Goal: Task Accomplishment & Management: Manage account settings

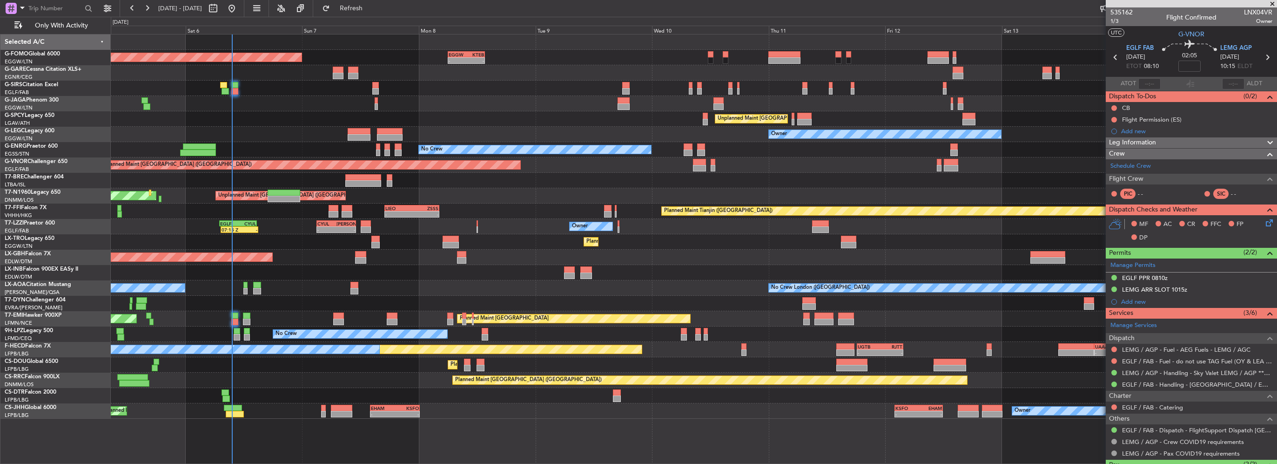
click at [168, 307] on div "Planned Maint London (Luton) - - EGGW 06:00 Z KTEB 13:40 Z Planned Maint London…" at bounding box center [694, 226] width 1166 height 384
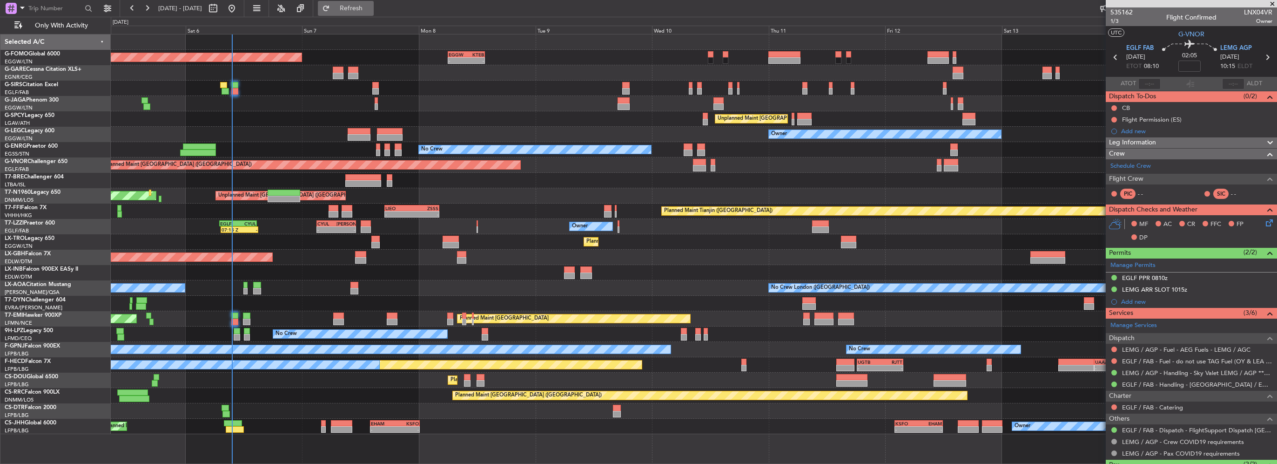
click at [371, 8] on span "Refresh" at bounding box center [351, 8] width 39 height 7
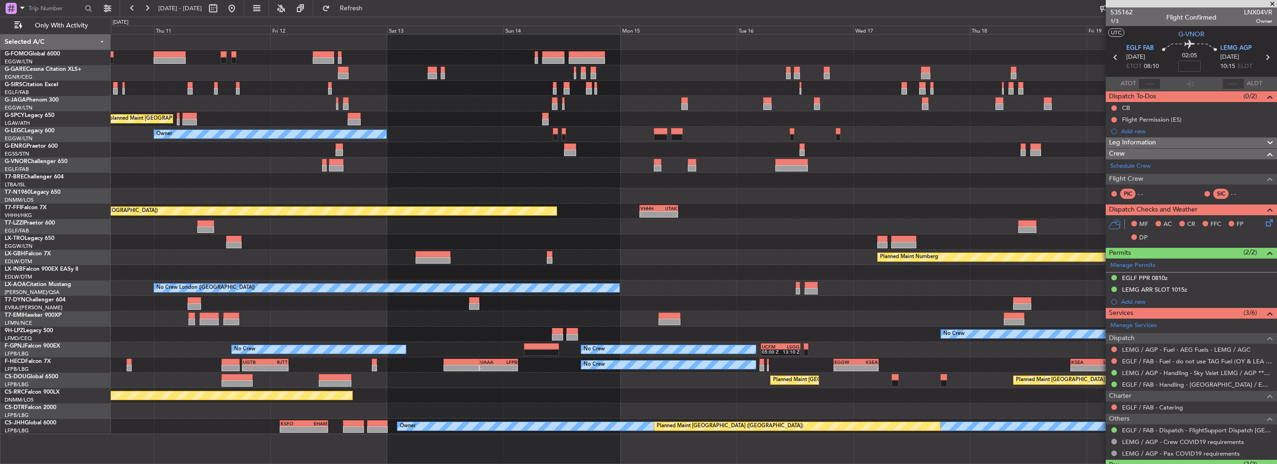
click at [246, 196] on div at bounding box center [694, 195] width 1166 height 15
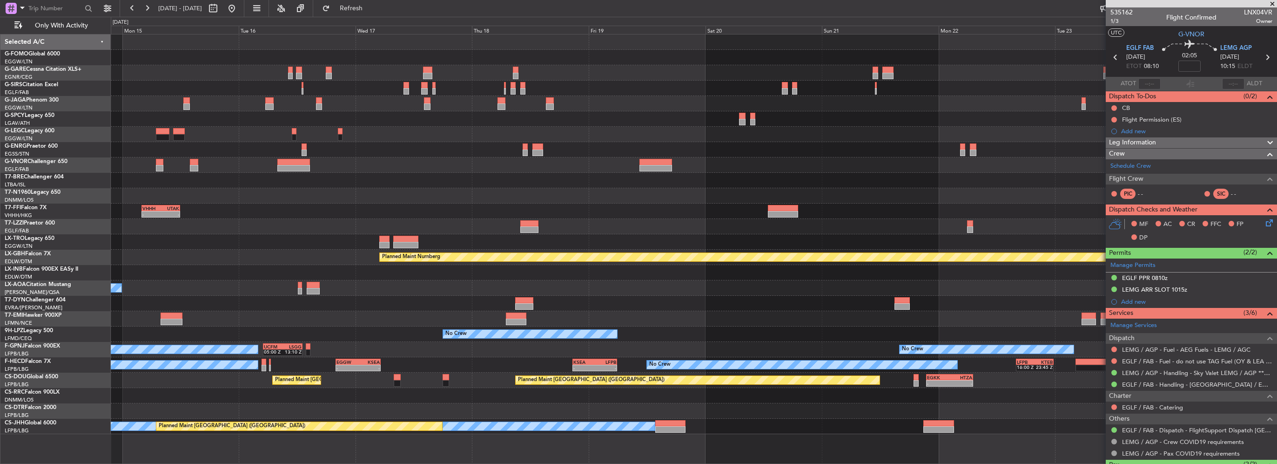
click at [159, 195] on div at bounding box center [694, 195] width 1166 height 15
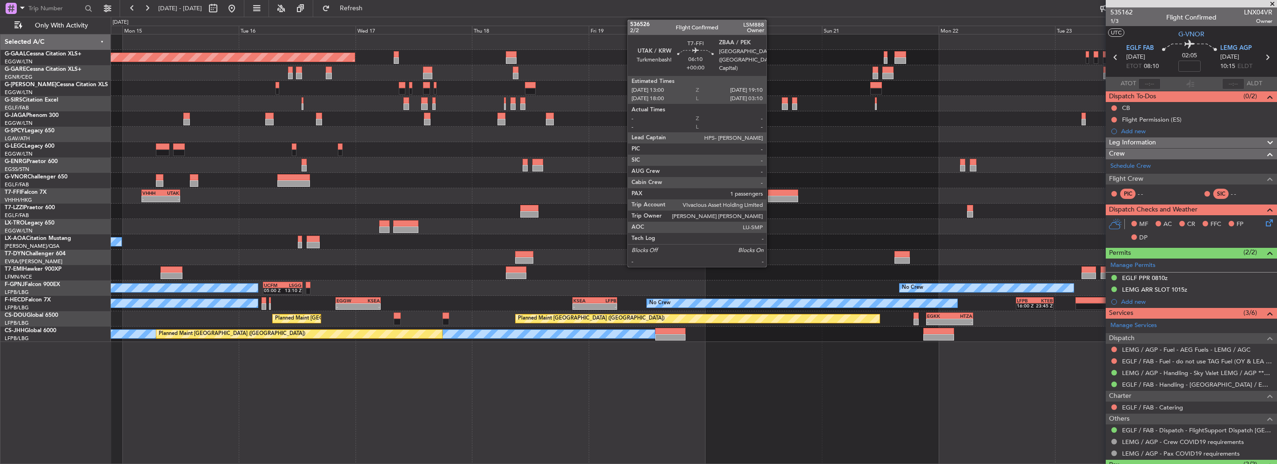
click at [711, 194] on div at bounding box center [783, 192] width 30 height 7
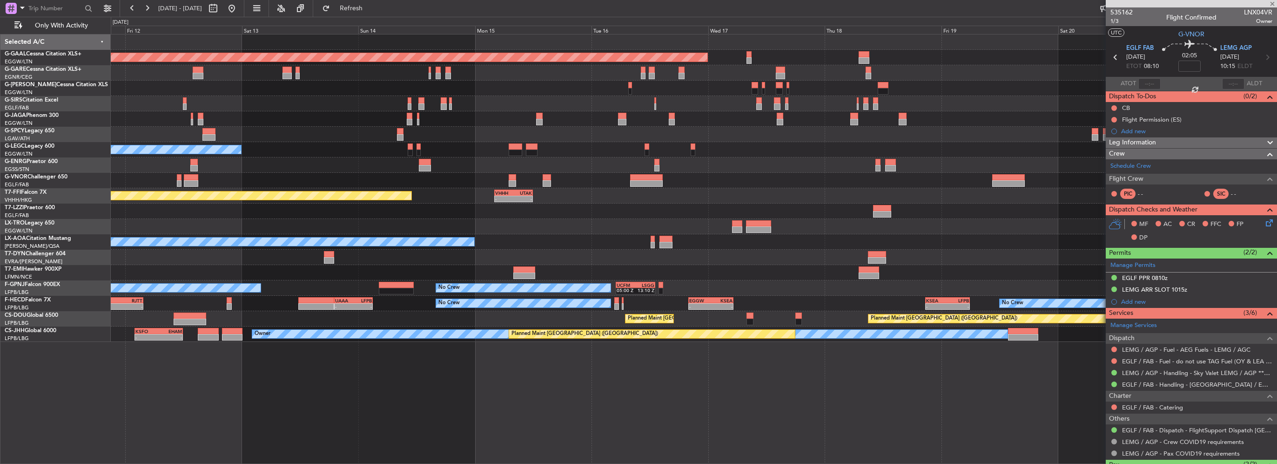
type input "1"
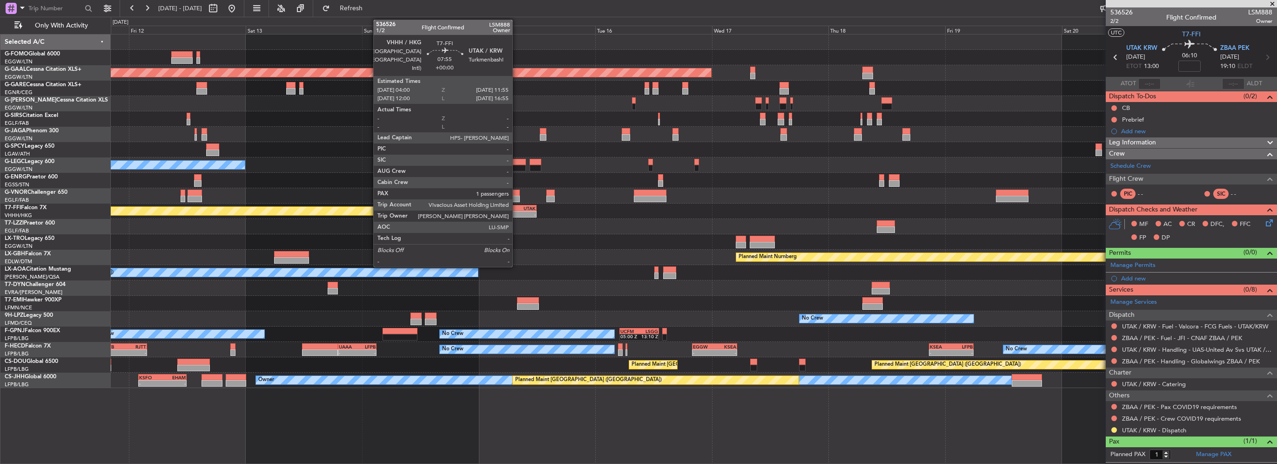
click at [517, 211] on div "-" at bounding box center [526, 214] width 19 height 6
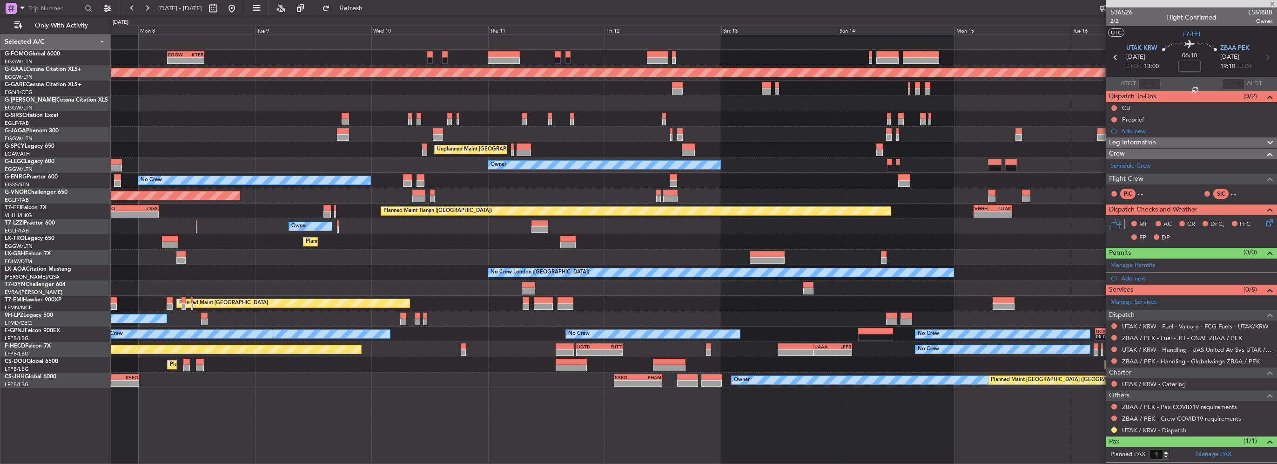
click at [711, 212] on div "Planned Maint Tianjin (Binhai) - - VHHH 04:00 Z UTAK 11:55 Z - - LIEO 17:00 Z Z…" at bounding box center [694, 210] width 1166 height 15
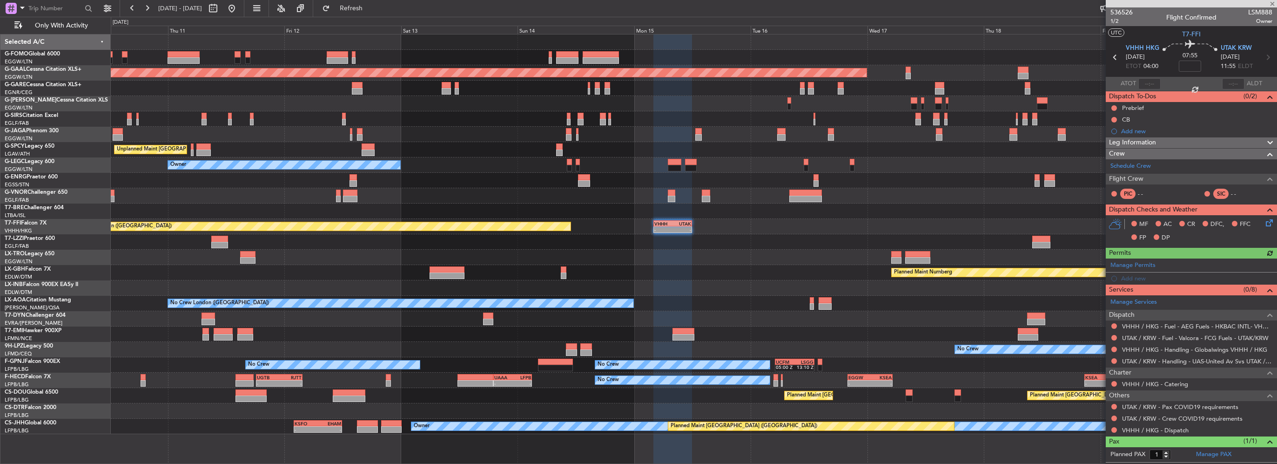
click at [533, 192] on div "- - EGGW 06:00 Z KTEB 13:40 Z Planned Maint Dusseldorf Unplanned Maint Athens (…" at bounding box center [694, 233] width 1166 height 399
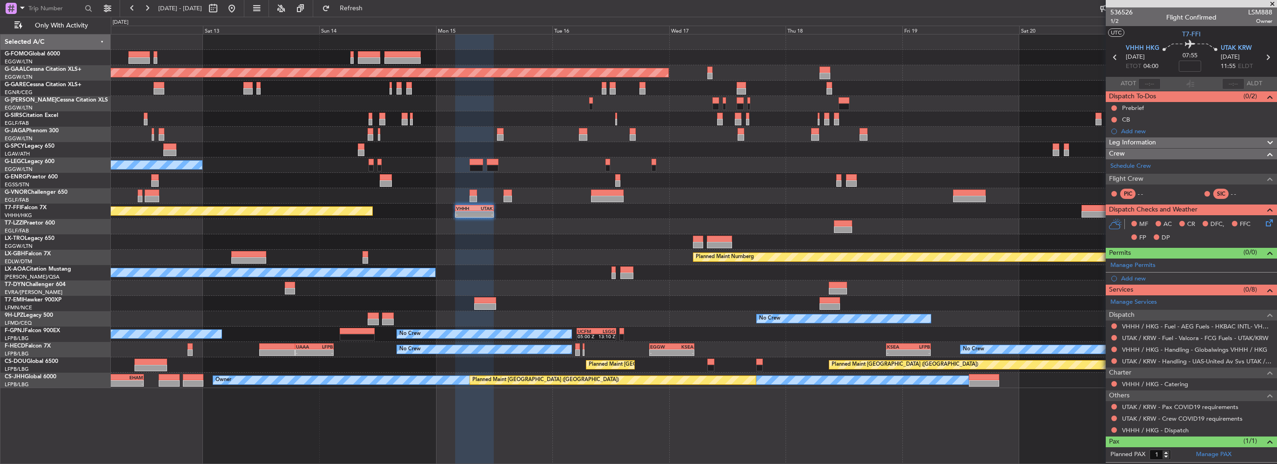
click at [454, 216] on div "Planned Maint Tianjin (Binhai) - - VHHH 04:00 Z UTAK 11:55 Z" at bounding box center [694, 210] width 1166 height 15
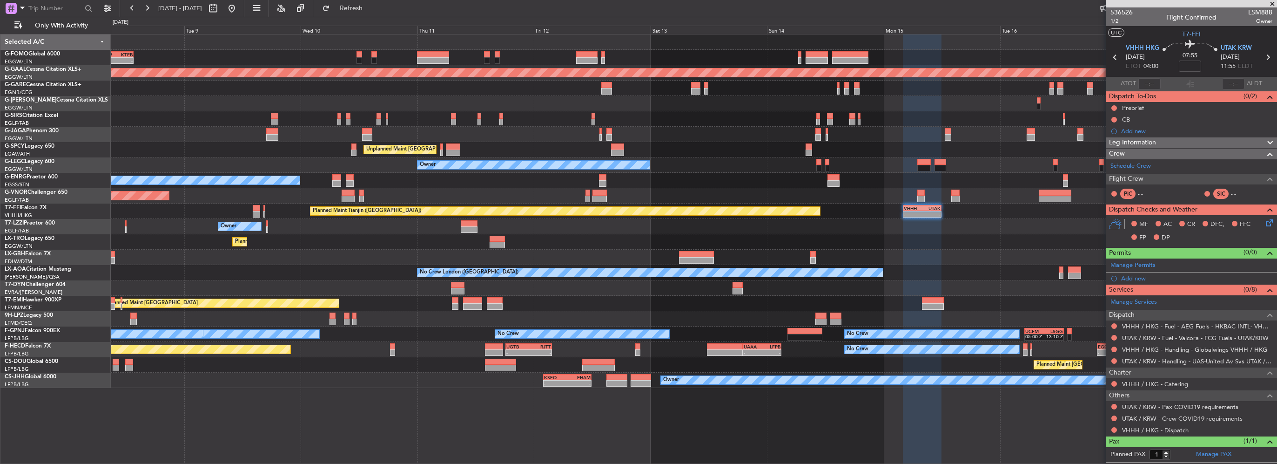
click at [711, 197] on div "- - EGGW 06:00 Z KTEB 13:40 Z Planned Maint London (Luton) Planned Maint Dussel…" at bounding box center [694, 210] width 1166 height 353
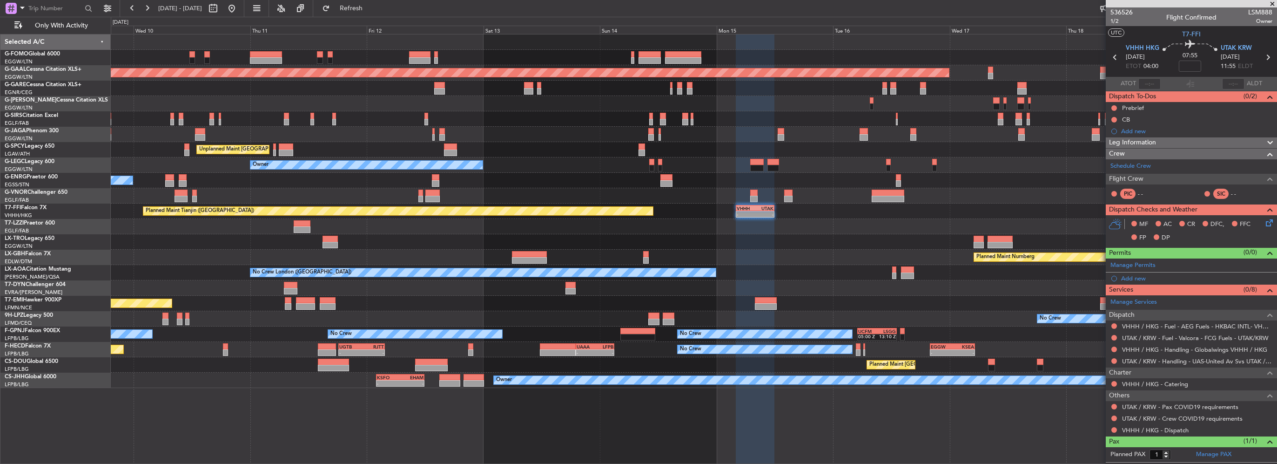
click at [394, 126] on div "- - EGGW 06:00 Z KTEB 13:40 Z Planned Maint Dusseldorf Unplanned Maint Athens (…" at bounding box center [694, 210] width 1166 height 353
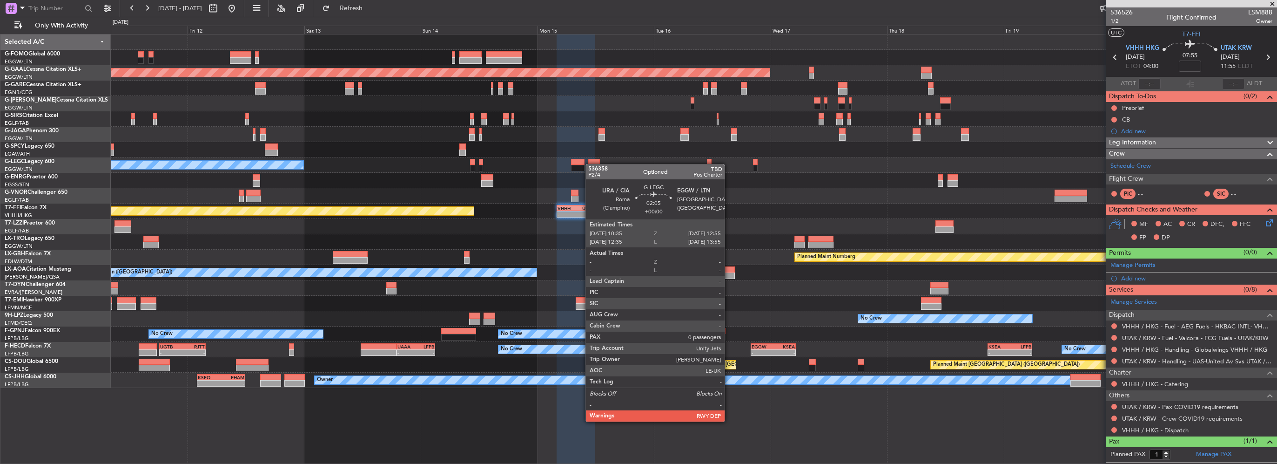
click at [590, 164] on div "Planned Maint Dusseldorf Unplanned Maint Athens (Eleftherios Venizelos Intl) Ow…" at bounding box center [694, 210] width 1166 height 353
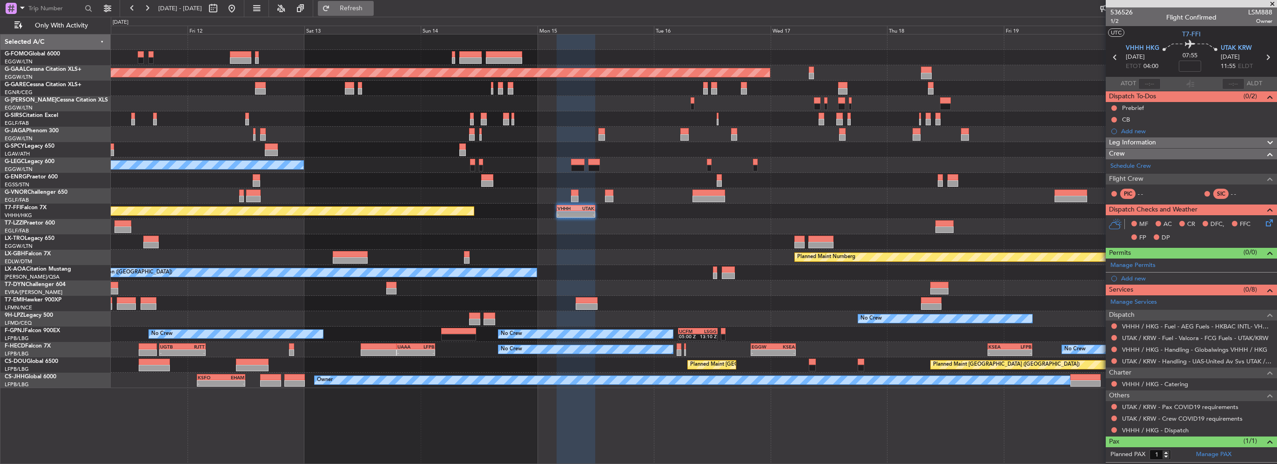
click at [360, 3] on button "Refresh" at bounding box center [346, 8] width 56 height 15
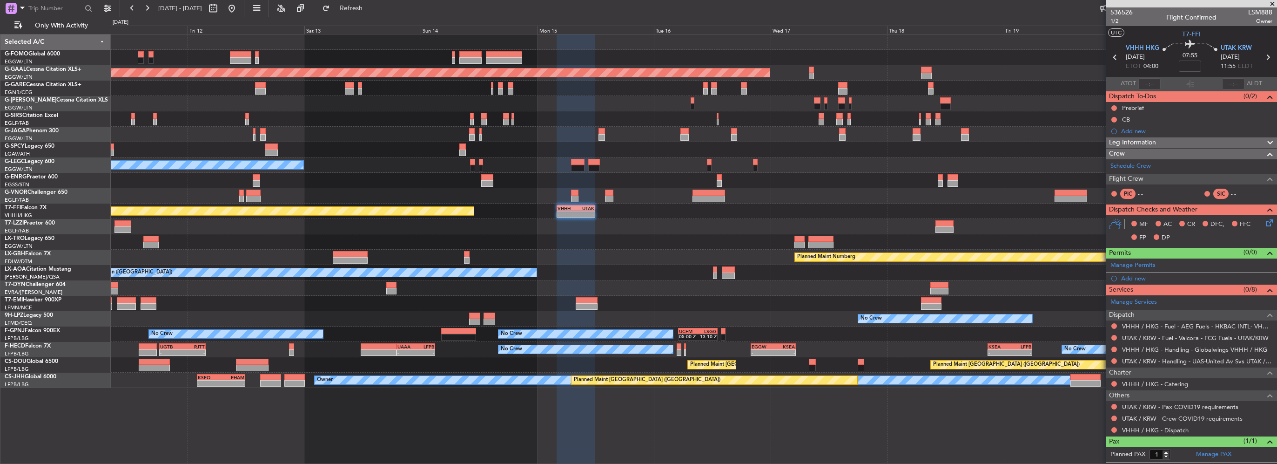
click at [711, 142] on span "Leg Information" at bounding box center [1132, 142] width 47 height 11
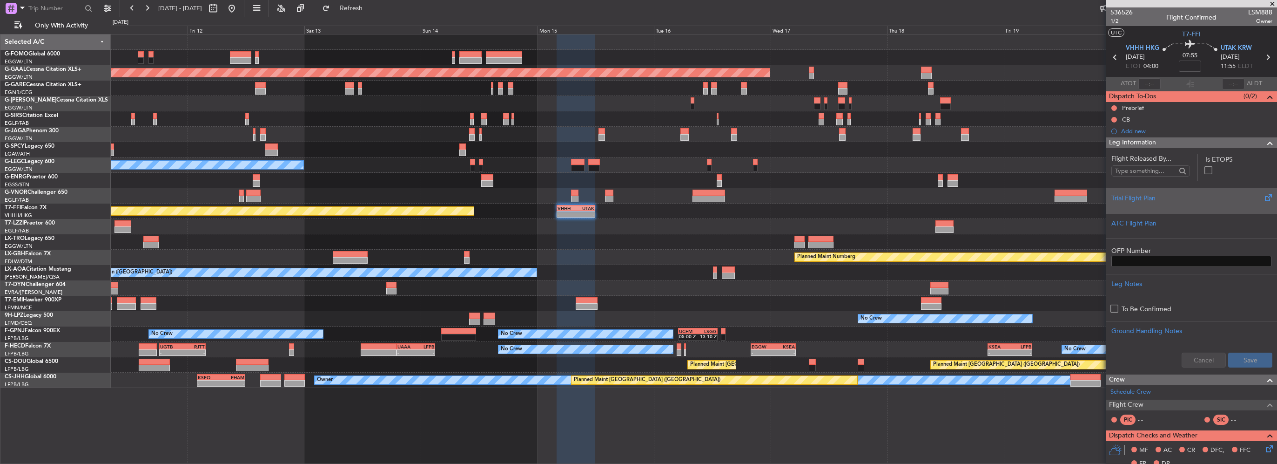
click at [711, 198] on div "Trial Flight Plan" at bounding box center [1192, 198] width 160 height 10
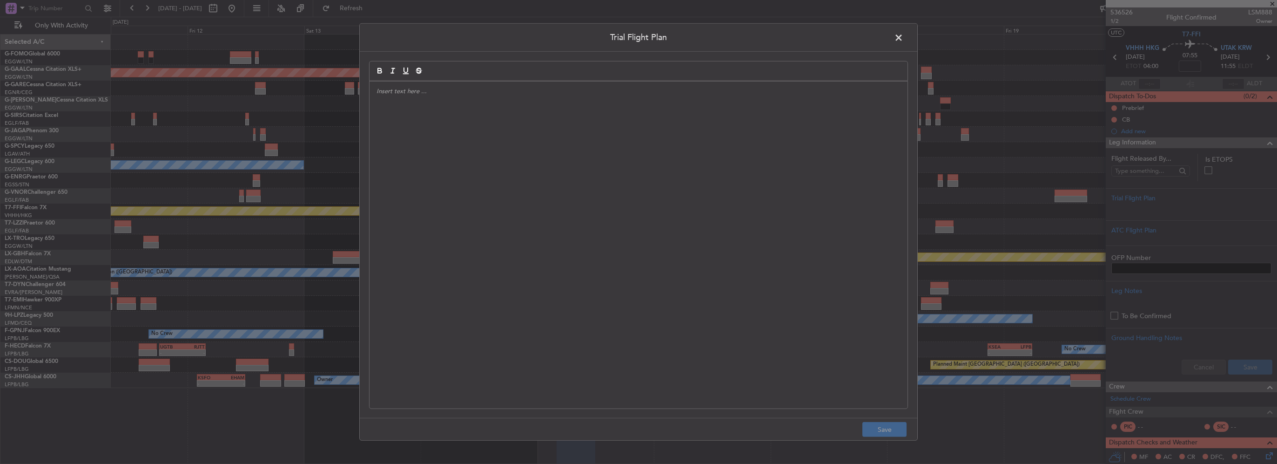
click at [486, 158] on div at bounding box center [639, 244] width 538 height 327
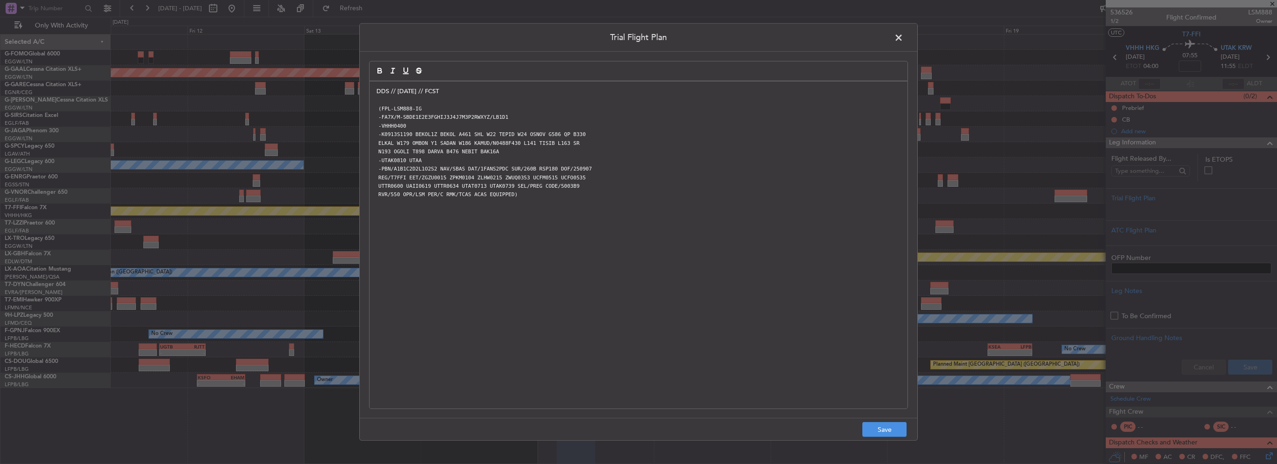
click at [594, 223] on div "DDS // 06SEP // FCST (FPL-LSM888-IG -FA7X/M-SBDE1E2E3FGHIJ3J4J7M3P2RWXYZ/LB1D1 …" at bounding box center [639, 244] width 538 height 327
click at [711, 329] on button "Save" at bounding box center [885, 429] width 44 height 15
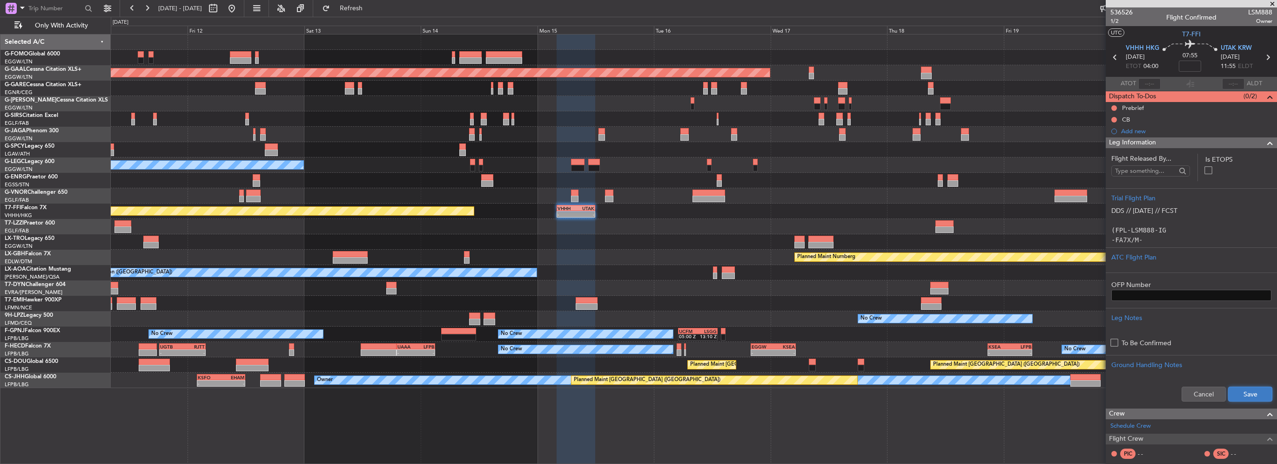
click at [711, 329] on button "Save" at bounding box center [1250, 393] width 44 height 15
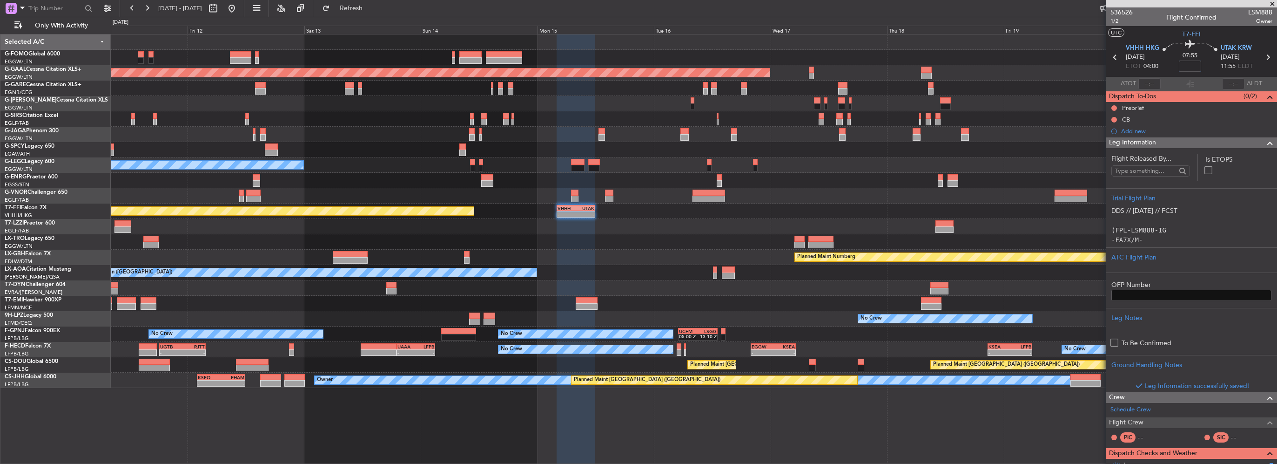
click at [711, 66] on input at bounding box center [1190, 66] width 22 height 11
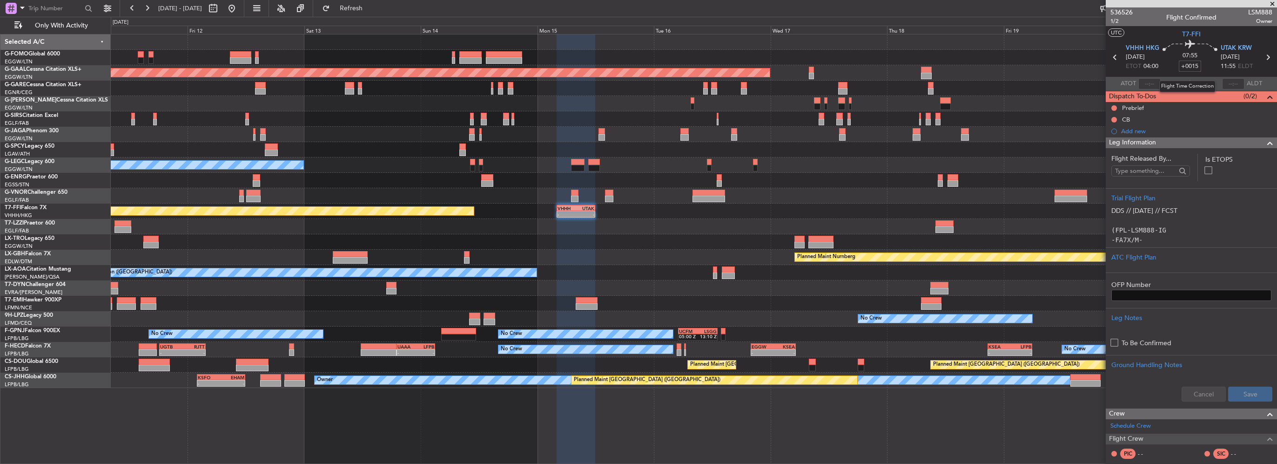
type input "+00:15"
click at [711, 141] on span at bounding box center [1270, 142] width 11 height 11
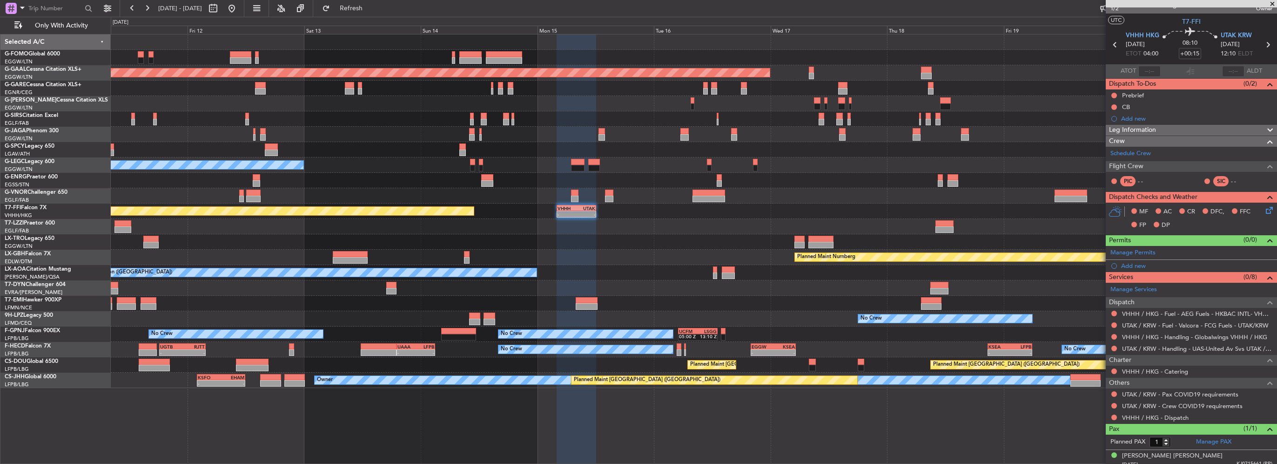
scroll to position [18, 0]
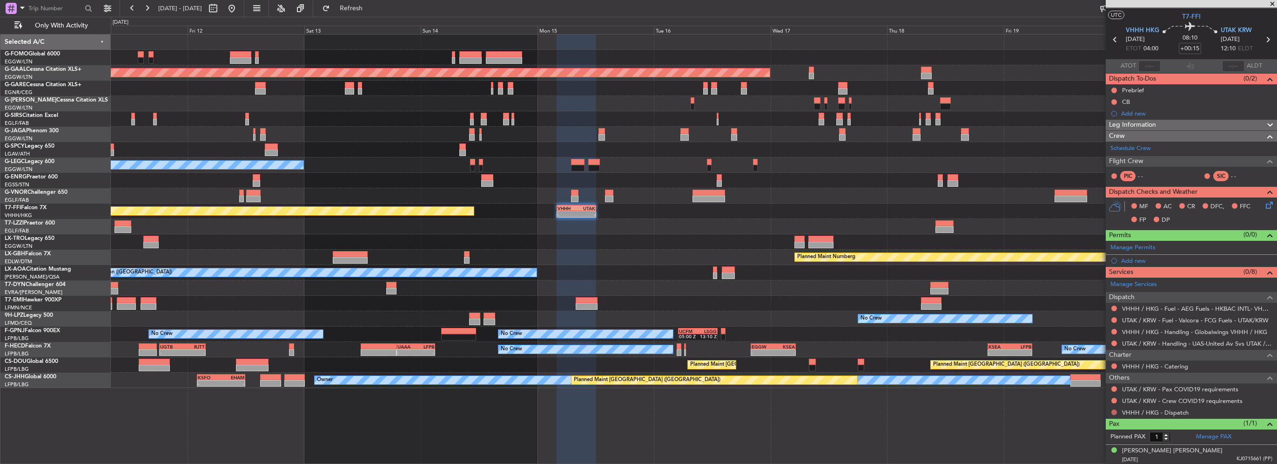
click at [711, 329] on button at bounding box center [1115, 412] width 6 height 6
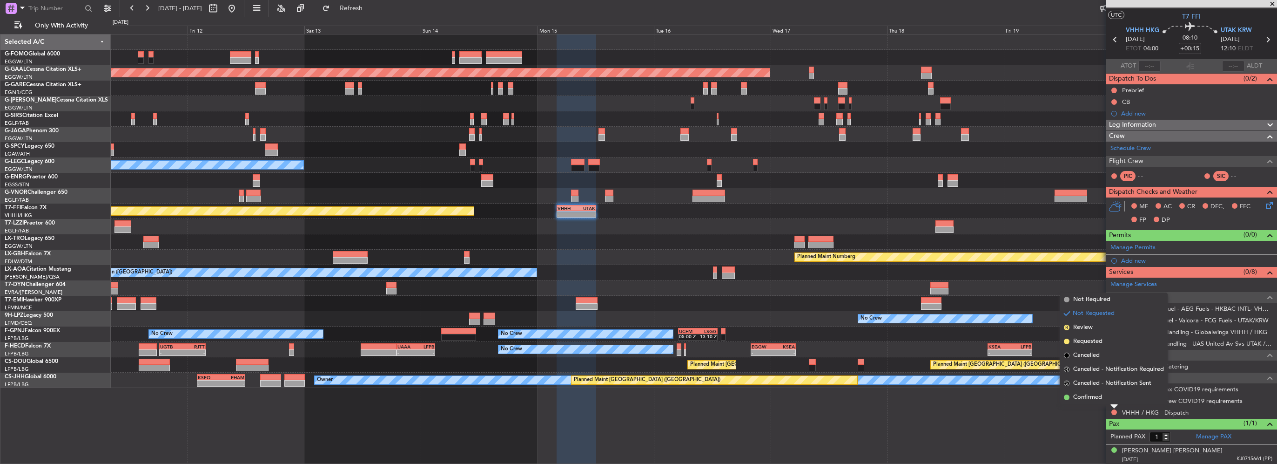
click at [711, 329] on span "Confirmed" at bounding box center [1087, 396] width 29 height 9
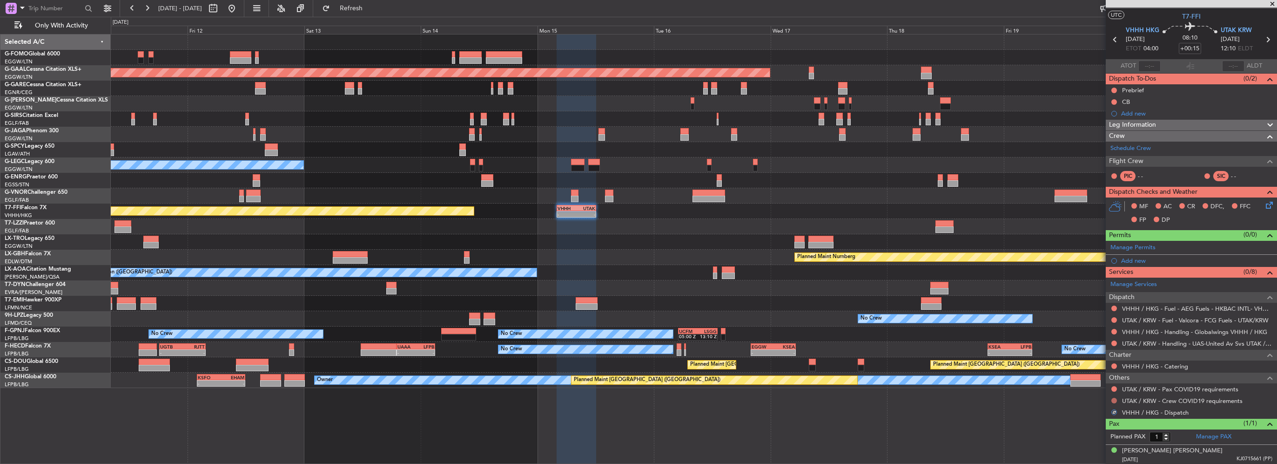
click at [711, 329] on button at bounding box center [1115, 401] width 6 height 6
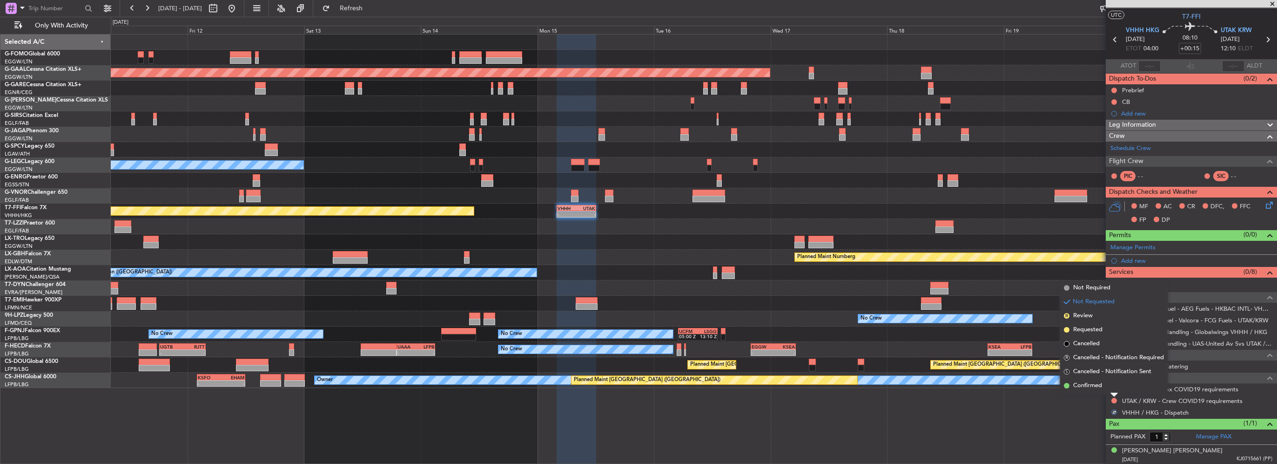
click at [711, 295] on li "Not Requested" at bounding box center [1114, 302] width 108 height 14
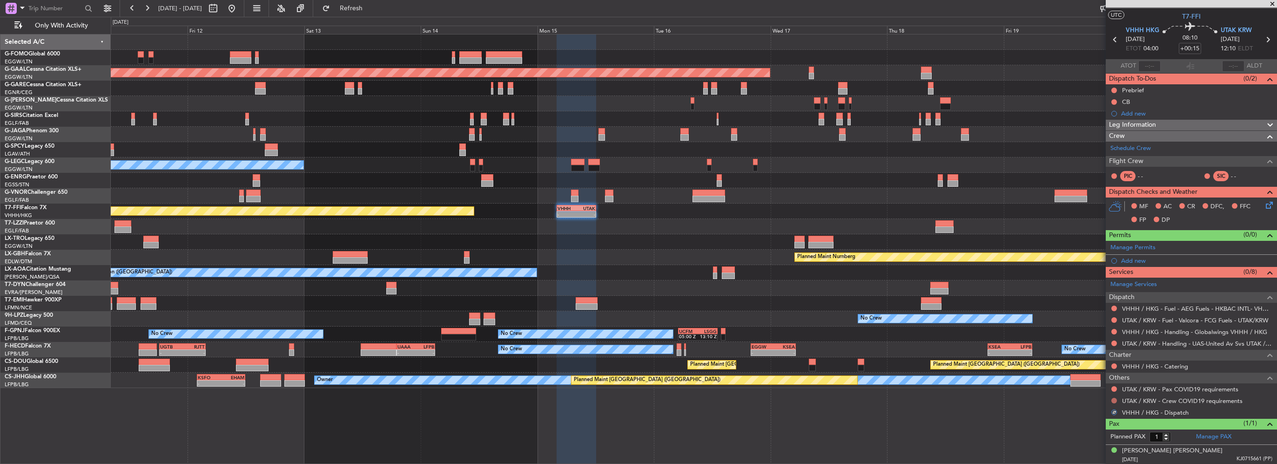
click at [711, 329] on button at bounding box center [1115, 401] width 6 height 6
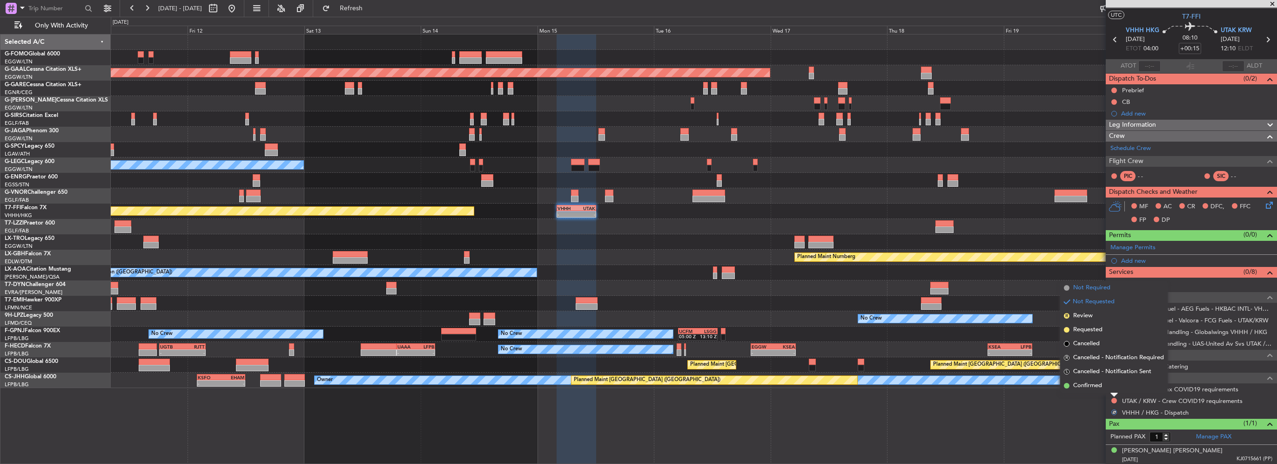
click at [711, 287] on span "Not Required" at bounding box center [1091, 287] width 37 height 9
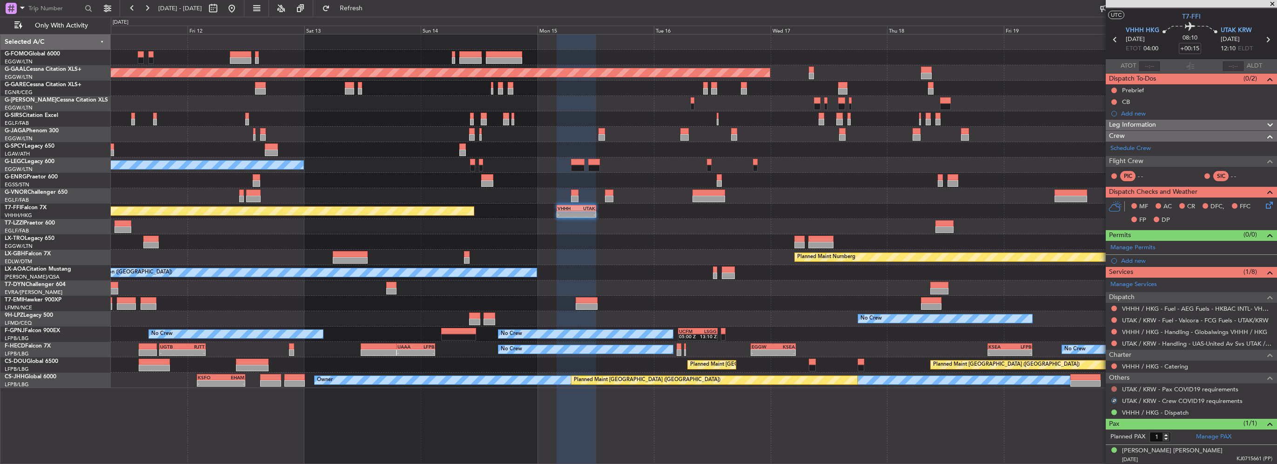
click at [711, 329] on button at bounding box center [1115, 389] width 6 height 6
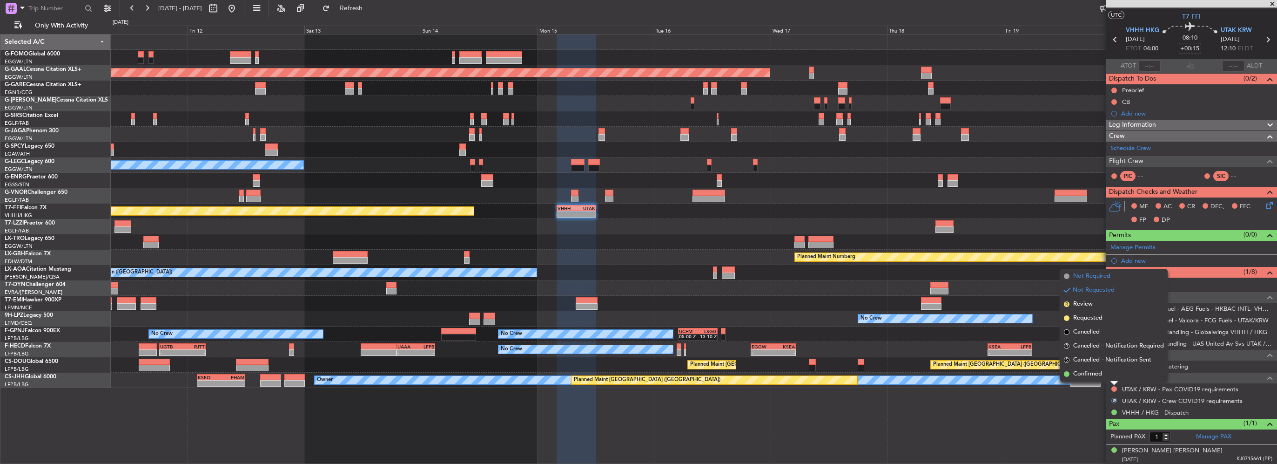
click at [711, 277] on span "Not Required" at bounding box center [1091, 275] width 37 height 9
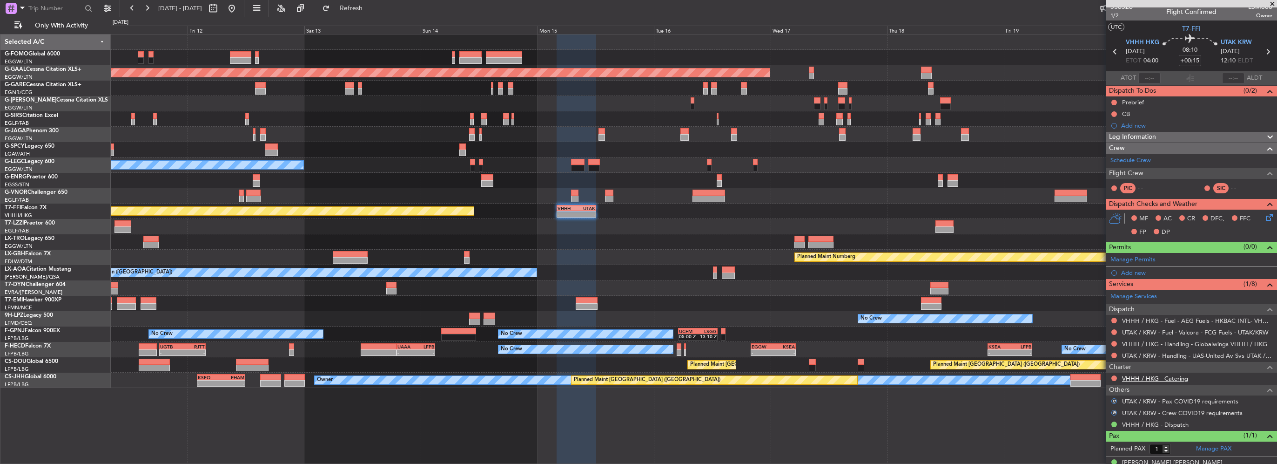
scroll to position [0, 0]
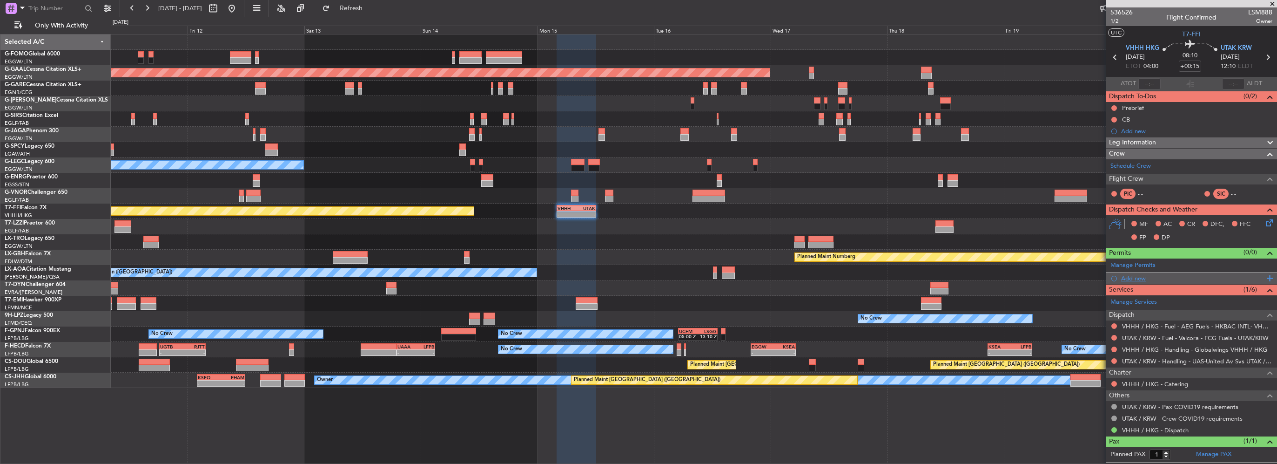
click at [711, 277] on div "Add new" at bounding box center [1192, 278] width 143 height 8
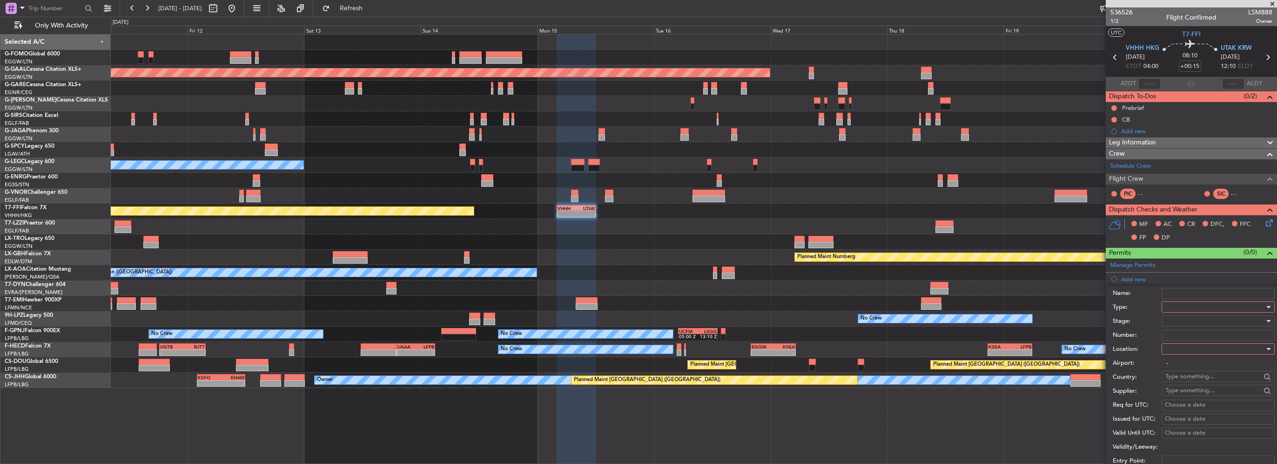
scroll to position [140, 0]
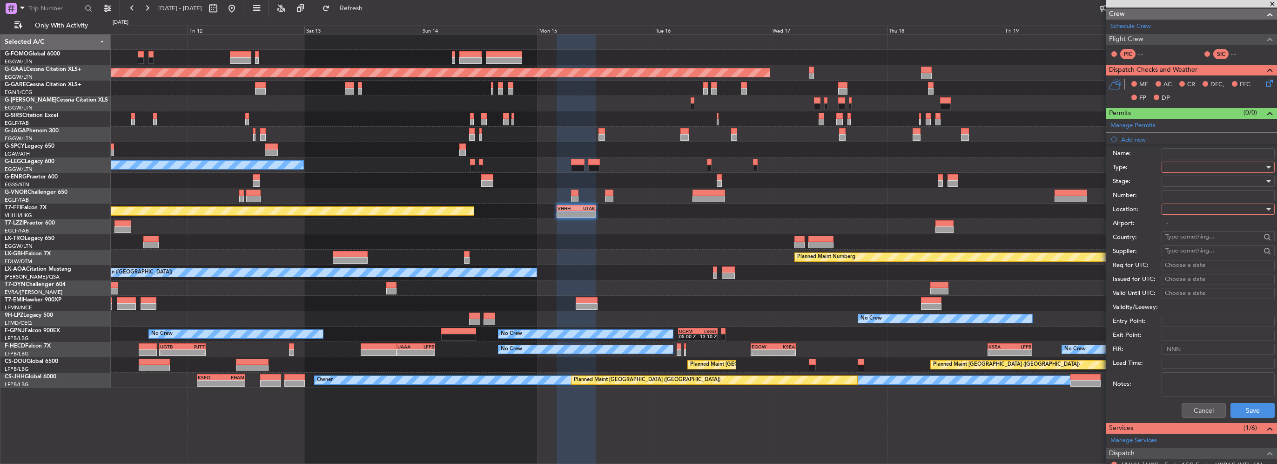
click at [711, 168] on div at bounding box center [1215, 167] width 99 height 14
click at [711, 202] on span "Departure" at bounding box center [1215, 204] width 98 height 14
click at [711, 207] on div at bounding box center [1215, 209] width 99 height 14
click at [711, 229] on span "Departure" at bounding box center [1215, 227] width 98 height 14
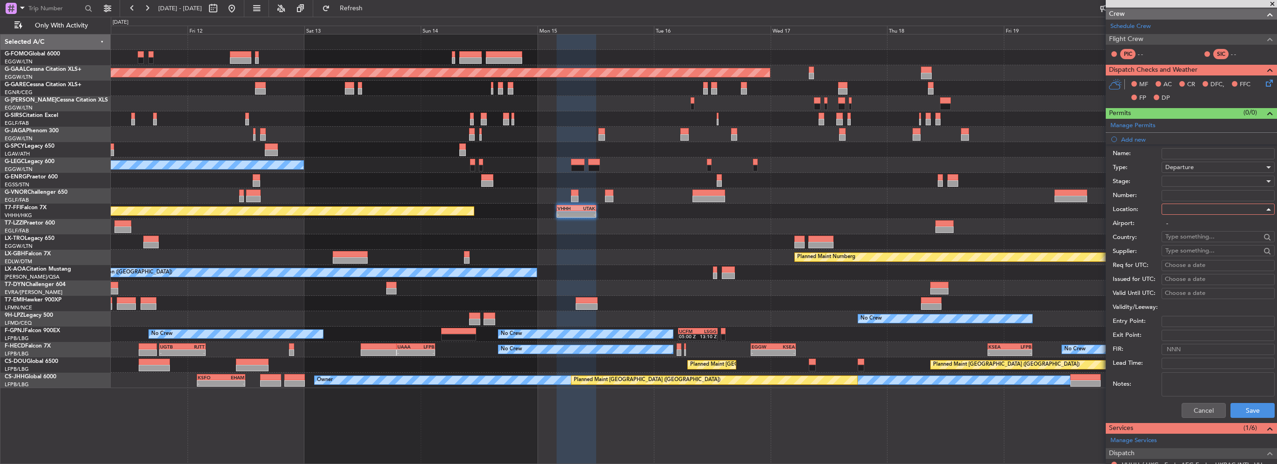
type input "VHHH / HKG"
click at [711, 180] on div at bounding box center [1215, 181] width 99 height 14
click at [711, 238] on span "Requested" at bounding box center [1215, 241] width 98 height 14
click at [711, 178] on div "Requested" at bounding box center [1215, 181] width 99 height 14
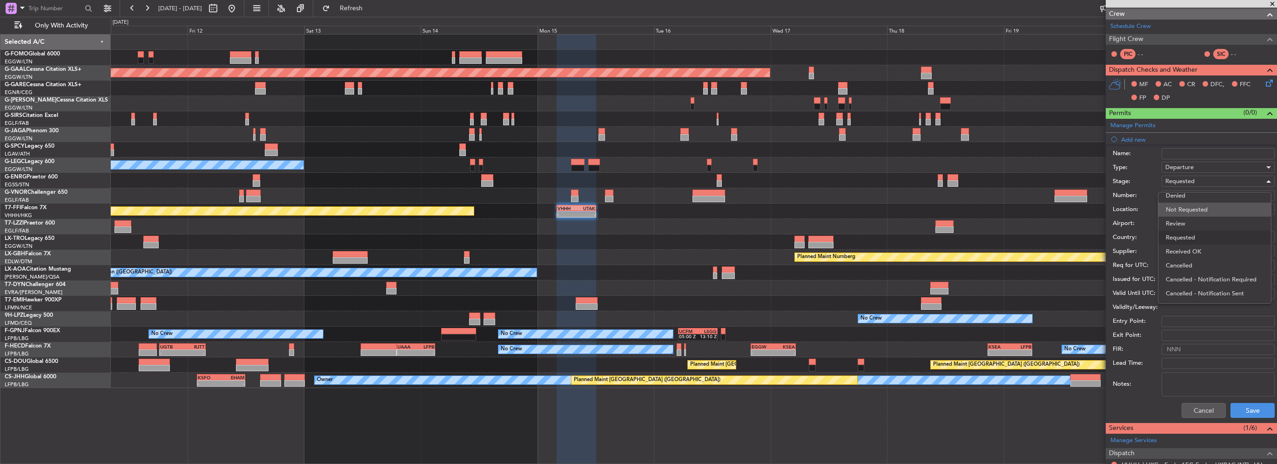
click at [711, 208] on span "Not Requested" at bounding box center [1215, 209] width 98 height 14
click at [711, 329] on button "Save" at bounding box center [1253, 410] width 44 height 15
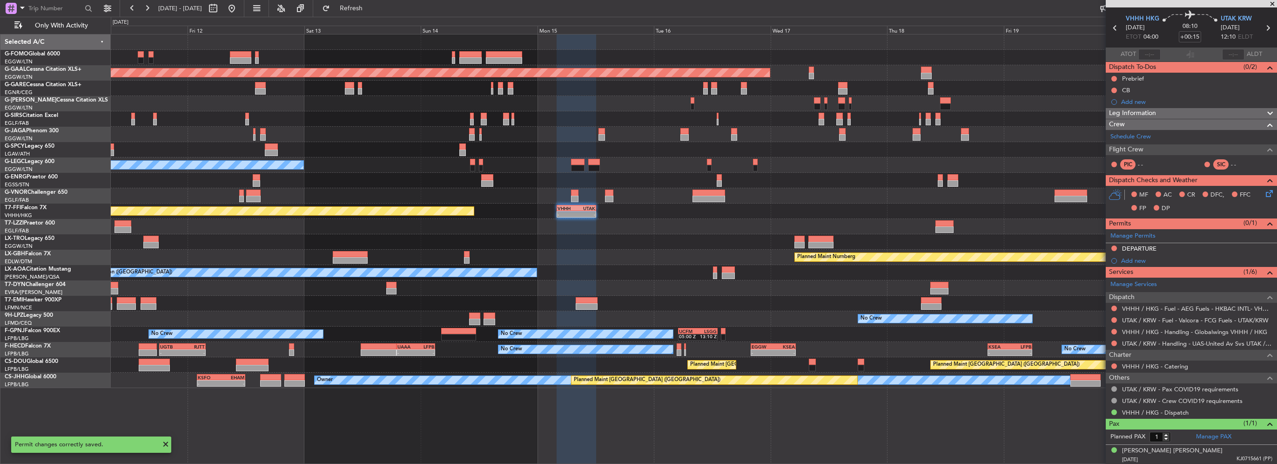
scroll to position [0, 0]
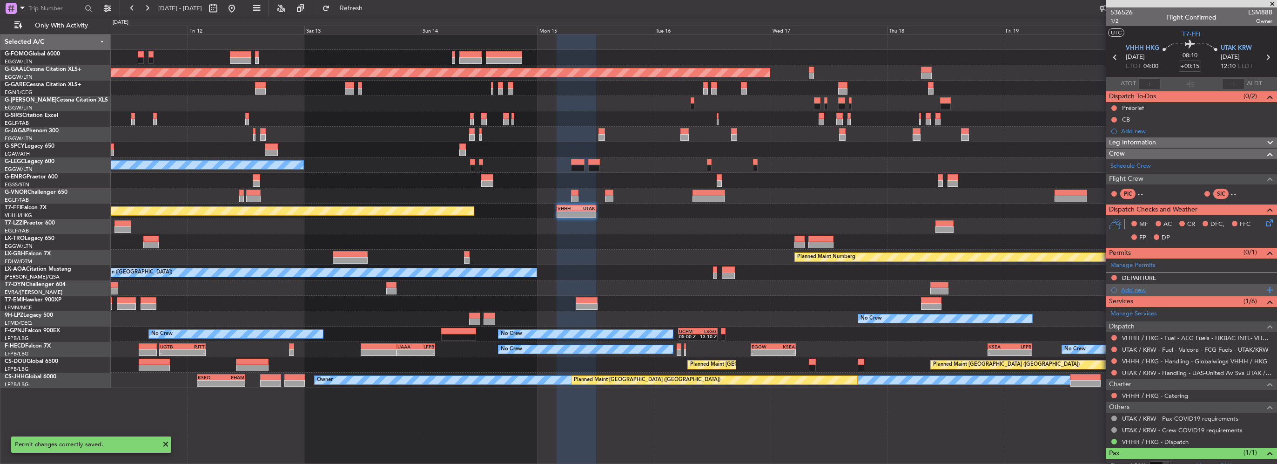
click at [711, 289] on div "Add new" at bounding box center [1192, 290] width 143 height 8
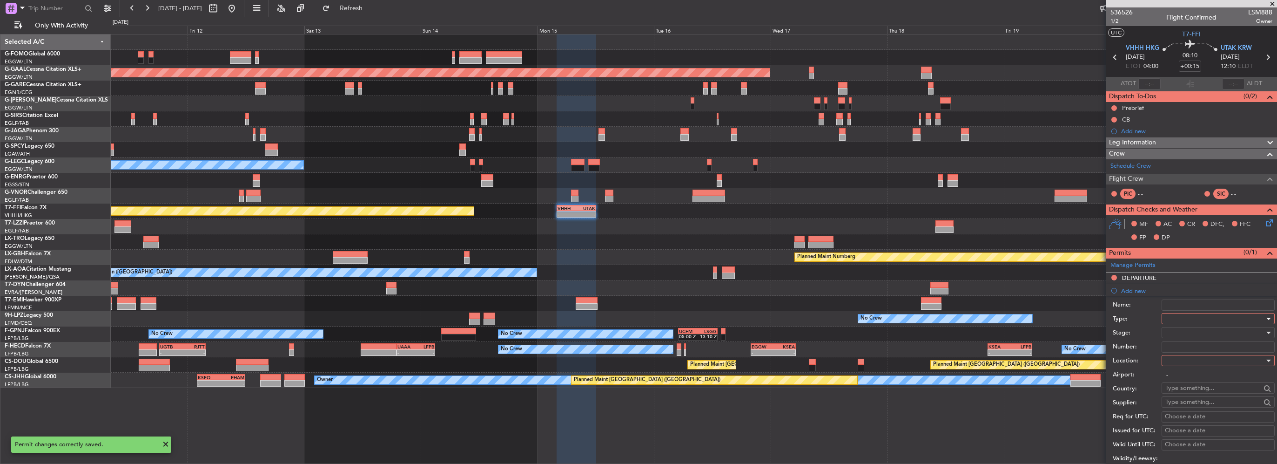
click at [711, 318] on div at bounding box center [1215, 318] width 99 height 14
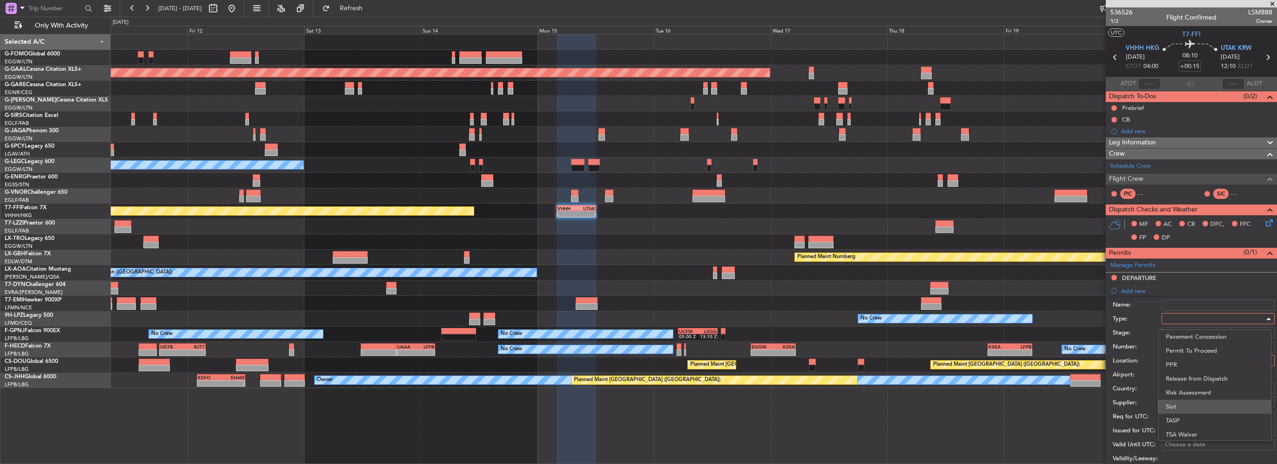
click at [711, 329] on span "Slot" at bounding box center [1215, 406] width 98 height 14
click at [711, 329] on div at bounding box center [1215, 360] width 99 height 14
click at [711, 329] on span "Departure" at bounding box center [1215, 378] width 98 height 14
type input "VHHH / HKG"
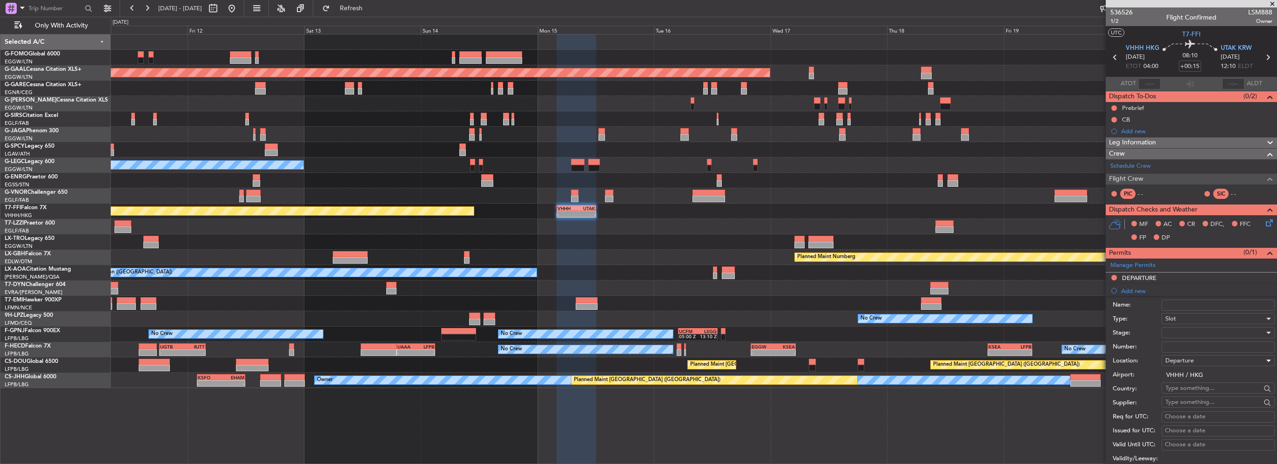
scroll to position [93, 0]
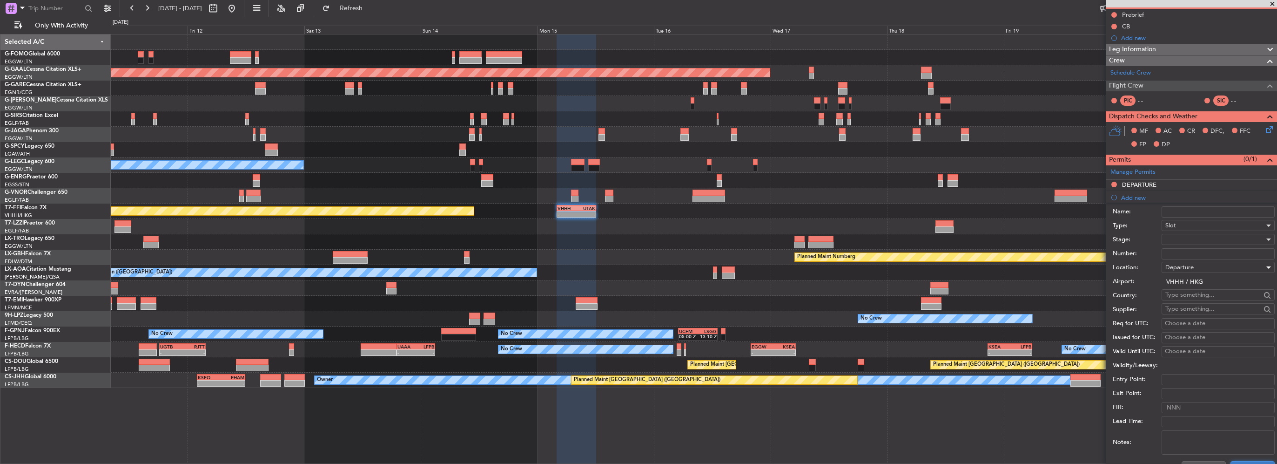
click at [711, 329] on button "Save" at bounding box center [1253, 468] width 44 height 15
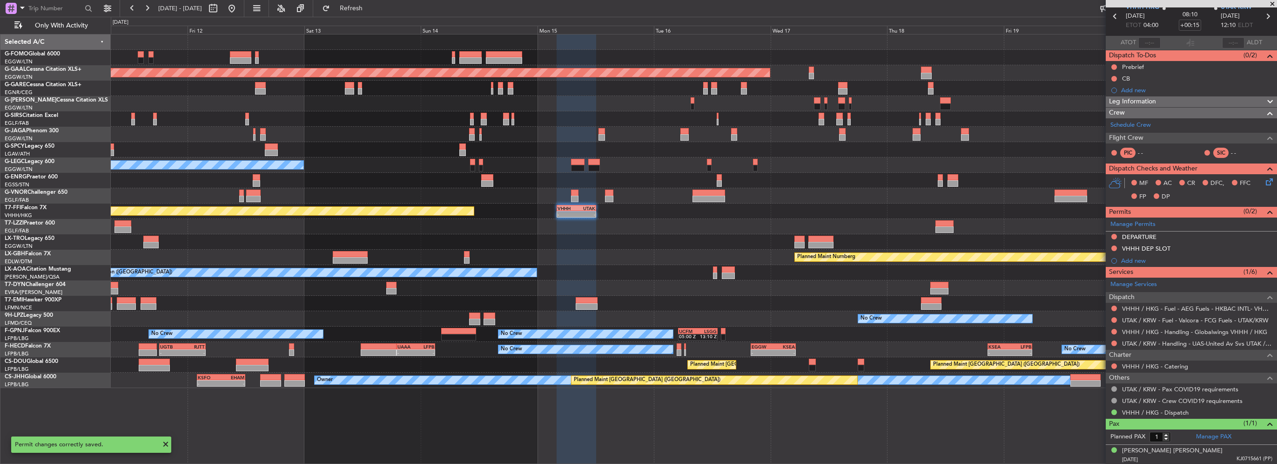
scroll to position [0, 0]
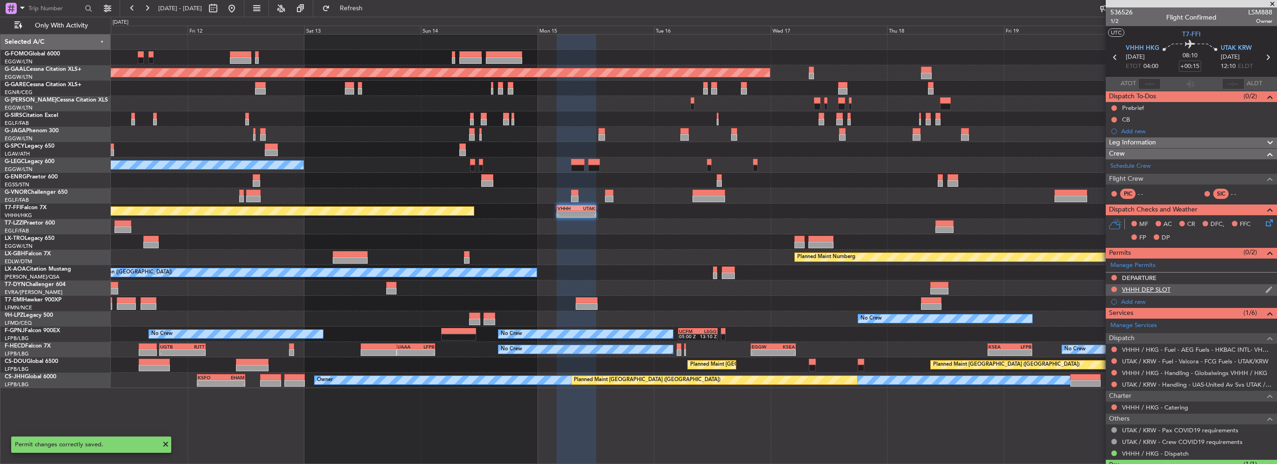
click at [711, 290] on div "VHHH DEP SLOT" at bounding box center [1191, 290] width 171 height 12
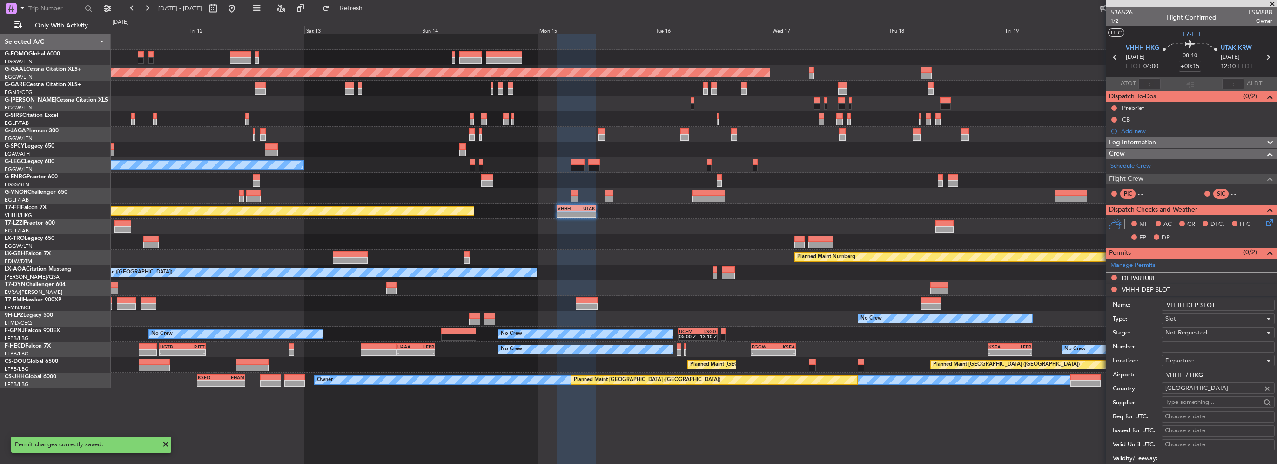
click at [711, 303] on input "VHHH DEP SLOT" at bounding box center [1218, 304] width 113 height 11
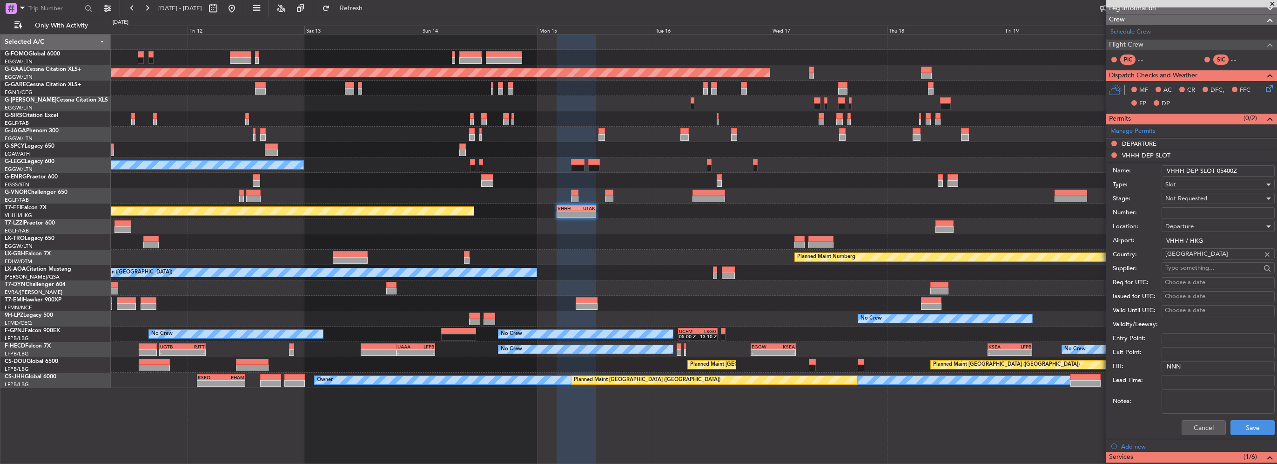
scroll to position [140, 0]
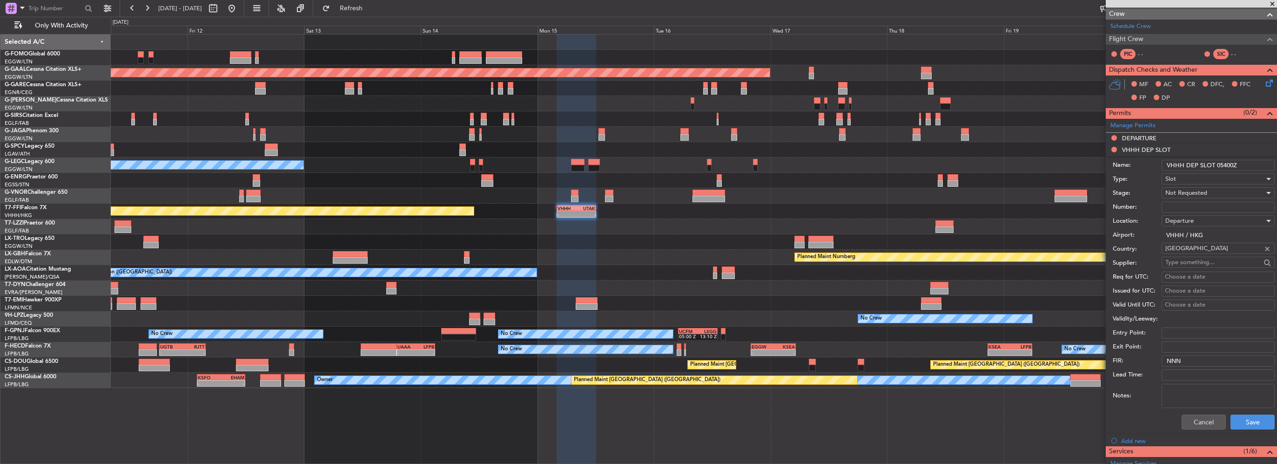
click at [711, 162] on input "VHHH DEP SLOT 05400Z" at bounding box center [1218, 165] width 113 height 11
type input "VHHH DEP SLOT 0400Z"
click at [711, 329] on button "Save" at bounding box center [1253, 421] width 44 height 15
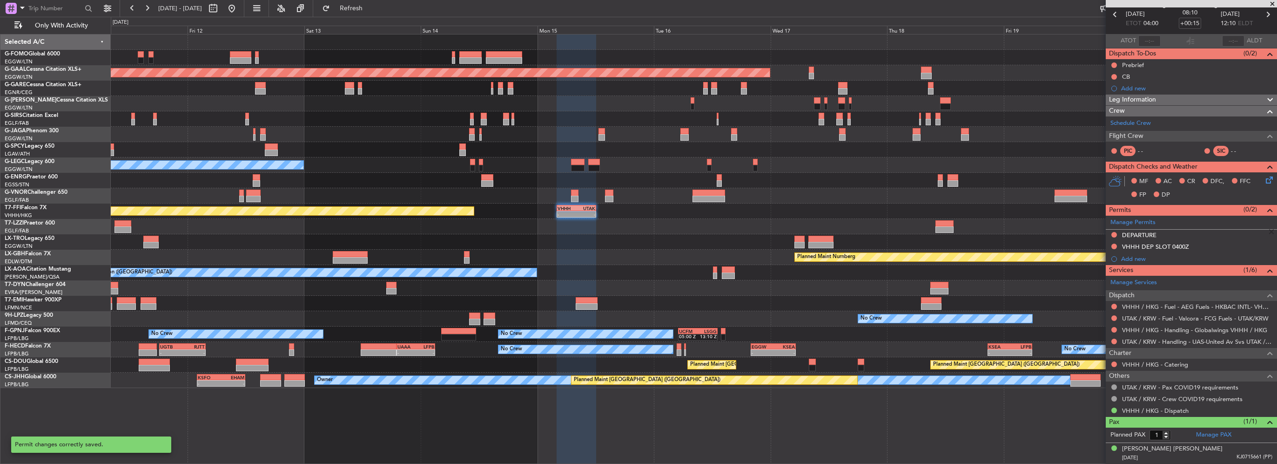
scroll to position [41, 0]
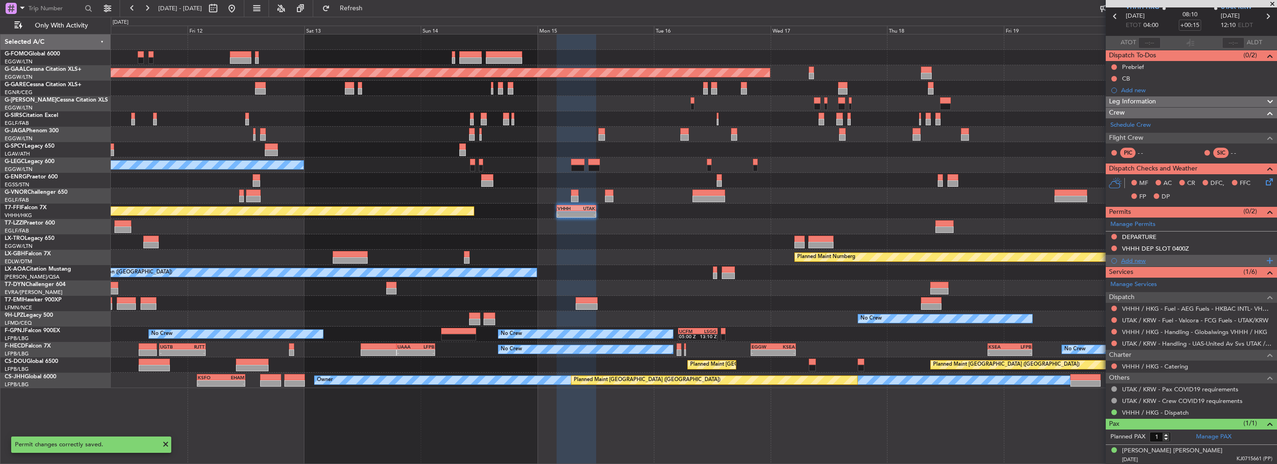
click at [711, 257] on div "Add new" at bounding box center [1192, 260] width 143 height 8
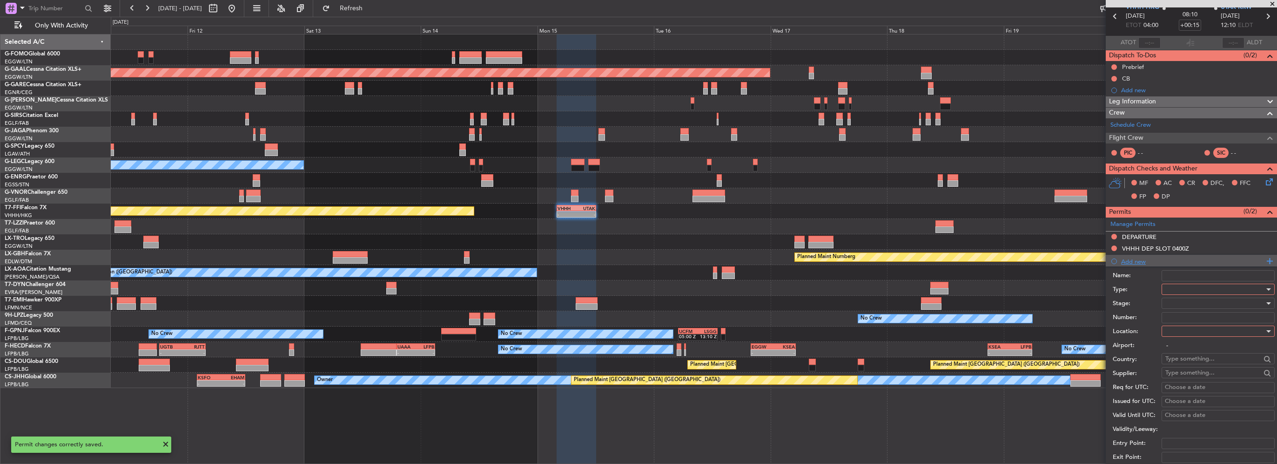
scroll to position [140, 0]
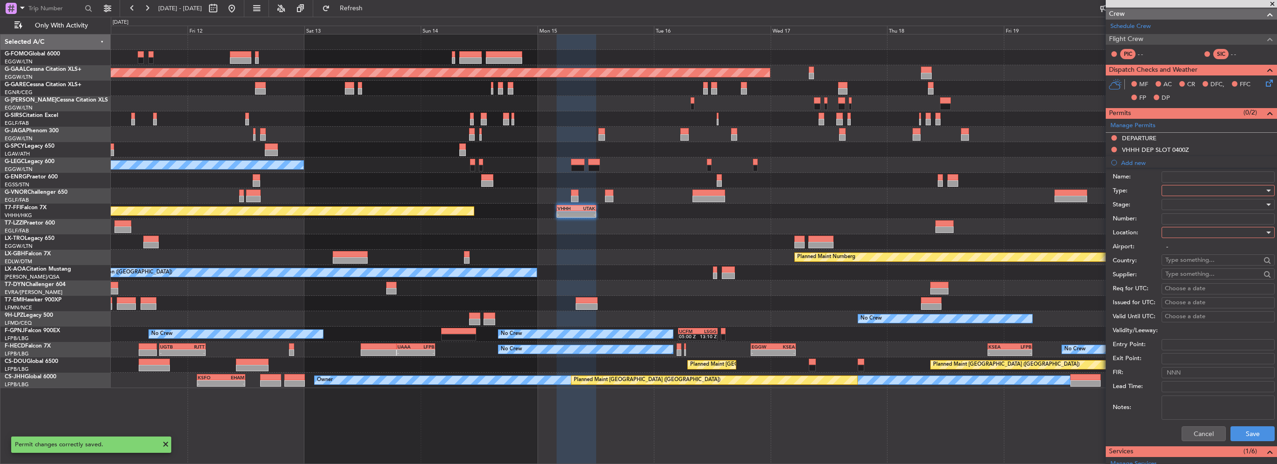
click at [711, 192] on div at bounding box center [1215, 190] width 99 height 14
click at [711, 245] on span "Landing" at bounding box center [1215, 246] width 98 height 14
click at [711, 235] on div at bounding box center [1215, 232] width 99 height 14
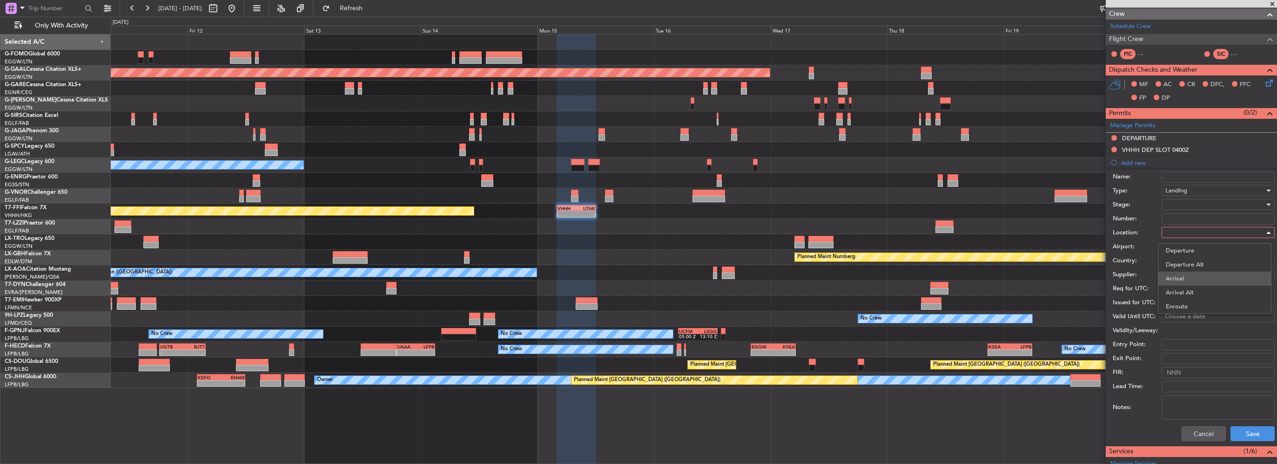
click at [711, 279] on span "Arrival" at bounding box center [1215, 278] width 98 height 14
type input "UTAK / KRW"
click at [711, 329] on button "Save" at bounding box center [1253, 433] width 44 height 15
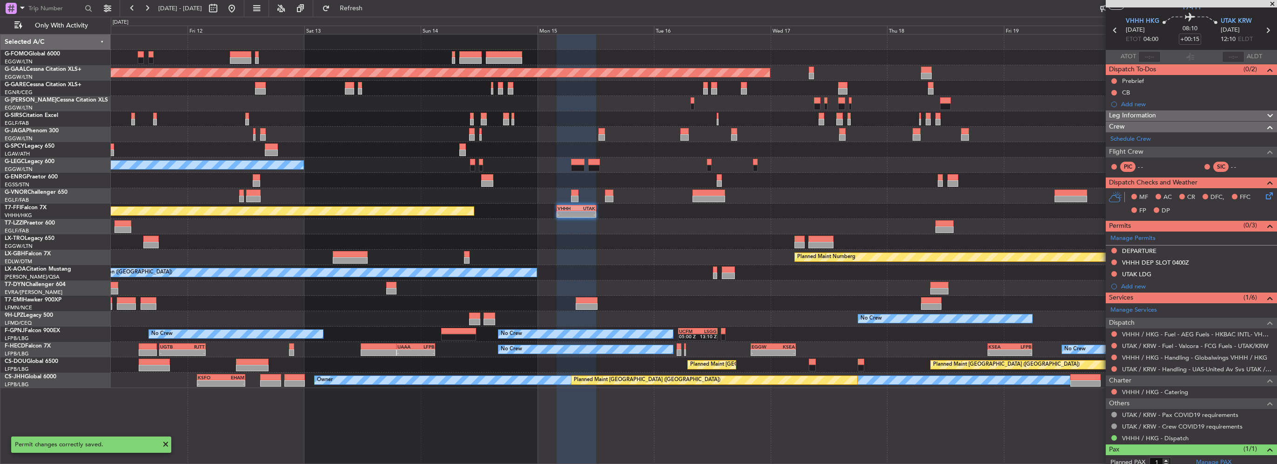
scroll to position [6, 0]
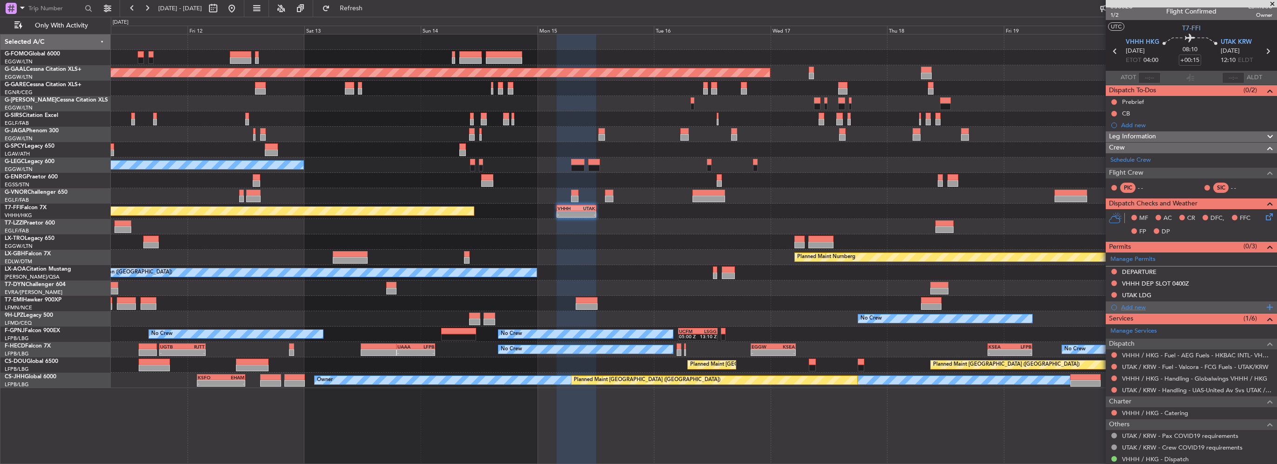
click at [711, 303] on div "Add new" at bounding box center [1192, 307] width 143 height 8
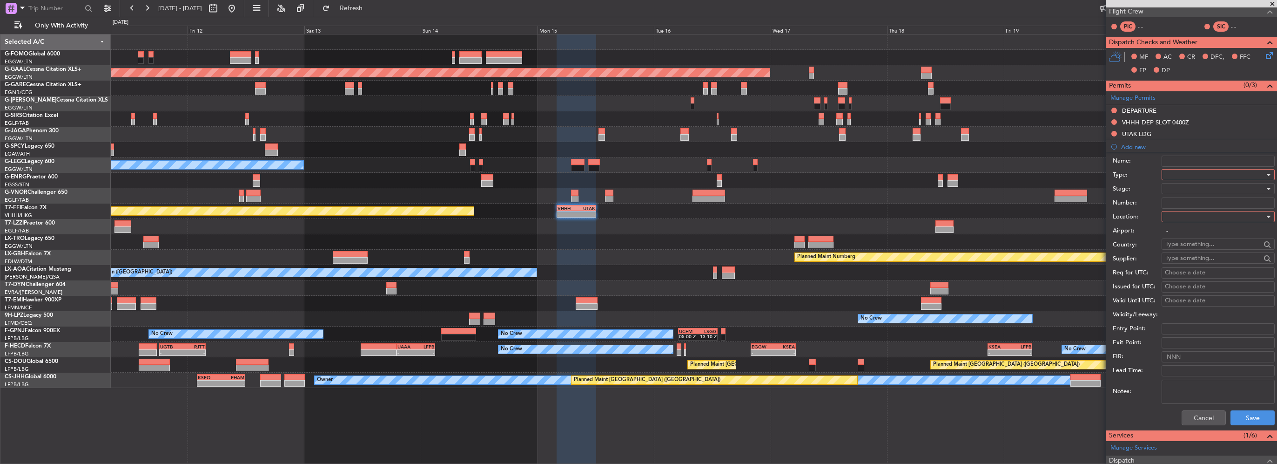
scroll to position [192, 0]
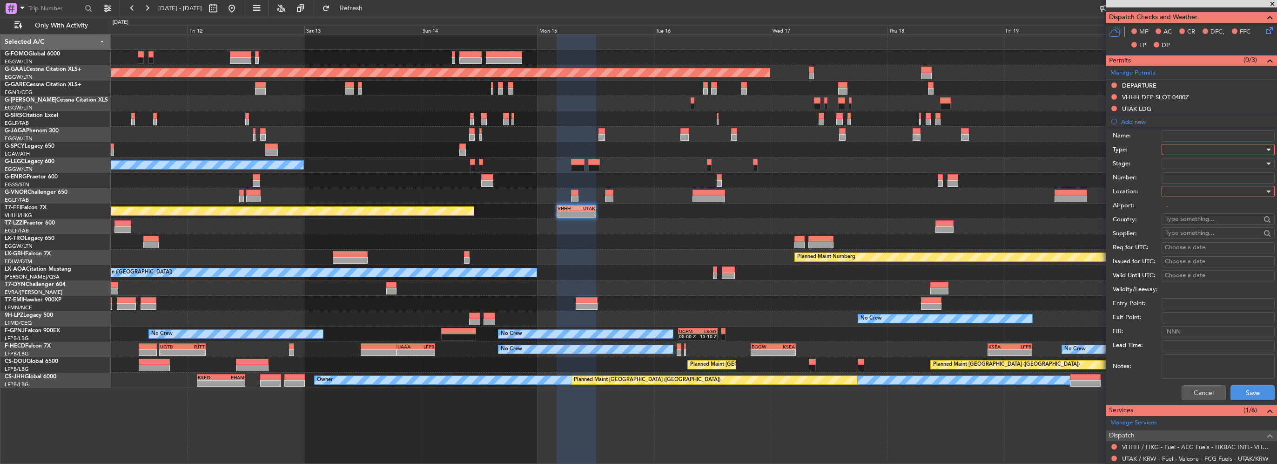
click at [711, 150] on div at bounding box center [1215, 149] width 99 height 14
click at [711, 185] on span "Overflight" at bounding box center [1215, 186] width 98 height 14
click at [711, 187] on div at bounding box center [1215, 191] width 99 height 14
click at [711, 265] on span "Enroute" at bounding box center [1215, 265] width 98 height 14
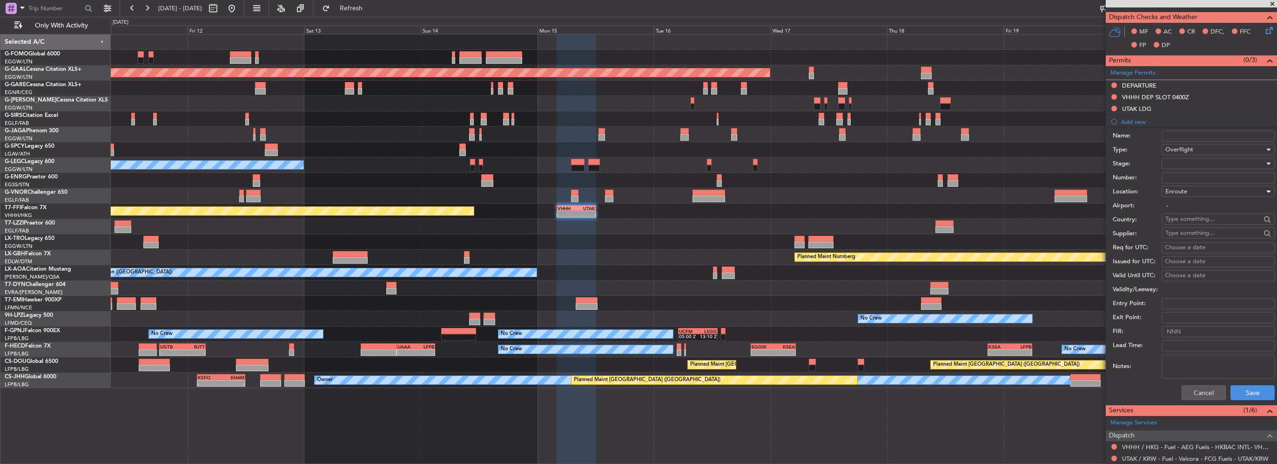
click at [711, 222] on input "text" at bounding box center [1213, 219] width 95 height 14
click at [711, 234] on span "[GEOGRAPHIC_DATA]" at bounding box center [1214, 231] width 91 height 14
type input "[GEOGRAPHIC_DATA]"
click at [711, 329] on button "Save" at bounding box center [1253, 392] width 44 height 15
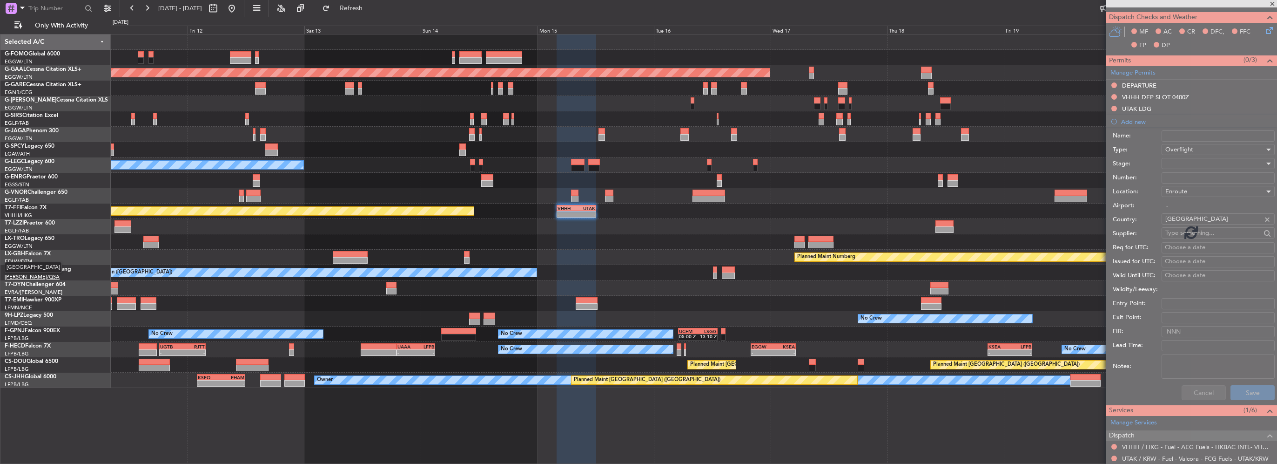
scroll to position [64, 0]
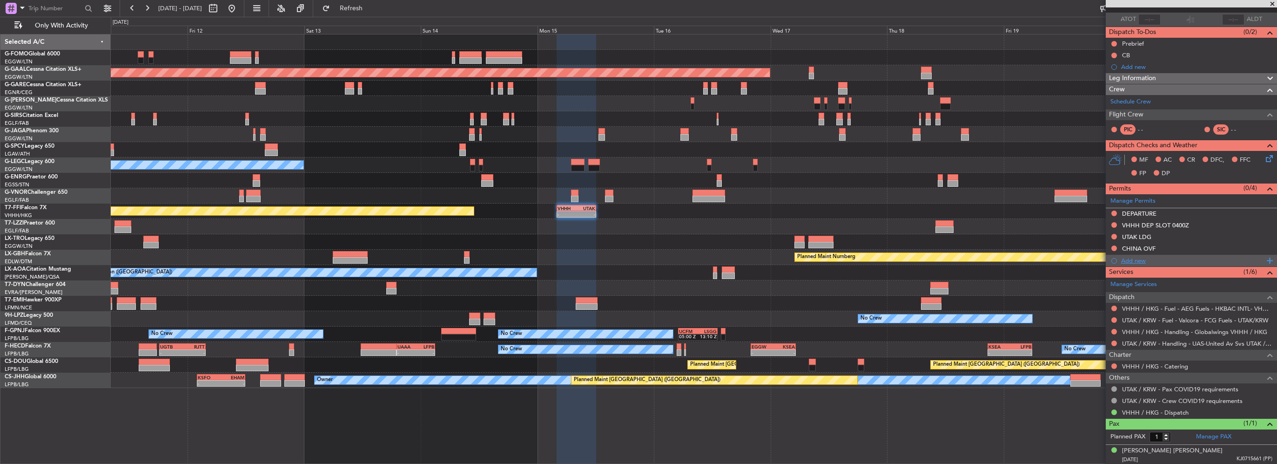
click at [711, 259] on div "Add new" at bounding box center [1192, 260] width 143 height 8
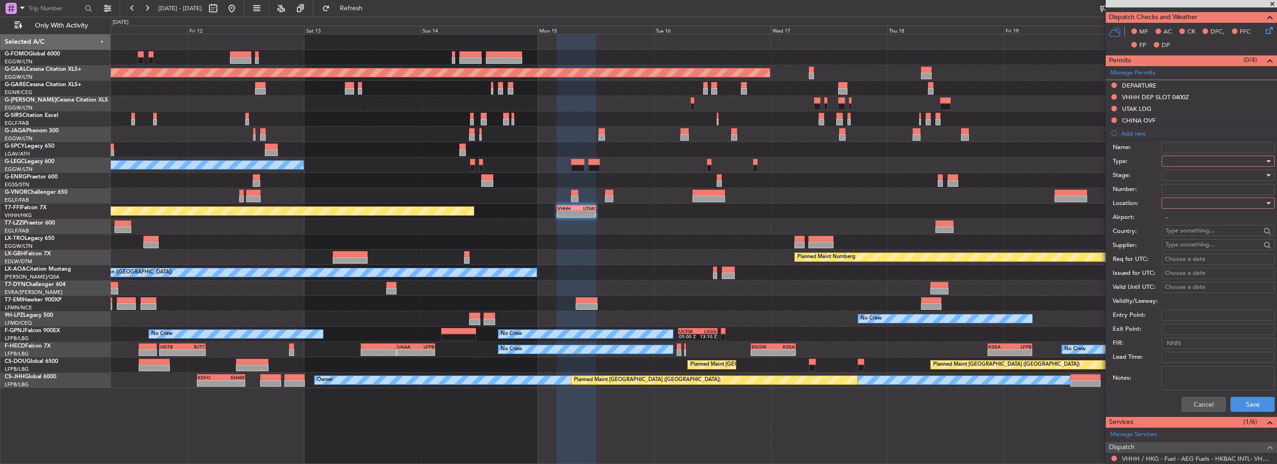
click at [711, 158] on div at bounding box center [1215, 161] width 99 height 14
click at [711, 246] on span "Overflight" at bounding box center [1215, 244] width 98 height 14
click at [711, 201] on div at bounding box center [1215, 203] width 99 height 14
click at [711, 276] on span "Enroute" at bounding box center [1215, 277] width 98 height 14
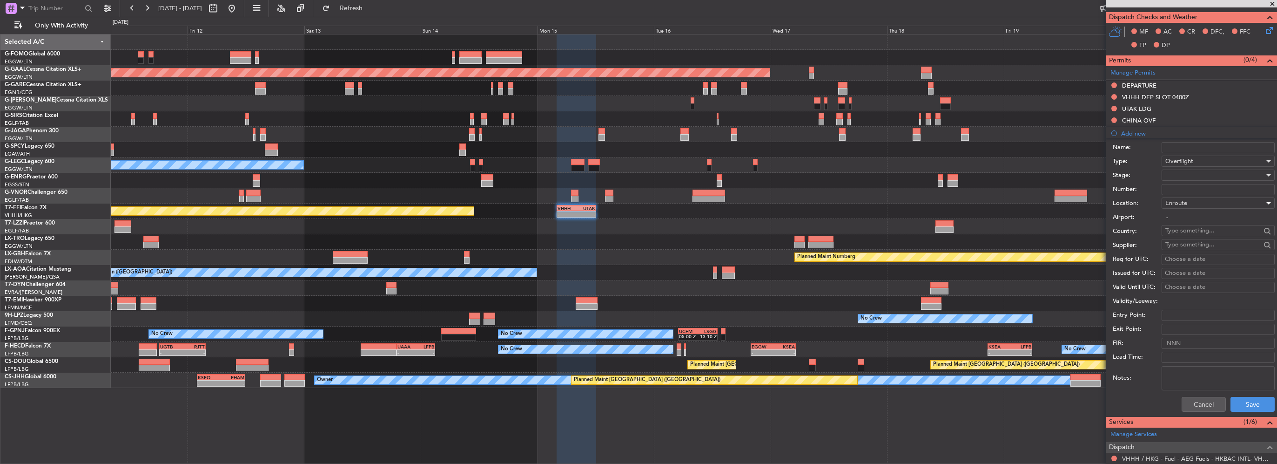
click at [711, 231] on input "text" at bounding box center [1213, 230] width 95 height 14
click at [711, 244] on span "[GEOGRAPHIC_DATA]" at bounding box center [1214, 243] width 91 height 14
type input "[GEOGRAPHIC_DATA]"
click at [711, 329] on button "Save" at bounding box center [1253, 404] width 44 height 15
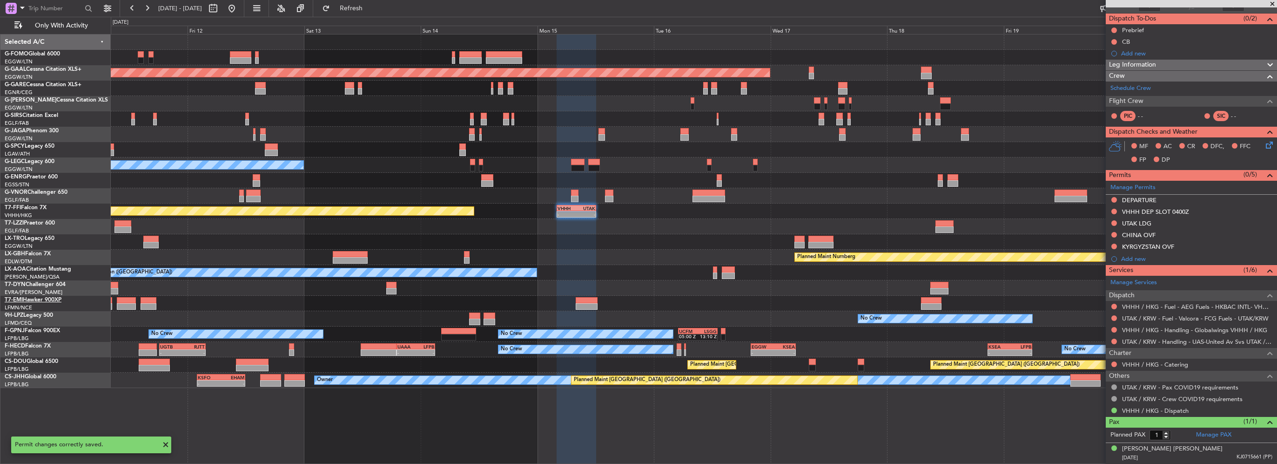
scroll to position [76, 0]
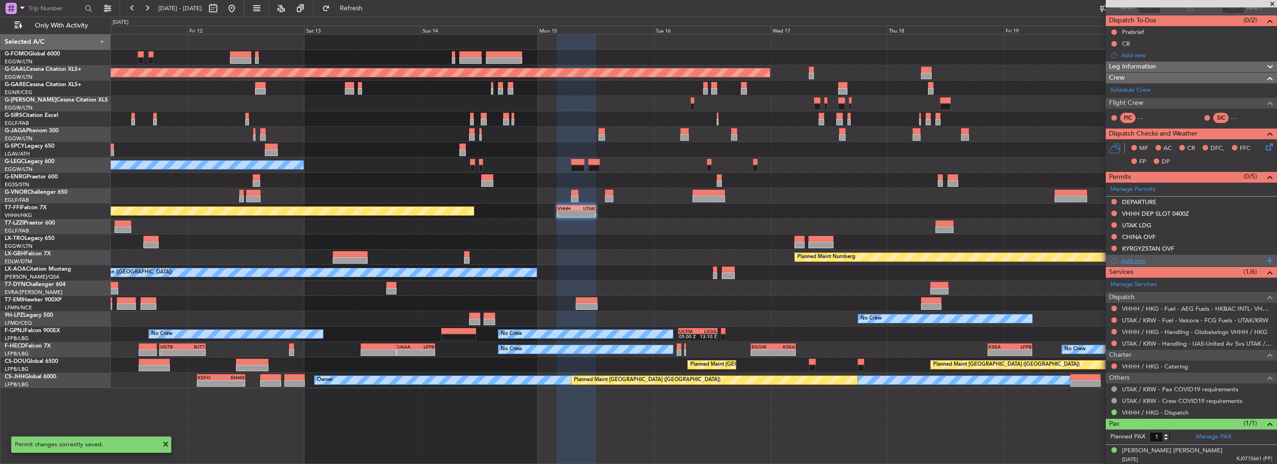
click at [711, 259] on div "Add new" at bounding box center [1192, 260] width 143 height 8
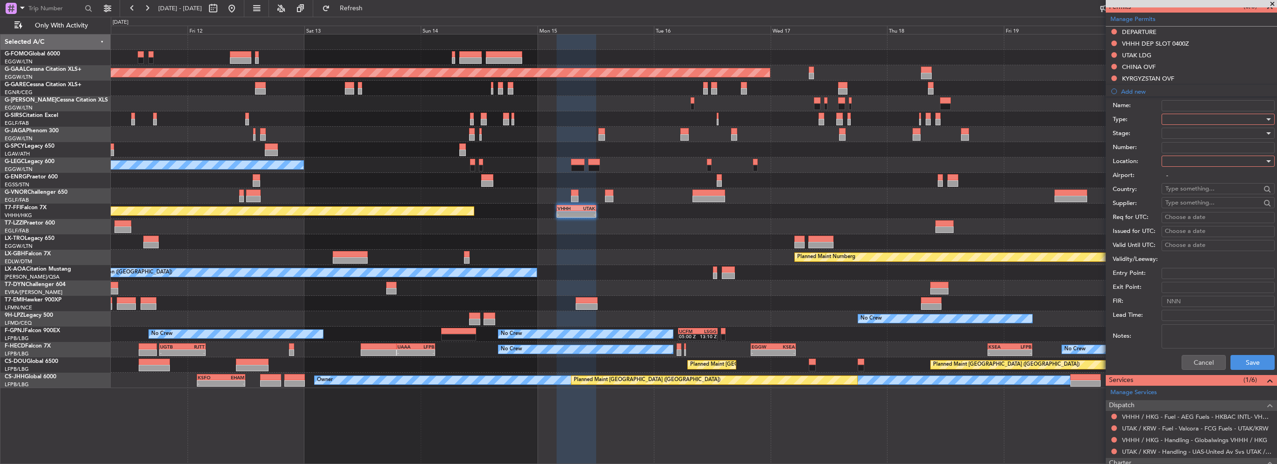
scroll to position [285, 0]
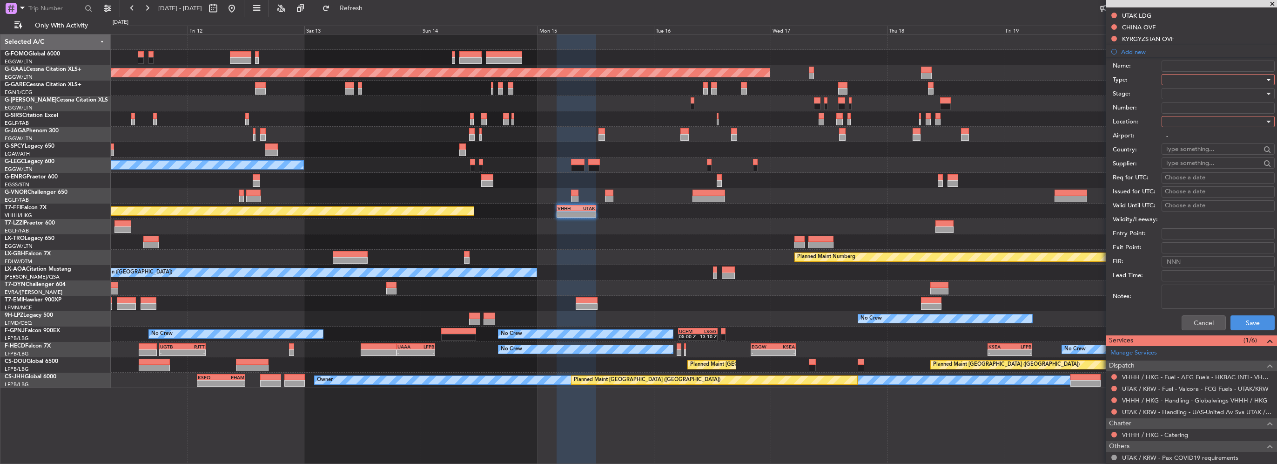
click at [711, 83] on div at bounding box center [1215, 80] width 99 height 14
click at [711, 162] on span "Overflight" at bounding box center [1215, 163] width 98 height 14
click at [711, 119] on div at bounding box center [1215, 122] width 99 height 14
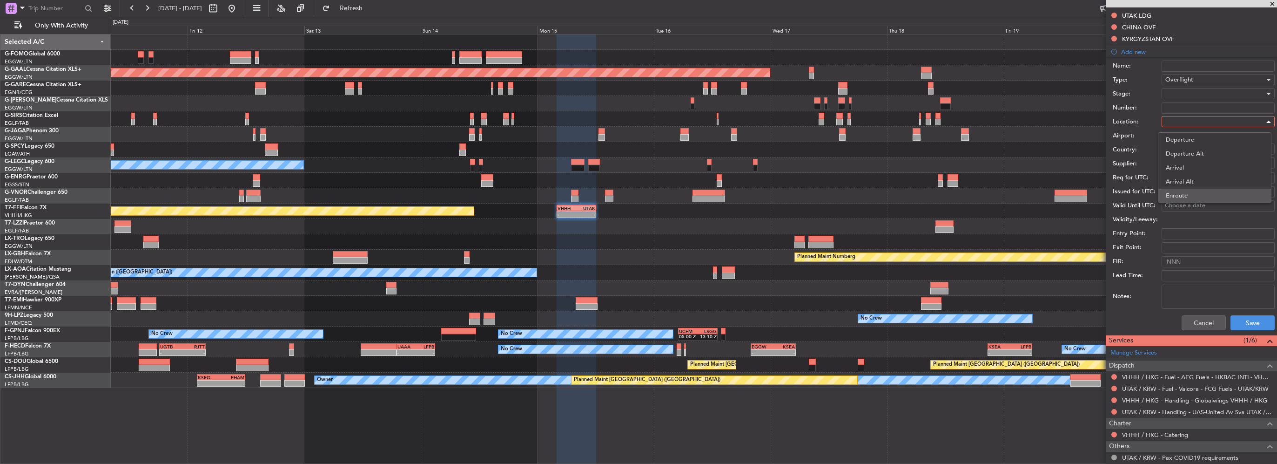
click at [711, 194] on span "Enroute" at bounding box center [1215, 196] width 98 height 14
click at [711, 149] on input "text" at bounding box center [1213, 149] width 95 height 14
click at [711, 159] on span "[GEOGRAPHIC_DATA]" at bounding box center [1214, 162] width 91 height 14
type input "[GEOGRAPHIC_DATA]"
click at [711, 320] on button "Save" at bounding box center [1253, 322] width 44 height 15
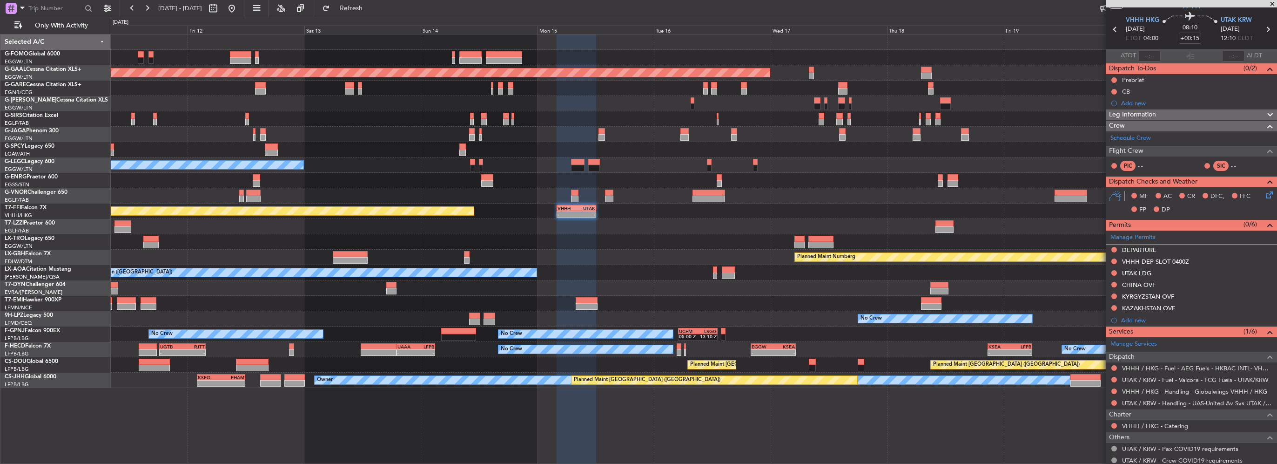
scroll to position [0, 0]
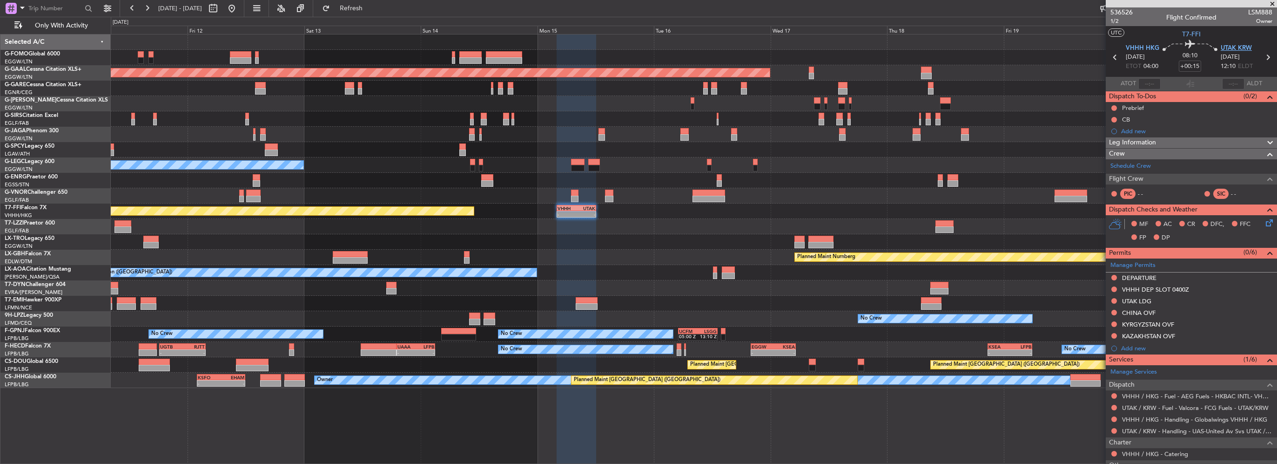
click at [711, 48] on span "UTAK KRW" at bounding box center [1236, 48] width 31 height 9
click at [711, 329] on div "Add new" at bounding box center [1192, 348] width 143 height 8
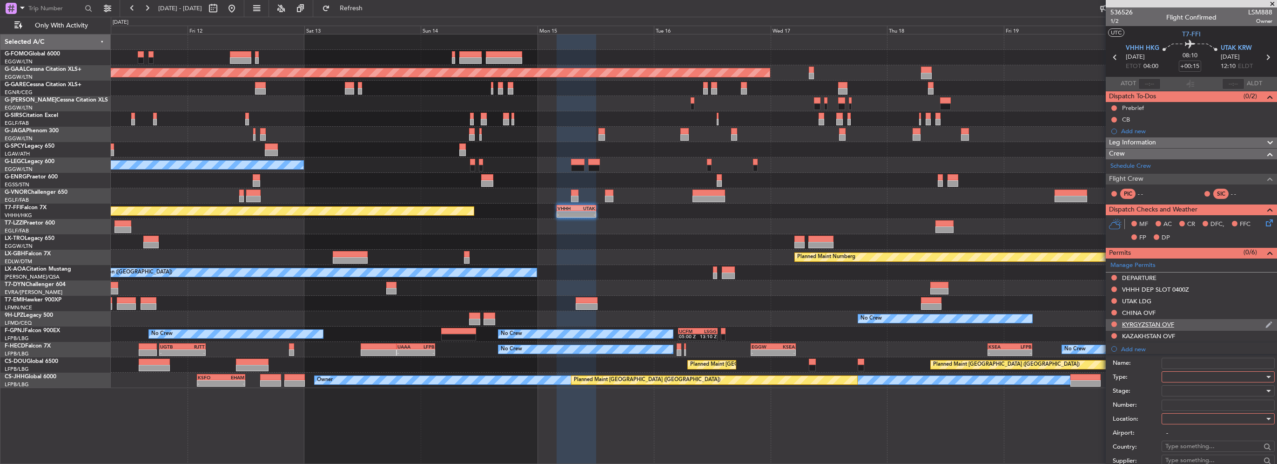
scroll to position [140, 0]
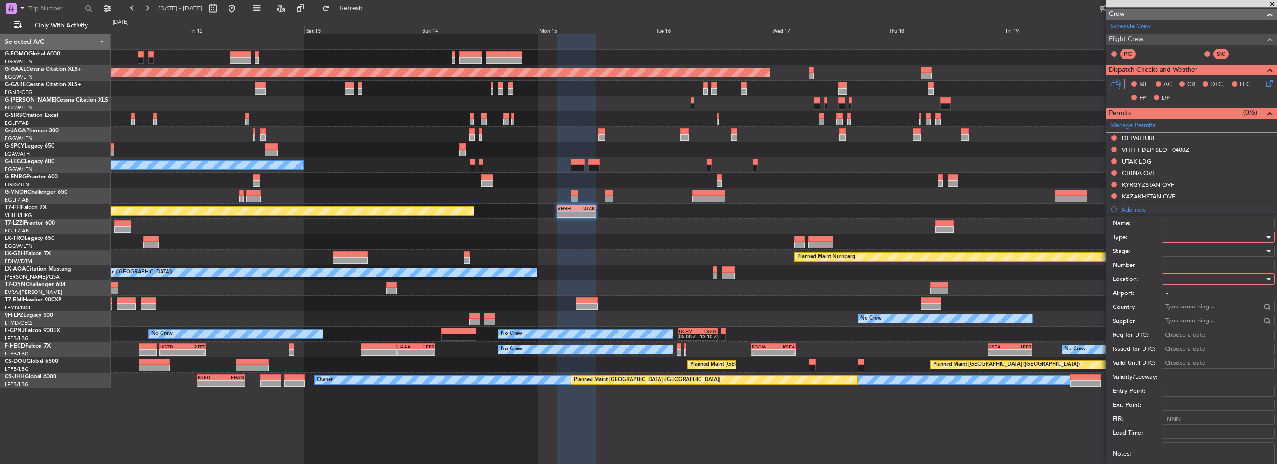
click at [711, 235] on div at bounding box center [1215, 237] width 99 height 14
click at [711, 320] on span "Overflight" at bounding box center [1215, 320] width 98 height 14
click at [711, 274] on div at bounding box center [1215, 279] width 99 height 14
click at [711, 329] on span "Enroute" at bounding box center [1215, 353] width 98 height 14
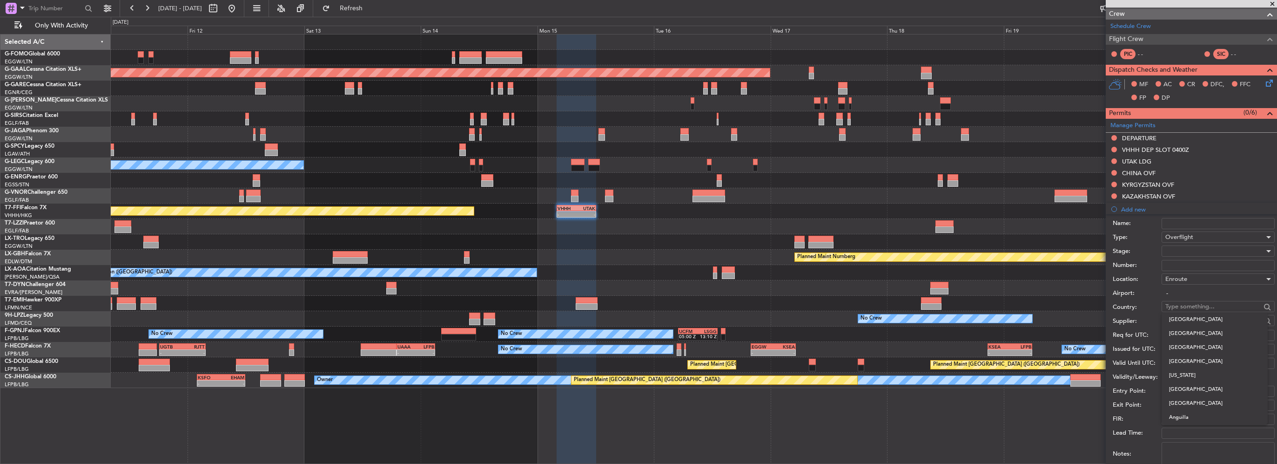
click at [711, 305] on input "text" at bounding box center [1213, 306] width 95 height 14
click at [711, 318] on span "[GEOGRAPHIC_DATA]" at bounding box center [1214, 319] width 91 height 14
type input "[GEOGRAPHIC_DATA]"
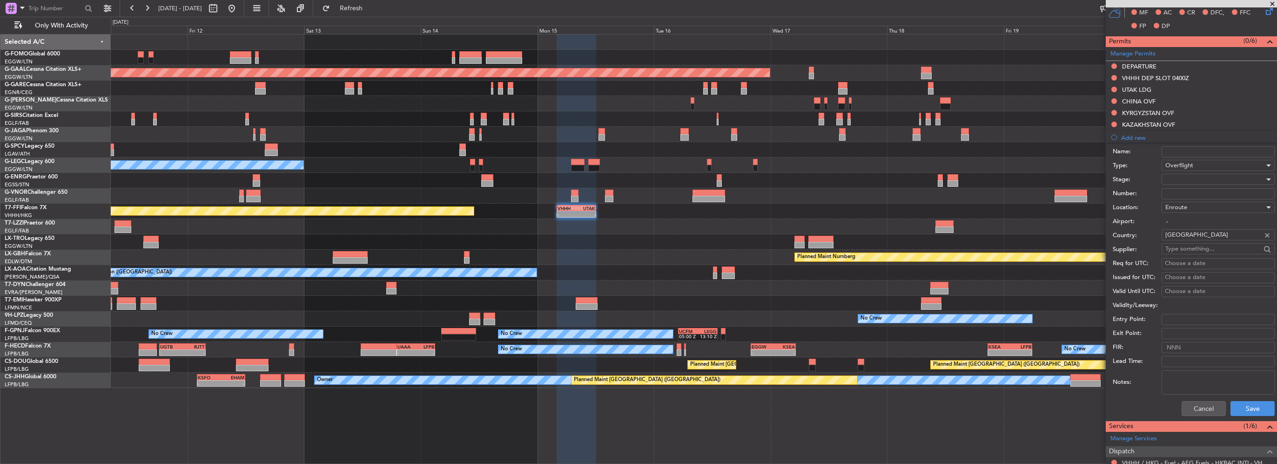
scroll to position [233, 0]
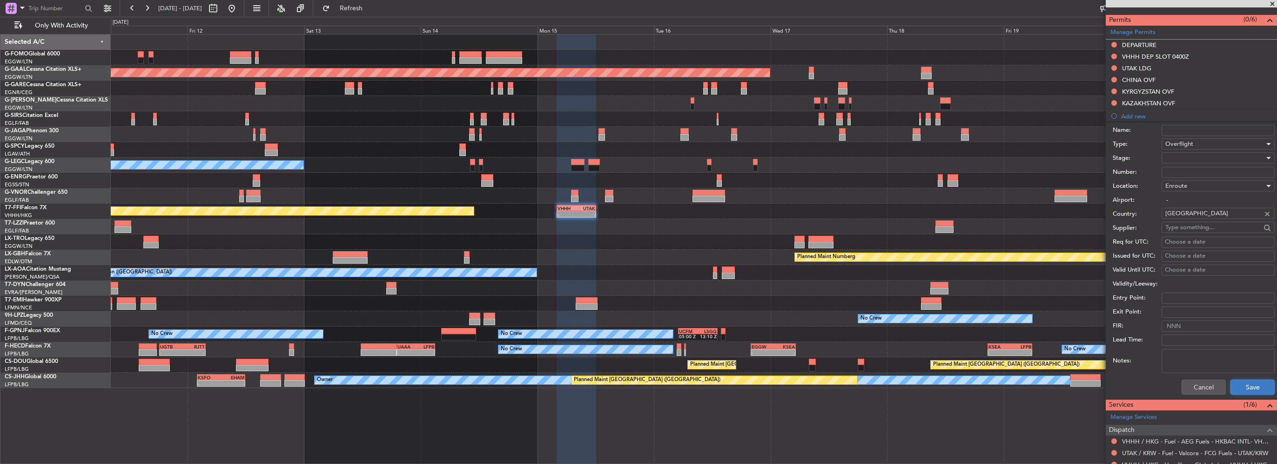
click at [711, 329] on button "Save" at bounding box center [1253, 386] width 44 height 15
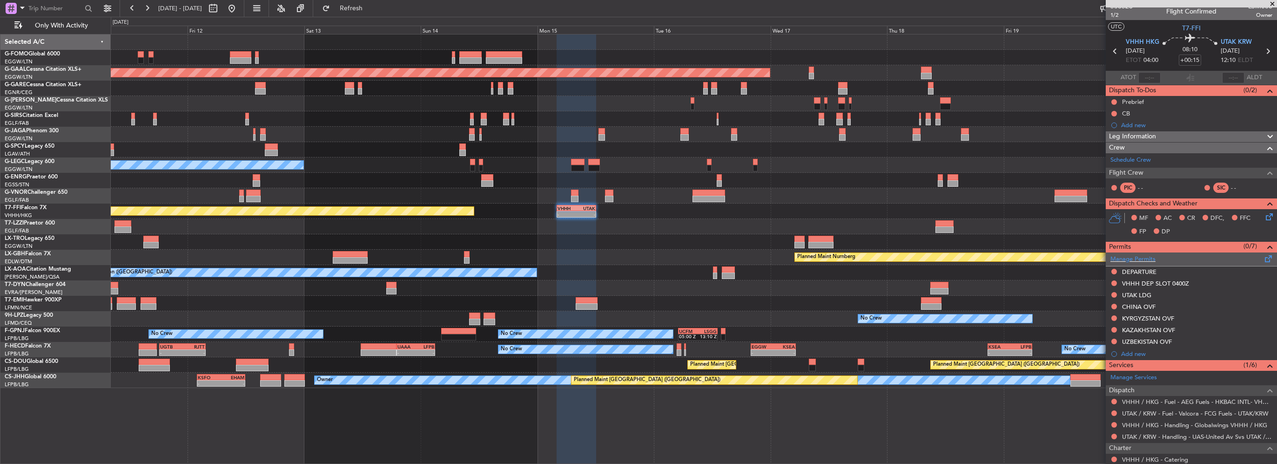
scroll to position [0, 0]
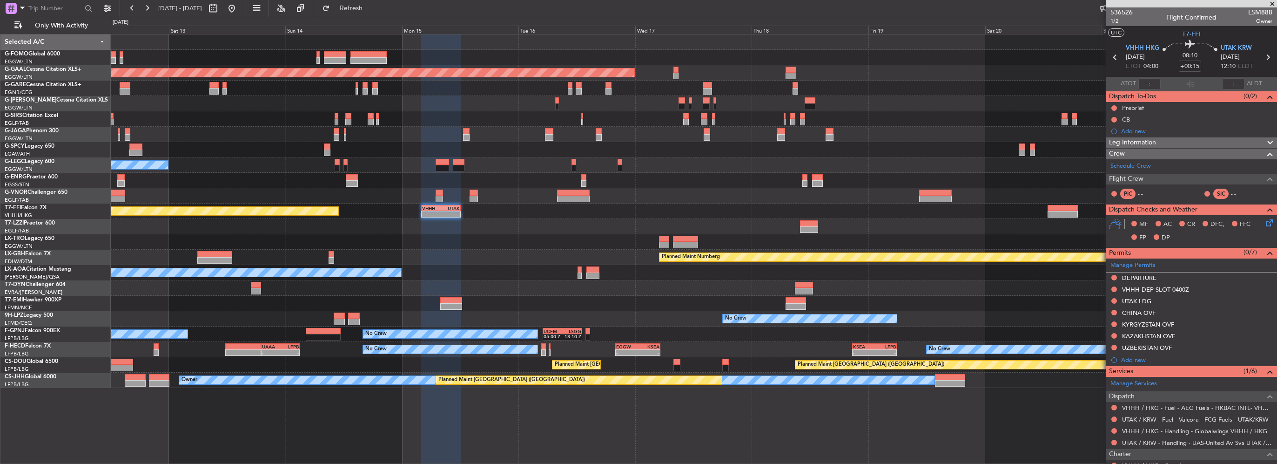
click at [711, 218] on div "Planned Maint Tianjin (Binhai) - - VHHH 04:00 Z UTAK 12:10 Z" at bounding box center [694, 210] width 1166 height 15
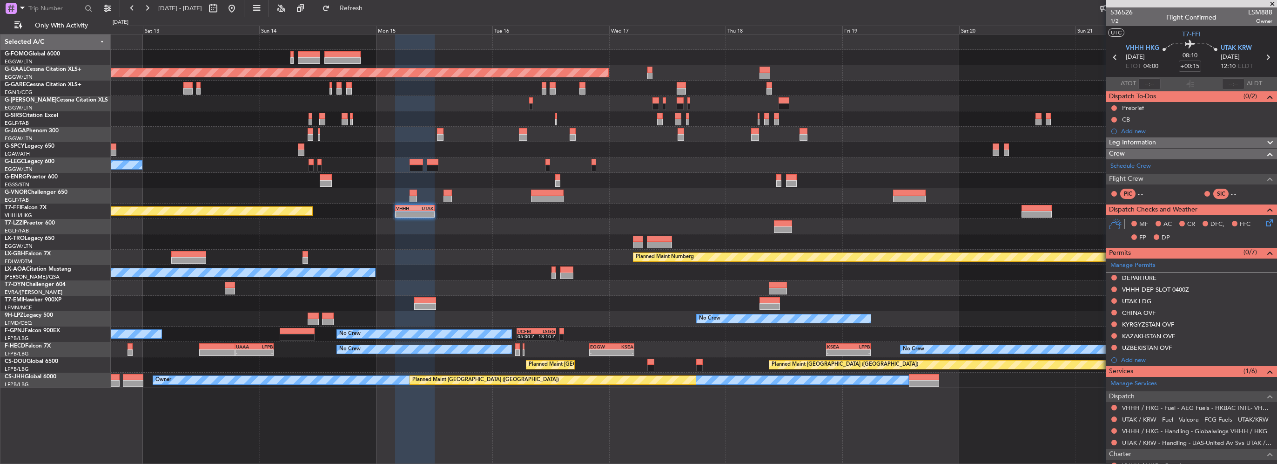
drag, startPoint x: 1153, startPoint y: 140, endPoint x: 1150, endPoint y: 144, distance: 5.2
click at [711, 142] on span "Leg Information" at bounding box center [1132, 142] width 47 height 11
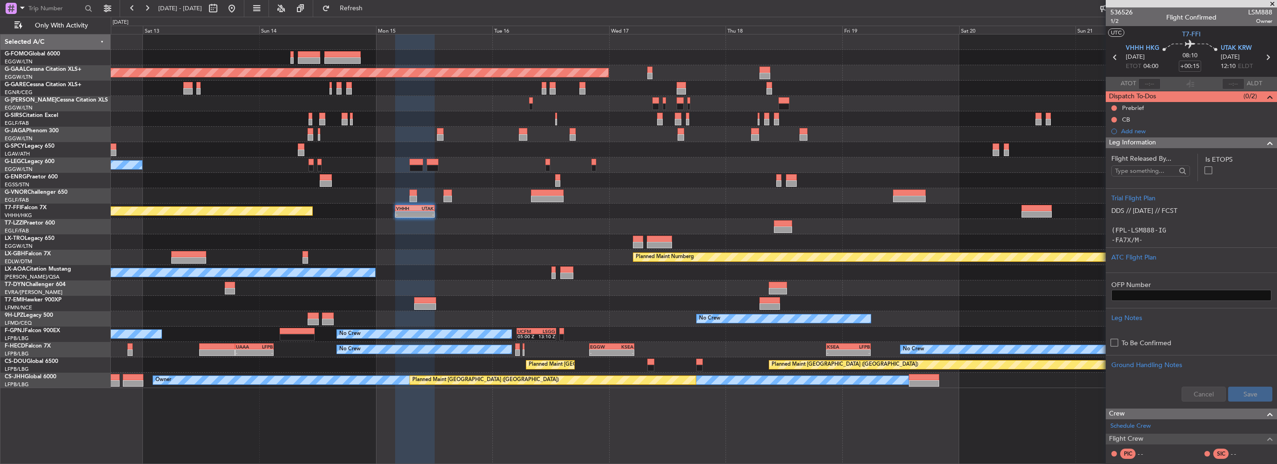
drag, startPoint x: 1220, startPoint y: 140, endPoint x: 947, endPoint y: 201, distance: 279.6
click at [711, 140] on div "Leg Information" at bounding box center [1191, 142] width 171 height 11
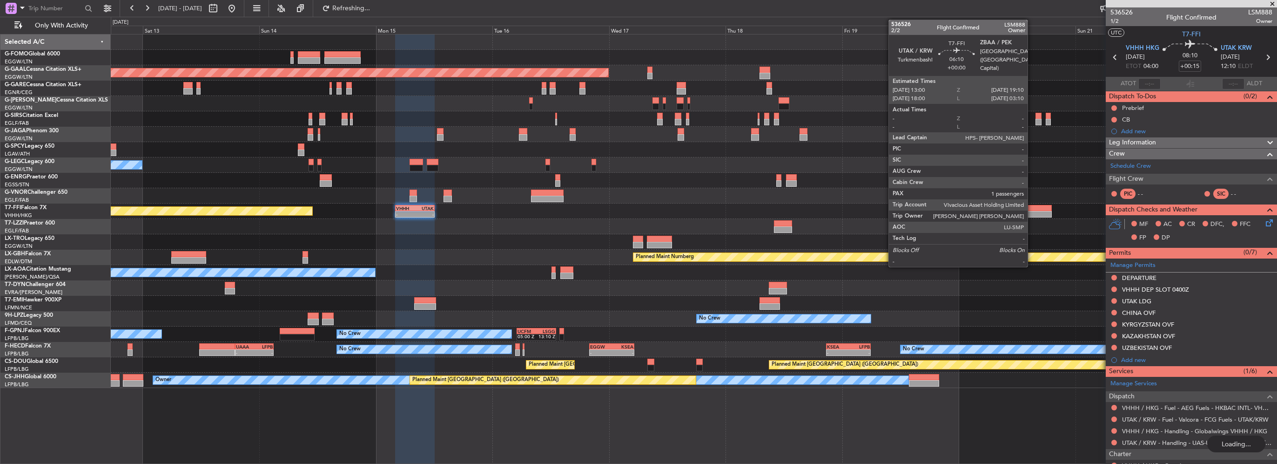
click at [711, 210] on div at bounding box center [1037, 208] width 30 height 7
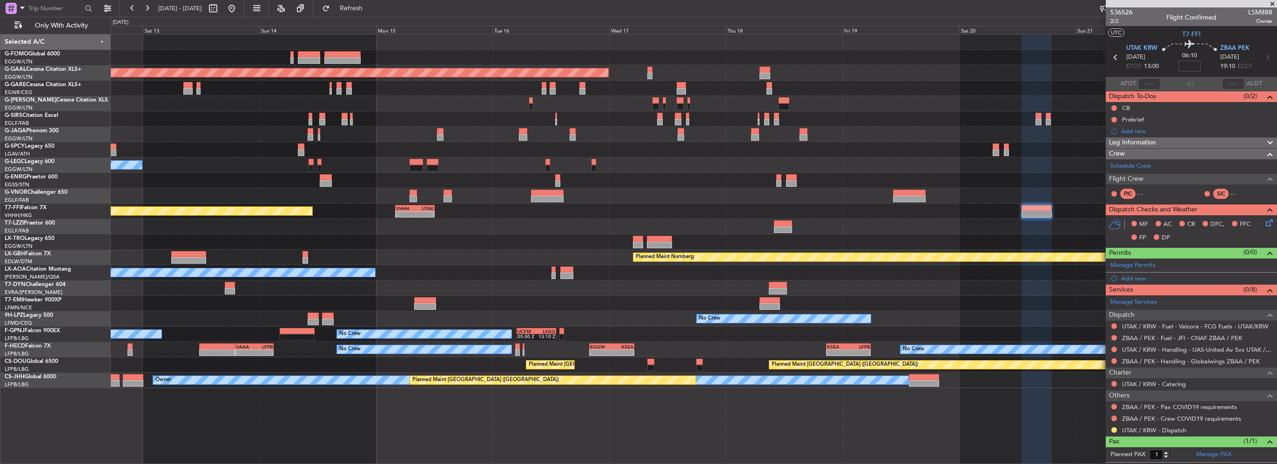
click at [711, 139] on div "Leg Information" at bounding box center [1191, 142] width 171 height 11
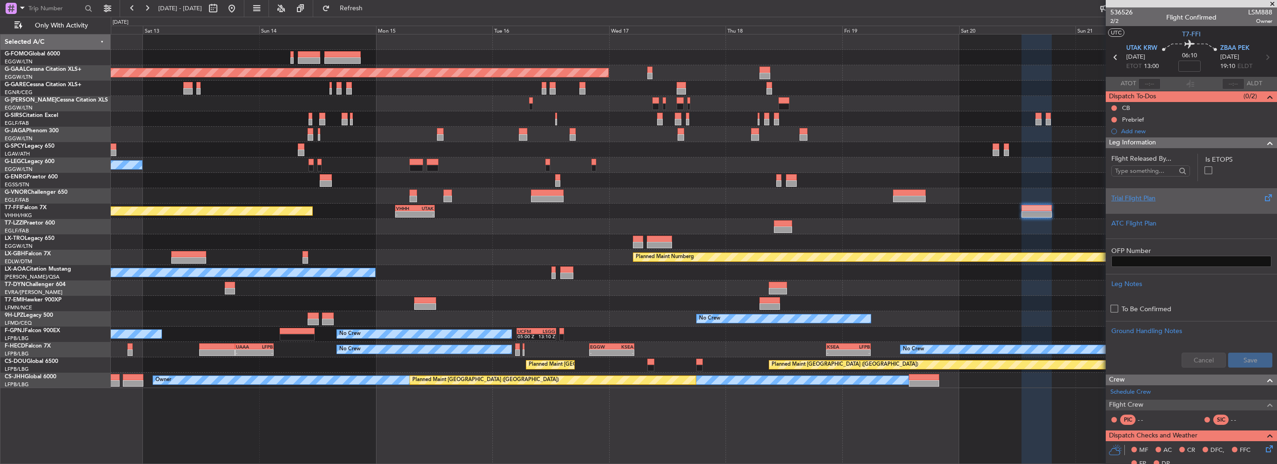
click at [711, 199] on div "Trial Flight Plan" at bounding box center [1192, 198] width 160 height 10
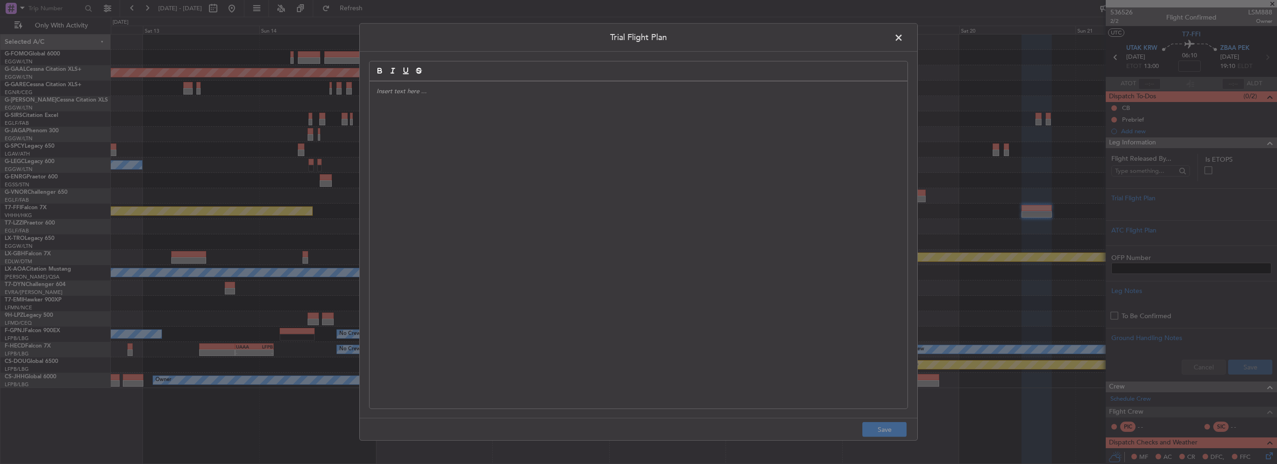
click at [671, 155] on div at bounding box center [639, 244] width 538 height 327
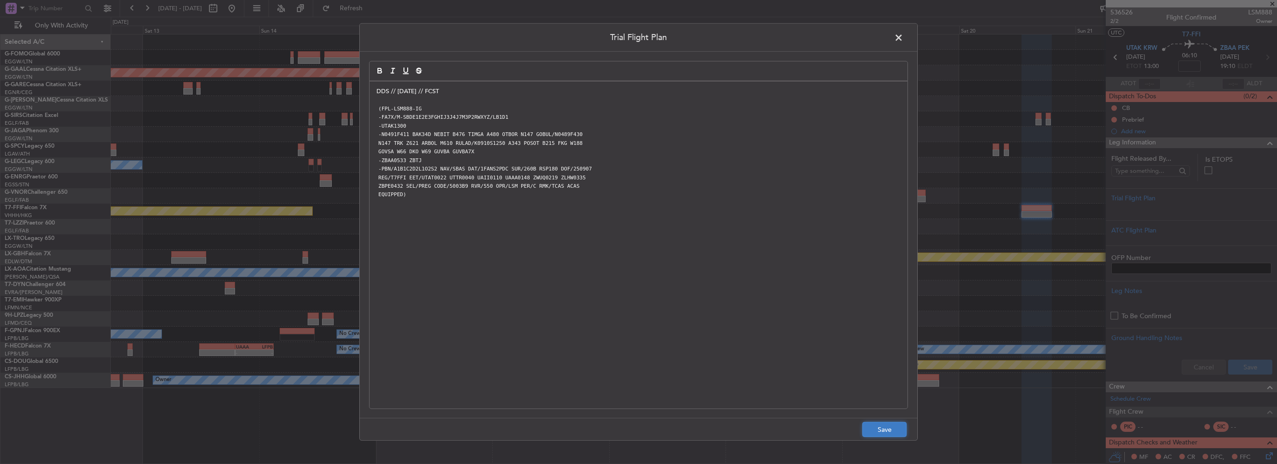
click at [711, 329] on button "Save" at bounding box center [885, 429] width 44 height 15
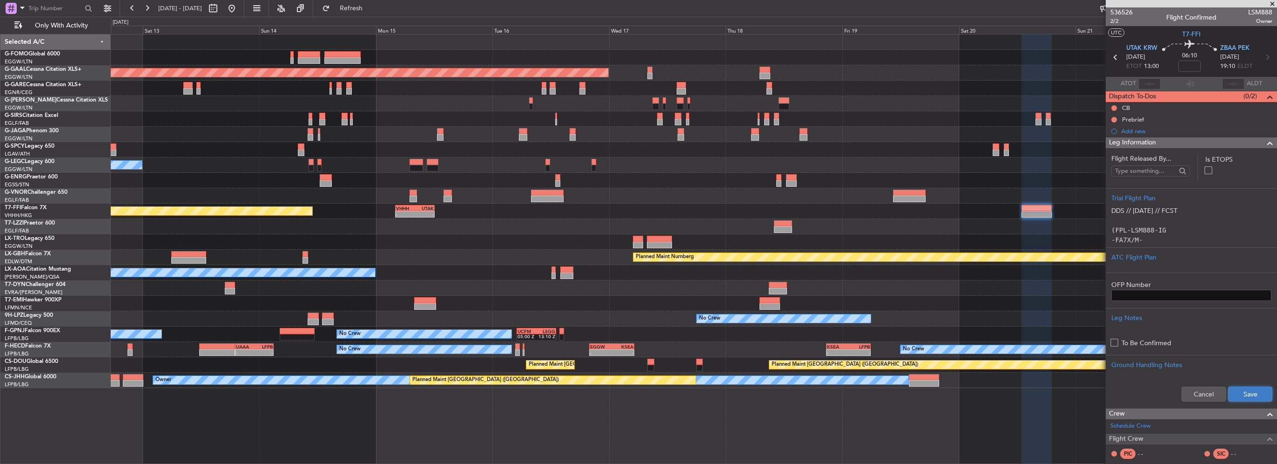
click at [711, 329] on button "Save" at bounding box center [1250, 393] width 44 height 15
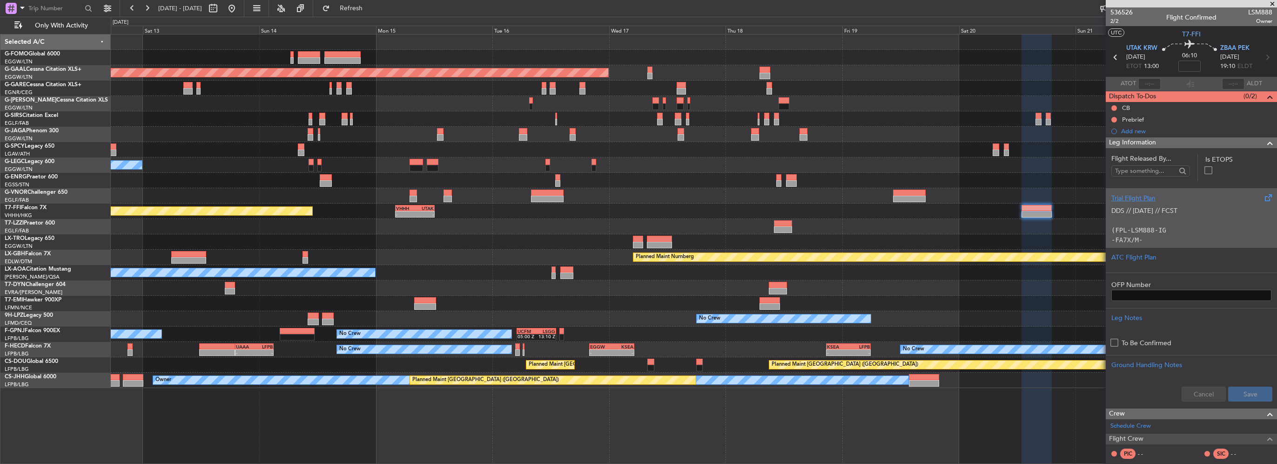
click at [711, 241] on code "-FA7X/M-SBDE1E2E3FGHIJ3J4J7M3P2RWXYZ/LB1D1" at bounding box center [1179, 244] width 134 height 17
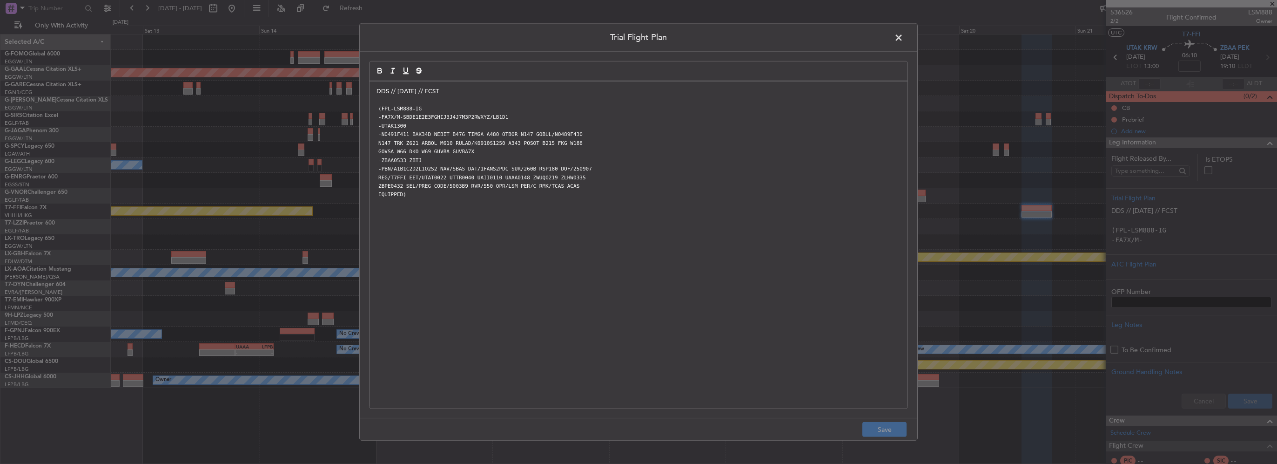
click at [711, 36] on span at bounding box center [904, 40] width 0 height 19
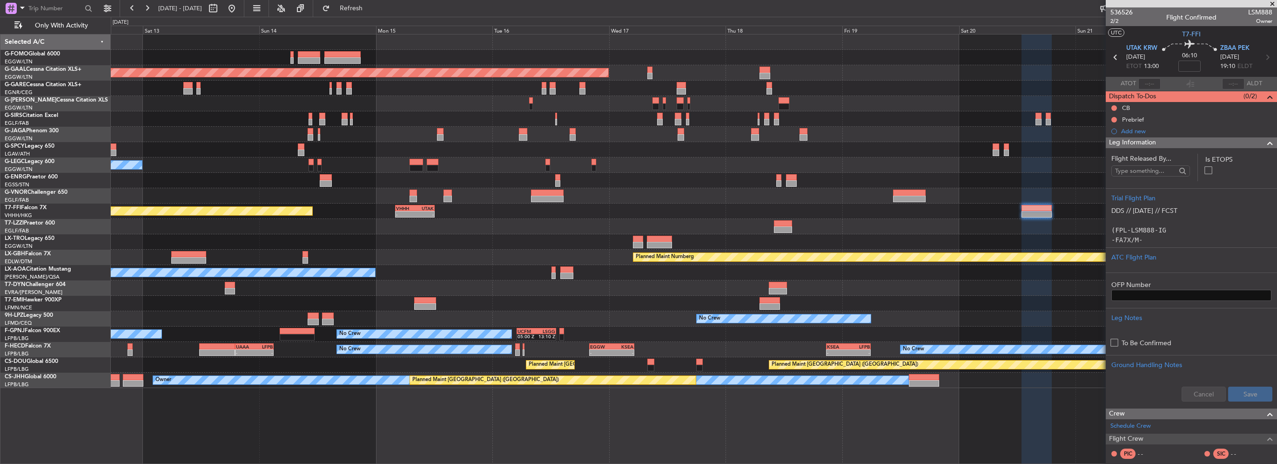
click at [711, 143] on span at bounding box center [1270, 142] width 11 height 11
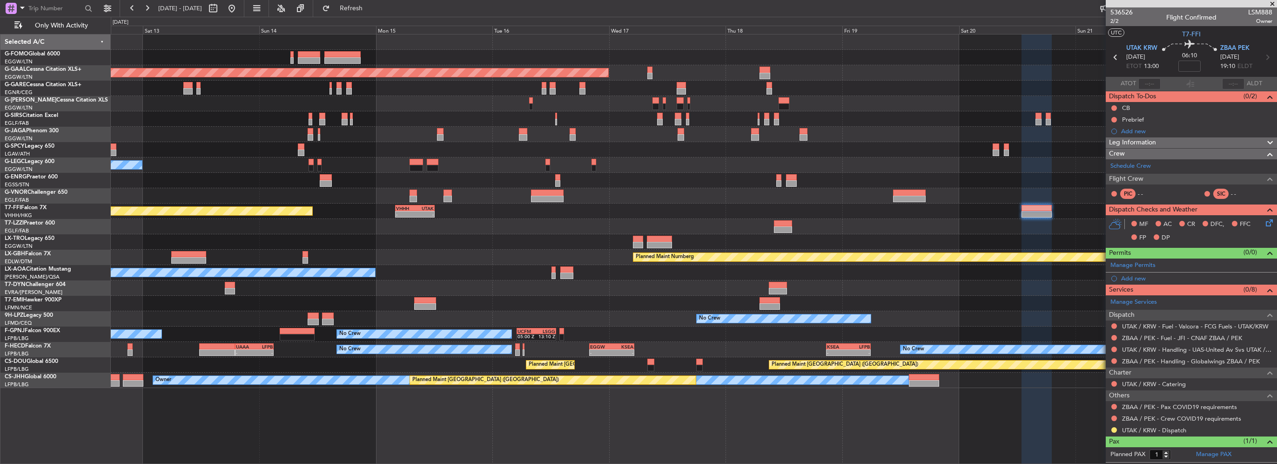
click at [711, 329] on mat-tooltip-component "Not Requested" at bounding box center [1114, 431] width 53 height 25
click at [711, 329] on button at bounding box center [1115, 430] width 6 height 6
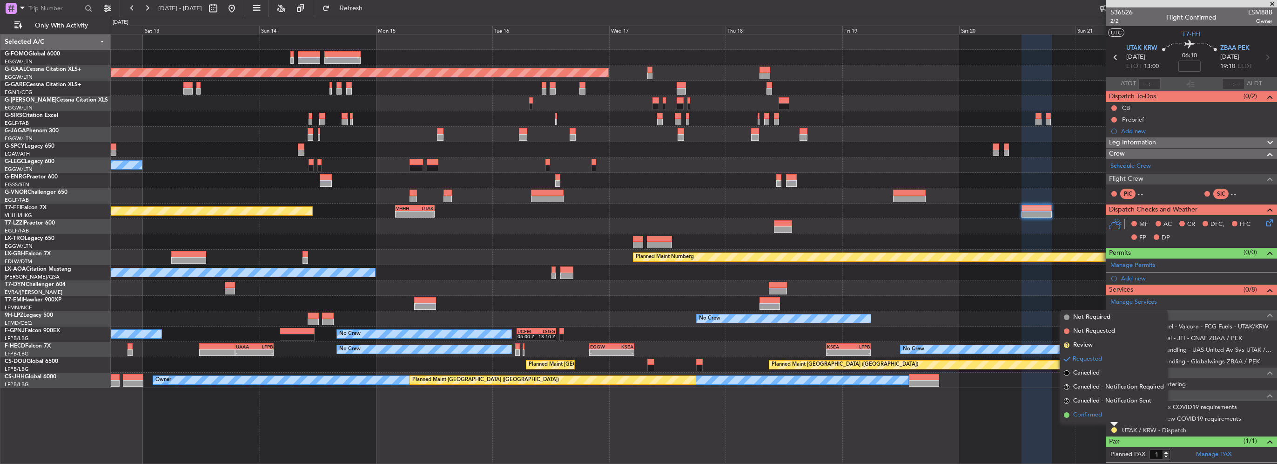
click at [711, 329] on span "Confirmed" at bounding box center [1087, 414] width 29 height 9
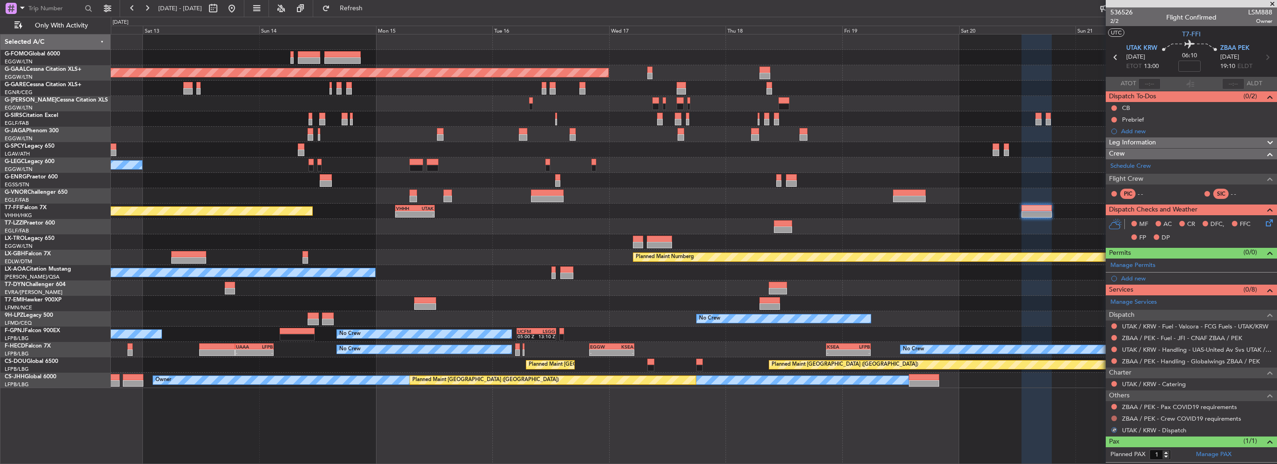
click at [711, 329] on button at bounding box center [1115, 418] width 6 height 6
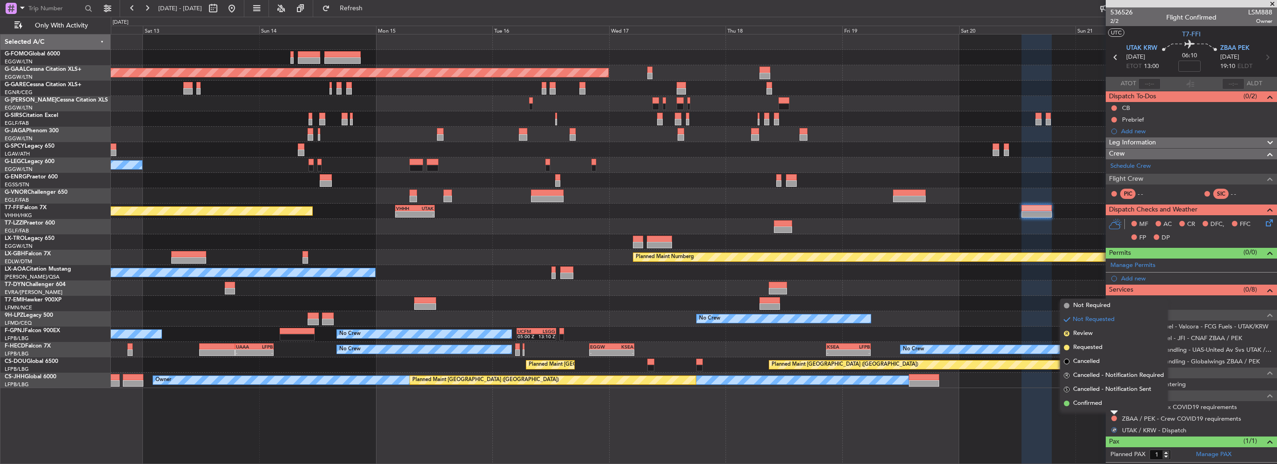
click at [711, 306] on span "Not Required" at bounding box center [1091, 305] width 37 height 9
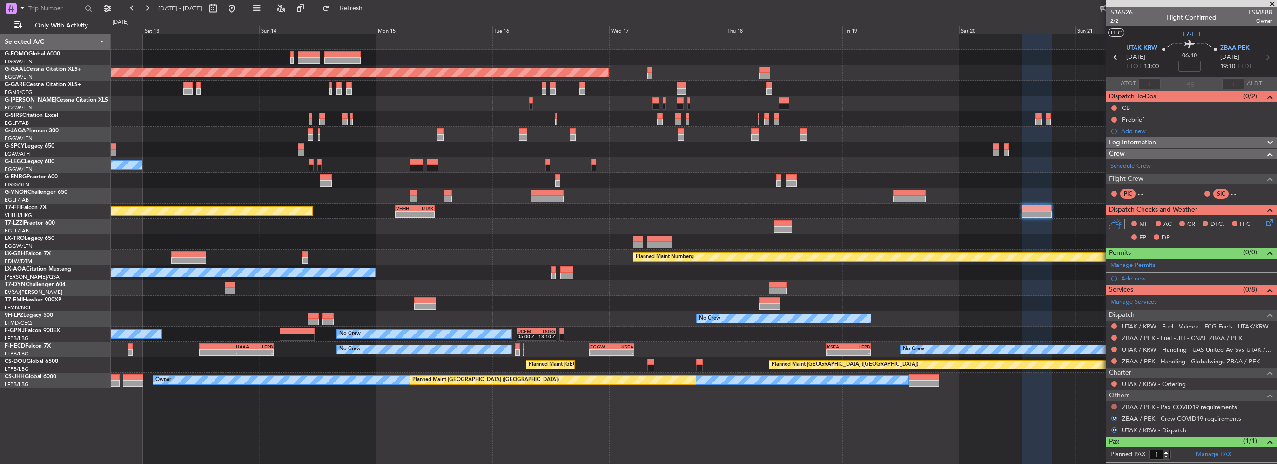
click at [711, 329] on button at bounding box center [1115, 407] width 6 height 6
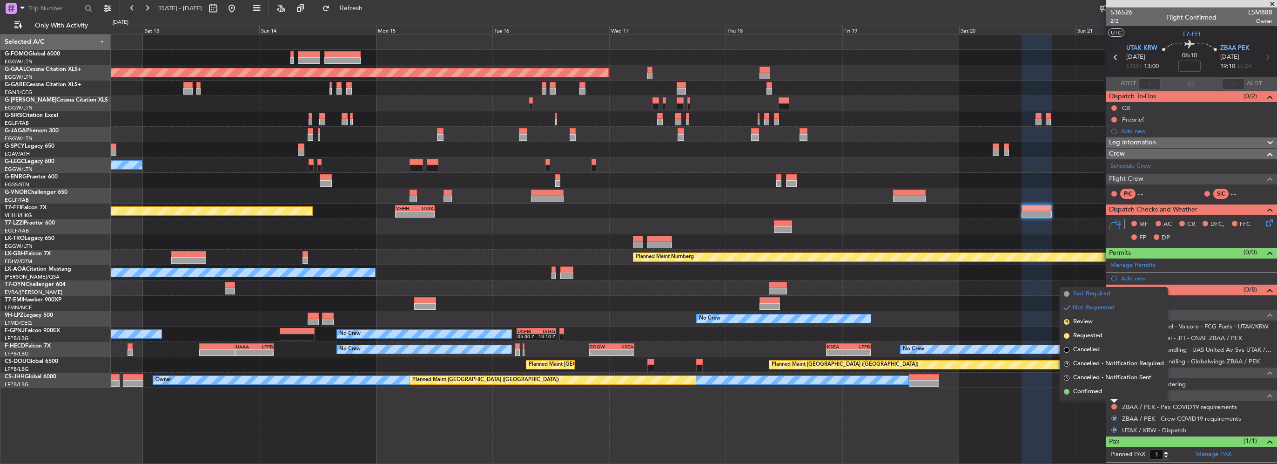
click at [711, 294] on span "Not Required" at bounding box center [1091, 293] width 37 height 9
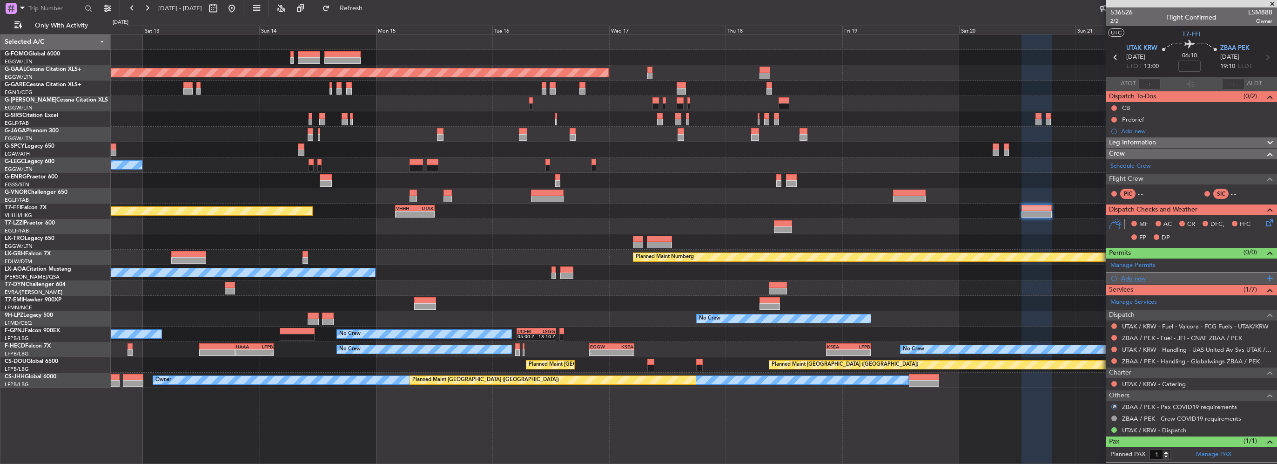
click at [711, 281] on div "Add new" at bounding box center [1191, 278] width 171 height 12
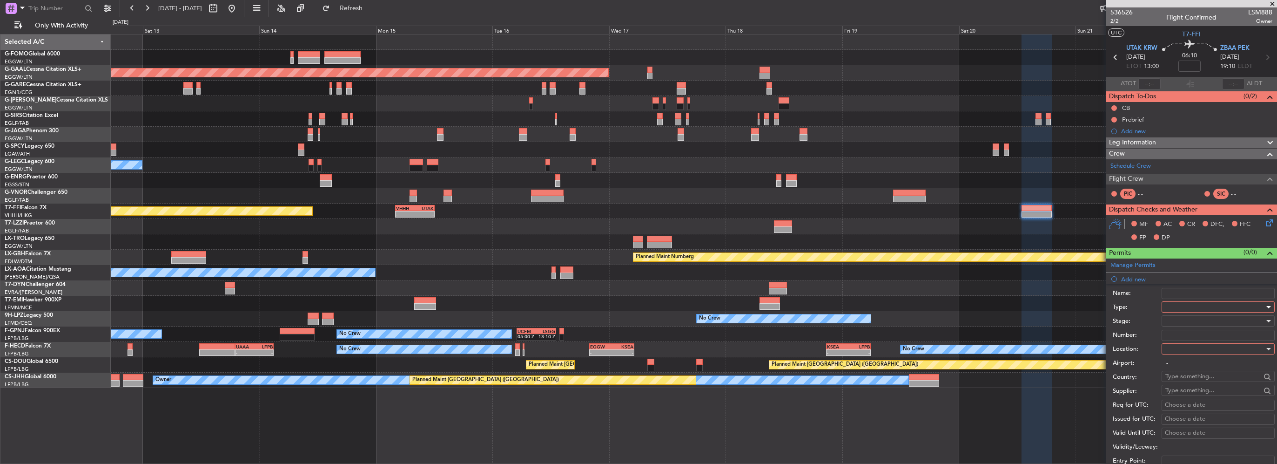
click at [711, 304] on div at bounding box center [1215, 307] width 99 height 14
click at [711, 329] on span "Departure" at bounding box center [1215, 390] width 98 height 14
click at [711, 329] on div at bounding box center [1215, 349] width 99 height 14
click at [711, 329] on span "Departure" at bounding box center [1215, 367] width 98 height 14
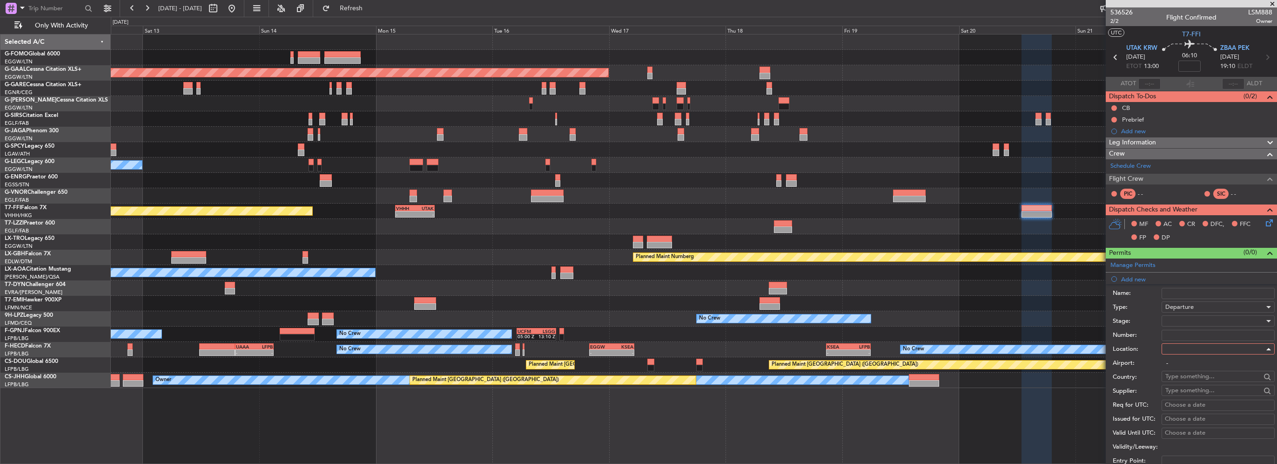
type input "UTAK / KRW"
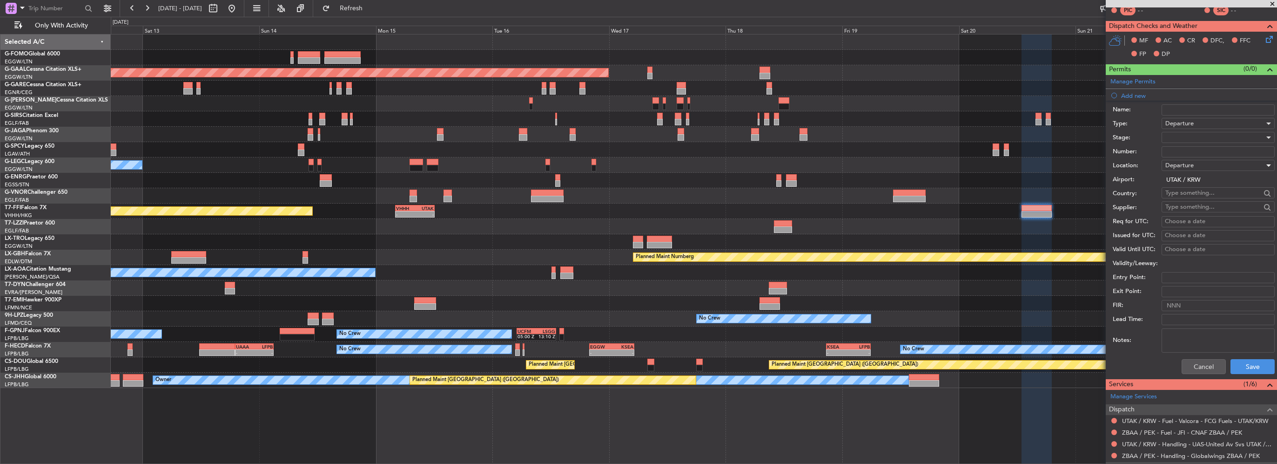
scroll to position [186, 0]
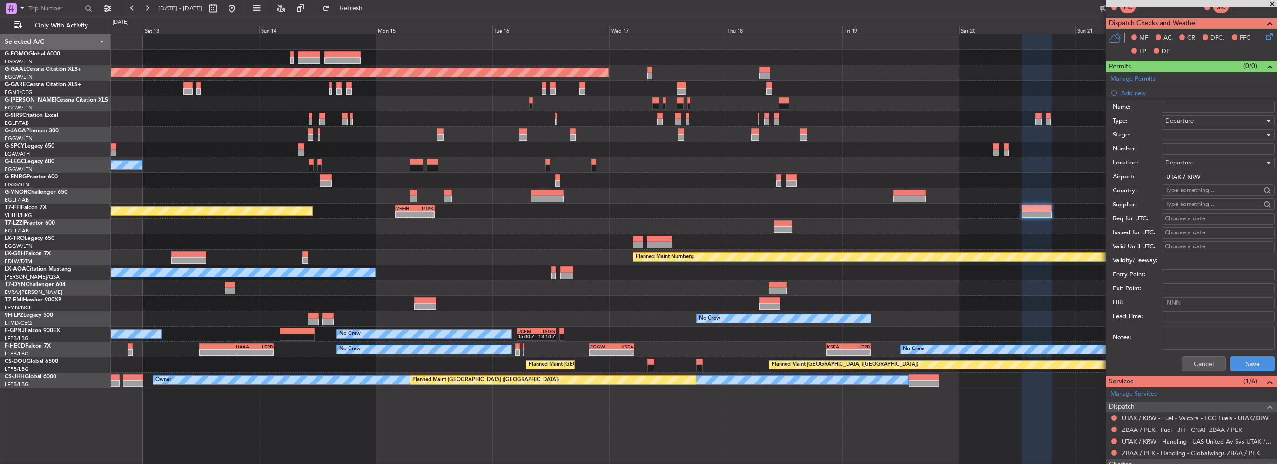
click at [711, 329] on div "Cancel Save" at bounding box center [1194, 363] width 162 height 24
click at [711, 329] on button "Save" at bounding box center [1253, 363] width 44 height 15
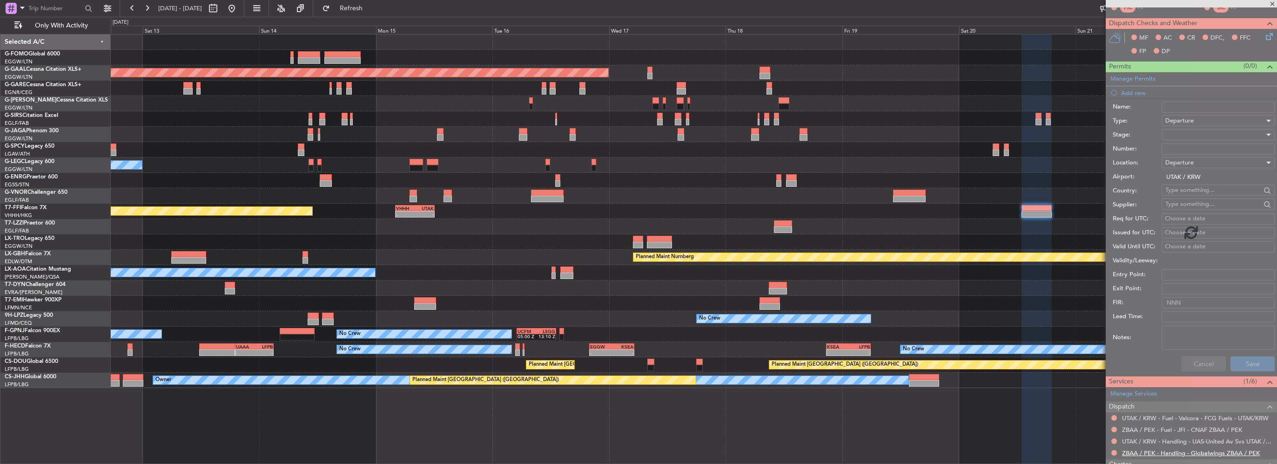
scroll to position [29, 0]
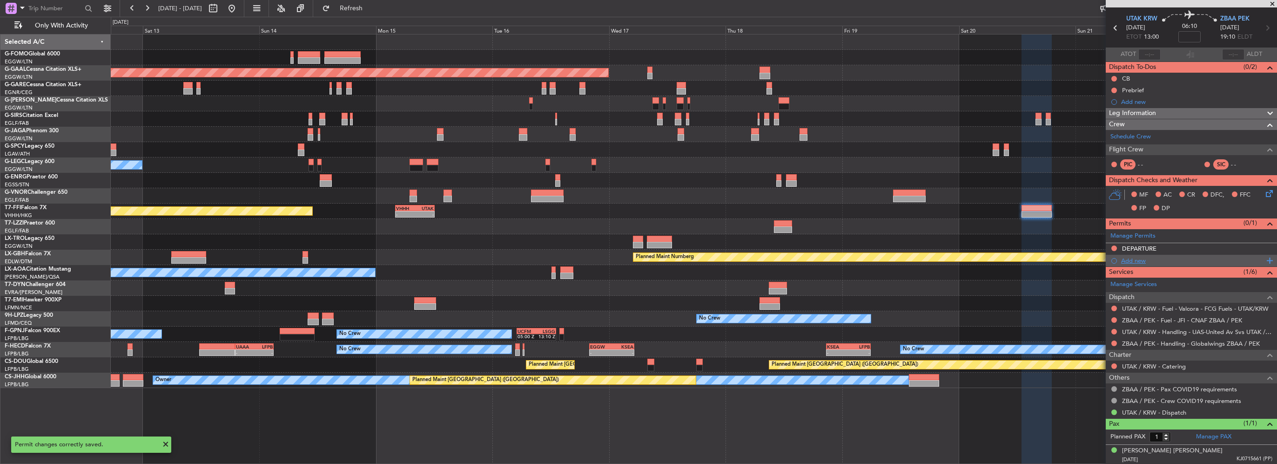
click at [711, 261] on div "Add new" at bounding box center [1192, 260] width 143 height 8
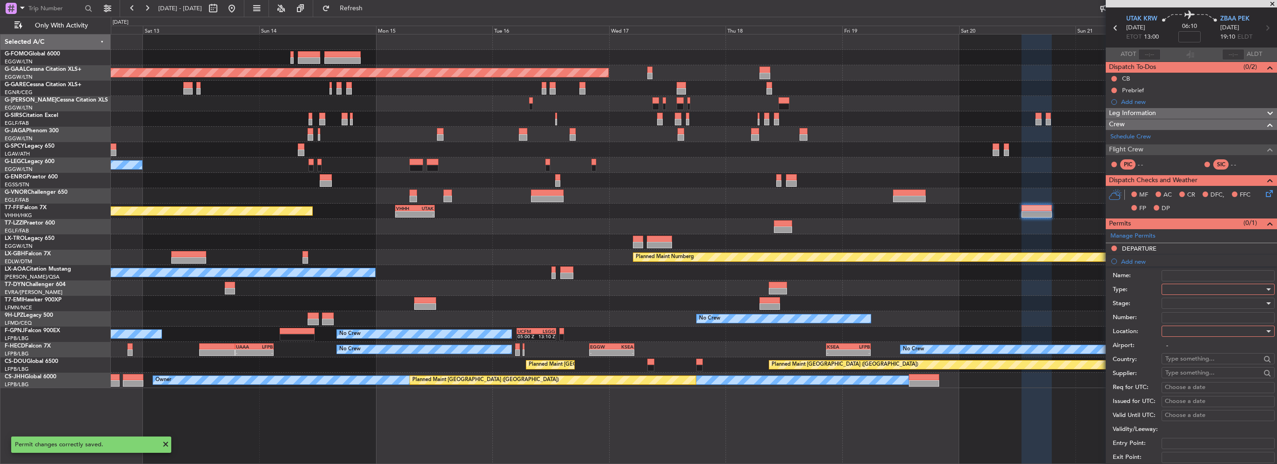
scroll to position [186, 0]
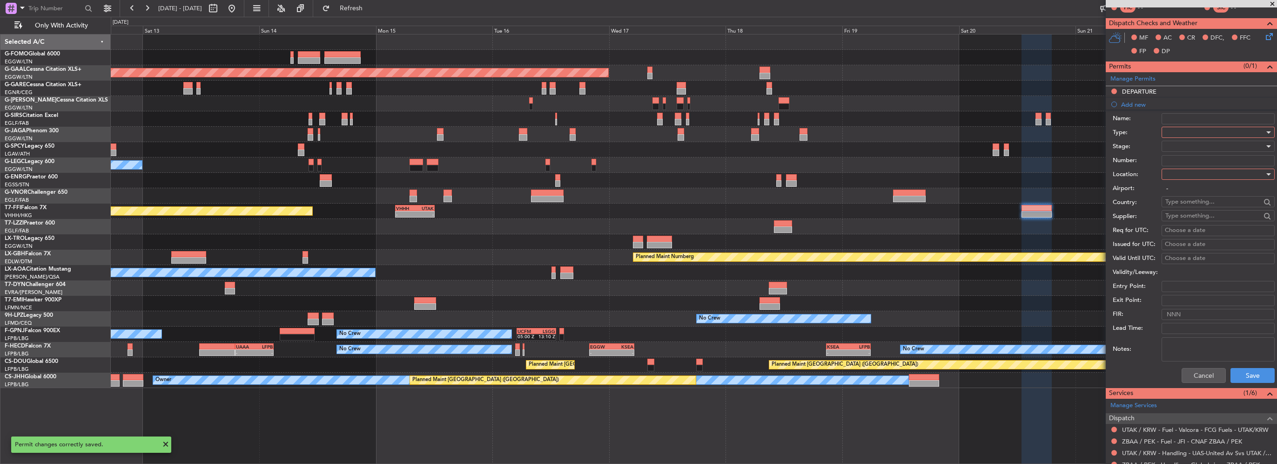
click at [711, 133] on div at bounding box center [1215, 132] width 99 height 14
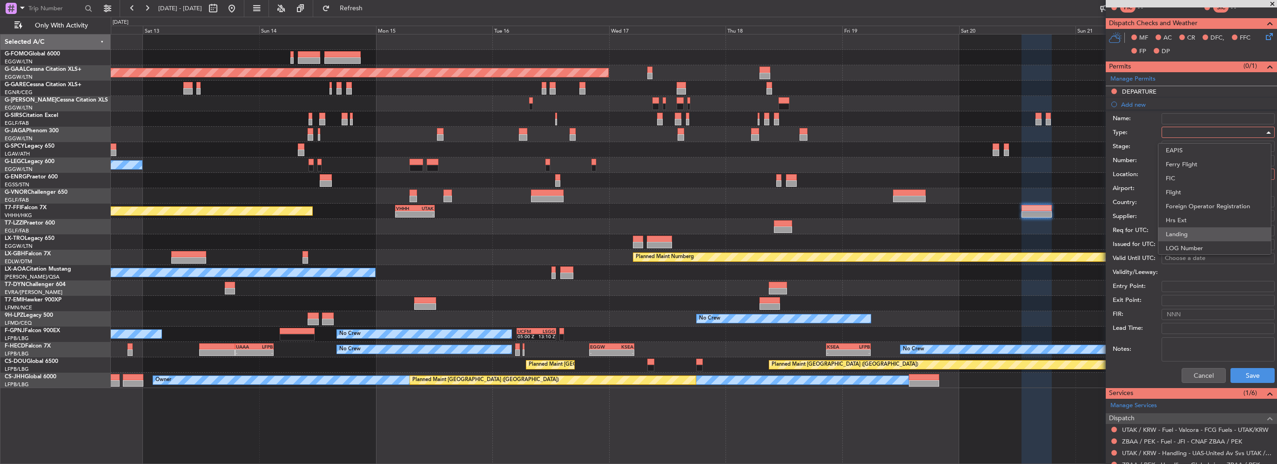
click at [711, 231] on span "Landing" at bounding box center [1215, 234] width 98 height 14
click at [711, 170] on div at bounding box center [1215, 174] width 99 height 14
click at [711, 220] on span "Arrival" at bounding box center [1215, 220] width 98 height 14
type input "ZBAA / PEK"
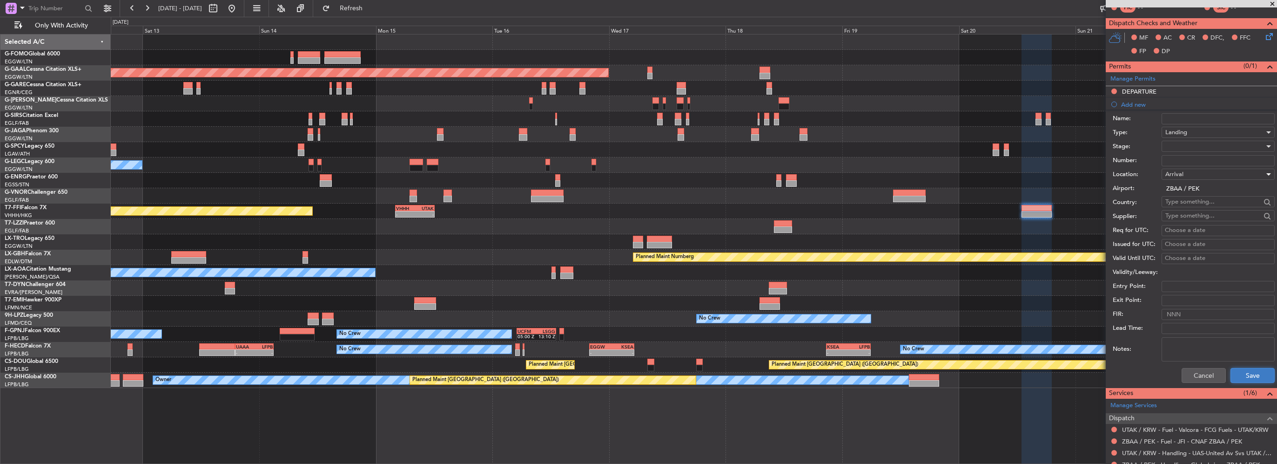
click at [711, 329] on button "Save" at bounding box center [1253, 375] width 44 height 15
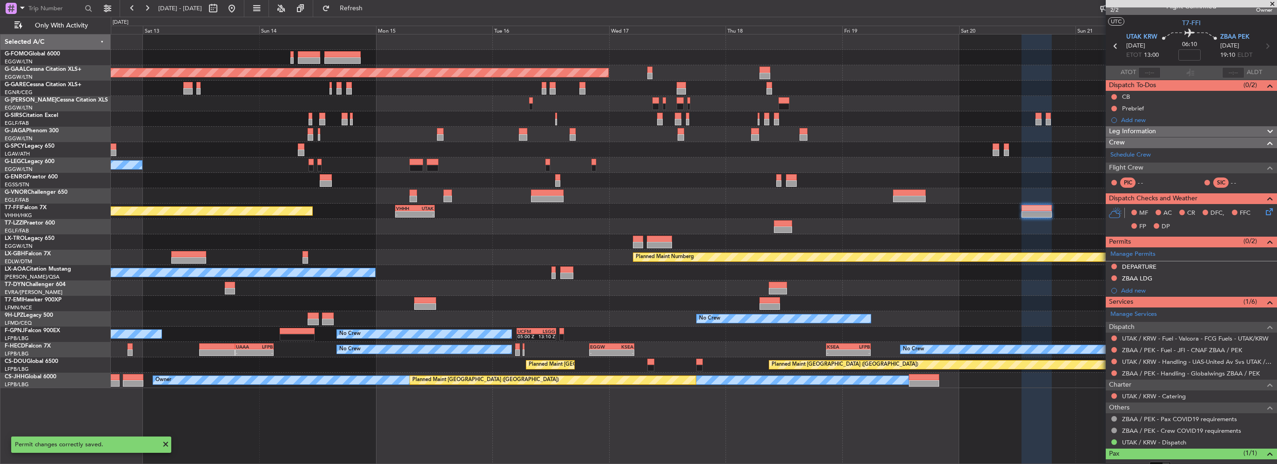
scroll to position [0, 0]
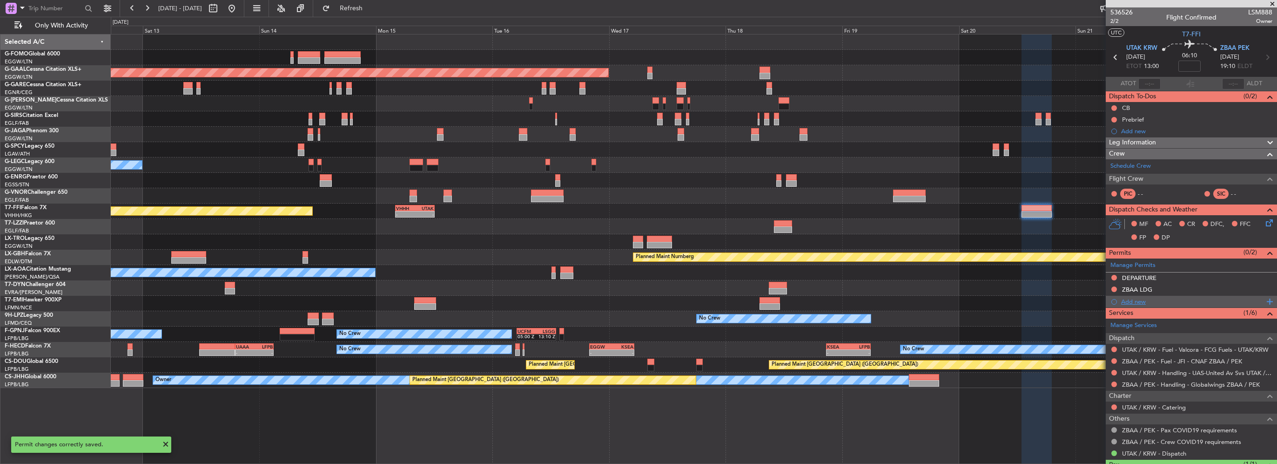
click at [711, 298] on div "Add new" at bounding box center [1192, 301] width 143 height 8
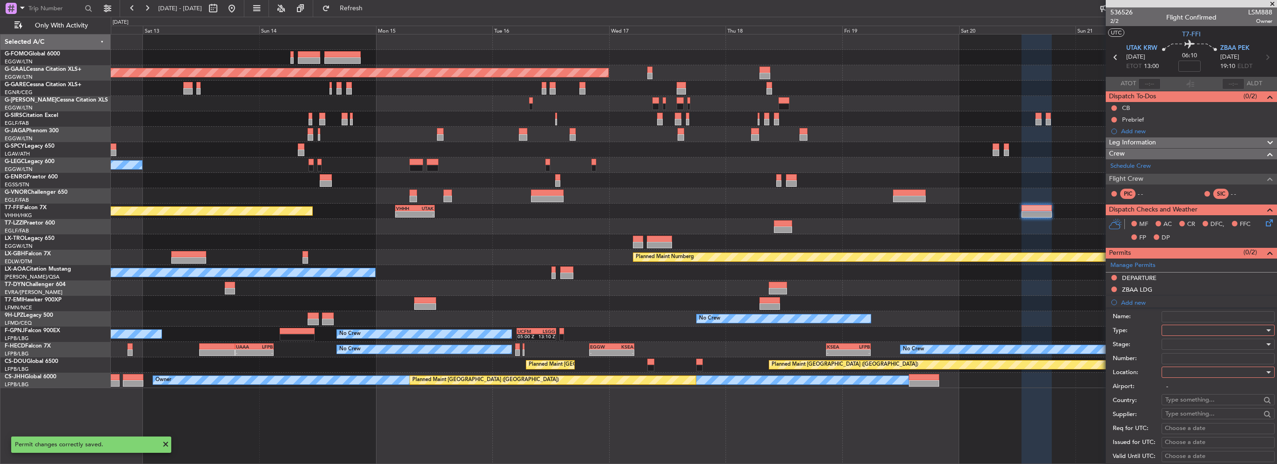
click at [711, 329] on div at bounding box center [1215, 330] width 99 height 14
click at [711, 329] on span "Slot" at bounding box center [1215, 418] width 98 height 14
click at [711, 329] on div at bounding box center [1215, 372] width 99 height 14
click at [711, 329] on span "Arrival" at bounding box center [1215, 418] width 98 height 14
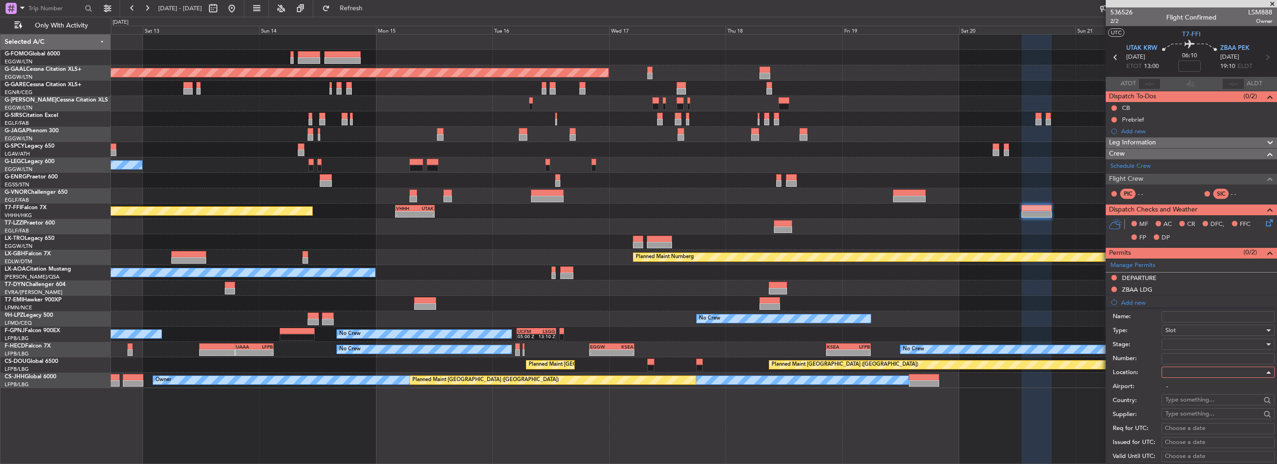
type input "ZBAA / PEK"
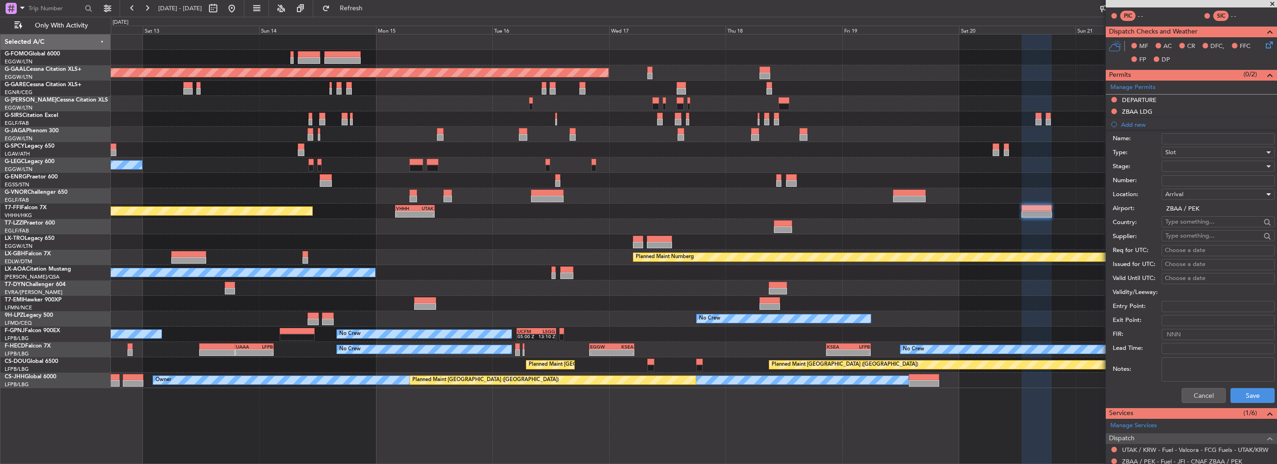
scroll to position [186, 0]
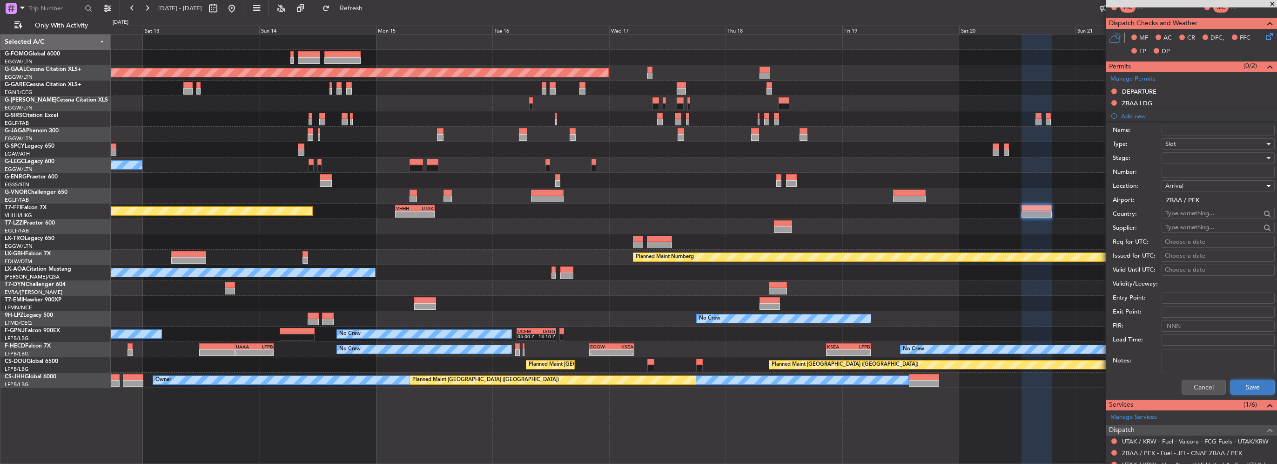
click at [711, 329] on button "Save" at bounding box center [1253, 386] width 44 height 15
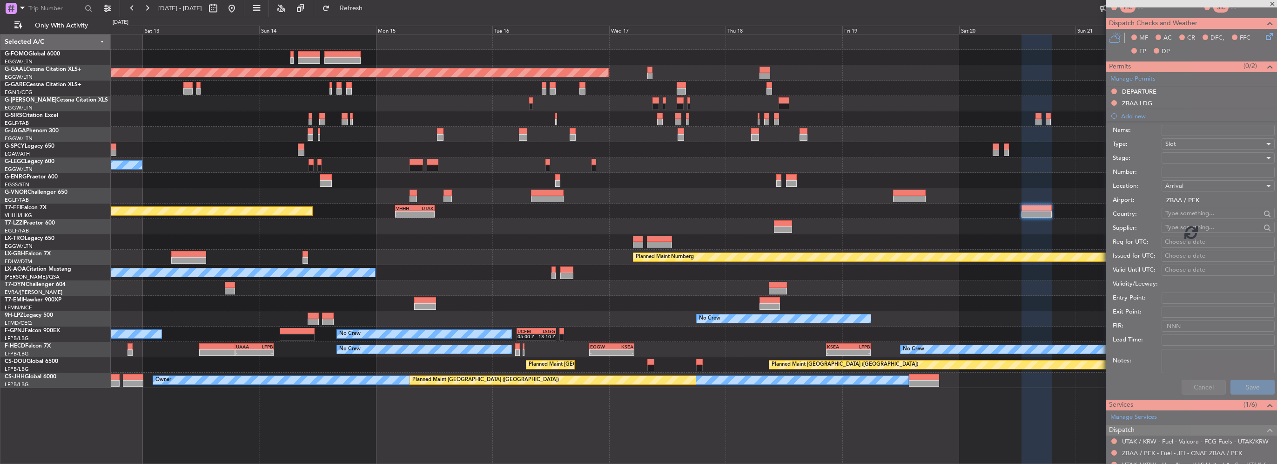
click at [711, 329] on div at bounding box center [1191, 232] width 171 height 464
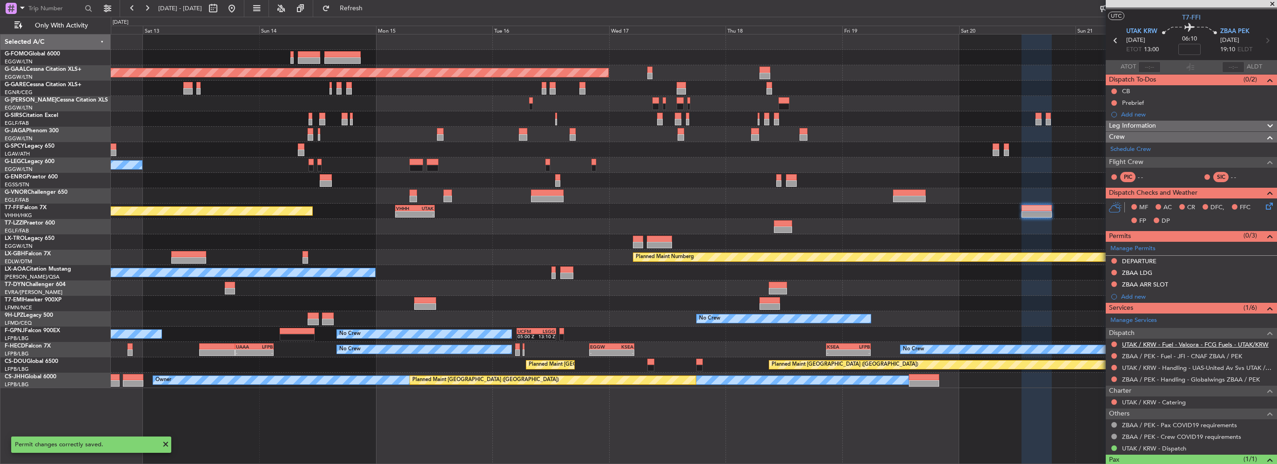
scroll to position [0, 0]
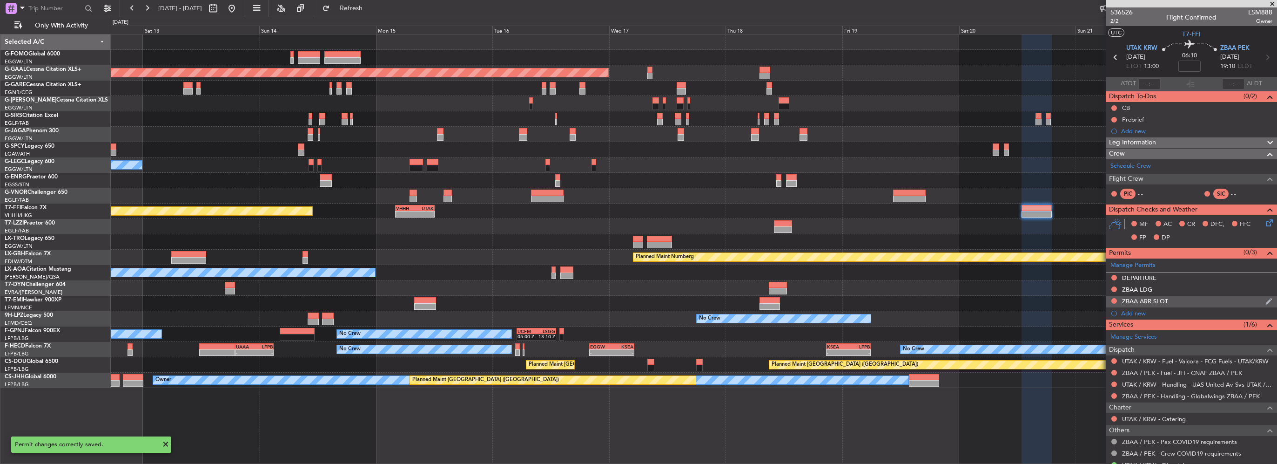
click at [711, 300] on div "ZBAA ARR SLOT" at bounding box center [1191, 302] width 171 height 12
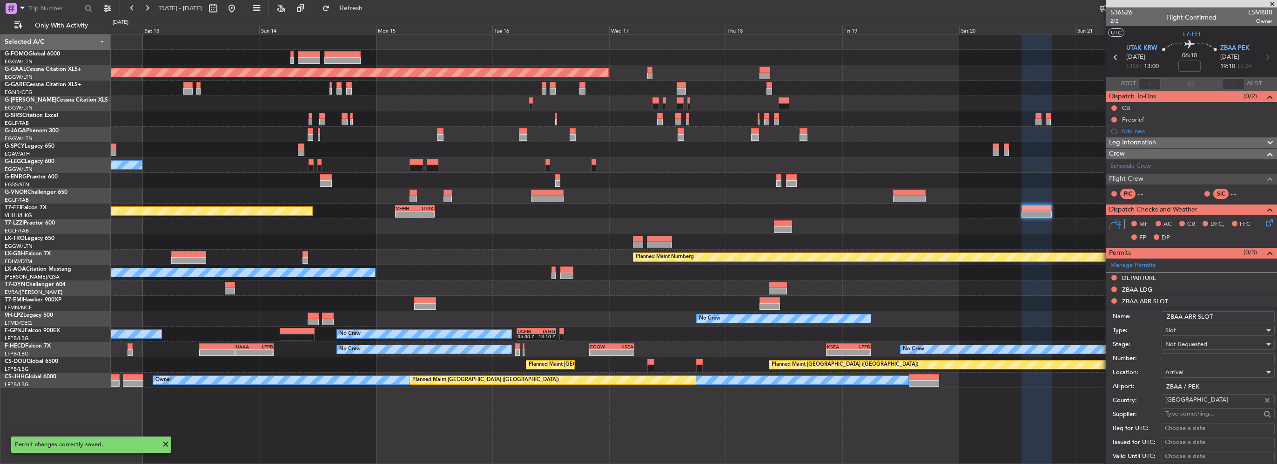
click at [711, 313] on input "ZBAA ARR SLOT" at bounding box center [1218, 316] width 113 height 11
type input "ZBAA ARR SLOT"
click at [711, 55] on span "06:10" at bounding box center [1189, 55] width 15 height 9
click at [711, 63] on mat-tooltip-component "Flight Time" at bounding box center [1187, 73] width 43 height 25
click at [711, 65] on mat-tooltip-component "Flight Time" at bounding box center [1187, 73] width 43 height 25
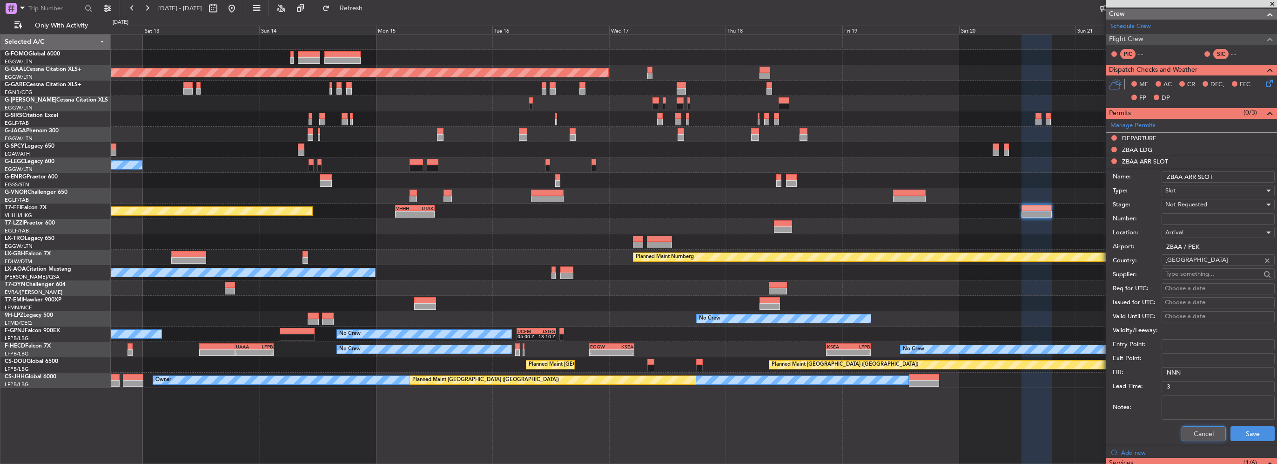
click at [711, 329] on button "Cancel" at bounding box center [1204, 433] width 44 height 15
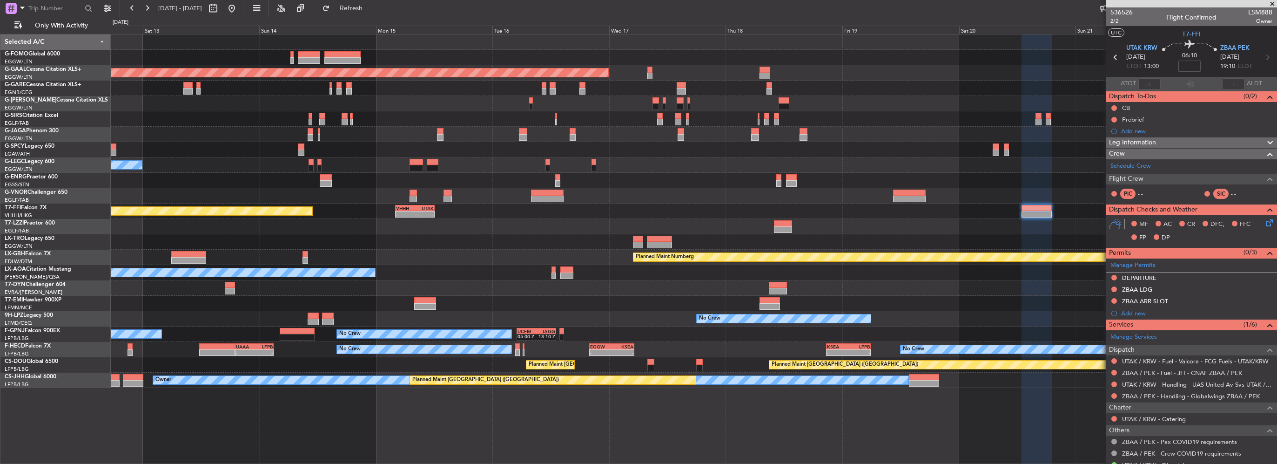
click at [711, 69] on input at bounding box center [1190, 66] width 22 height 11
type input "-00:35"
click at [711, 300] on div "ZBAA ARR SLOT" at bounding box center [1191, 302] width 171 height 12
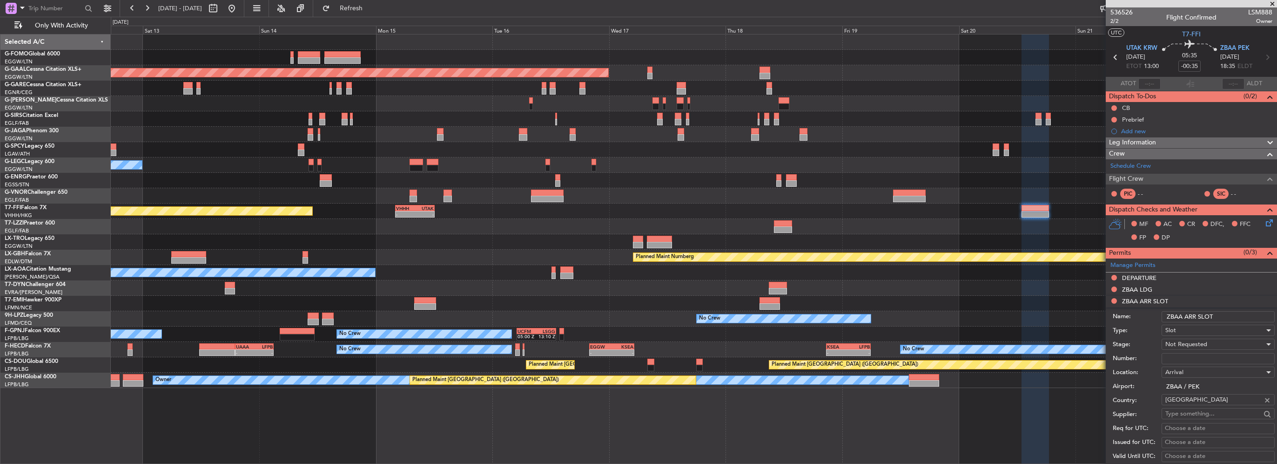
click at [711, 318] on input "ZBAA ARR SLOT" at bounding box center [1218, 316] width 113 height 11
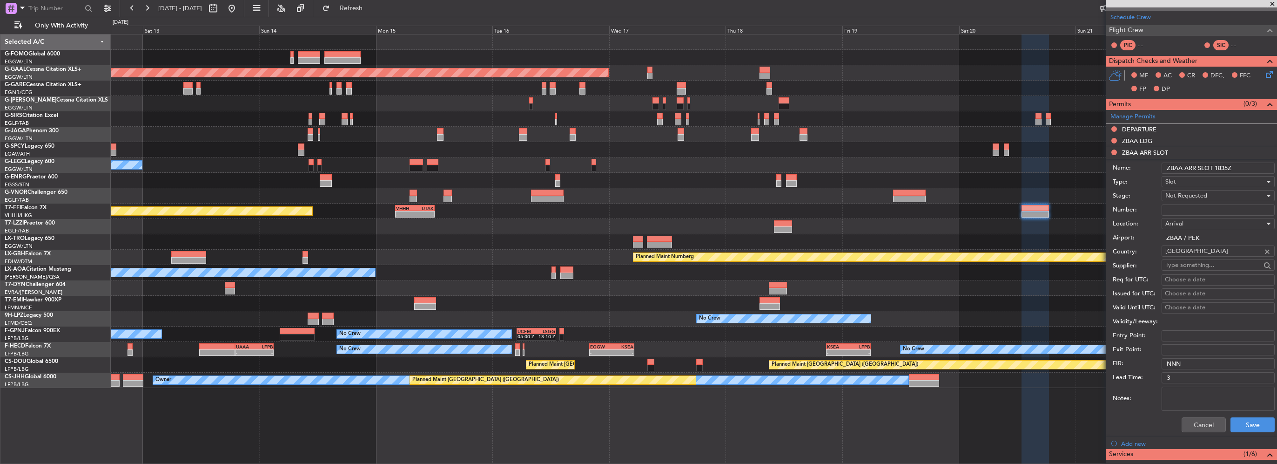
scroll to position [186, 0]
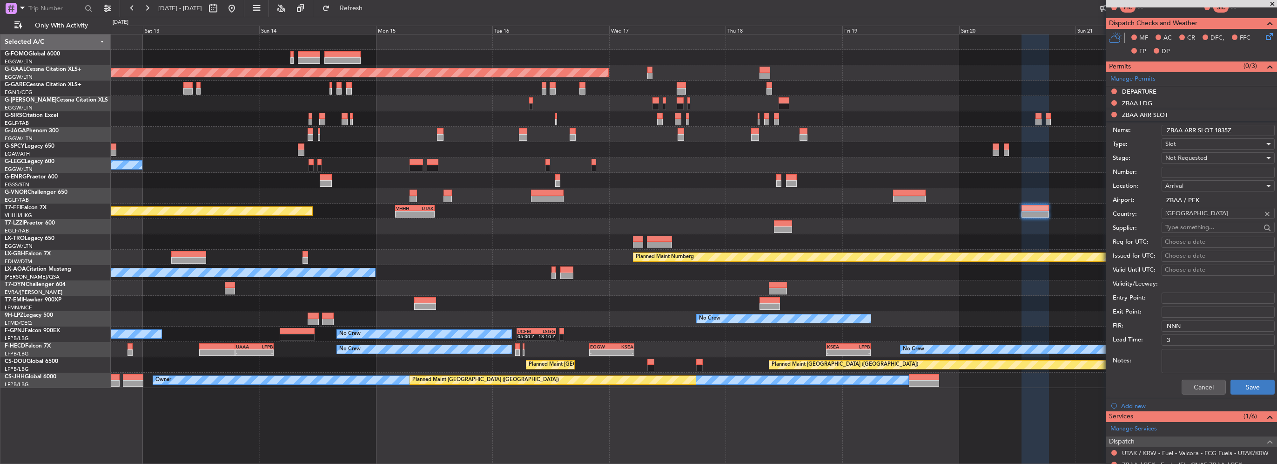
type input "ZBAA ARR SLOT 1835Z"
click at [711, 329] on button "Save" at bounding box center [1253, 386] width 44 height 15
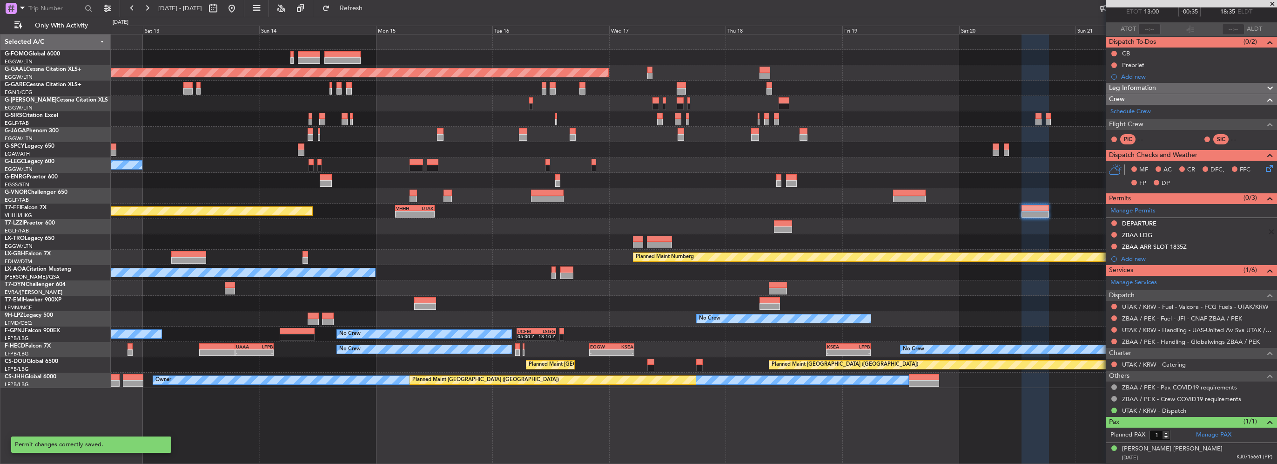
scroll to position [53, 0]
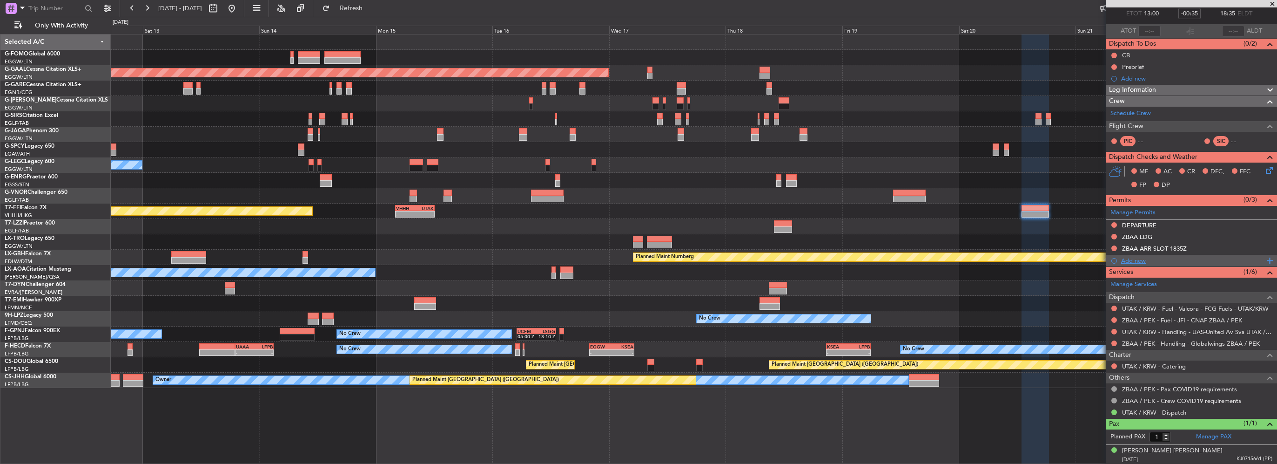
click at [711, 259] on div "Add new" at bounding box center [1192, 260] width 143 height 8
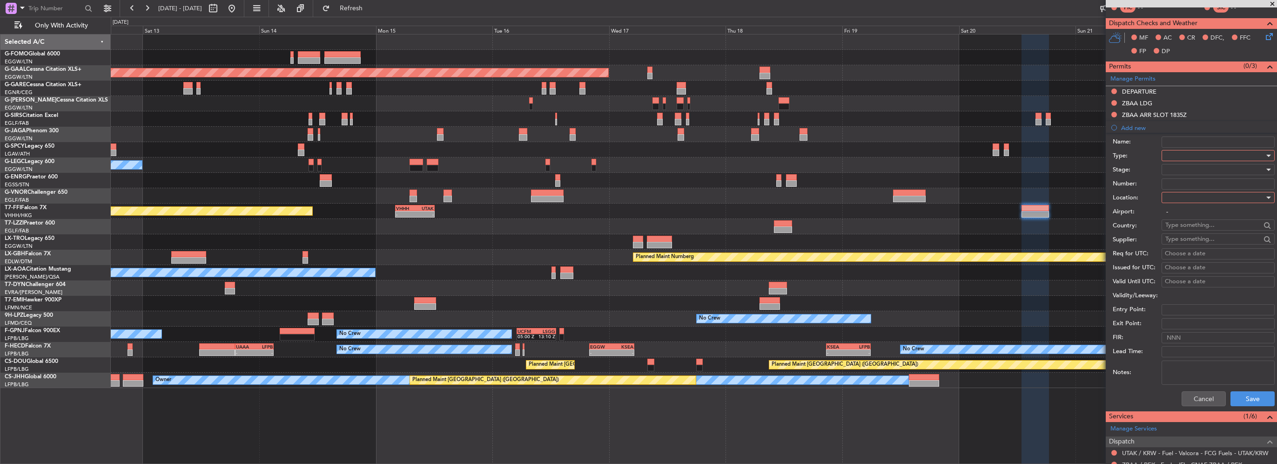
click at [711, 158] on div at bounding box center [1215, 155] width 99 height 14
click at [711, 242] on span "Overflight" at bounding box center [1215, 239] width 98 height 14
click at [711, 197] on div at bounding box center [1215, 197] width 99 height 14
click at [711, 269] on span "Enroute" at bounding box center [1215, 271] width 98 height 14
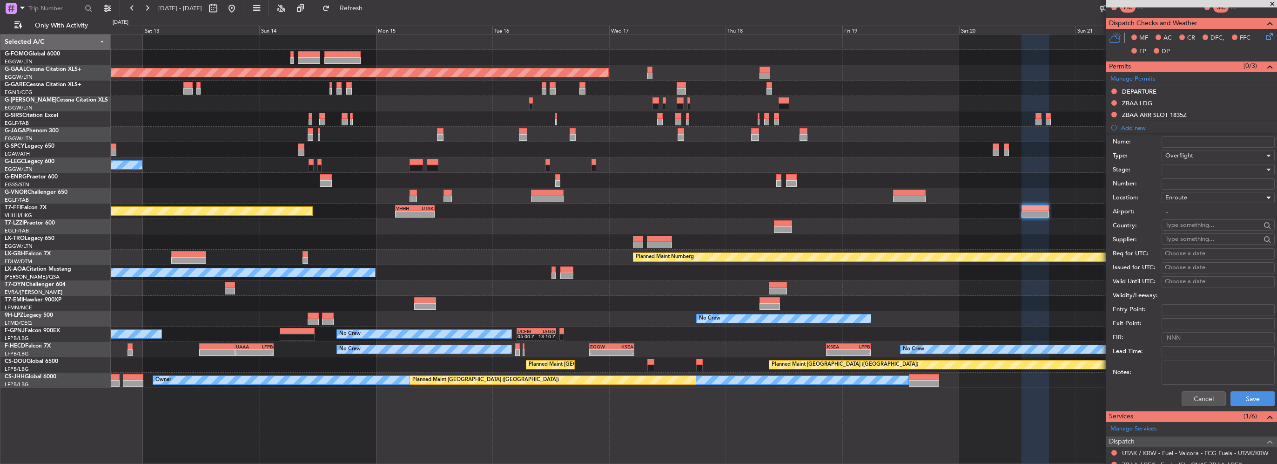
click at [711, 226] on input "text" at bounding box center [1213, 225] width 95 height 14
click at [711, 242] on span "Uzbekistan" at bounding box center [1214, 238] width 91 height 14
type input "Uzbekistan"
click at [711, 329] on button "Save" at bounding box center [1253, 398] width 44 height 15
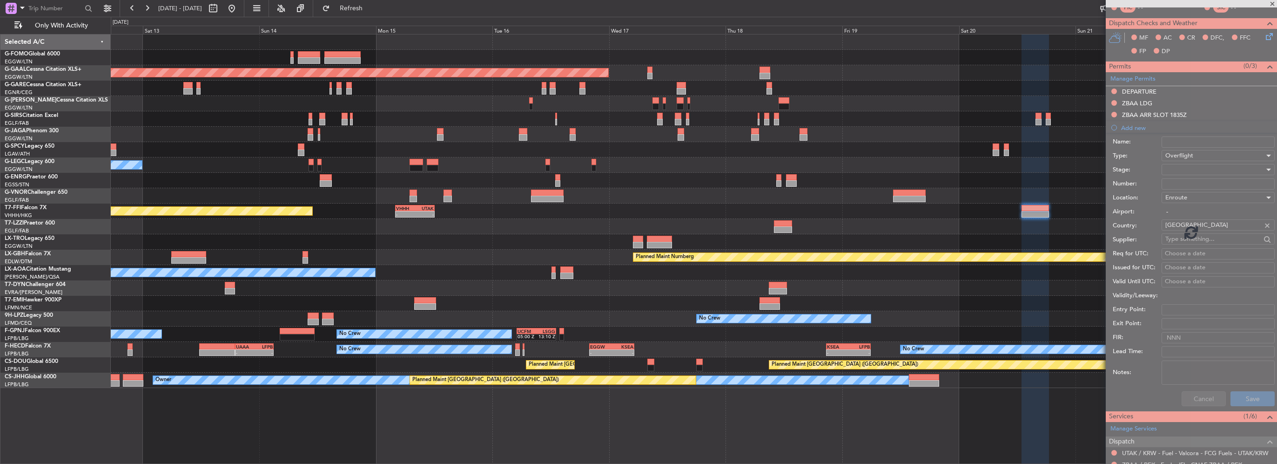
scroll to position [64, 0]
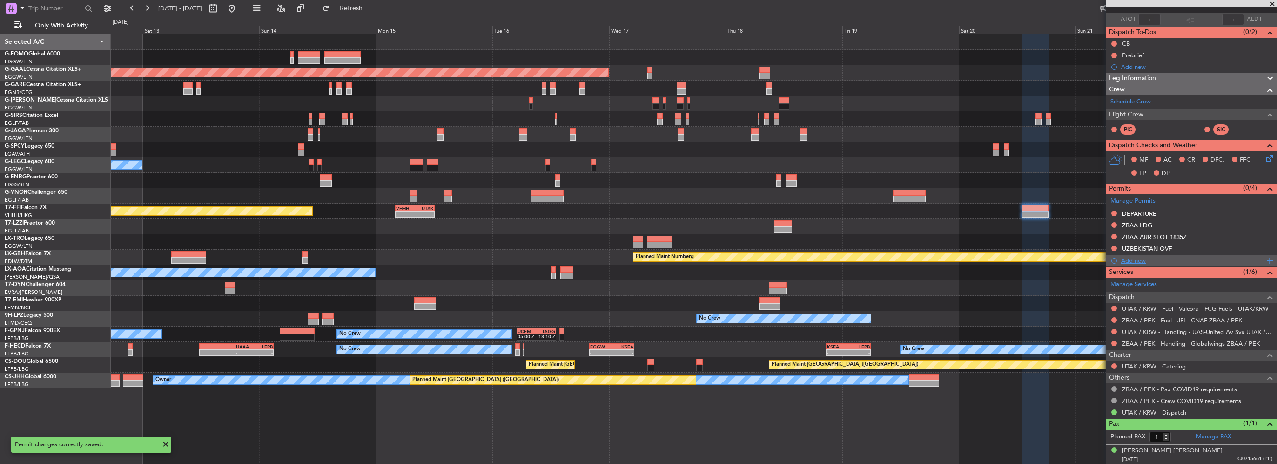
click at [711, 257] on div "Add new" at bounding box center [1192, 260] width 143 height 8
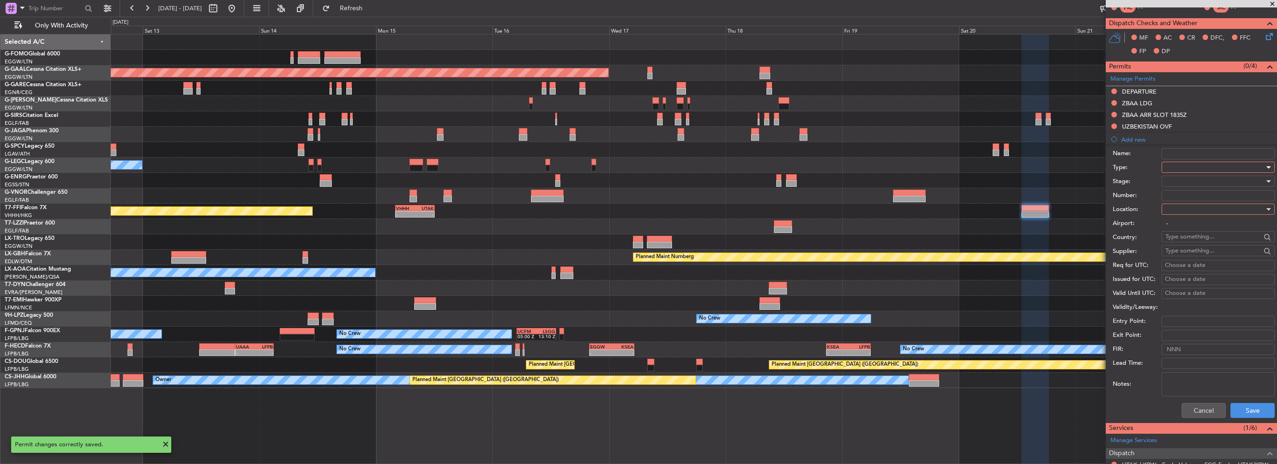
click at [711, 161] on div at bounding box center [1215, 167] width 99 height 14
click at [711, 248] on span "Overflight" at bounding box center [1215, 250] width 98 height 14
click at [711, 210] on div at bounding box center [1215, 209] width 99 height 14
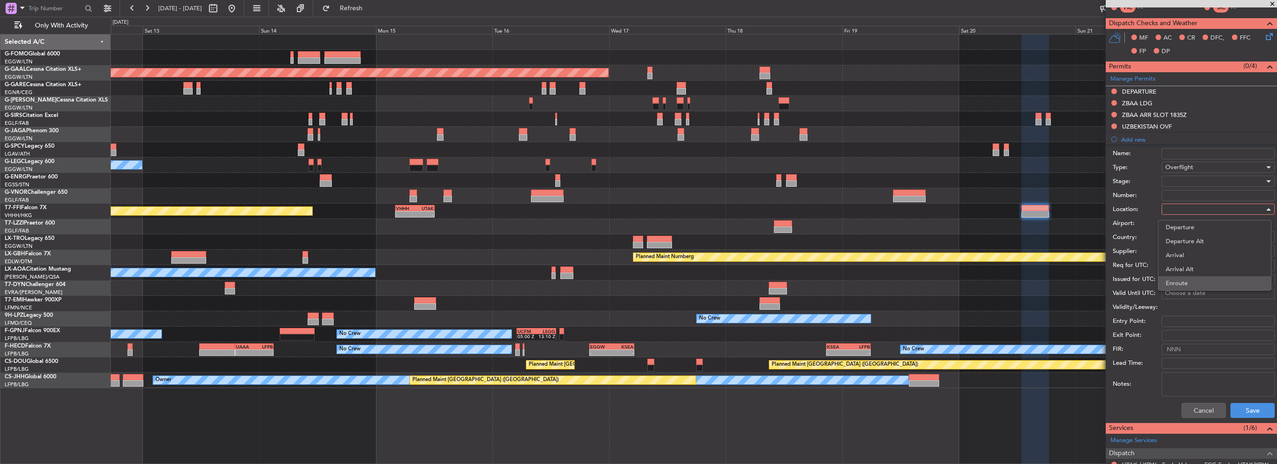
click at [711, 283] on span "Enroute" at bounding box center [1215, 283] width 98 height 14
click at [711, 232] on input "text" at bounding box center [1213, 236] width 95 height 14
click at [711, 248] on span "Kazakhstan" at bounding box center [1214, 250] width 91 height 14
type input "Kazakhstan"
click at [711, 329] on button "Save" at bounding box center [1253, 410] width 44 height 15
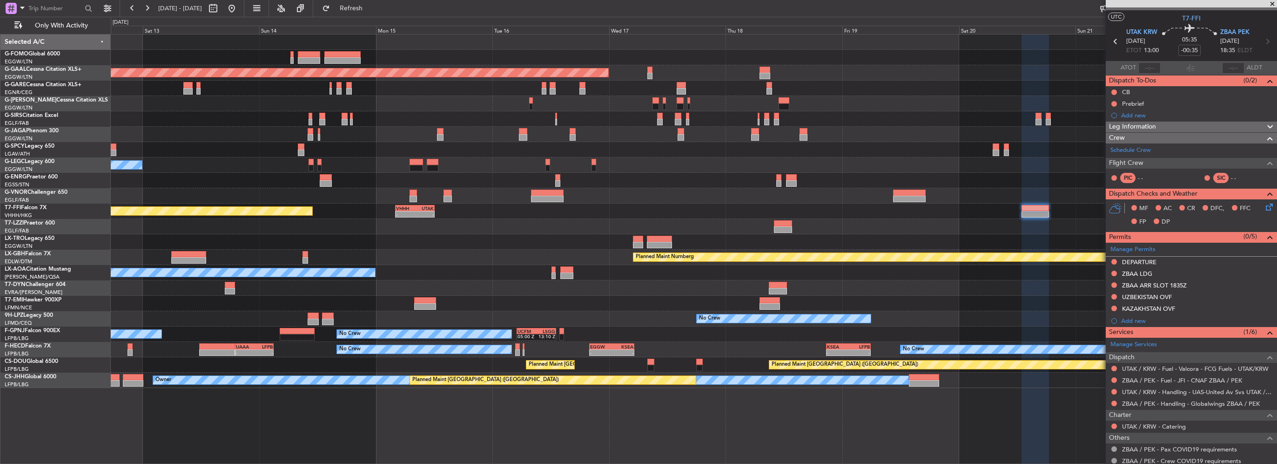
scroll to position [0, 0]
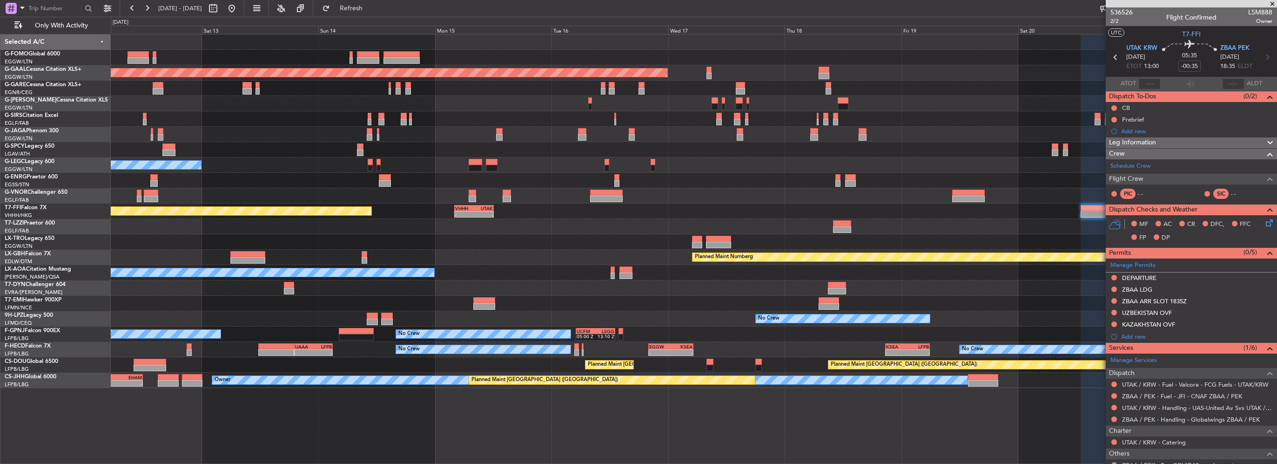
click at [711, 208] on div "Planned Maint Tianjin (Binhai) - - VHHH 04:00 Z UTAK 12:10 Z" at bounding box center [694, 210] width 1166 height 15
click at [711, 329] on link "UTAK / KRW - Handling - UAS-United Av Svs UTAK / KRW" at bounding box center [1197, 408] width 150 height 8
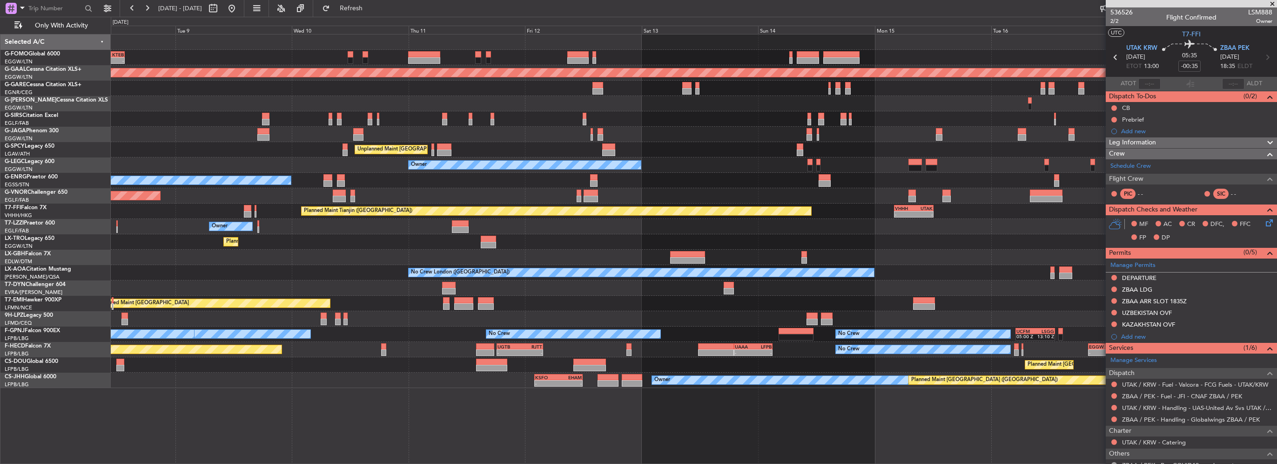
click at [711, 202] on div "Planned Maint [GEOGRAPHIC_DATA] ([GEOGRAPHIC_DATA])" at bounding box center [694, 195] width 1166 height 15
click at [711, 189] on div "- - EGGW 06:00 Z KTEB 13:40 Z Planned Maint London (Luton) Planned Maint Dussel…" at bounding box center [694, 210] width 1166 height 353
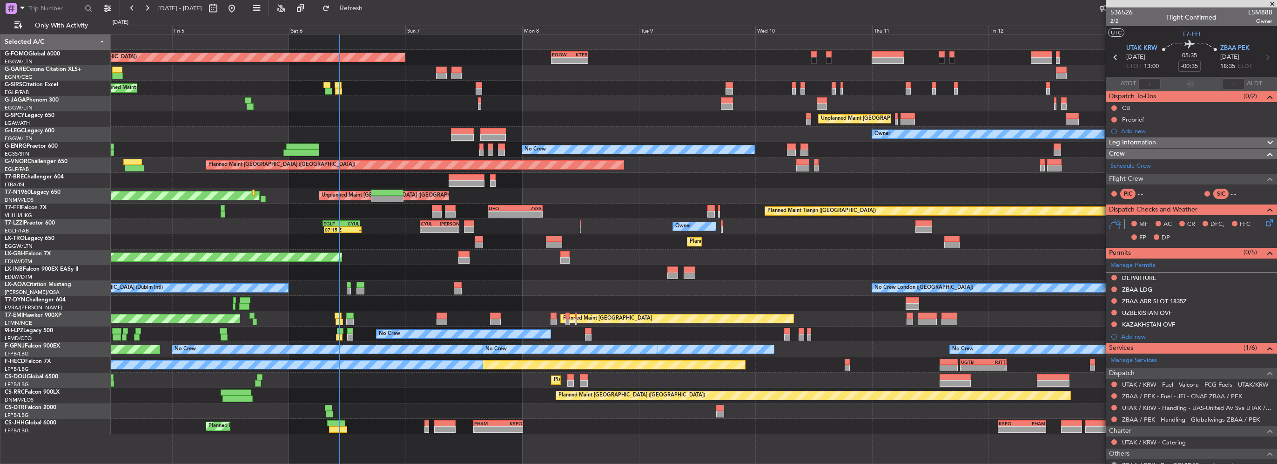
click at [130, 238] on div "Planned Maint Dusseldorf" at bounding box center [694, 241] width 1166 height 15
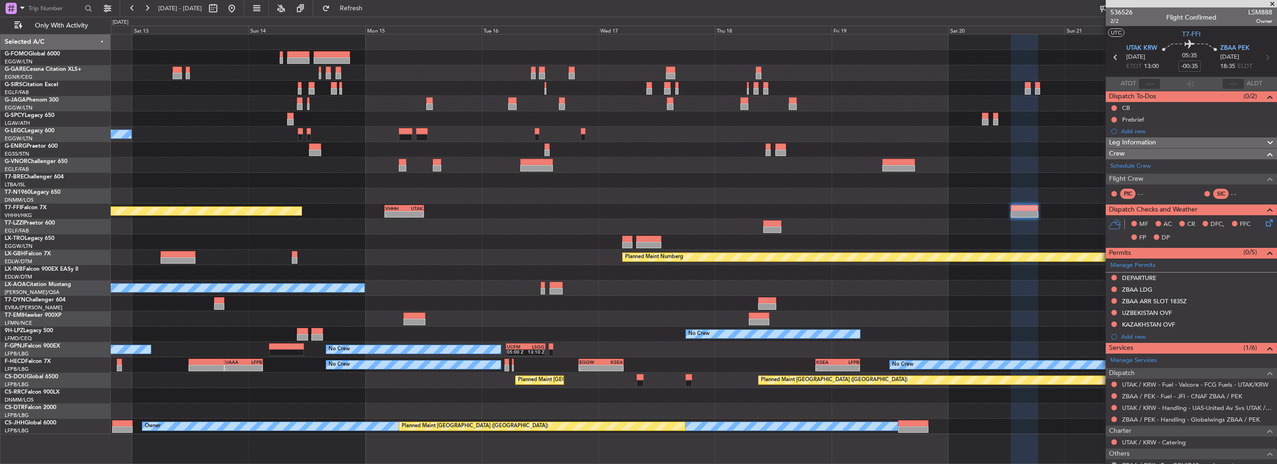
click at [128, 221] on div "Planned Maint London (Luton) Unplanned Maint Athens (Eleftherios Venizelos Intl…" at bounding box center [694, 233] width 1166 height 399
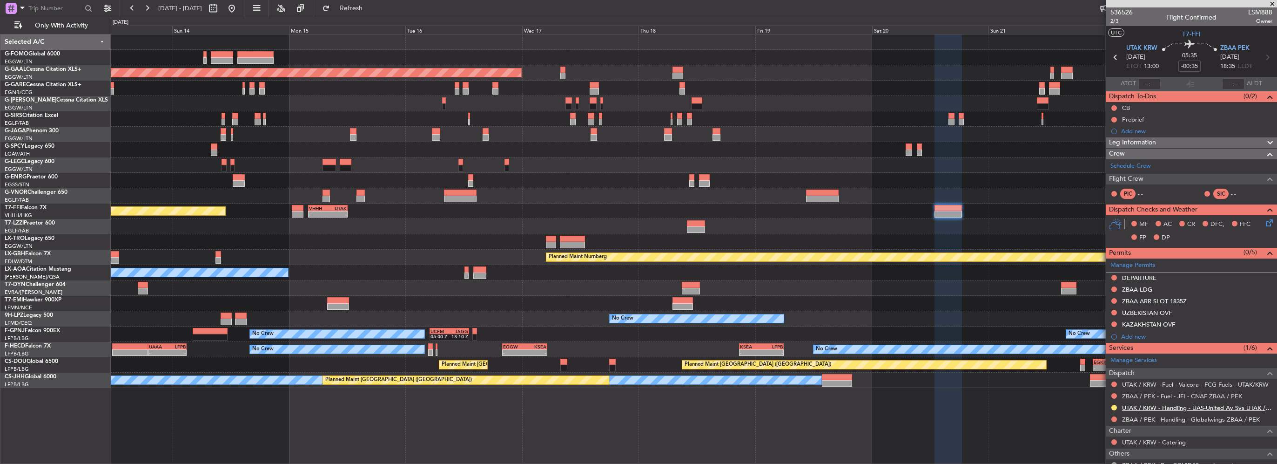
click at [1221, 404] on link "UTAK / KRW - Handling - UAS-United Av Svs UTAK / KRW" at bounding box center [1197, 408] width 150 height 8
click at [1184, 406] on link "UTAK / KRW - Handling - UAS-United Av Svs UTAK / KRW" at bounding box center [1197, 408] width 150 height 8
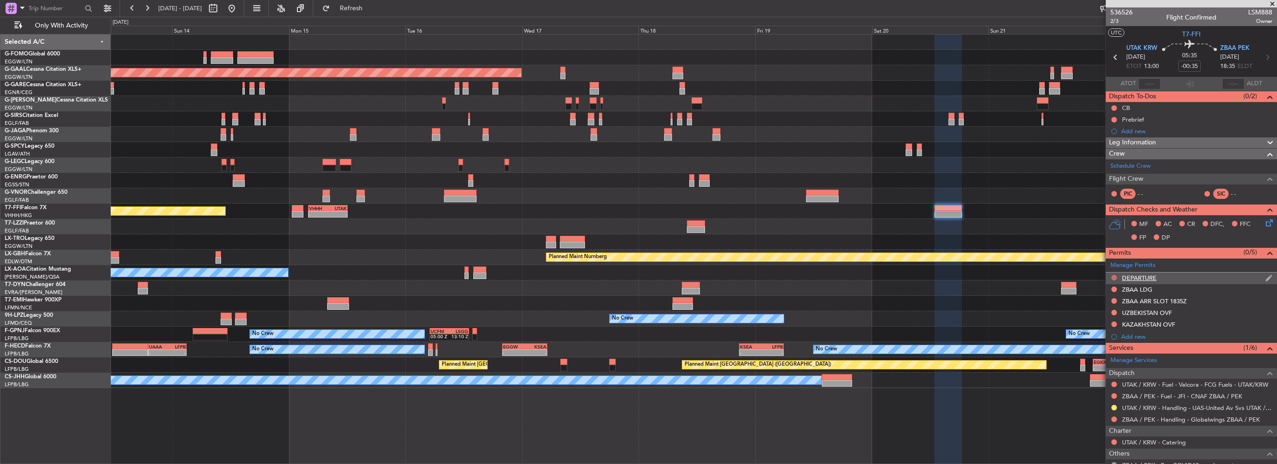
click at [1114, 276] on button at bounding box center [1115, 278] width 6 height 6
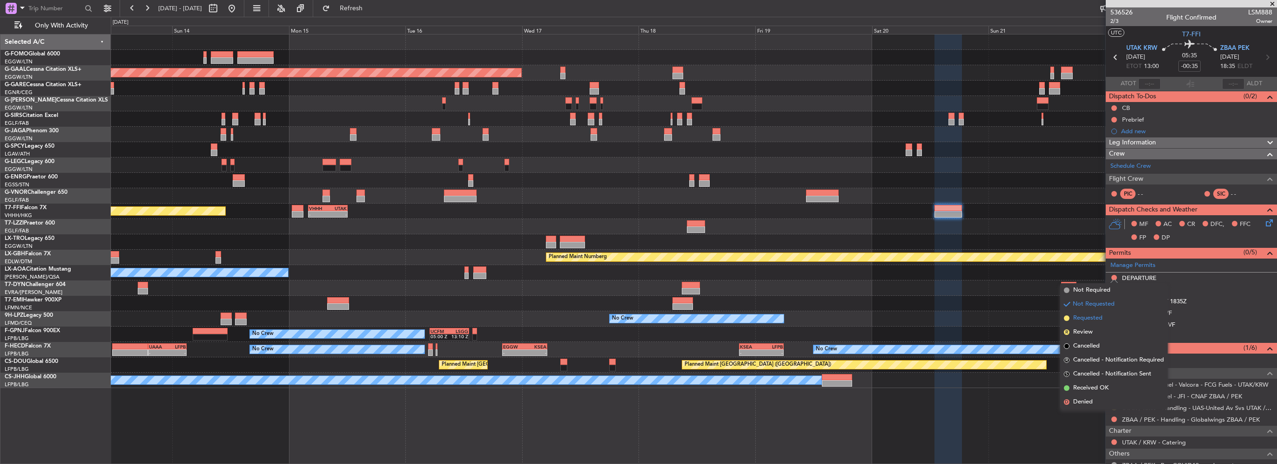
click at [1105, 317] on li "Requested" at bounding box center [1114, 318] width 108 height 14
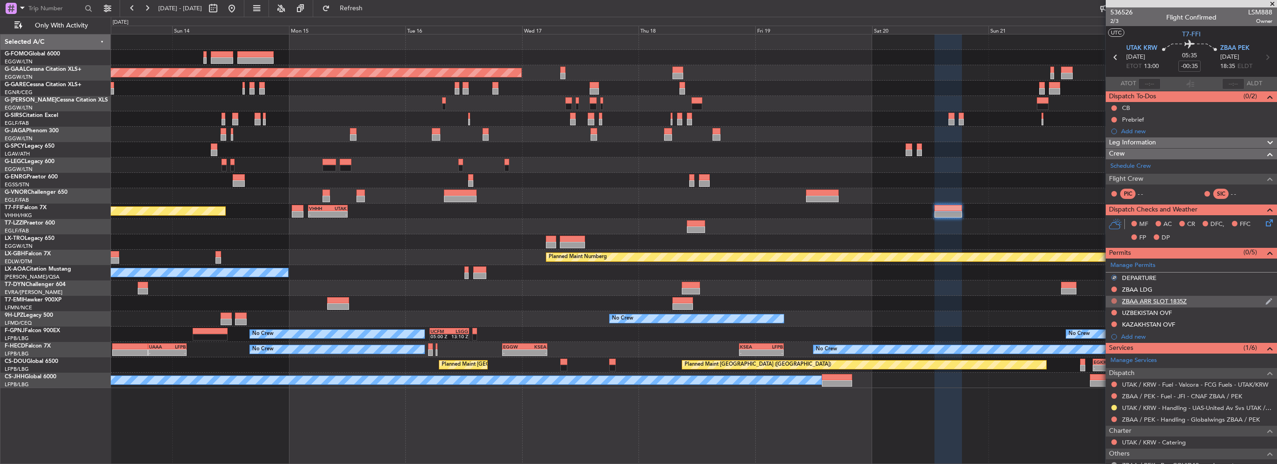
click at [1114, 311] on mat-tooltip-component "Not Requested" at bounding box center [1114, 315] width 53 height 25
click at [1114, 310] on button at bounding box center [1115, 313] width 6 height 6
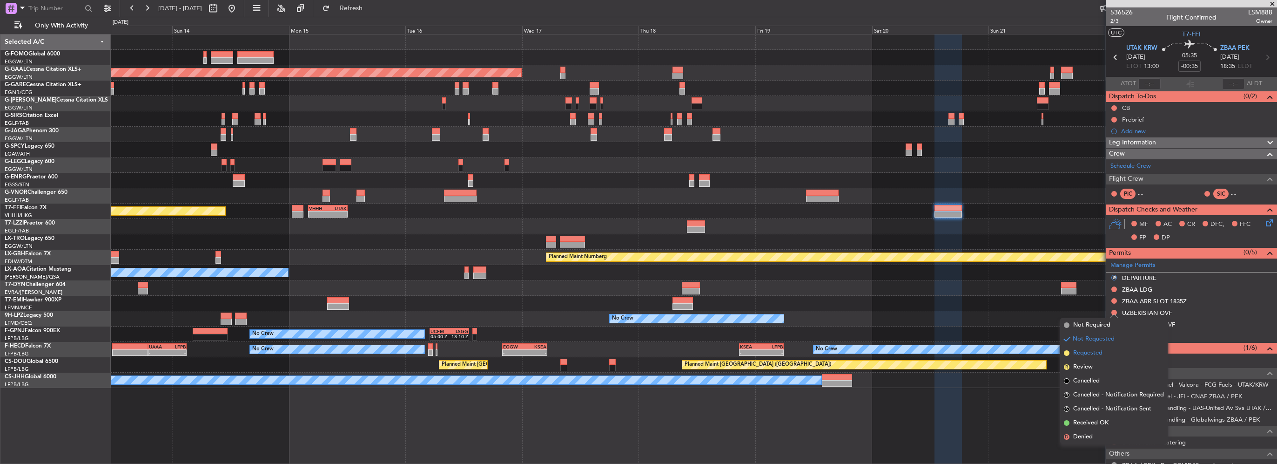
drag, startPoint x: 1092, startPoint y: 354, endPoint x: 1125, endPoint y: 330, distance: 40.2
click at [1093, 354] on span "Requested" at bounding box center [1087, 352] width 29 height 9
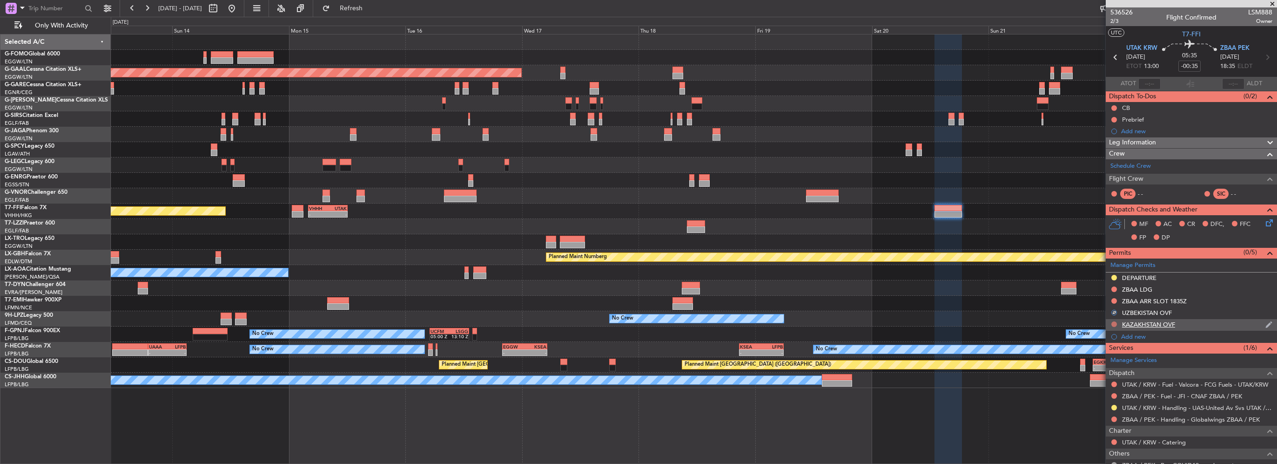
click at [1115, 322] on button at bounding box center [1115, 324] width 6 height 6
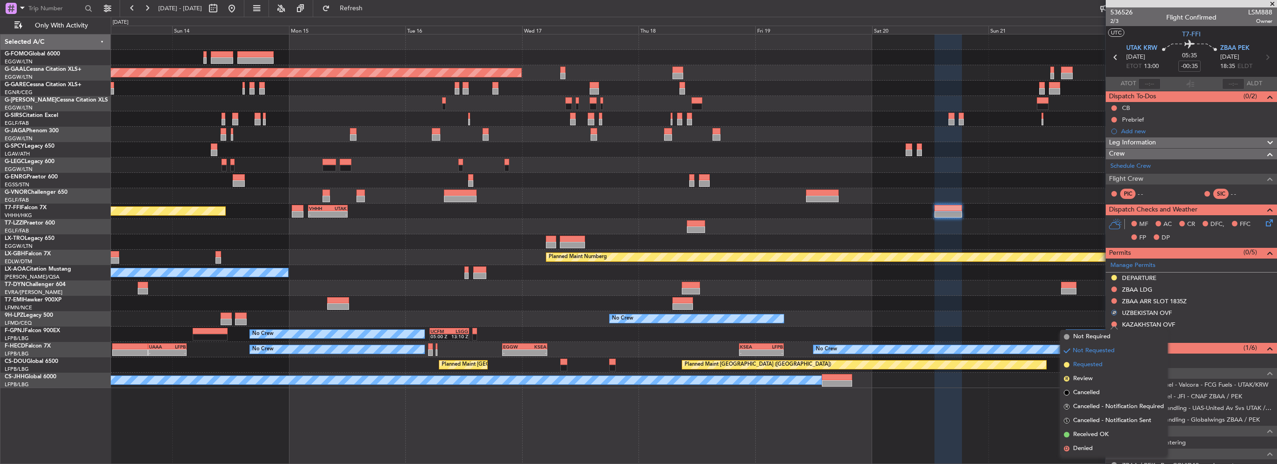
click at [1088, 364] on span "Requested" at bounding box center [1087, 364] width 29 height 9
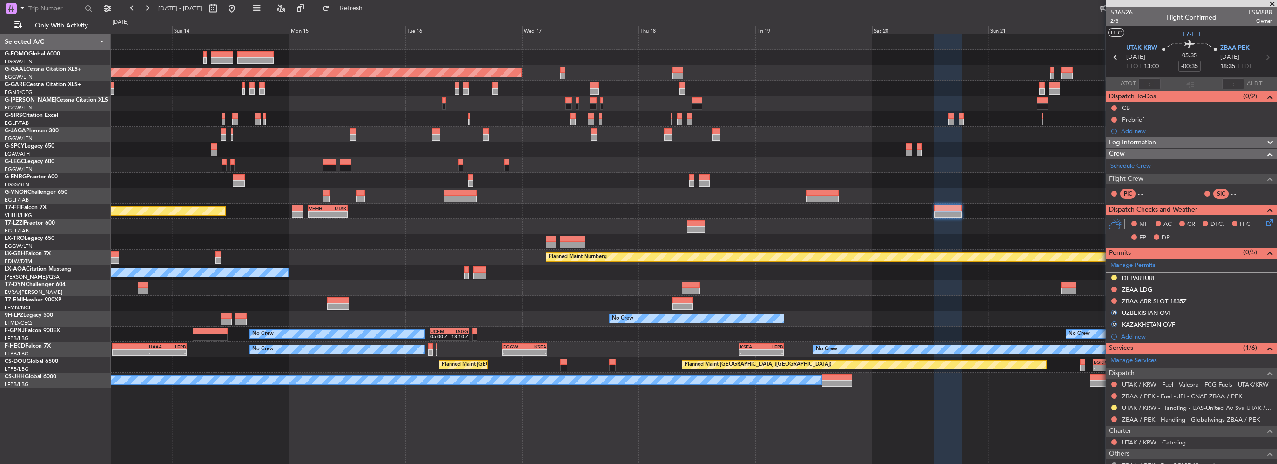
click at [1153, 141] on span "Leg Information" at bounding box center [1132, 142] width 47 height 11
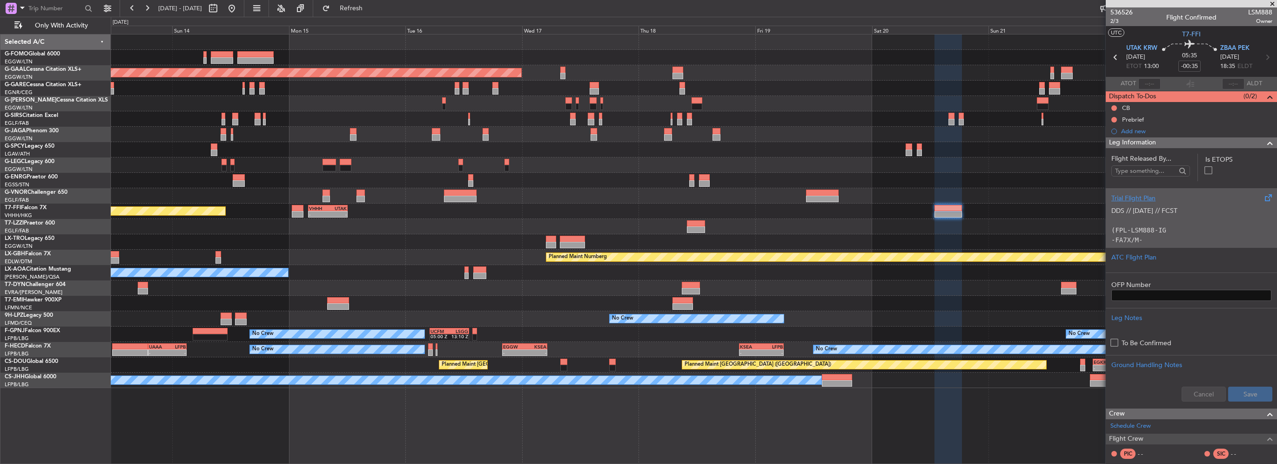
click at [1157, 227] on code "(FPL-LSM888-IG" at bounding box center [1139, 229] width 55 height 7
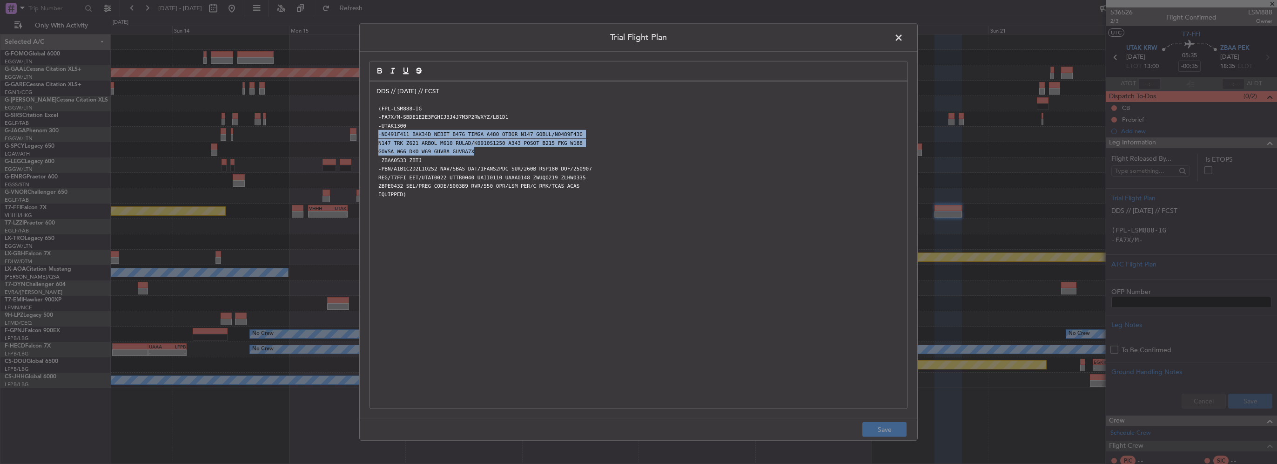
drag, startPoint x: 473, startPoint y: 148, endPoint x: 364, endPoint y: 135, distance: 109.3
click at [364, 135] on div "Trial Flight Plan DDS // 06SEP // FCST (FPL-LSM888-IG -FA7X/M-SBDE1E2E3FGHIJ3J4…" at bounding box center [638, 231] width 559 height 417
copy div "-N0491F411 BAK34D NEBIT B476 TIMGA A480 OTBOR N147 GOBUL/N0489F430 N147 TRK Z62…"
click at [904, 35] on span at bounding box center [904, 40] width 0 height 19
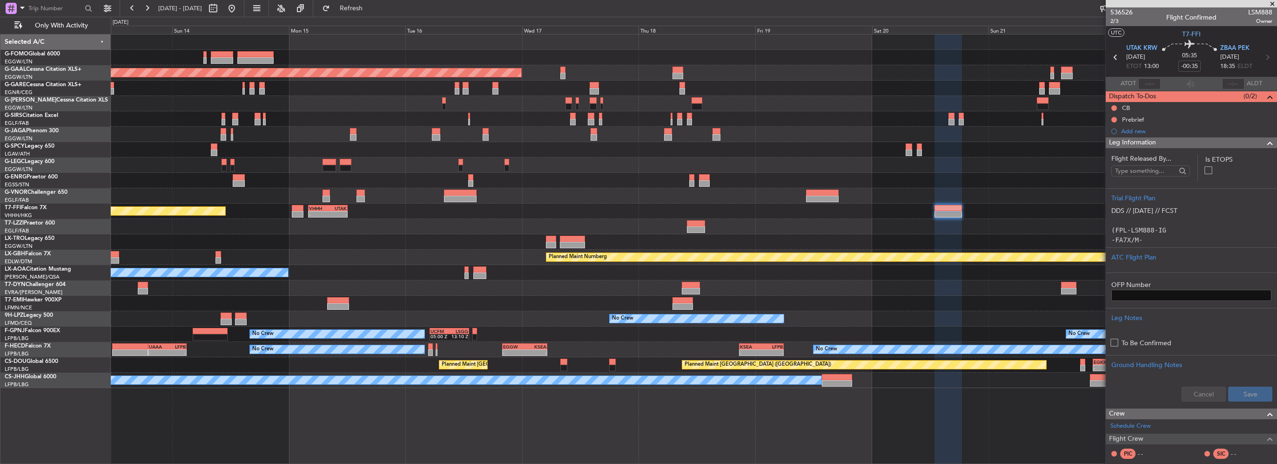
click at [1265, 147] on span at bounding box center [1270, 142] width 11 height 11
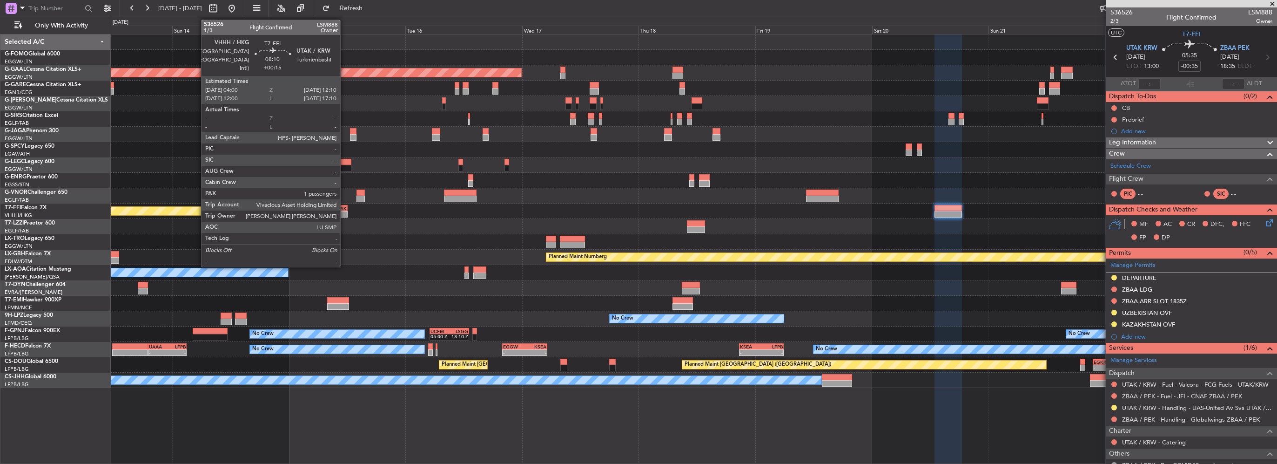
click at [344, 211] on div "- -" at bounding box center [328, 214] width 40 height 7
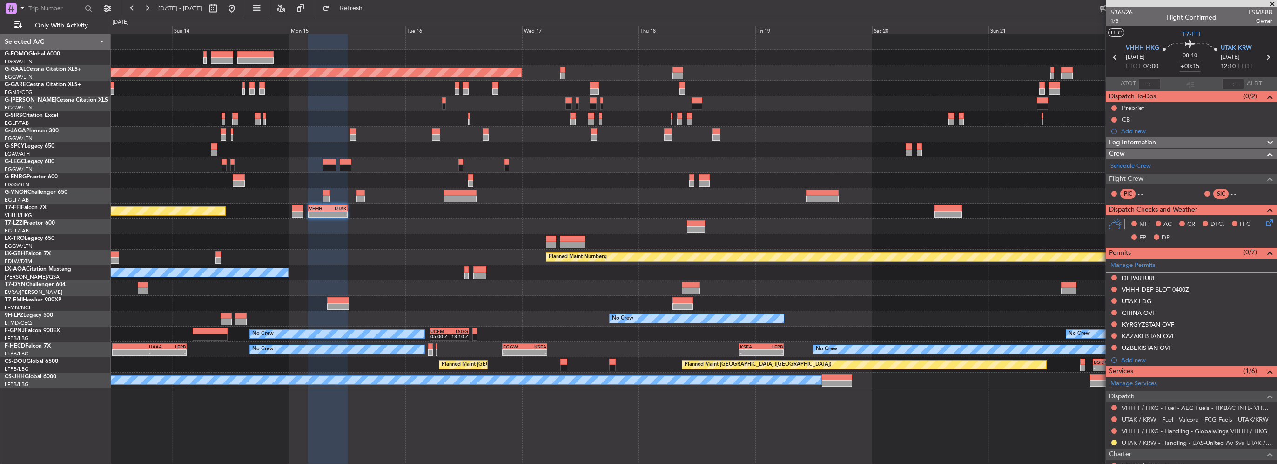
drag, startPoint x: 1172, startPoint y: 144, endPoint x: 1173, endPoint y: 166, distance: 21.5
click at [1172, 144] on div "Leg Information" at bounding box center [1191, 142] width 171 height 11
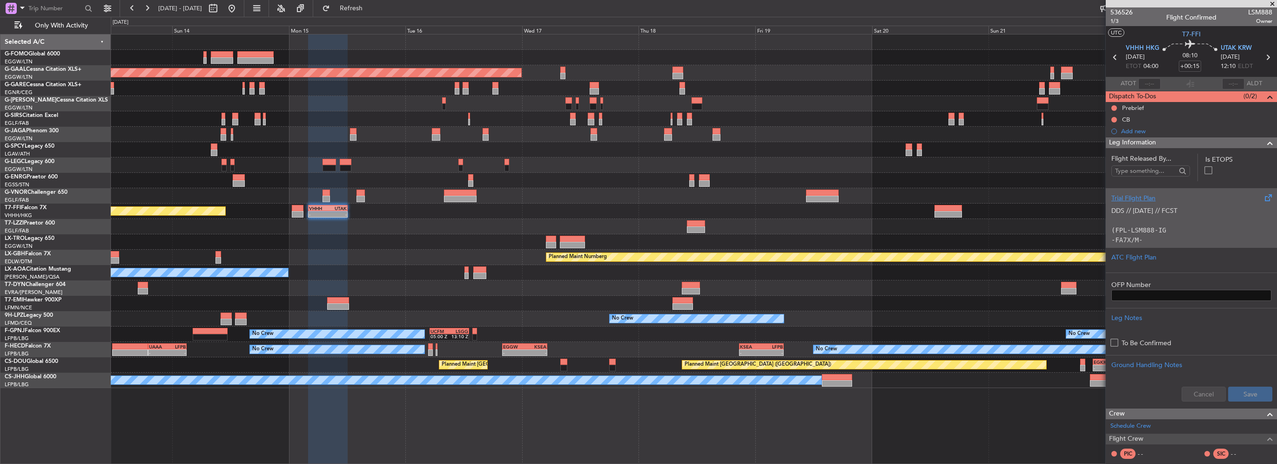
click at [1155, 229] on code "(FPL-LSM888-IG" at bounding box center [1139, 229] width 55 height 7
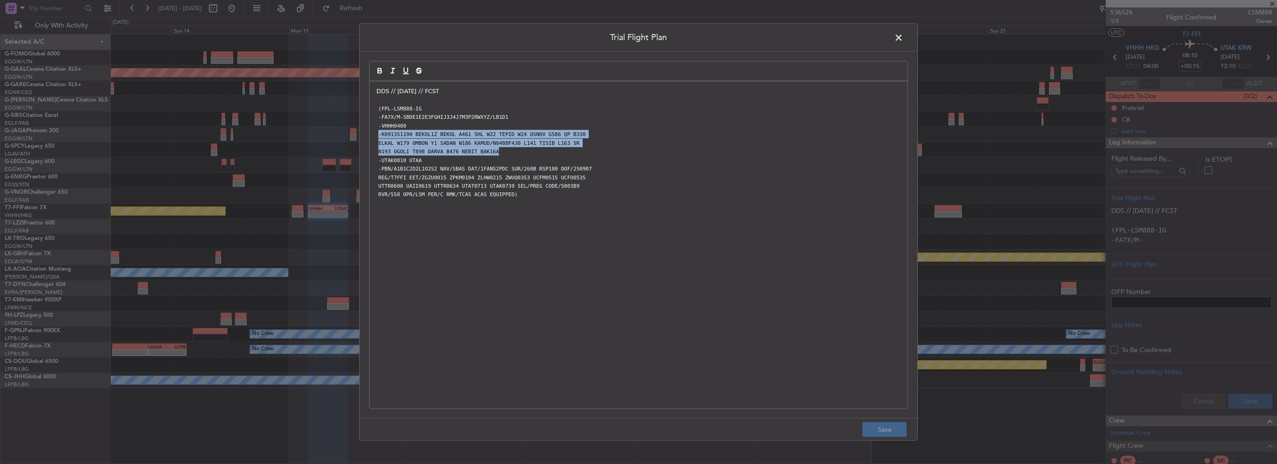
drag, startPoint x: 501, startPoint y: 153, endPoint x: 367, endPoint y: 132, distance: 135.2
click at [367, 132] on div "Trial Flight Plan DDS // 06SEP // FCST (FPL-LSM888-IG -FA7X/M-SBDE1E2E3FGHIJ3J4…" at bounding box center [638, 231] width 559 height 417
copy div "-K0913S1190 BEKOL1Z BEKOL A461 SHL W22 TEPID W24 OSNOV G586 QP B330 ELKAL W179 …"
click at [904, 37] on span at bounding box center [904, 40] width 0 height 19
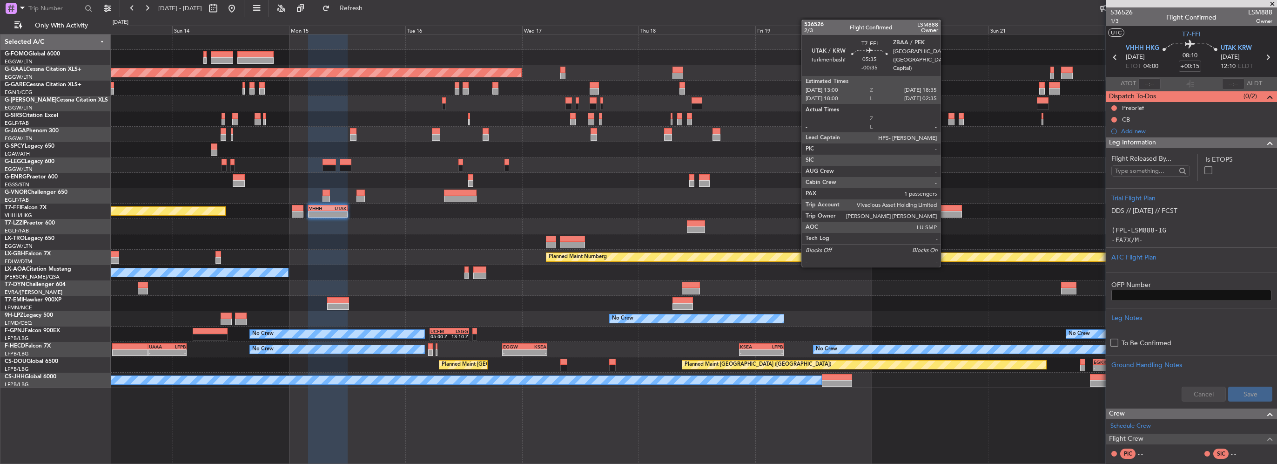
click at [945, 211] on div at bounding box center [948, 214] width 27 height 7
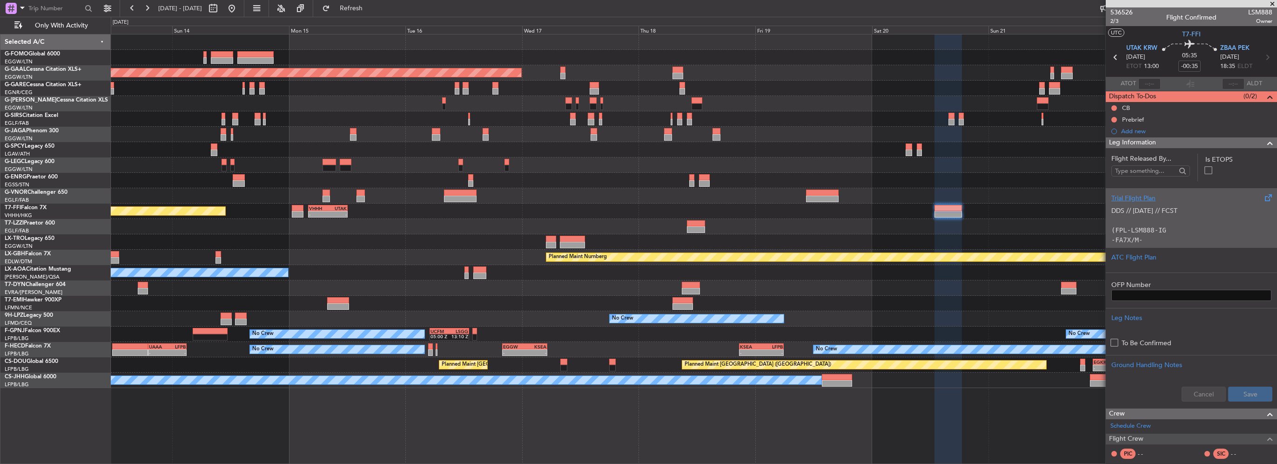
click at [1138, 225] on p "(FPL-LSM888-IG" at bounding box center [1192, 230] width 160 height 10
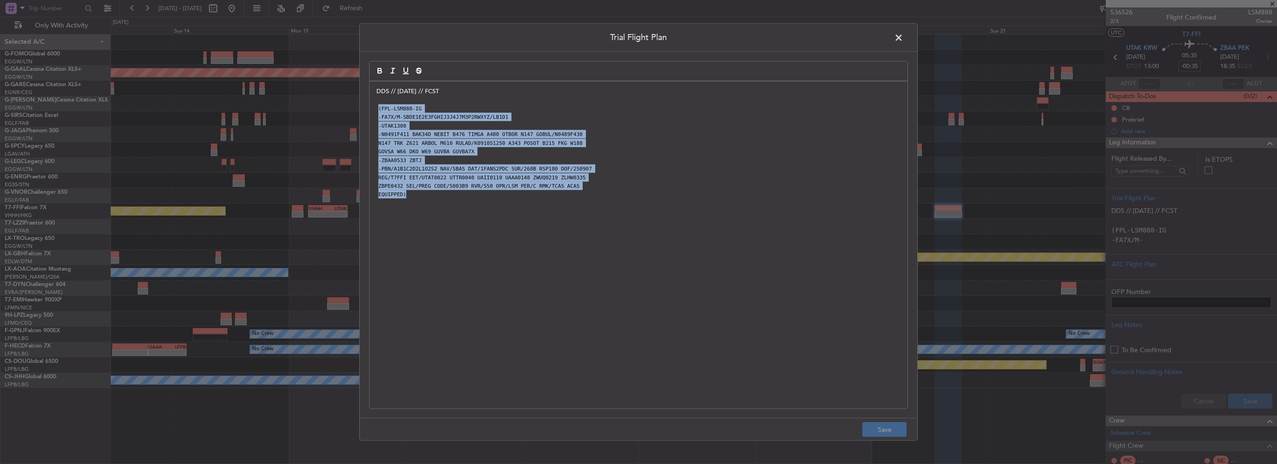
drag, startPoint x: 445, startPoint y: 230, endPoint x: 368, endPoint y: 109, distance: 144.0
click at [368, 109] on div "Trial Flight Plan DDS // 06SEP // FCST (FPL-LSM888-IG -FA7X/M-SBDE1E2E3FGHIJ3J4…" at bounding box center [638, 231] width 559 height 417
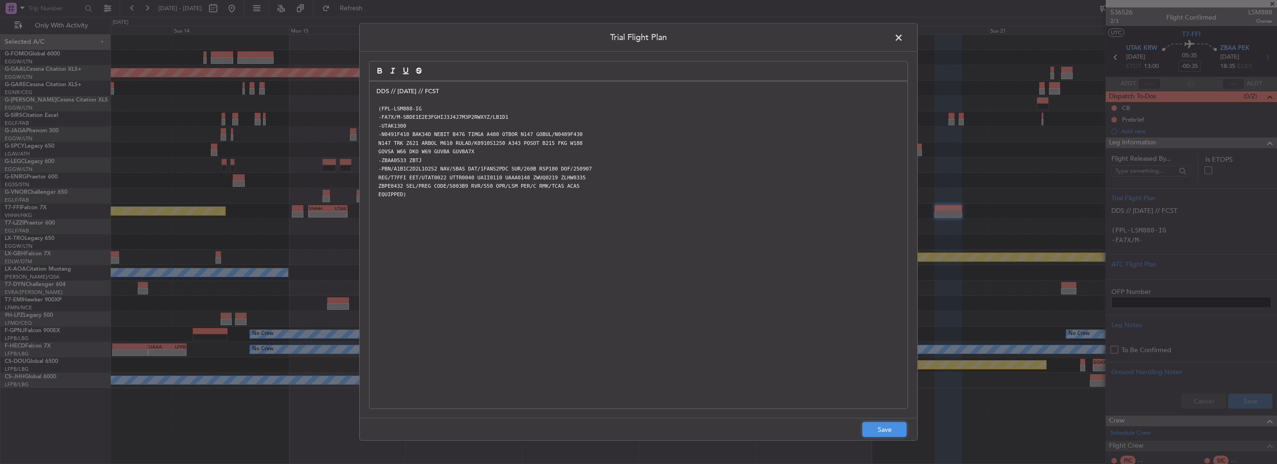
click at [887, 425] on button "Save" at bounding box center [885, 429] width 44 height 15
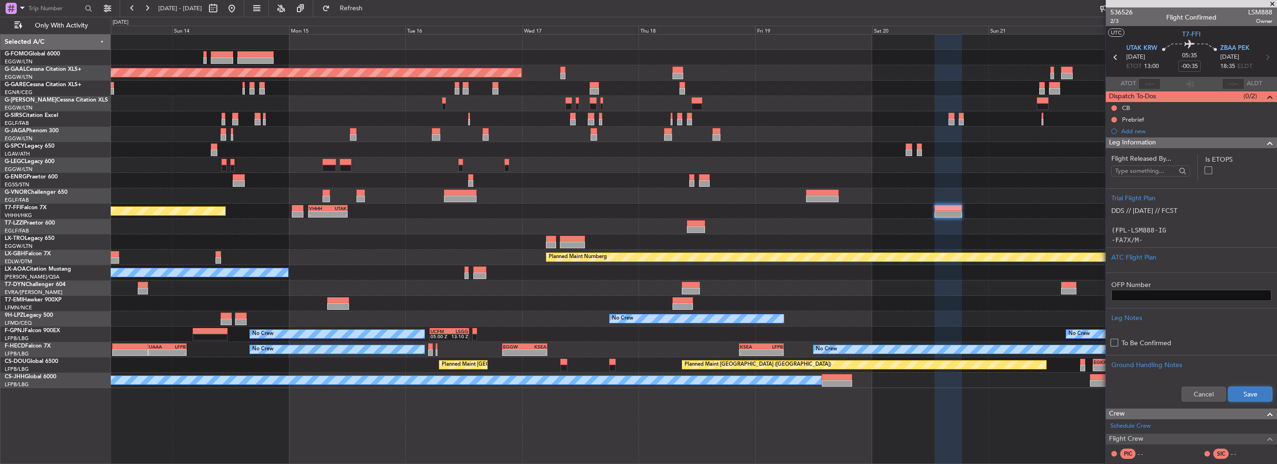
click at [1244, 393] on button "Save" at bounding box center [1250, 393] width 44 height 15
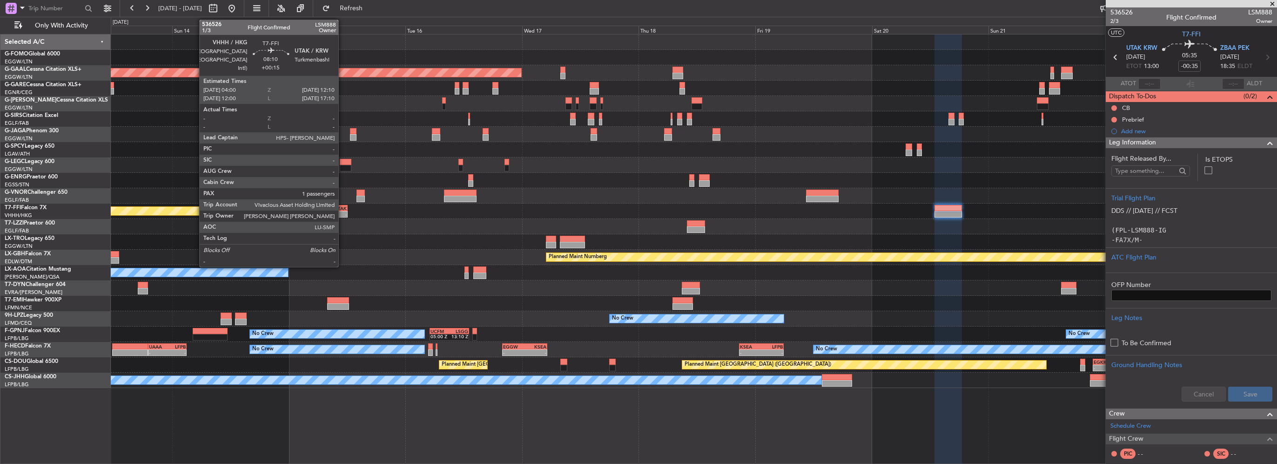
click at [341, 211] on div "-" at bounding box center [337, 214] width 19 height 6
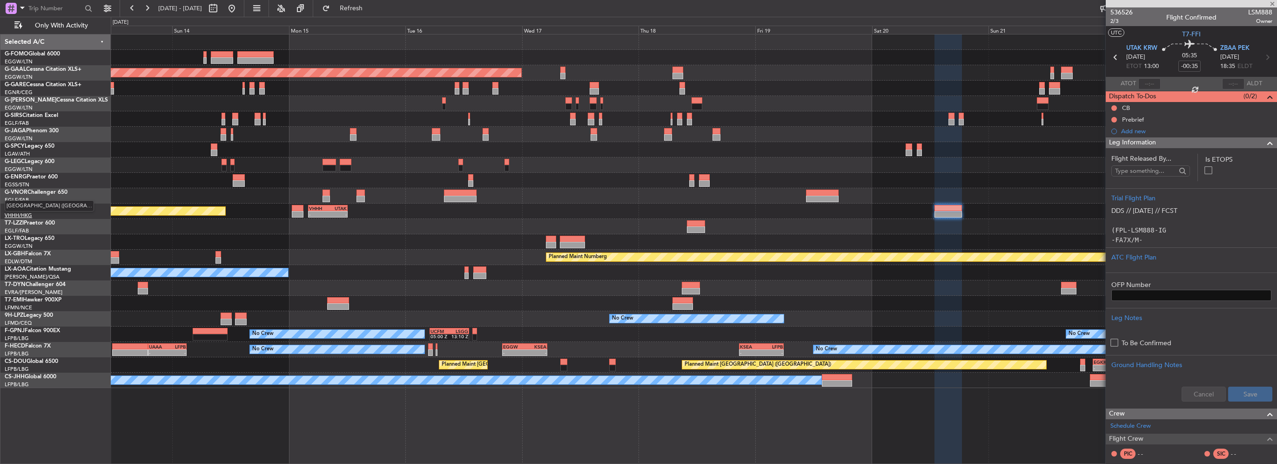
type input "+00:15"
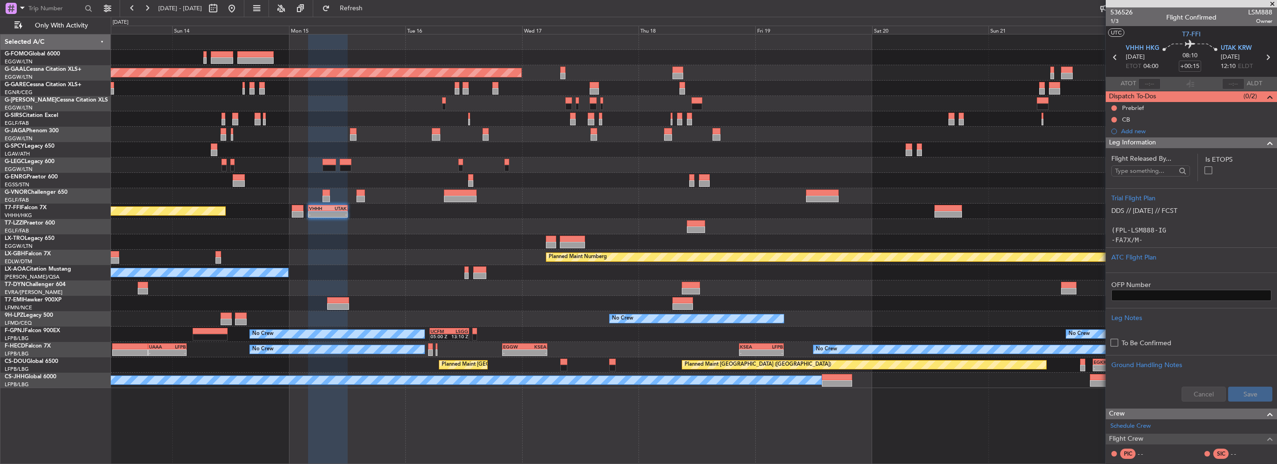
drag, startPoint x: 1266, startPoint y: 142, endPoint x: 1259, endPoint y: 150, distance: 11.2
click at [1266, 142] on span at bounding box center [1270, 142] width 11 height 11
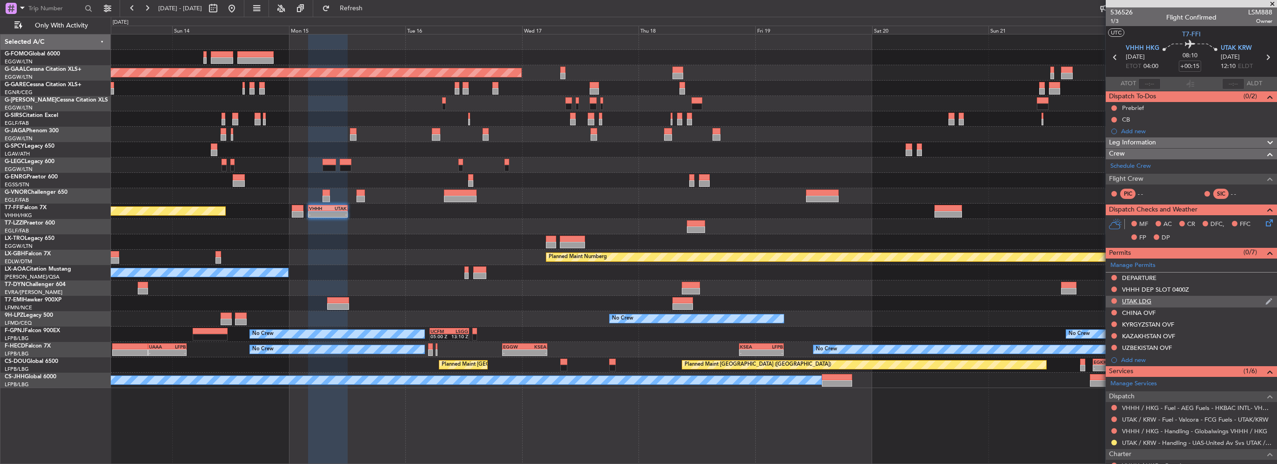
click at [1111, 298] on div at bounding box center [1114, 300] width 7 height 7
click at [1113, 301] on button at bounding box center [1115, 301] width 6 height 6
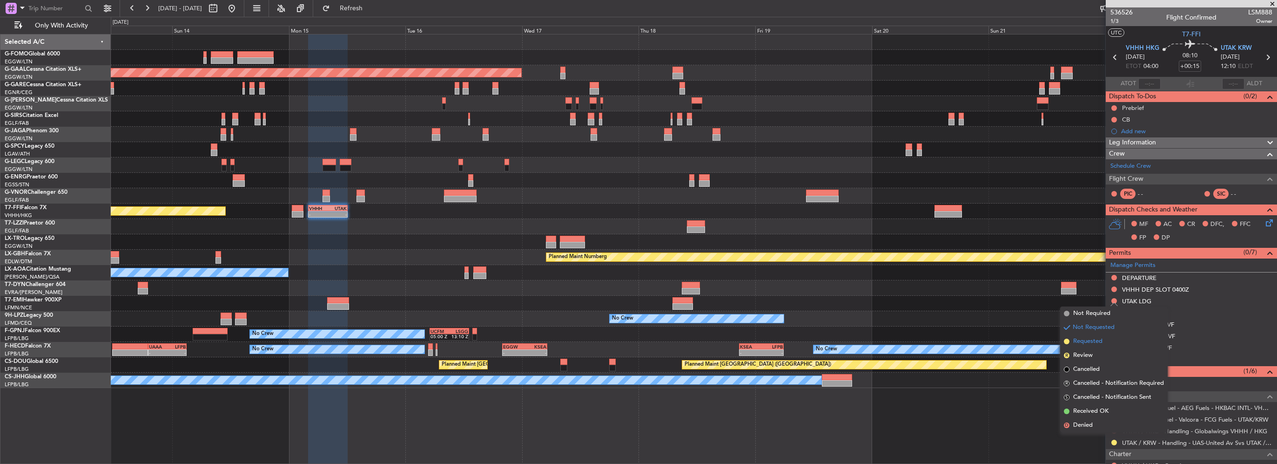
click at [1100, 337] on span "Requested" at bounding box center [1087, 341] width 29 height 9
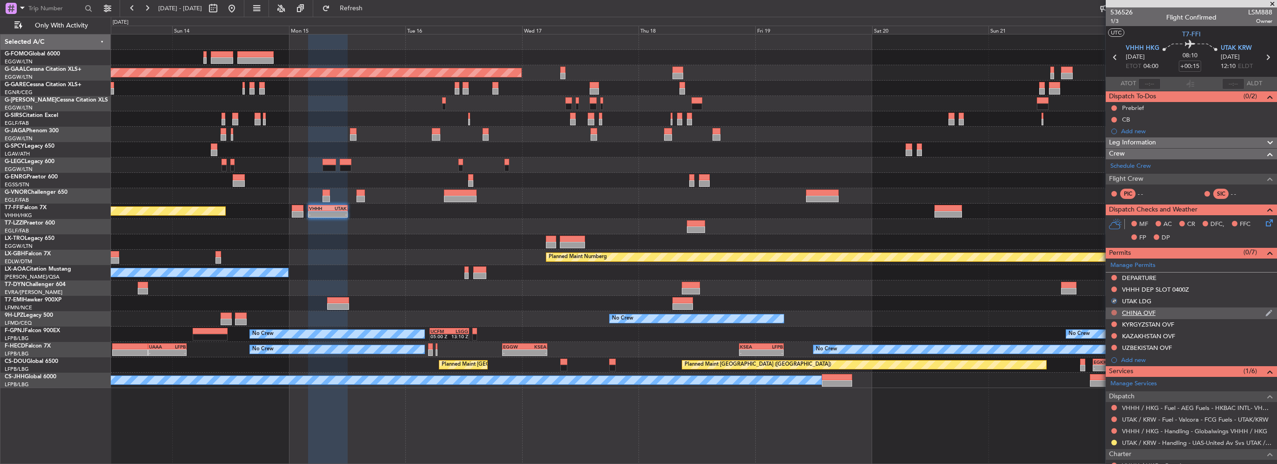
click at [1113, 310] on button at bounding box center [1115, 313] width 6 height 6
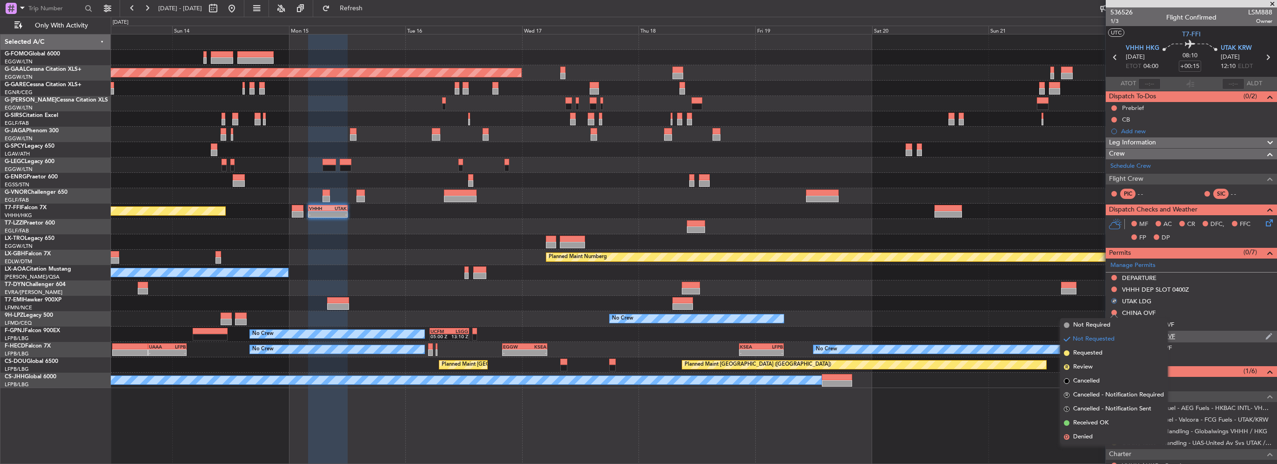
drag, startPoint x: 1089, startPoint y: 350, endPoint x: 1107, endPoint y: 331, distance: 25.7
click at [1090, 350] on span "Requested" at bounding box center [1087, 352] width 29 height 9
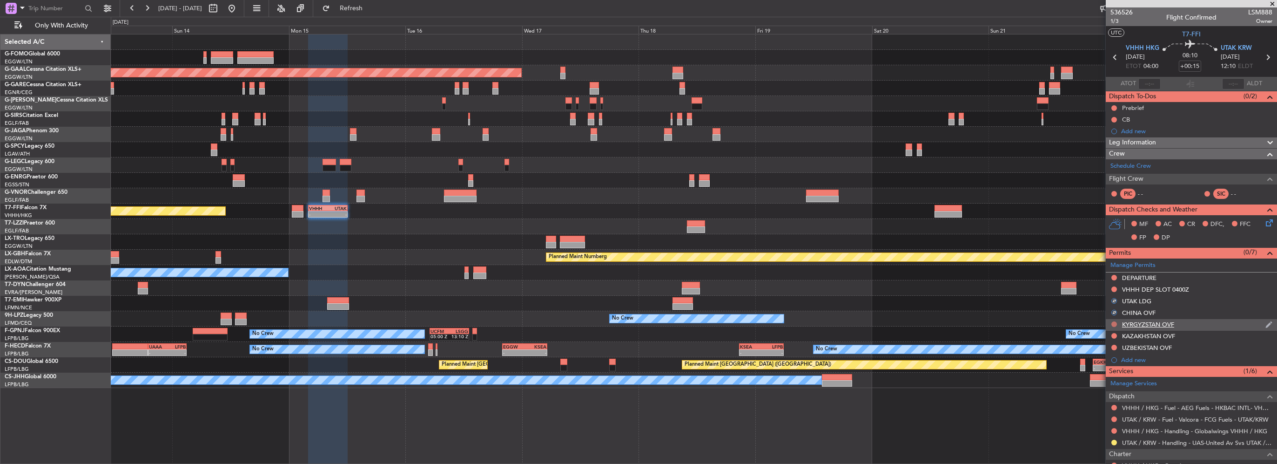
click at [1116, 323] on button at bounding box center [1115, 324] width 6 height 6
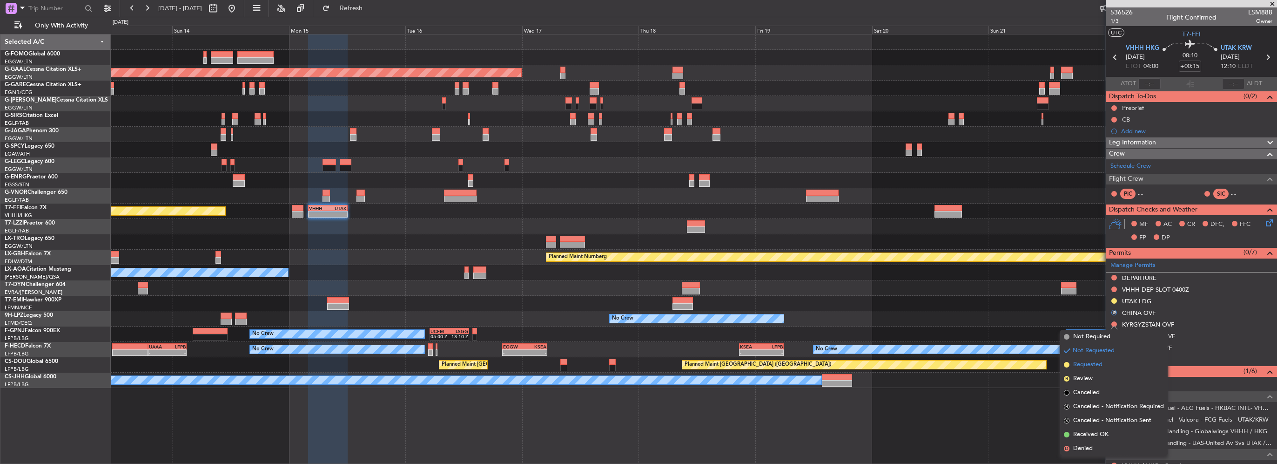
click at [1096, 368] on span "Requested" at bounding box center [1087, 364] width 29 height 9
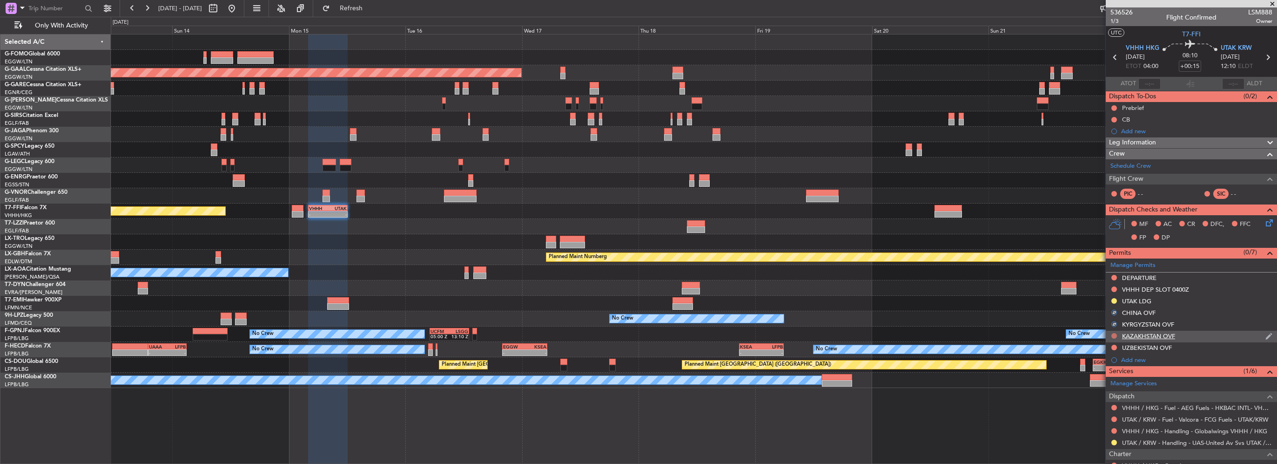
click at [1113, 337] on button at bounding box center [1115, 336] width 6 height 6
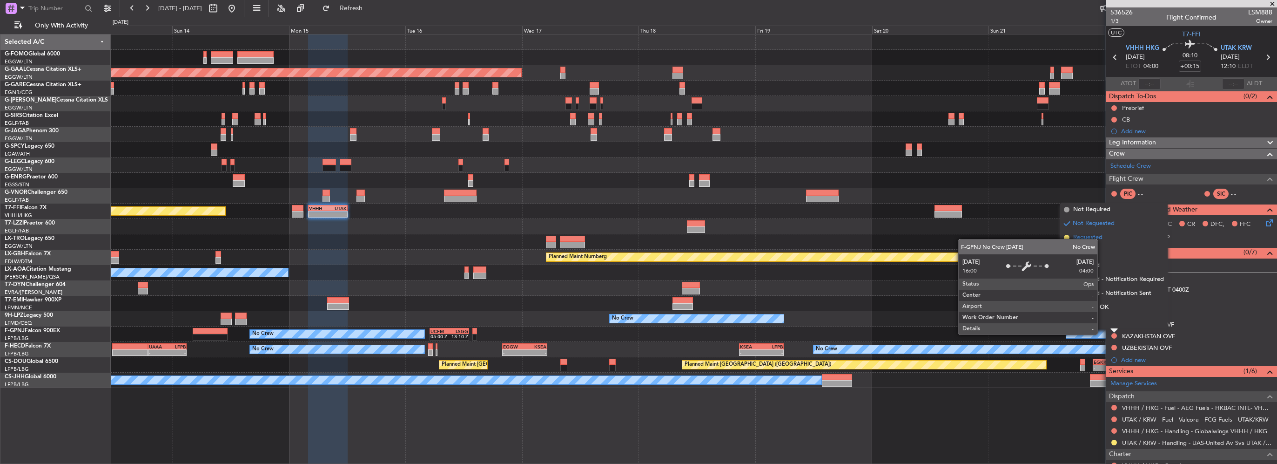
click at [1091, 237] on span "Requested" at bounding box center [1087, 237] width 29 height 9
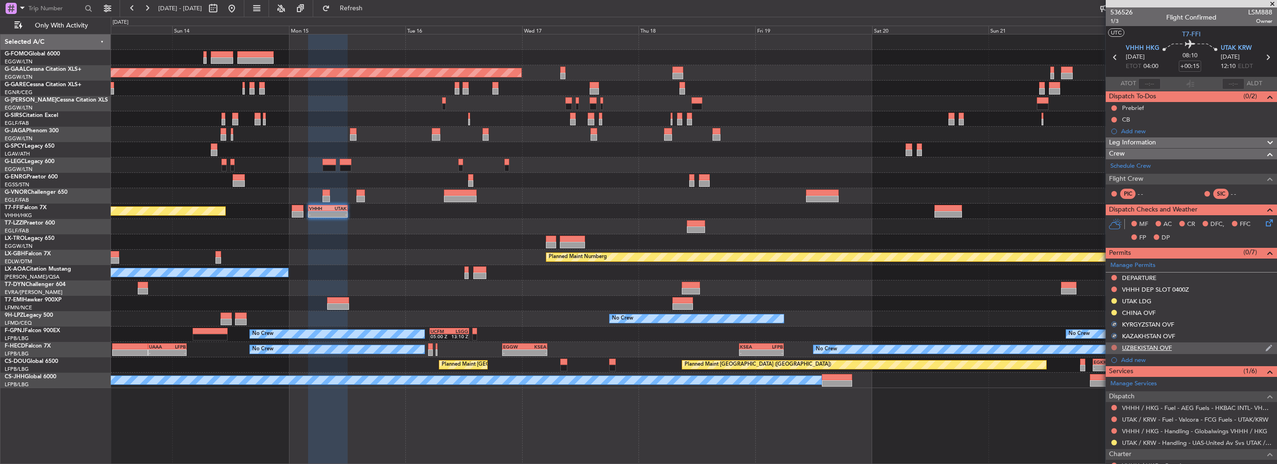
click at [1112, 346] on button at bounding box center [1115, 347] width 6 height 6
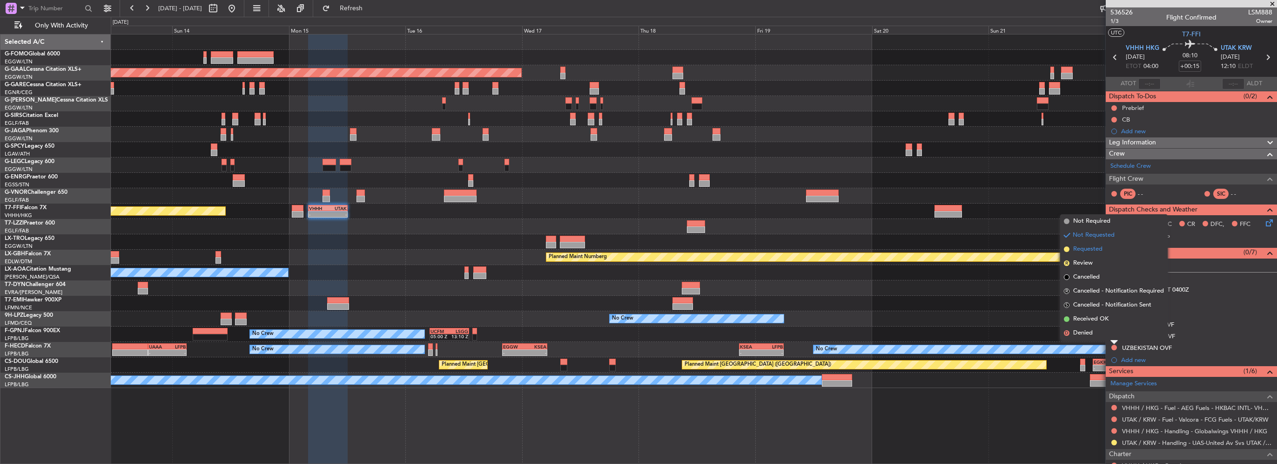
click at [1097, 250] on span "Requested" at bounding box center [1087, 248] width 29 height 9
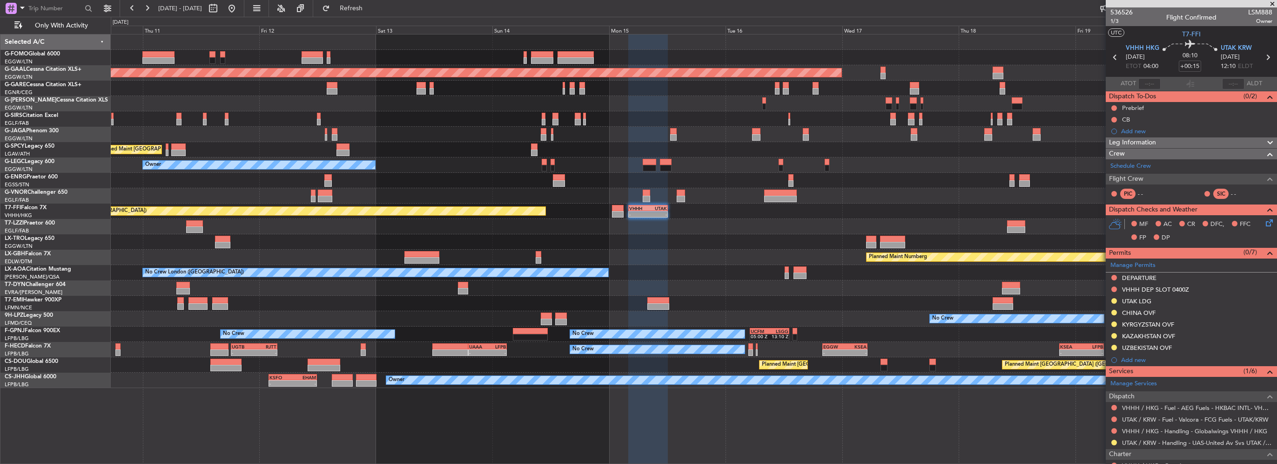
click at [602, 171] on div "Owner" at bounding box center [694, 164] width 1166 height 15
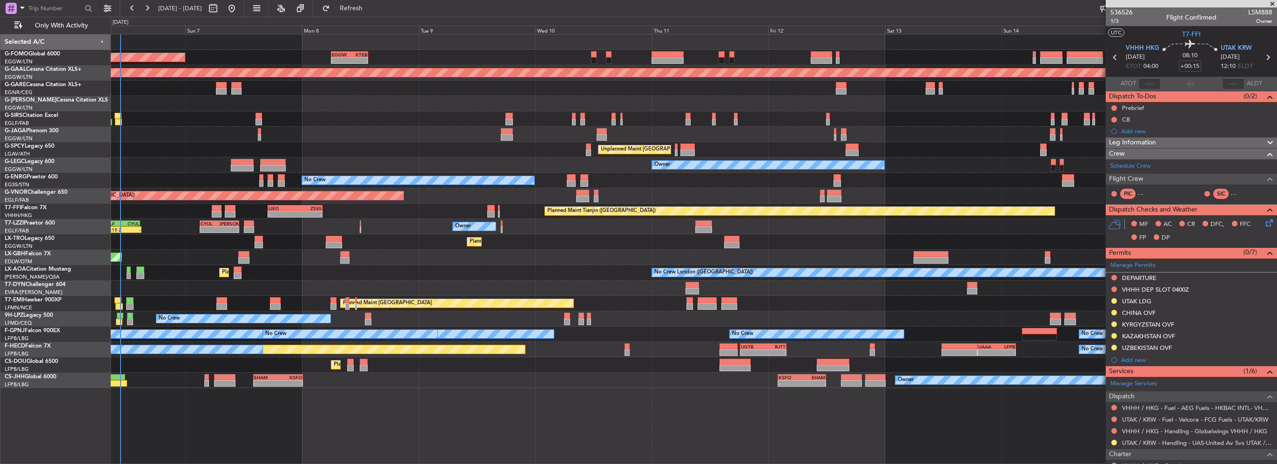
click at [631, 181] on div "No Crew" at bounding box center [694, 180] width 1166 height 15
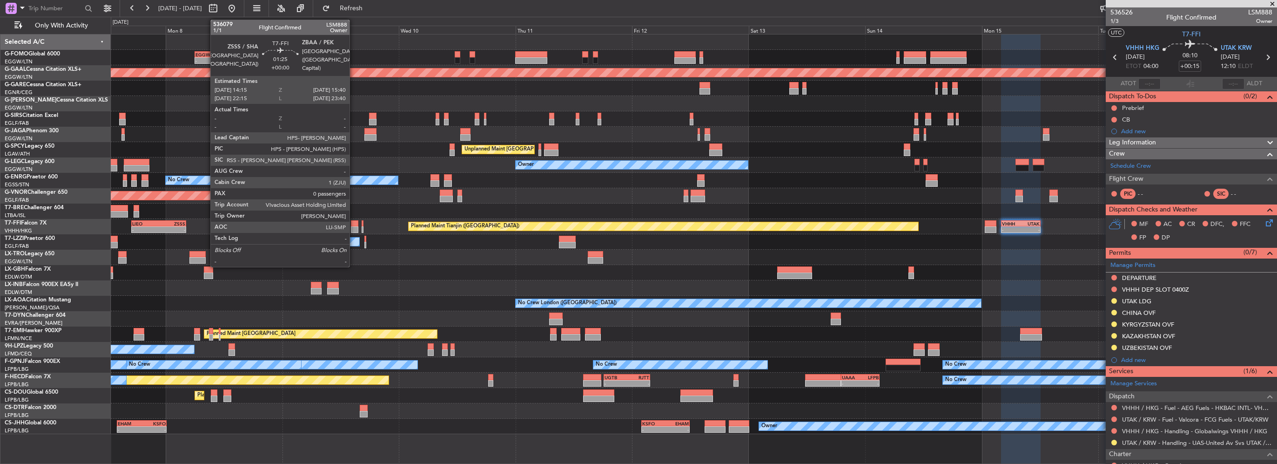
click at [354, 229] on div at bounding box center [354, 229] width 7 height 7
type input "0"
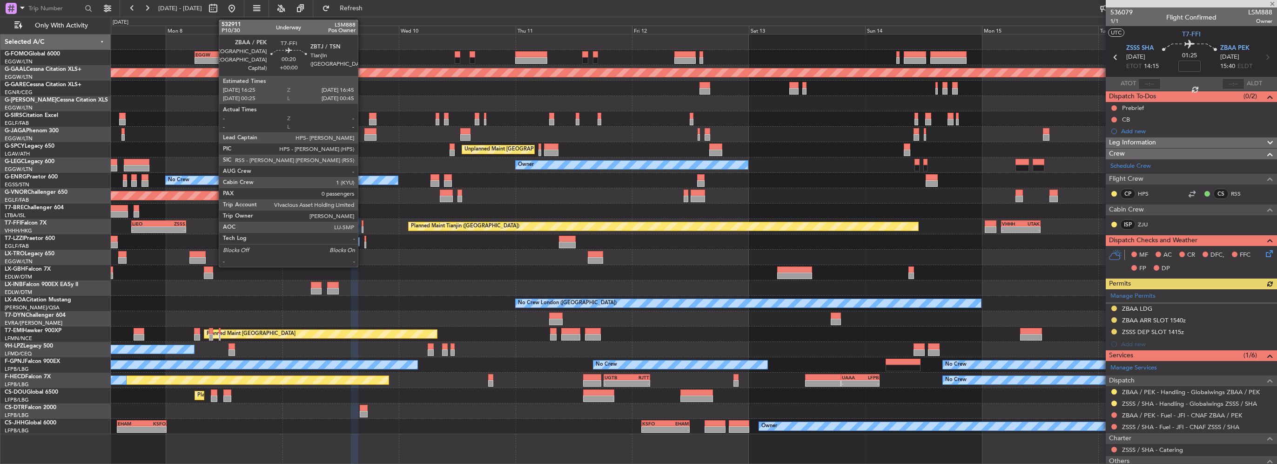
click at [362, 228] on div at bounding box center [363, 229] width 2 height 7
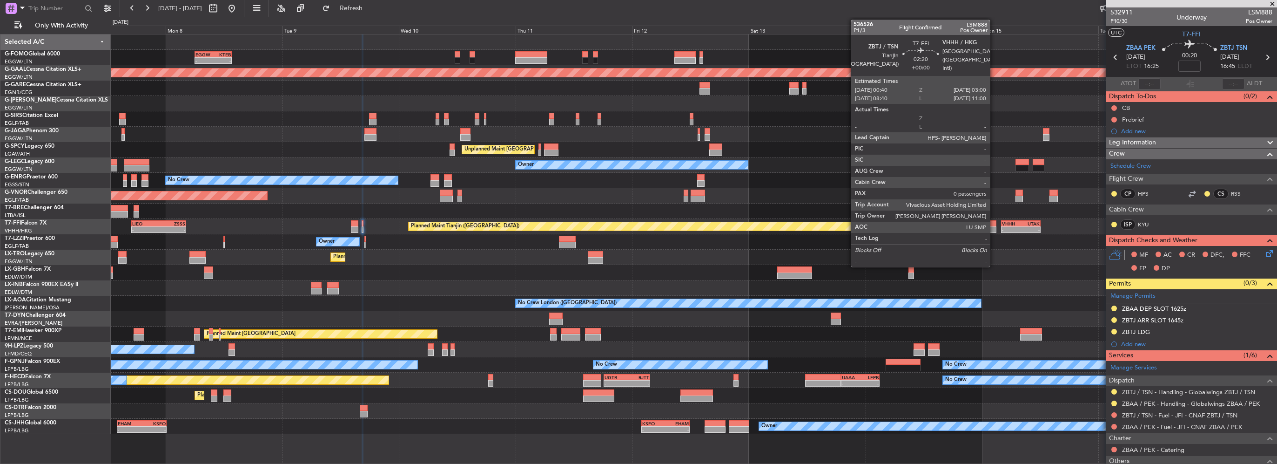
click at [994, 227] on div at bounding box center [991, 229] width 12 height 7
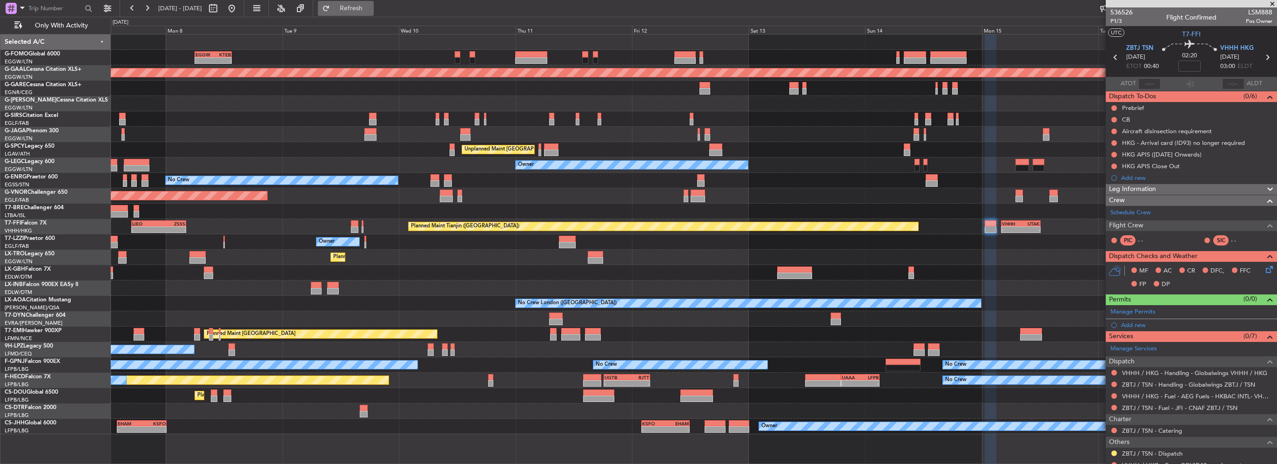
click at [357, 2] on button "Refresh" at bounding box center [346, 8] width 56 height 15
click at [1026, 227] on div "-" at bounding box center [1030, 230] width 19 height 6
type input "+00:15"
type input "1"
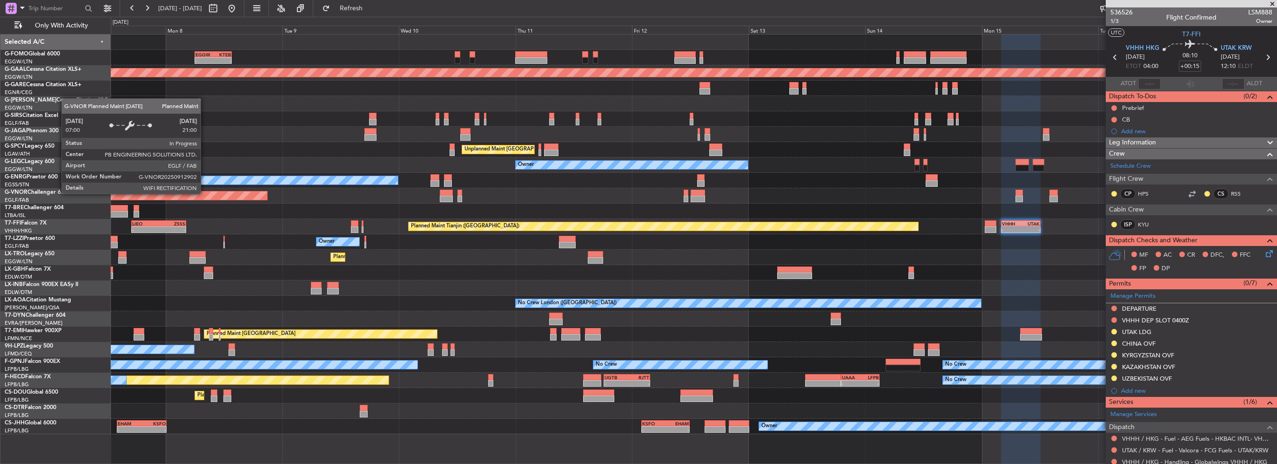
click at [698, 150] on div "Unplanned Maint [GEOGRAPHIC_DATA] ([PERSON_NAME] Intl)" at bounding box center [694, 149] width 1166 height 15
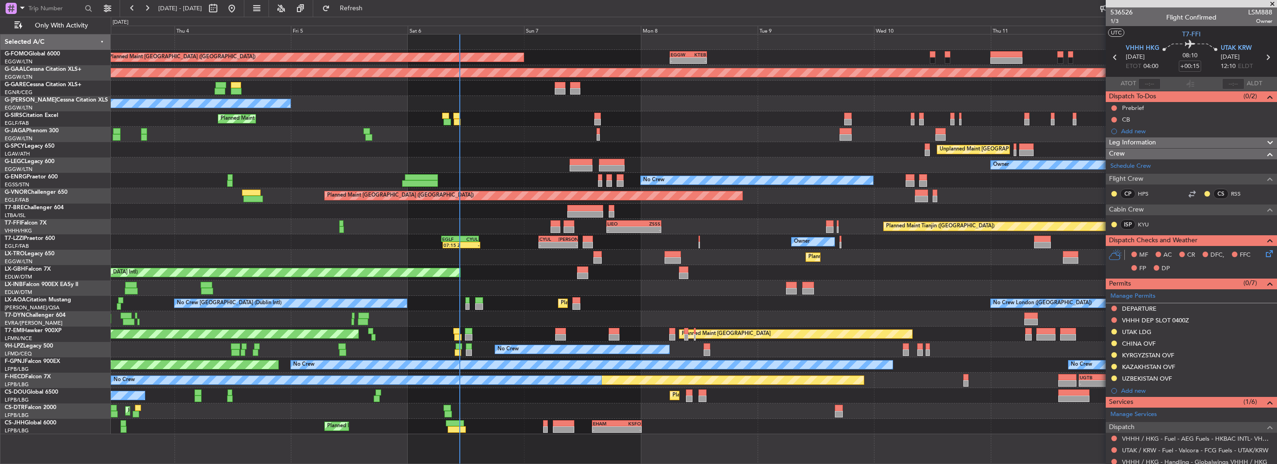
click at [318, 166] on div "- - EGGW 06:00 Z KTEB 13:40 Z Planned Maint London (Luton) Planned Maint Dussel…" at bounding box center [694, 233] width 1166 height 399
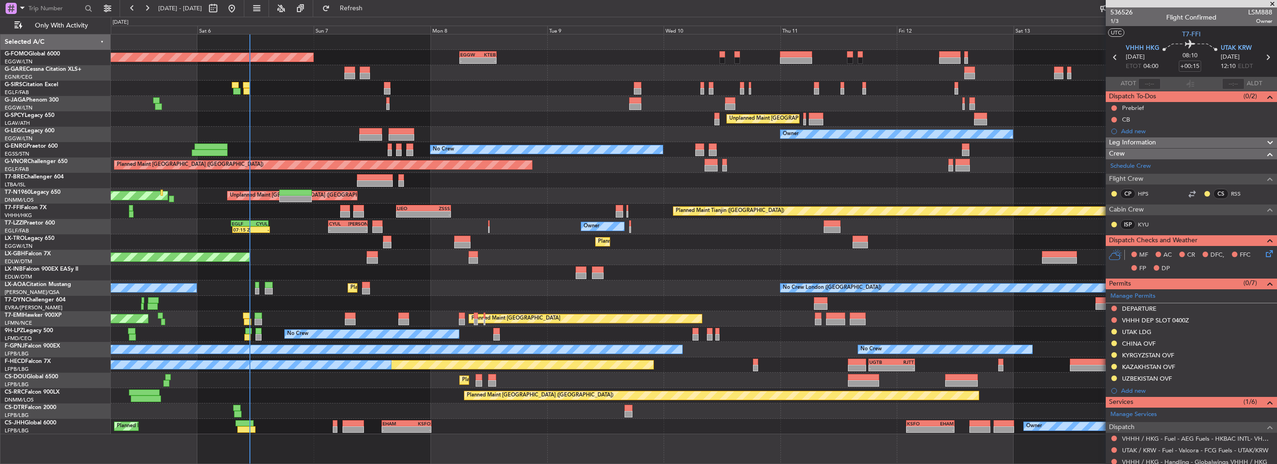
click at [158, 187] on div "- - EGGW 06:00 Z KTEB 13:40 Z Planned Maint London (Luton) Planned Maint London…" at bounding box center [694, 233] width 1166 height 399
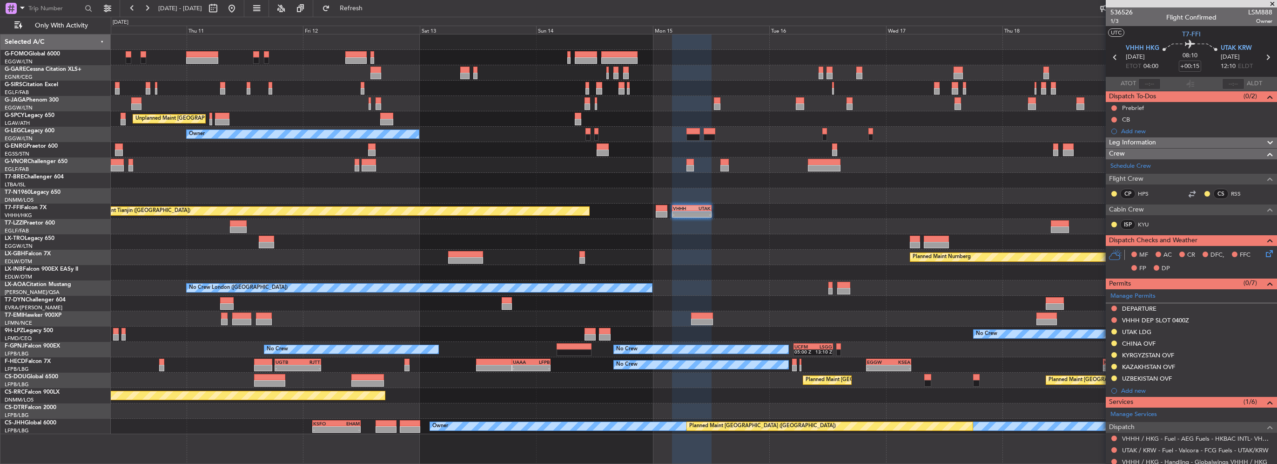
click at [645, 177] on div at bounding box center [694, 180] width 1166 height 15
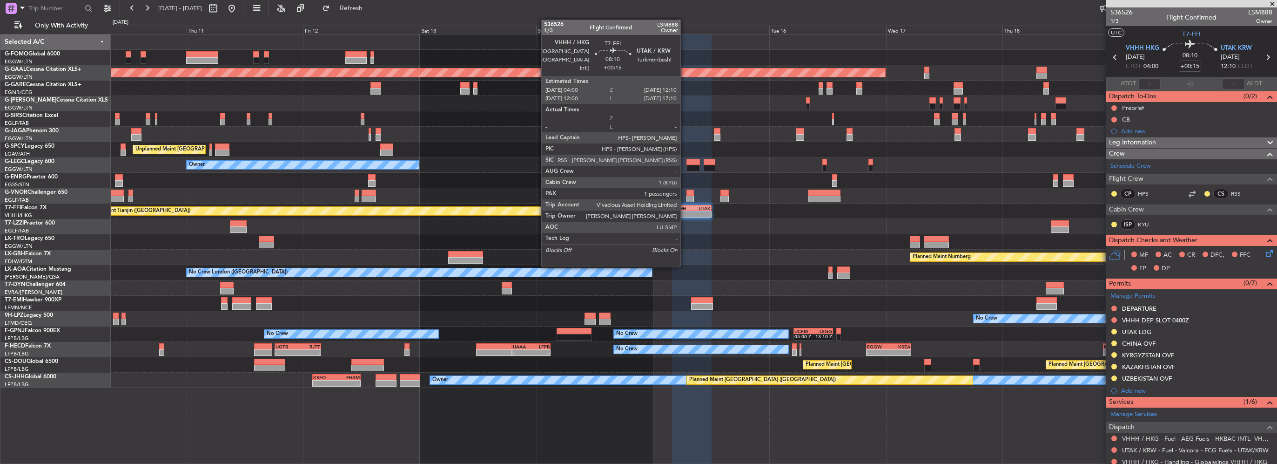
click at [685, 207] on div "VHHH" at bounding box center [682, 208] width 19 height 6
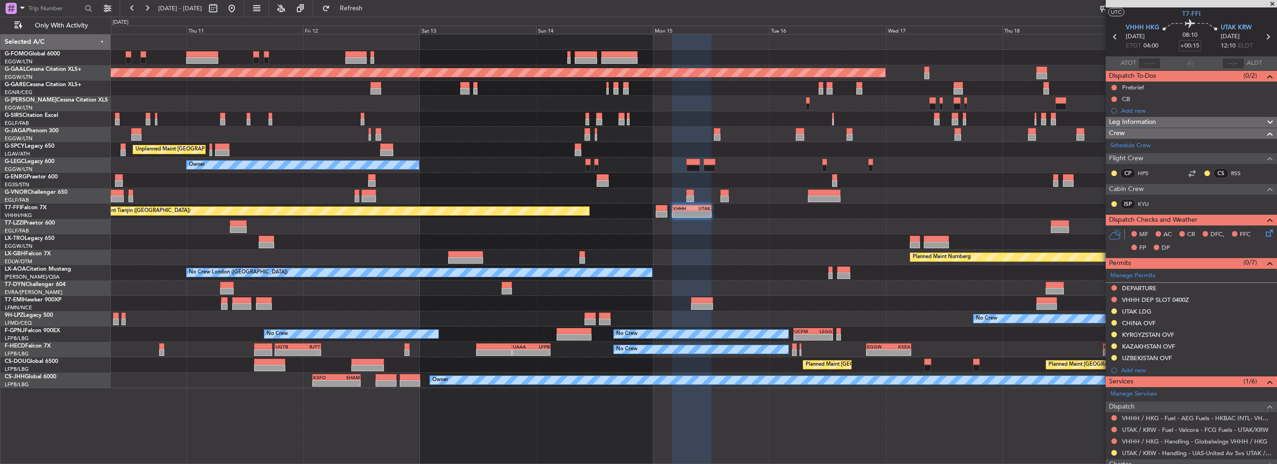
scroll to position [47, 0]
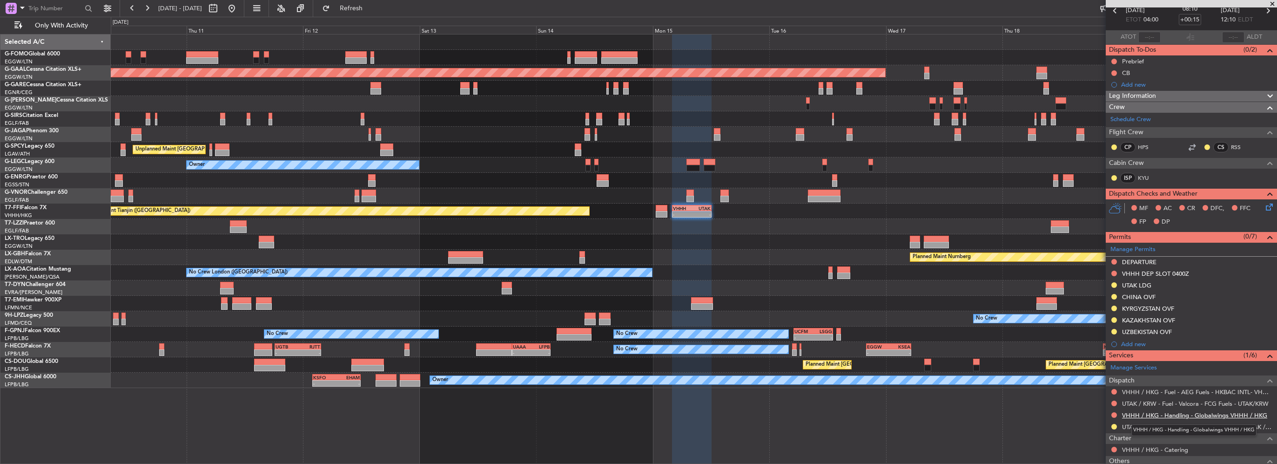
click at [1167, 413] on link "VHHH / HKG - Handling - Globalwings VHHH / HKG" at bounding box center [1194, 415] width 145 height 8
click at [374, 3] on button "Refresh" at bounding box center [346, 8] width 56 height 15
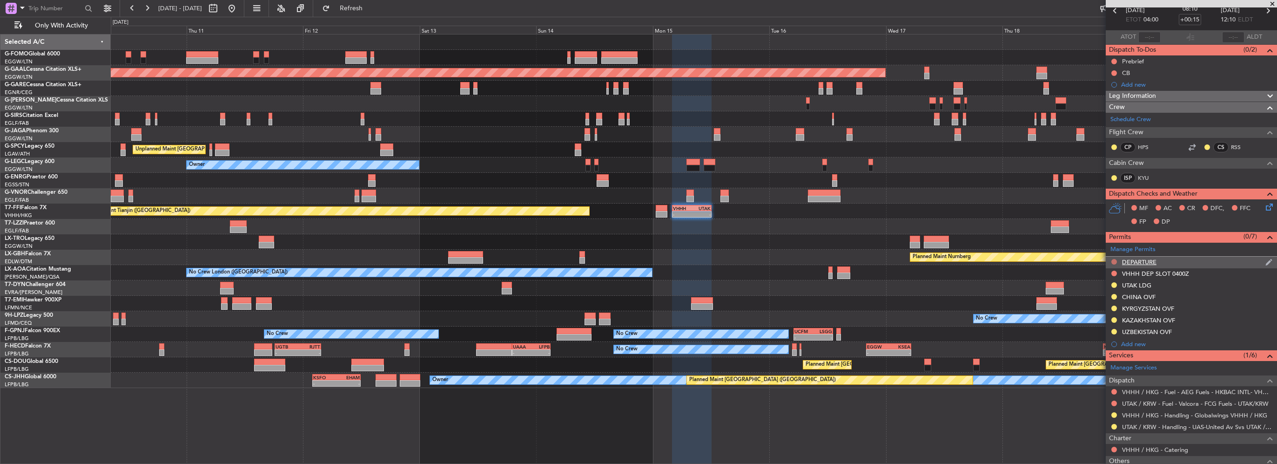
click at [1113, 259] on button at bounding box center [1115, 262] width 6 height 6
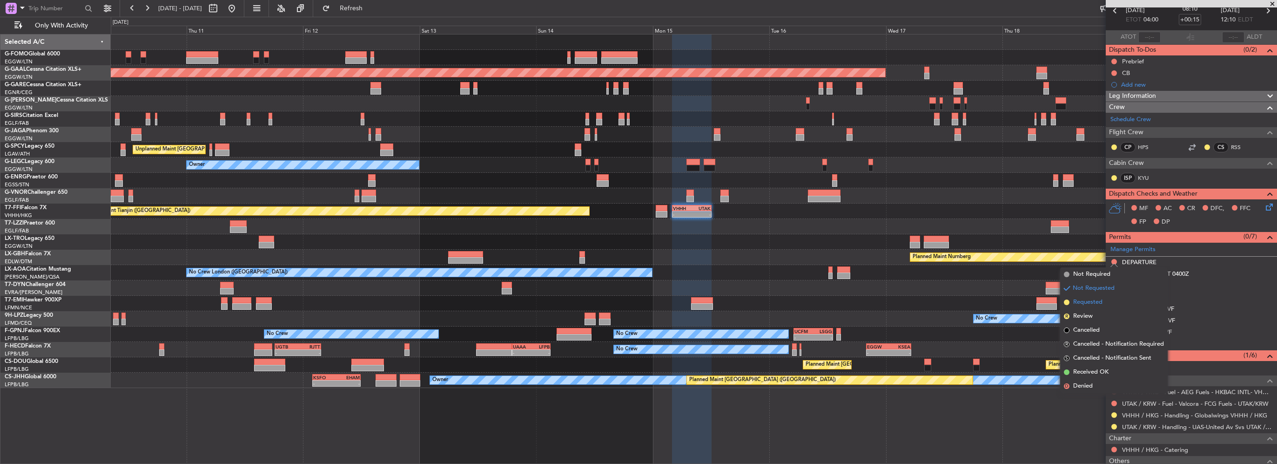
click at [1087, 305] on span "Requested" at bounding box center [1087, 301] width 29 height 9
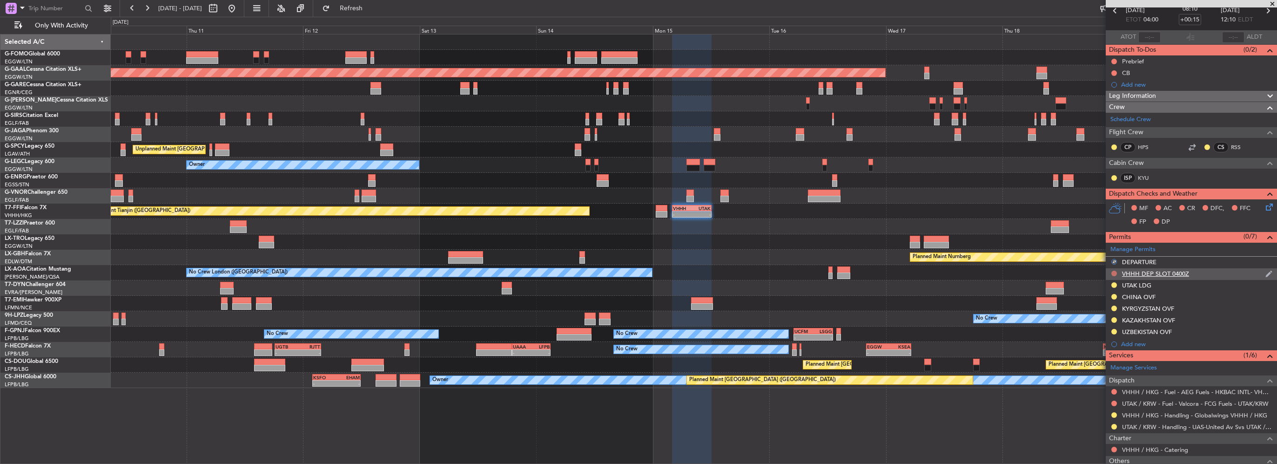
click at [1115, 272] on button at bounding box center [1115, 273] width 6 height 6
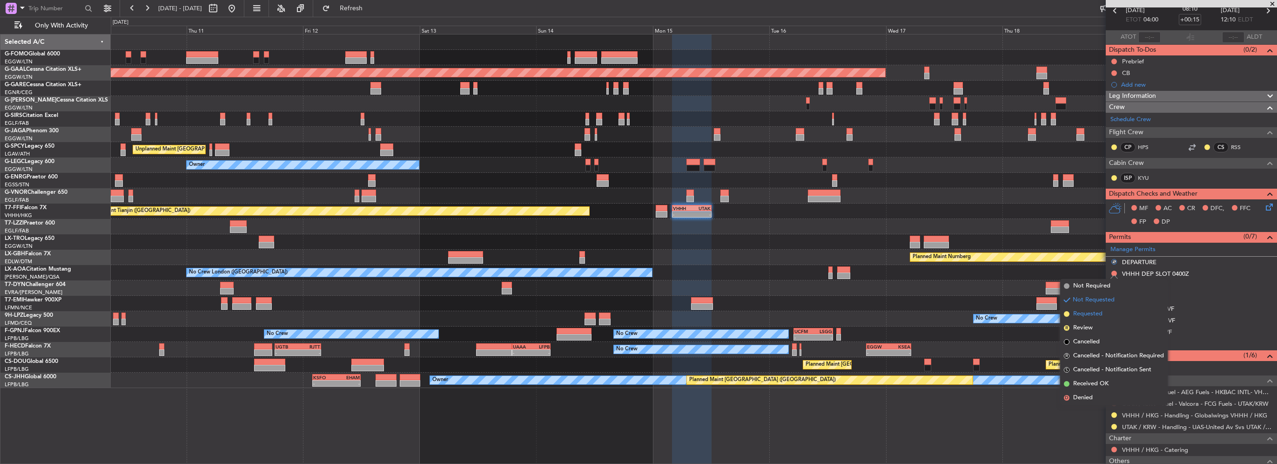
drag, startPoint x: 1098, startPoint y: 312, endPoint x: 793, endPoint y: 251, distance: 310.9
click at [1097, 312] on span "Requested" at bounding box center [1087, 313] width 29 height 9
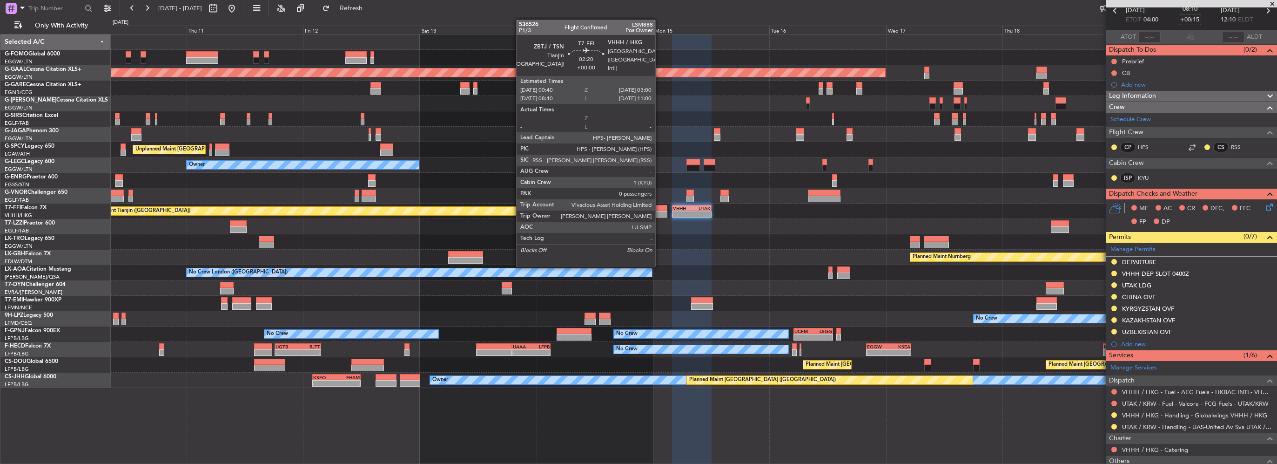
click at [660, 209] on div at bounding box center [662, 208] width 12 height 7
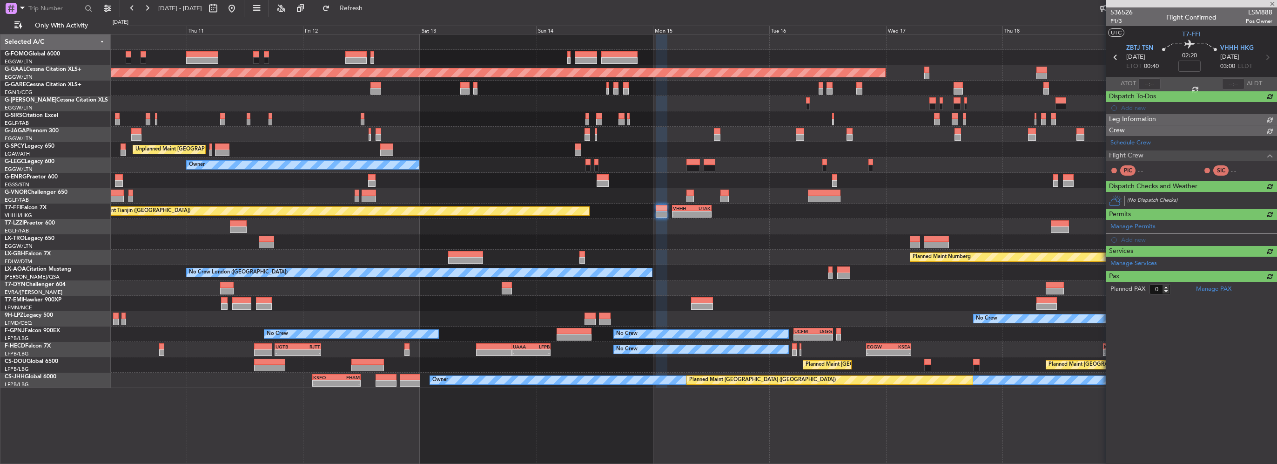
scroll to position [0, 0]
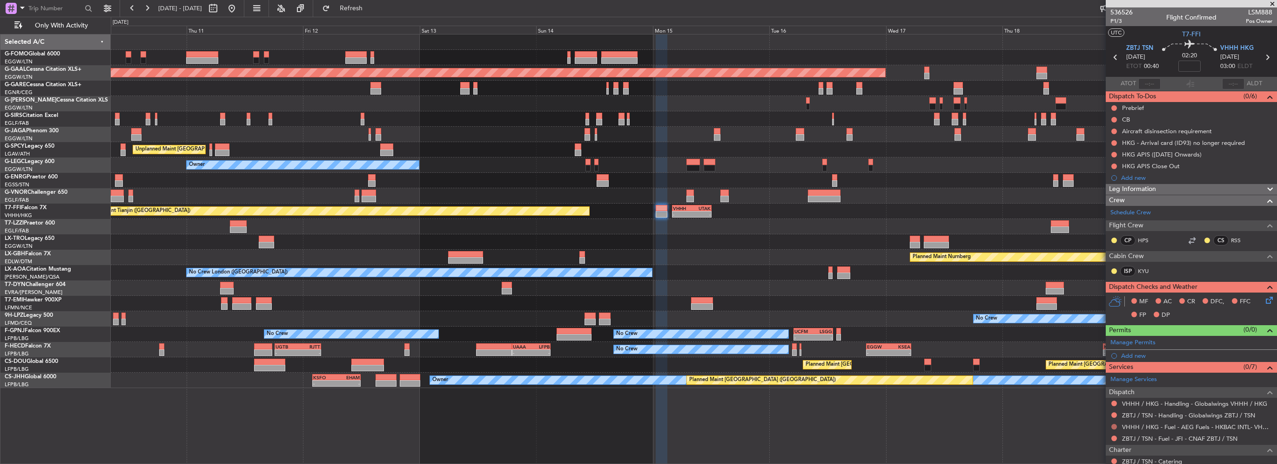
click at [1113, 424] on button at bounding box center [1115, 427] width 6 height 6
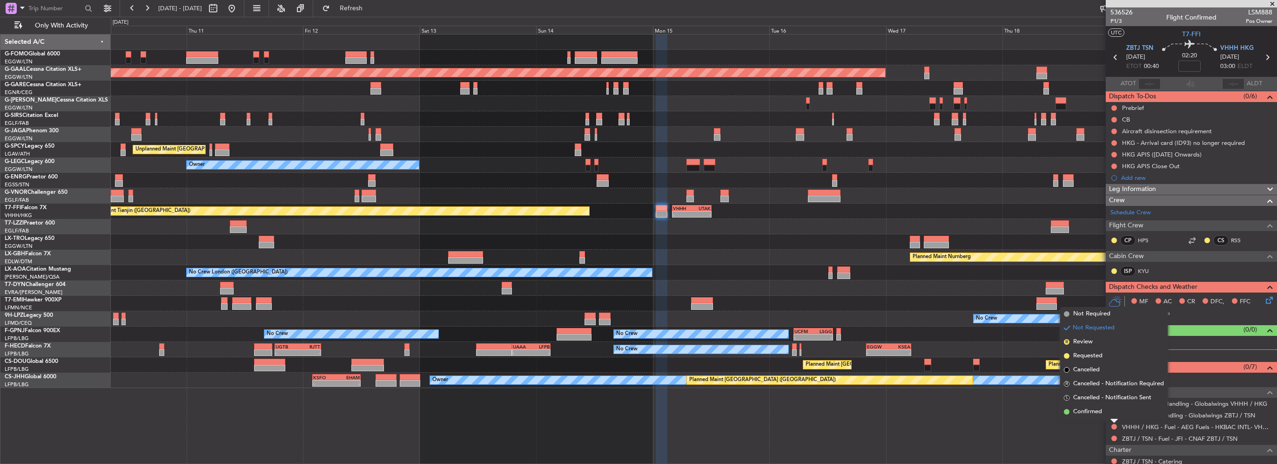
drag, startPoint x: 1091, startPoint y: 353, endPoint x: 975, endPoint y: 368, distance: 117.3
click at [975, 367] on body "10 Sep 2025 - 20 Sep 2025 Refresh Quick Links Only With Activity - - EGGW 06:00…" at bounding box center [638, 232] width 1277 height 464
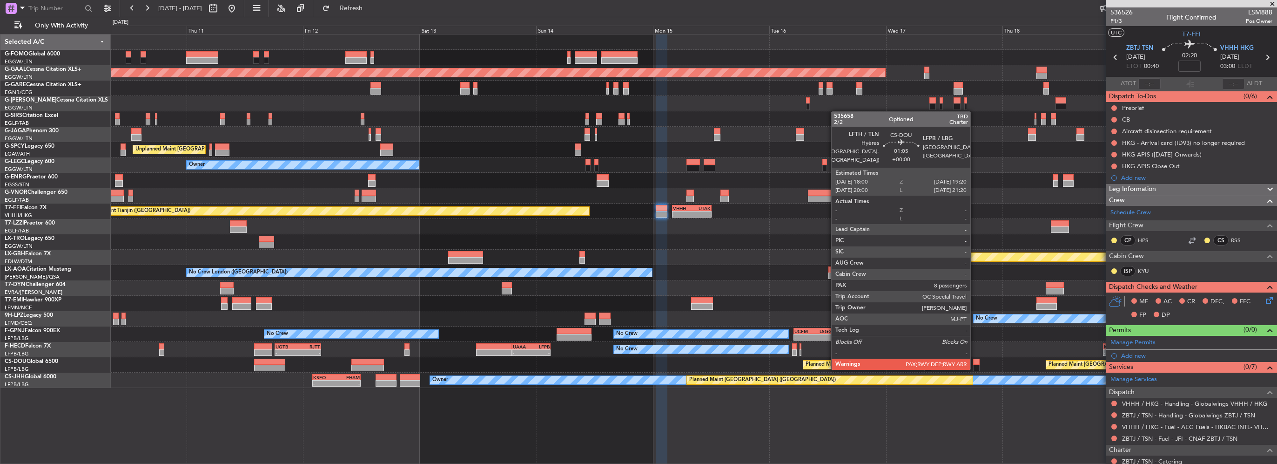
click at [975, 368] on div at bounding box center [976, 367] width 7 height 7
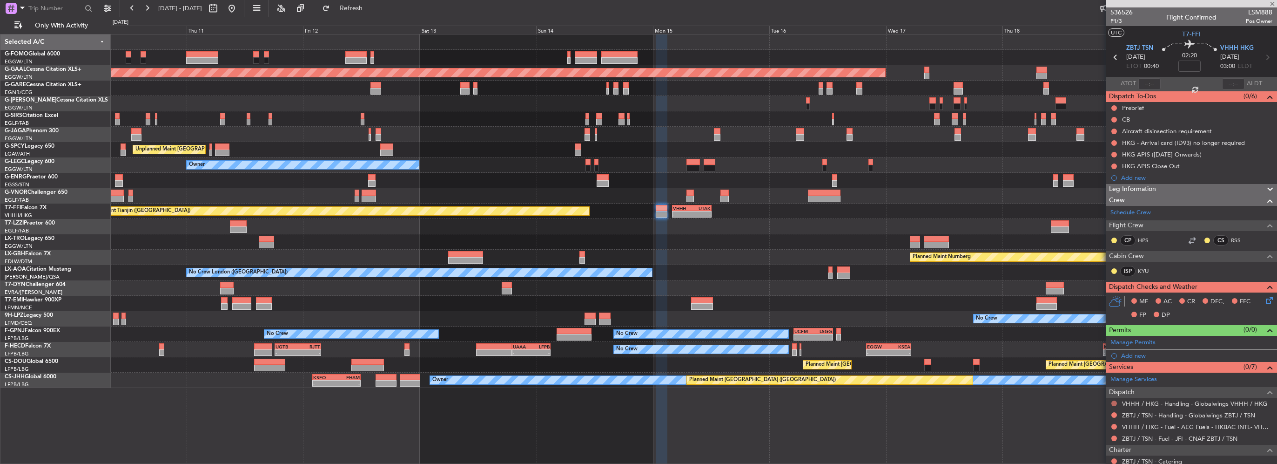
click at [1114, 400] on button at bounding box center [1115, 403] width 6 height 6
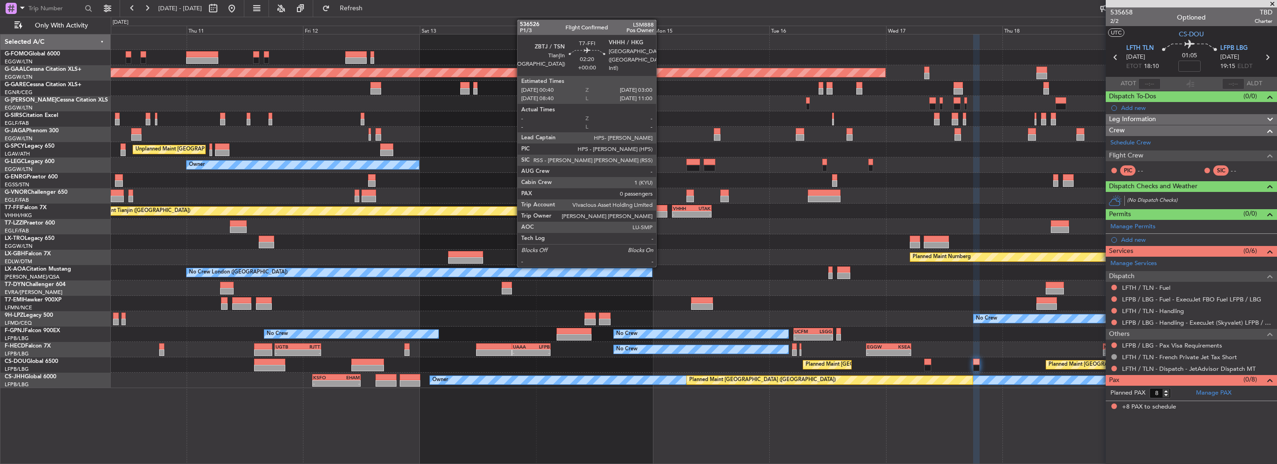
click at [661, 209] on div at bounding box center [662, 208] width 12 height 7
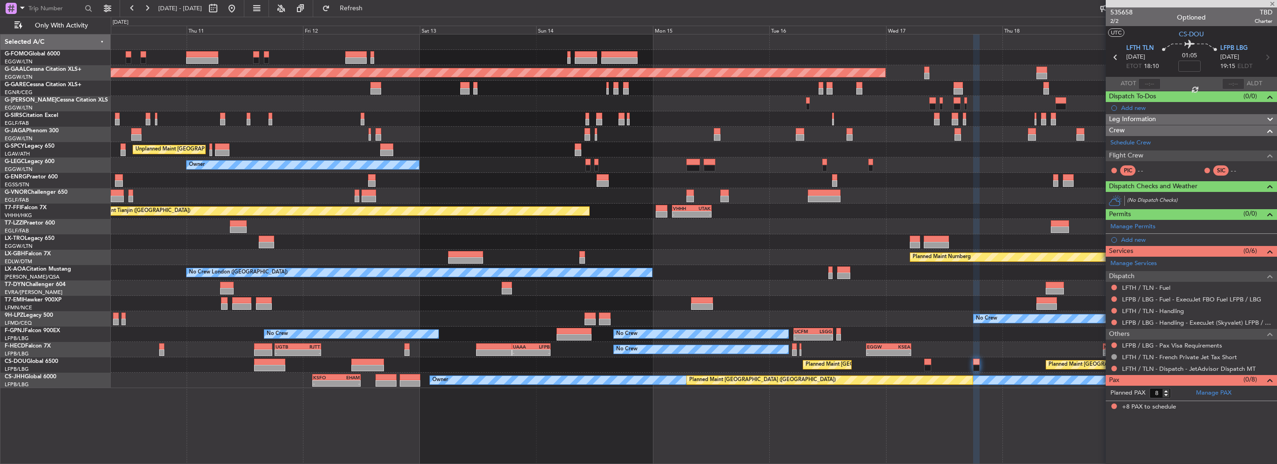
type input "0"
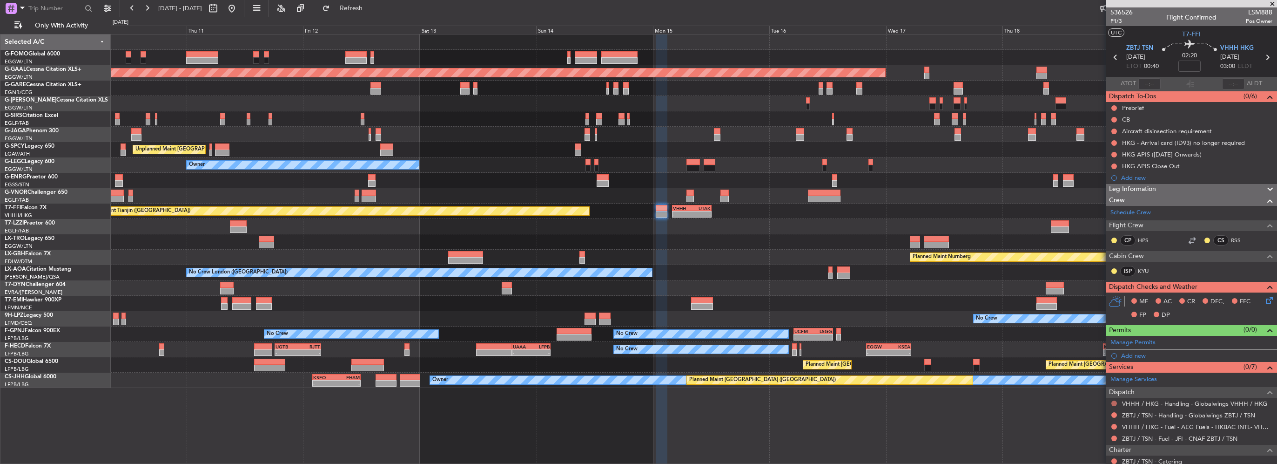
click at [1113, 402] on button at bounding box center [1115, 403] width 6 height 6
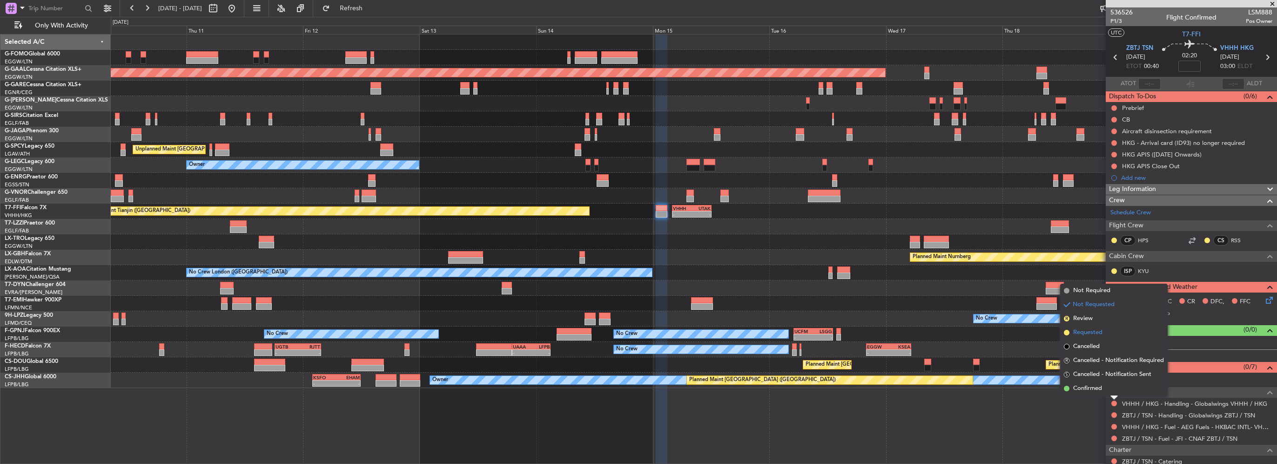
click at [1099, 335] on span "Requested" at bounding box center [1087, 332] width 29 height 9
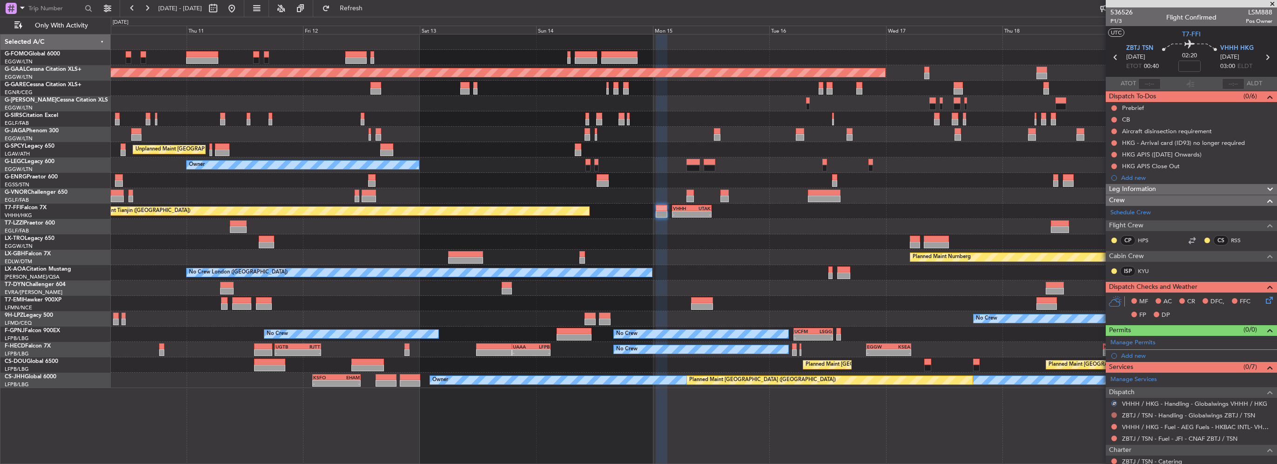
click at [1114, 412] on button at bounding box center [1115, 415] width 6 height 6
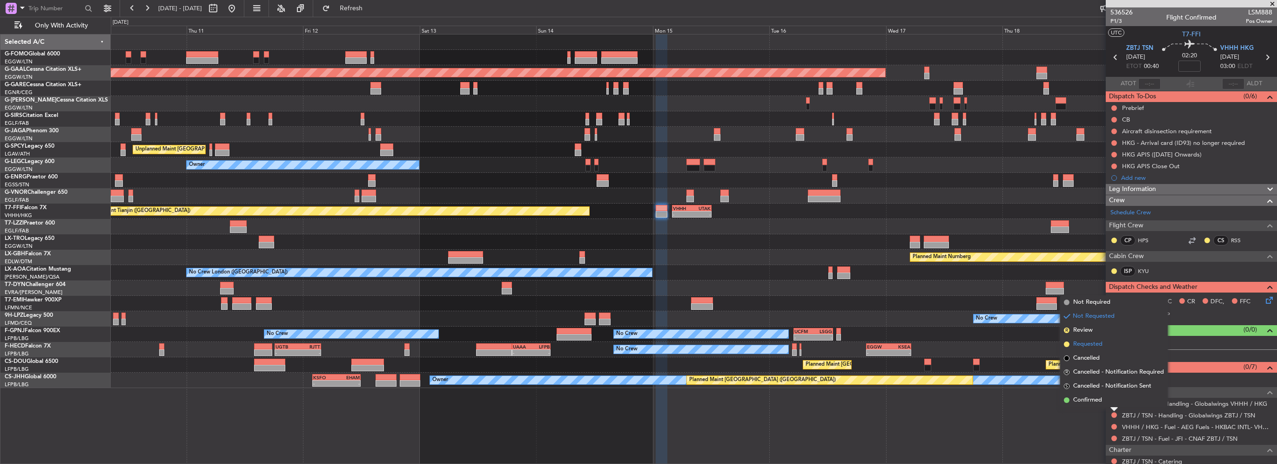
click at [1094, 343] on span "Requested" at bounding box center [1087, 343] width 29 height 9
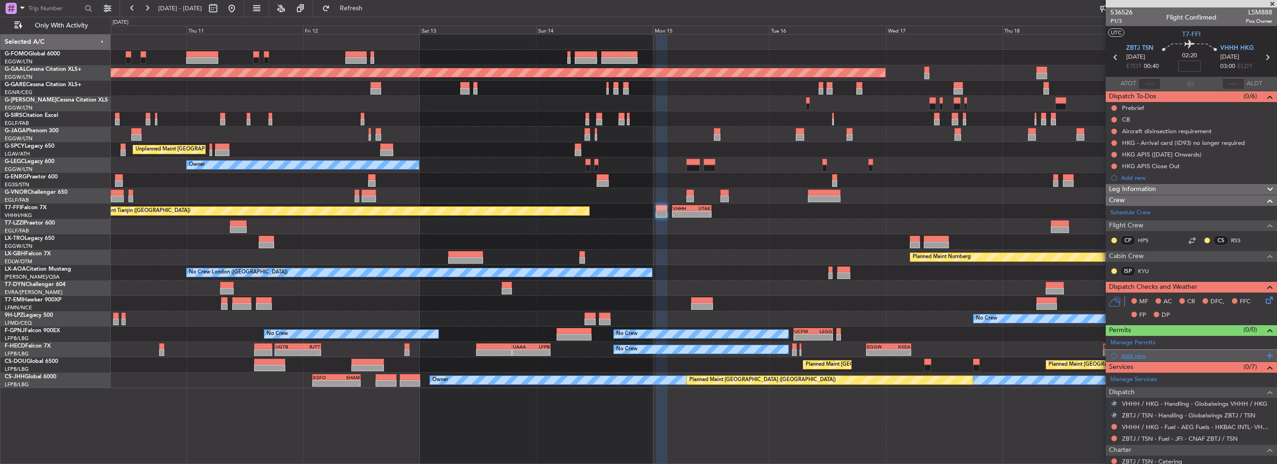
click at [1131, 356] on div "Add new" at bounding box center [1192, 355] width 143 height 8
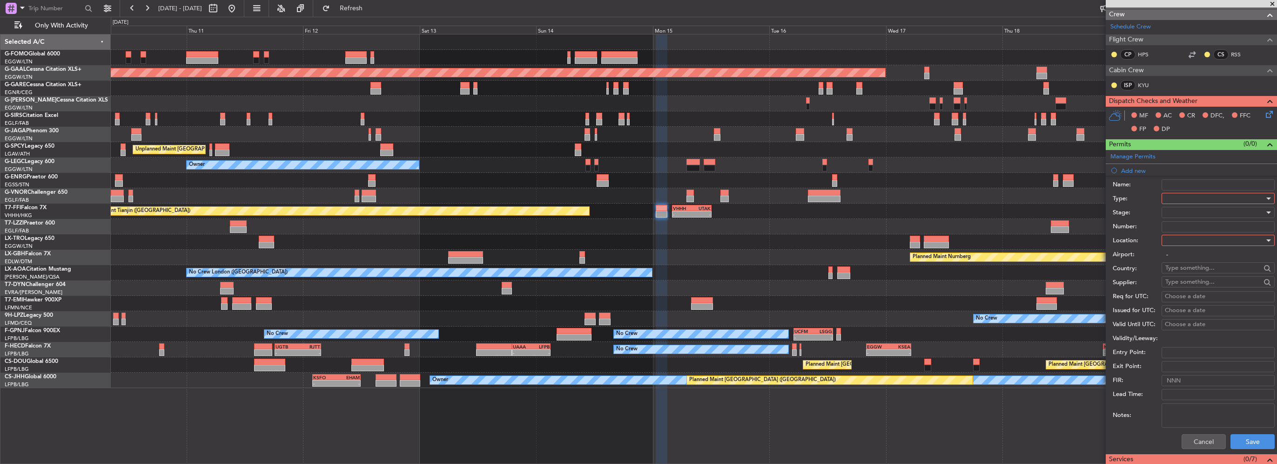
scroll to position [186, 0]
click at [1186, 196] on div at bounding box center [1215, 198] width 99 height 14
click at [1191, 238] on span "Departure" at bounding box center [1215, 235] width 98 height 14
click at [1194, 238] on div at bounding box center [1215, 240] width 99 height 14
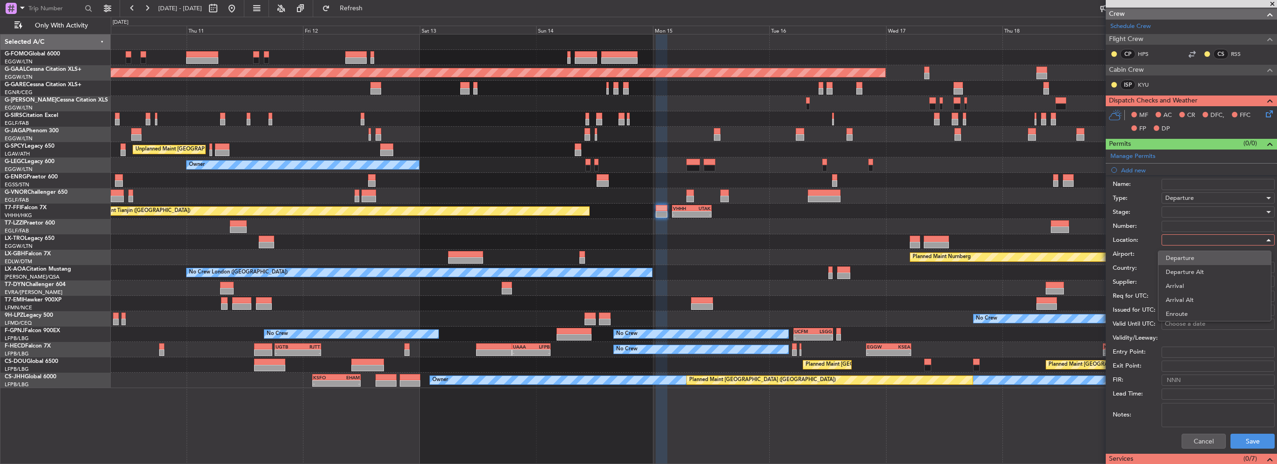
click at [1191, 263] on span "Departure" at bounding box center [1215, 258] width 98 height 14
type input "ZBTJ / TSN"
click at [1181, 210] on div at bounding box center [1215, 212] width 99 height 14
click at [1195, 270] on span "Requested" at bounding box center [1215, 272] width 98 height 14
click at [1253, 438] on button "Save" at bounding box center [1253, 440] width 44 height 15
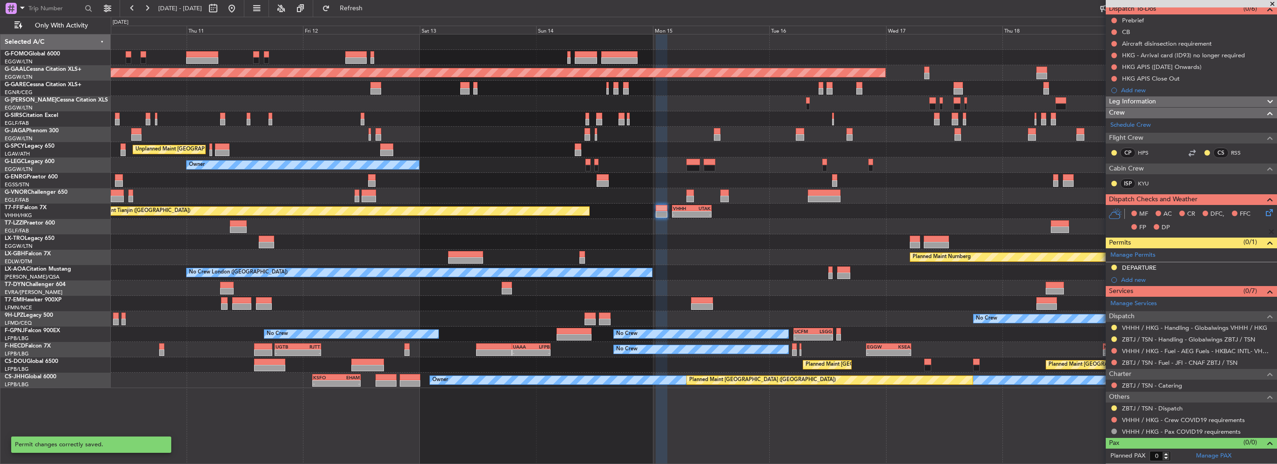
scroll to position [86, 0]
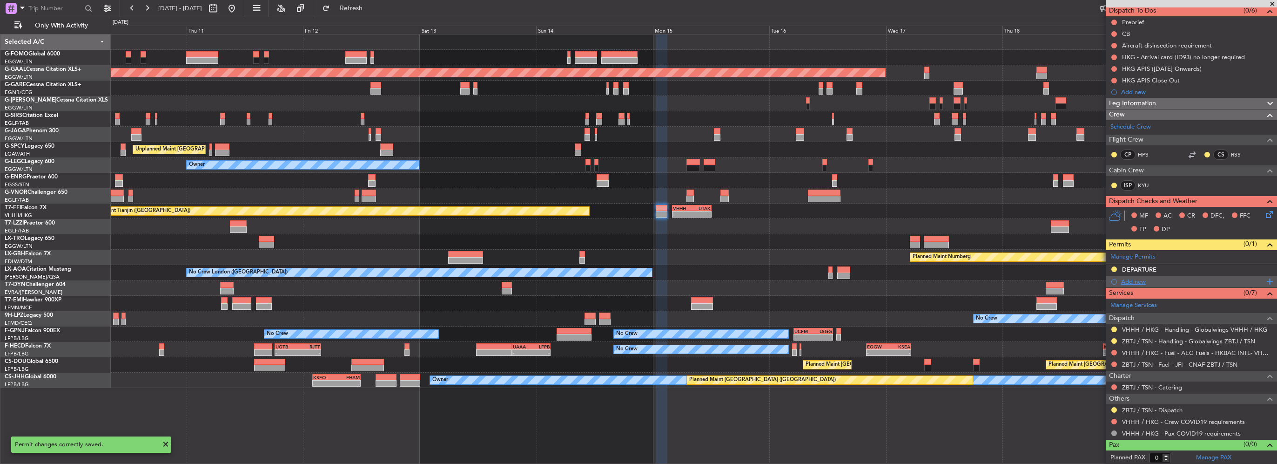
click at [1152, 283] on div "Add new" at bounding box center [1192, 281] width 143 height 8
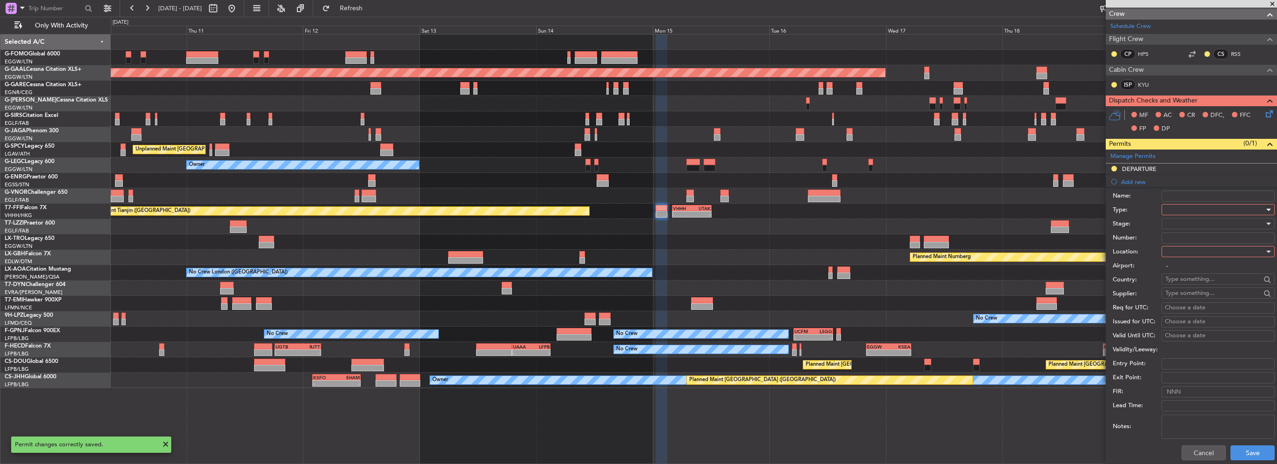
click at [1201, 209] on div at bounding box center [1215, 209] width 99 height 14
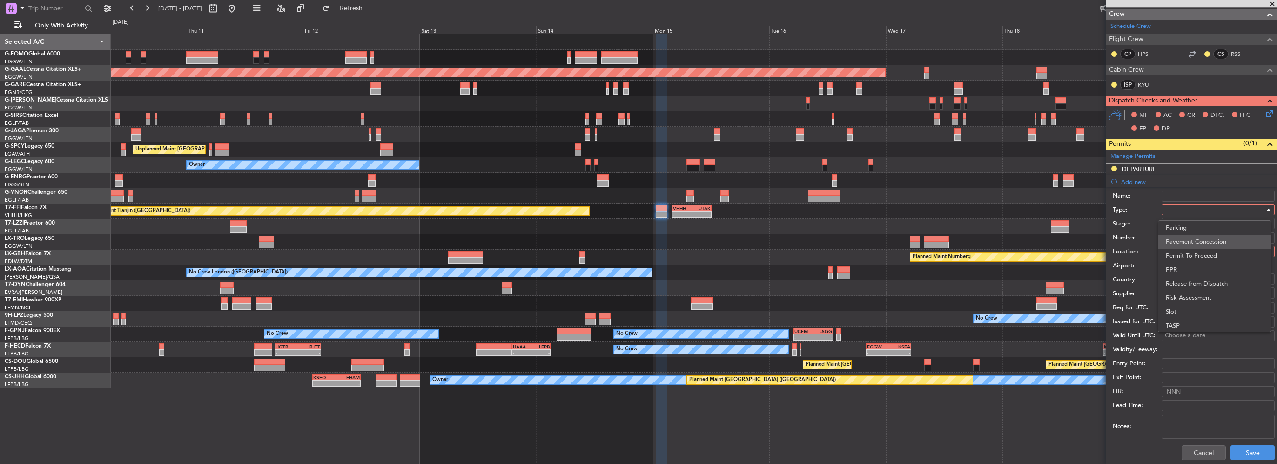
scroll to position [280, 0]
click at [1187, 306] on span "Landing" at bounding box center [1215, 311] width 98 height 14
click at [1193, 249] on div at bounding box center [1215, 251] width 99 height 14
click at [1179, 297] on span "Arrival" at bounding box center [1215, 297] width 98 height 14
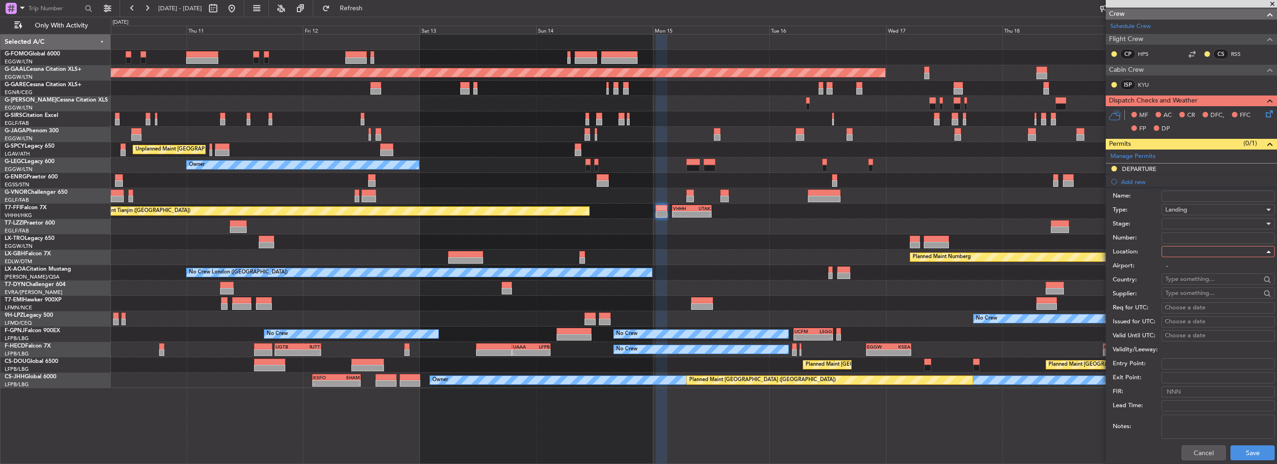
type input "VHHH / HKG"
click at [1186, 218] on div at bounding box center [1215, 223] width 99 height 14
click at [1178, 296] on span "Received OK" at bounding box center [1215, 297] width 98 height 14
click at [1189, 222] on span "Received OK" at bounding box center [1183, 223] width 35 height 8
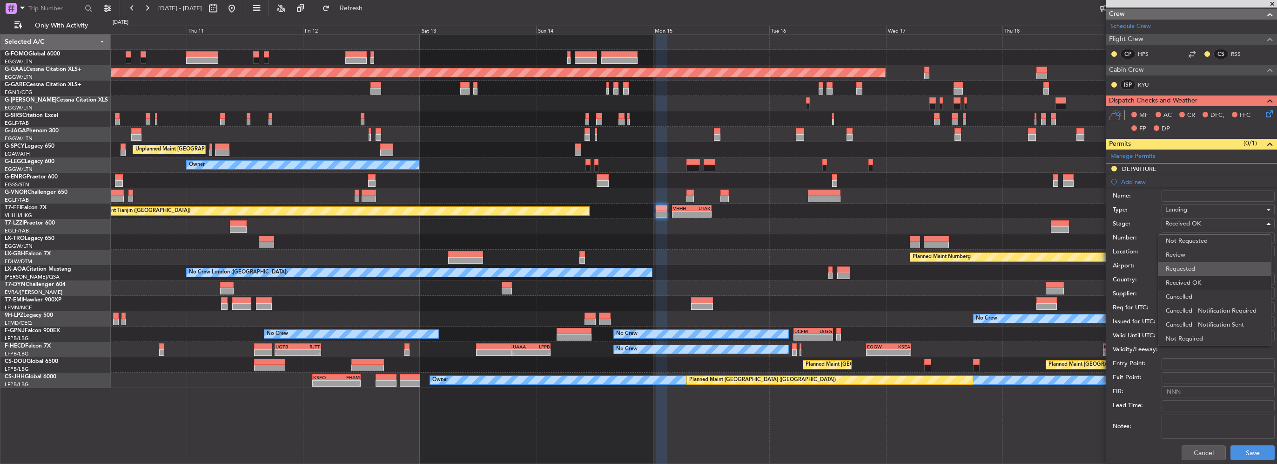
click at [1193, 268] on span "Requested" at bounding box center [1215, 269] width 98 height 14
click at [1251, 449] on button "Save" at bounding box center [1253, 452] width 44 height 15
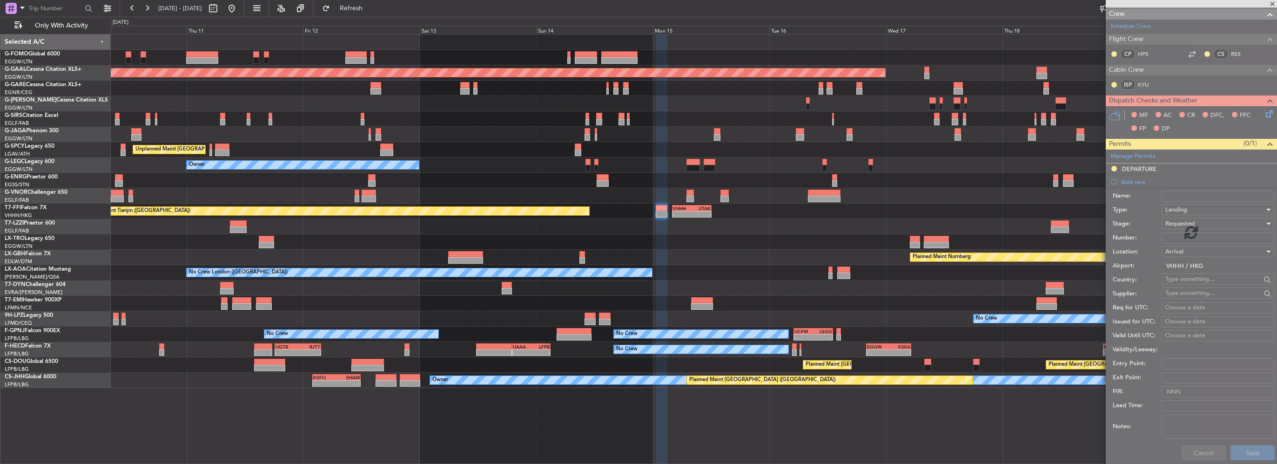
scroll to position [97, 0]
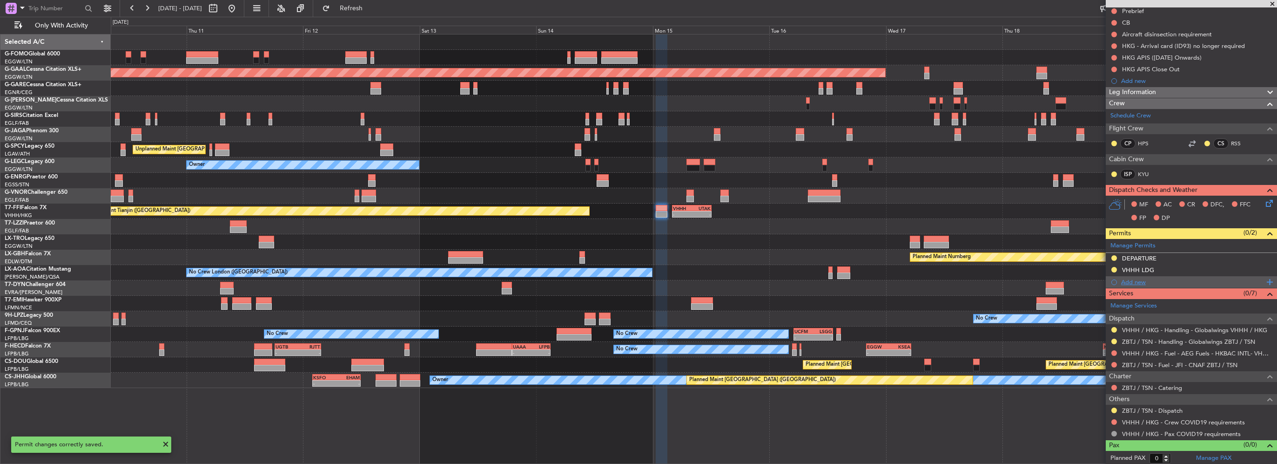
click at [1129, 279] on div "Add new" at bounding box center [1192, 282] width 143 height 8
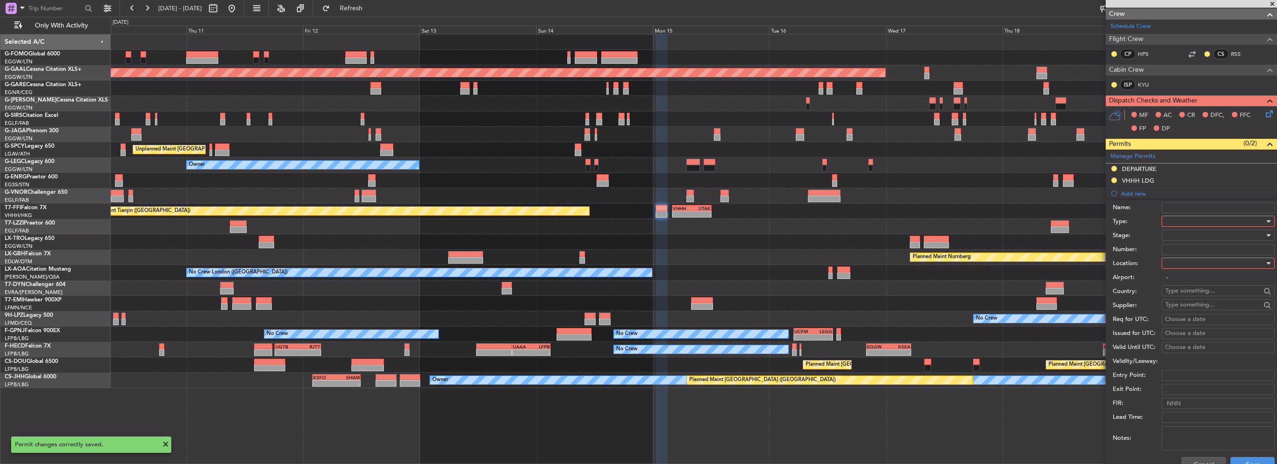
click at [1185, 221] on div at bounding box center [1215, 221] width 99 height 14
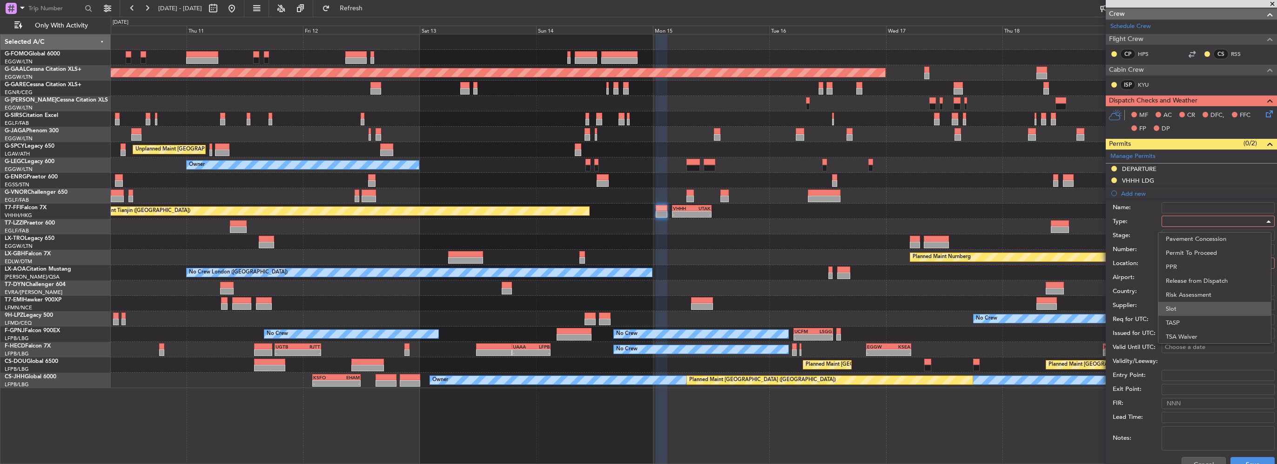
click at [1180, 307] on span "Slot" at bounding box center [1215, 309] width 98 height 14
click at [1184, 261] on div at bounding box center [1215, 263] width 99 height 14
click at [1181, 310] on span "Arrival" at bounding box center [1215, 309] width 98 height 14
type input "VHHH / HKG"
click at [1180, 235] on div at bounding box center [1215, 235] width 99 height 14
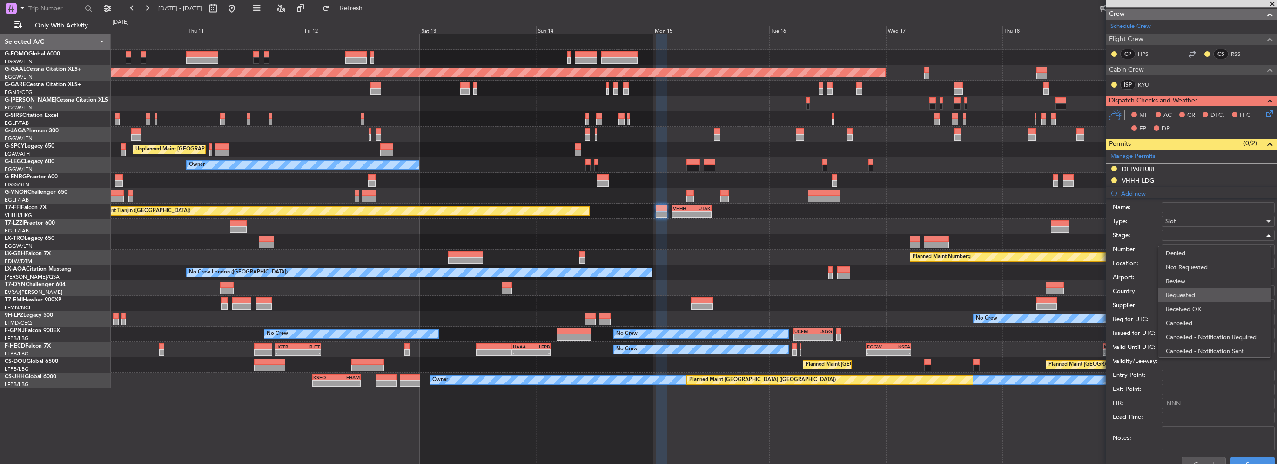
click at [1180, 294] on span "Requested" at bounding box center [1215, 295] width 98 height 14
click at [1249, 460] on button "Save" at bounding box center [1253, 464] width 44 height 15
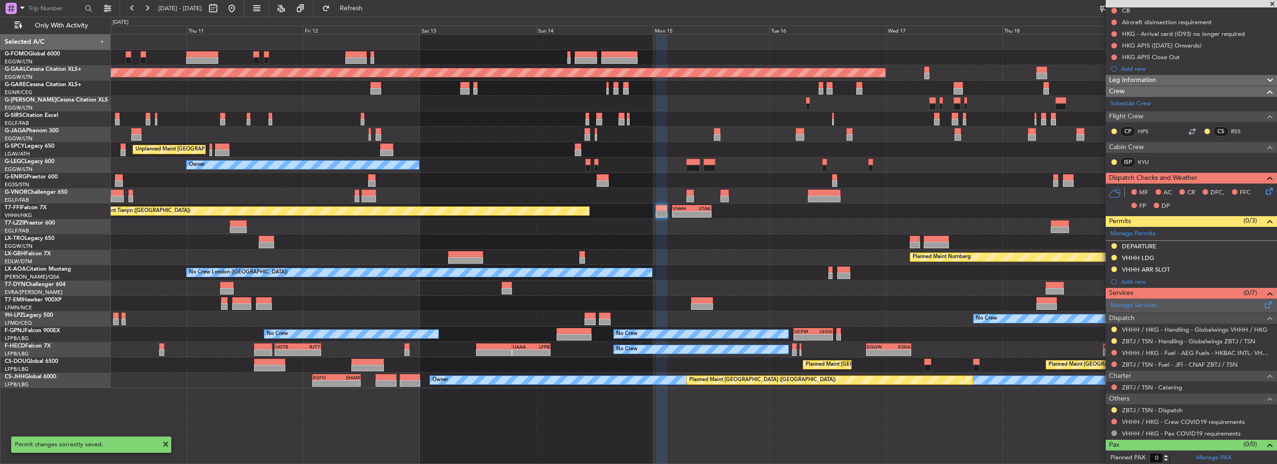
scroll to position [16, 0]
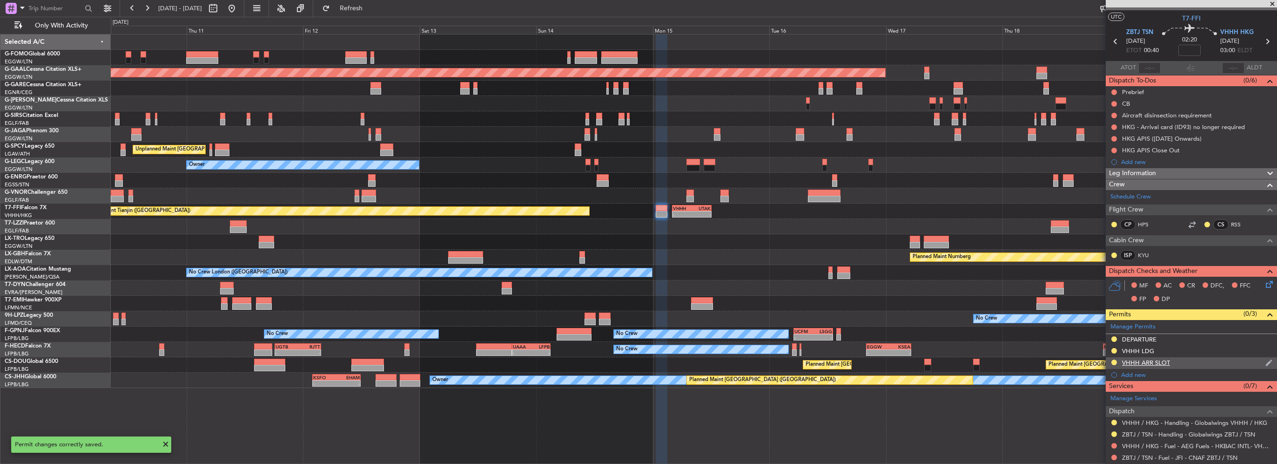
click at [1201, 364] on div "VHHH ARR SLOT" at bounding box center [1191, 363] width 171 height 12
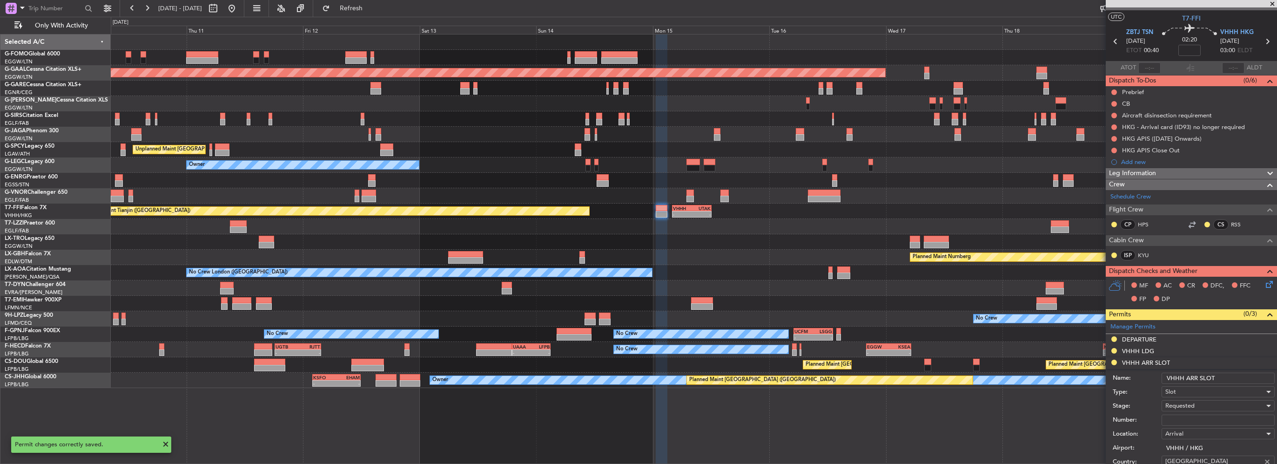
click at [1236, 379] on input "VHHH ARR SLOT" at bounding box center [1218, 377] width 113 height 11
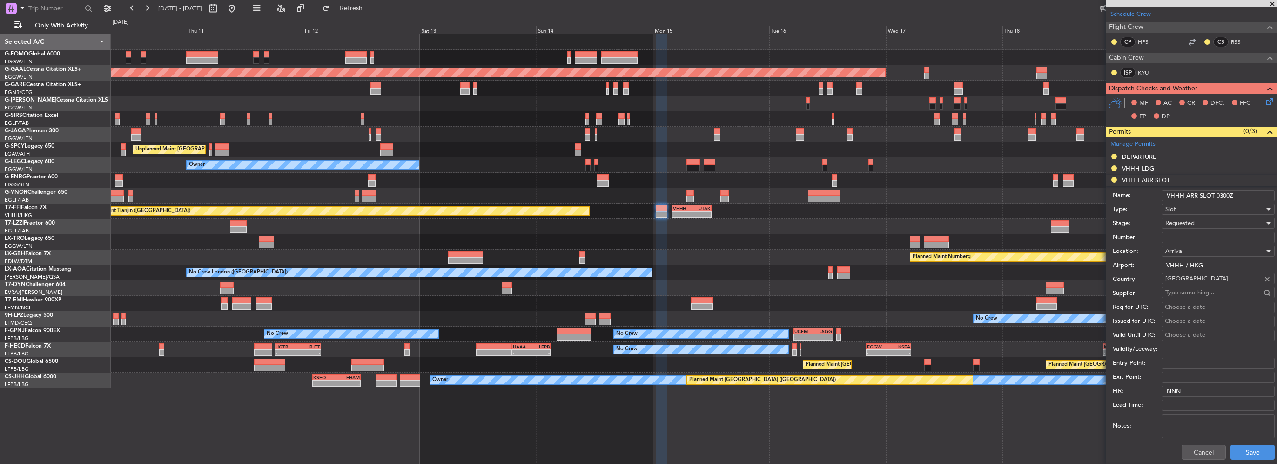
scroll to position [249, 0]
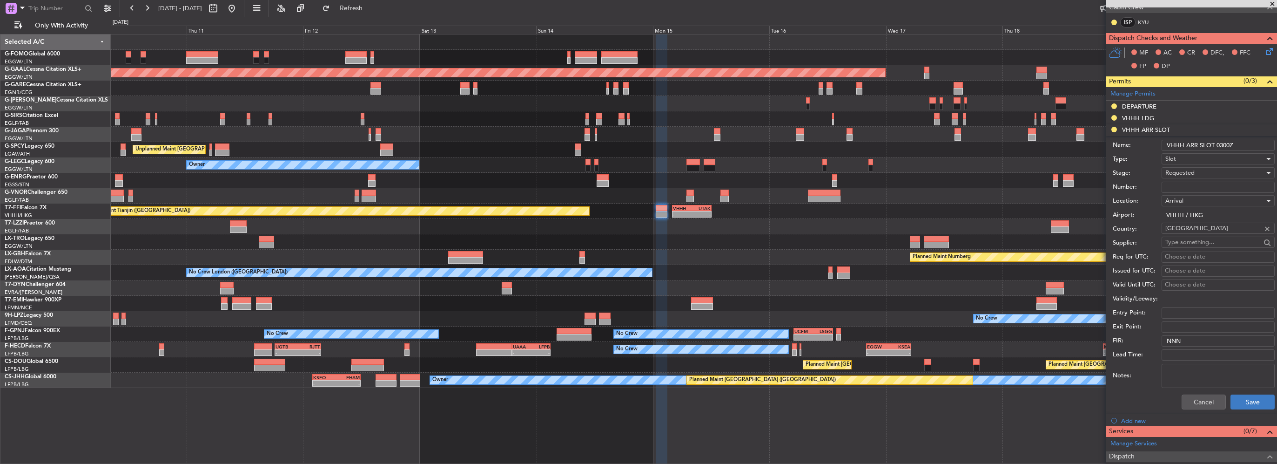
type input "VHHH ARR SLOT 0300Z"
click at [1247, 400] on button "Save" at bounding box center [1253, 401] width 44 height 15
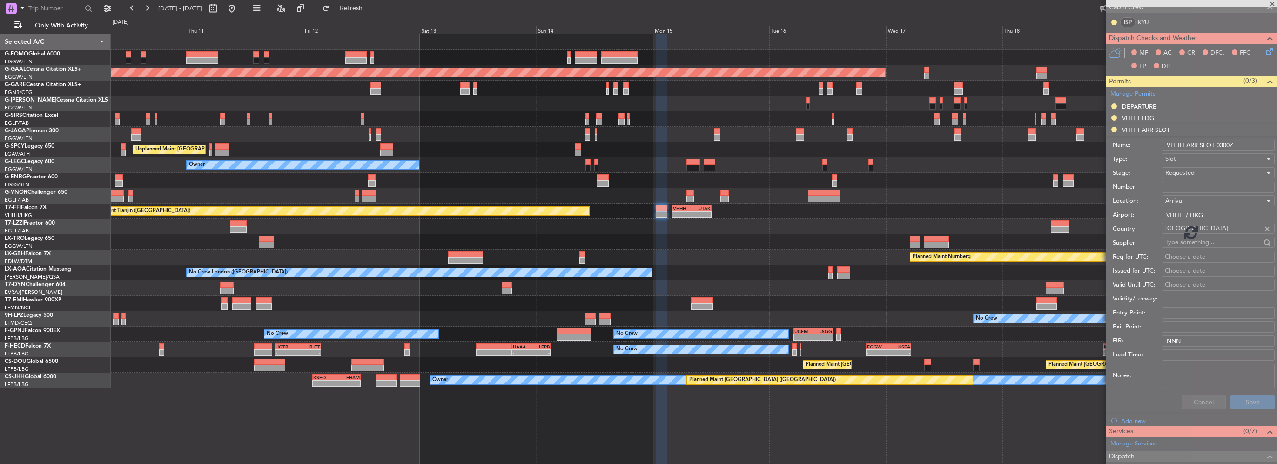
scroll to position [109, 0]
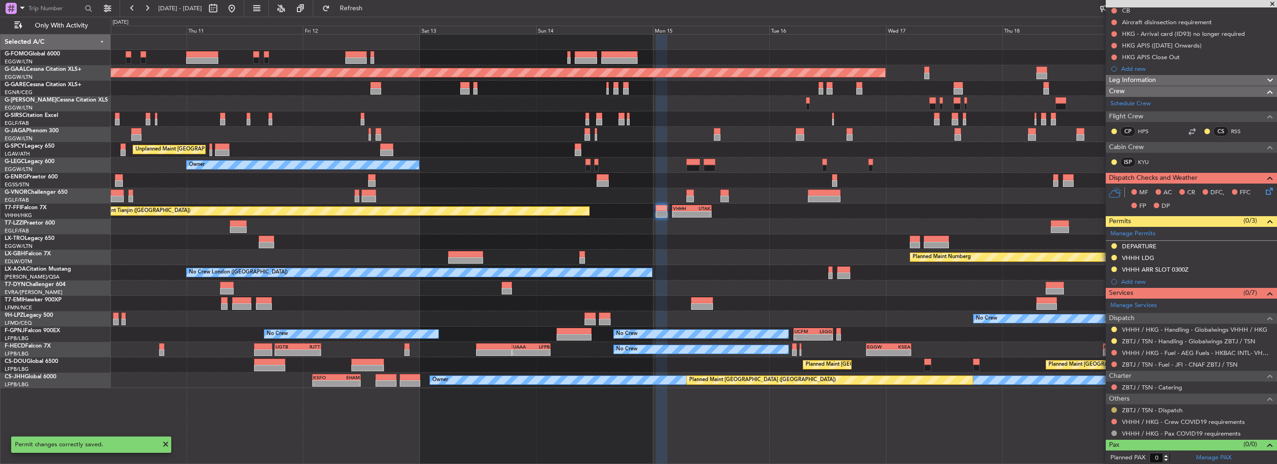
click at [1112, 407] on button at bounding box center [1115, 410] width 6 height 6
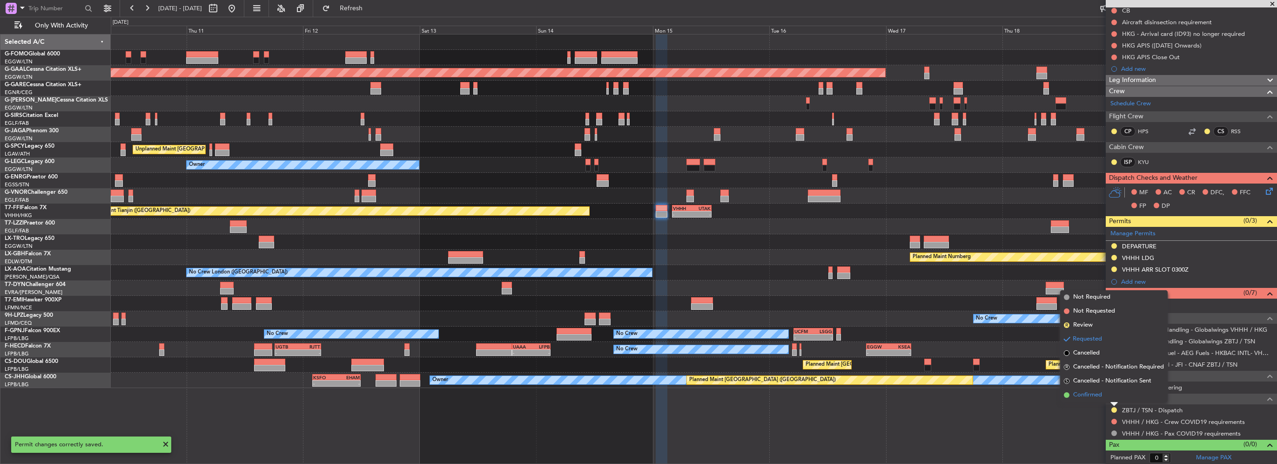
click at [1093, 390] on span "Confirmed" at bounding box center [1087, 394] width 29 height 9
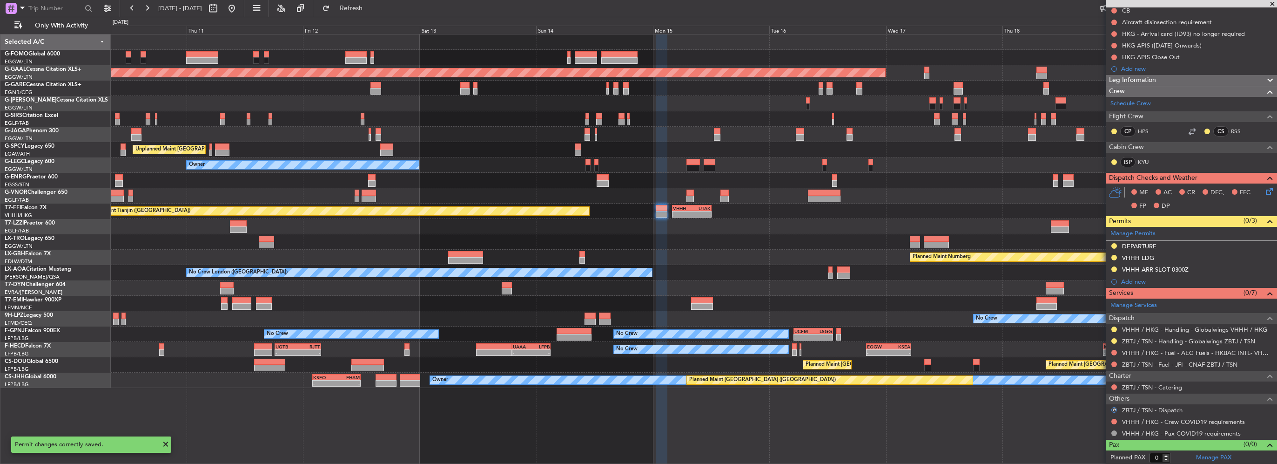
click at [1110, 419] on div "VHHH / HKG - Crew COVID19 requirements" at bounding box center [1191, 422] width 171 height 12
click at [1111, 420] on div at bounding box center [1114, 421] width 7 height 7
click at [1113, 420] on button at bounding box center [1115, 421] width 6 height 6
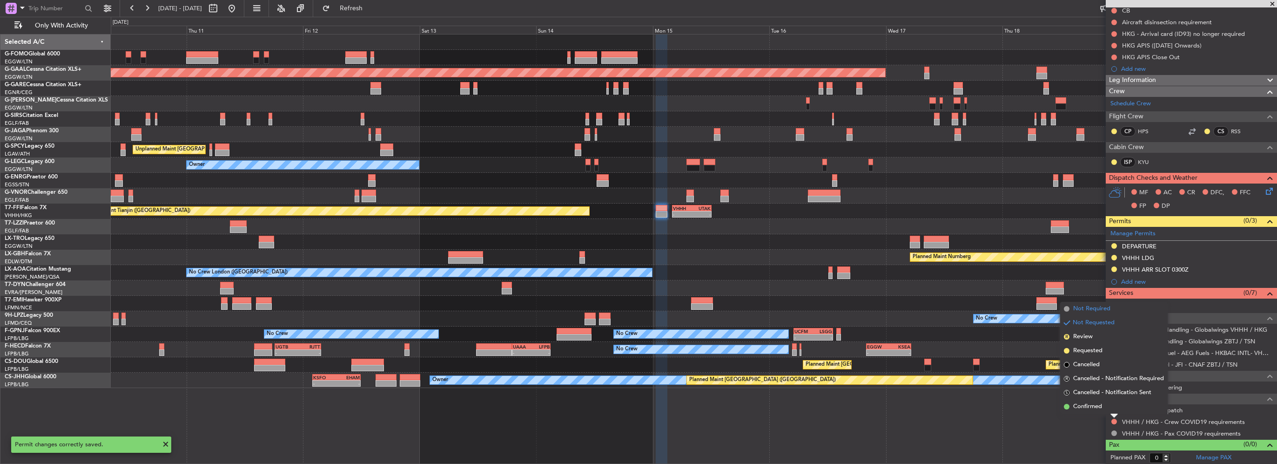
click at [1084, 308] on span "Not Required" at bounding box center [1091, 308] width 37 height 9
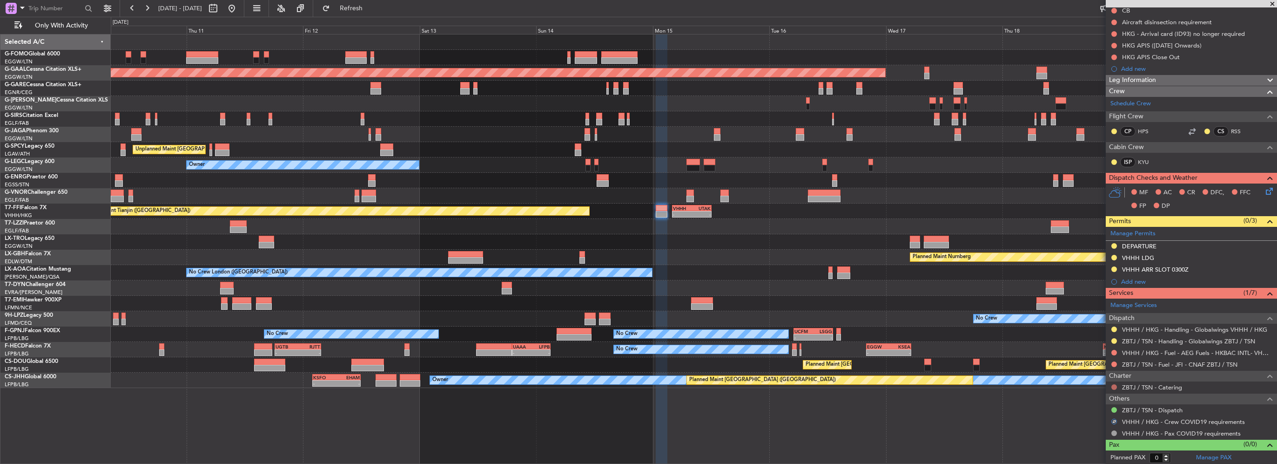
click at [1114, 384] on button at bounding box center [1115, 387] width 6 height 6
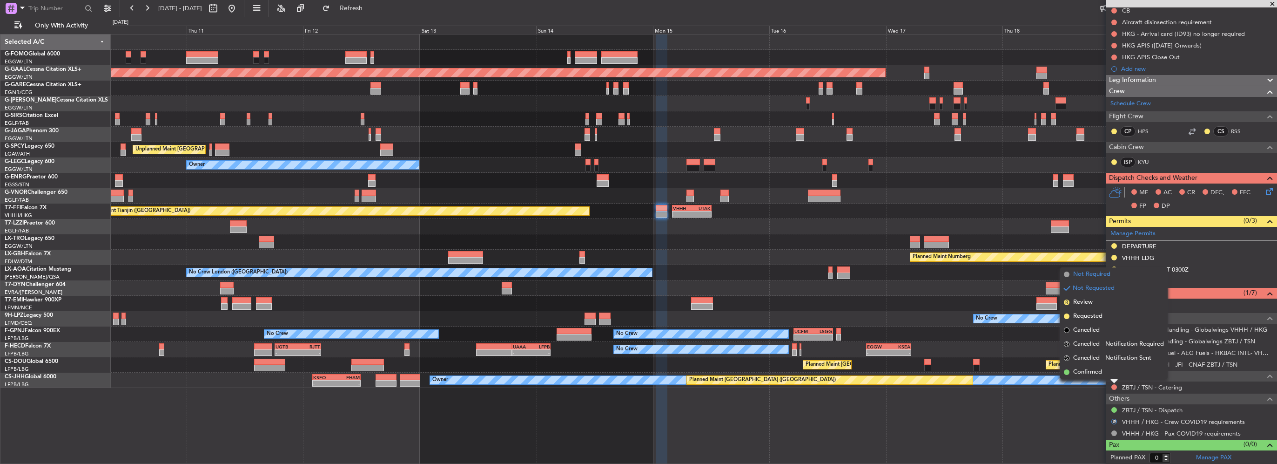
click at [1102, 273] on span "Not Required" at bounding box center [1091, 274] width 37 height 9
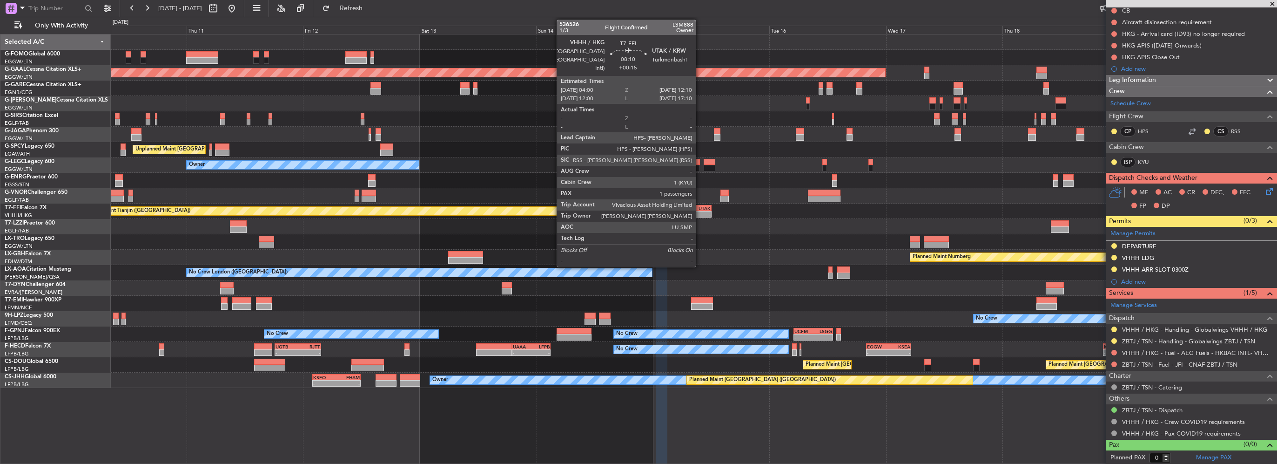
click at [700, 211] on div "-" at bounding box center [701, 214] width 19 height 6
type input "+00:15"
type input "1"
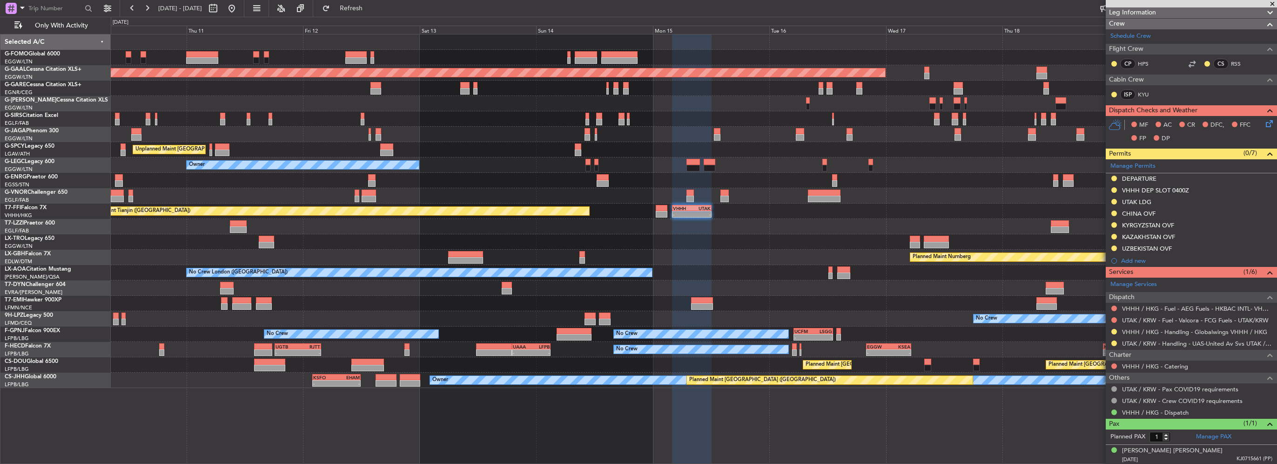
scroll to position [0, 0]
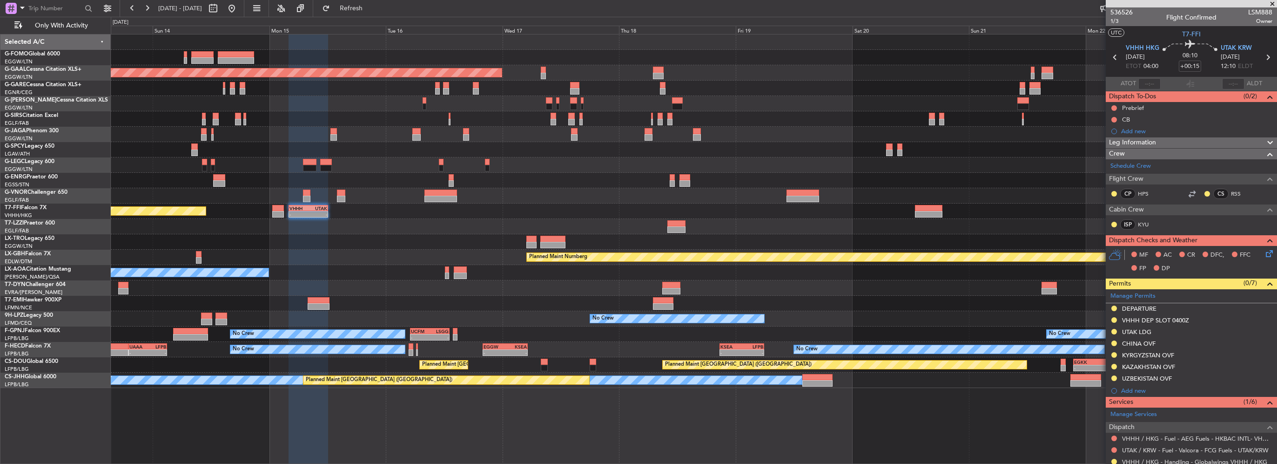
click at [529, 179] on div "Planned Maint Dusseldorf Planned Maint London (Luton) Unplanned Maint Athens (E…" at bounding box center [694, 210] width 1166 height 353
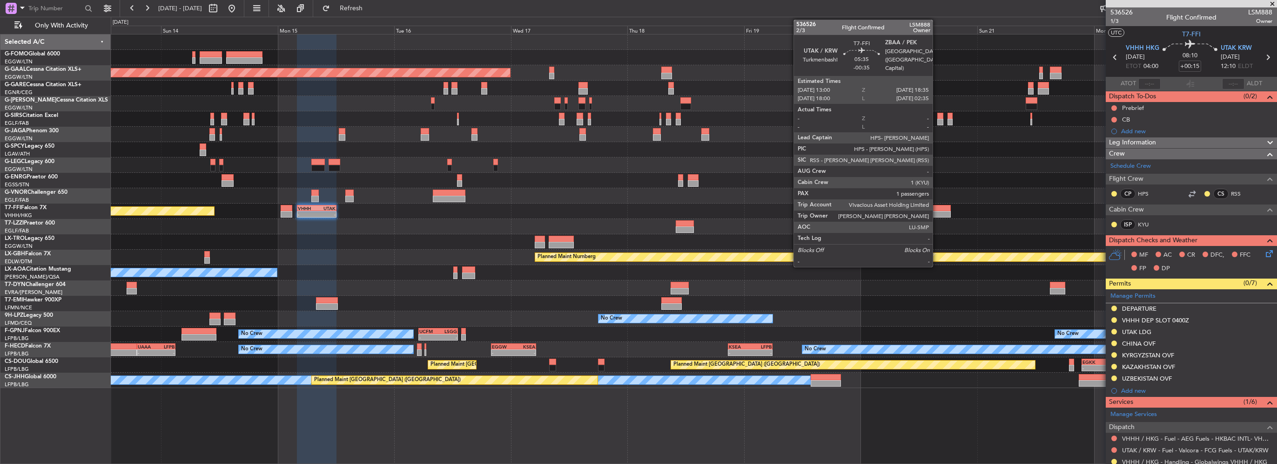
click at [937, 210] on div at bounding box center [937, 208] width 27 height 7
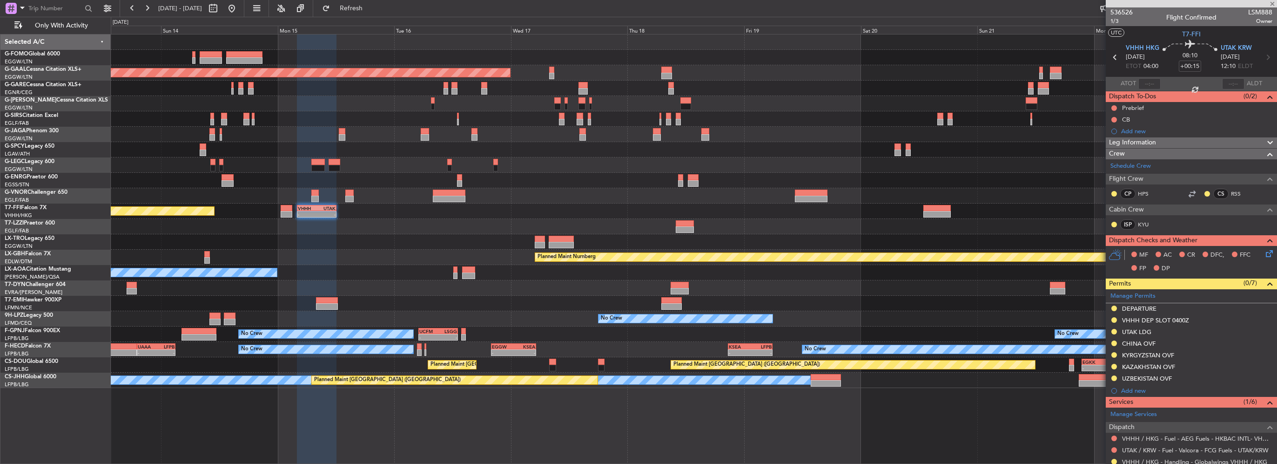
type input "-00:35"
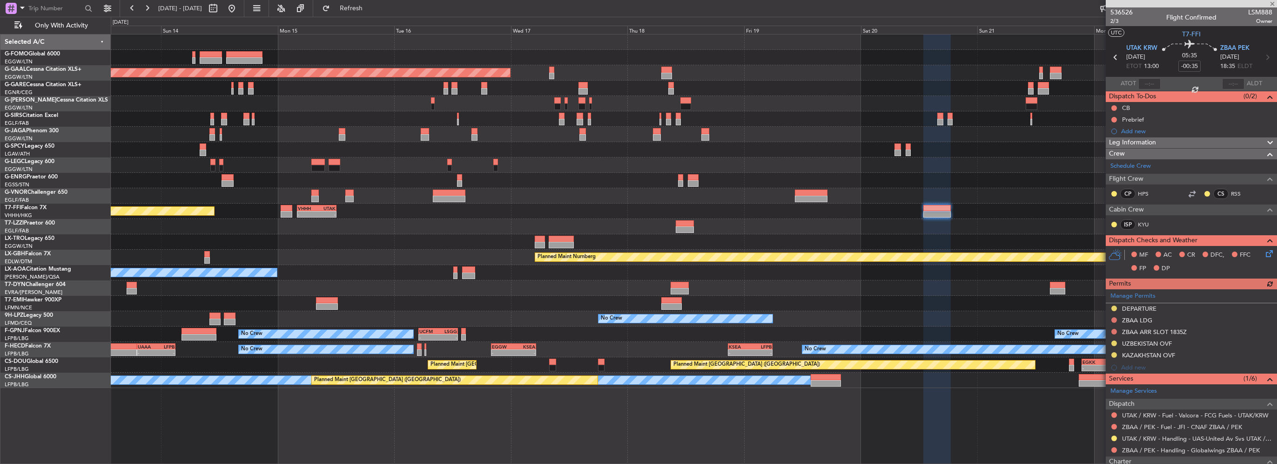
click at [1114, 317] on button at bounding box center [1115, 320] width 6 height 6
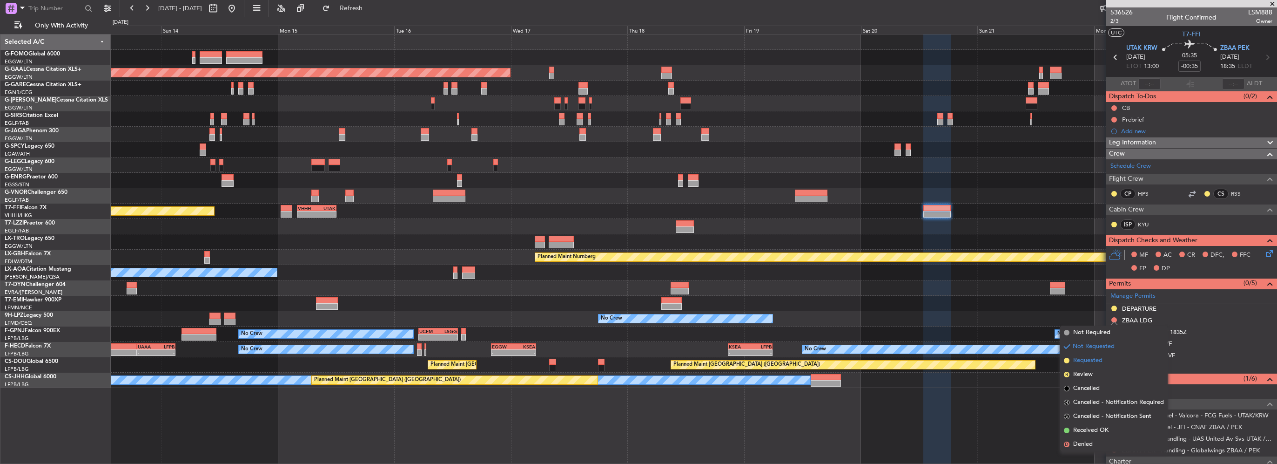
click at [1097, 361] on span "Requested" at bounding box center [1087, 360] width 29 height 9
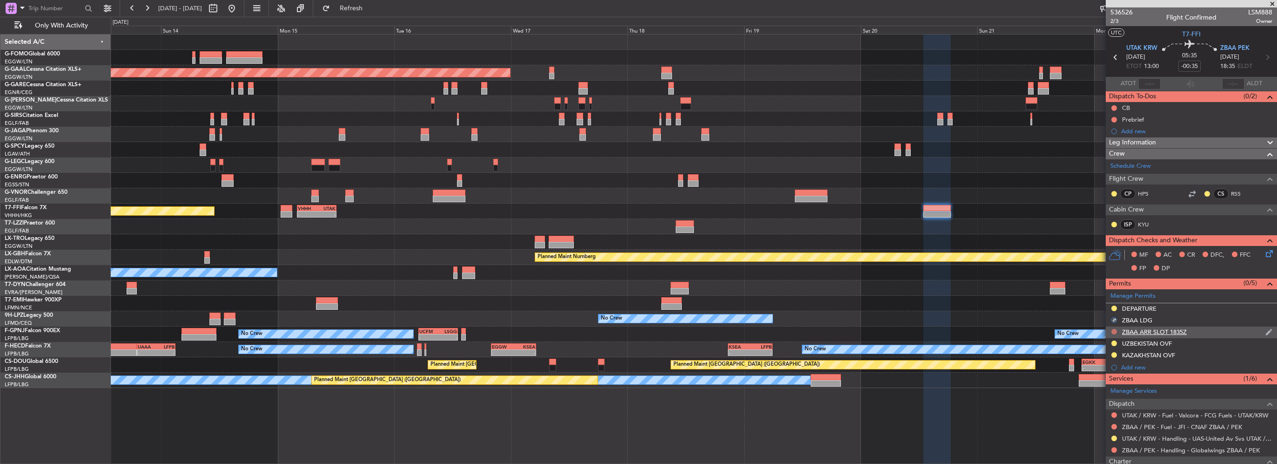
click at [1115, 329] on button at bounding box center [1115, 332] width 6 height 6
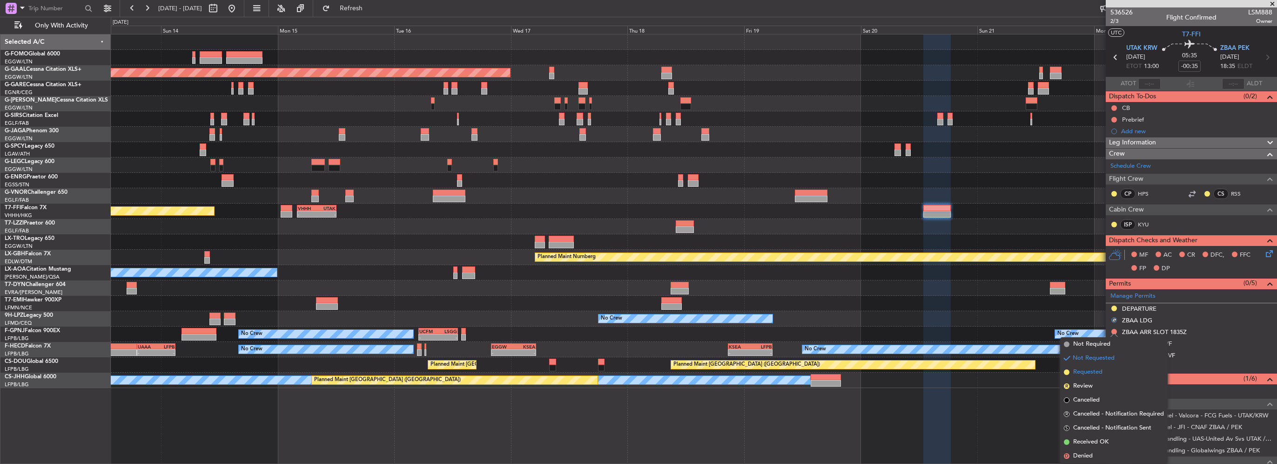
click at [1093, 376] on span "Requested" at bounding box center [1087, 371] width 29 height 9
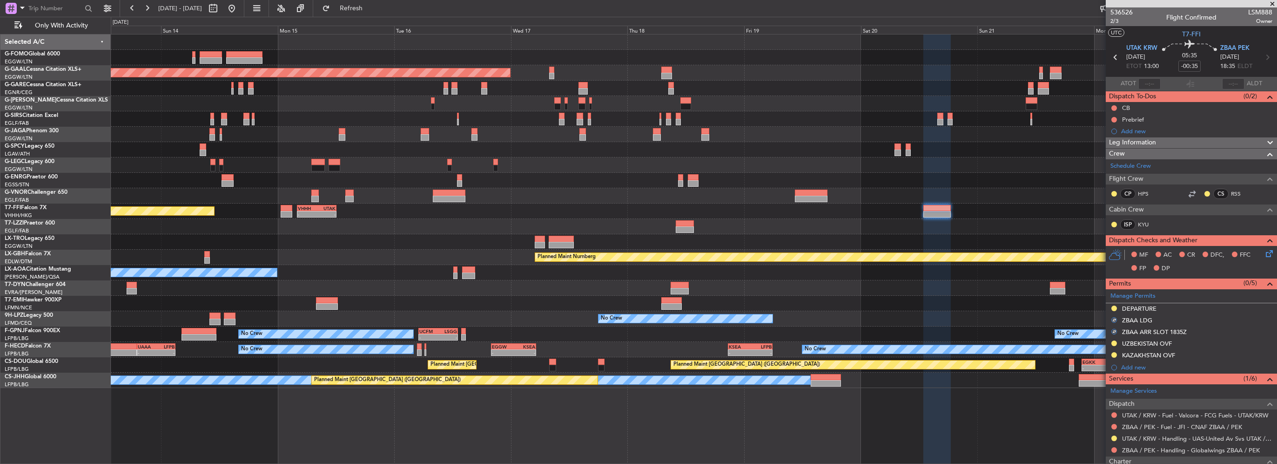
scroll to position [106, 0]
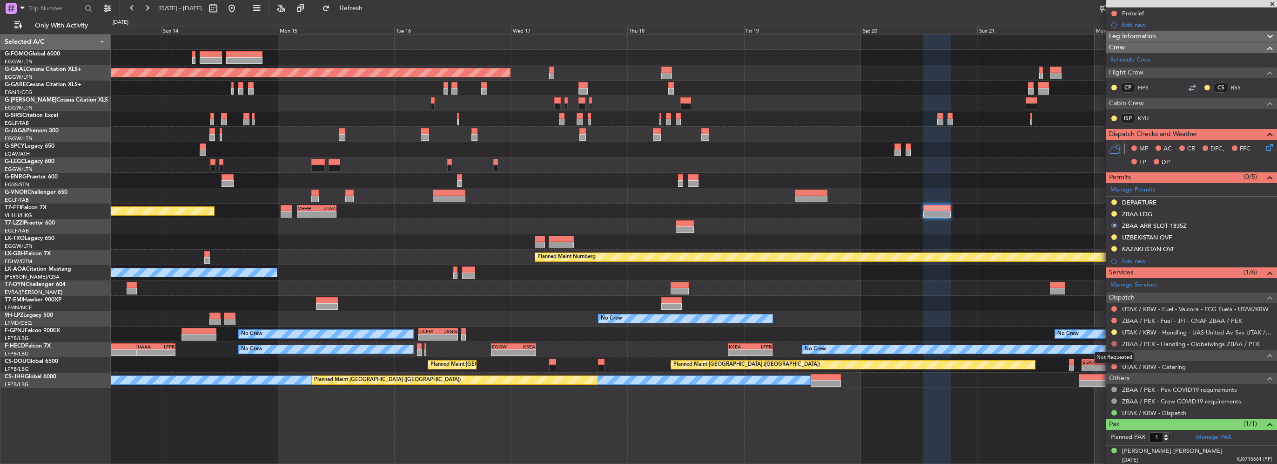
click at [1115, 343] on button at bounding box center [1115, 344] width 6 height 6
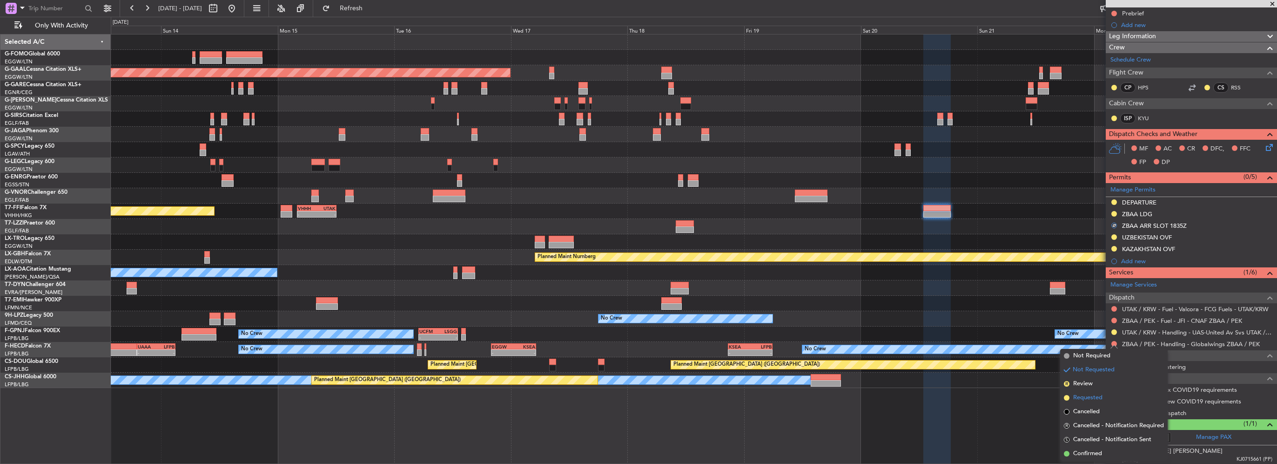
click at [1088, 399] on span "Requested" at bounding box center [1087, 397] width 29 height 9
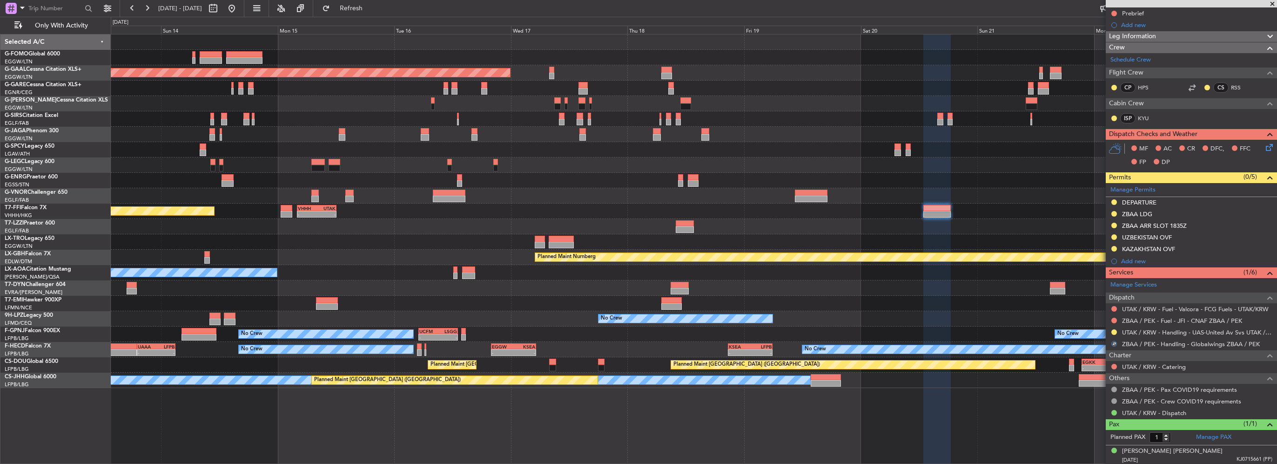
click at [1061, 253] on div "Planned Maint Dusseldorf Planned Maint London (Luton) Unplanned Maint Athens (E…" at bounding box center [694, 210] width 1166 height 353
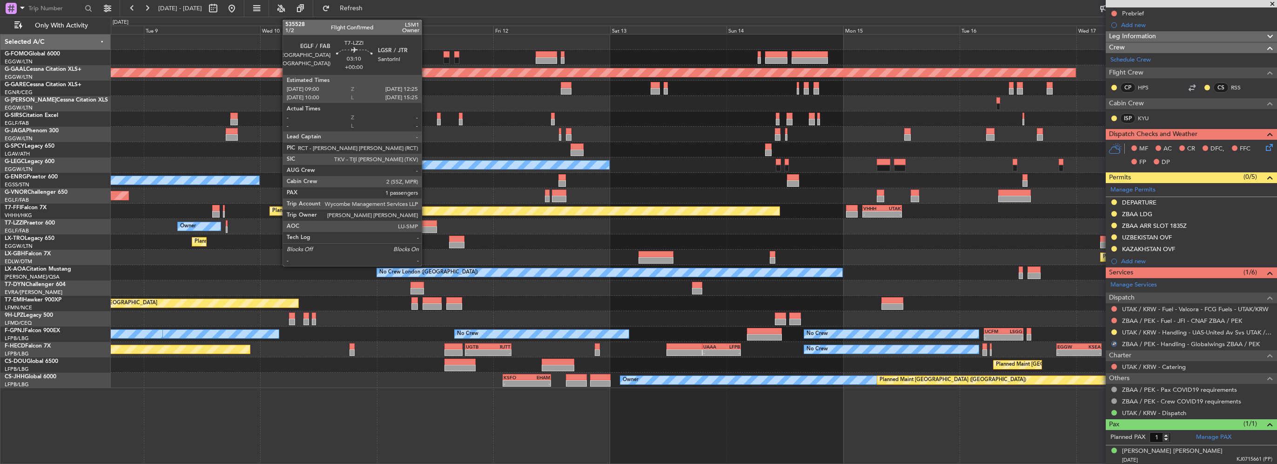
click at [809, 241] on div "- - EGGW 06:00 Z KTEB 13:40 Z Planned Maint London (Luton) Planned Maint Dussel…" at bounding box center [694, 210] width 1166 height 353
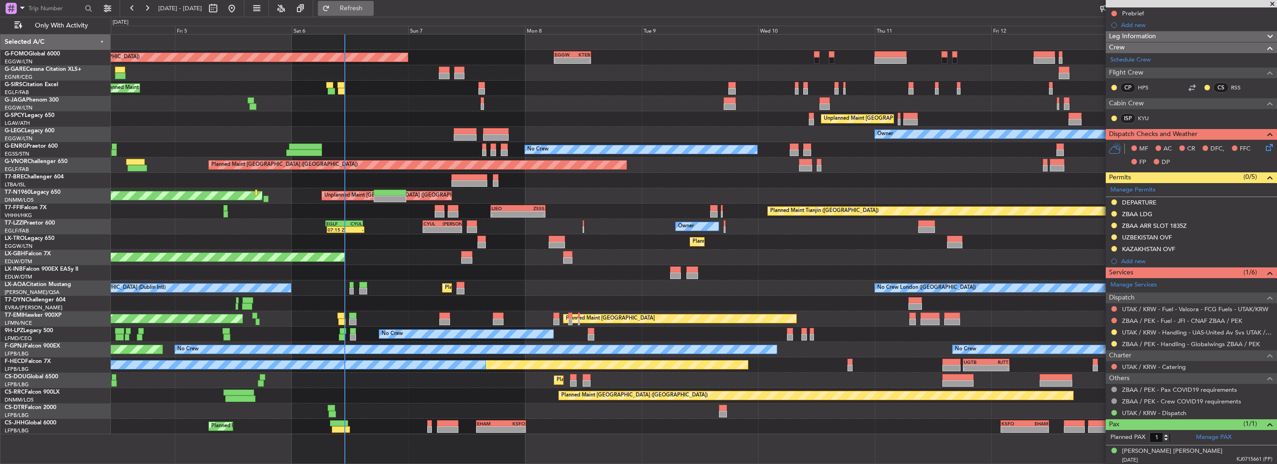
click at [374, 13] on button "Refresh" at bounding box center [346, 8] width 56 height 15
click at [371, 7] on span "Refresh" at bounding box center [351, 8] width 39 height 7
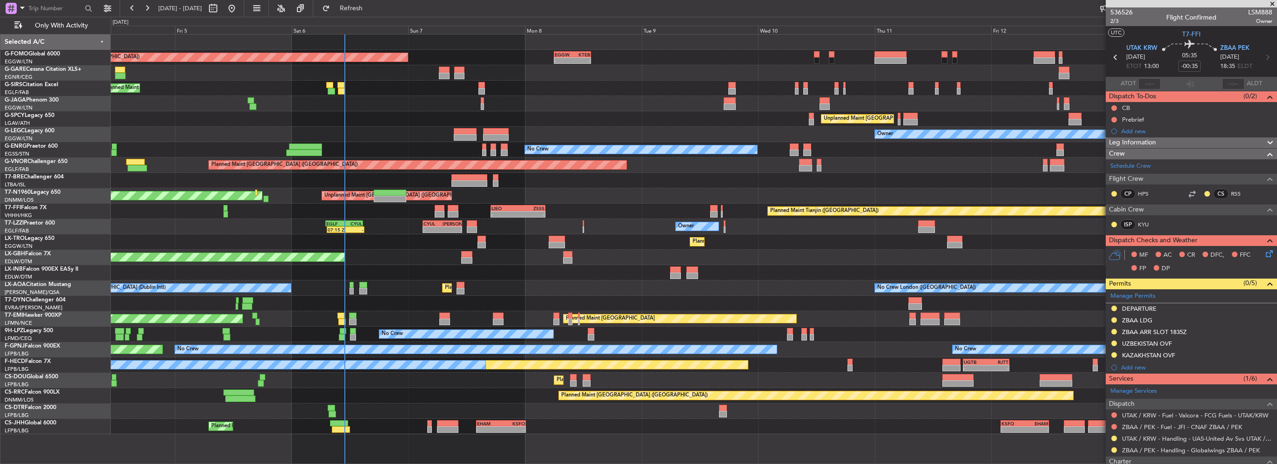
scroll to position [106, 0]
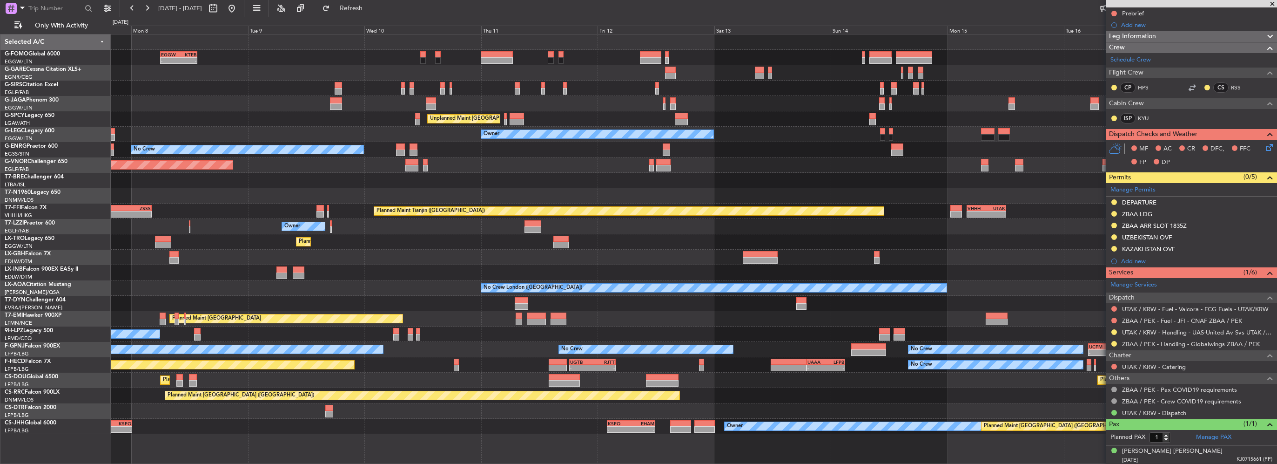
click at [558, 218] on div "- - EGGW 06:00 Z KTEB 13:40 Z Planned Maint [GEOGRAPHIC_DATA] ([GEOGRAPHIC_DATA…" at bounding box center [694, 233] width 1166 height 399
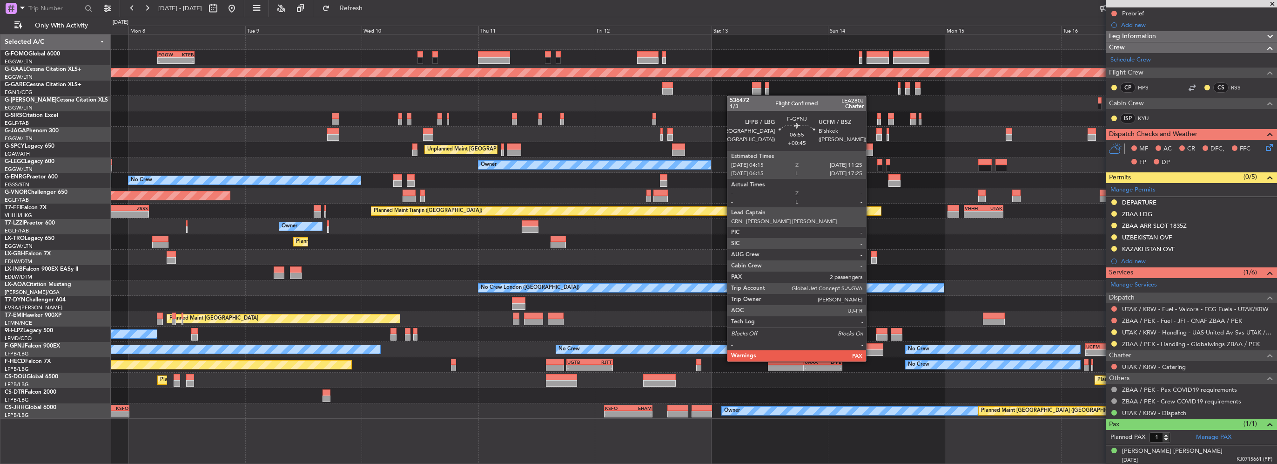
click at [870, 352] on div at bounding box center [866, 352] width 35 height 7
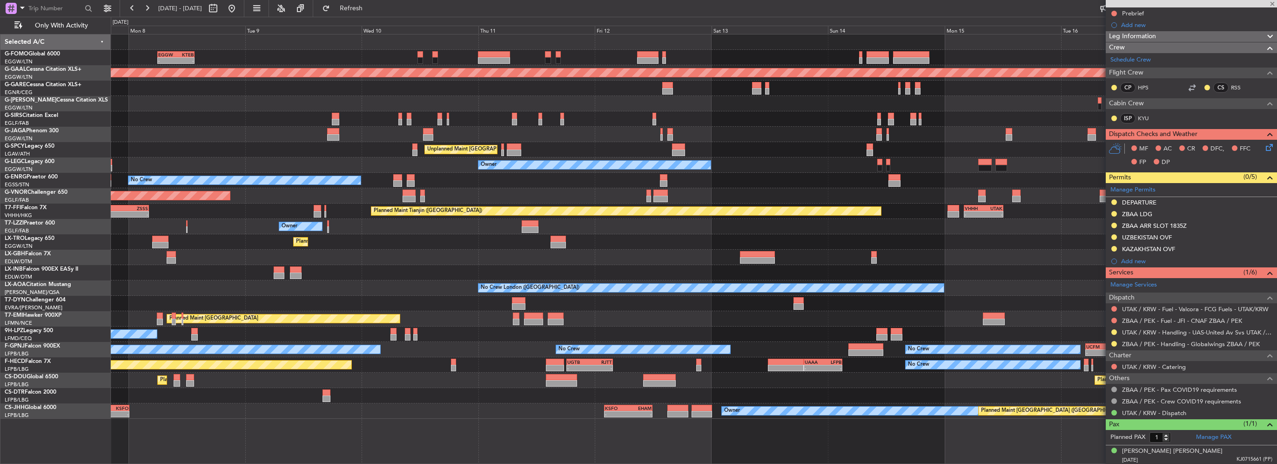
type input "+00:45"
type input "2"
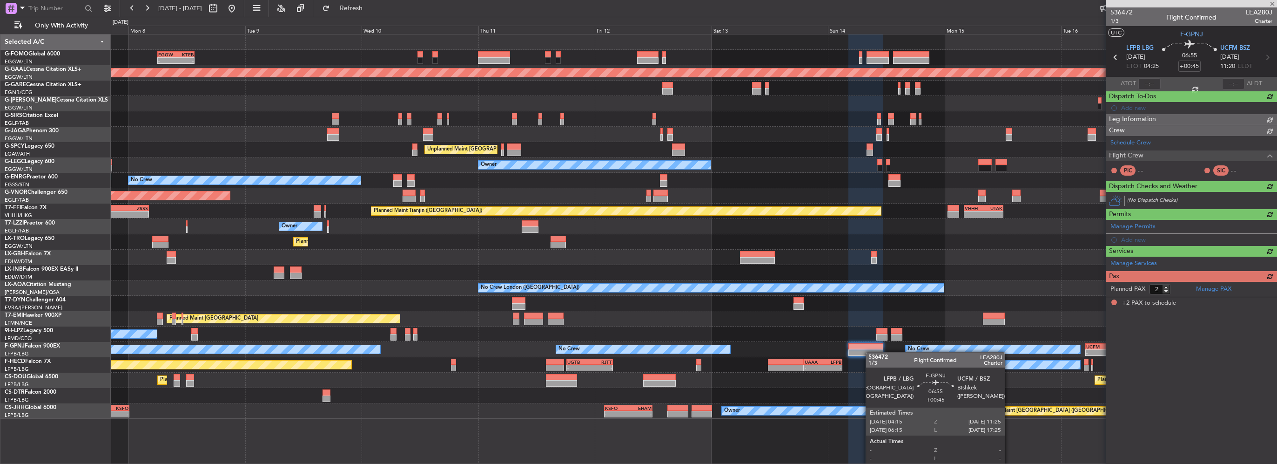
scroll to position [0, 0]
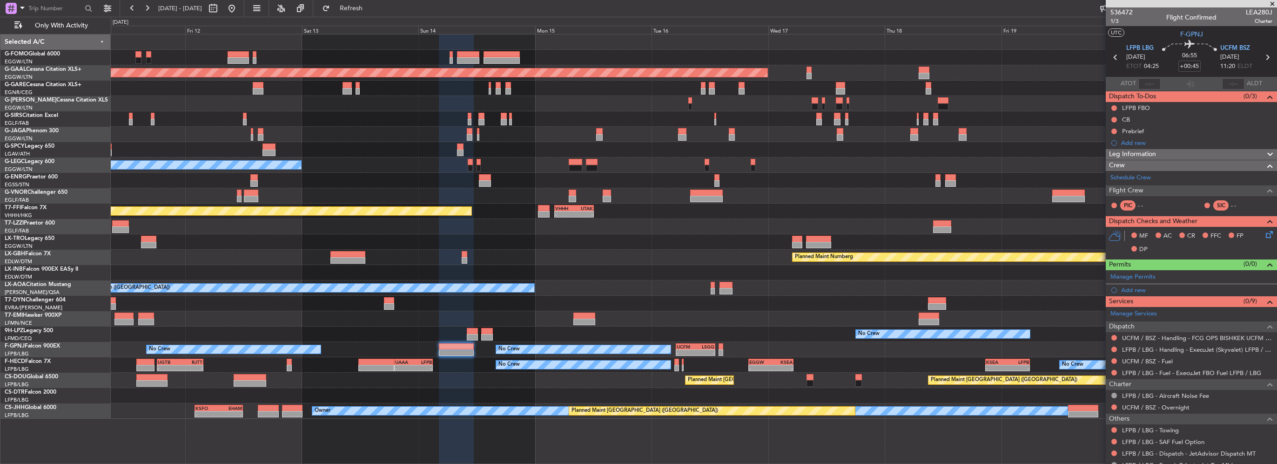
click at [330, 190] on div "Planned Maint [GEOGRAPHIC_DATA] ([GEOGRAPHIC_DATA])" at bounding box center [694, 195] width 1166 height 15
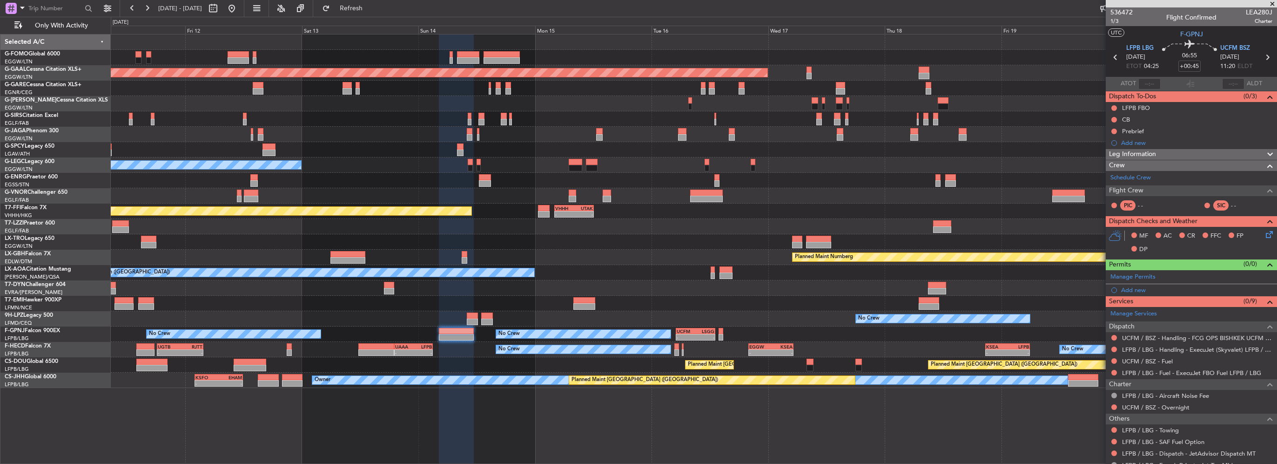
click at [311, 258] on div "Planned Maint Dusseldorf Unplanned Maint [GEOGRAPHIC_DATA] ([PERSON_NAME] Intl)…" at bounding box center [694, 210] width 1166 height 353
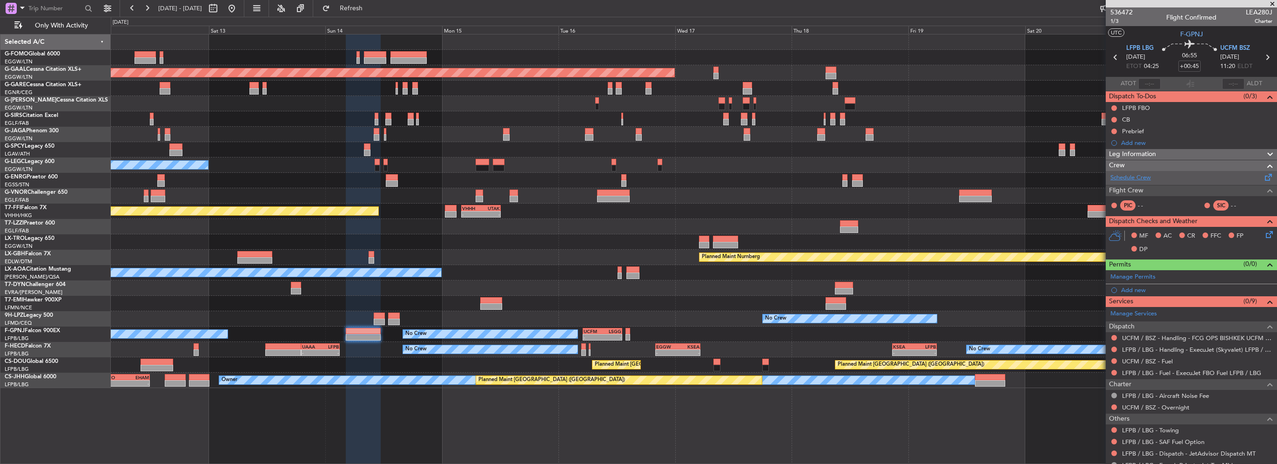
click at [1144, 179] on link "Schedule Crew" at bounding box center [1131, 177] width 40 height 9
click at [360, 6] on button "Refresh" at bounding box center [346, 8] width 56 height 15
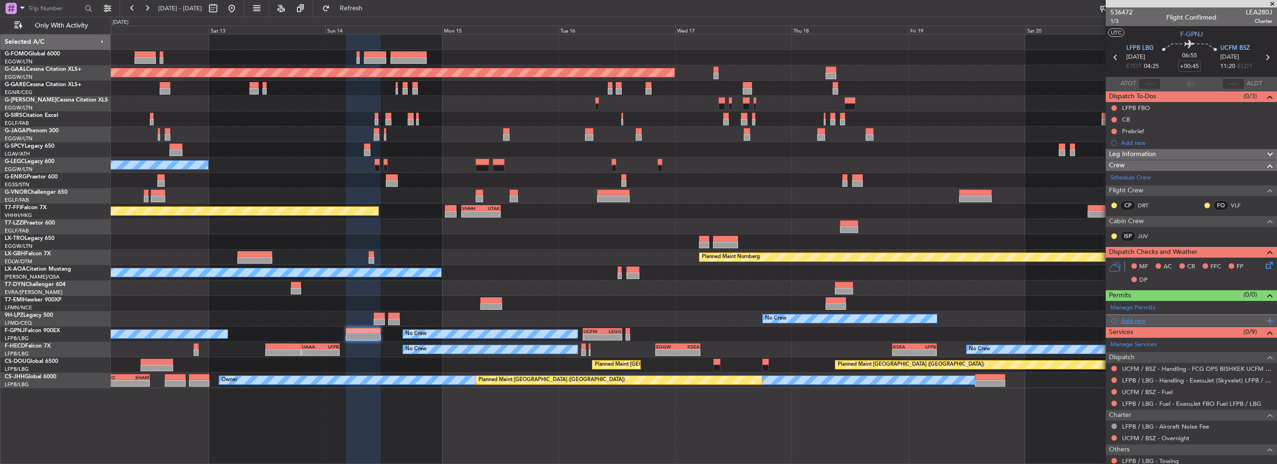
click at [1142, 317] on div "Add new" at bounding box center [1192, 321] width 143 height 8
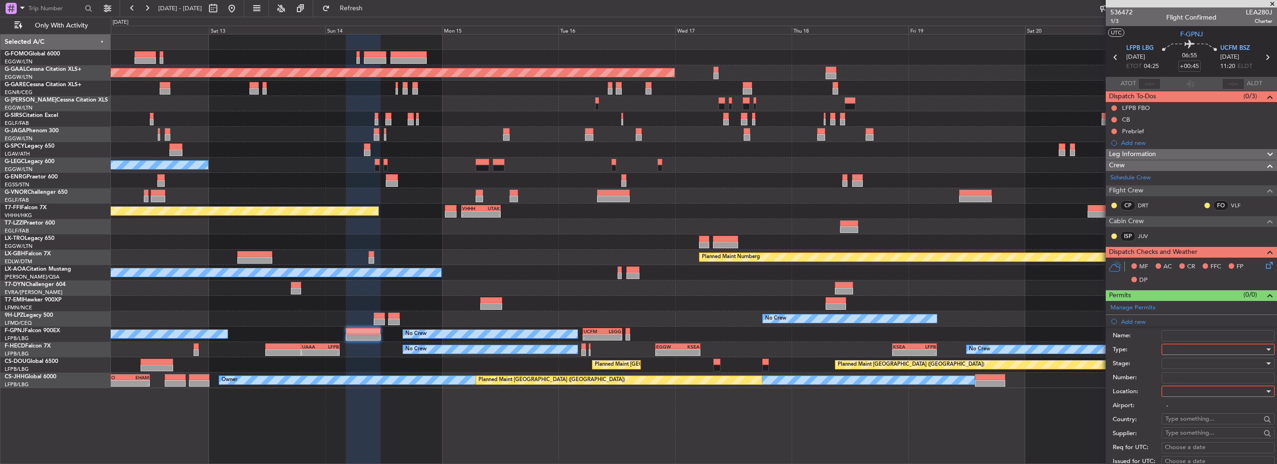
click at [1185, 354] on div at bounding box center [1215, 349] width 99 height 14
click at [1180, 402] on span "Landing" at bounding box center [1215, 405] width 98 height 14
click at [1191, 390] on div at bounding box center [1215, 391] width 99 height 14
click at [1186, 434] on span "Arrival" at bounding box center [1215, 437] width 98 height 14
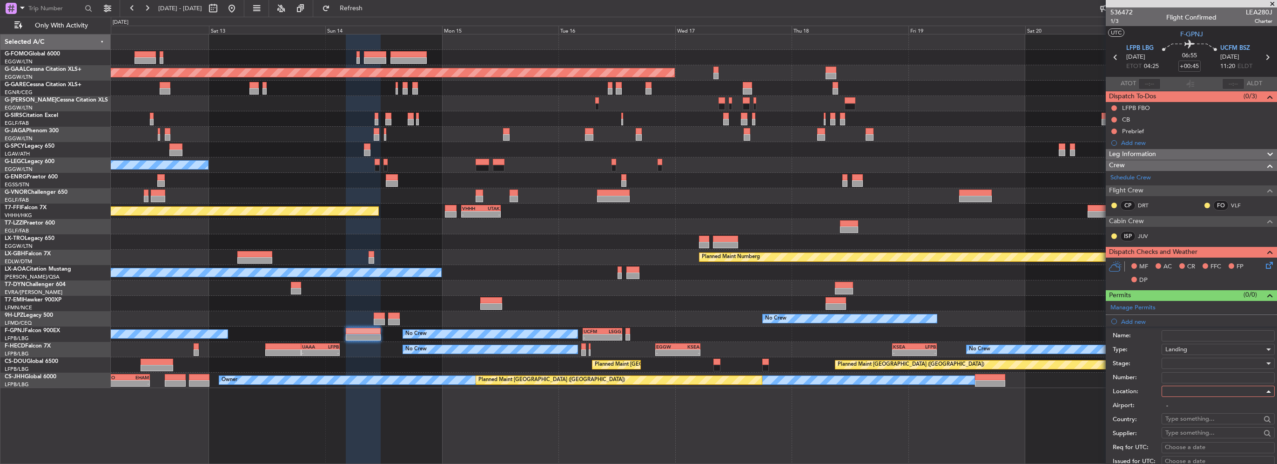
type input "UCFM / BSZ"
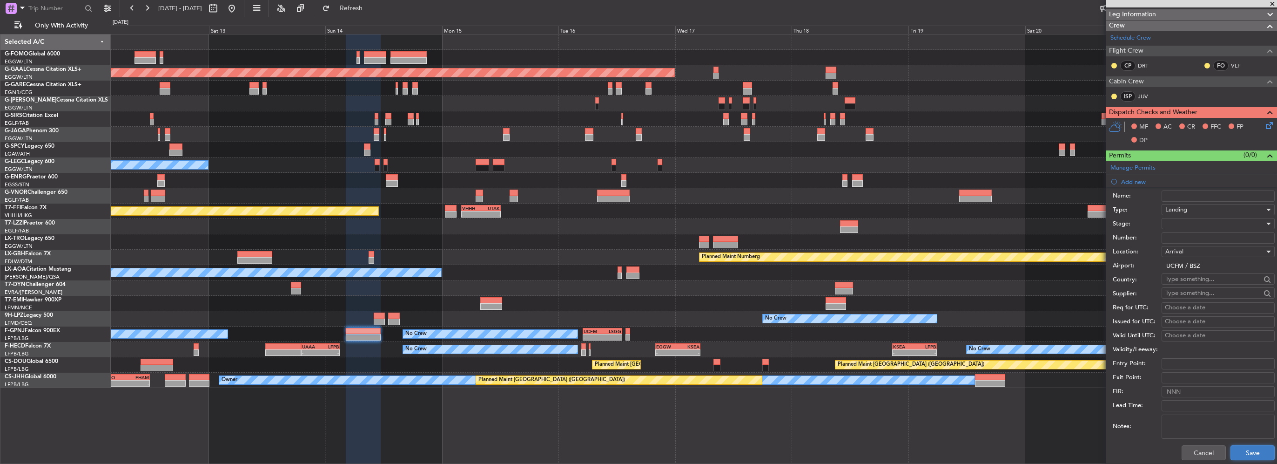
click at [1254, 447] on button "Save" at bounding box center [1253, 452] width 44 height 15
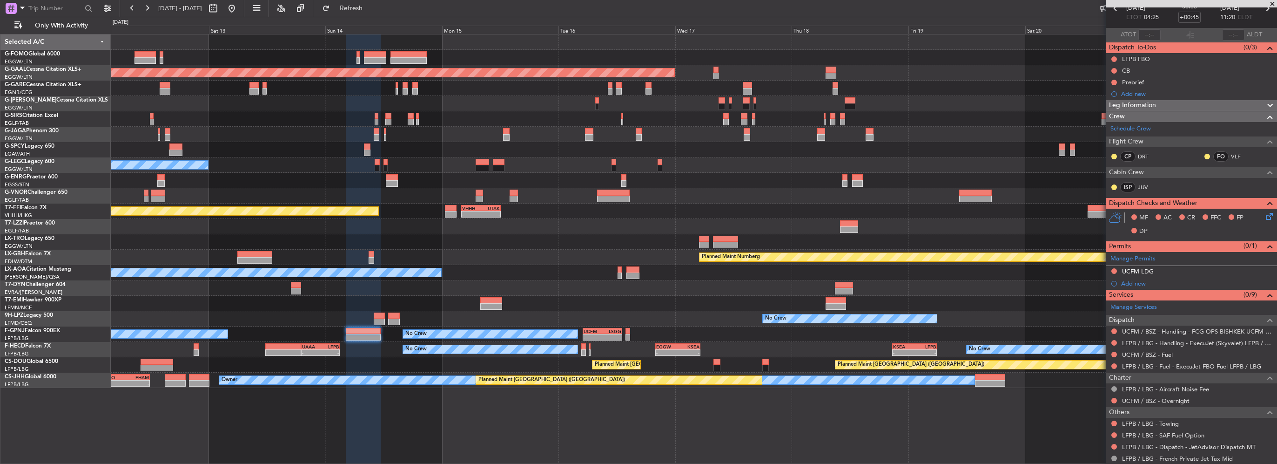
scroll to position [0, 0]
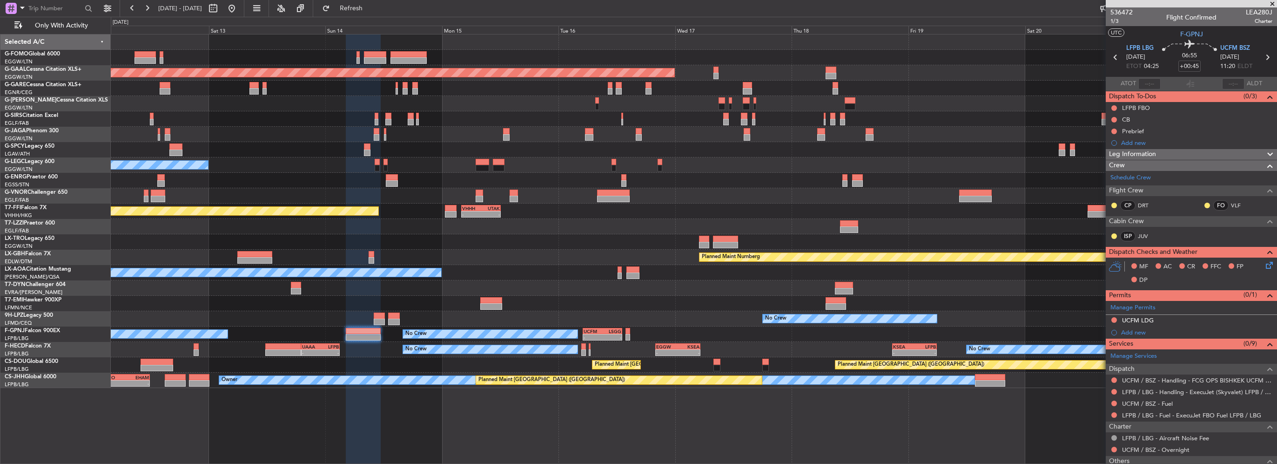
click at [1162, 149] on div "Leg Information" at bounding box center [1191, 154] width 171 height 11
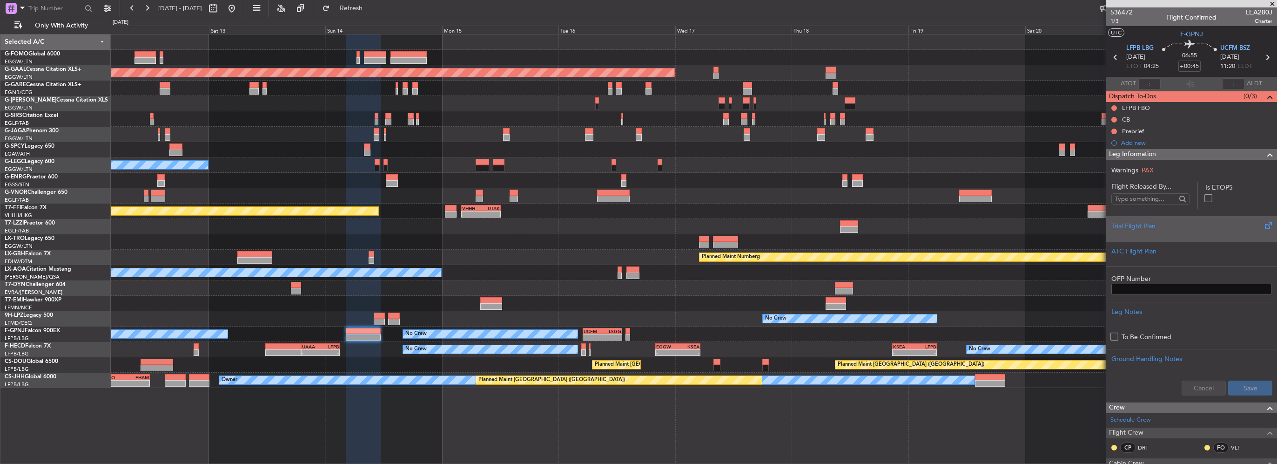
click at [1124, 229] on div "Trial Flight Plan" at bounding box center [1192, 226] width 160 height 10
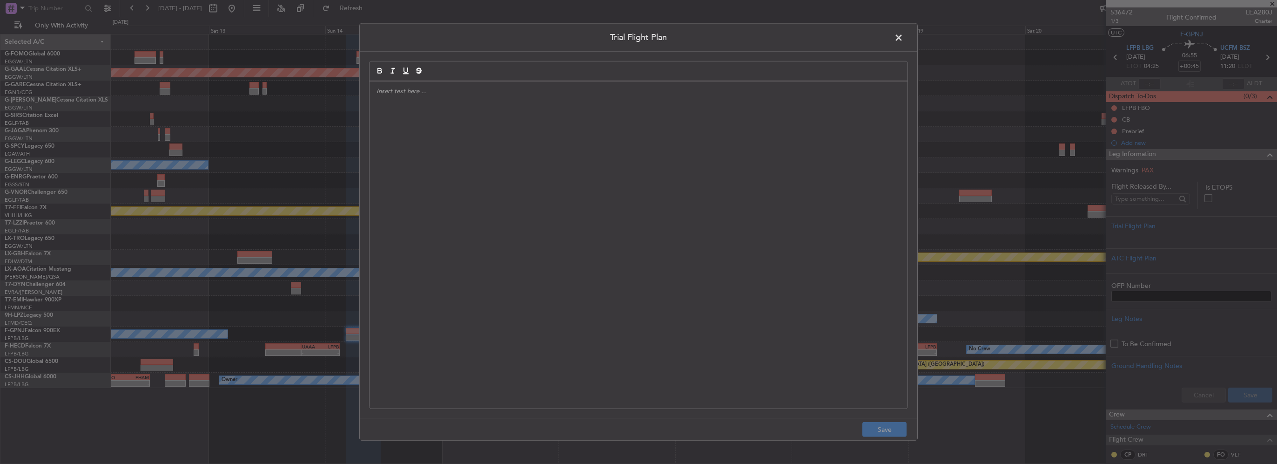
click at [527, 182] on div at bounding box center [639, 244] width 538 height 327
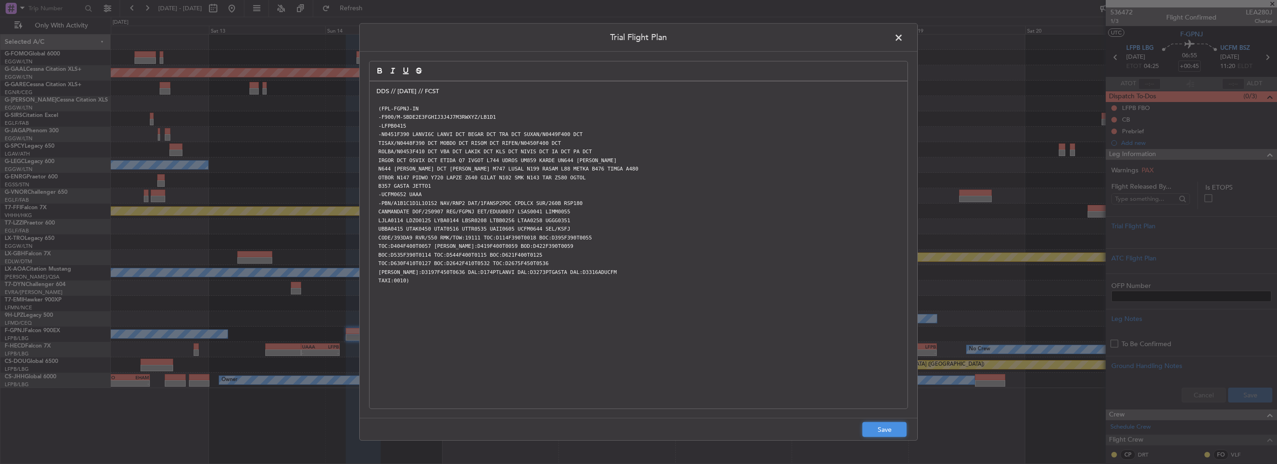
drag, startPoint x: 888, startPoint y: 429, endPoint x: 1128, endPoint y: 436, distance: 240.7
click at [888, 429] on button "Save" at bounding box center [885, 429] width 44 height 15
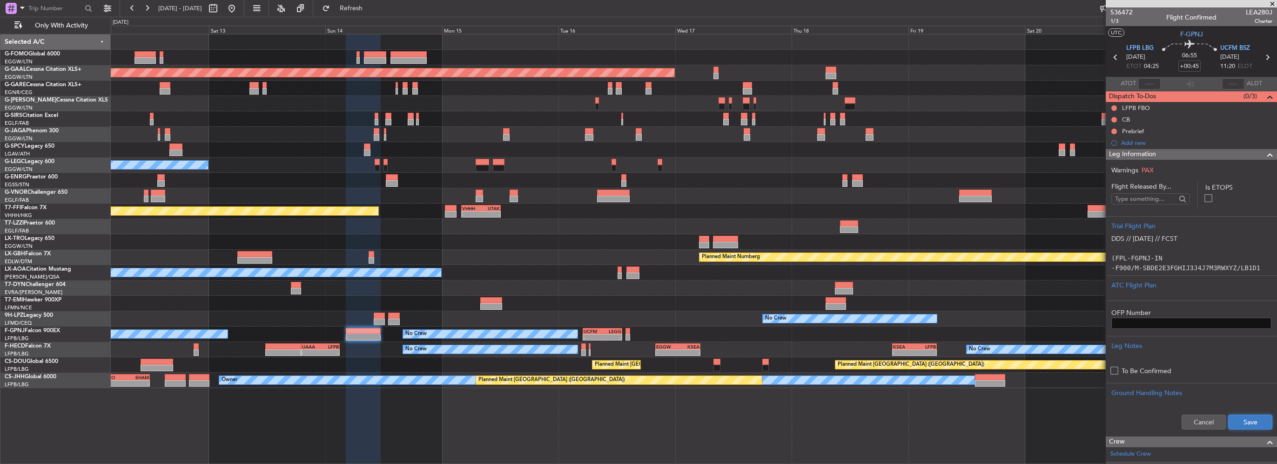
click at [1259, 414] on button "Save" at bounding box center [1250, 421] width 44 height 15
click at [1266, 156] on span at bounding box center [1270, 154] width 11 height 11
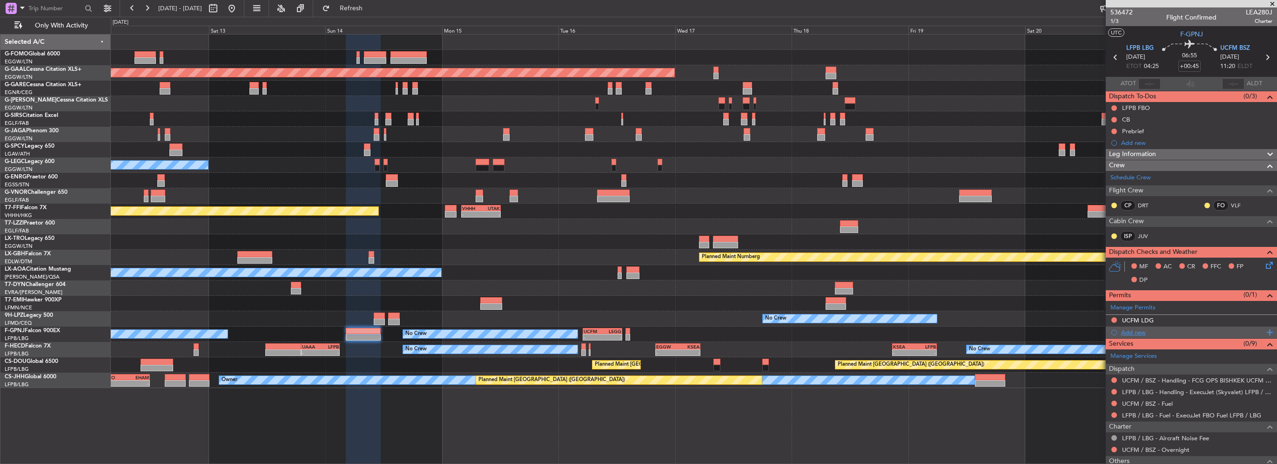
click at [1131, 329] on div "Add new" at bounding box center [1192, 332] width 143 height 8
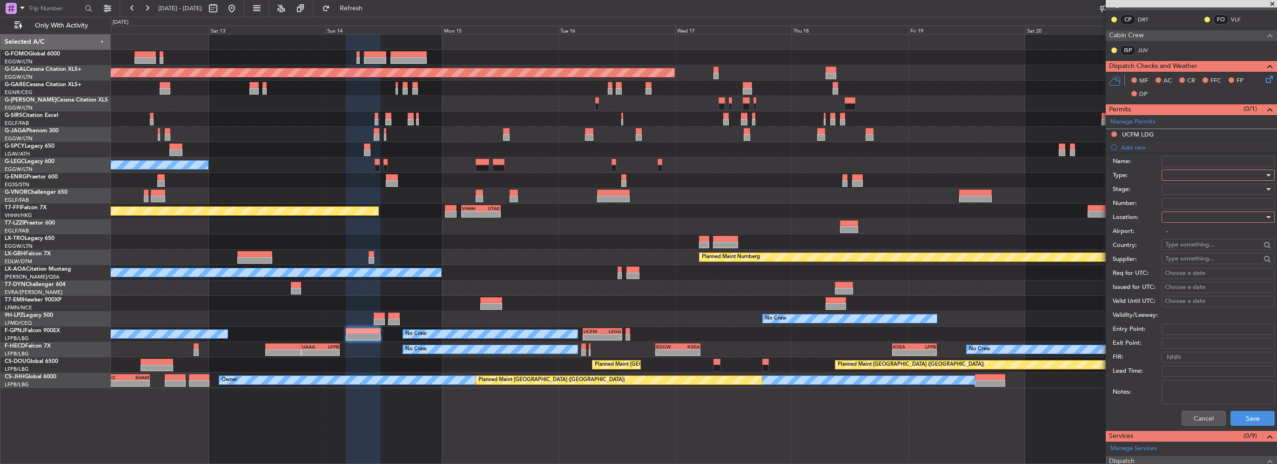
scroll to position [186, 0]
click at [1186, 172] on div at bounding box center [1215, 175] width 99 height 14
click at [1194, 262] on span "Overflight" at bounding box center [1215, 258] width 98 height 14
click at [1198, 222] on div at bounding box center [1215, 216] width 99 height 14
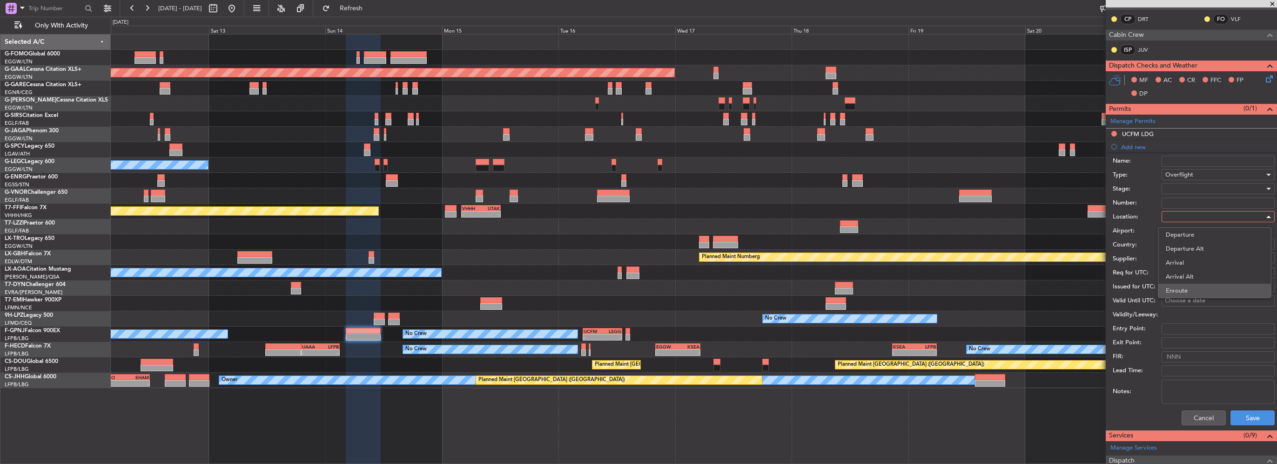
click at [1181, 295] on span "Enroute" at bounding box center [1215, 290] width 98 height 14
click at [1180, 247] on input "text" at bounding box center [1213, 244] width 95 height 14
click at [1174, 237] on input "text" at bounding box center [1213, 244] width 95 height 14
click at [1205, 266] on span "[GEOGRAPHIC_DATA]" at bounding box center [1214, 271] width 91 height 14
type input "[GEOGRAPHIC_DATA]"
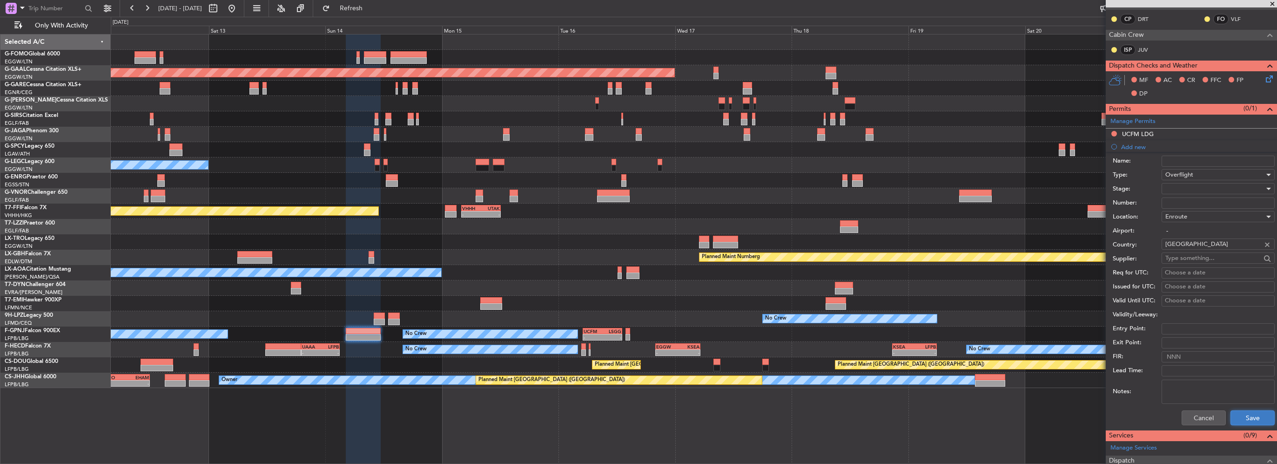
click at [1255, 422] on button "Save" at bounding box center [1253, 417] width 44 height 15
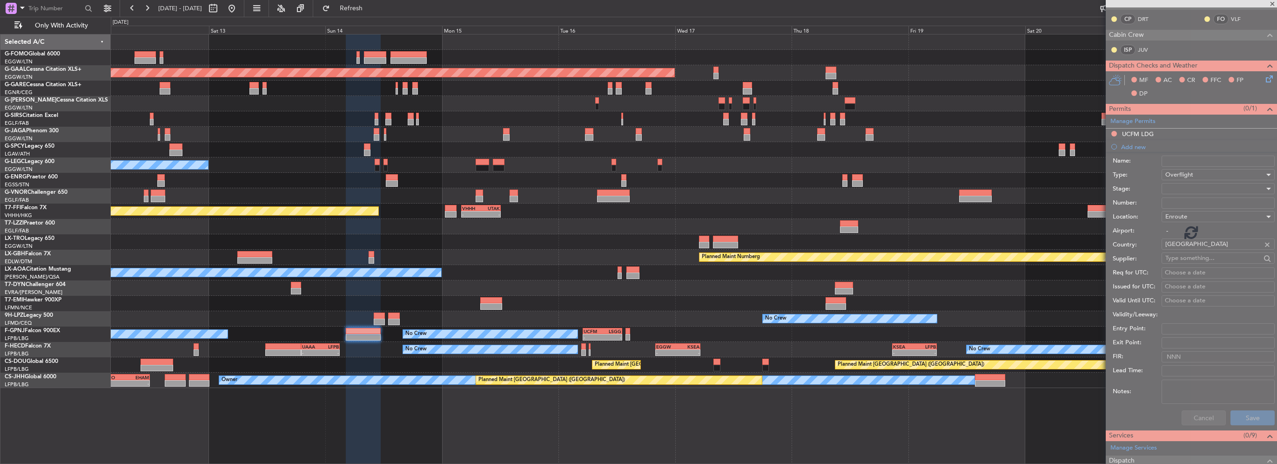
scroll to position [130, 0]
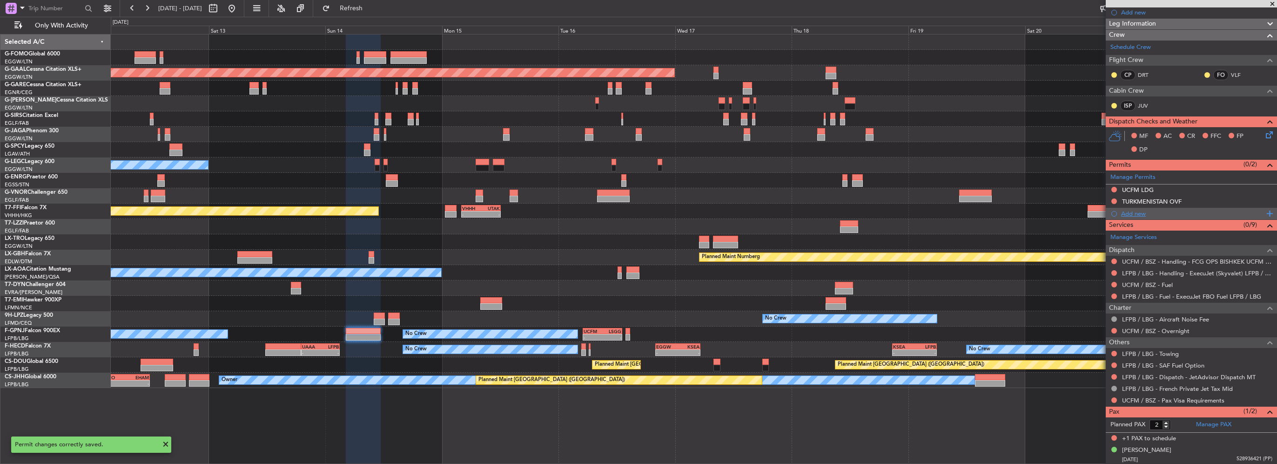
click at [1135, 212] on div "Add new" at bounding box center [1192, 213] width 143 height 8
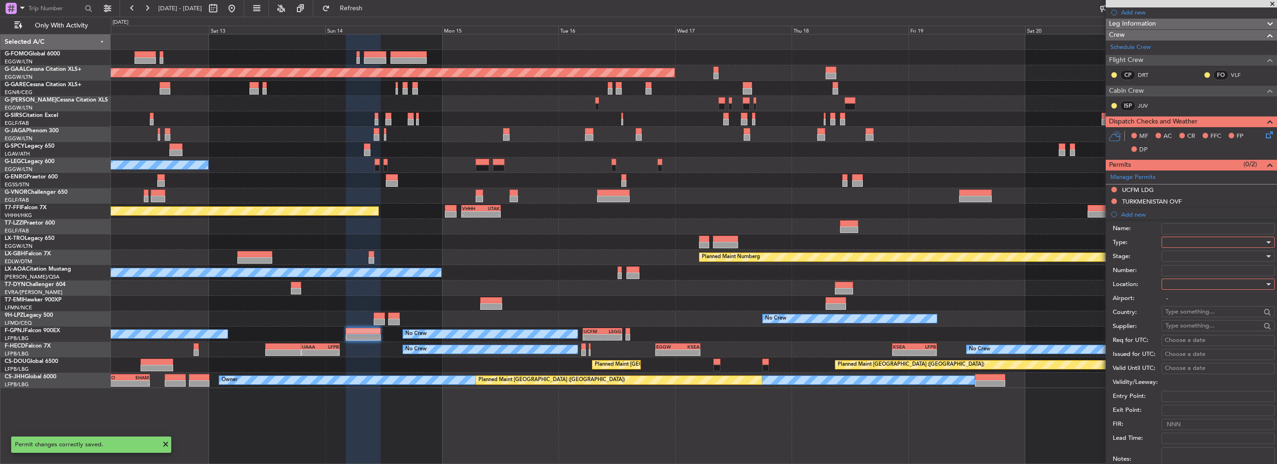
scroll to position [186, 0]
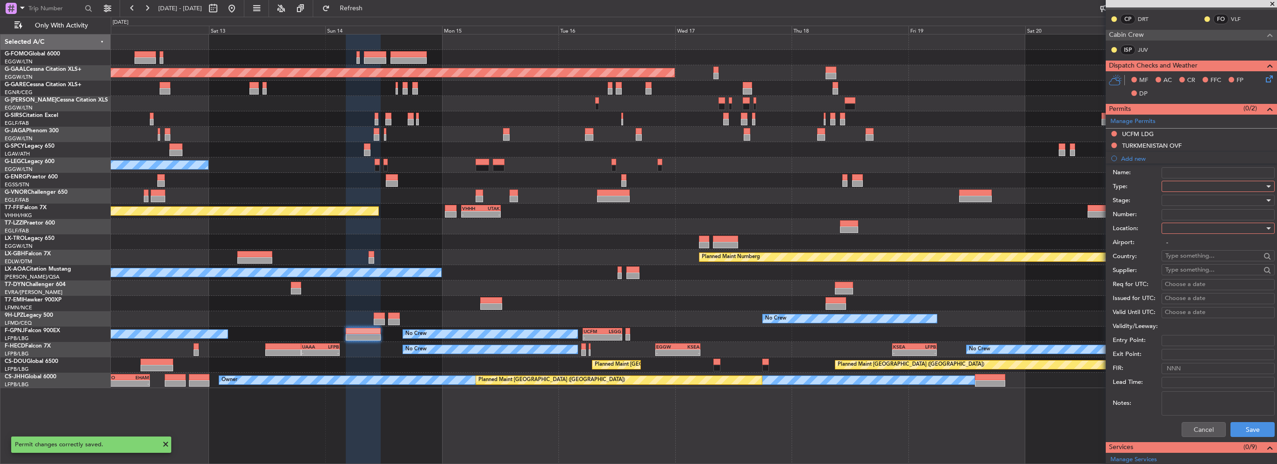
click at [1183, 182] on div at bounding box center [1215, 186] width 99 height 14
click at [1180, 223] on span "Overflight" at bounding box center [1215, 223] width 98 height 14
click at [1189, 227] on div at bounding box center [1215, 228] width 99 height 14
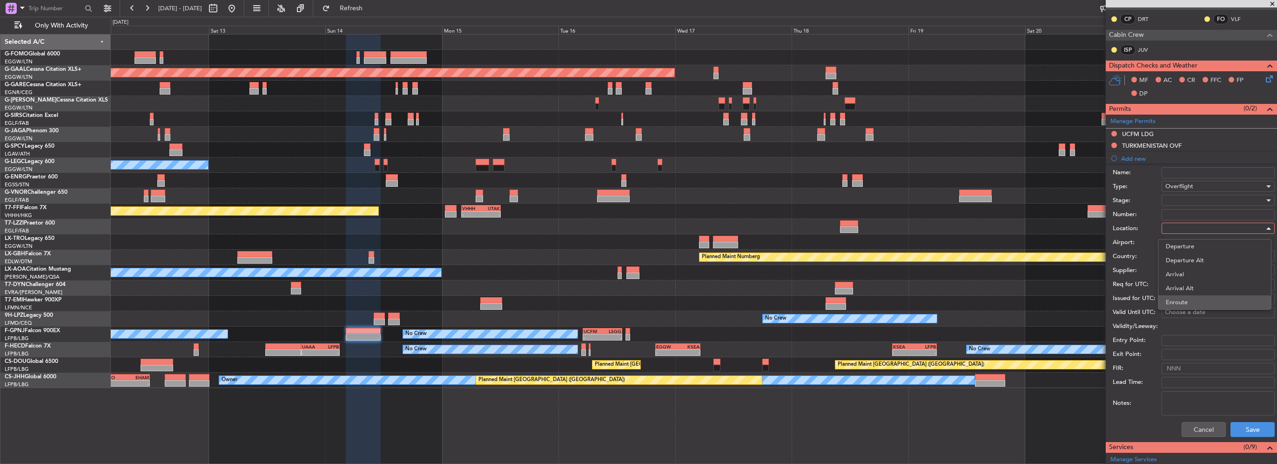
click at [1184, 300] on span "Enroute" at bounding box center [1215, 302] width 98 height 14
click at [1192, 253] on input "text" at bounding box center [1213, 256] width 95 height 14
click at [1192, 263] on span "Uzbekistan" at bounding box center [1214, 269] width 91 height 14
type input "Uzbekistan"
click at [1248, 426] on button "Save" at bounding box center [1253, 429] width 44 height 15
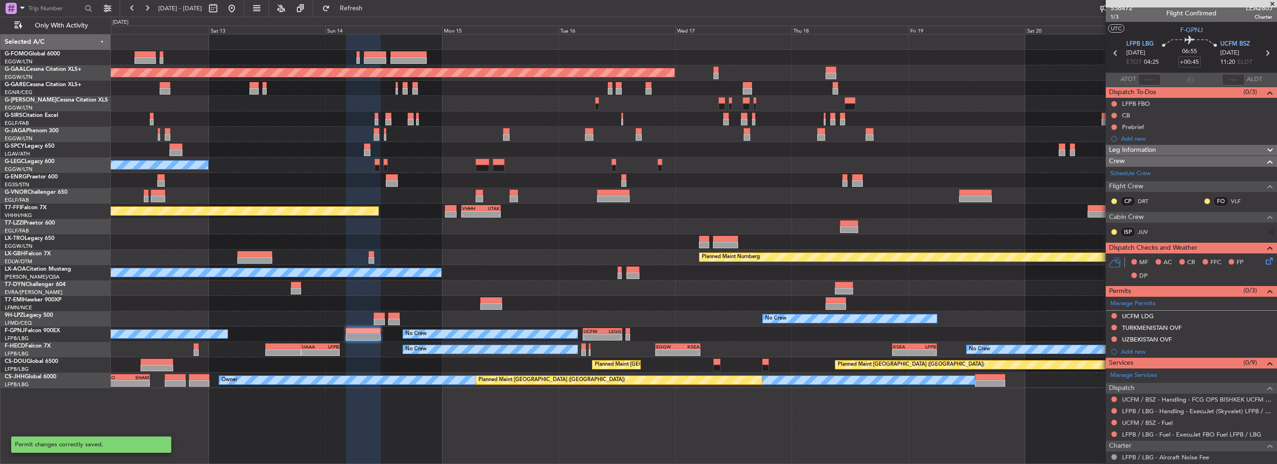
scroll to position [2, 0]
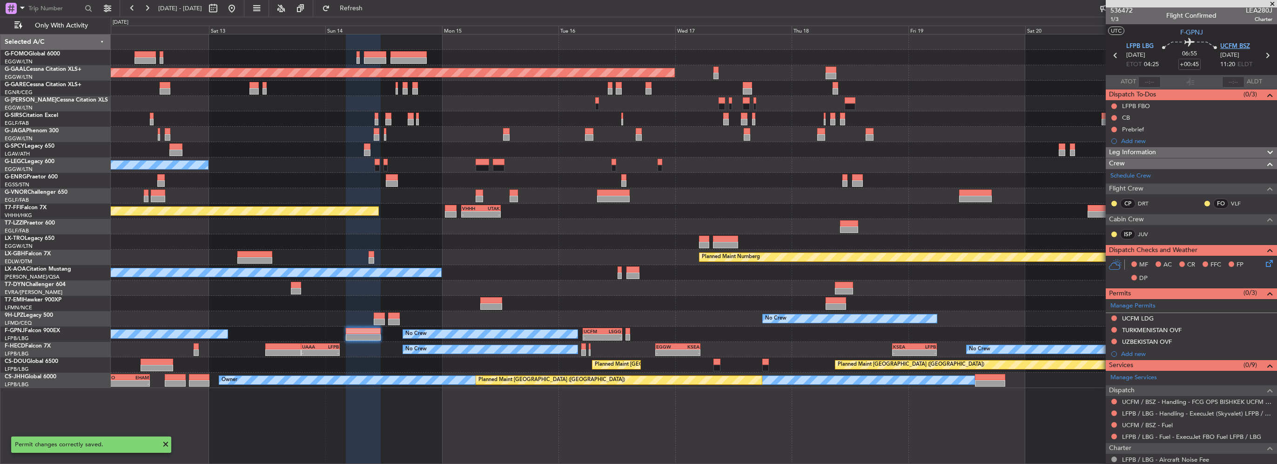
click at [1238, 46] on span "UCFM BSZ" at bounding box center [1236, 46] width 30 height 9
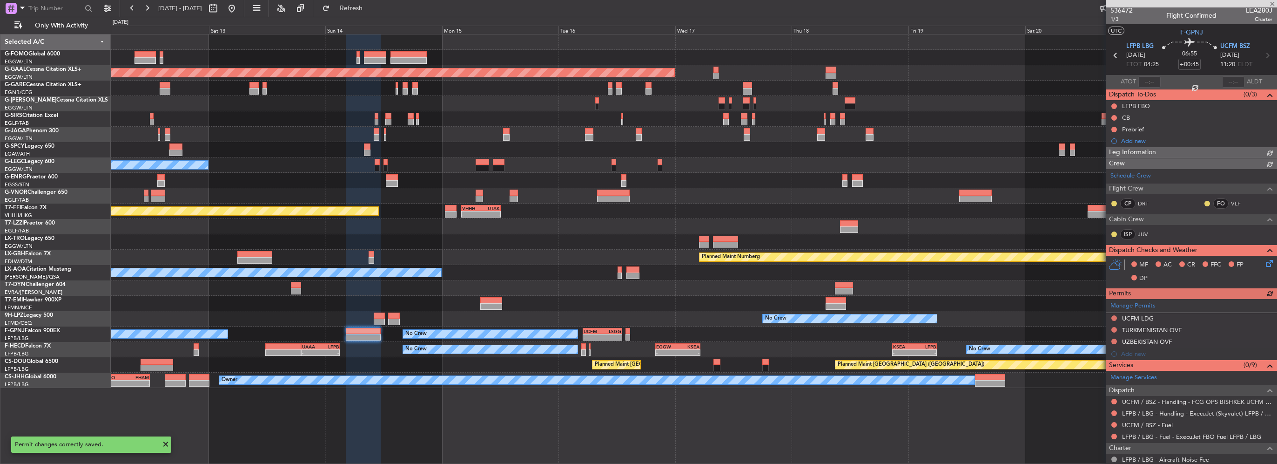
scroll to position [0, 0]
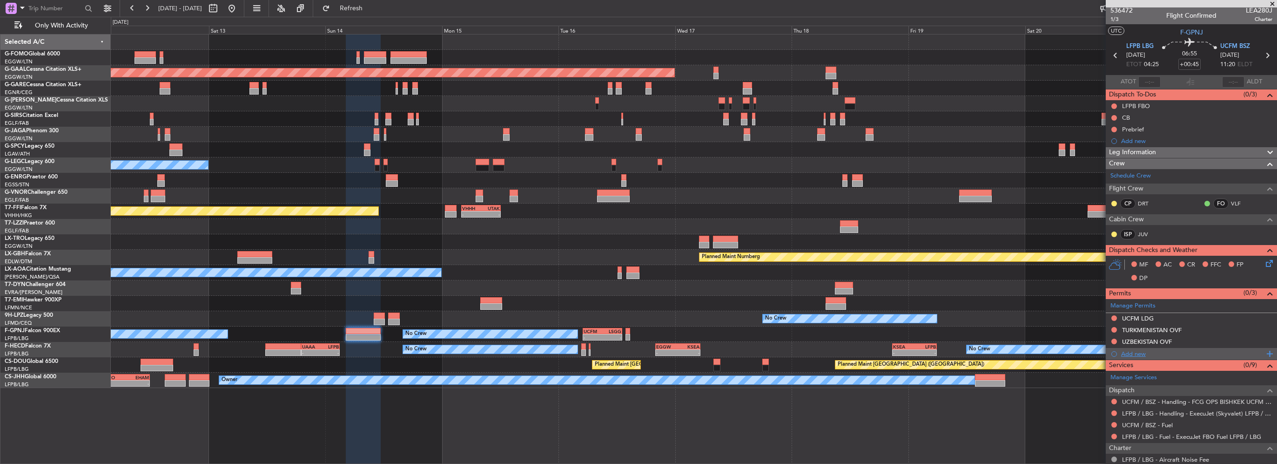
click at [1139, 350] on div "Add new" at bounding box center [1192, 354] width 143 height 8
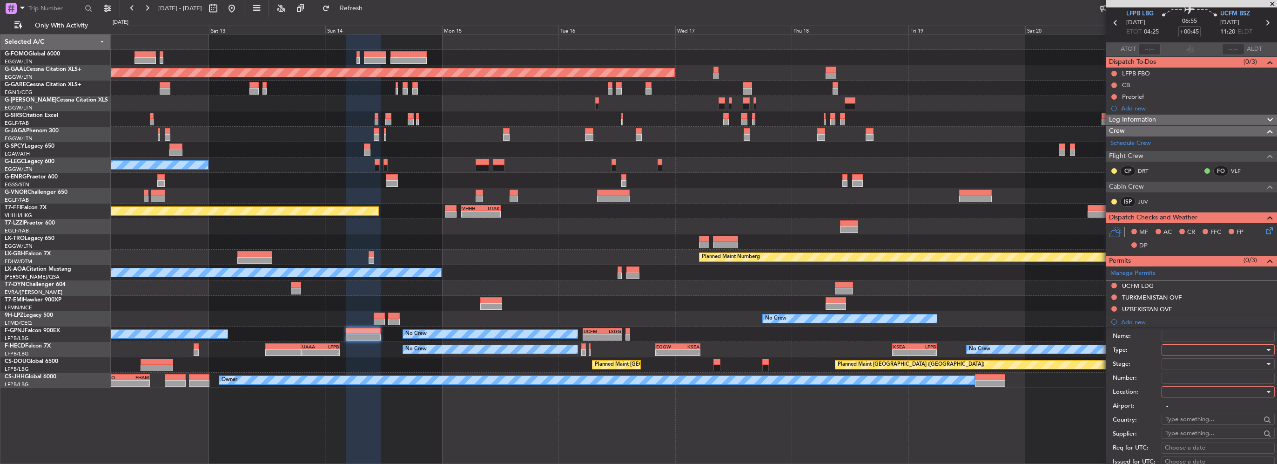
scroll to position [48, 0]
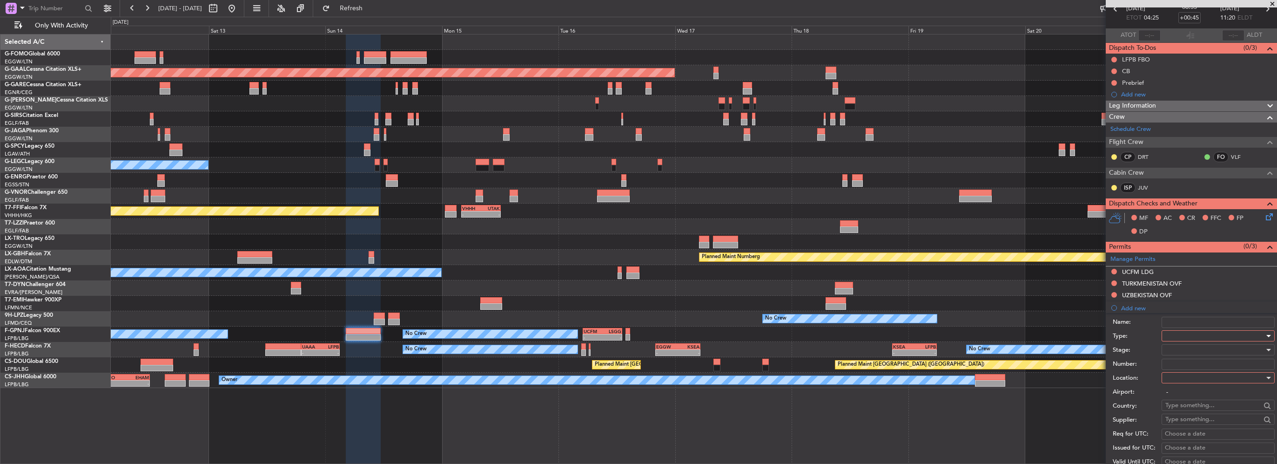
click at [1172, 334] on div at bounding box center [1215, 336] width 99 height 14
click at [1182, 371] on span "Overflight" at bounding box center [1215, 371] width 98 height 14
click at [1181, 376] on div at bounding box center [1215, 378] width 99 height 14
click at [1187, 448] on span "Enroute" at bounding box center [1215, 451] width 98 height 14
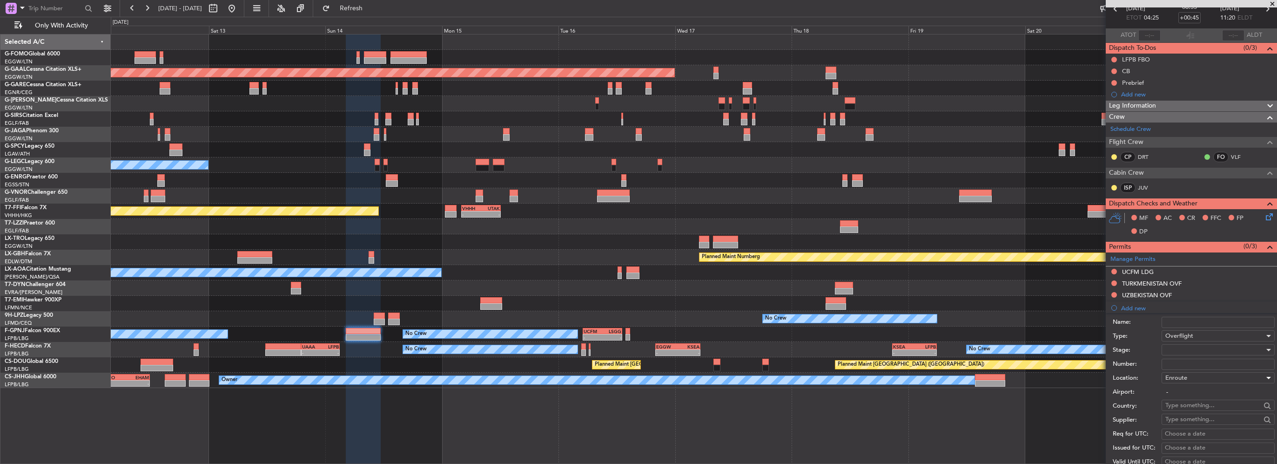
click at [1181, 402] on input "text" at bounding box center [1213, 405] width 95 height 14
click at [1184, 412] on span "Kazakhstan" at bounding box center [1214, 418] width 91 height 14
type input "Kazakhstan"
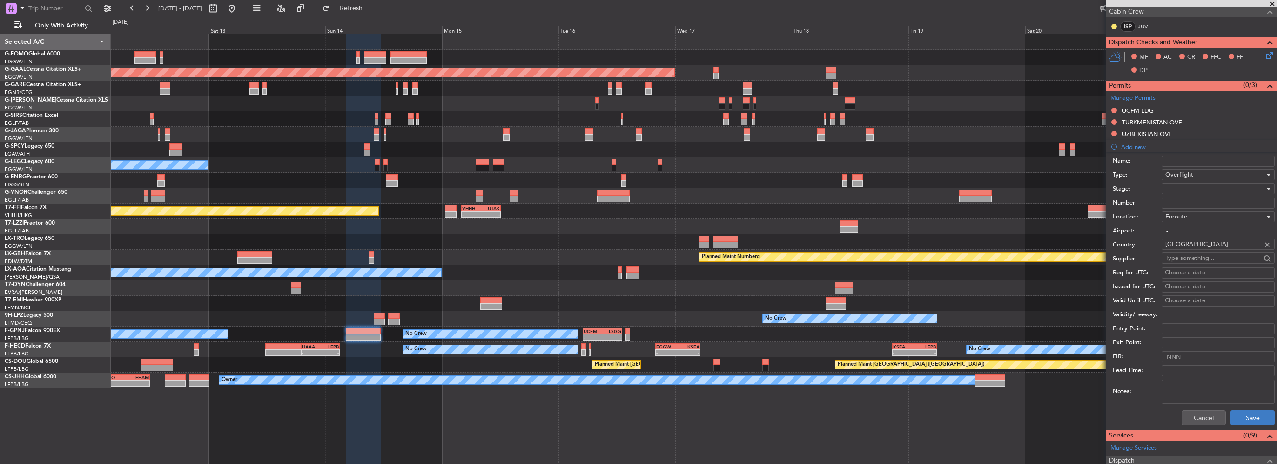
scroll to position [235, 0]
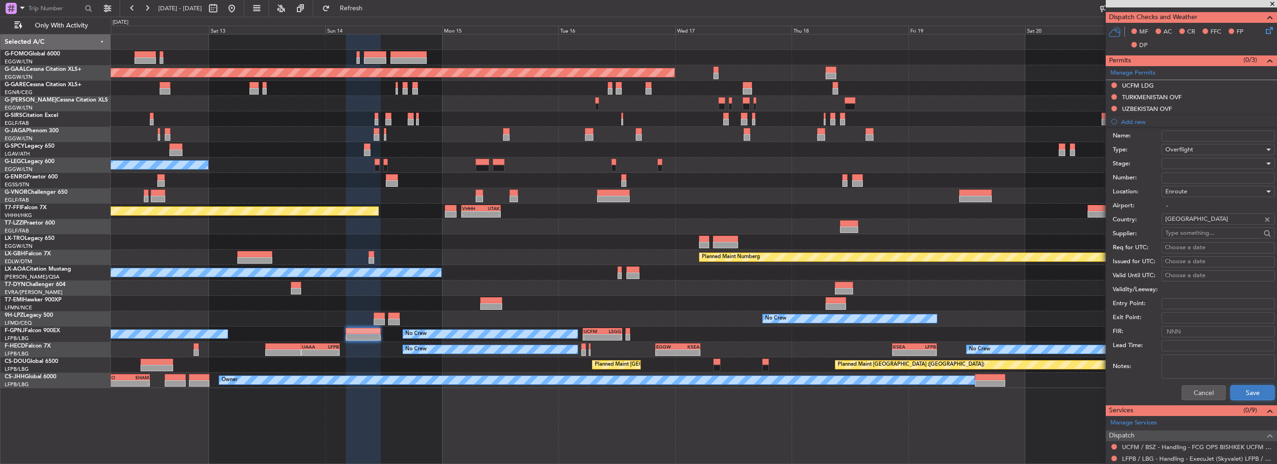
click at [1253, 385] on button "Save" at bounding box center [1253, 392] width 44 height 15
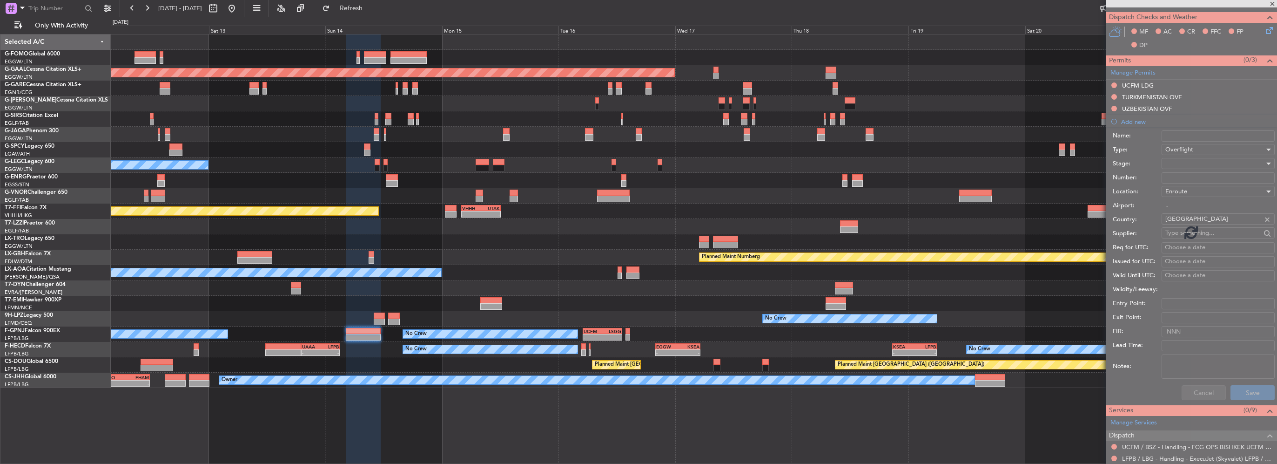
scroll to position [153, 0]
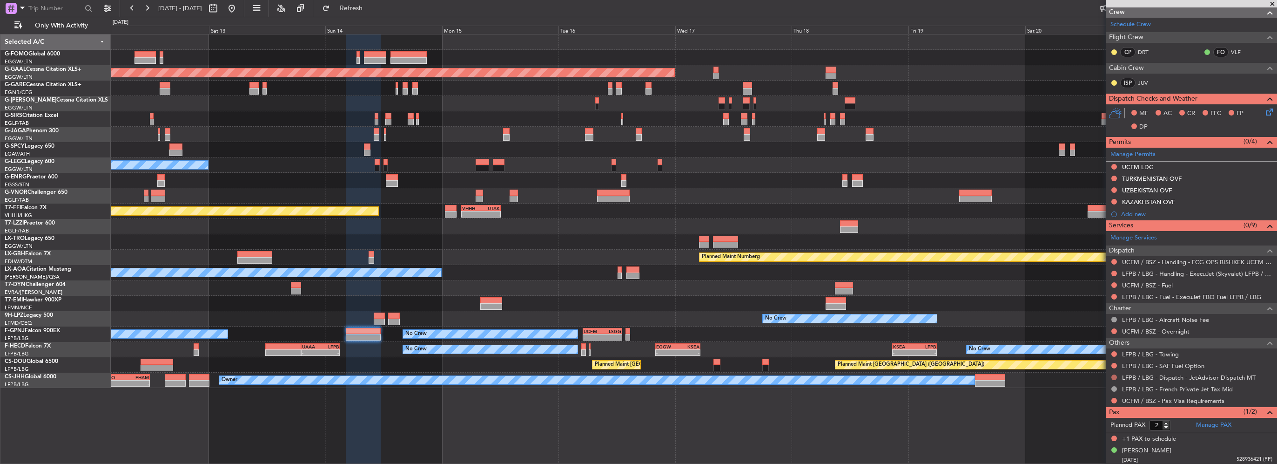
click at [1114, 375] on button at bounding box center [1115, 377] width 6 height 6
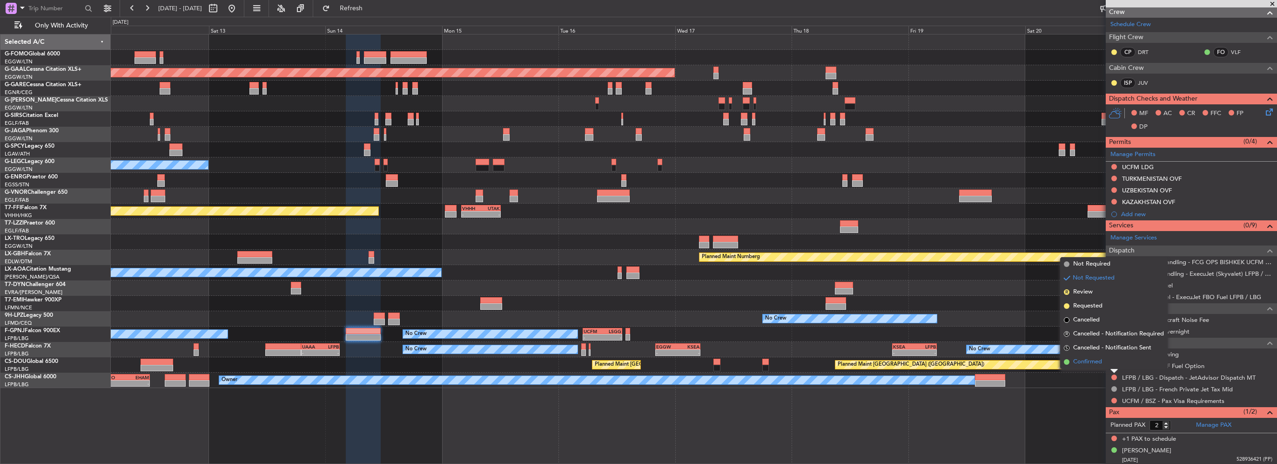
click at [1102, 361] on span "Confirmed" at bounding box center [1087, 361] width 29 height 9
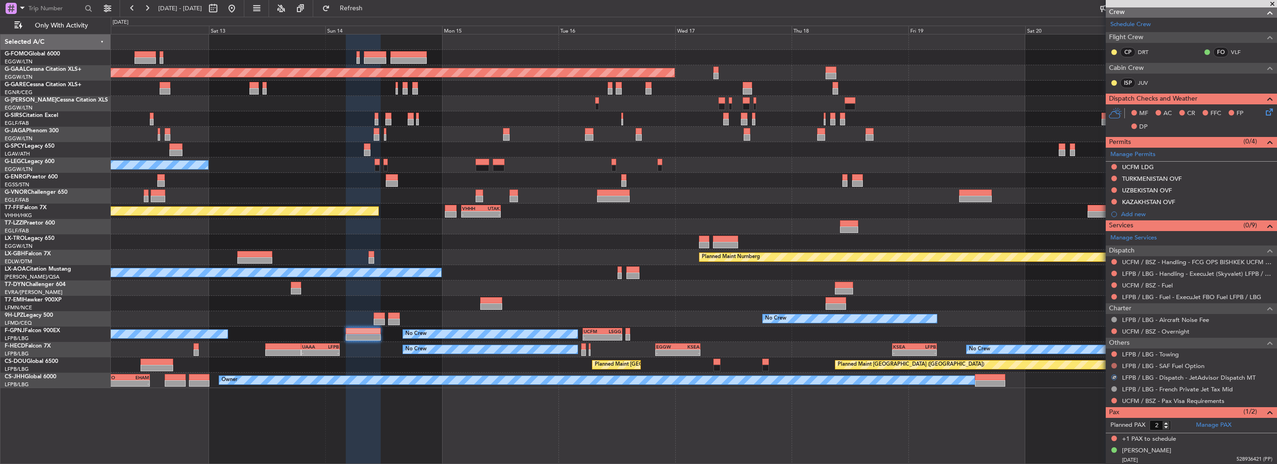
click at [1113, 363] on button at bounding box center [1115, 366] width 6 height 6
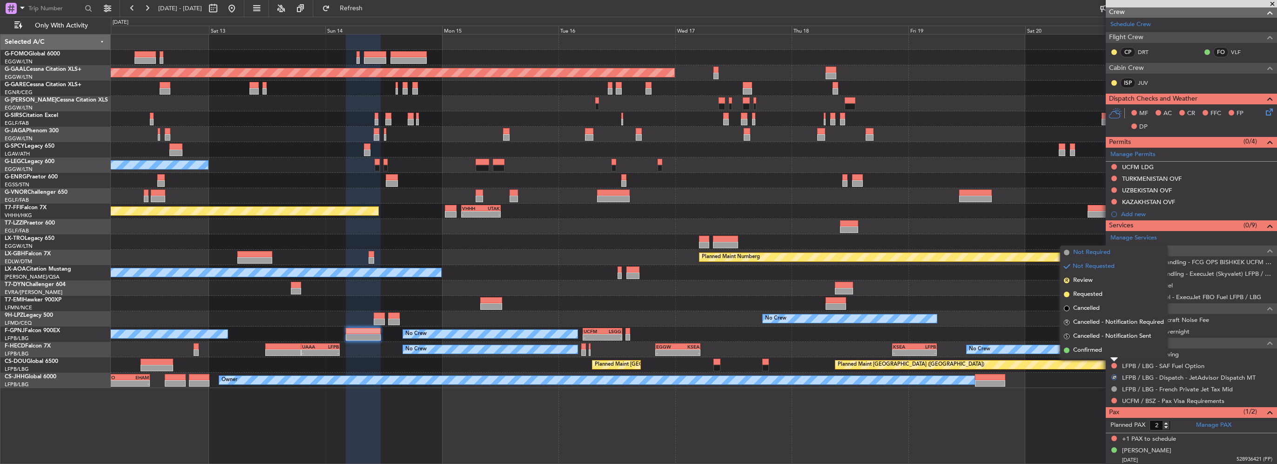
click at [1088, 252] on span "Not Required" at bounding box center [1091, 252] width 37 height 9
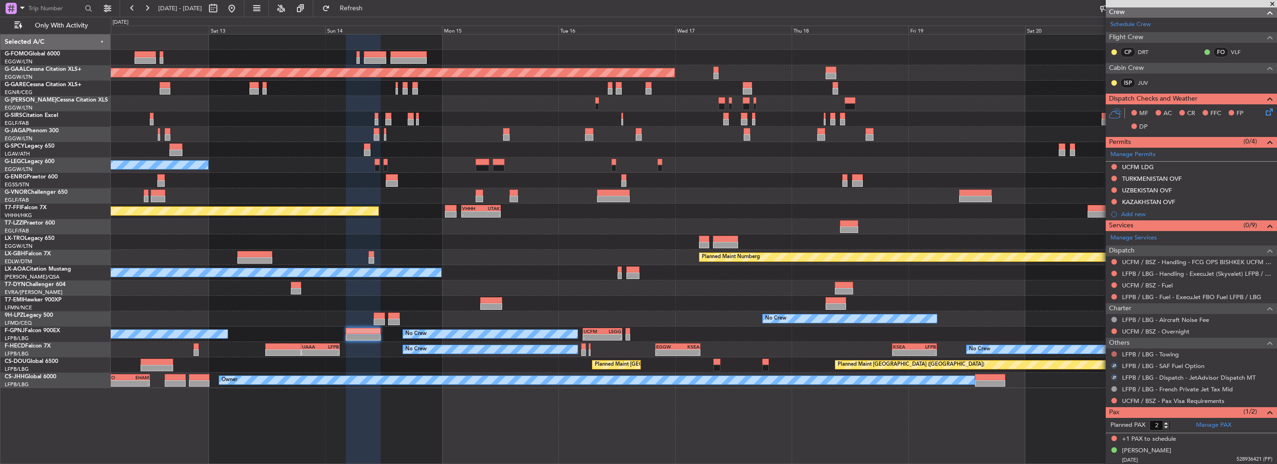
click at [1113, 351] on button at bounding box center [1115, 354] width 6 height 6
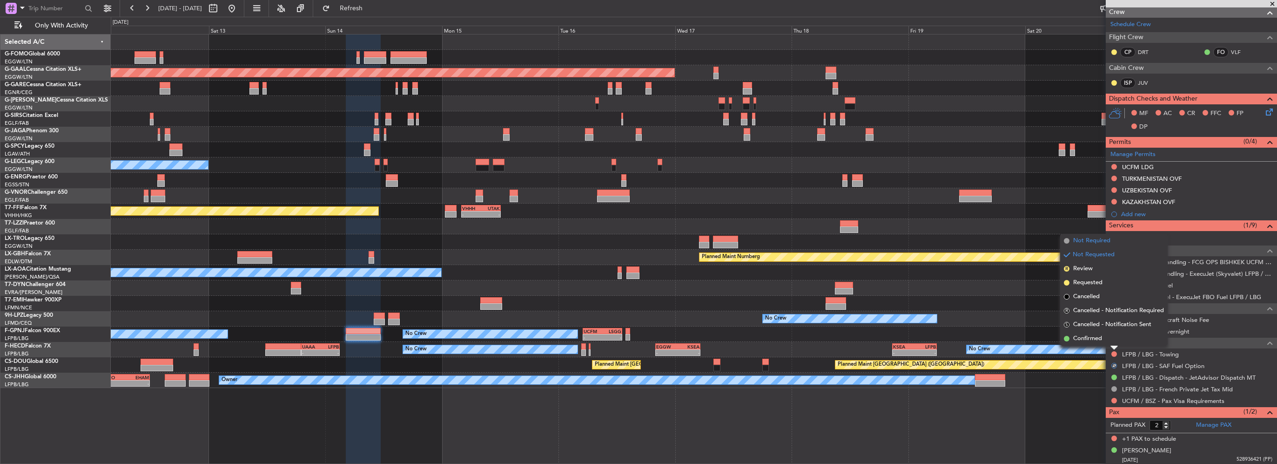
click at [1087, 243] on span "Not Required" at bounding box center [1091, 240] width 37 height 9
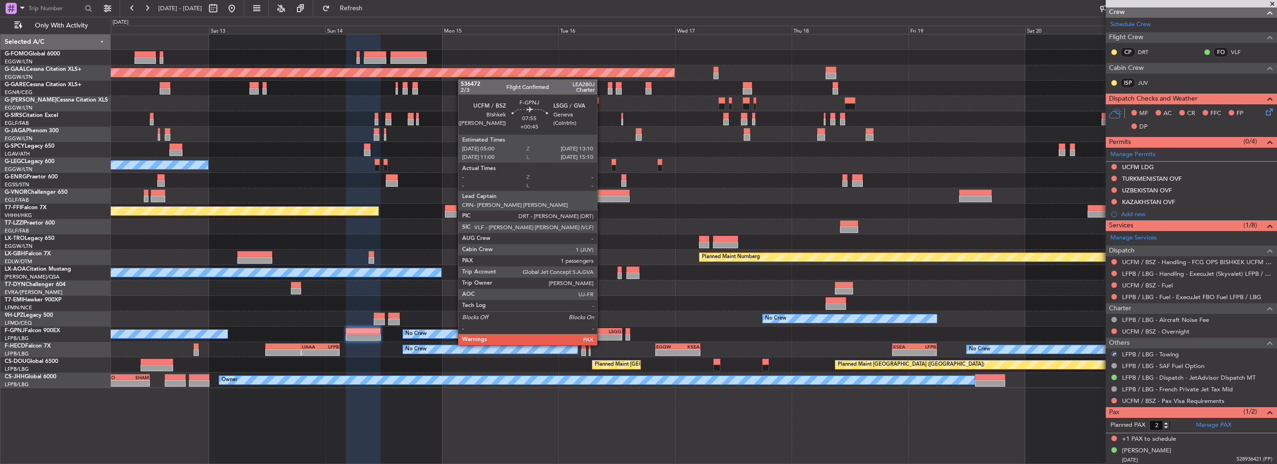
click at [601, 336] on div "-" at bounding box center [593, 337] width 19 height 6
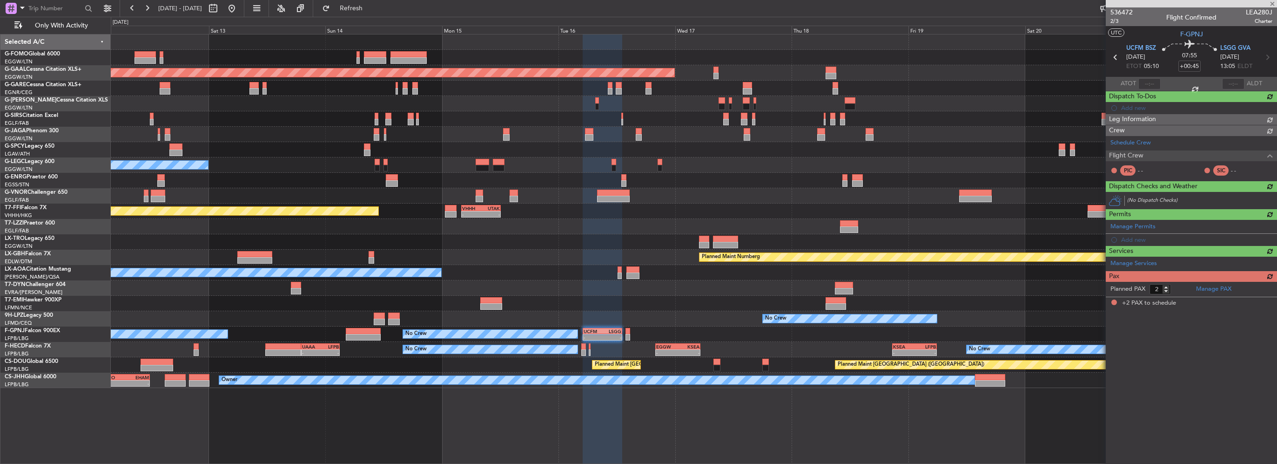
scroll to position [0, 0]
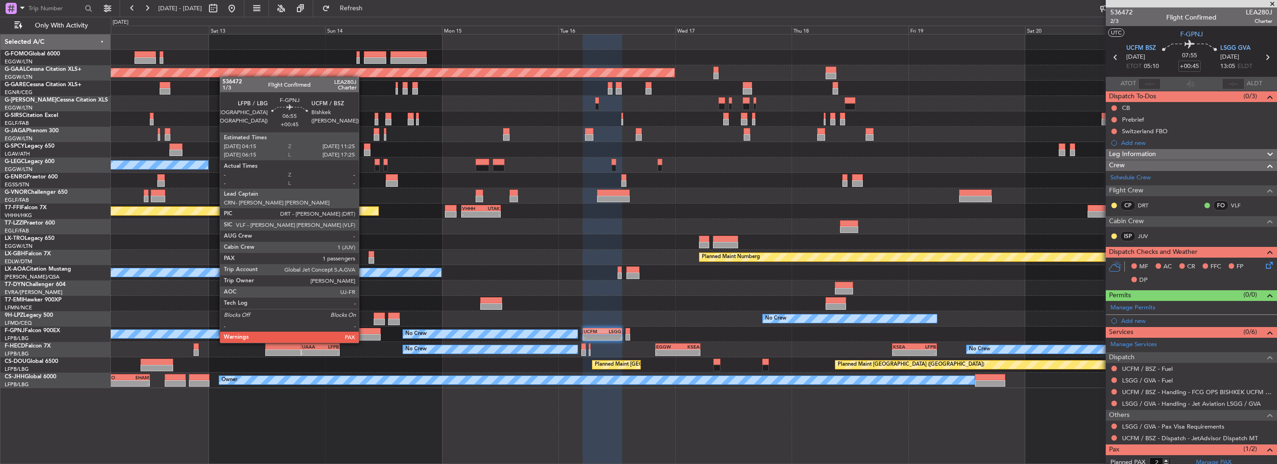
click at [363, 334] on div at bounding box center [363, 337] width 35 height 7
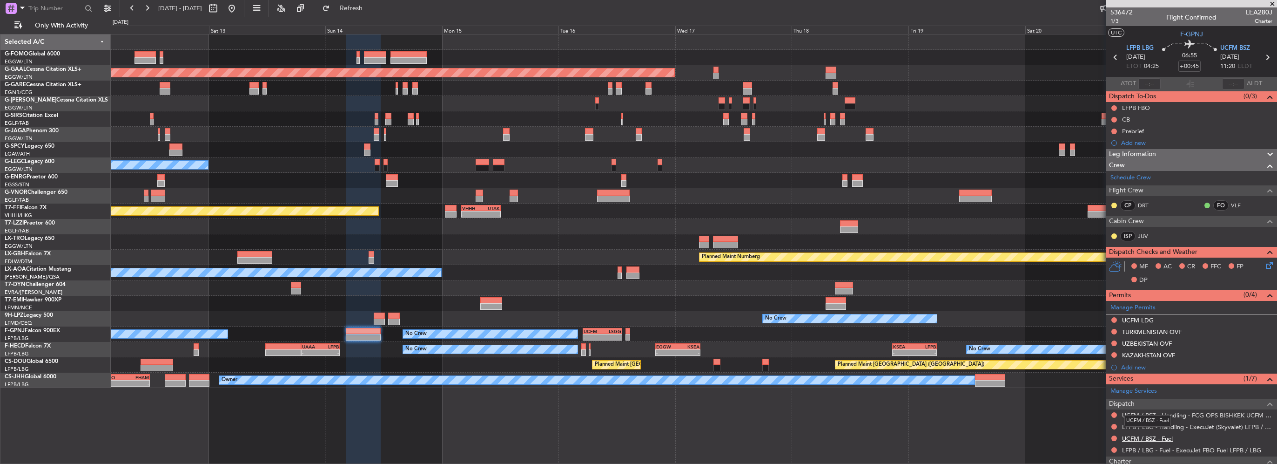
click at [1157, 436] on link "UCFM / BSZ - Fuel" at bounding box center [1147, 438] width 51 height 8
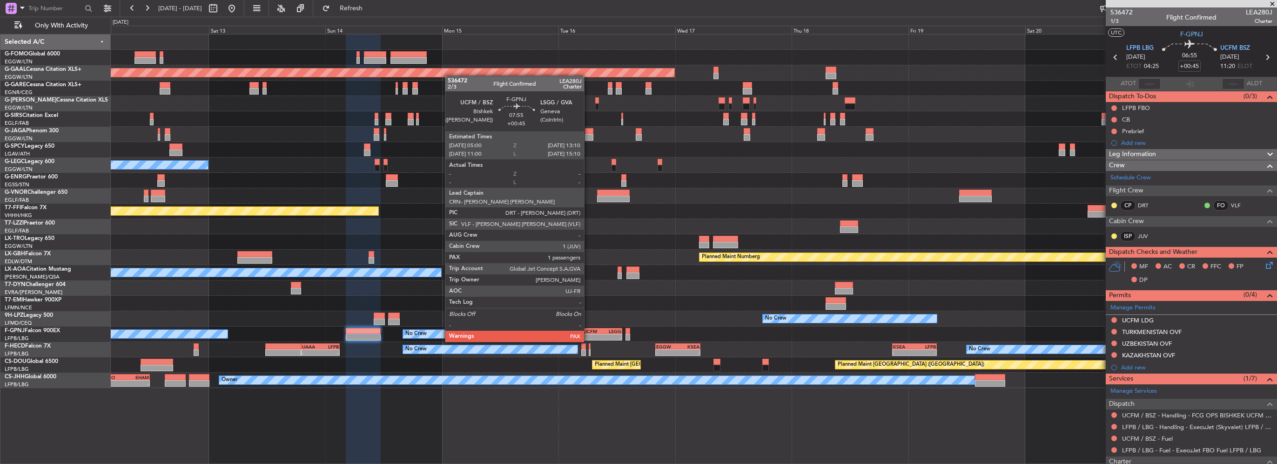
click at [607, 336] on div "-" at bounding box center [611, 337] width 19 height 6
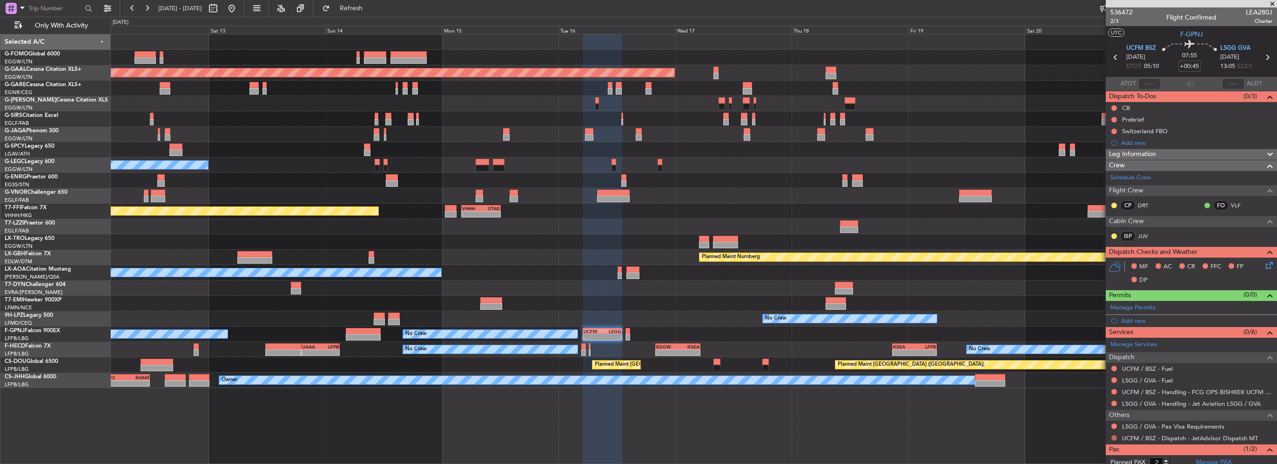
click at [1115, 435] on button at bounding box center [1115, 438] width 6 height 6
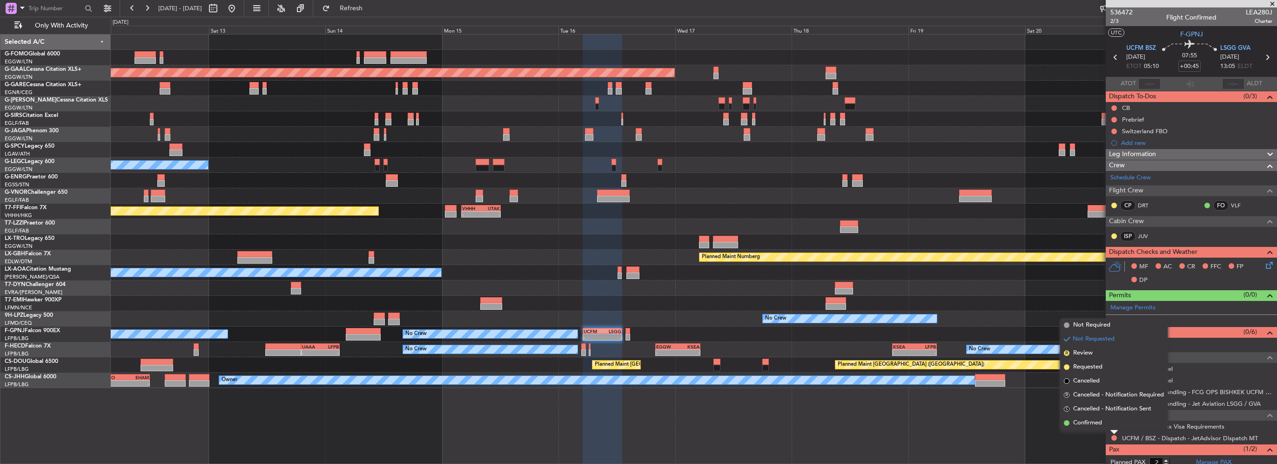
click at [1103, 426] on div "Not Requested" at bounding box center [1115, 422] width 40 height 12
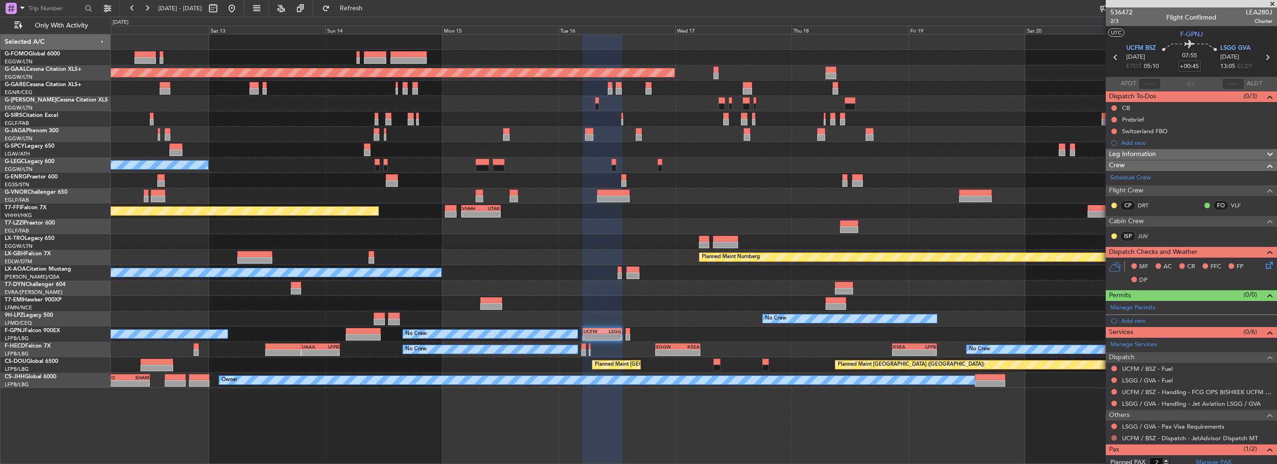
click at [1113, 436] on button at bounding box center [1115, 438] width 6 height 6
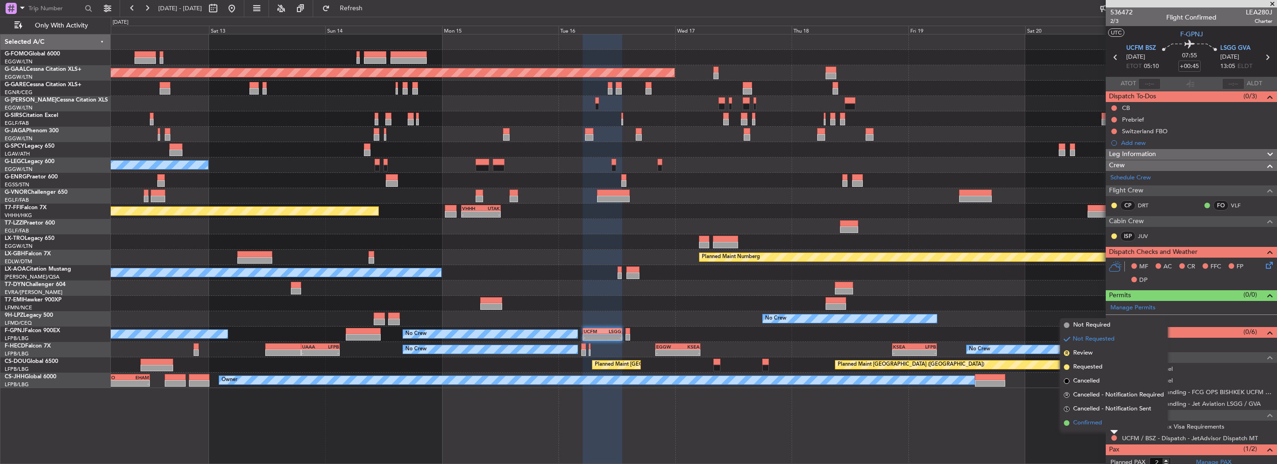
click at [1086, 425] on span "Confirmed" at bounding box center [1087, 422] width 29 height 9
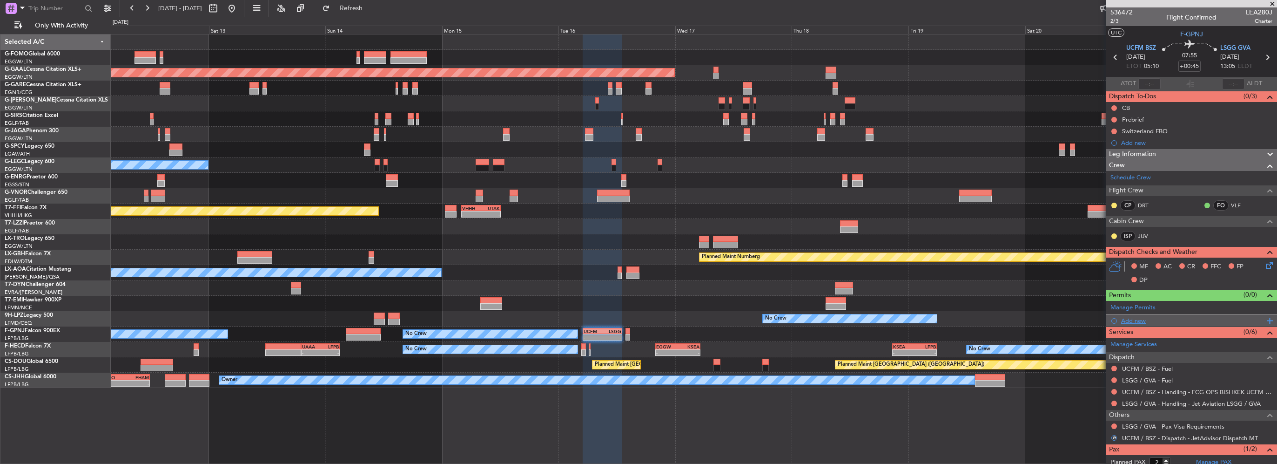
click at [1135, 318] on div "Add new" at bounding box center [1192, 321] width 143 height 8
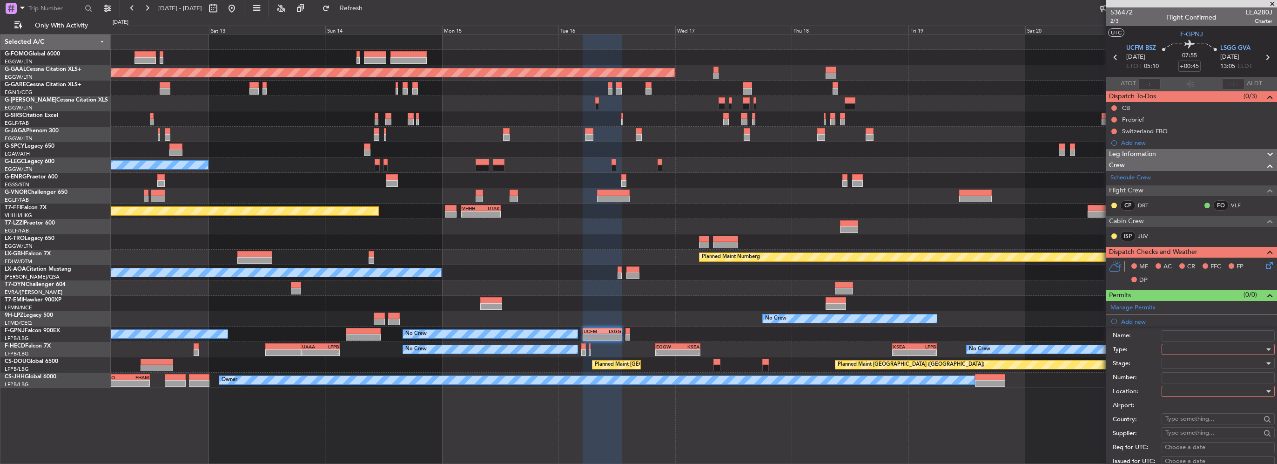
click at [1174, 348] on div at bounding box center [1215, 349] width 99 height 14
click at [1188, 389] on span "Departure" at bounding box center [1215, 385] width 98 height 14
click at [1188, 389] on div at bounding box center [1215, 391] width 99 height 14
click at [1182, 407] on span "Departure" at bounding box center [1215, 409] width 98 height 14
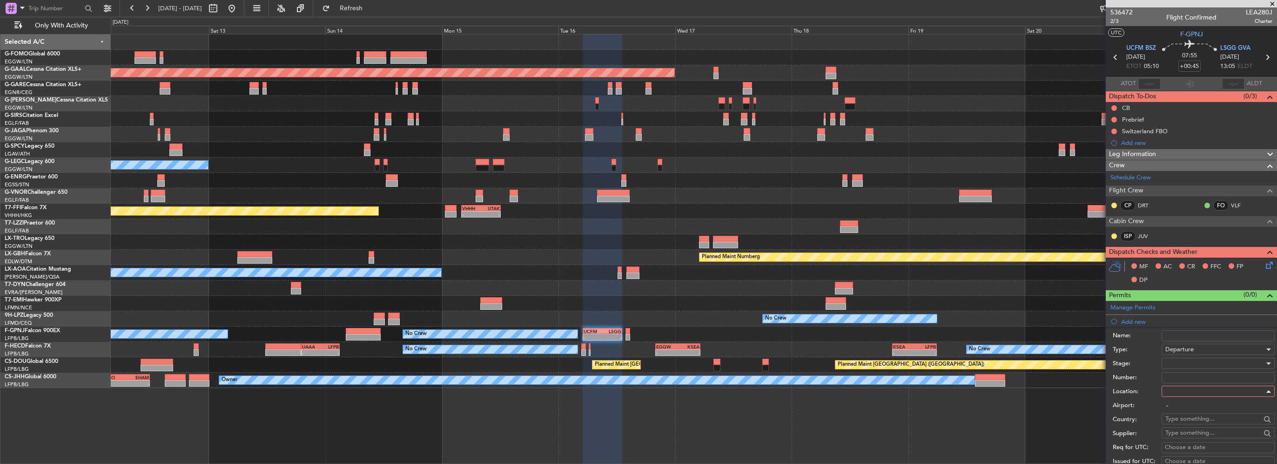
type input "UCFM / BSZ"
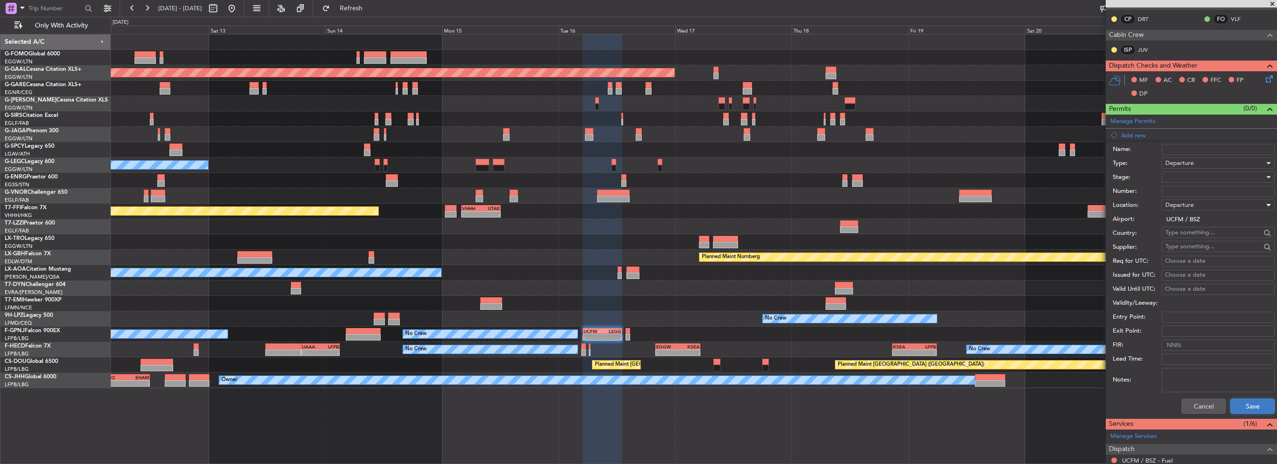
click at [1231, 403] on button "Save" at bounding box center [1253, 405] width 44 height 15
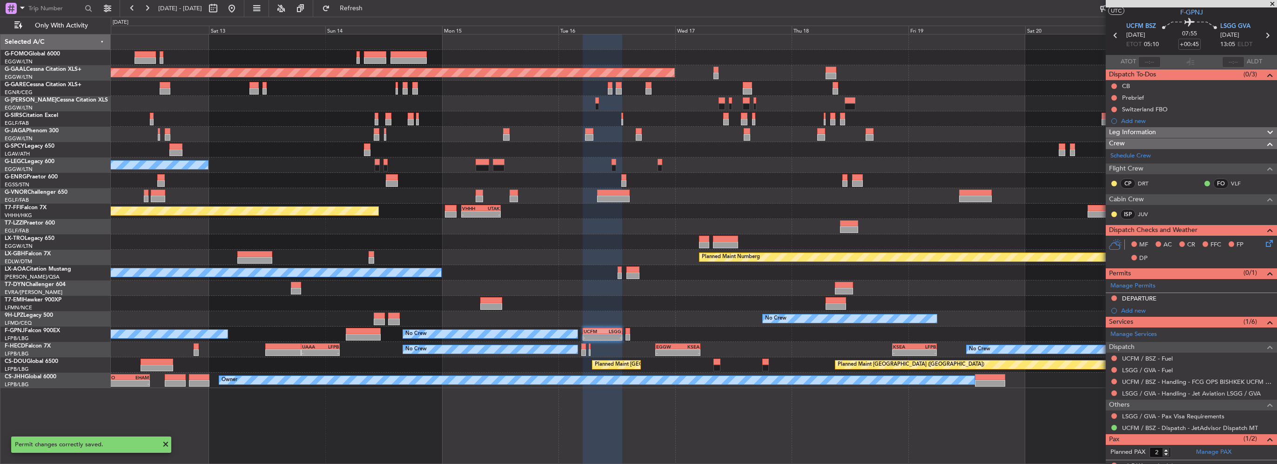
scroll to position [0, 0]
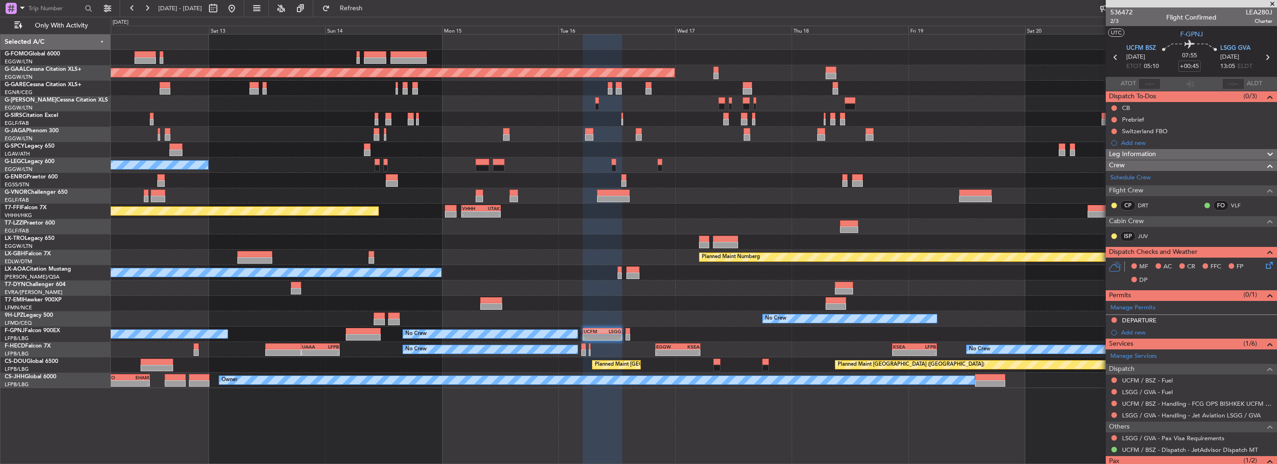
click at [1152, 151] on span "Leg Information" at bounding box center [1132, 154] width 47 height 11
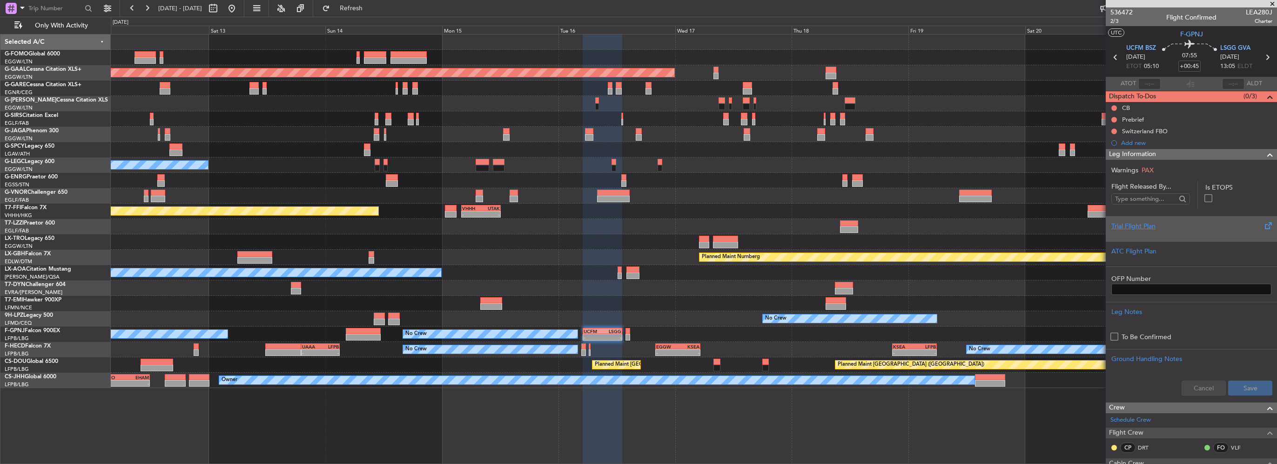
click at [1138, 231] on div at bounding box center [1192, 234] width 160 height 6
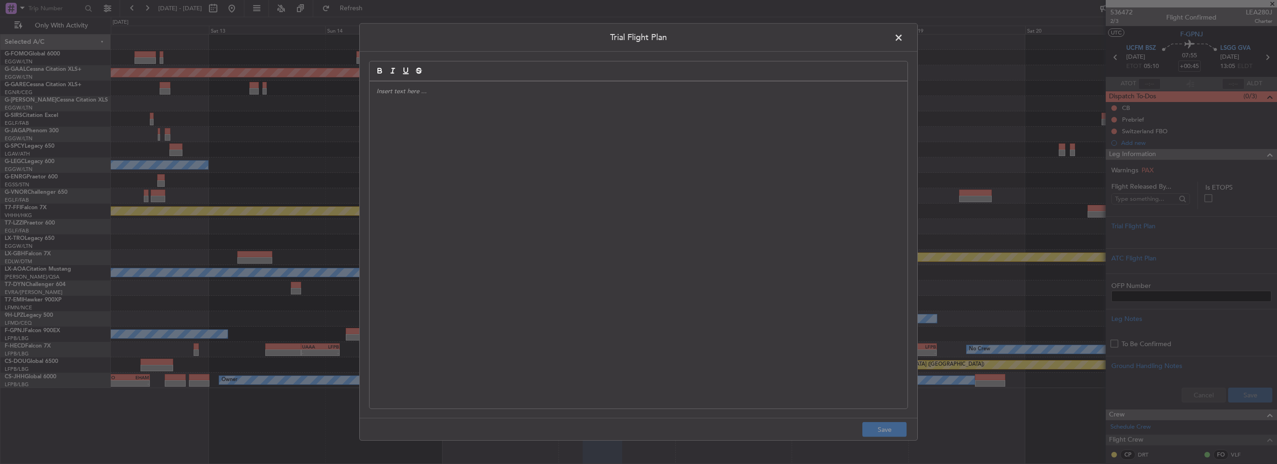
drag, startPoint x: 665, startPoint y: 165, endPoint x: 660, endPoint y: 164, distance: 5.1
click at [661, 165] on div at bounding box center [639, 244] width 538 height 327
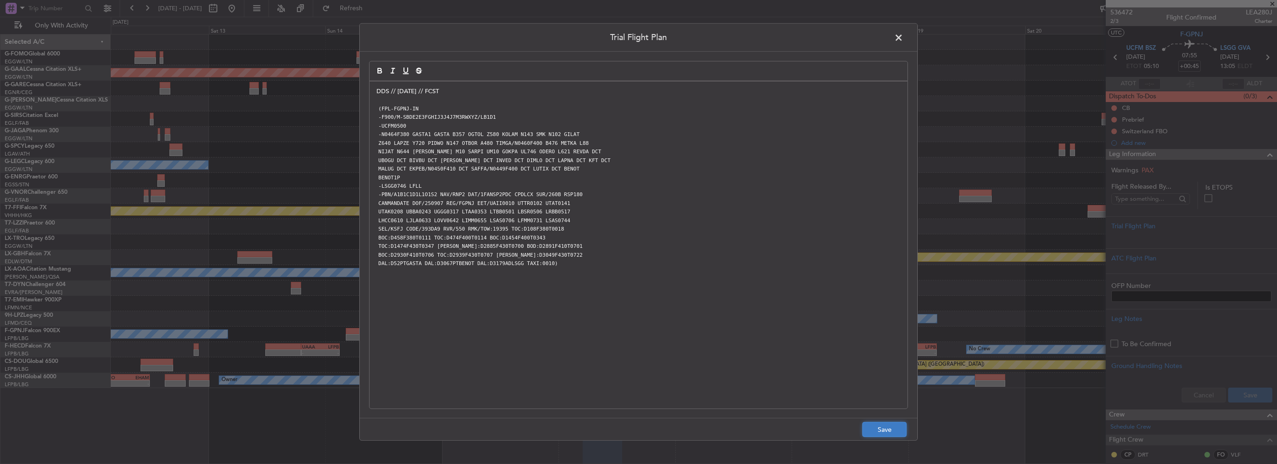
click at [881, 432] on button "Save" at bounding box center [885, 429] width 44 height 15
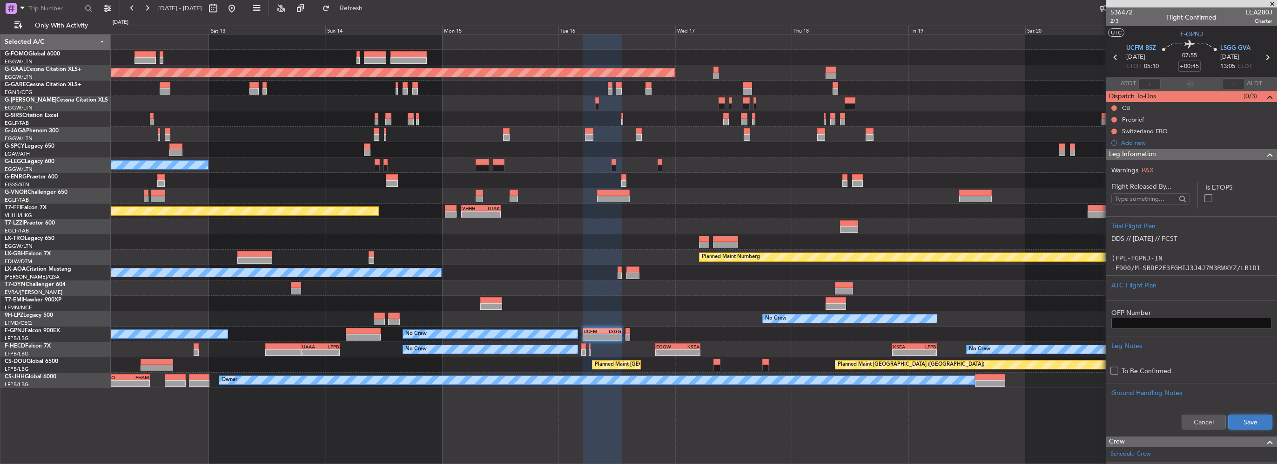
click at [1251, 423] on button "Save" at bounding box center [1250, 421] width 44 height 15
click at [1194, 65] on input "+00:45" at bounding box center [1190, 66] width 22 height 11
click at [1195, 65] on input "+00:45" at bounding box center [1190, 66] width 22 height 11
click at [1194, 65] on input "+00:45" at bounding box center [1190, 66] width 22 height 11
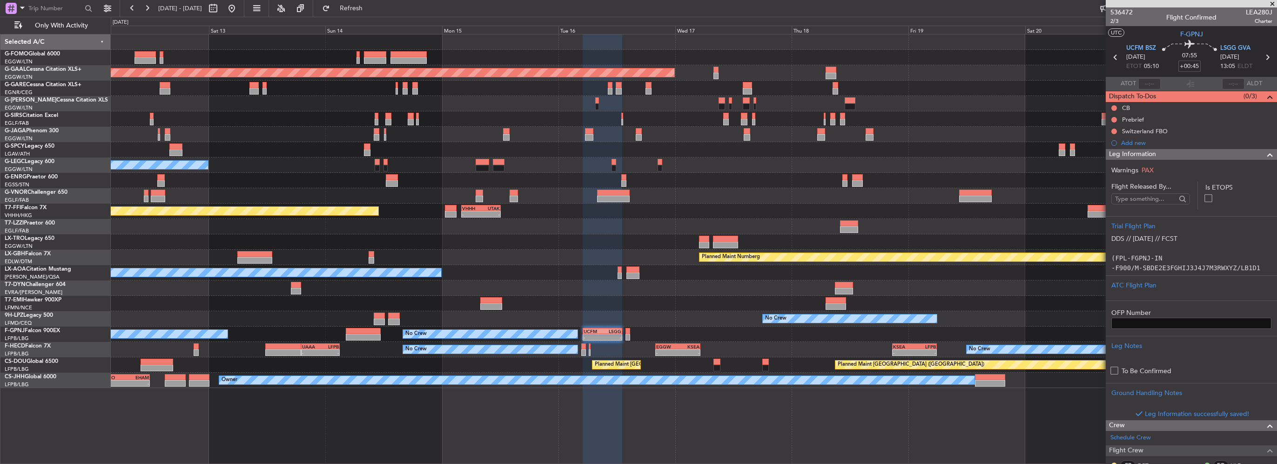
drag, startPoint x: 1194, startPoint y: 65, endPoint x: 1200, endPoint y: 65, distance: 6.1
click at [1200, 65] on div "07:55 +00:45" at bounding box center [1189, 57] width 61 height 34
type input "+00:40"
click at [1265, 152] on span at bounding box center [1270, 154] width 11 height 11
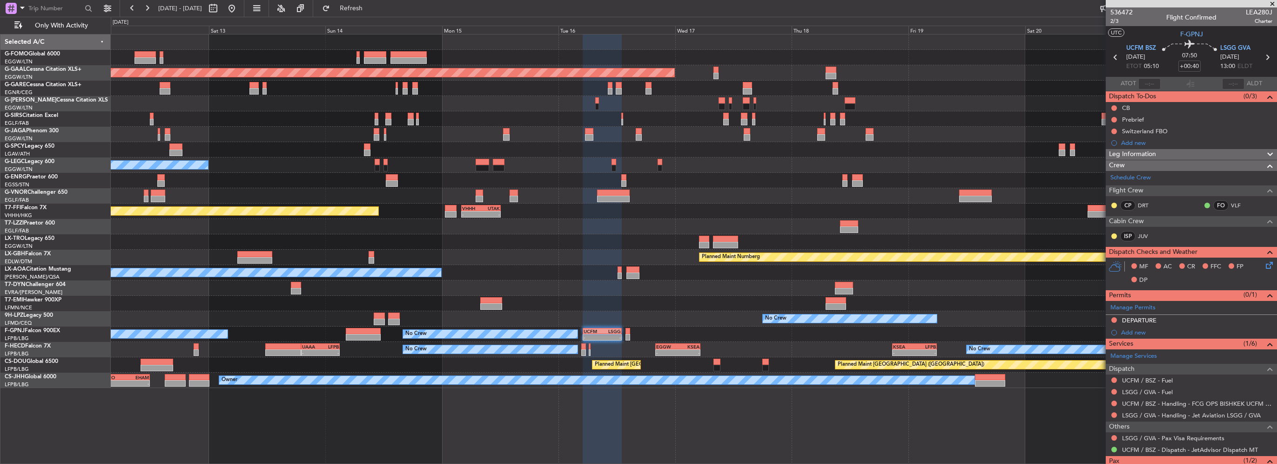
click at [1131, 332] on div "Add new" at bounding box center [1196, 332] width 151 height 8
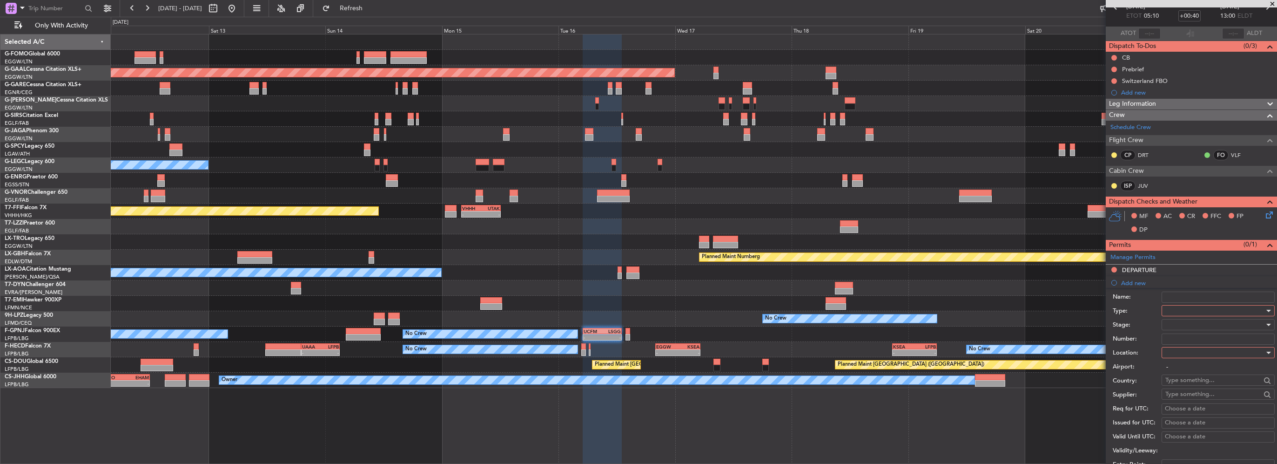
scroll to position [140, 0]
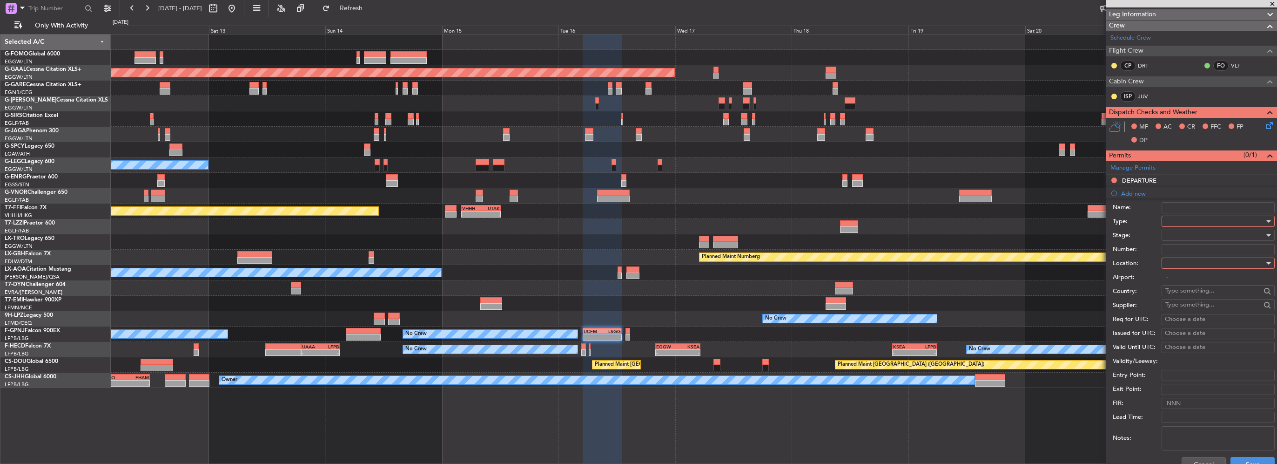
click at [1194, 218] on div at bounding box center [1215, 221] width 99 height 14
click at [1190, 261] on span "Overflight" at bounding box center [1215, 258] width 98 height 14
click at [1189, 263] on div at bounding box center [1215, 263] width 99 height 14
drag, startPoint x: 1186, startPoint y: 338, endPoint x: 1179, endPoint y: 284, distance: 54.0
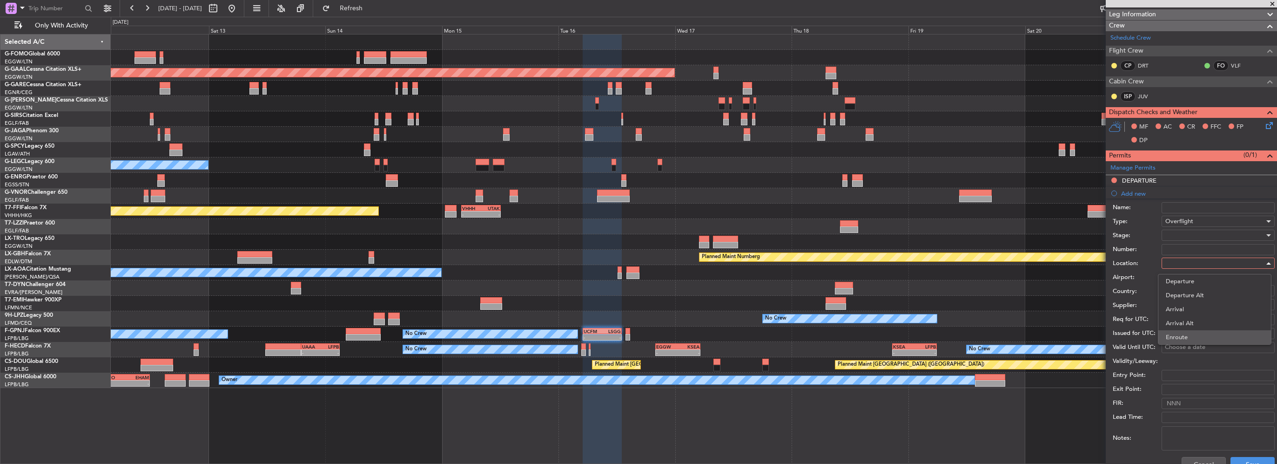
click at [1186, 337] on span "Enroute" at bounding box center [1215, 337] width 98 height 14
click at [1182, 296] on body "12 Sep 2025 - 22 Sep 2025 Refresh Quick Links Only With Activity Planned Maint …" at bounding box center [638, 232] width 1277 height 464
click at [1189, 302] on span "Kazakhstan" at bounding box center [1214, 304] width 91 height 14
type input "Kazakhstan"
click at [1253, 463] on button "Save" at bounding box center [1253, 464] width 44 height 15
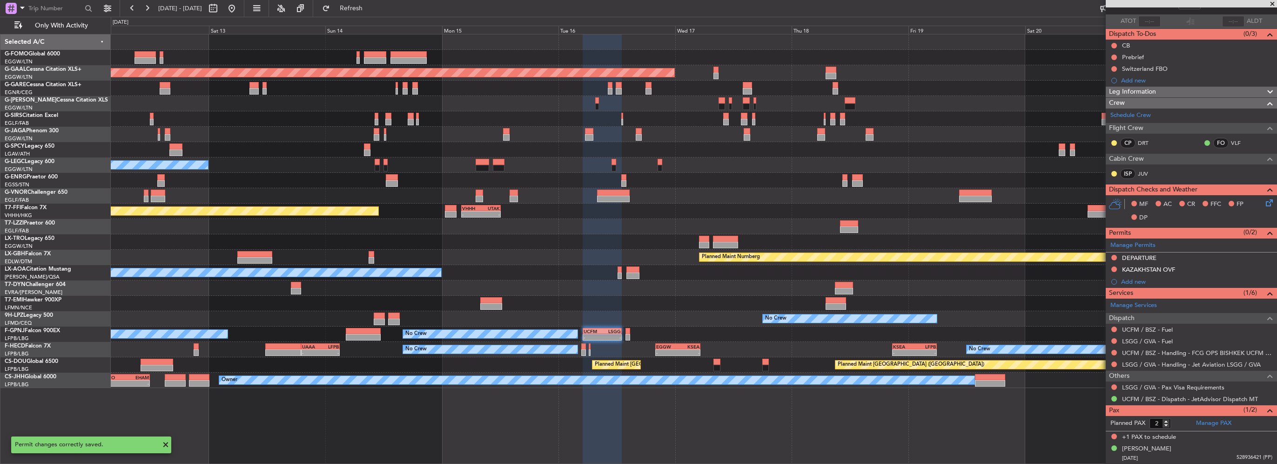
scroll to position [61, 0]
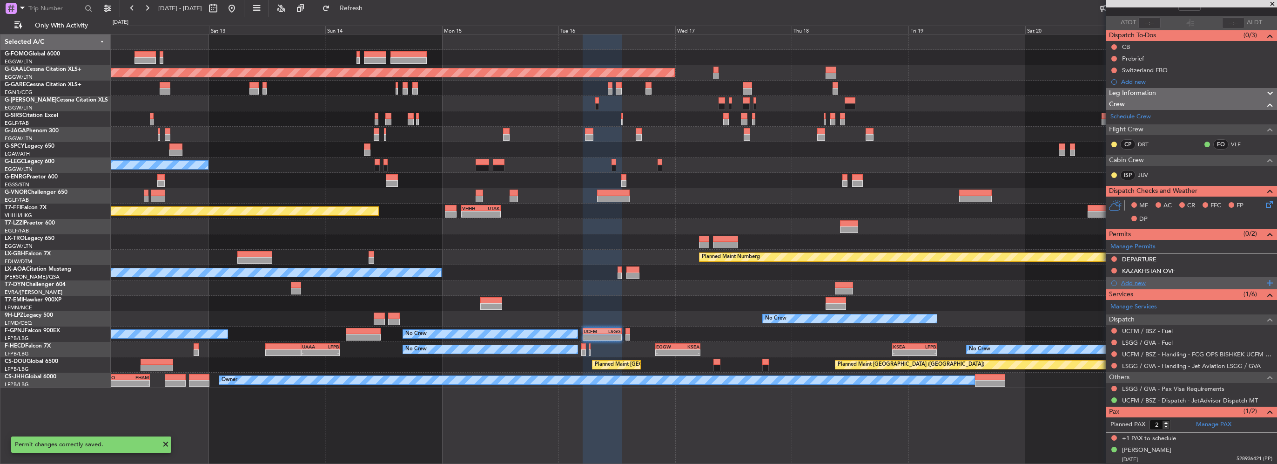
click at [1134, 281] on div "Add new" at bounding box center [1192, 283] width 143 height 8
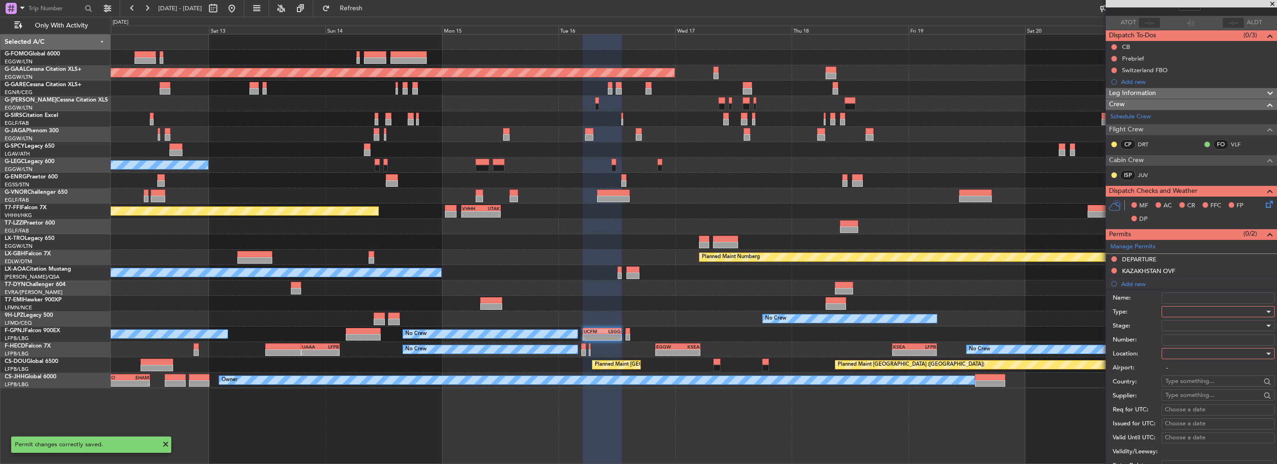
scroll to position [140, 0]
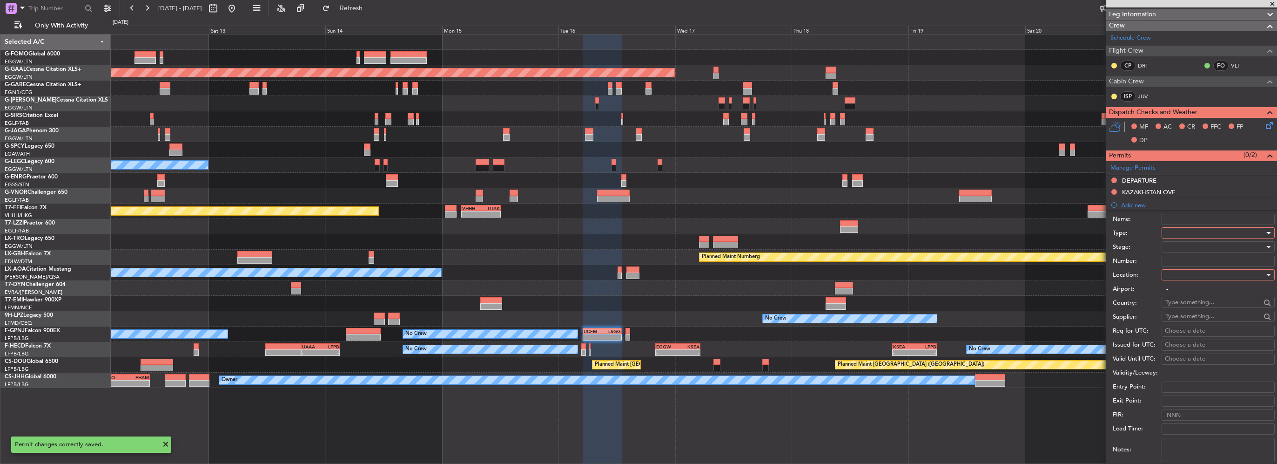
click at [1190, 233] on div at bounding box center [1215, 233] width 99 height 14
click at [1185, 313] on span "Overflight" at bounding box center [1215, 316] width 98 height 14
click at [1193, 274] on div at bounding box center [1215, 275] width 99 height 14
click at [1180, 342] on span "Enroute" at bounding box center [1215, 349] width 98 height 14
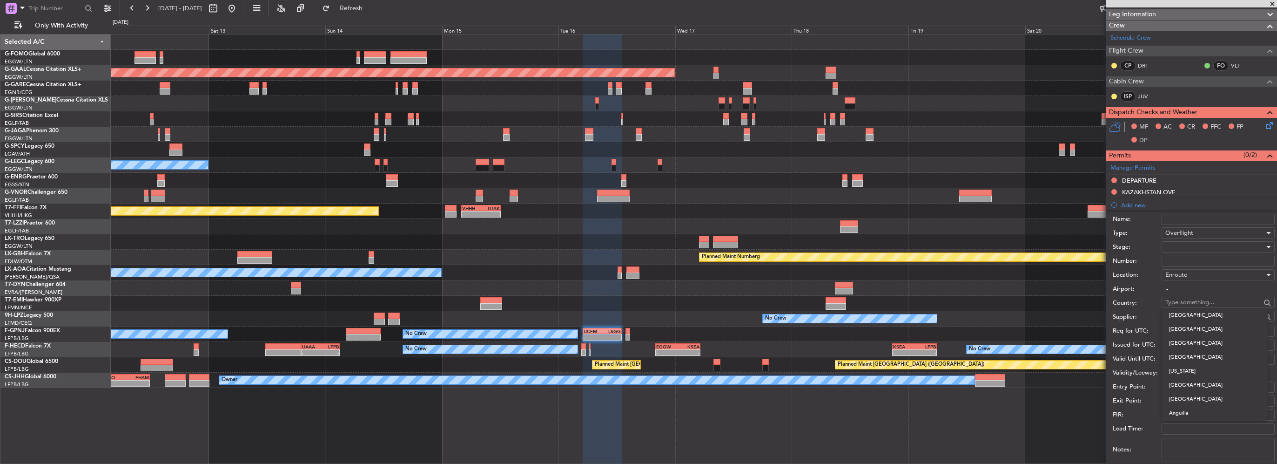
click at [1177, 307] on body "12 Sep 2025 - 22 Sep 2025 Refresh Quick Links Only With Activity Planned Maint …" at bounding box center [638, 232] width 1277 height 464
click at [1189, 314] on span "Uzbekistan" at bounding box center [1214, 315] width 91 height 14
type input "Uzbekistan"
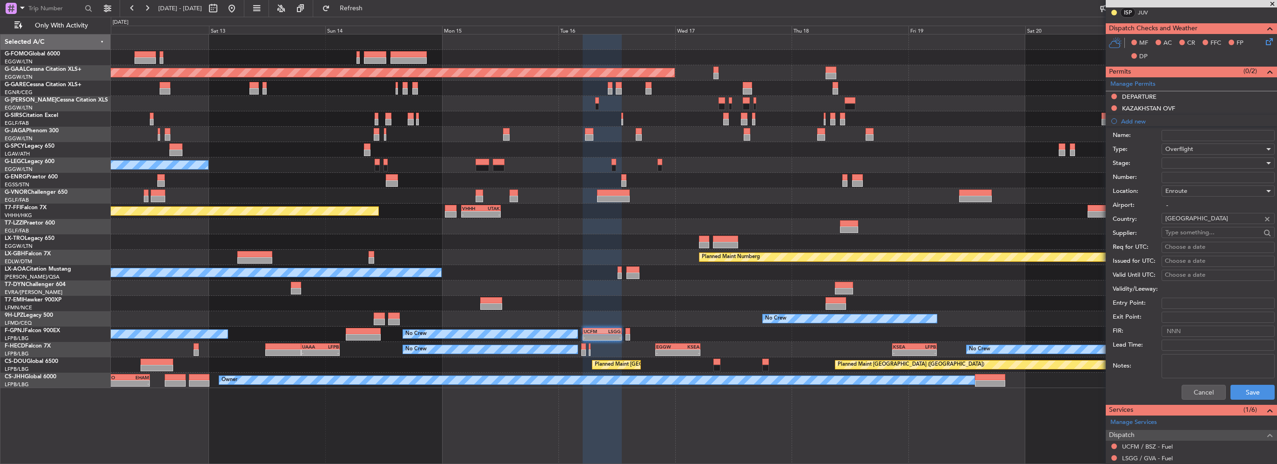
scroll to position [233, 0]
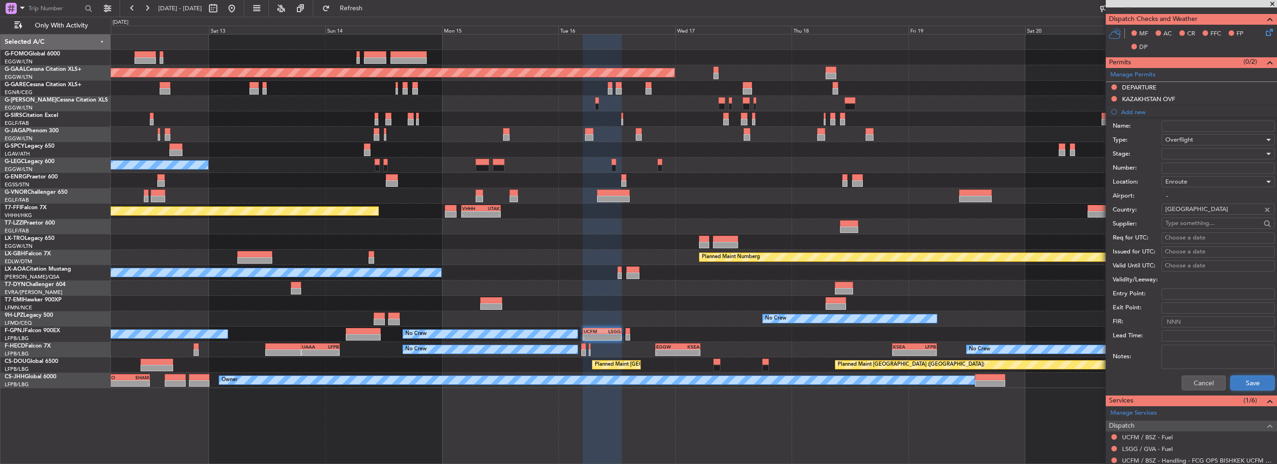
click at [1241, 375] on button "Save" at bounding box center [1253, 382] width 44 height 15
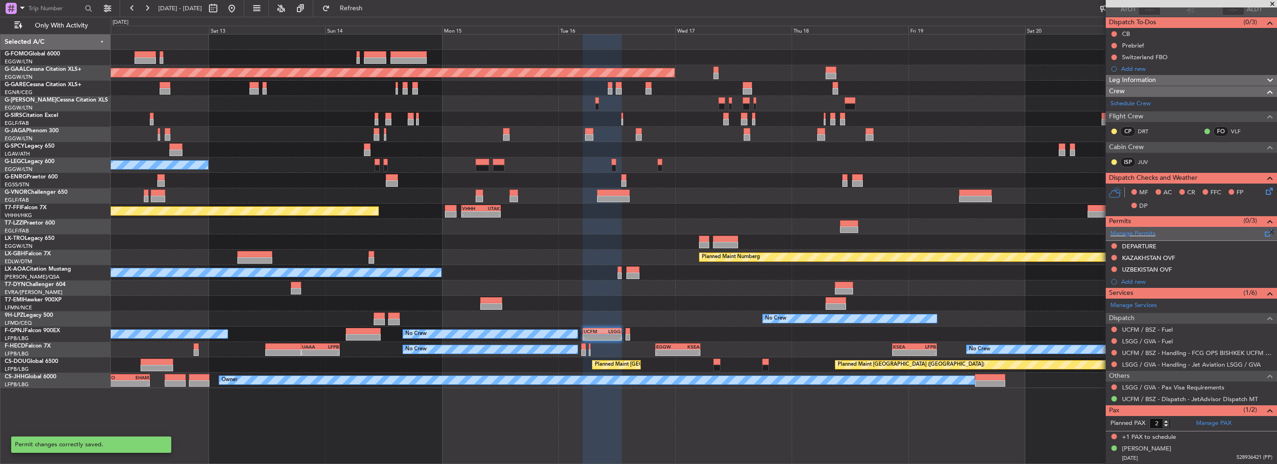
scroll to position [73, 0]
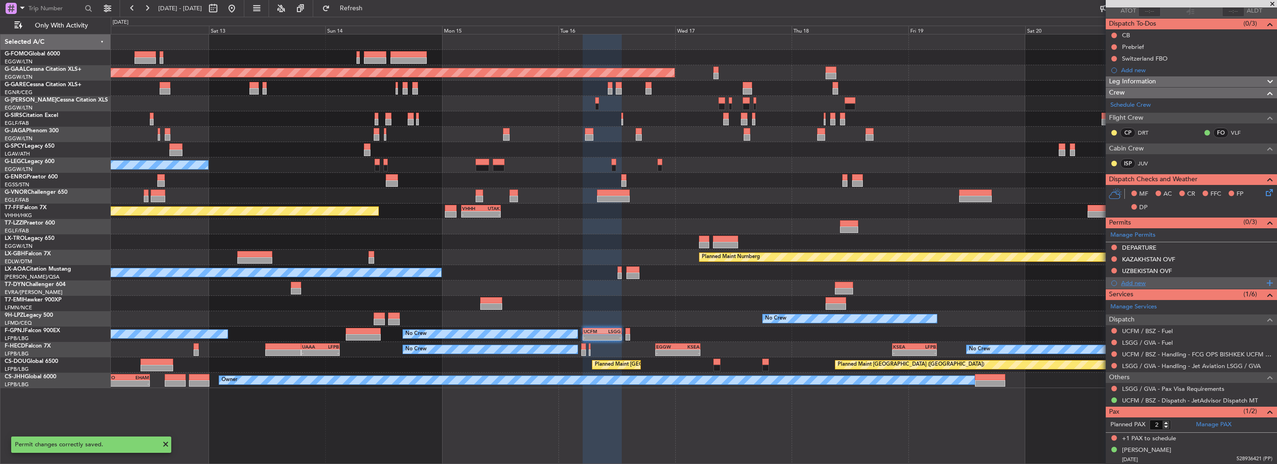
click at [1142, 283] on div "Add new" at bounding box center [1192, 283] width 143 height 8
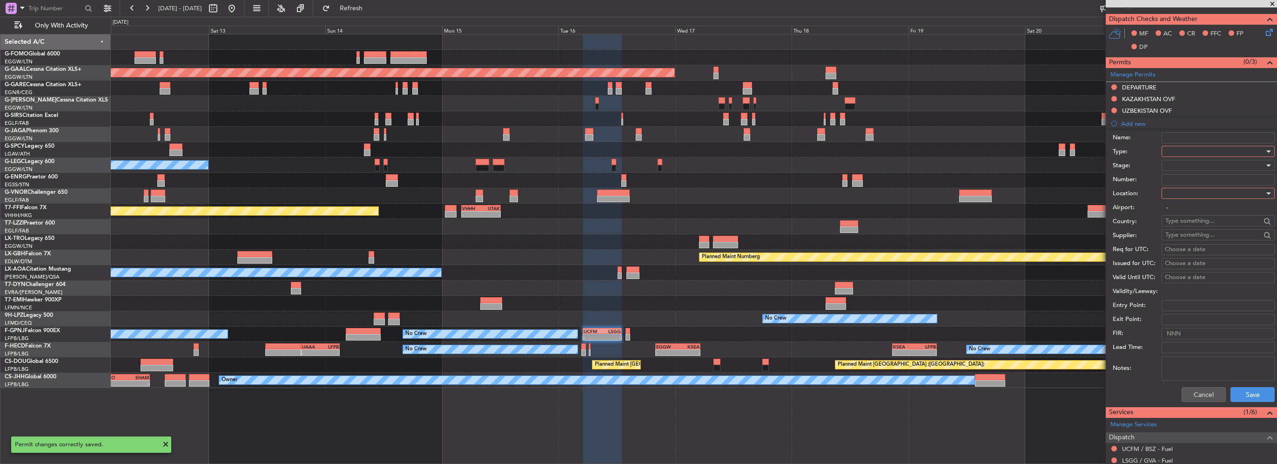
click at [1190, 147] on div at bounding box center [1215, 151] width 99 height 14
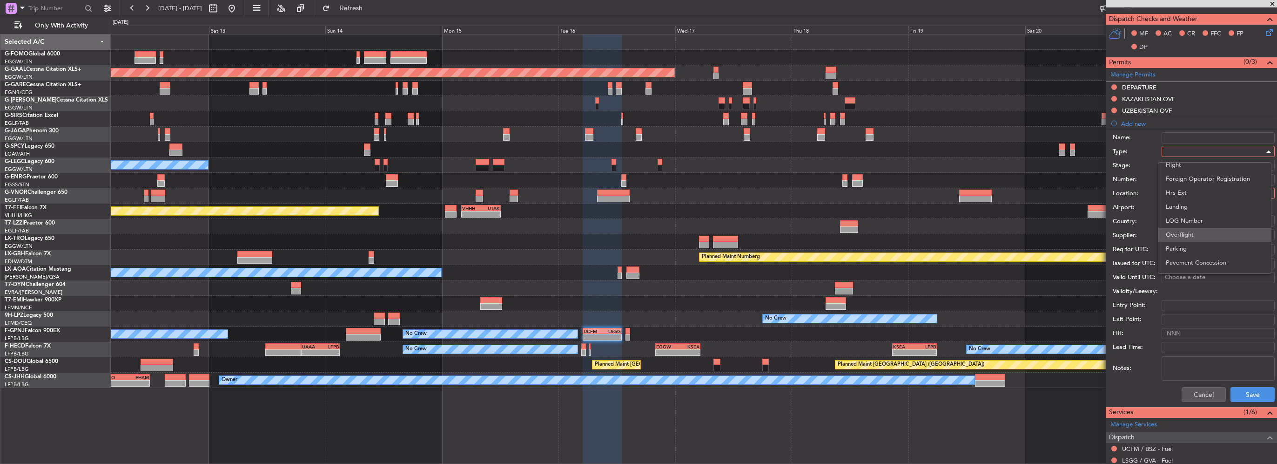
click at [1182, 233] on span "Overflight" at bounding box center [1215, 235] width 98 height 14
click at [1194, 191] on div at bounding box center [1215, 193] width 99 height 14
click at [1187, 268] on span "Enroute" at bounding box center [1215, 267] width 98 height 14
click at [1187, 223] on input "text" at bounding box center [1213, 221] width 95 height 14
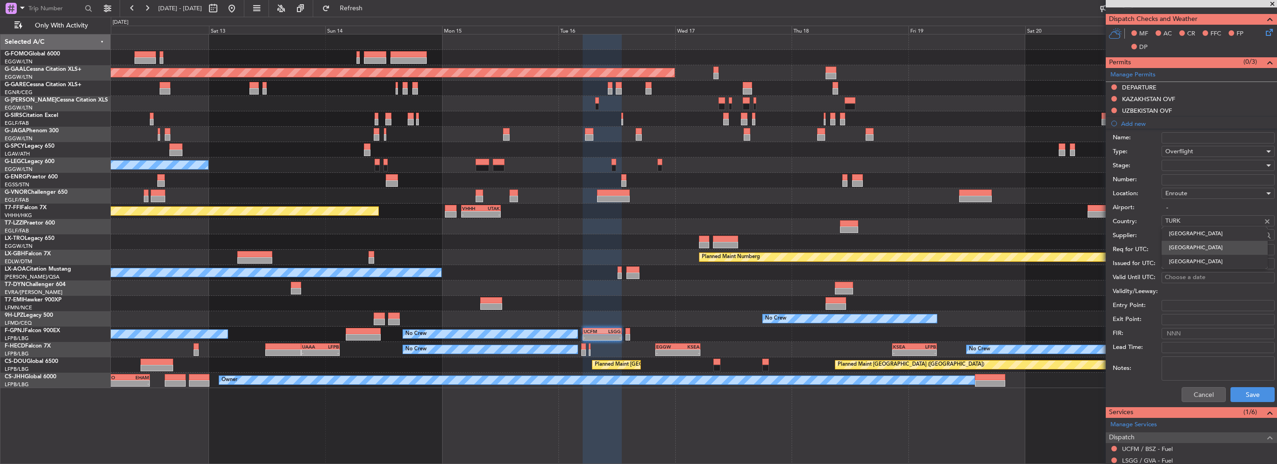
click at [1186, 246] on span "Turkmenistan" at bounding box center [1214, 248] width 91 height 14
type input "Turkmenistan"
click at [1262, 397] on button "Save" at bounding box center [1253, 394] width 44 height 15
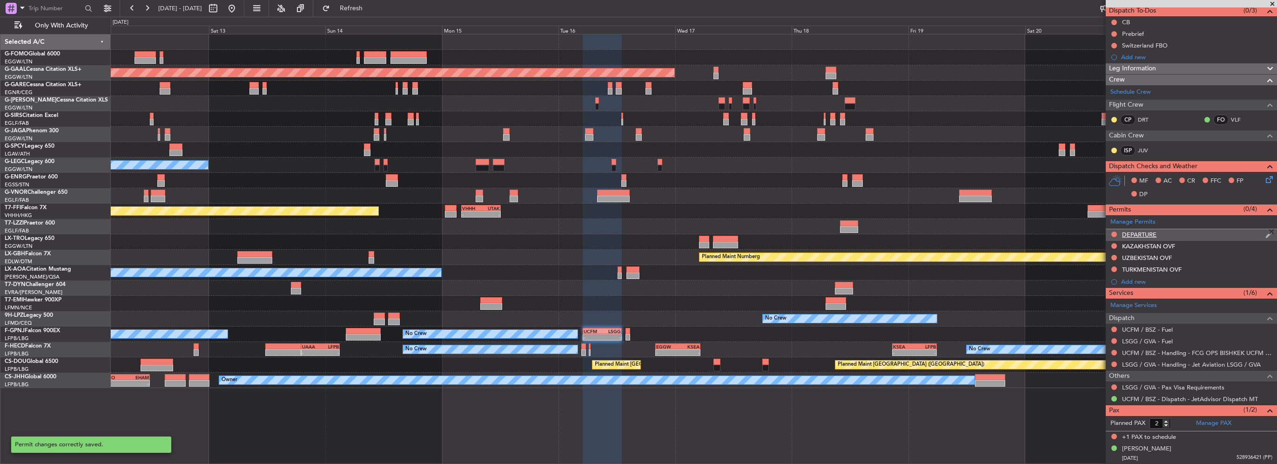
scroll to position [84, 0]
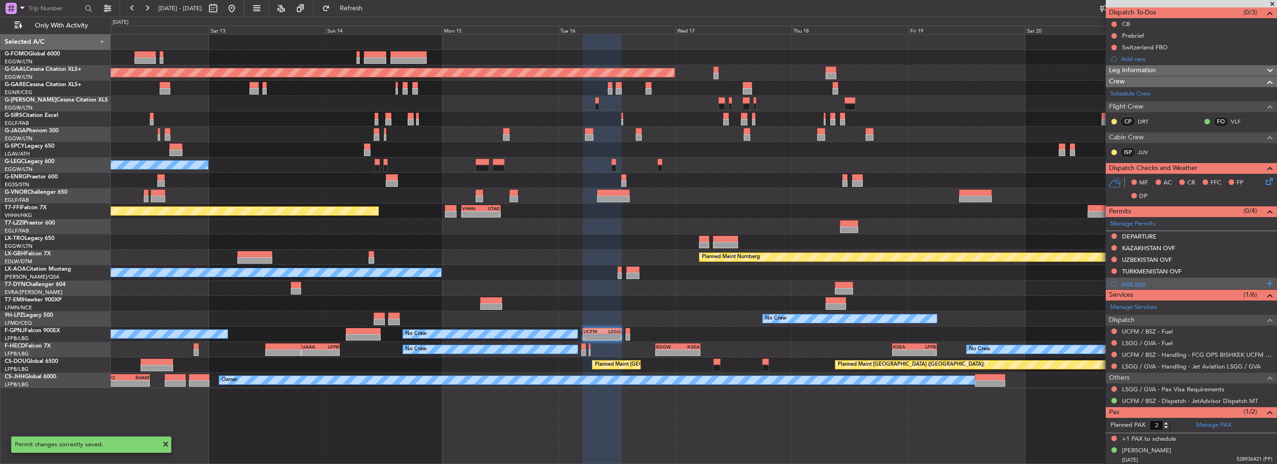
click at [1132, 280] on div "Add new" at bounding box center [1192, 283] width 143 height 8
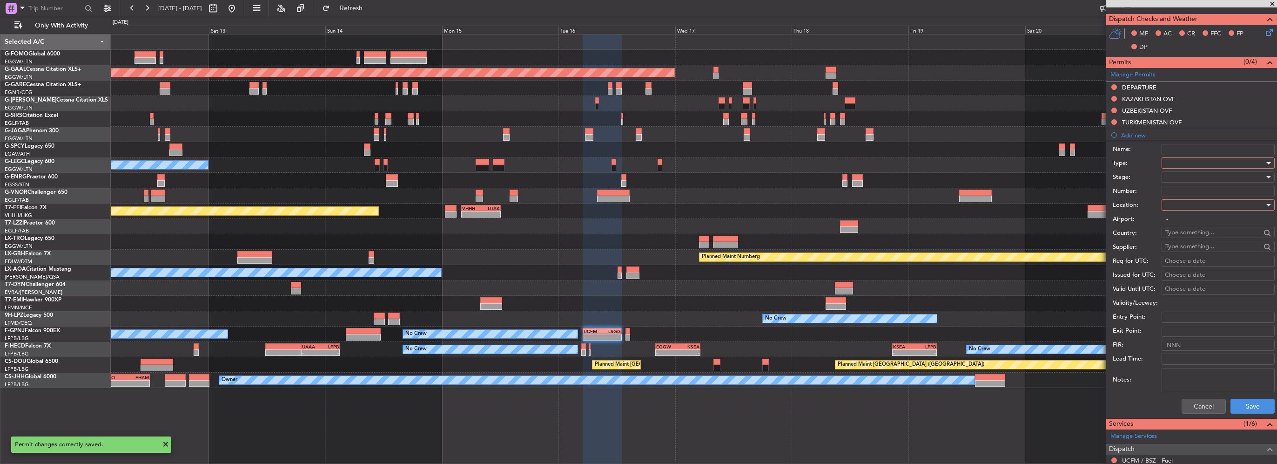
click at [1188, 162] on div at bounding box center [1215, 163] width 99 height 14
click at [1171, 242] on span "Overflight" at bounding box center [1215, 246] width 98 height 14
click at [1185, 201] on div at bounding box center [1215, 205] width 99 height 14
click at [1182, 277] on span "Enroute" at bounding box center [1215, 279] width 98 height 14
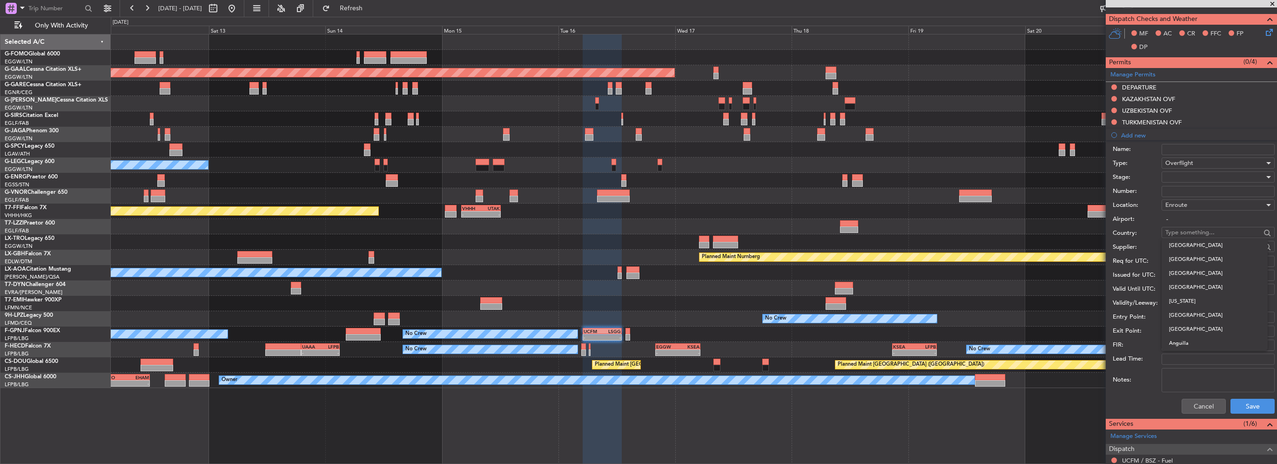
click at [1182, 225] on input "text" at bounding box center [1213, 232] width 95 height 14
click at [1202, 246] on span "Turkey" at bounding box center [1214, 245] width 91 height 14
type input "Turkey"
click at [1177, 176] on div at bounding box center [1215, 177] width 99 height 14
drag, startPoint x: 1188, startPoint y: 248, endPoint x: 1180, endPoint y: 216, distance: 33.2
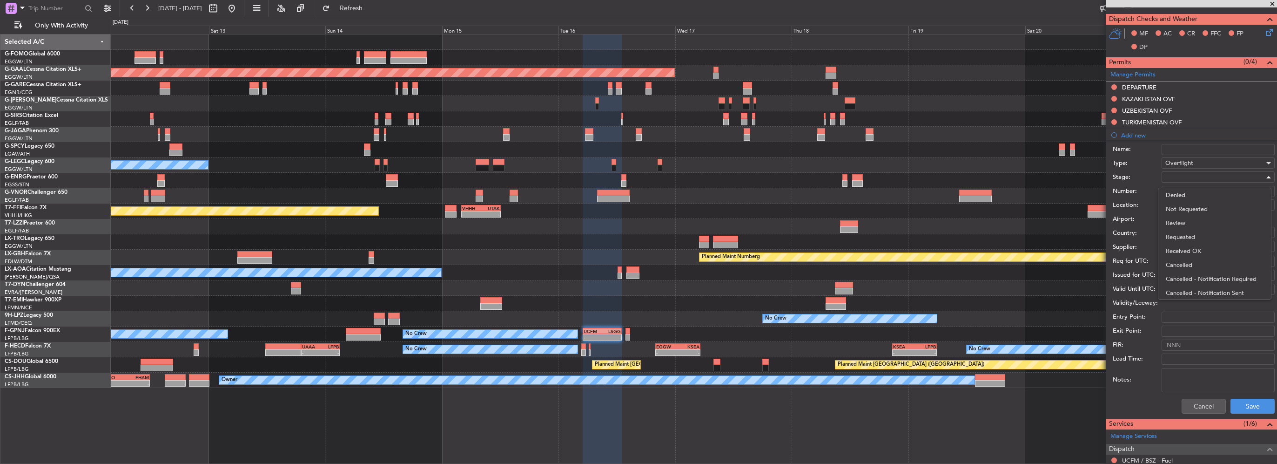
click at [1188, 247] on span "Received OK" at bounding box center [1215, 251] width 98 height 14
click at [1182, 189] on input "Number:" at bounding box center [1218, 191] width 113 height 11
type input "ECAC BUSINESS FLIGHT"
click at [1250, 408] on button "Save" at bounding box center [1253, 405] width 44 height 15
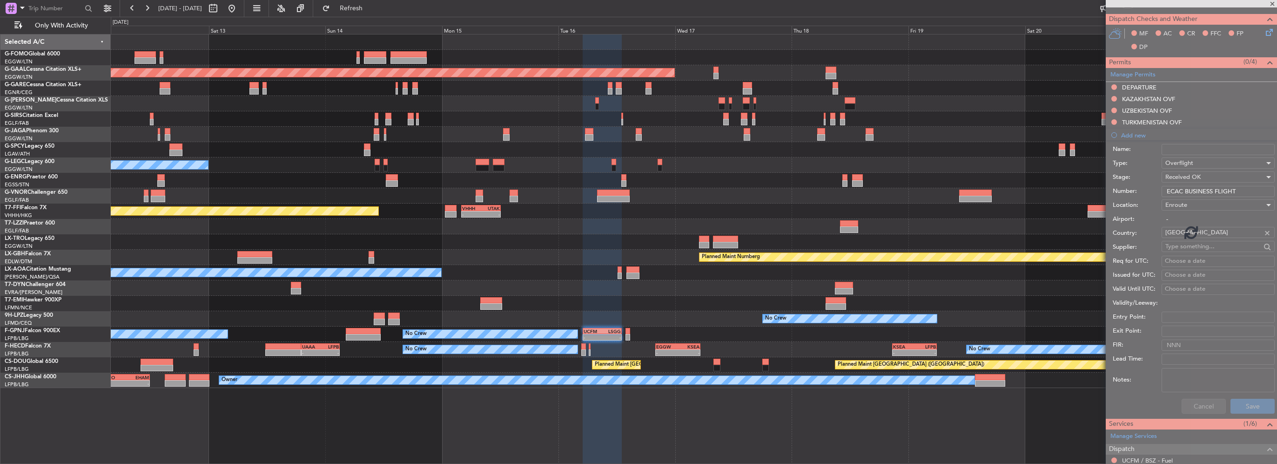
scroll to position [95, 0]
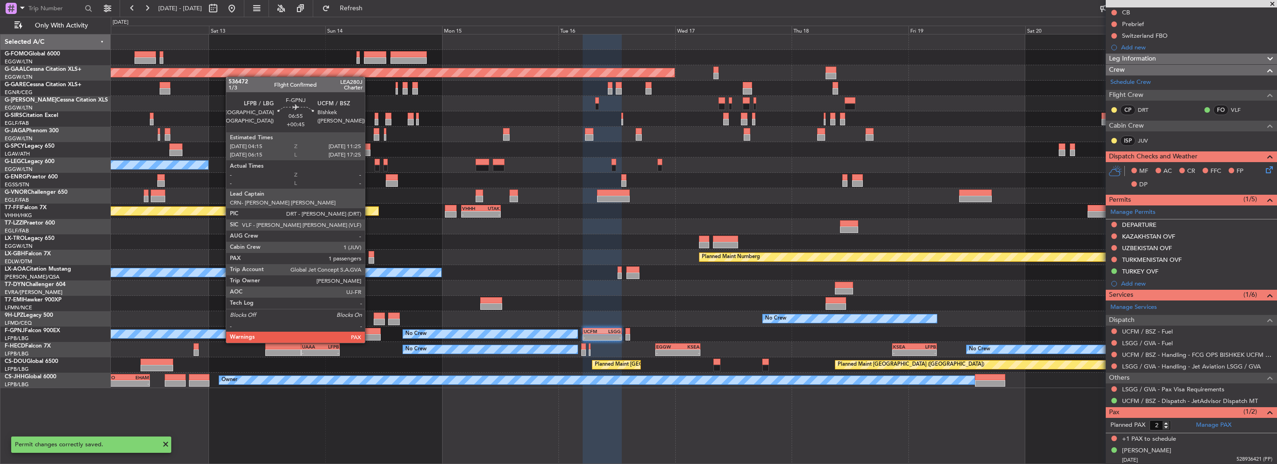
click at [369, 334] on div at bounding box center [363, 337] width 35 height 7
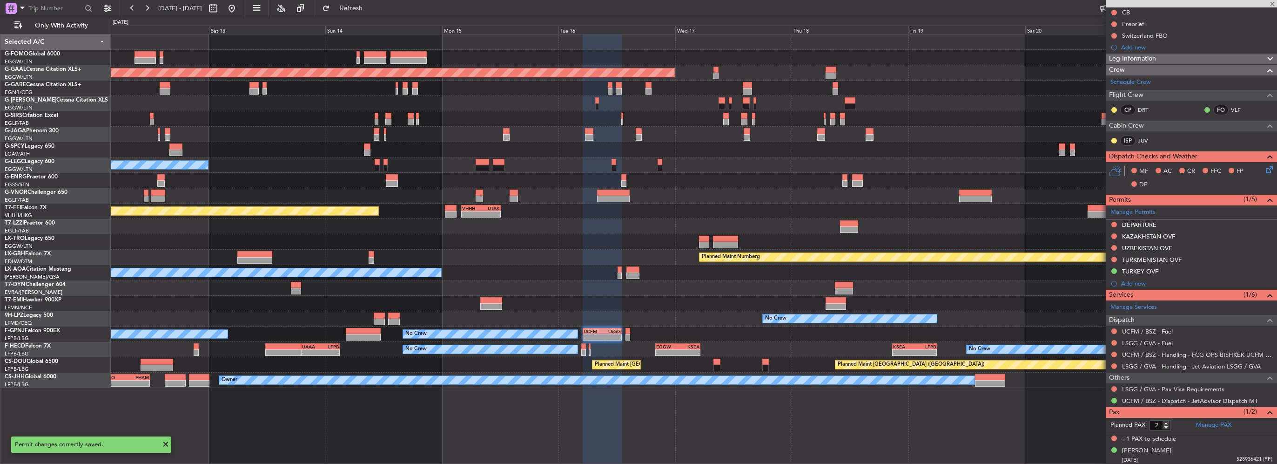
type input "+00:45"
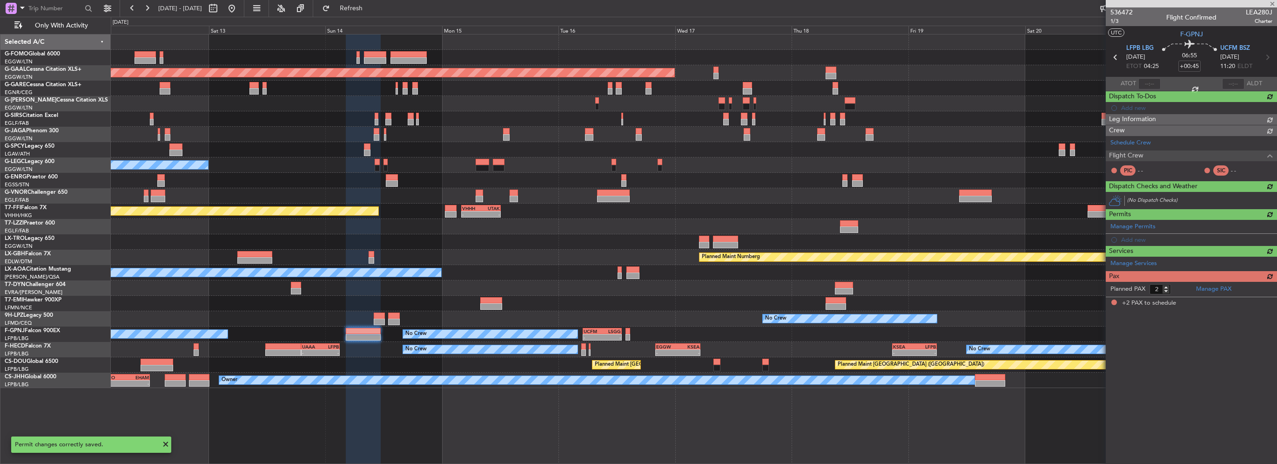
scroll to position [0, 0]
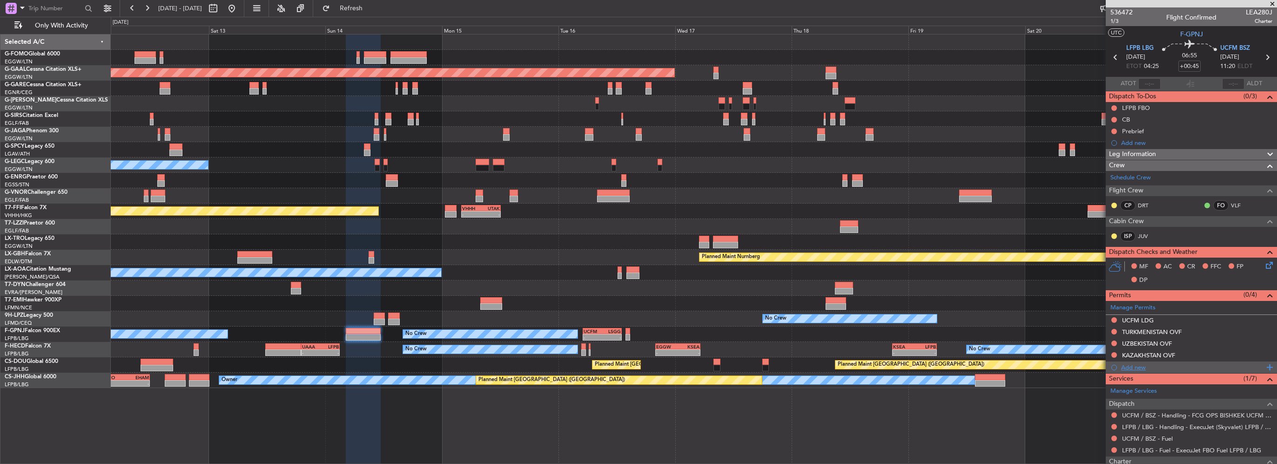
click at [1141, 364] on div "Add new" at bounding box center [1192, 367] width 143 height 8
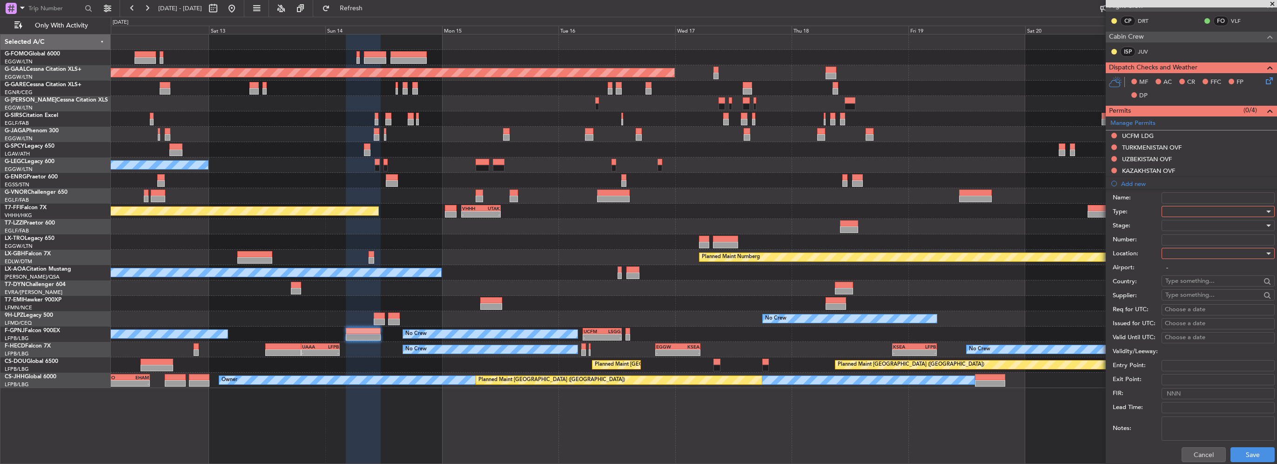
scroll to position [233, 0]
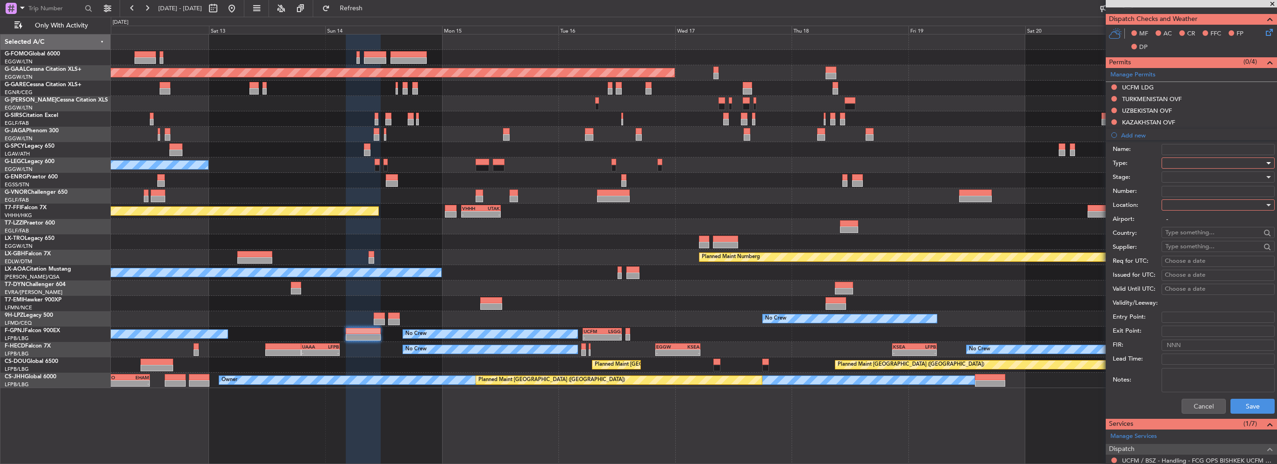
click at [1194, 161] on div at bounding box center [1215, 163] width 99 height 14
click at [1185, 201] on span "Overflight" at bounding box center [1215, 200] width 98 height 14
click at [1191, 204] on div at bounding box center [1215, 205] width 99 height 14
click at [1185, 278] on span "Enroute" at bounding box center [1215, 279] width 98 height 14
drag, startPoint x: 1191, startPoint y: 222, endPoint x: 1194, endPoint y: 231, distance: 9.1
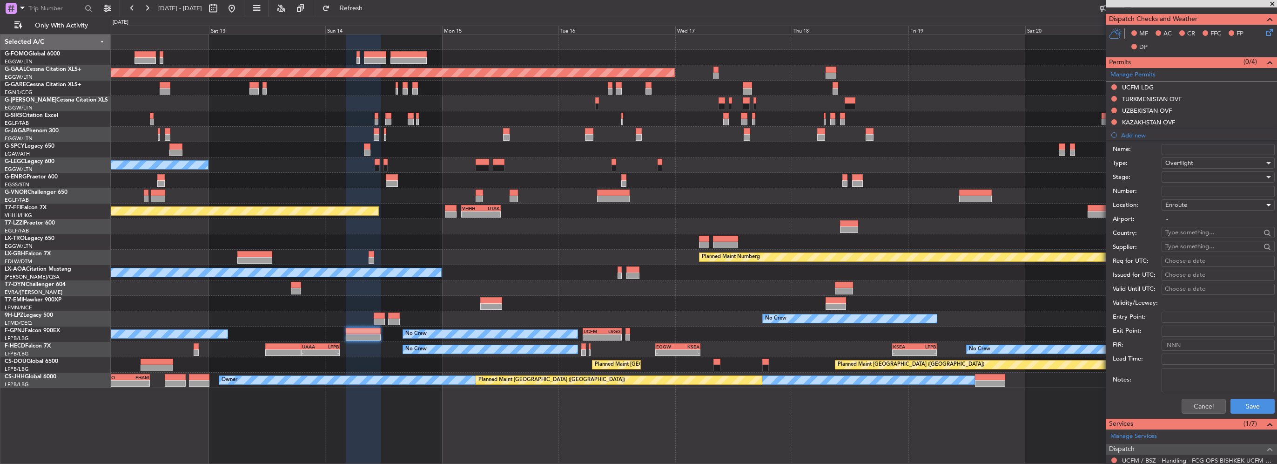
click at [1191, 223] on input "-" at bounding box center [1218, 219] width 113 height 11
click at [1194, 231] on input "text" at bounding box center [1213, 232] width 95 height 14
click at [1195, 246] on span "Turkey" at bounding box center [1214, 245] width 91 height 14
type input "Turkey"
click at [1186, 171] on div at bounding box center [1215, 177] width 99 height 14
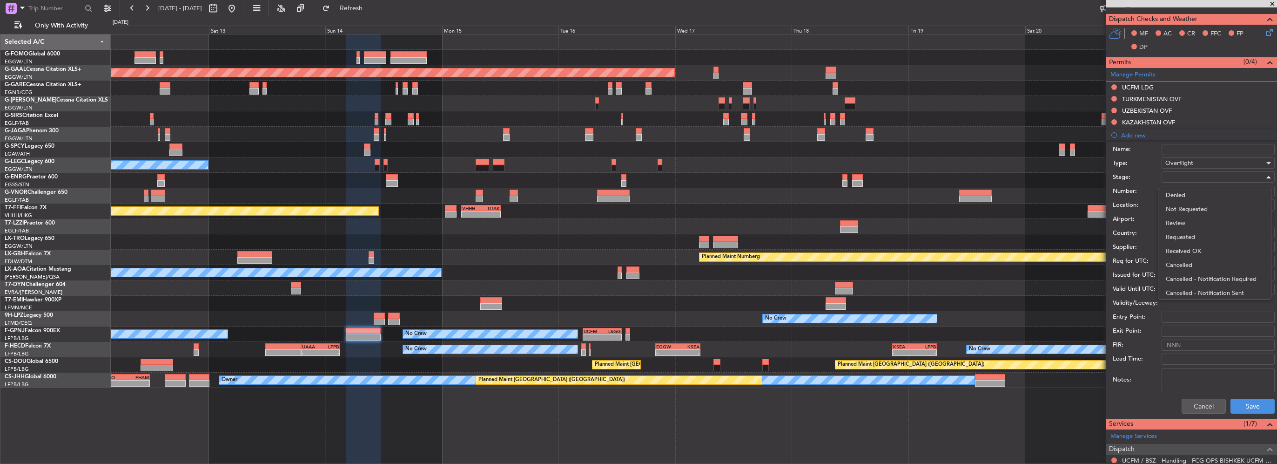
drag, startPoint x: 1198, startPoint y: 251, endPoint x: 1202, endPoint y: 204, distance: 47.7
click at [1198, 247] on span "Received OK" at bounding box center [1215, 251] width 98 height 14
click at [1193, 188] on input "Number:" at bounding box center [1218, 191] width 113 height 11
type input "ECAC BUSINESS FLIGHT"
click at [1241, 402] on button "Save" at bounding box center [1253, 405] width 44 height 15
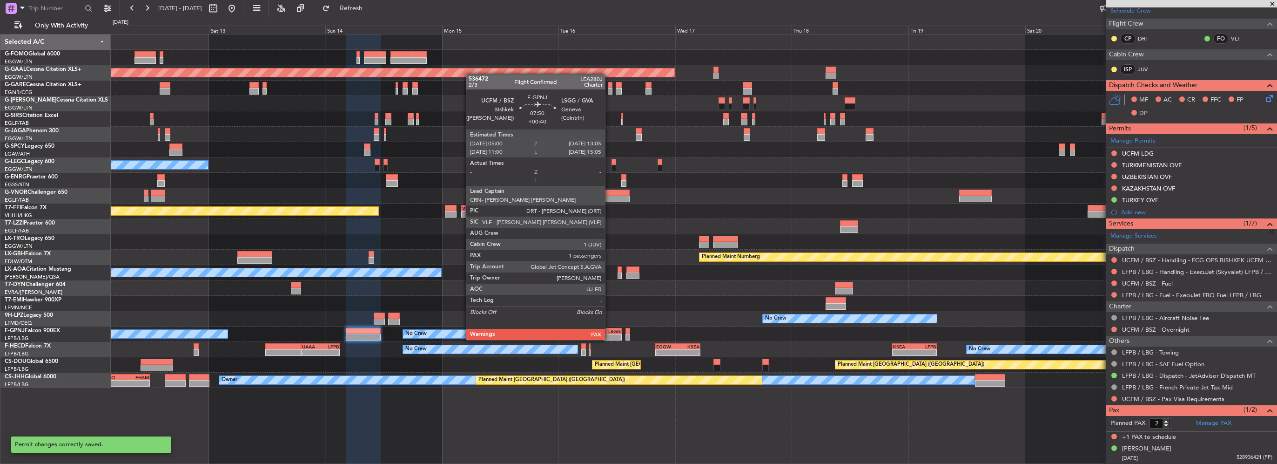
scroll to position [165, 0]
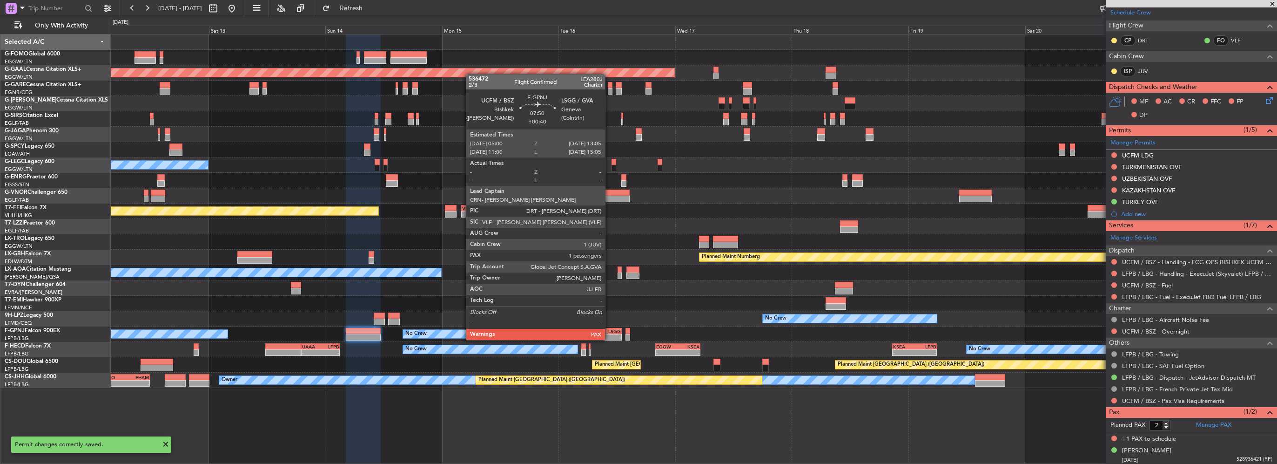
click at [609, 330] on div "LSGG" at bounding box center [611, 331] width 19 height 6
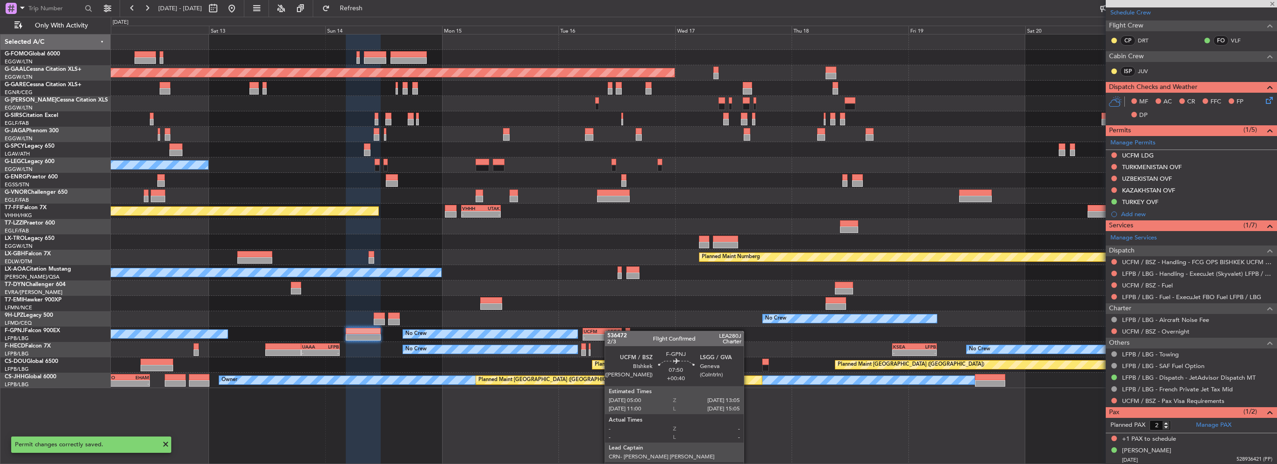
type input "+00:40"
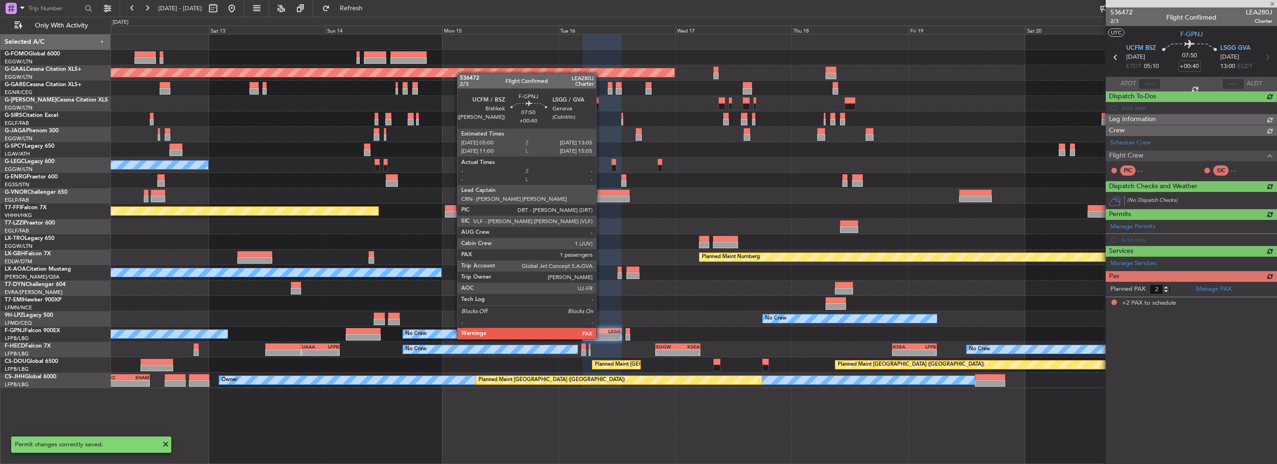
scroll to position [0, 0]
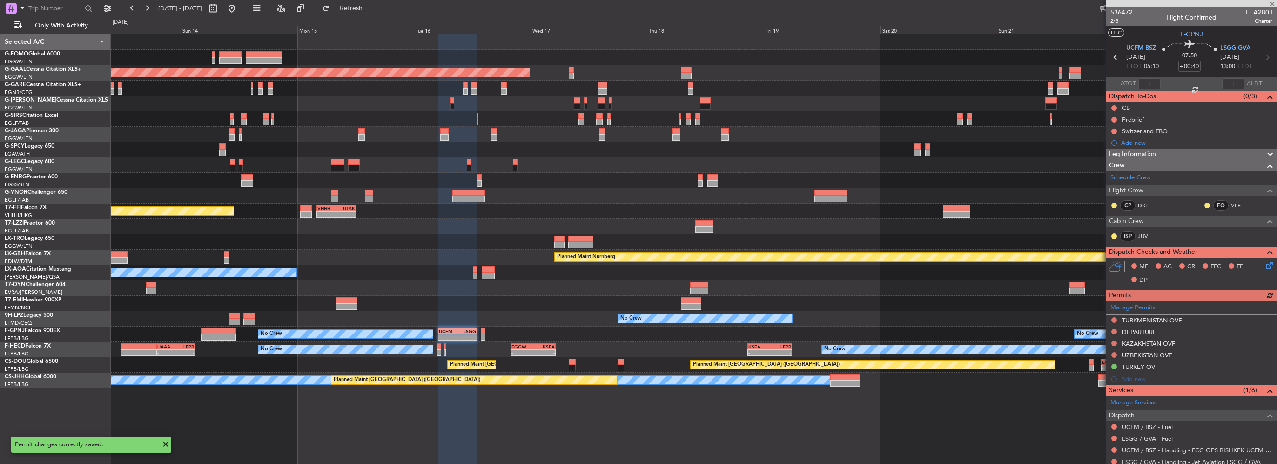
click at [515, 328] on div "Planned Maint Dusseldorf Planned Maint London (Luton) Unplanned Maint Athens (E…" at bounding box center [694, 210] width 1166 height 353
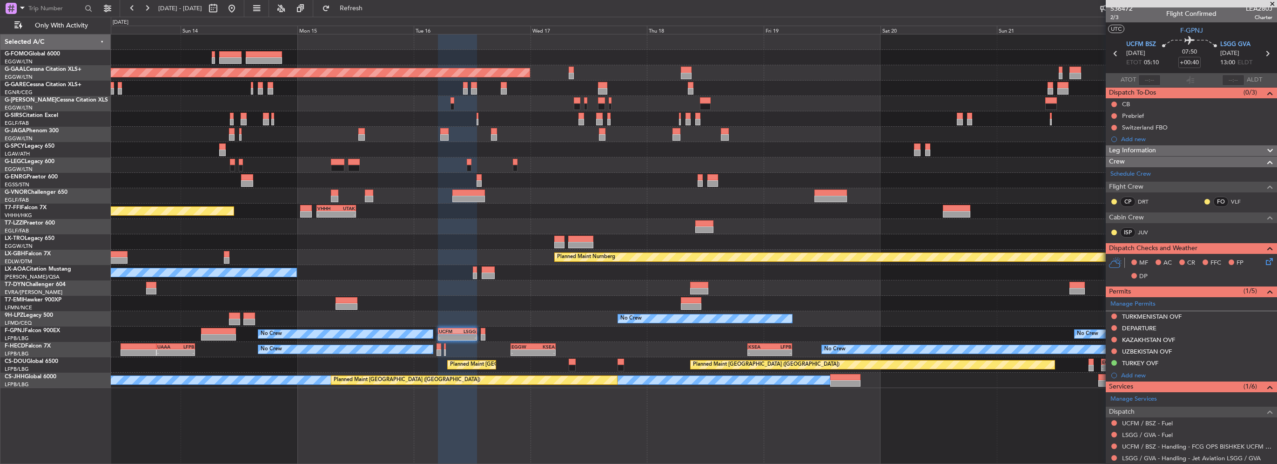
scroll to position [2, 0]
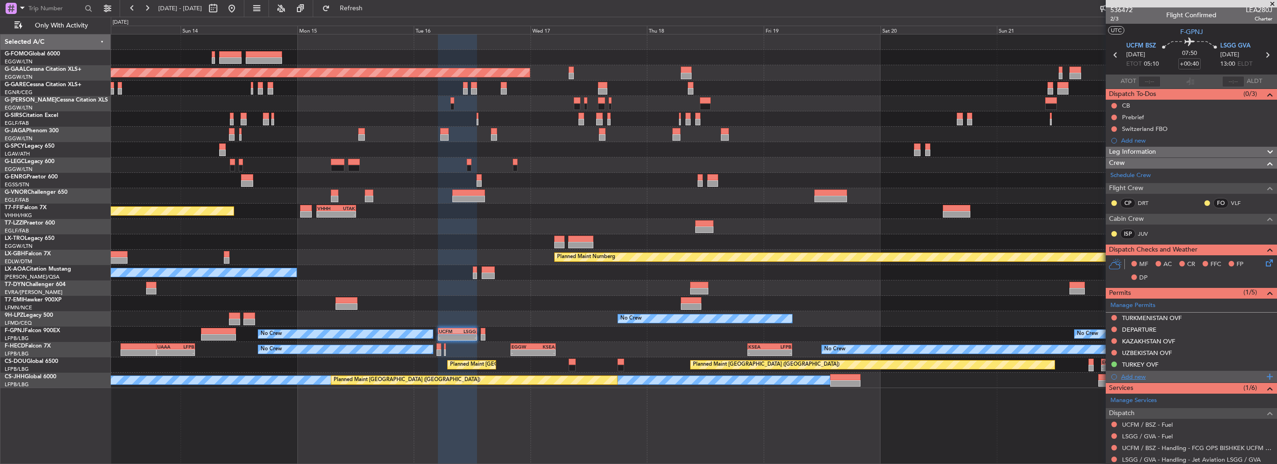
click at [1140, 372] on div "Add new" at bounding box center [1192, 376] width 143 height 8
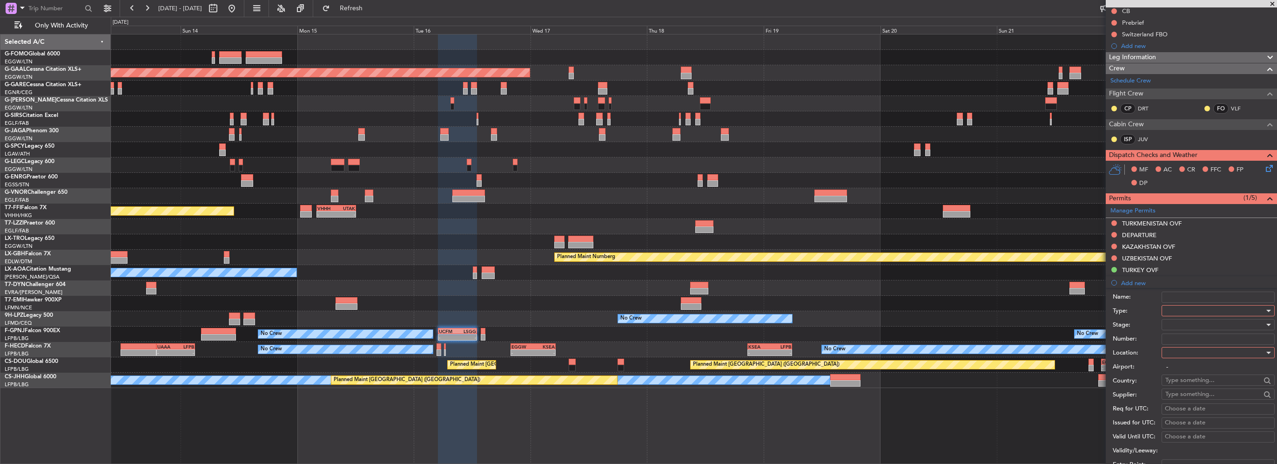
scroll to position [142, 0]
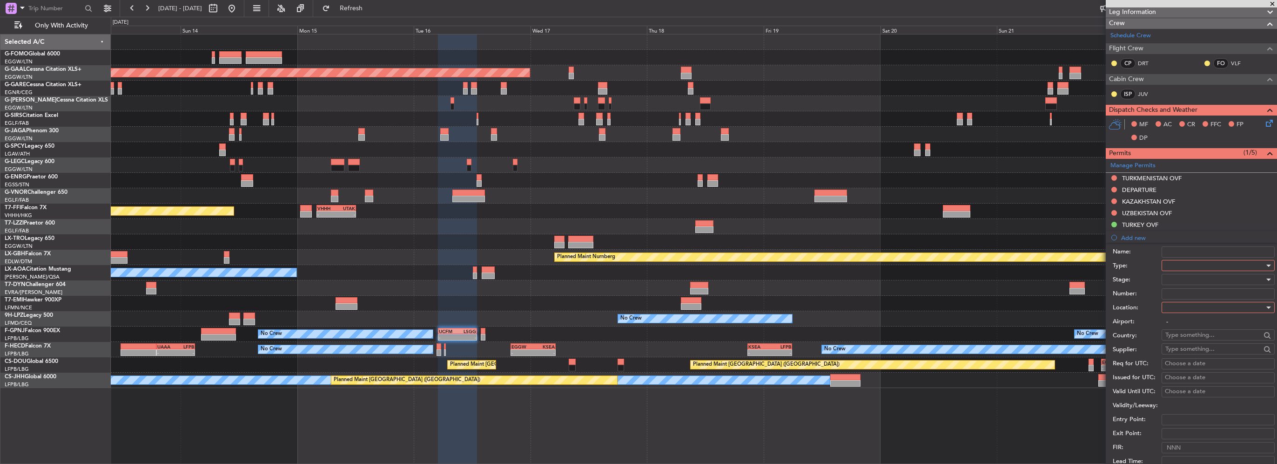
click at [1192, 269] on div at bounding box center [1215, 265] width 99 height 14
drag, startPoint x: 1173, startPoint y: 309, endPoint x: 1208, endPoint y: 313, distance: 36.0
click at [1173, 309] on span "PPR" at bounding box center [1215, 311] width 98 height 14
click at [1195, 303] on div at bounding box center [1215, 307] width 99 height 14
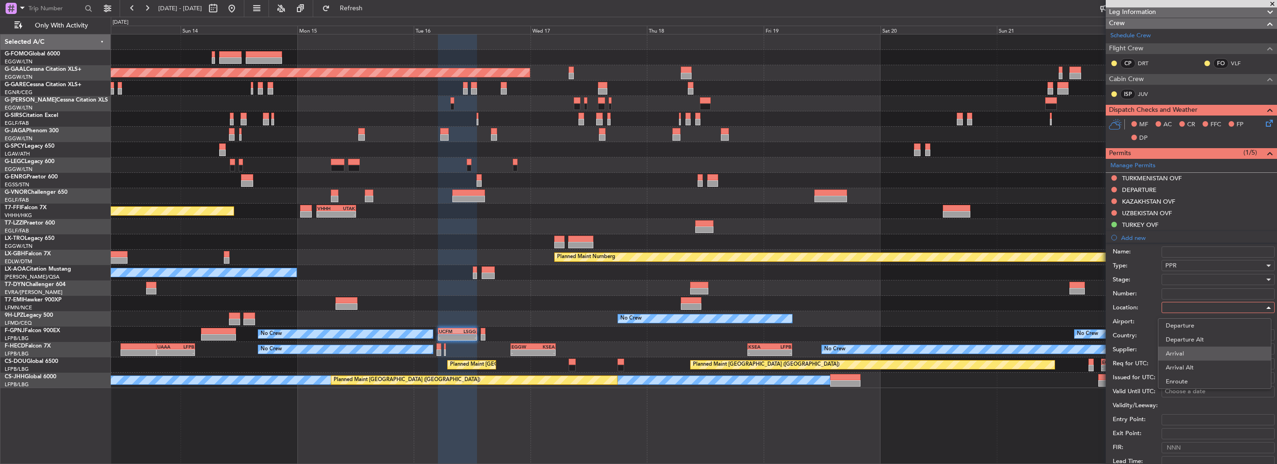
click at [1181, 352] on span "Arrival" at bounding box center [1215, 353] width 98 height 14
type input "LSGG / GVA"
click at [1172, 277] on div at bounding box center [1215, 279] width 99 height 14
click at [1139, 350] on div at bounding box center [638, 232] width 1277 height 464
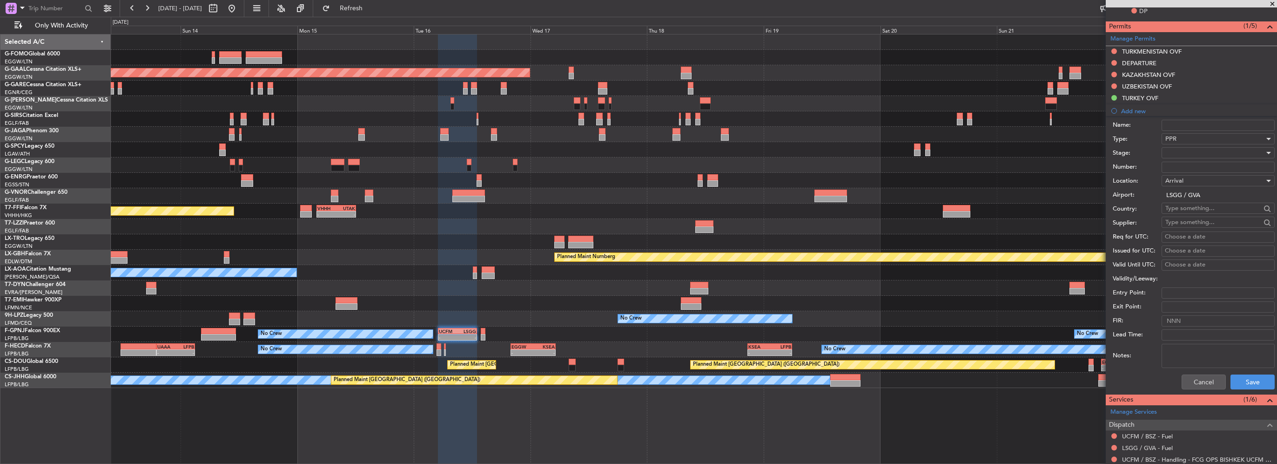
scroll to position [282, 0]
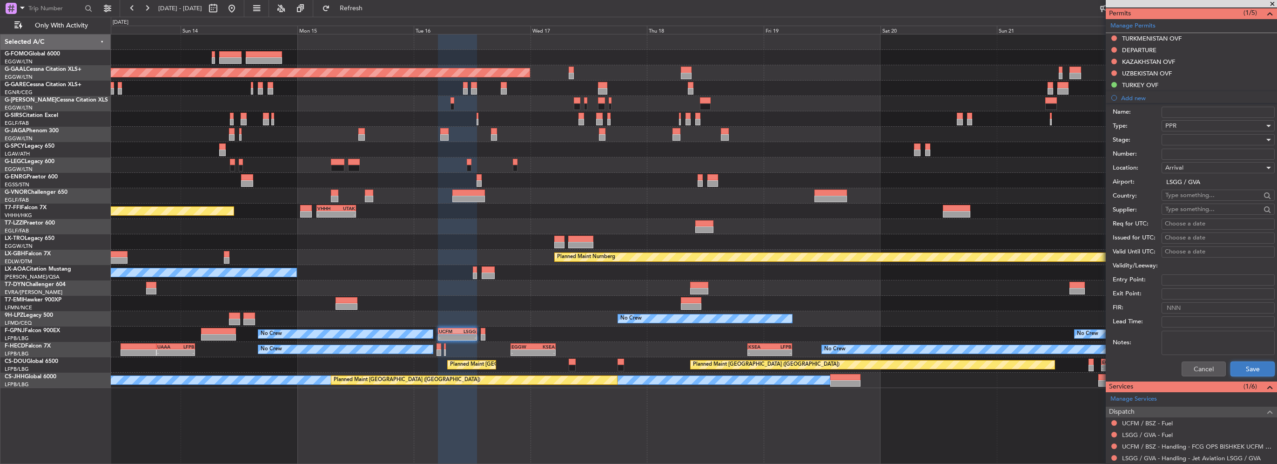
click at [1243, 372] on button "Save" at bounding box center [1253, 368] width 44 height 15
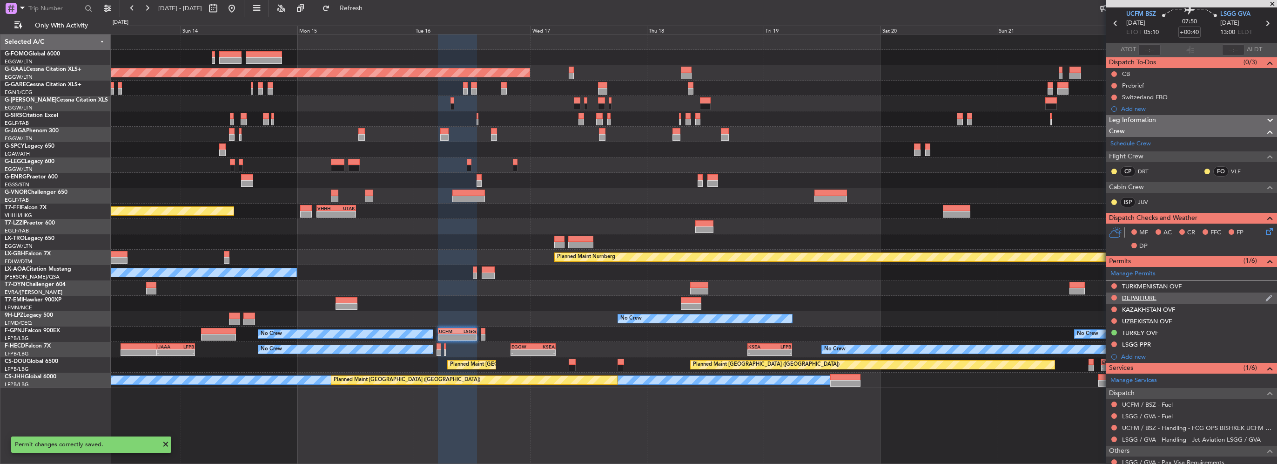
scroll to position [0, 0]
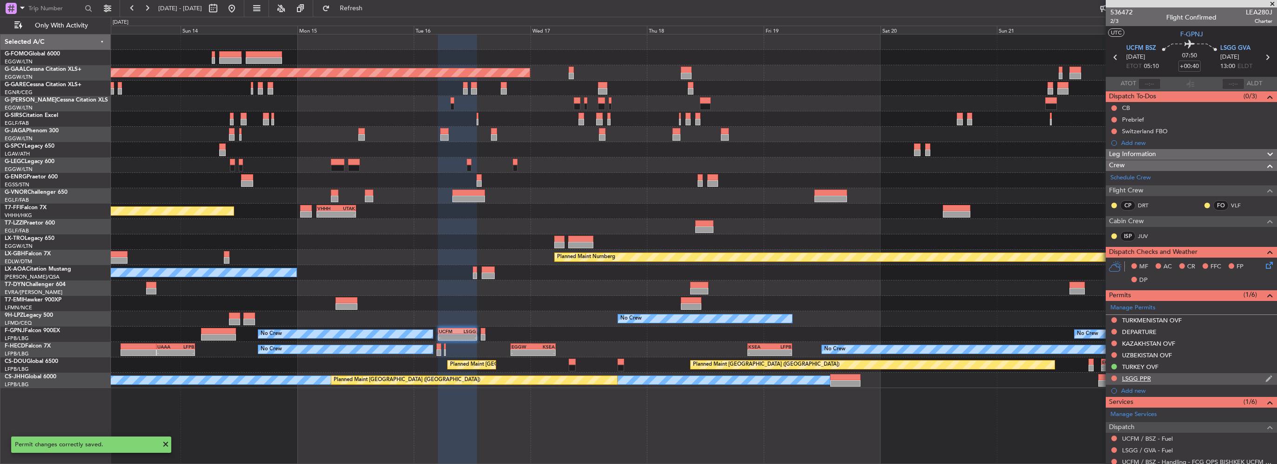
click at [1192, 380] on div "LSGG PPR" at bounding box center [1191, 379] width 171 height 12
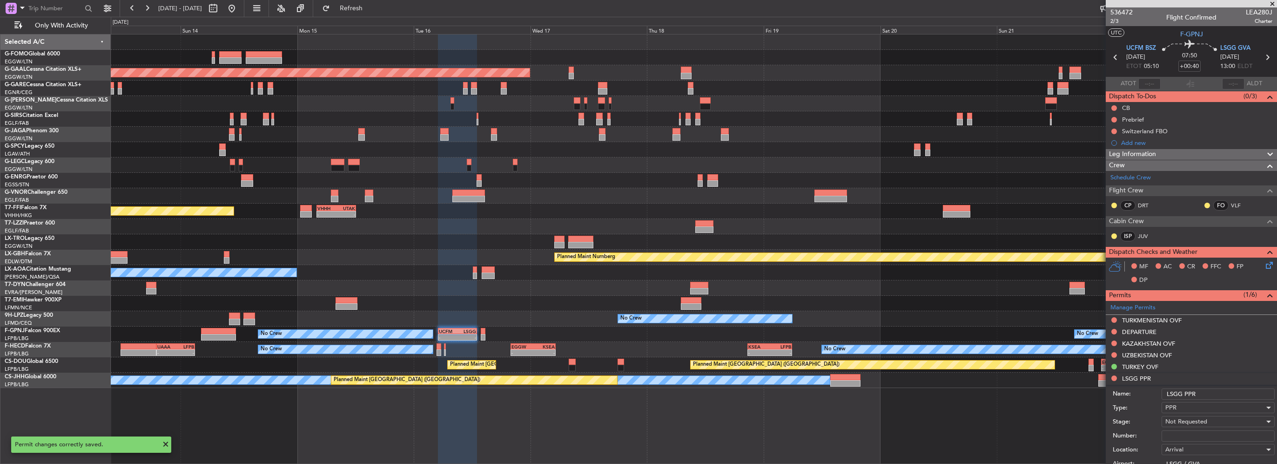
click at [1221, 401] on div "PPR" at bounding box center [1215, 407] width 99 height 14
click at [1222, 395] on span "PPR" at bounding box center [1208, 391] width 84 height 14
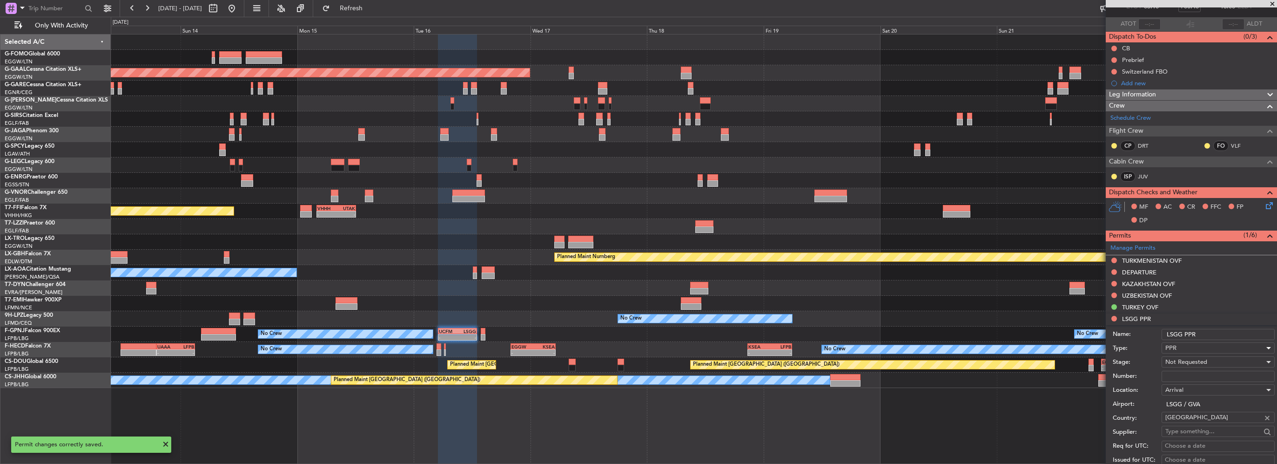
scroll to position [93, 0]
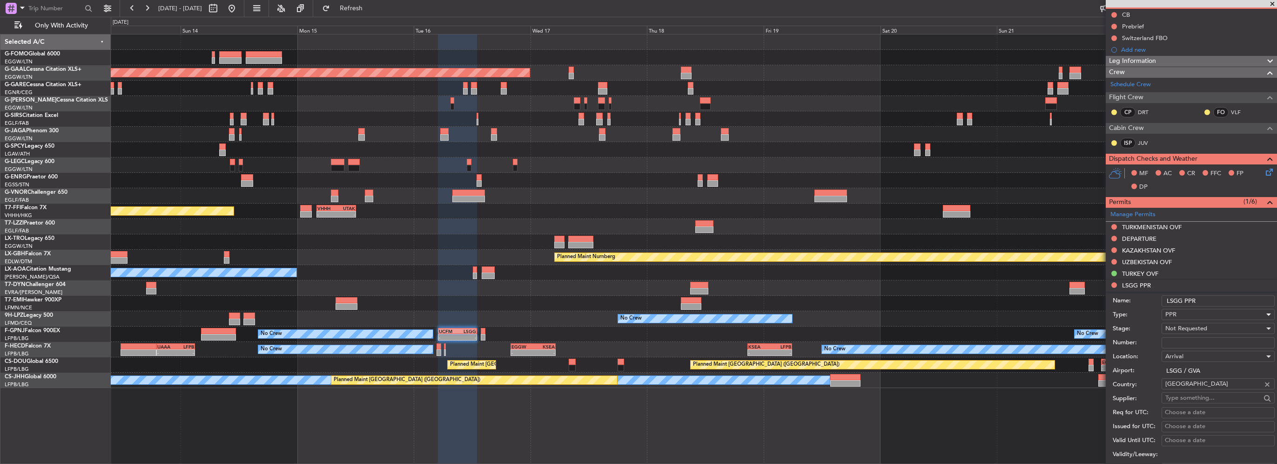
click at [1216, 302] on input "LSGG PPR" at bounding box center [1218, 300] width 113 height 11
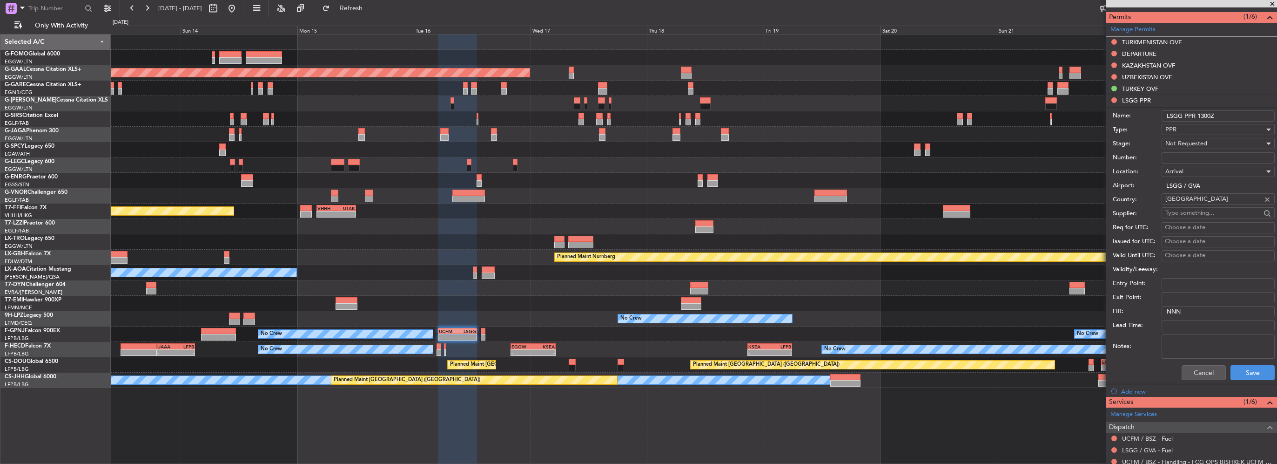
scroll to position [279, 0]
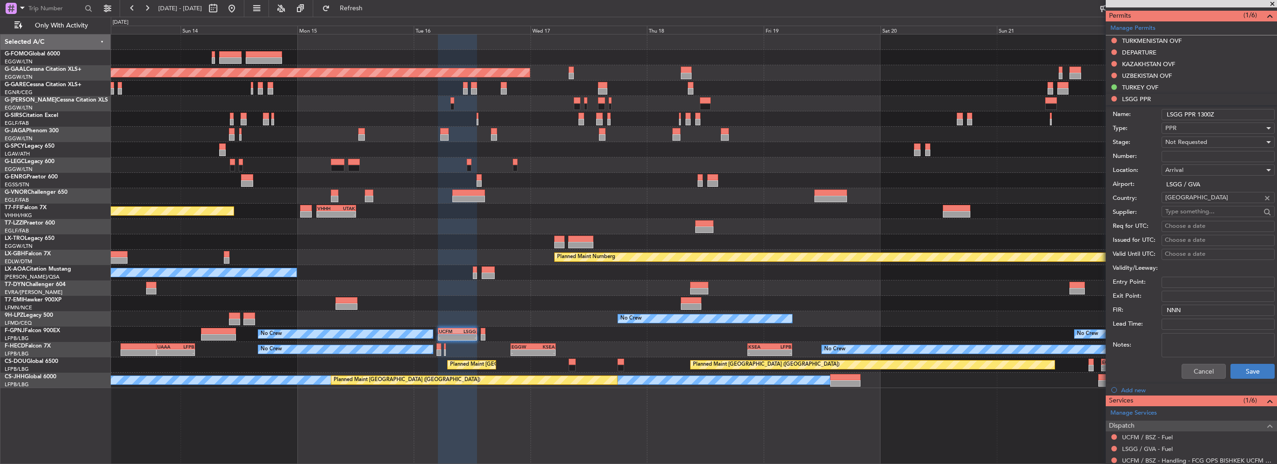
type input "LSGG PPR 1300Z"
click at [1257, 373] on button "Save" at bounding box center [1253, 371] width 44 height 15
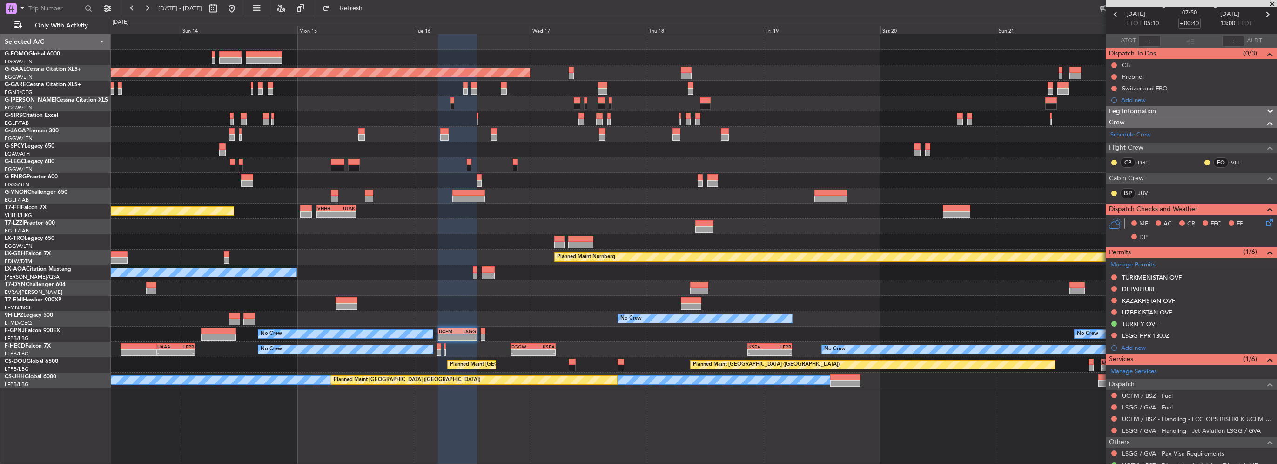
scroll to position [14, 0]
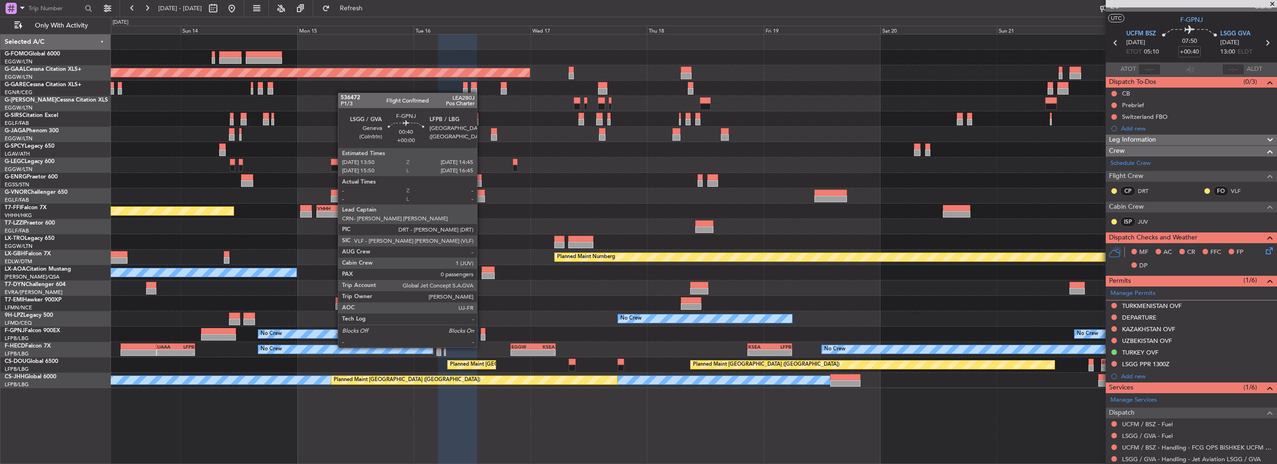
click at [481, 338] on div at bounding box center [483, 337] width 5 height 7
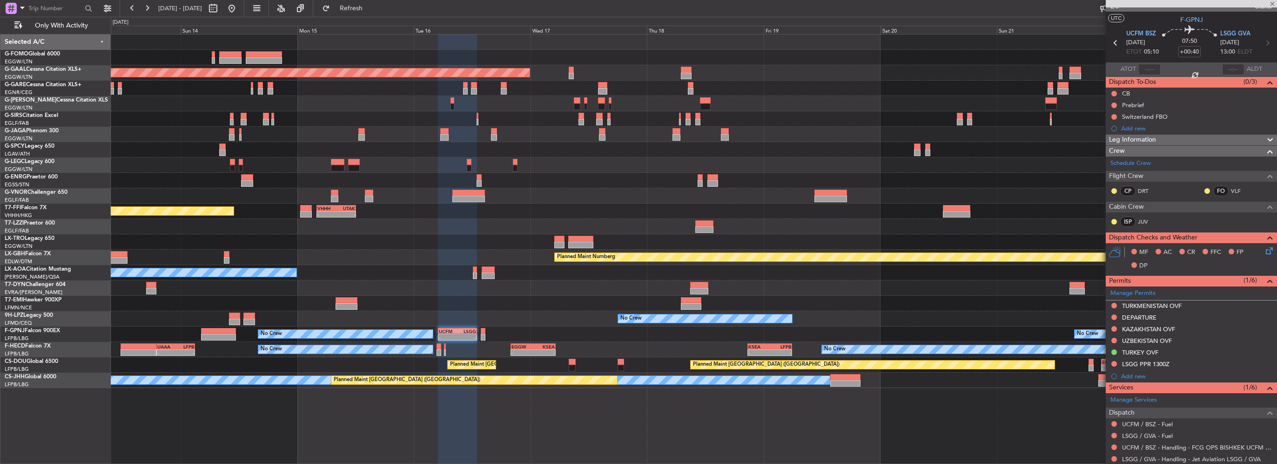
type input "0"
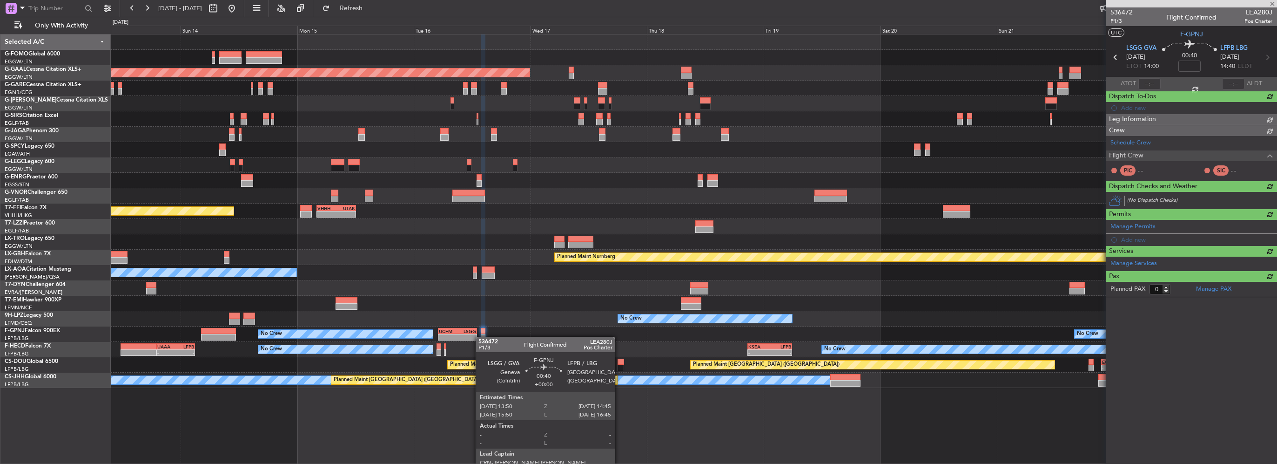
scroll to position [0, 0]
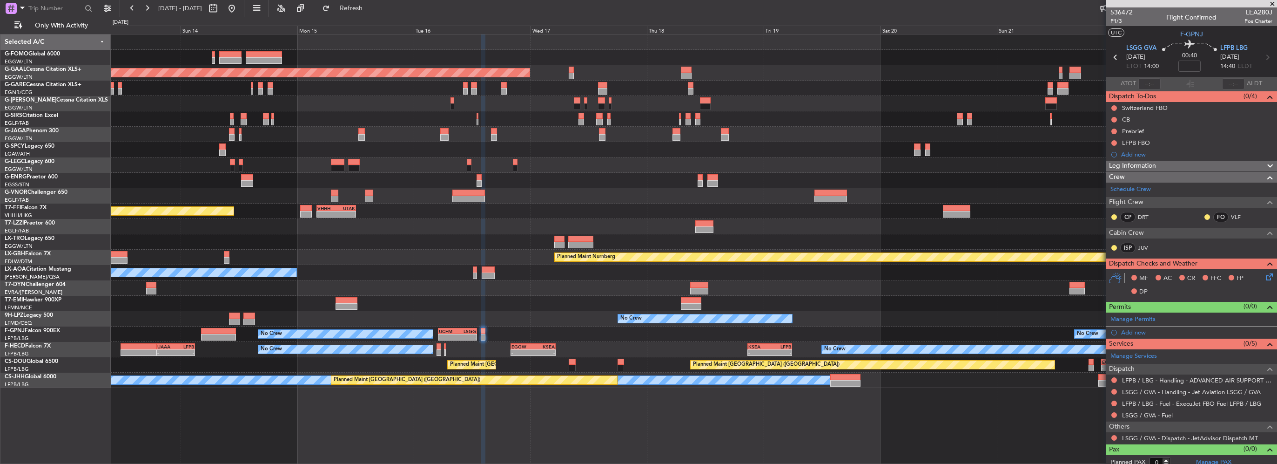
click at [1111, 436] on div at bounding box center [1114, 437] width 7 height 7
click at [1113, 437] on button at bounding box center [1115, 438] width 6 height 6
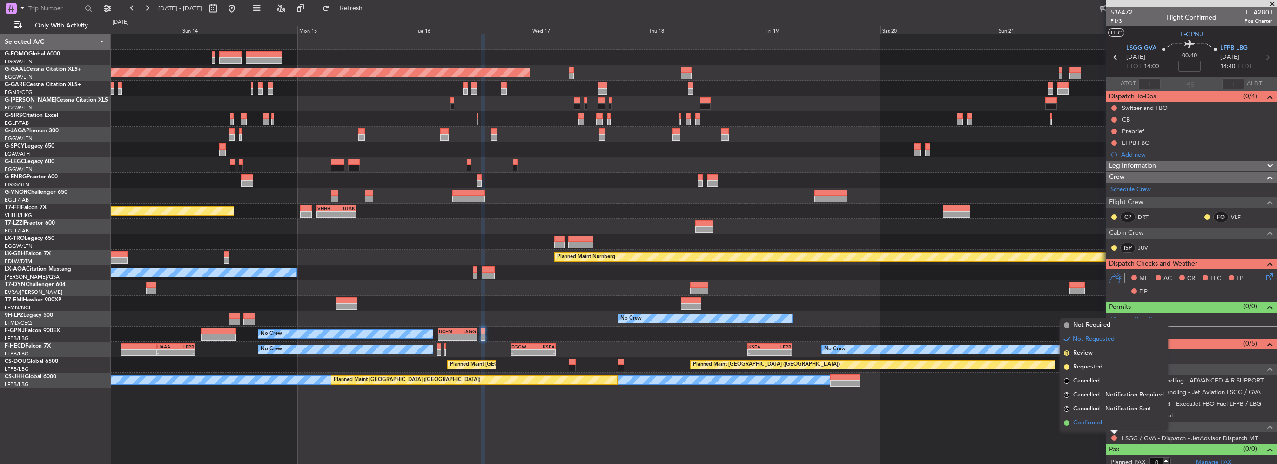
click at [1095, 423] on span "Confirmed" at bounding box center [1087, 422] width 29 height 9
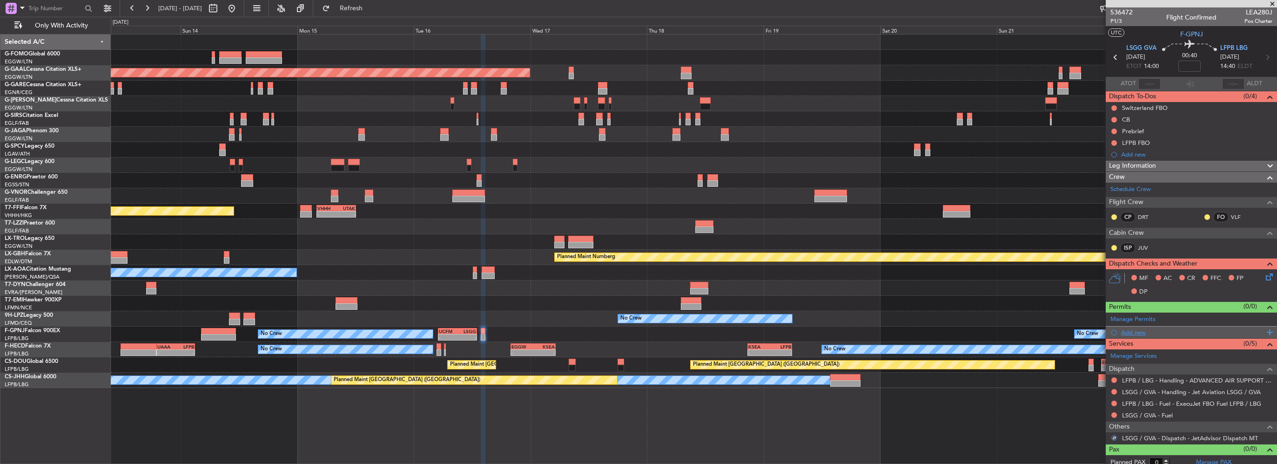
click at [1141, 332] on div "Add new" at bounding box center [1192, 332] width 143 height 8
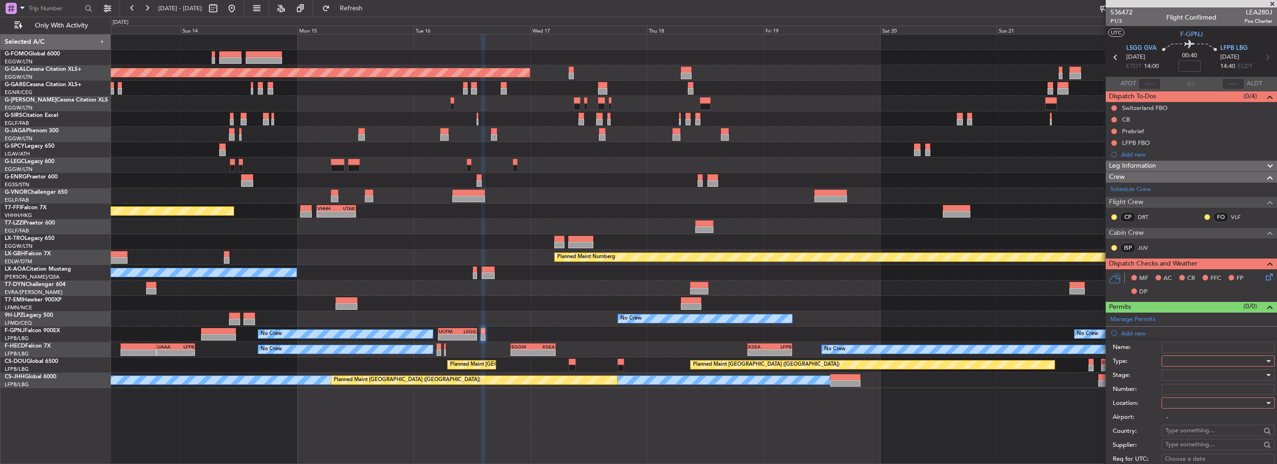
click at [1184, 357] on div at bounding box center [1215, 361] width 99 height 14
click at [1169, 410] on span "PPR" at bounding box center [1215, 406] width 98 height 14
click at [1175, 405] on div at bounding box center [1215, 403] width 99 height 14
click at [1182, 421] on span "Departure" at bounding box center [1215, 421] width 98 height 14
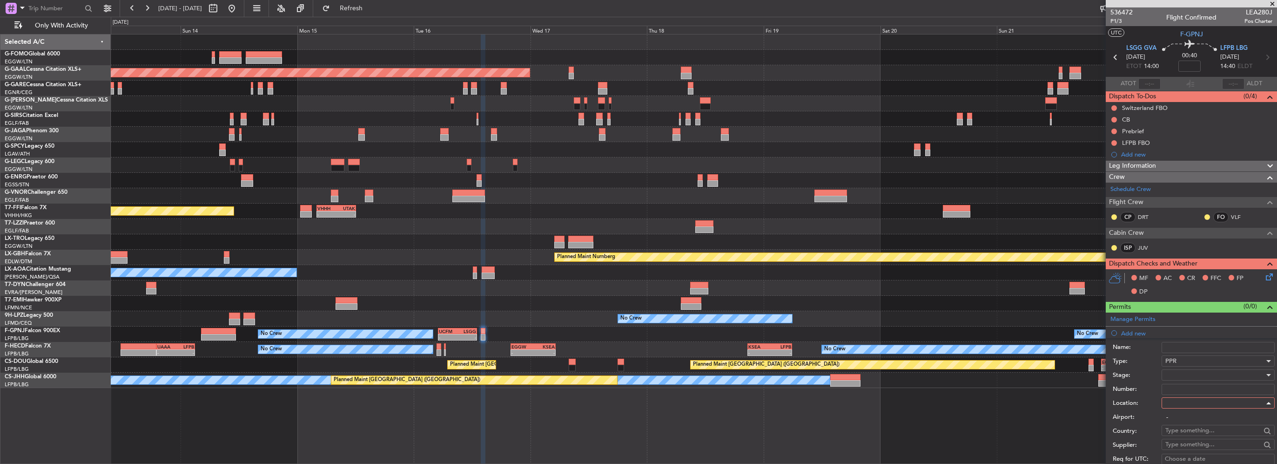
type input "LSGG / GVA"
click at [1194, 373] on div at bounding box center [1215, 375] width 99 height 14
click at [1194, 436] on span "Requested" at bounding box center [1215, 435] width 98 height 14
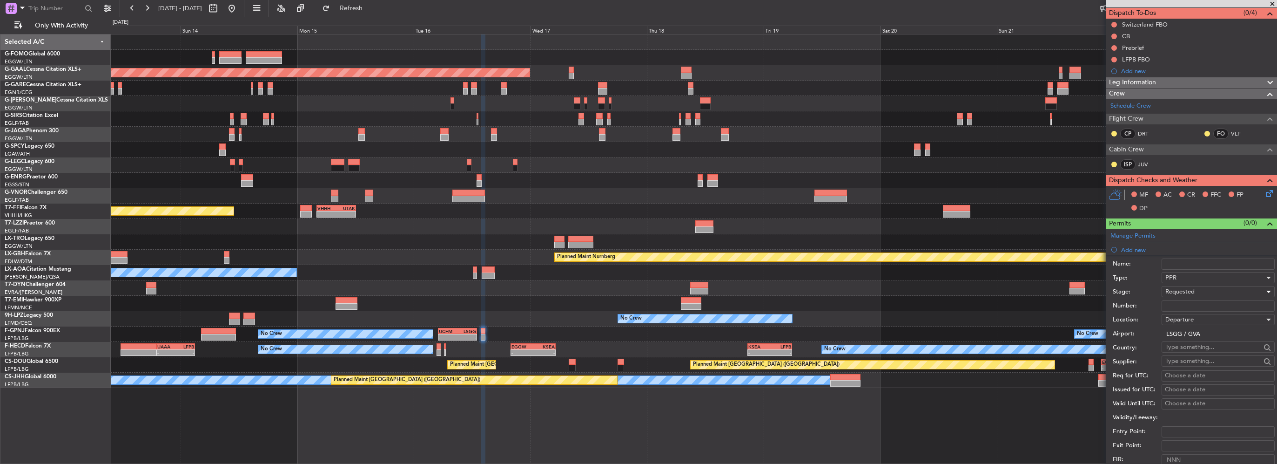
scroll to position [140, 0]
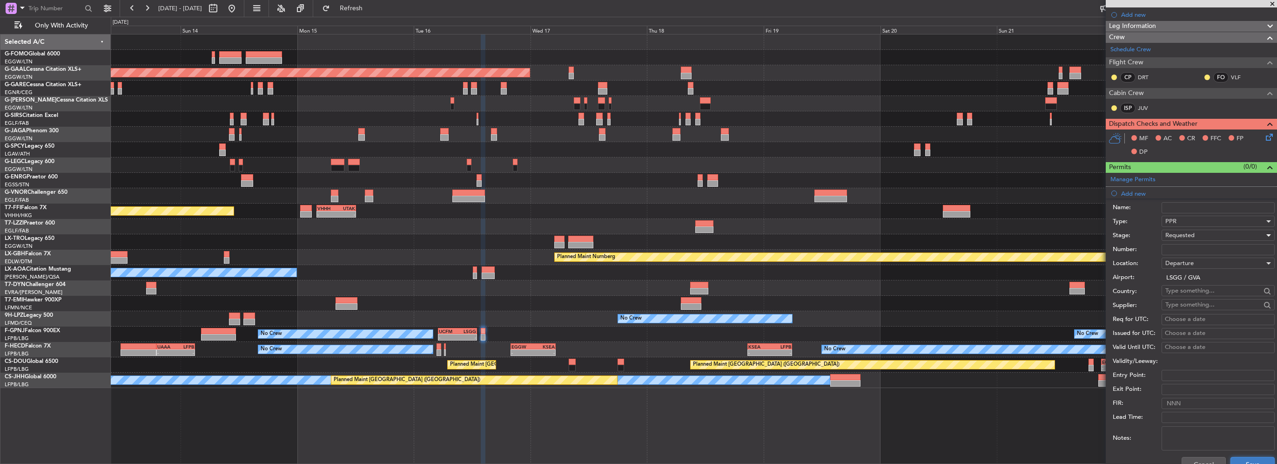
click at [1250, 458] on button "Save" at bounding box center [1253, 464] width 44 height 15
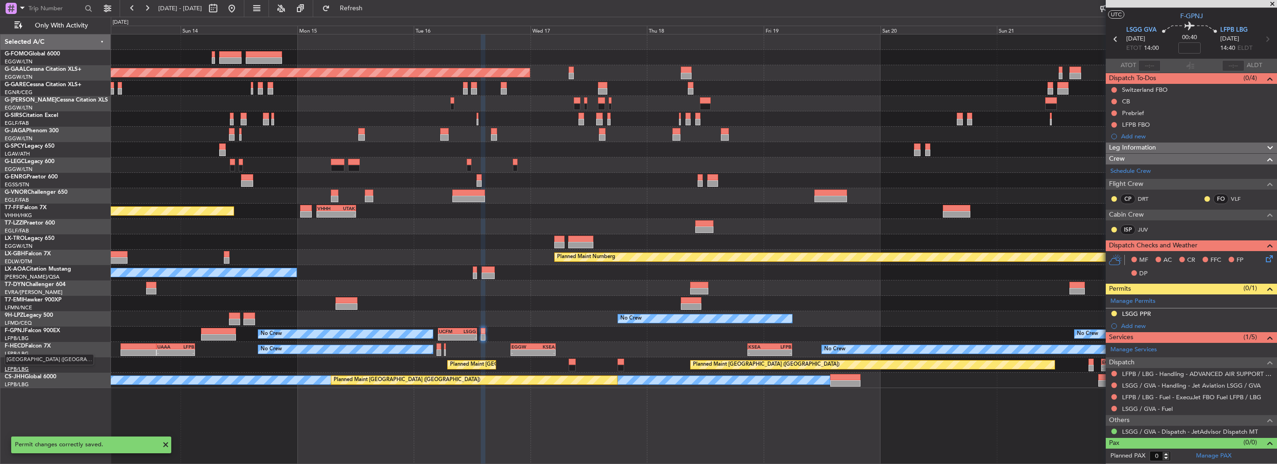
scroll to position [16, 0]
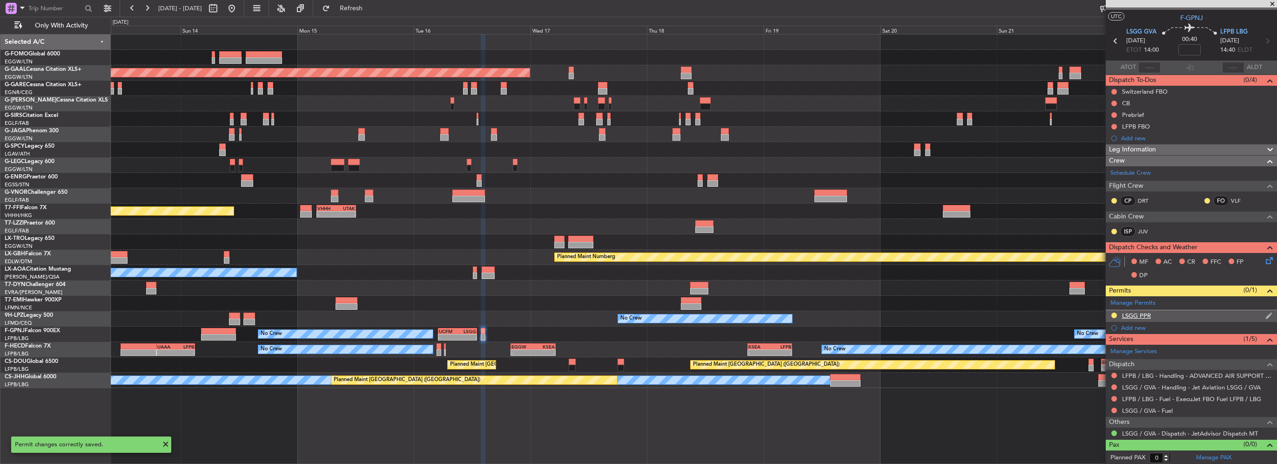
click at [1182, 318] on div "LSGG PPR" at bounding box center [1191, 316] width 171 height 12
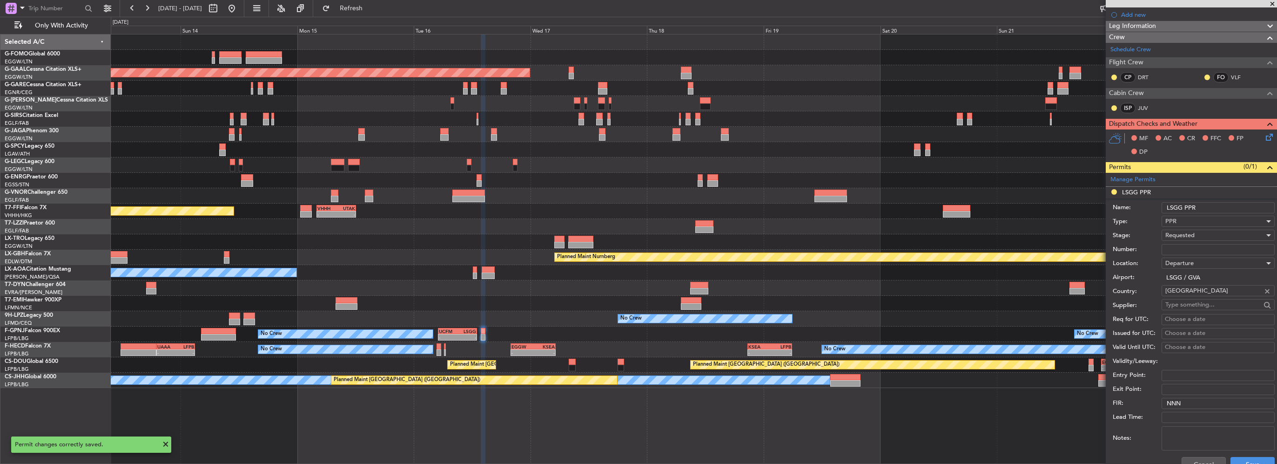
click at [1216, 207] on input "LSGG PPR" at bounding box center [1218, 207] width 113 height 11
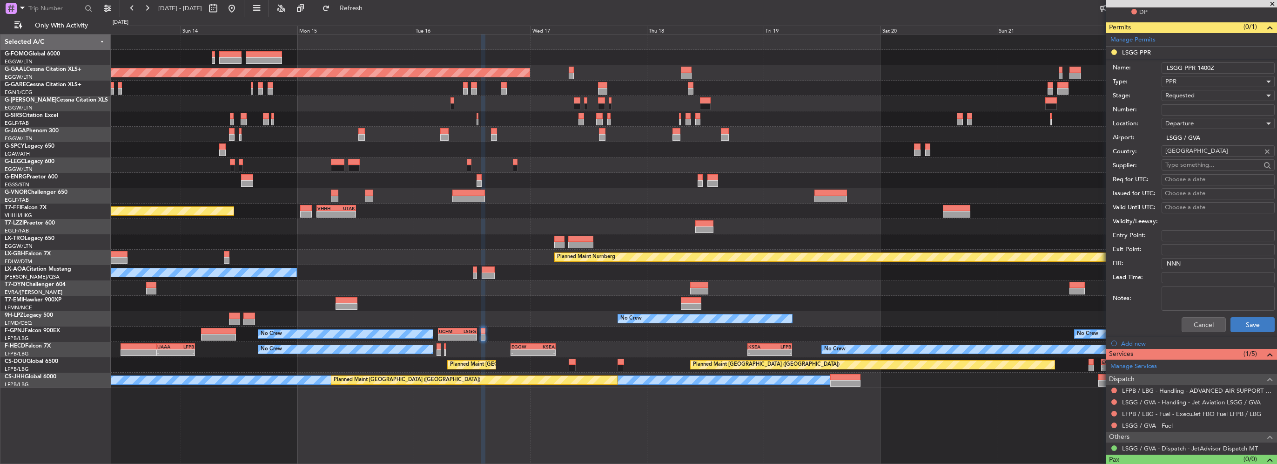
type input "LSGG PPR 1400Z"
click at [1249, 326] on button "Save" at bounding box center [1253, 324] width 44 height 15
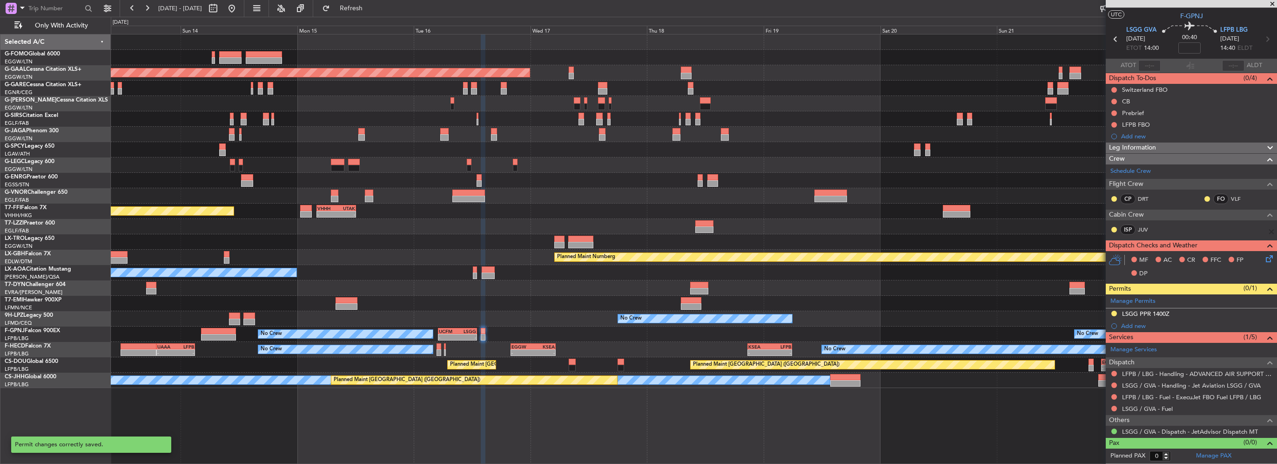
scroll to position [16, 0]
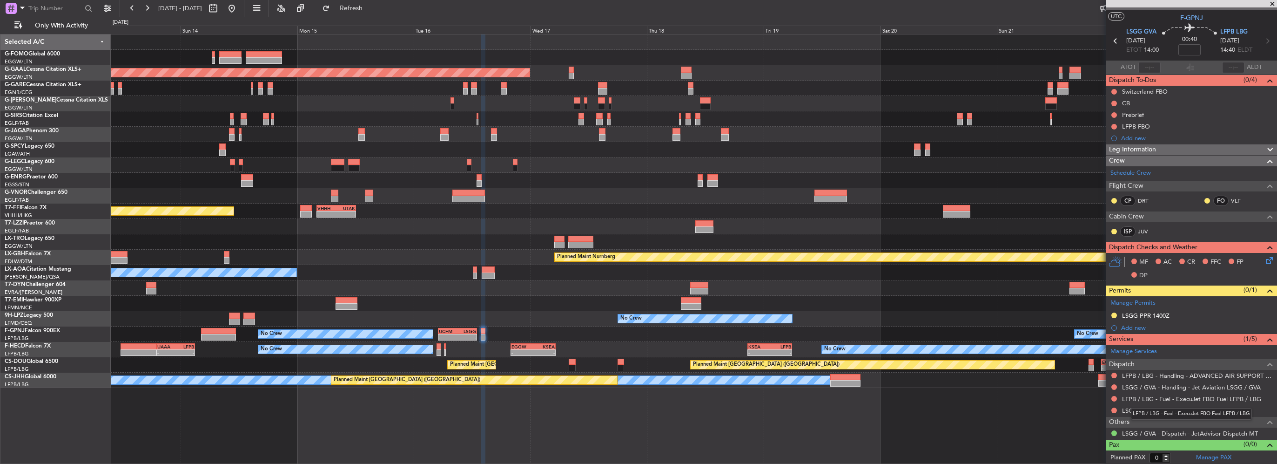
drag, startPoint x: 1161, startPoint y: 397, endPoint x: 1209, endPoint y: 418, distance: 52.3
click at [1142, 413] on body "13 Sep 2025 - 23 Sep 2025 Refresh Quick Links Only With Activity Planned Maint …" at bounding box center [638, 232] width 1277 height 464
click at [1187, 373] on link "LFPB / LBG - Handling - ADVANCED AIR SUPPORT LFPB" at bounding box center [1197, 375] width 150 height 8
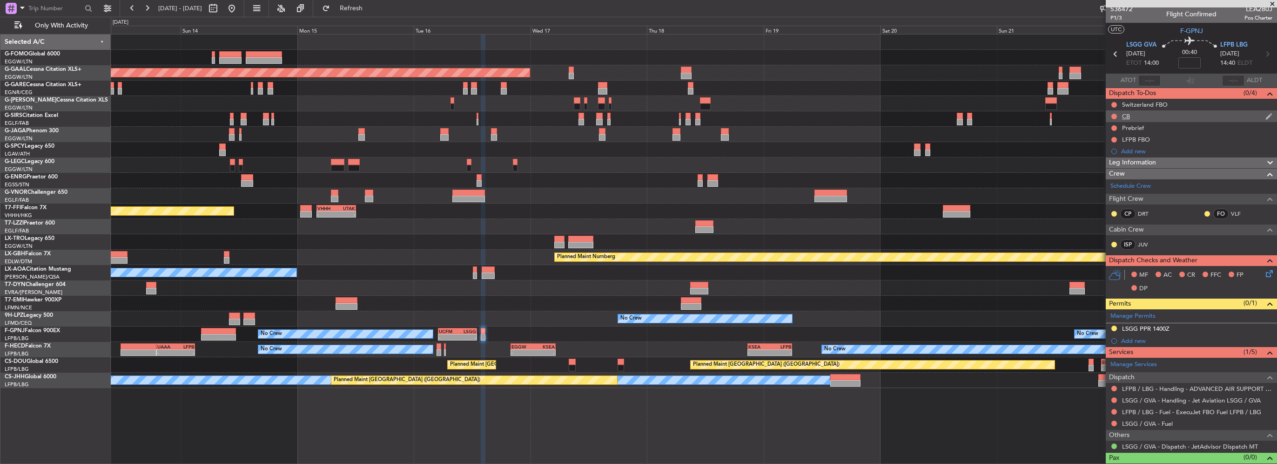
scroll to position [0, 0]
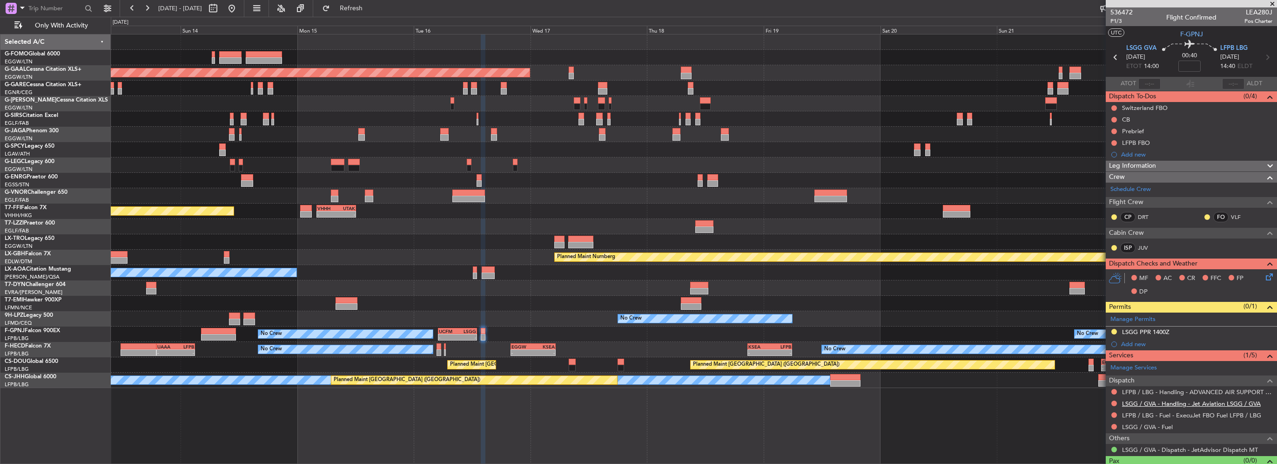
click at [1232, 403] on link "LSGG / GVA - Handling - Jet Aviation LSGG / GVA" at bounding box center [1191, 403] width 139 height 8
click at [452, 326] on div "No Crew No Crew - - UCFM 05:00 Z LSGG 13:05 Z No Crew" at bounding box center [694, 333] width 1166 height 15
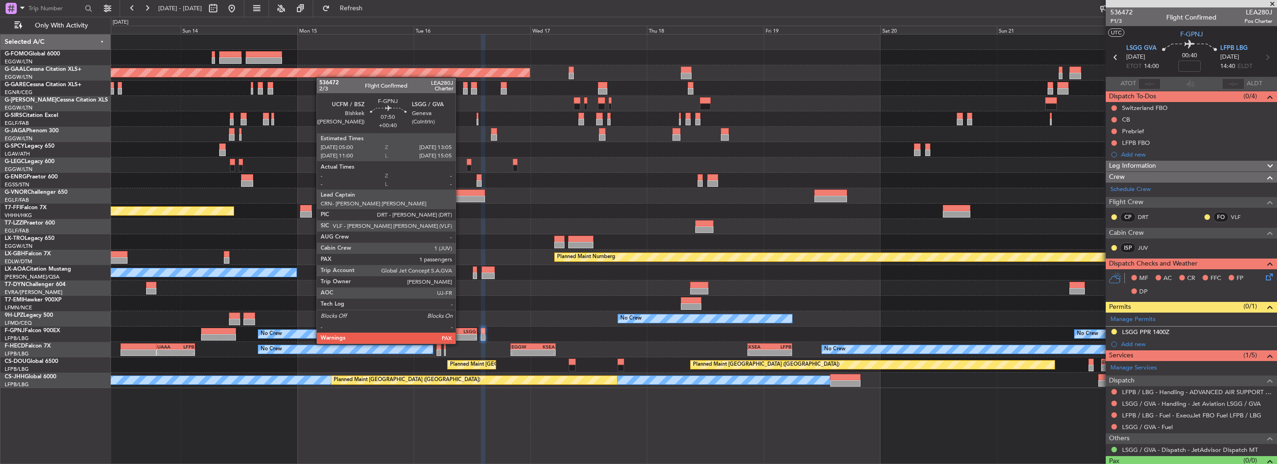
click at [460, 332] on div "LSGG" at bounding box center [467, 331] width 19 height 6
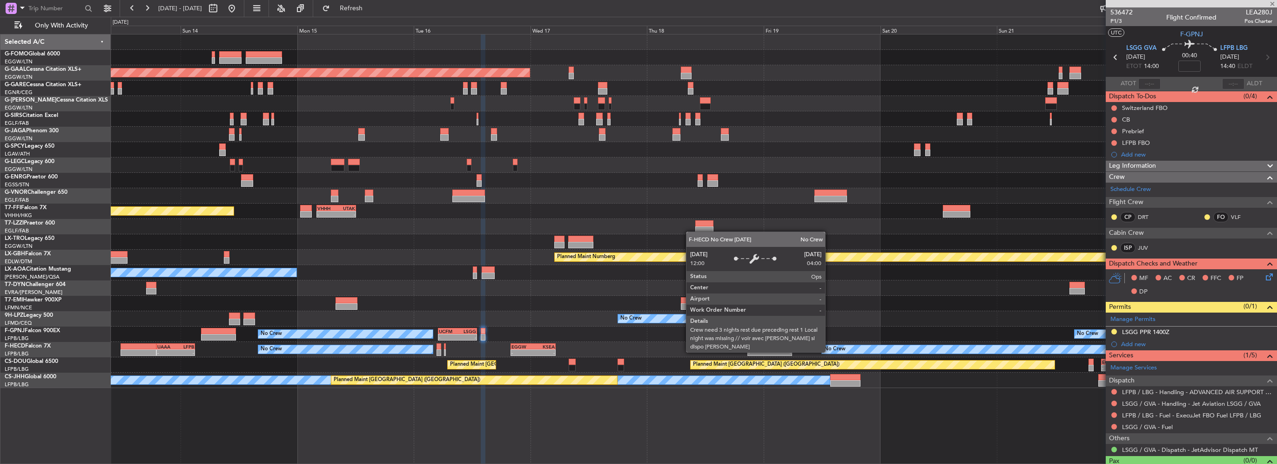
type input "+00:40"
type input "2"
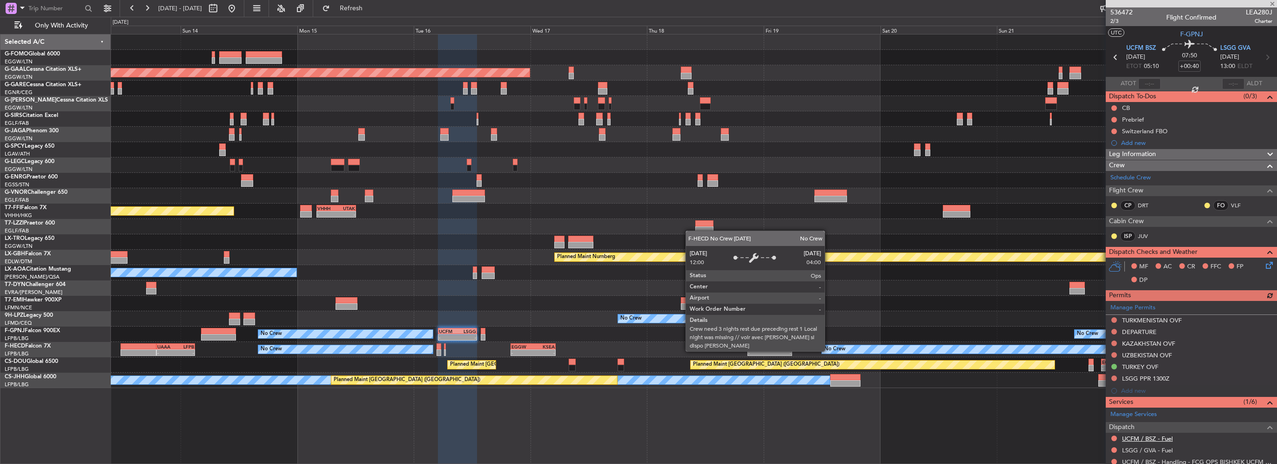
scroll to position [108, 0]
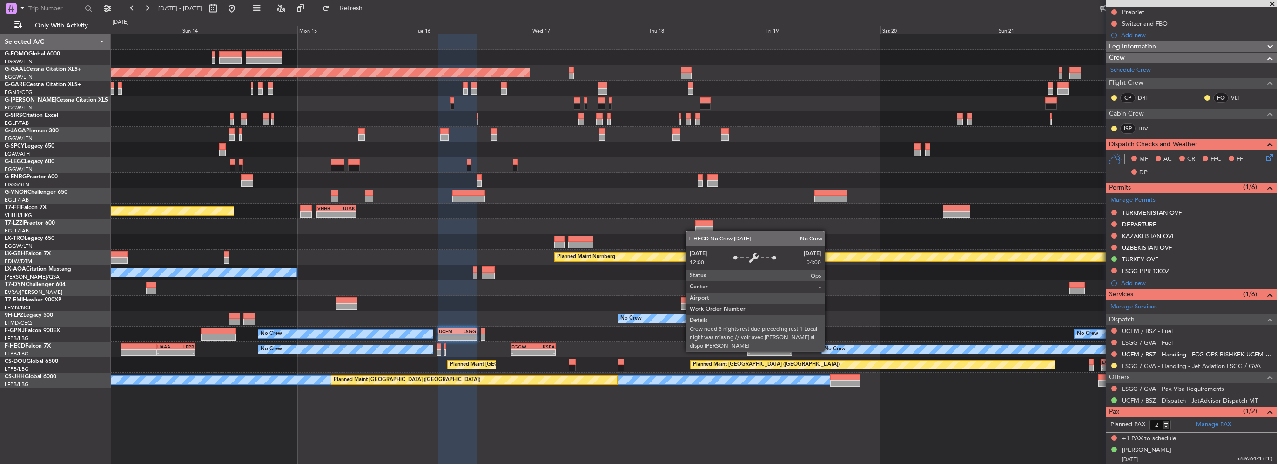
click at [1147, 356] on link "UCFM / BSZ - Handling - FCG OPS BISHKEK UCFM / BSZ" at bounding box center [1197, 354] width 150 height 8
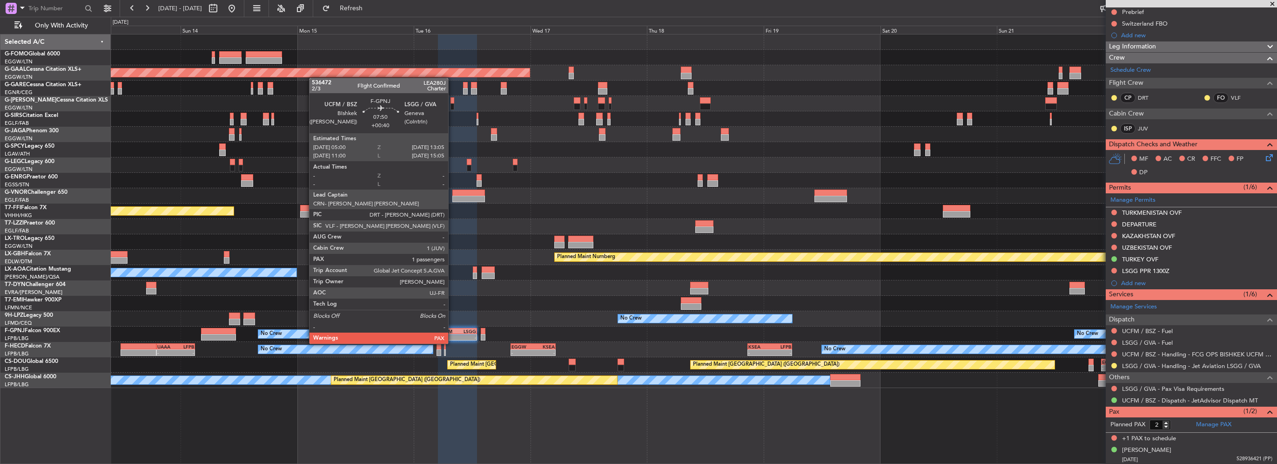
click at [452, 334] on div "-" at bounding box center [448, 337] width 19 height 6
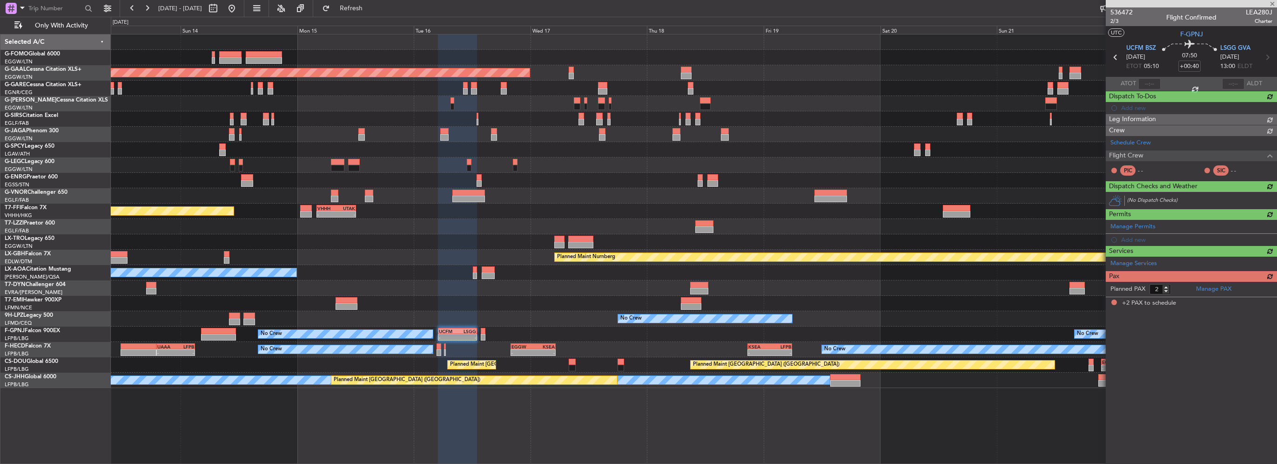
scroll to position [0, 0]
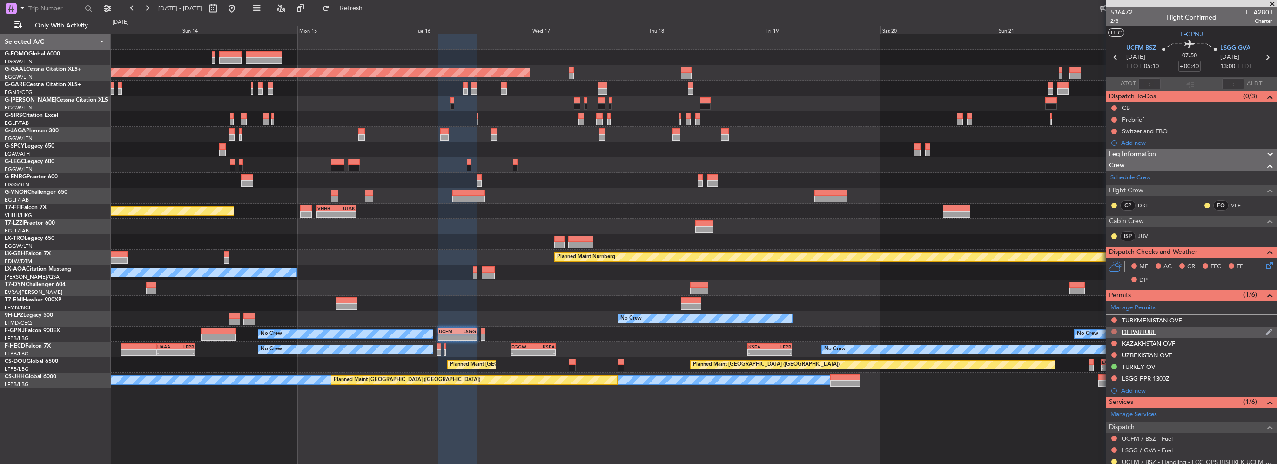
click at [1113, 330] on button at bounding box center [1115, 332] width 6 height 6
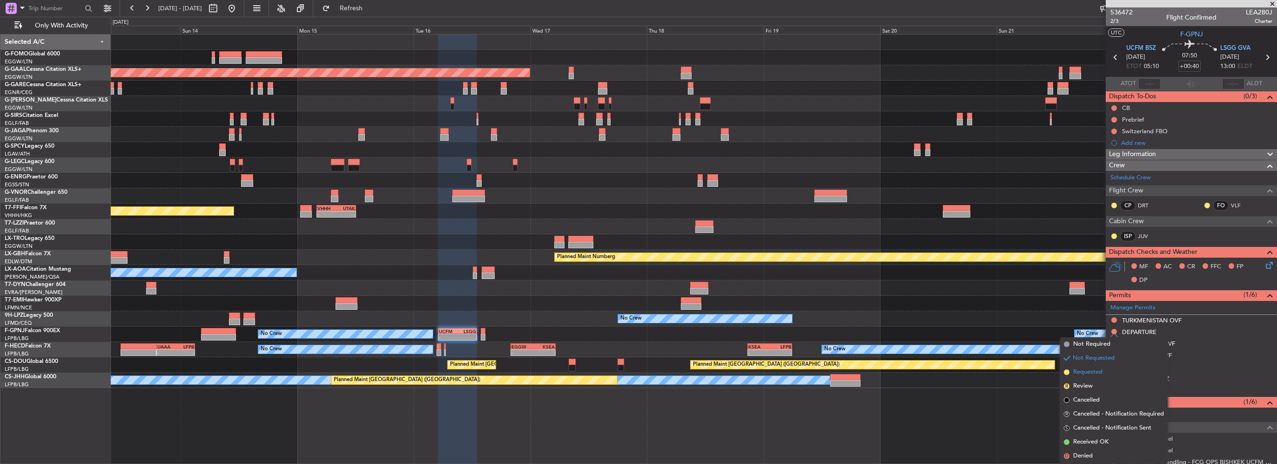
click at [1086, 373] on span "Requested" at bounding box center [1087, 371] width 29 height 9
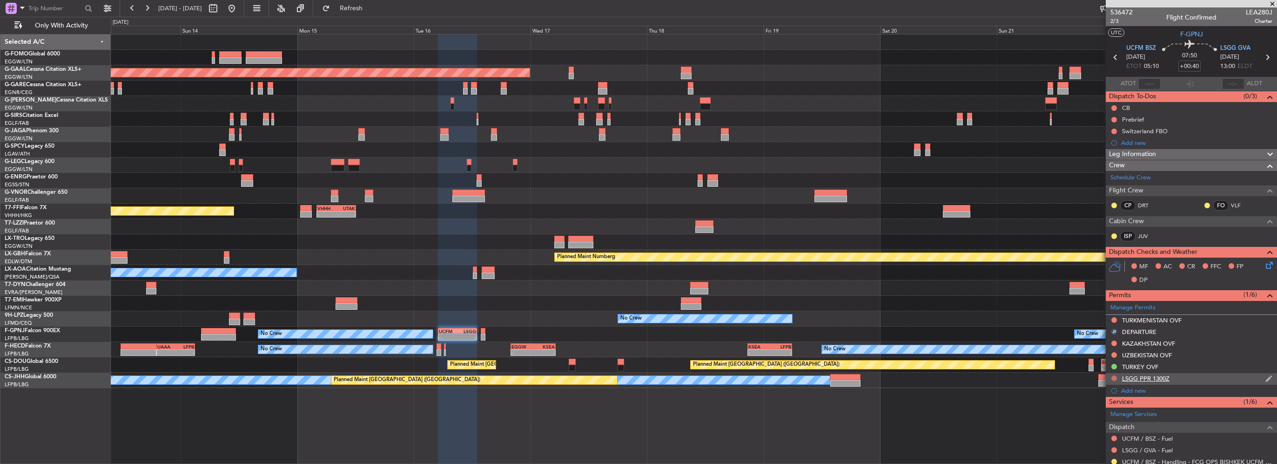
click at [1112, 378] on button at bounding box center [1115, 378] width 6 height 6
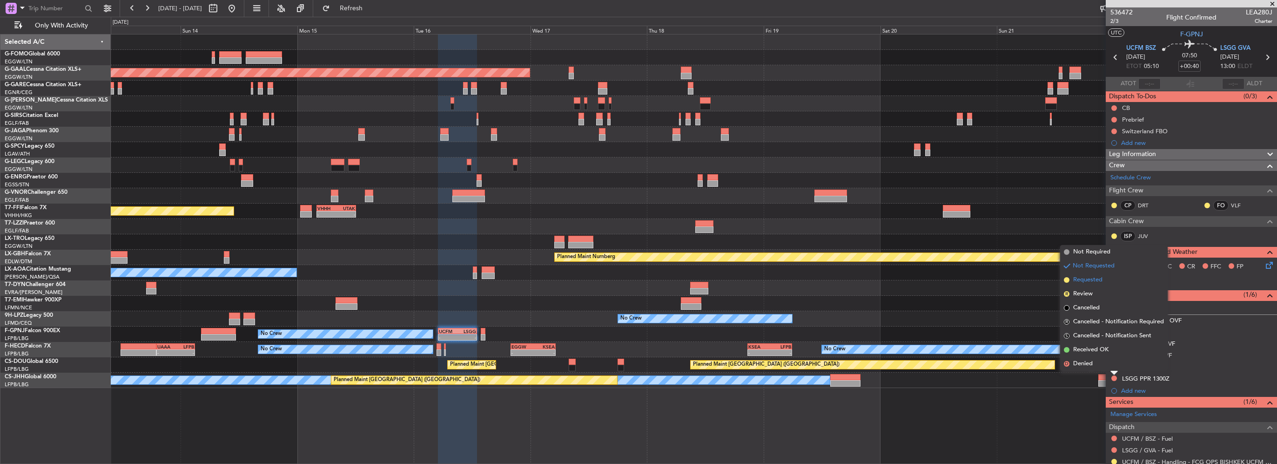
click at [1089, 280] on span "Requested" at bounding box center [1087, 279] width 29 height 9
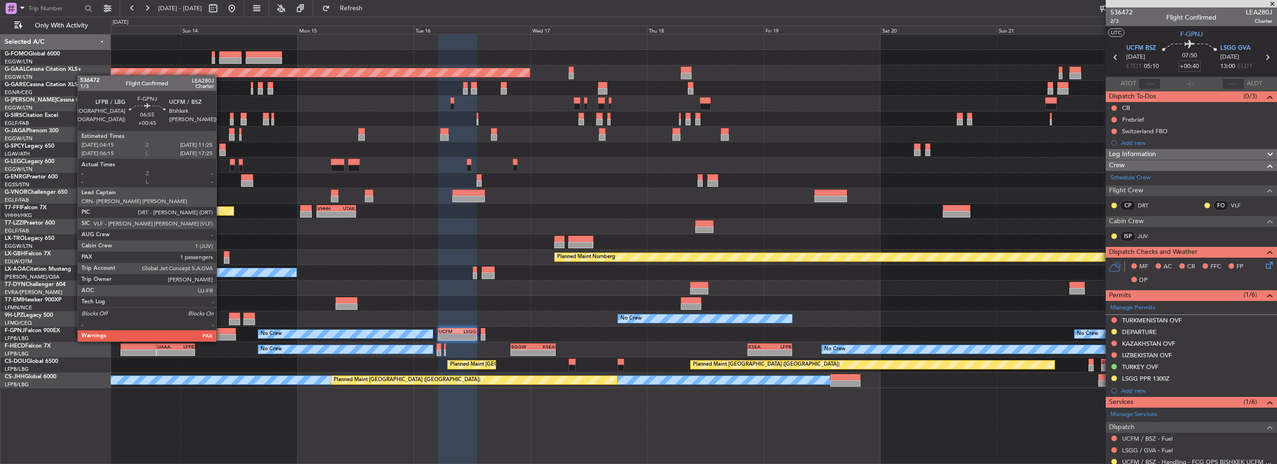
click at [221, 332] on div at bounding box center [218, 331] width 35 height 7
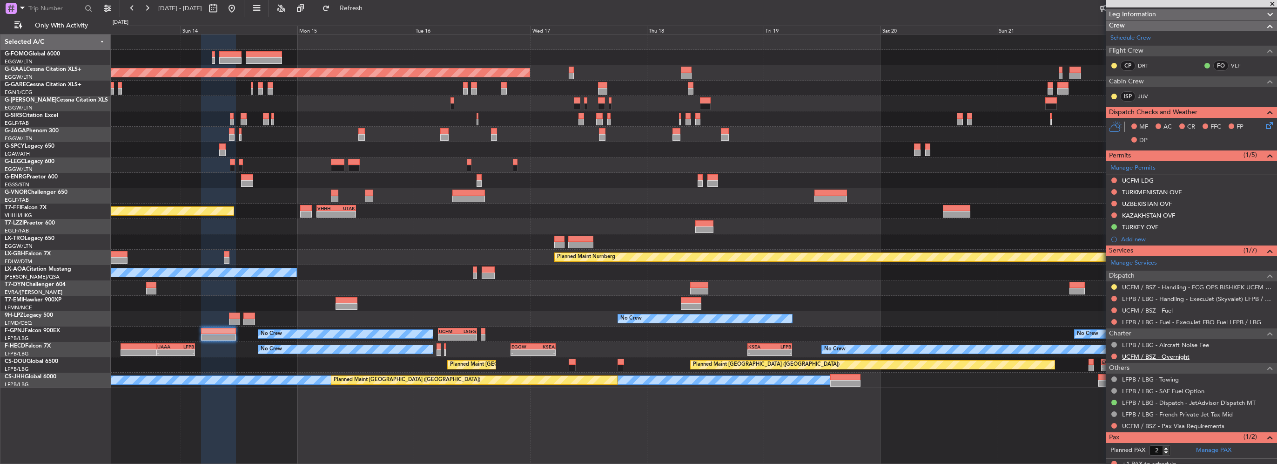
scroll to position [93, 0]
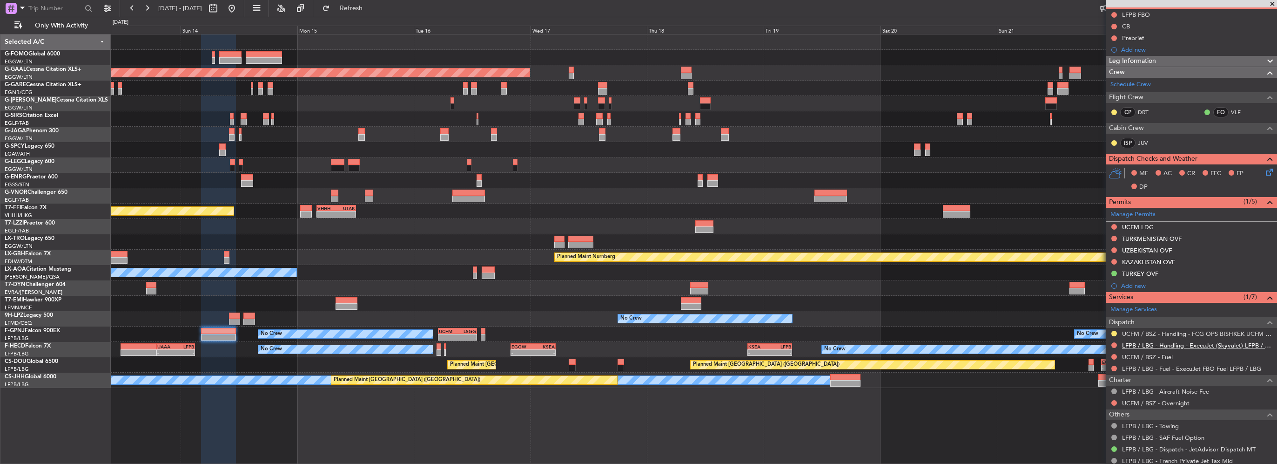
click at [1183, 344] on link "LFPB / LBG - Handling - ExecuJet (Skyvalet) LFPB / LBG" at bounding box center [1197, 345] width 150 height 8
click at [371, 12] on span "Refresh" at bounding box center [351, 8] width 39 height 7
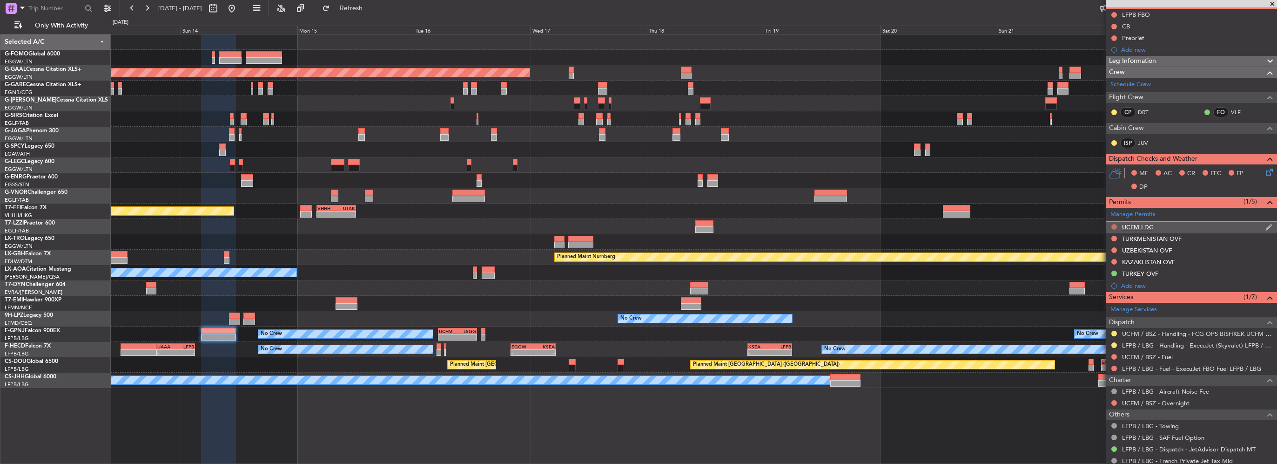
click at [1115, 224] on button at bounding box center [1115, 227] width 6 height 6
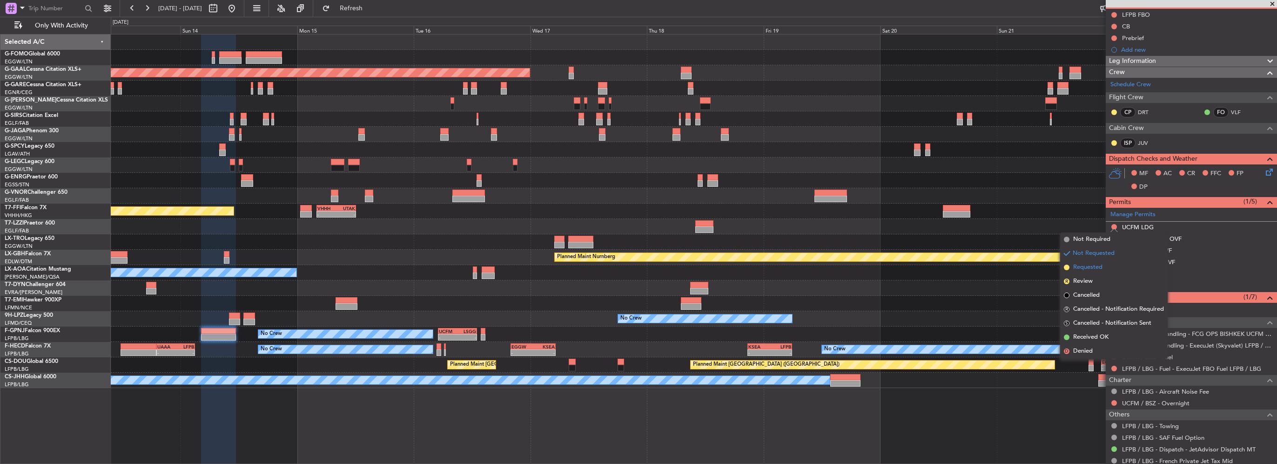
click at [1092, 268] on span "Requested" at bounding box center [1087, 267] width 29 height 9
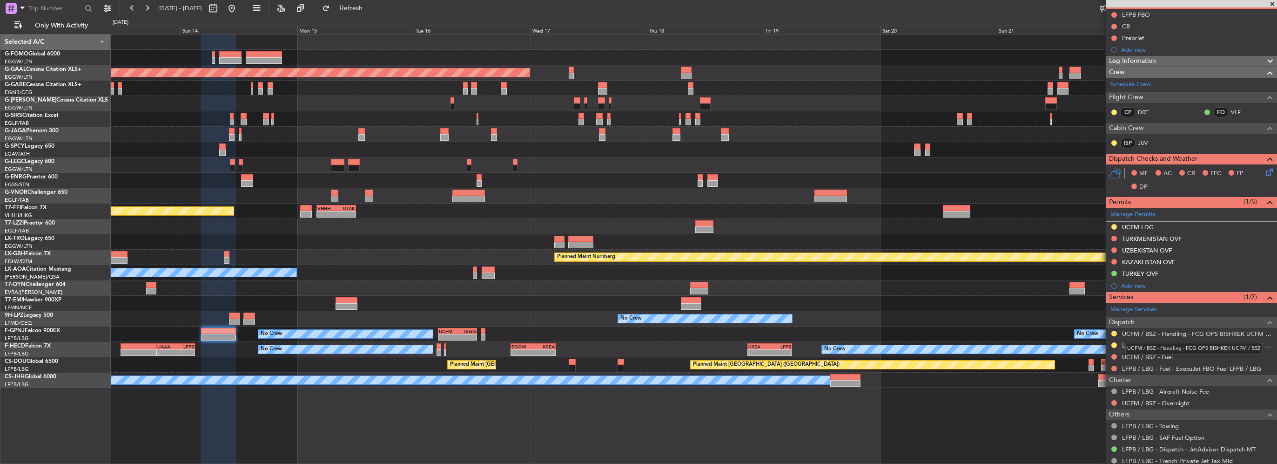
click at [1187, 337] on mat-tooltip-component "UCFM / BSZ - Handling - FCG OPS BISHKEK UCFM / BSZ" at bounding box center [1194, 348] width 150 height 25
click at [1204, 330] on link "UCFM / BSZ - Handling - FCG OPS BISHKEK UCFM / BSZ" at bounding box center [1197, 334] width 150 height 8
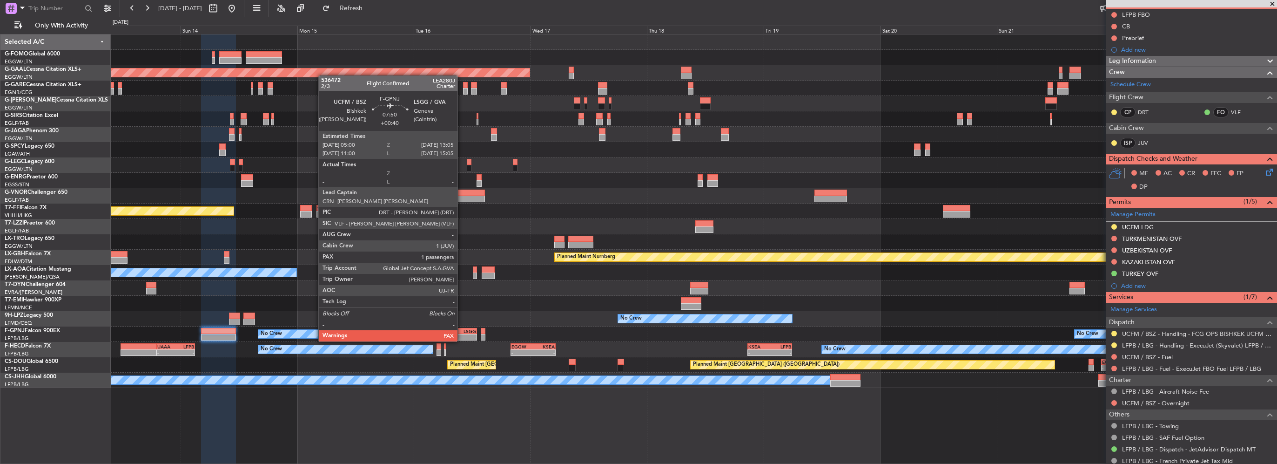
click at [462, 332] on div "LSGG" at bounding box center [467, 331] width 19 height 6
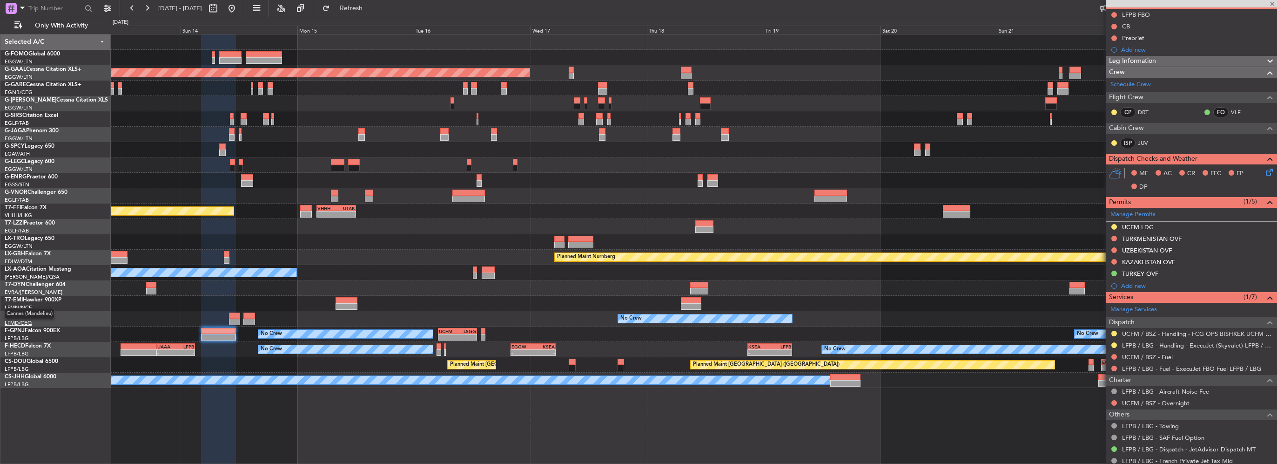
type input "+00:40"
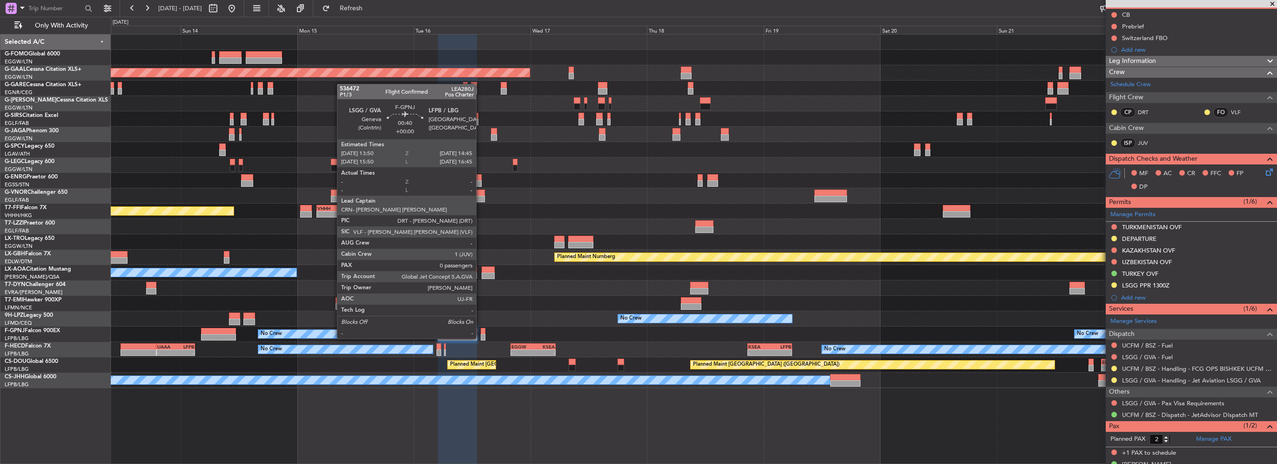
click at [481, 330] on div at bounding box center [483, 331] width 5 height 7
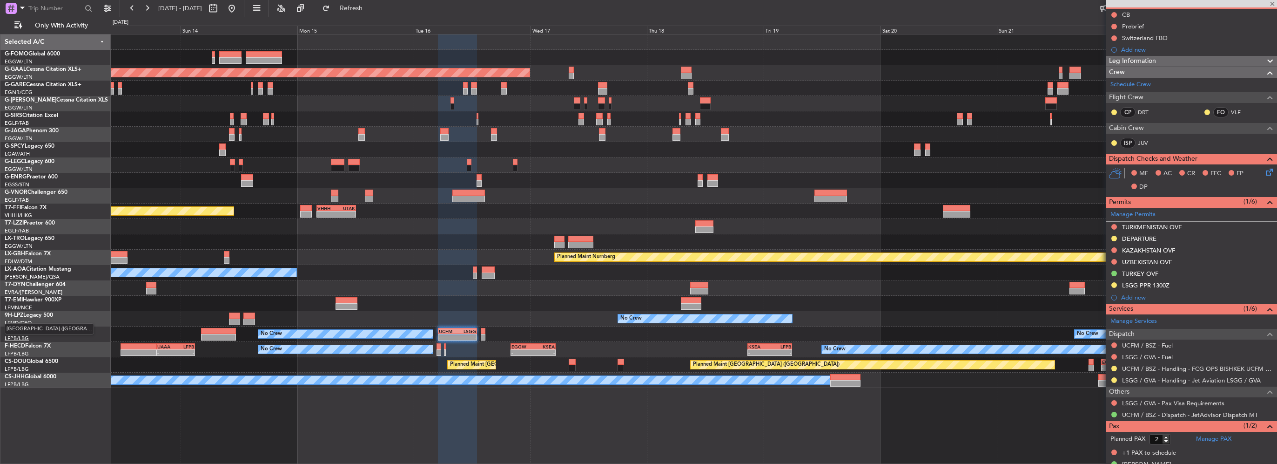
type input "0"
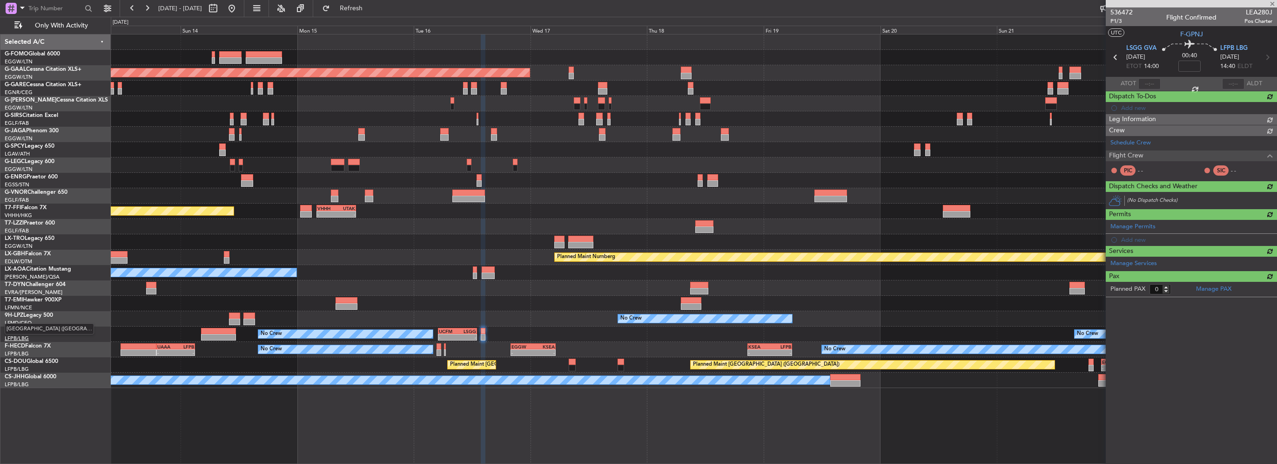
scroll to position [0, 0]
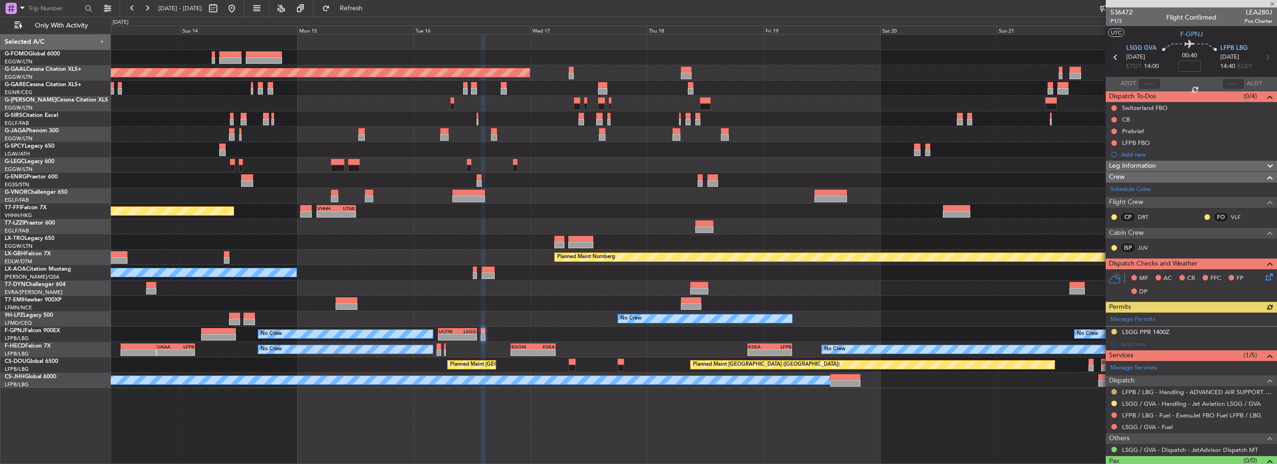
click at [1112, 391] on button at bounding box center [1115, 392] width 6 height 6
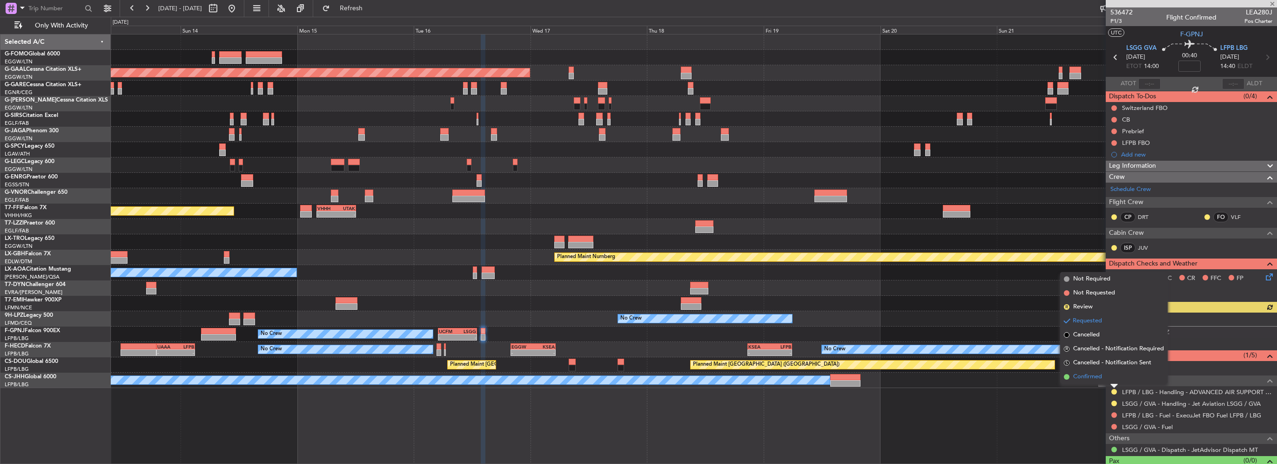
click at [1085, 376] on span "Confirmed" at bounding box center [1087, 376] width 29 height 9
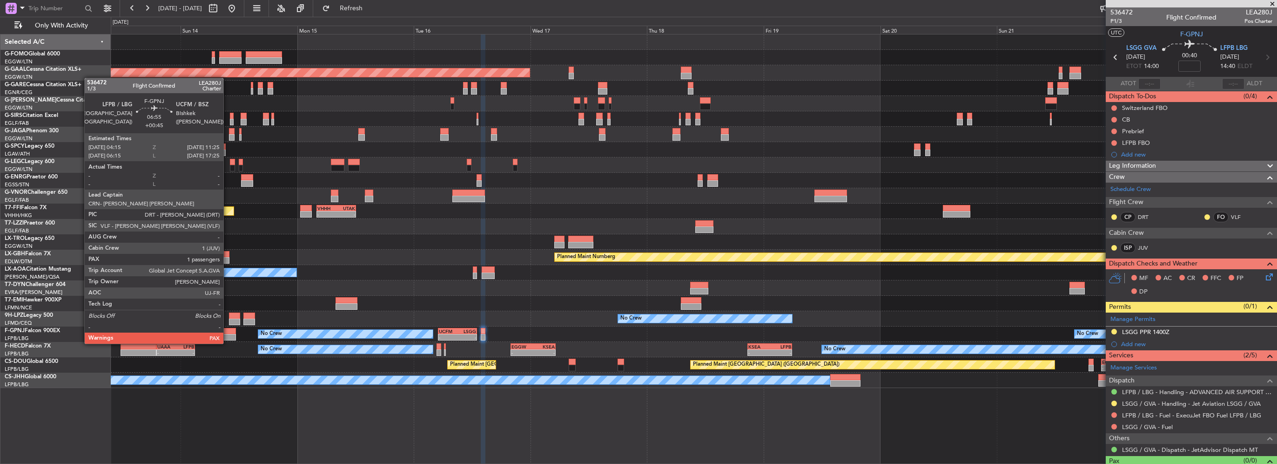
click at [228, 334] on div at bounding box center [218, 337] width 35 height 7
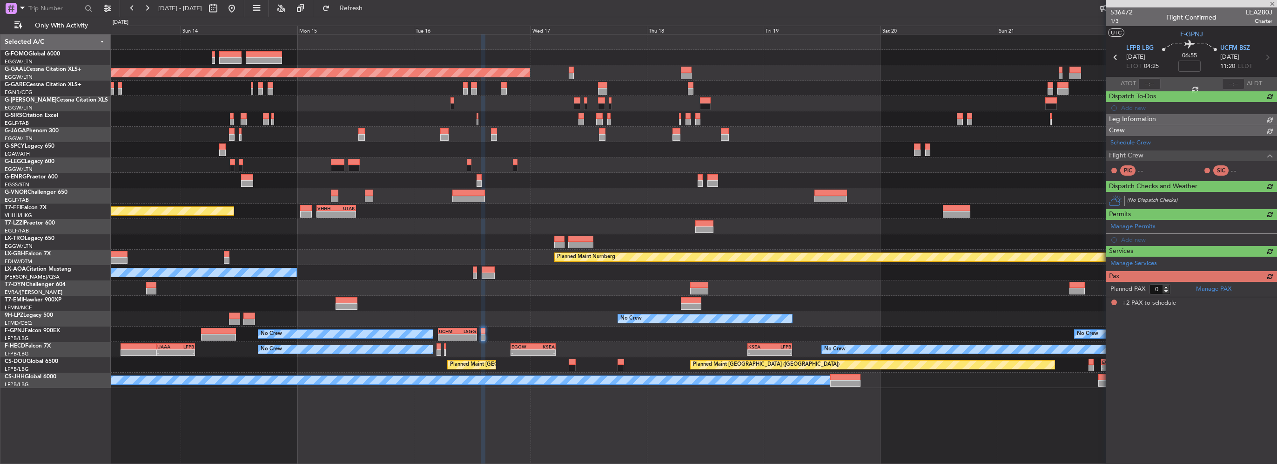
type input "+00:45"
type input "2"
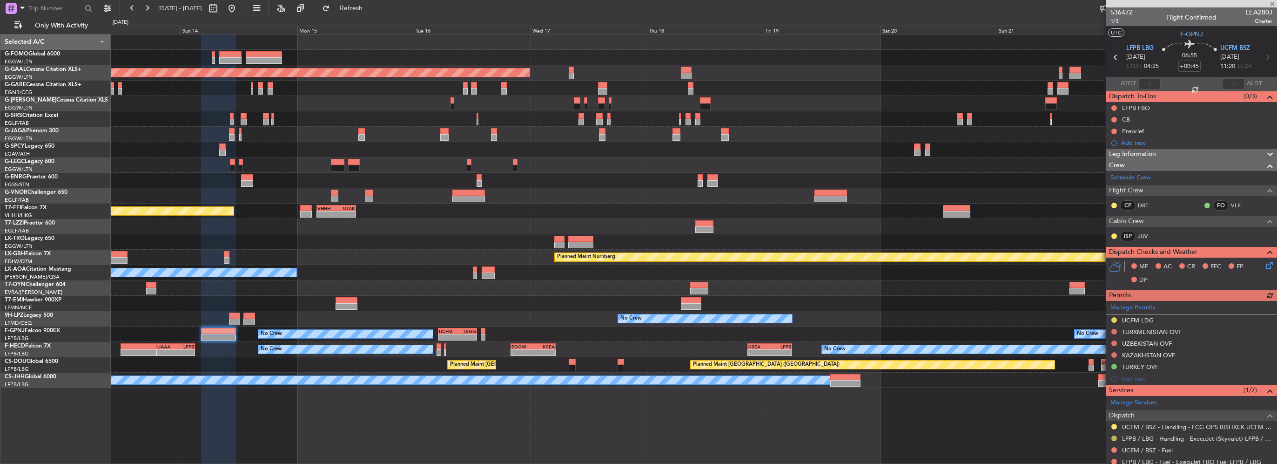
click at [1112, 437] on button at bounding box center [1115, 438] width 6 height 6
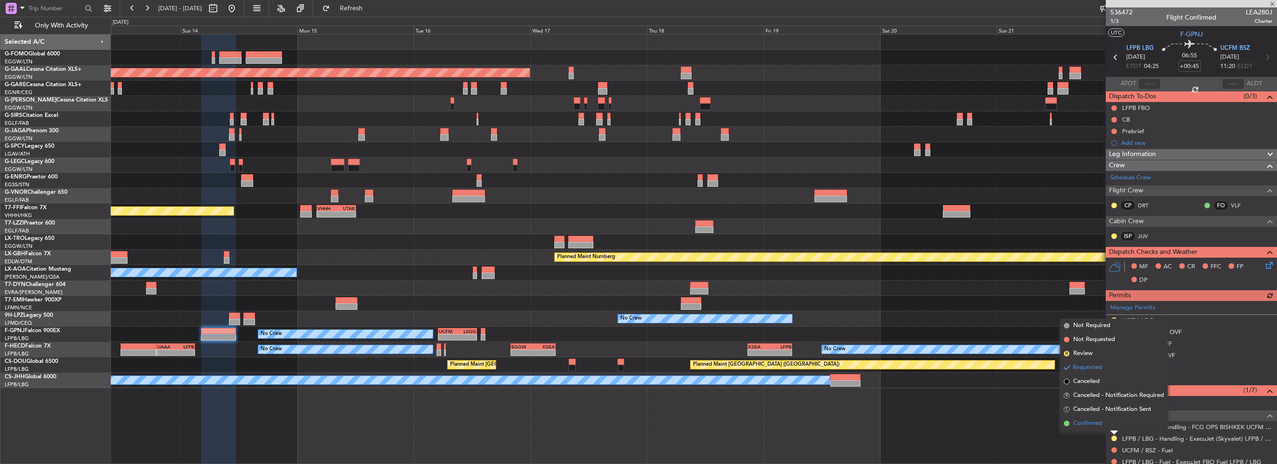
click at [1097, 422] on span "Confirmed" at bounding box center [1087, 422] width 29 height 9
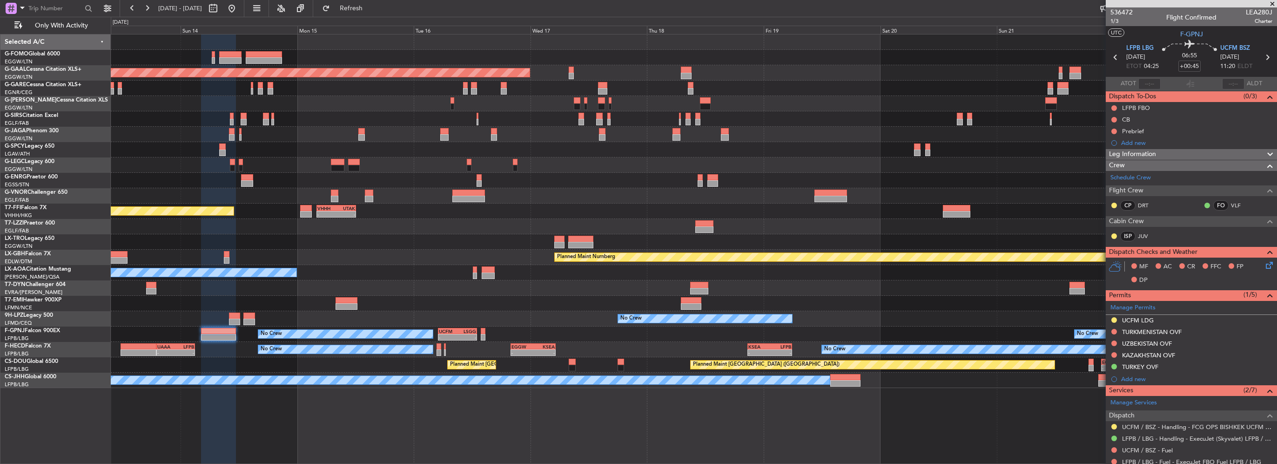
click at [903, 314] on div "Planned Maint Dusseldorf Planned Maint [GEOGRAPHIC_DATA] ([GEOGRAPHIC_DATA]) Un…" at bounding box center [694, 210] width 1166 height 353
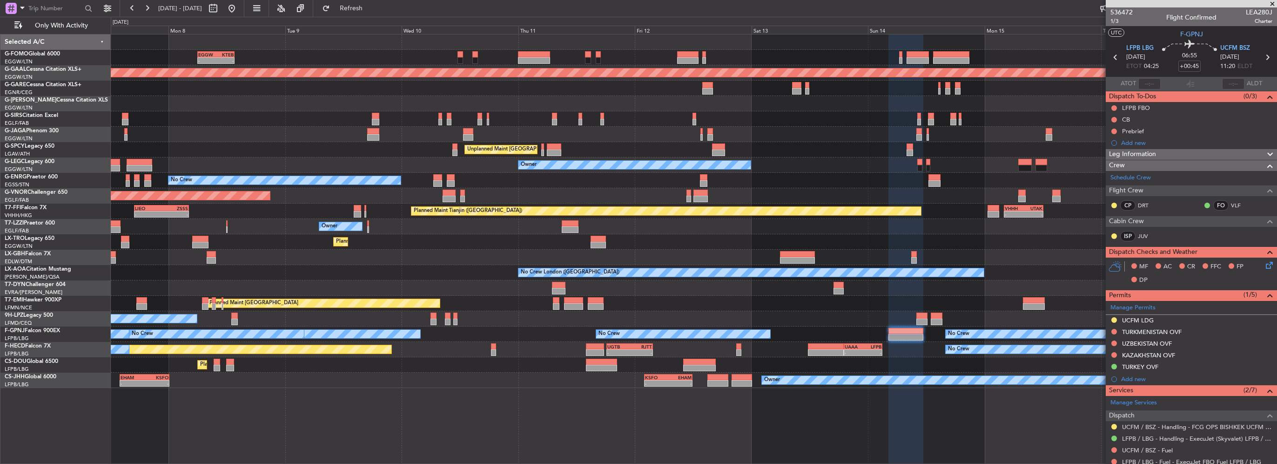
click at [581, 324] on div "- - EGGW 06:00 Z KTEB 13:40 Z Planned Maint London (Luton) Planned Maint Dussel…" at bounding box center [694, 210] width 1166 height 353
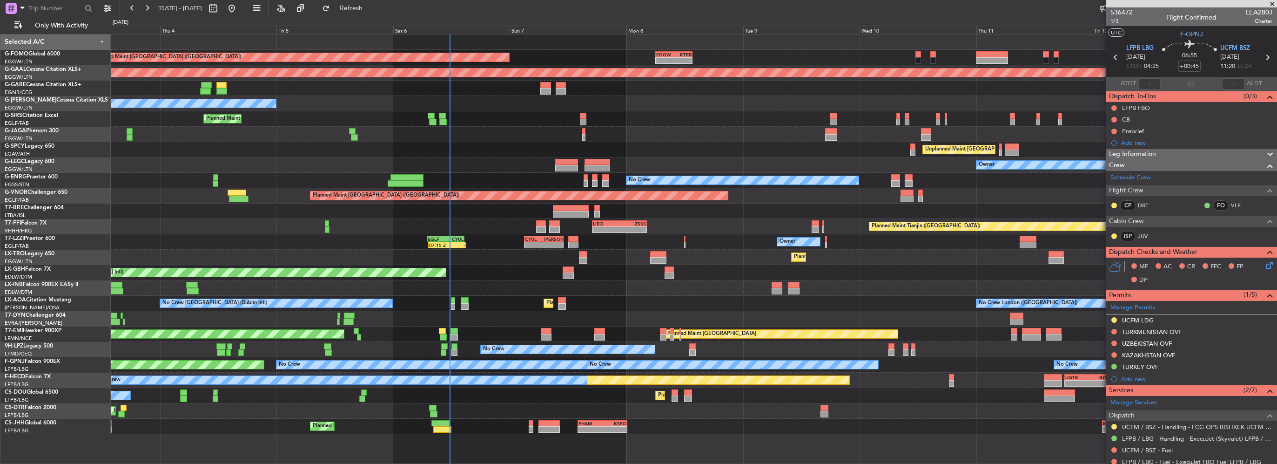
click at [880, 371] on div "- - EGGW 06:00 Z KTEB 13:40 Z Planned Maint London (Luton) Planned Maint Dussel…" at bounding box center [694, 233] width 1166 height 399
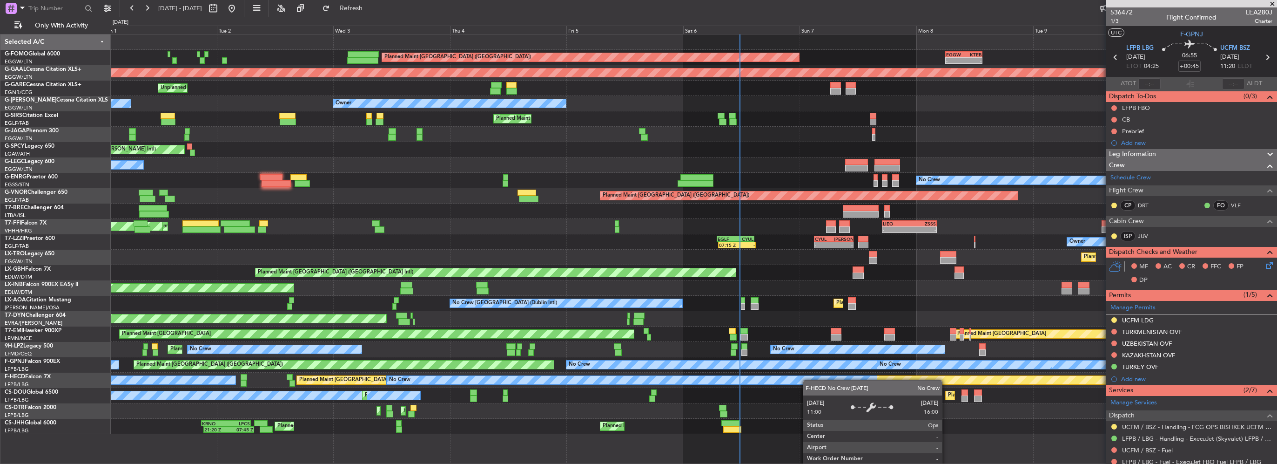
click at [141, 330] on div "- - EGGW 06:00 Z KTEB 13:40 Z Planned Maint London (Luton) Planned Maint Dussel…" at bounding box center [694, 233] width 1166 height 399
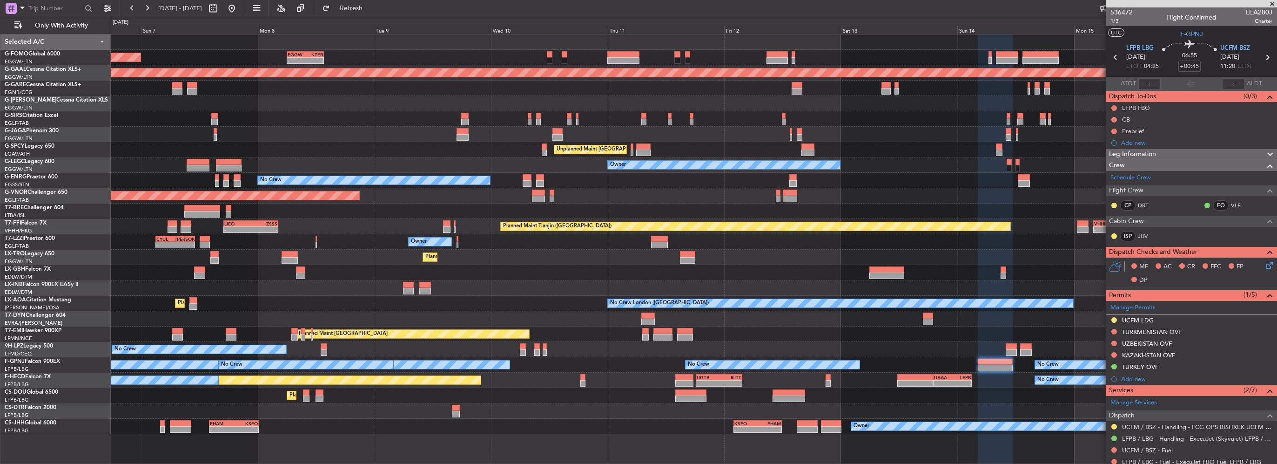
click at [793, 322] on div "- - EGGW 06:00 Z KTEB 13:40 Z Planned Maint London (Luton) Planned Maint Dussel…" at bounding box center [694, 233] width 1166 height 399
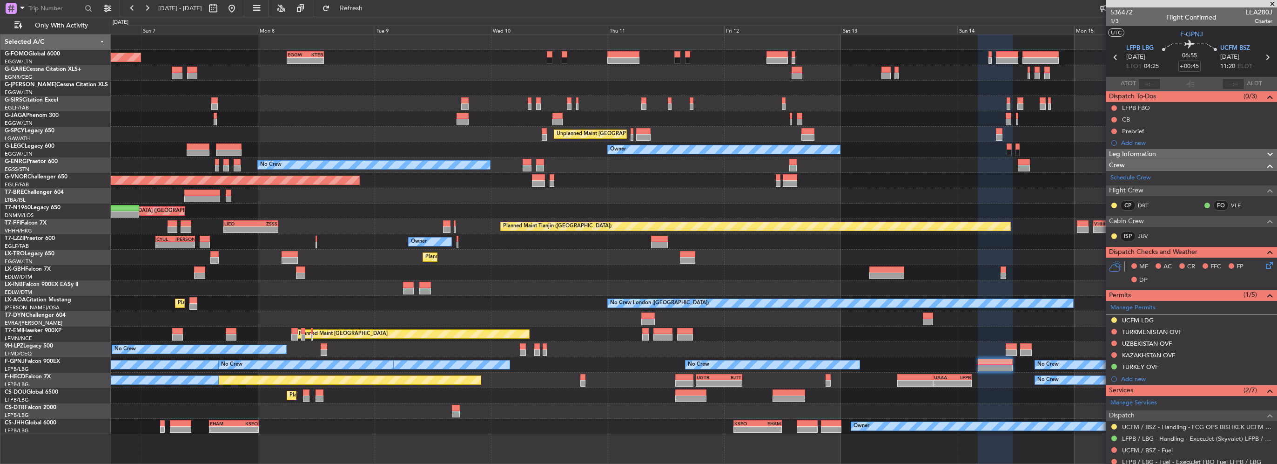
click at [890, 323] on div at bounding box center [694, 318] width 1166 height 15
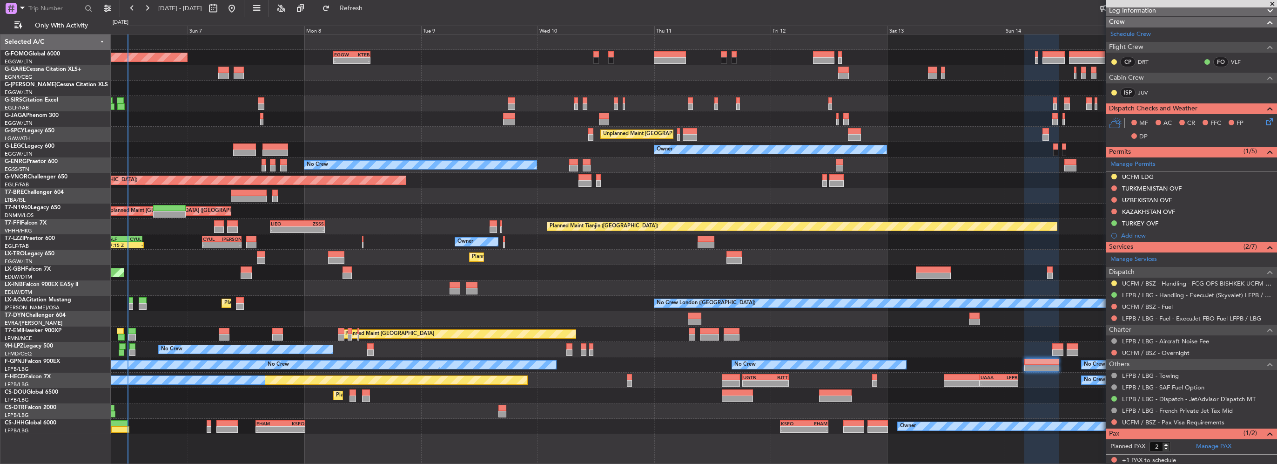
scroll to position [165, 0]
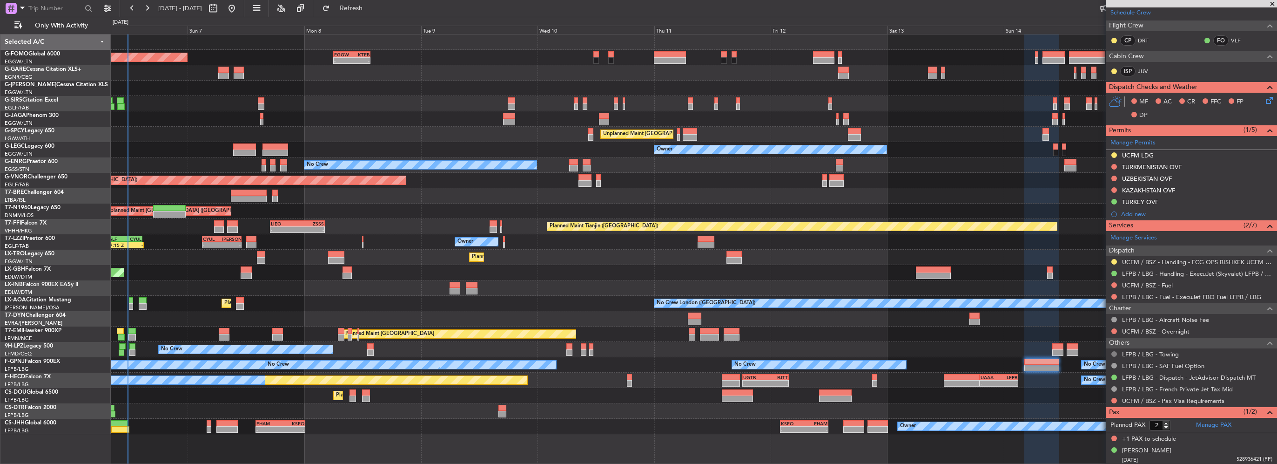
click at [1115, 351] on button at bounding box center [1115, 354] width 6 height 6
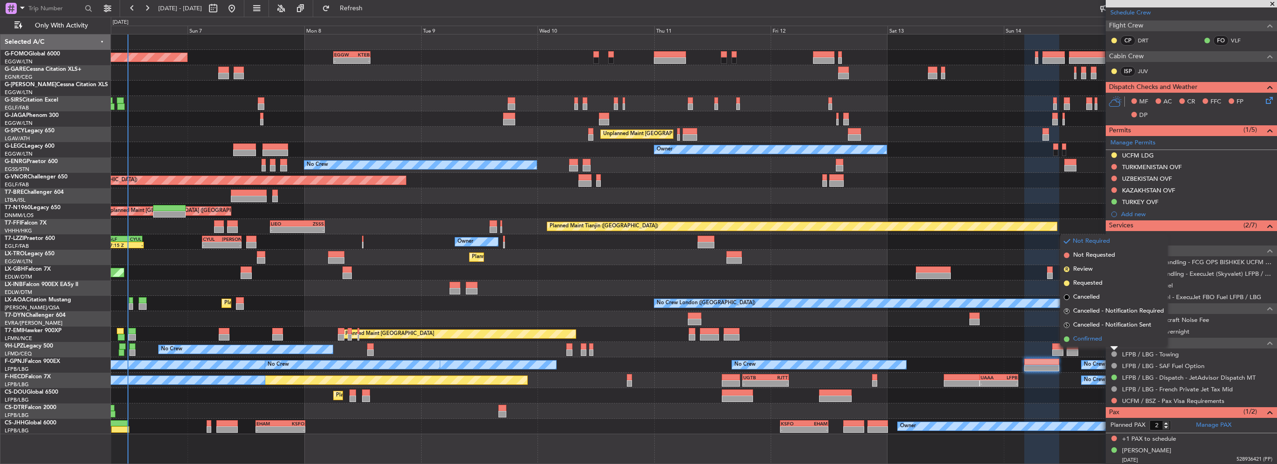
click at [1087, 335] on span "Confirmed" at bounding box center [1087, 338] width 29 height 9
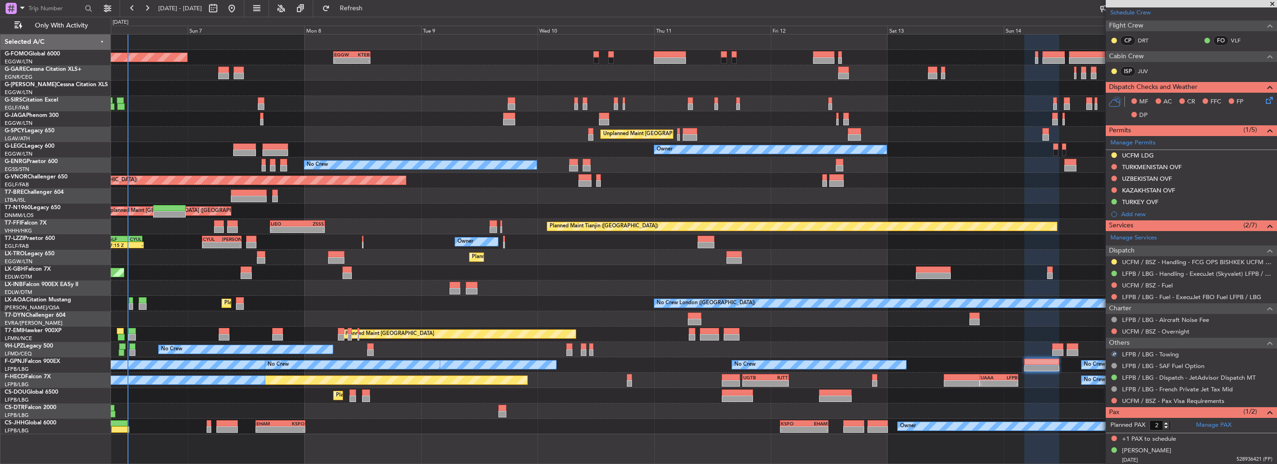
click at [453, 344] on div "- - EGGW 06:00 Z KTEB 13:40 Z Planned Maint London (Luton) Owner Planned Maint …" at bounding box center [694, 233] width 1166 height 399
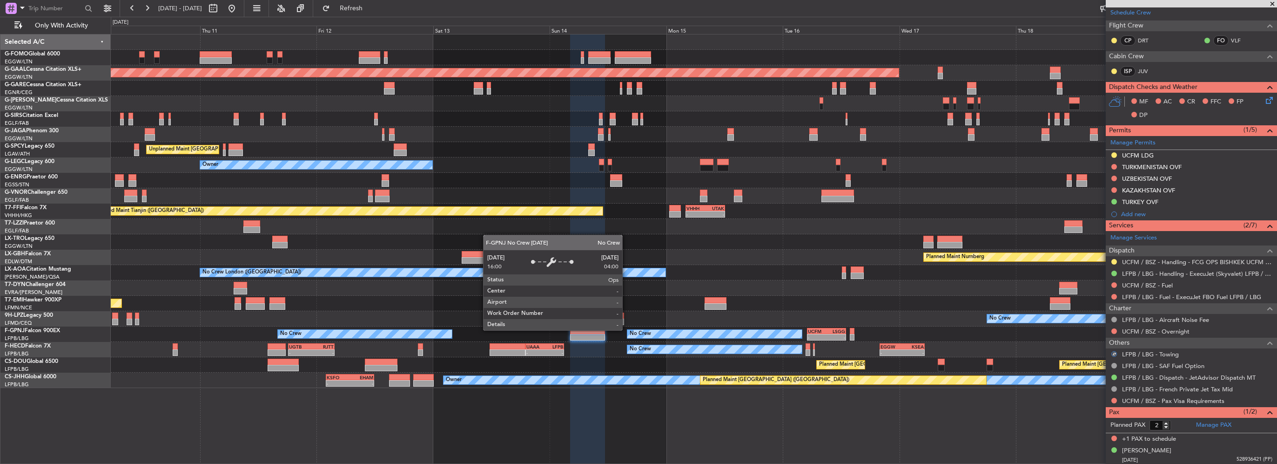
click at [627, 330] on div "No Crew" at bounding box center [714, 333] width 175 height 9
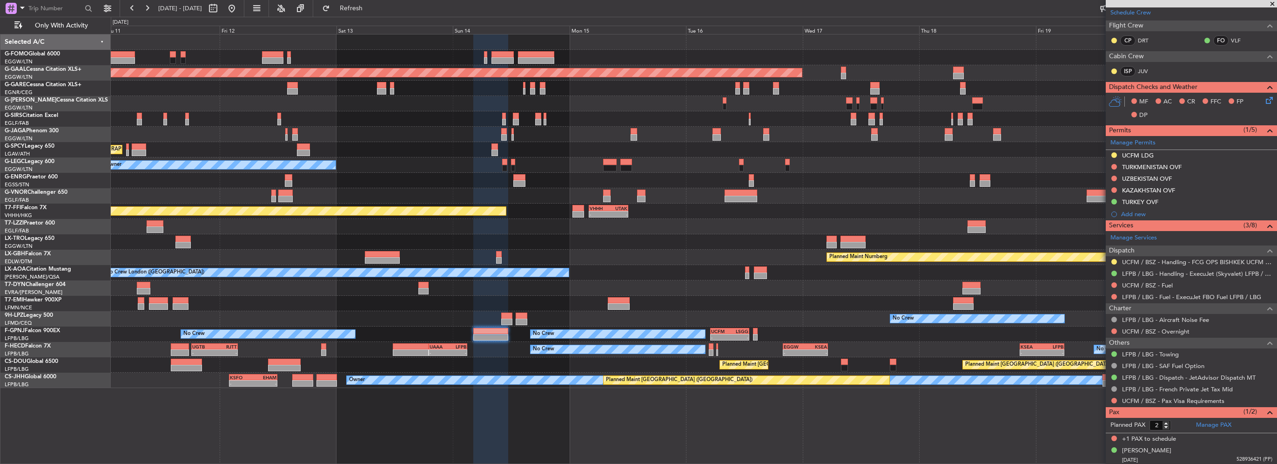
click at [476, 326] on div "- - EGGW 06:00 Z KTEB 13:40 Z Planned Maint Dusseldorf Unplanned Maint Athens (…" at bounding box center [694, 210] width 1166 height 353
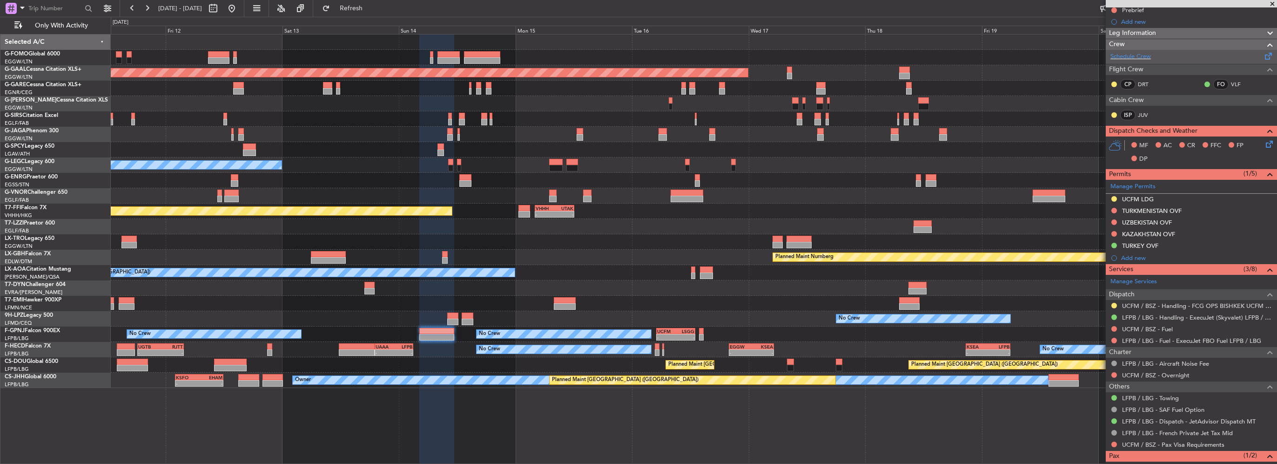
scroll to position [25, 0]
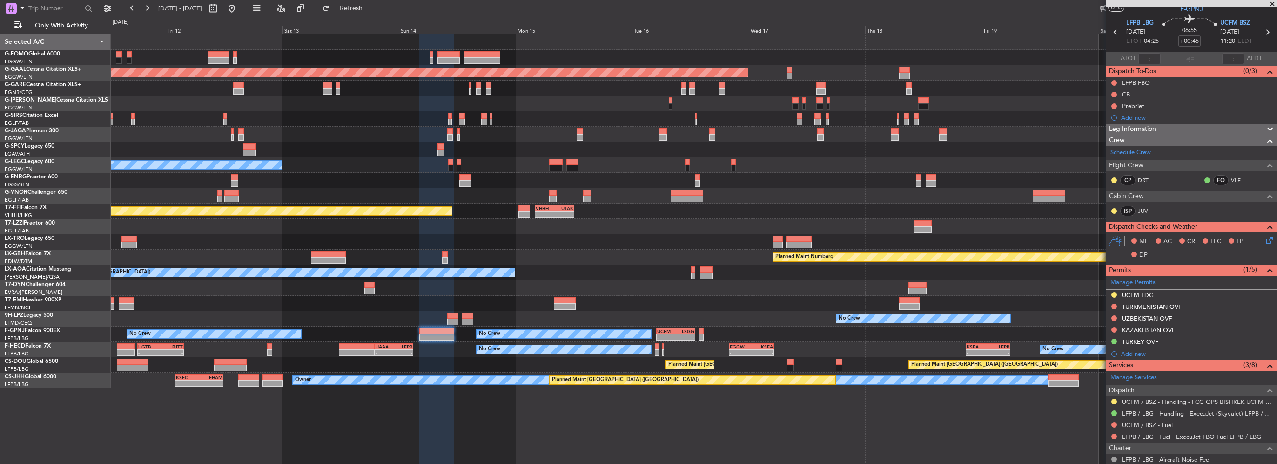
drag, startPoint x: 1155, startPoint y: 128, endPoint x: 1158, endPoint y: 158, distance: 29.4
click at [1155, 128] on span "Leg Information" at bounding box center [1132, 129] width 47 height 11
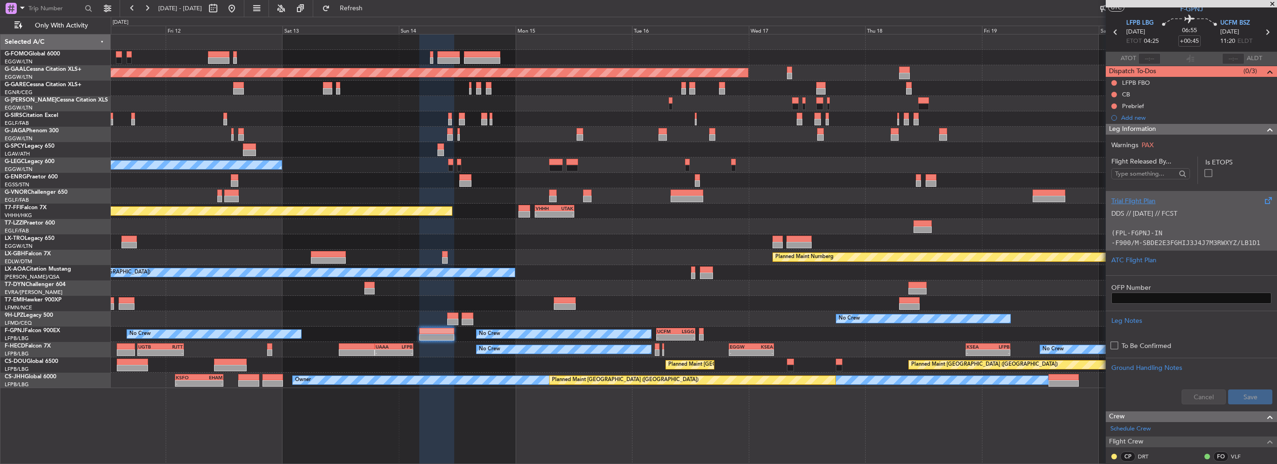
click at [1146, 230] on code "(FPL-FGPNJ-IN" at bounding box center [1137, 232] width 51 height 7
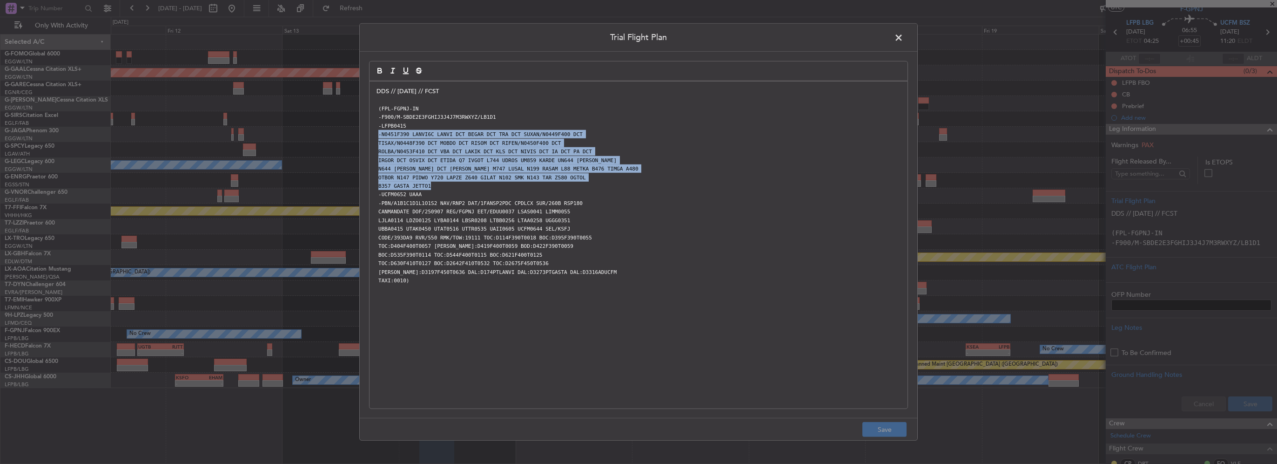
drag, startPoint x: 429, startPoint y: 184, endPoint x: 364, endPoint y: 133, distance: 82.9
click at [364, 133] on div "Trial Flight Plan DDS // 06SEP // FCST (FPL-FGPNJ-IN -F900/M-SBDE2E3FGHIJ3J4J7M…" at bounding box center [638, 231] width 559 height 417
copy div "-N0451F390 LANVI6C LANVI DCT BEGAR DCT TRA DCT SUXAN/N0449F400 DCT TISAX/N0448F…"
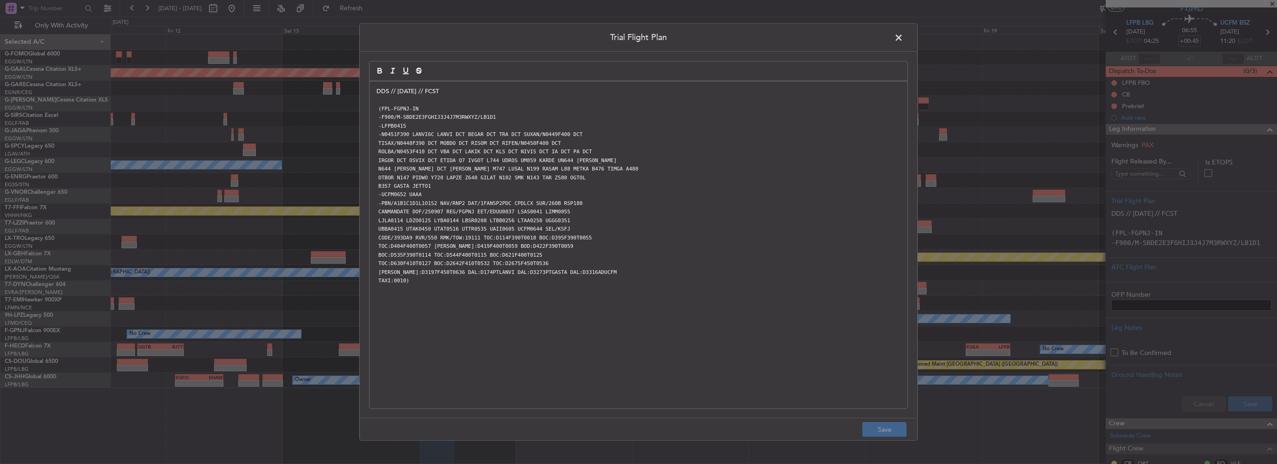
drag, startPoint x: 902, startPoint y: 34, endPoint x: 886, endPoint y: 46, distance: 19.3
click at [904, 35] on span at bounding box center [904, 40] width 0 height 19
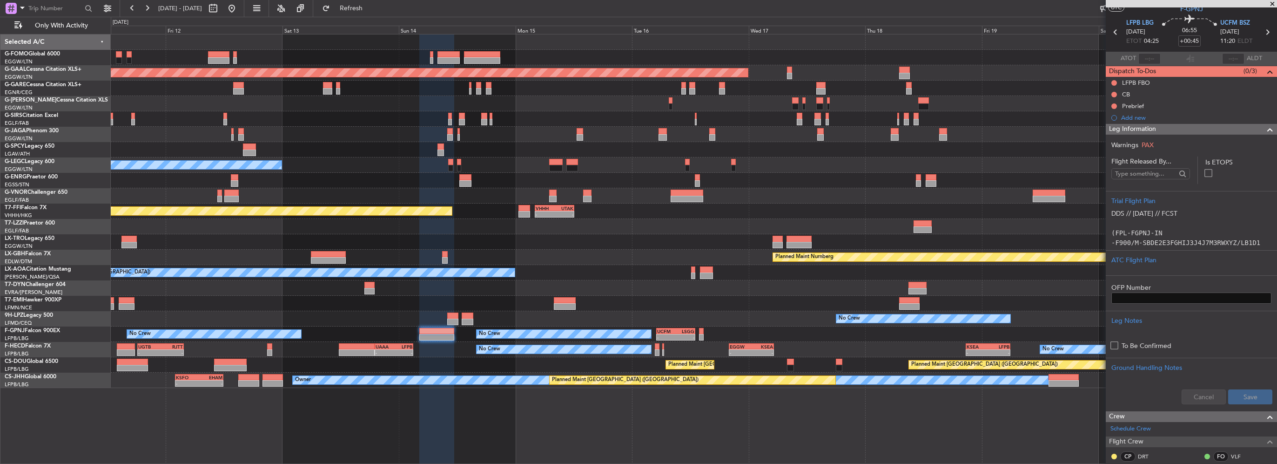
click at [1265, 126] on span at bounding box center [1270, 129] width 11 height 11
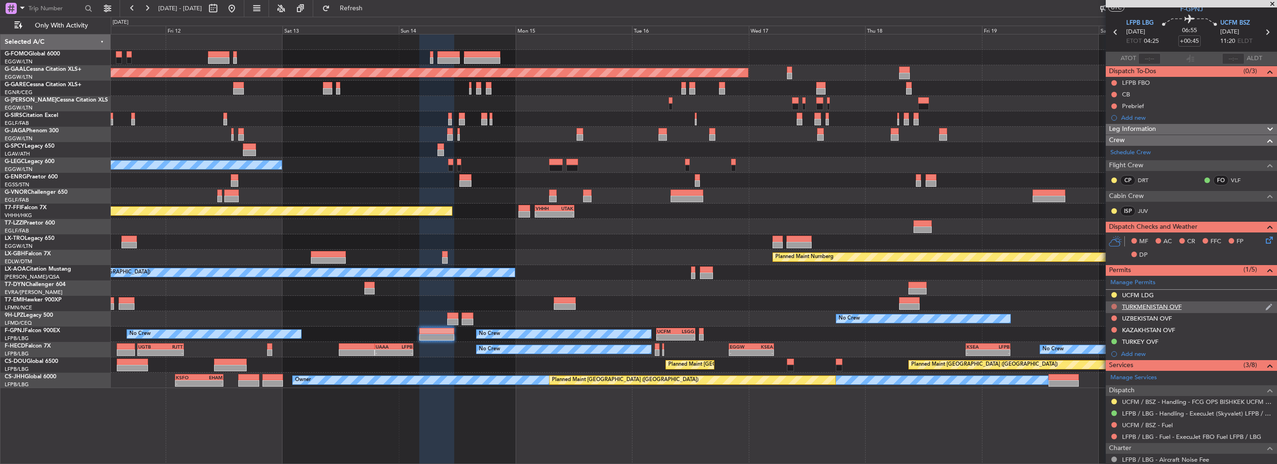
click at [1115, 304] on button at bounding box center [1115, 306] width 6 height 6
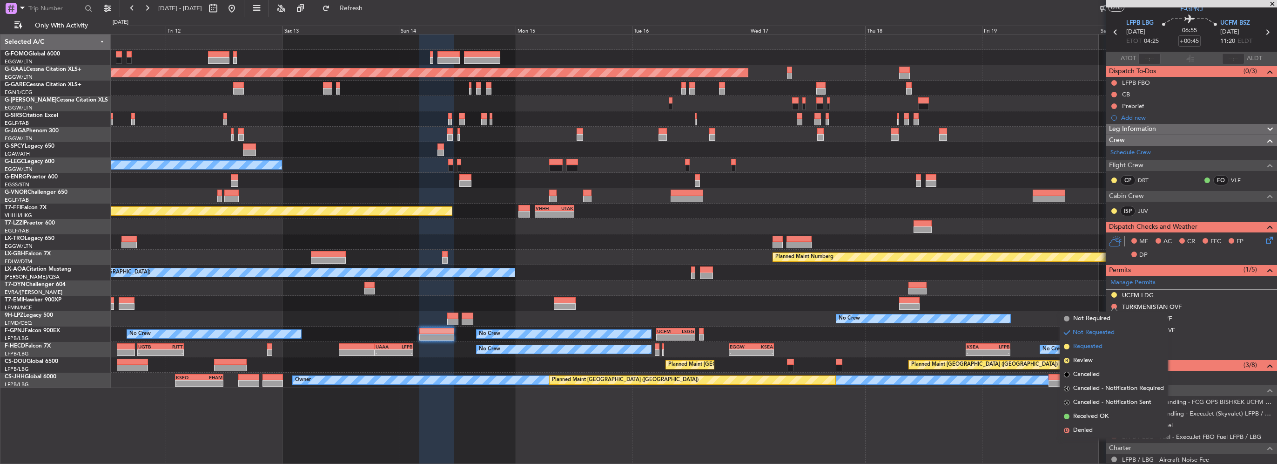
click at [1086, 344] on span "Requested" at bounding box center [1087, 346] width 29 height 9
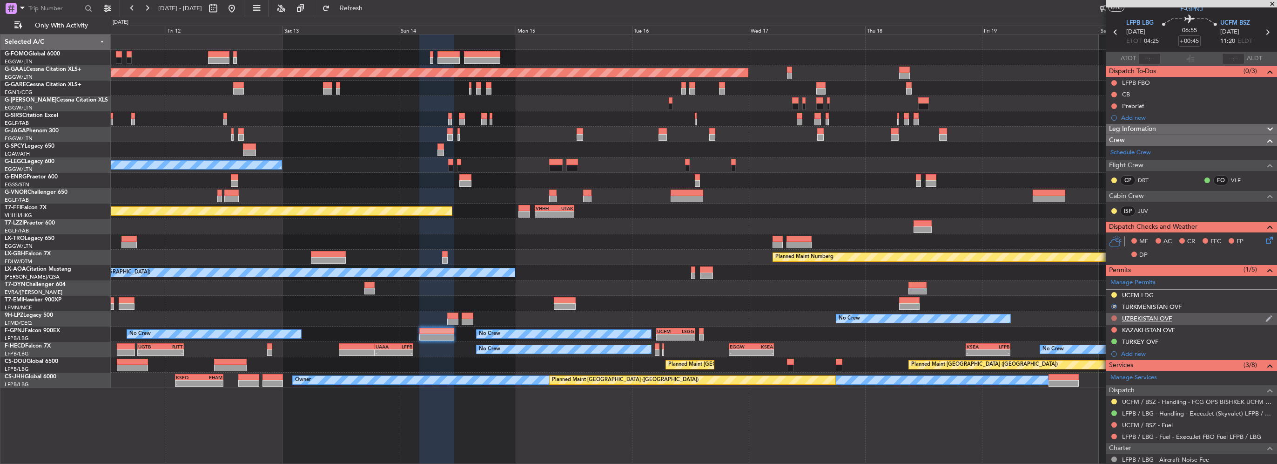
click at [1115, 317] on button at bounding box center [1115, 318] width 6 height 6
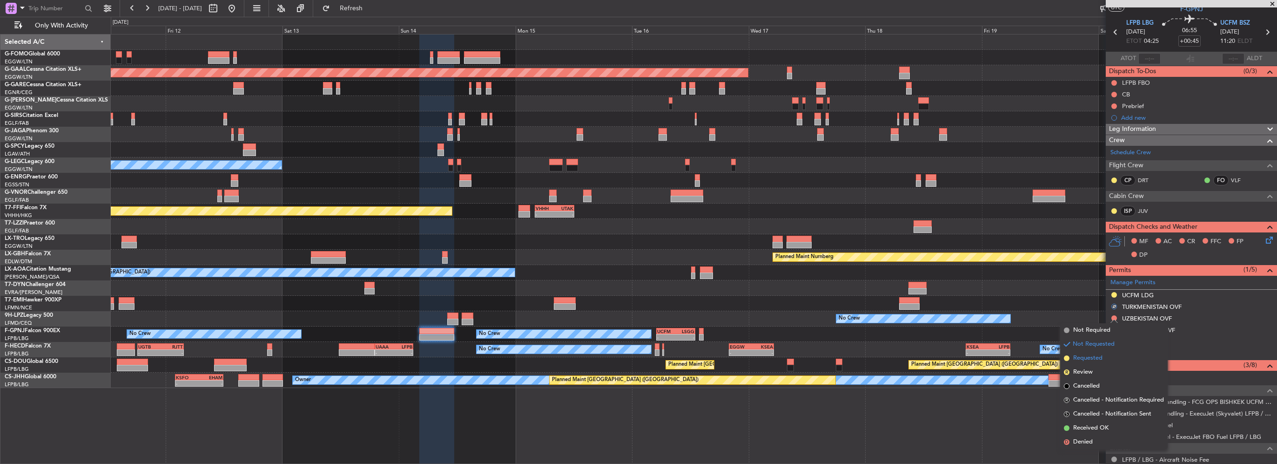
click at [1077, 358] on span "Requested" at bounding box center [1087, 357] width 29 height 9
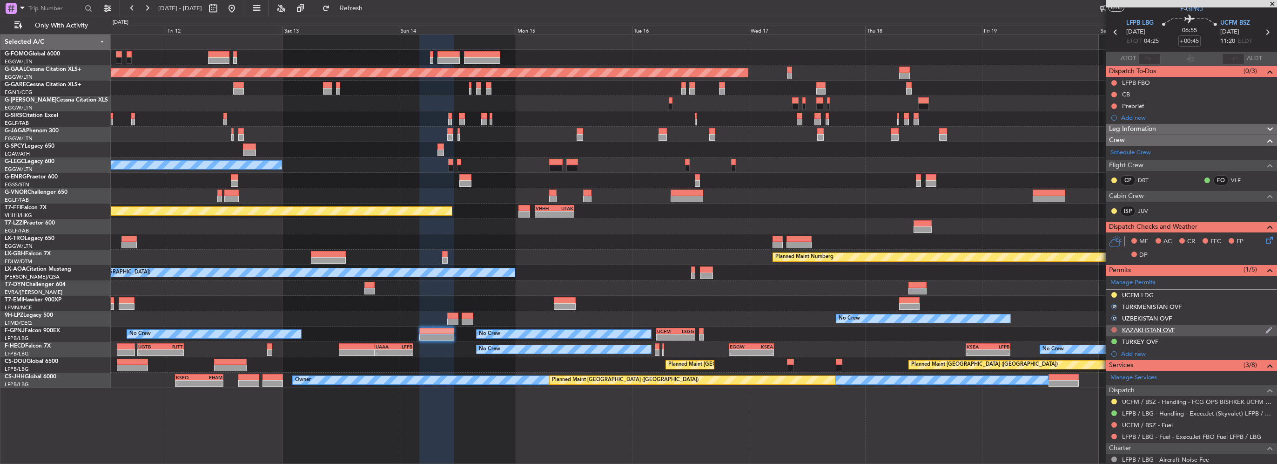
click at [1112, 327] on button at bounding box center [1115, 330] width 6 height 6
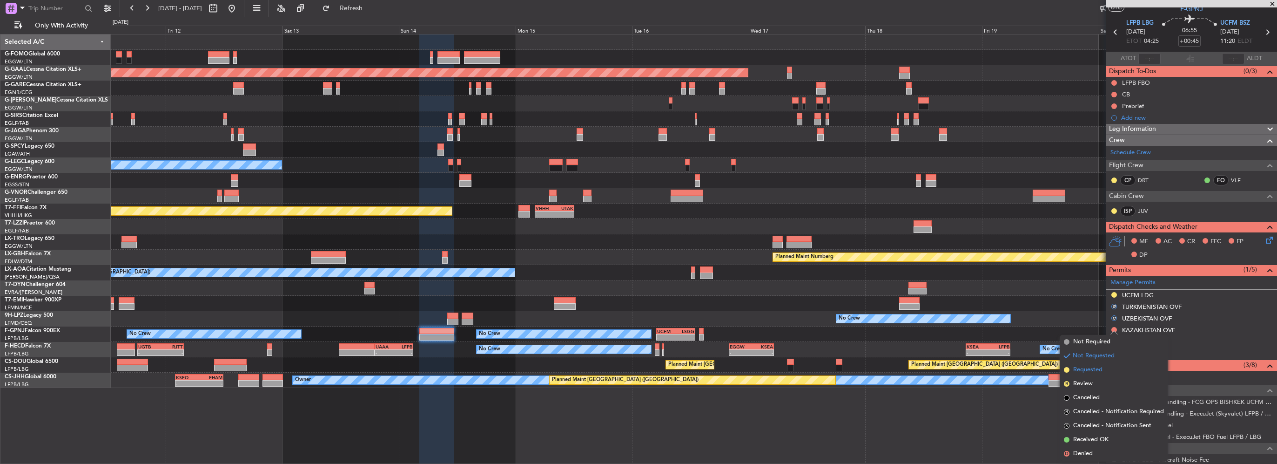
click at [1075, 370] on span "Requested" at bounding box center [1087, 369] width 29 height 9
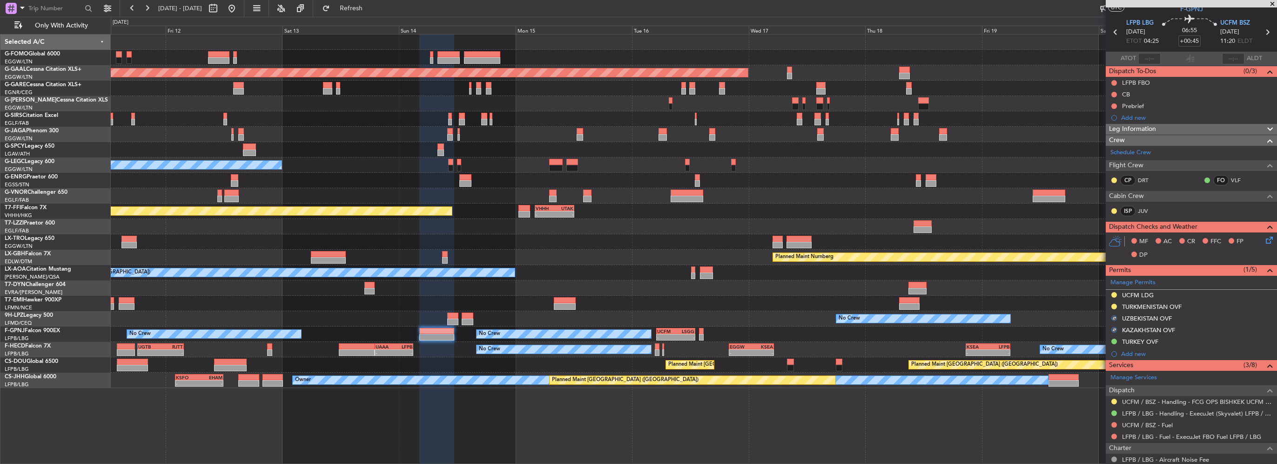
scroll to position [0, 0]
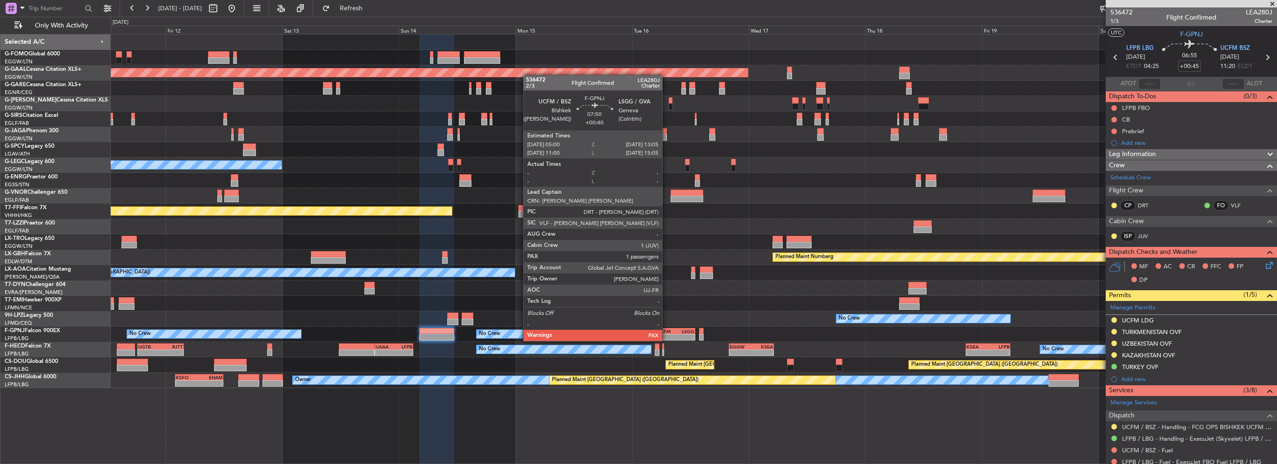
click at [667, 331] on div "UCFM" at bounding box center [666, 331] width 19 height 6
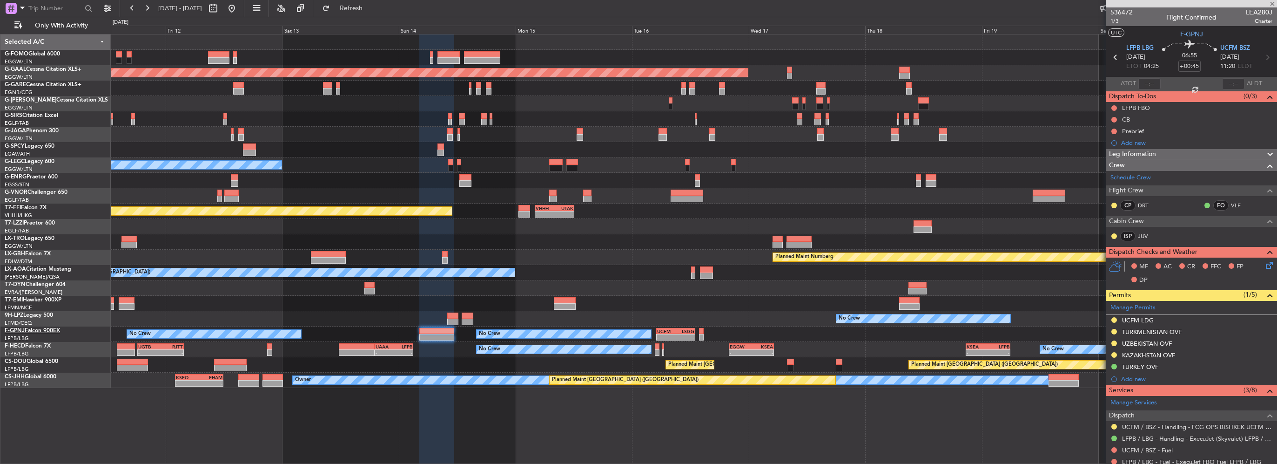
type input "+00:40"
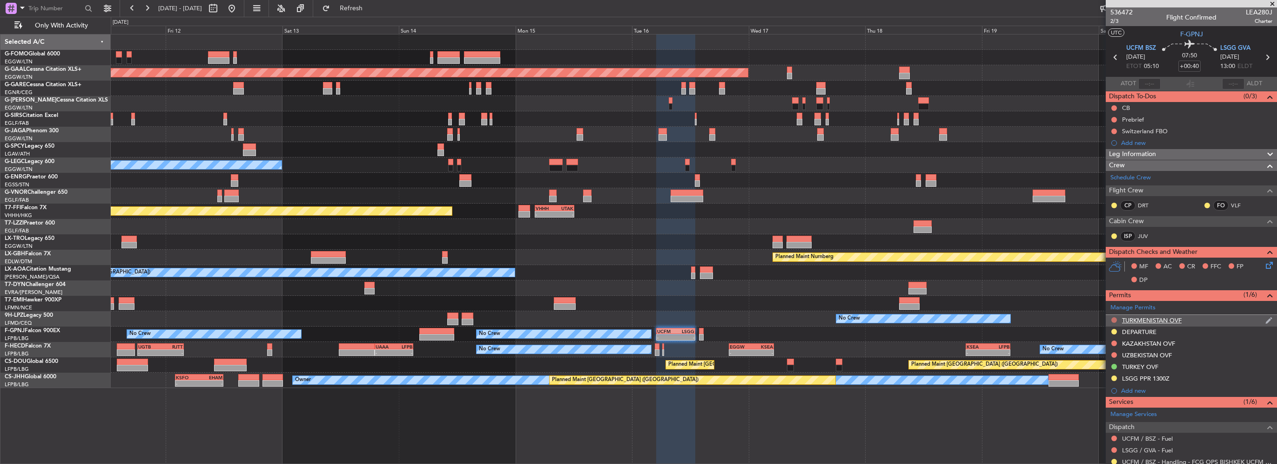
click at [1113, 317] on button at bounding box center [1115, 320] width 6 height 6
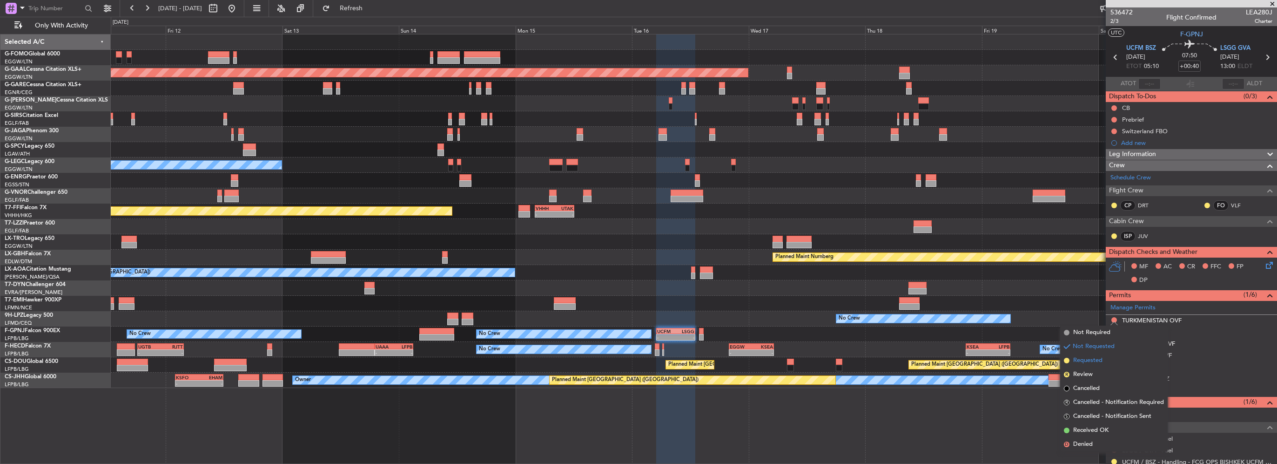
click at [1090, 361] on span "Requested" at bounding box center [1087, 360] width 29 height 9
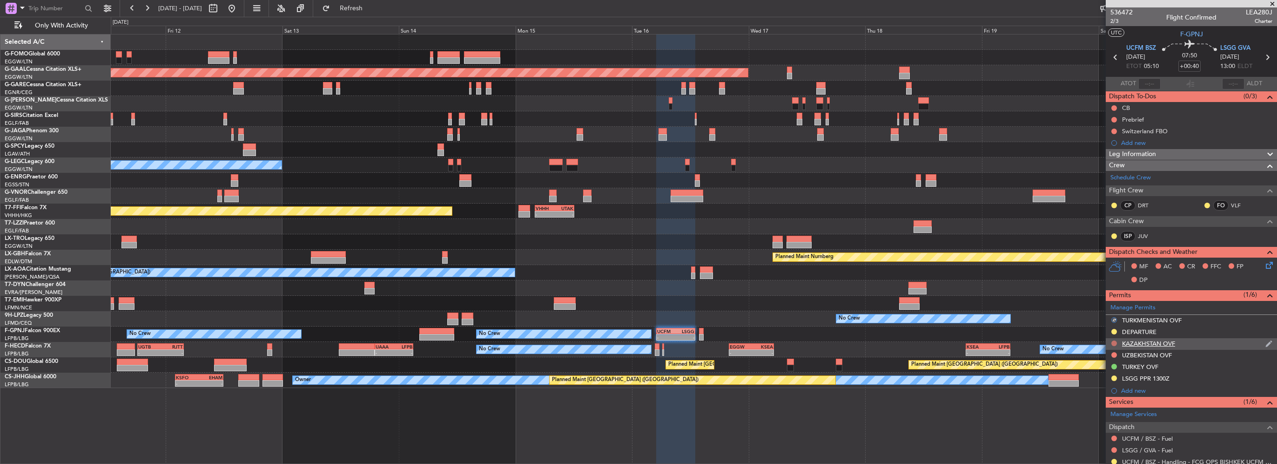
click at [1115, 344] on button at bounding box center [1115, 343] width 6 height 6
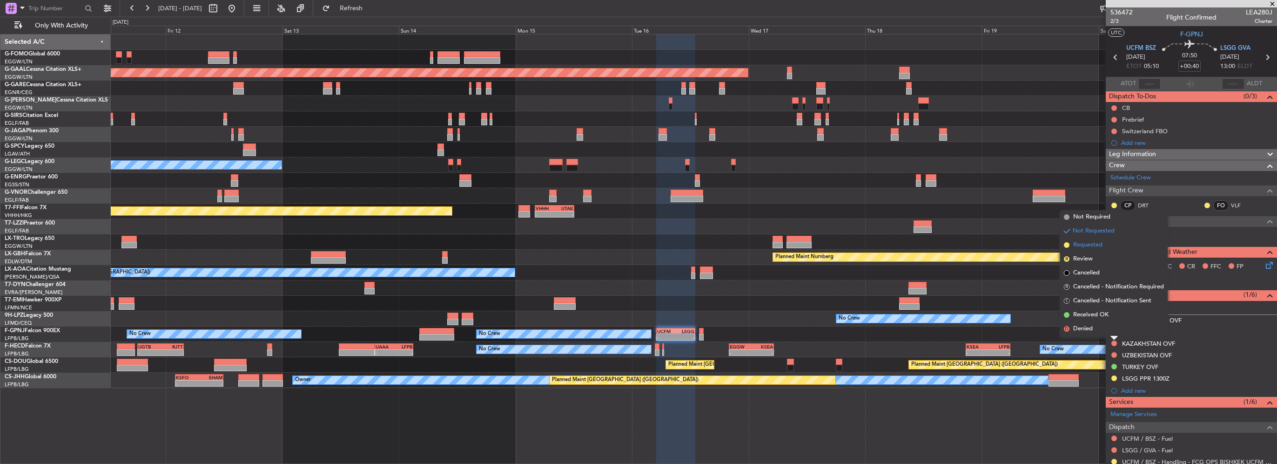
click at [1090, 244] on span "Requested" at bounding box center [1087, 244] width 29 height 9
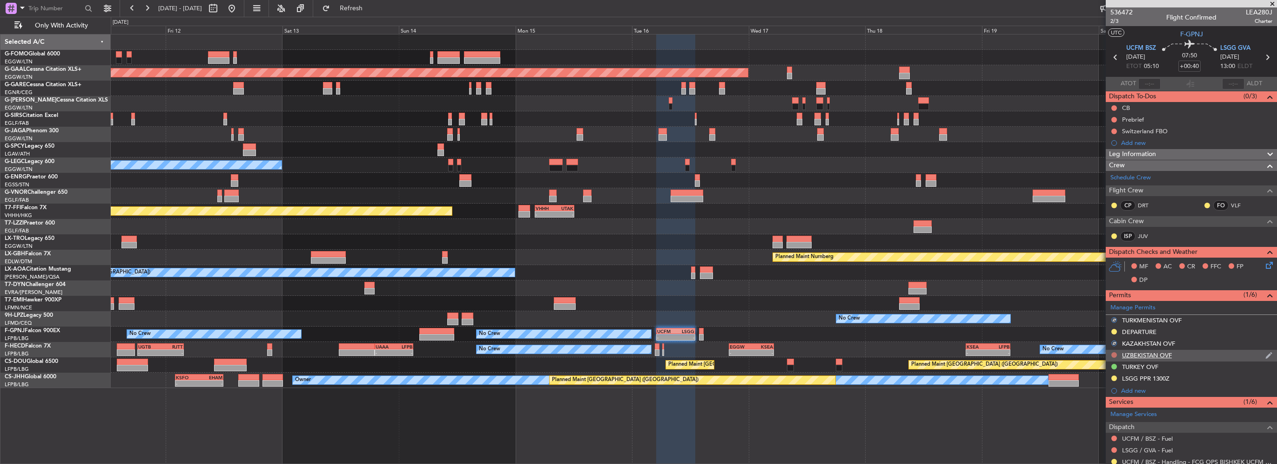
click at [1117, 353] on button at bounding box center [1115, 355] width 6 height 6
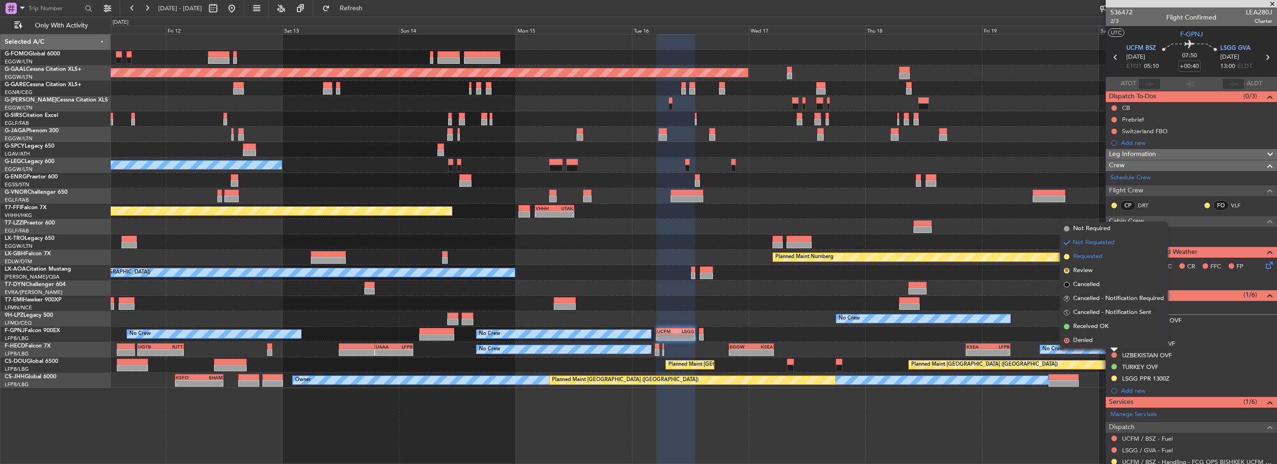
click at [1098, 257] on span "Requested" at bounding box center [1087, 256] width 29 height 9
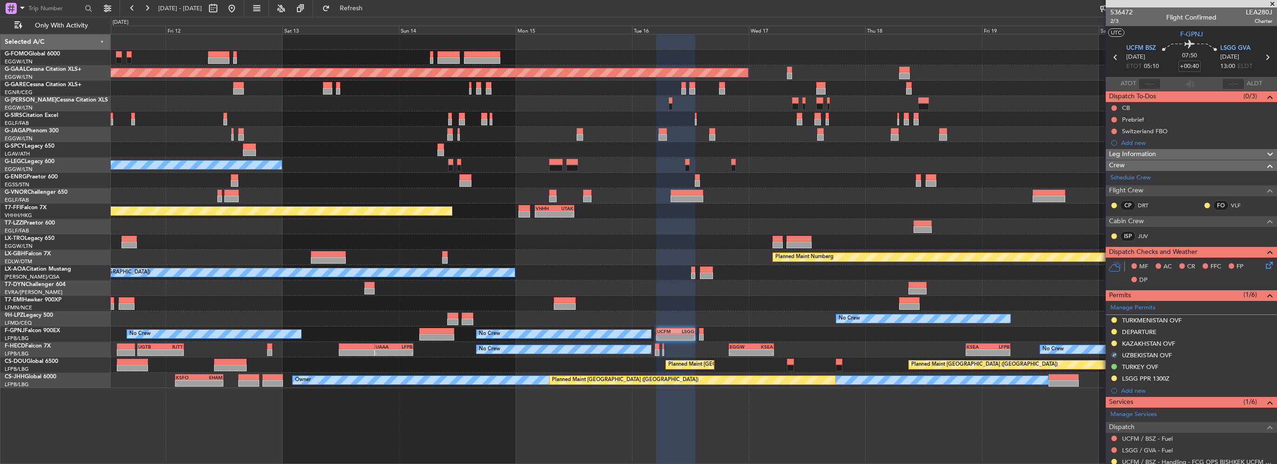
click at [1140, 153] on span "Leg Information" at bounding box center [1132, 154] width 47 height 11
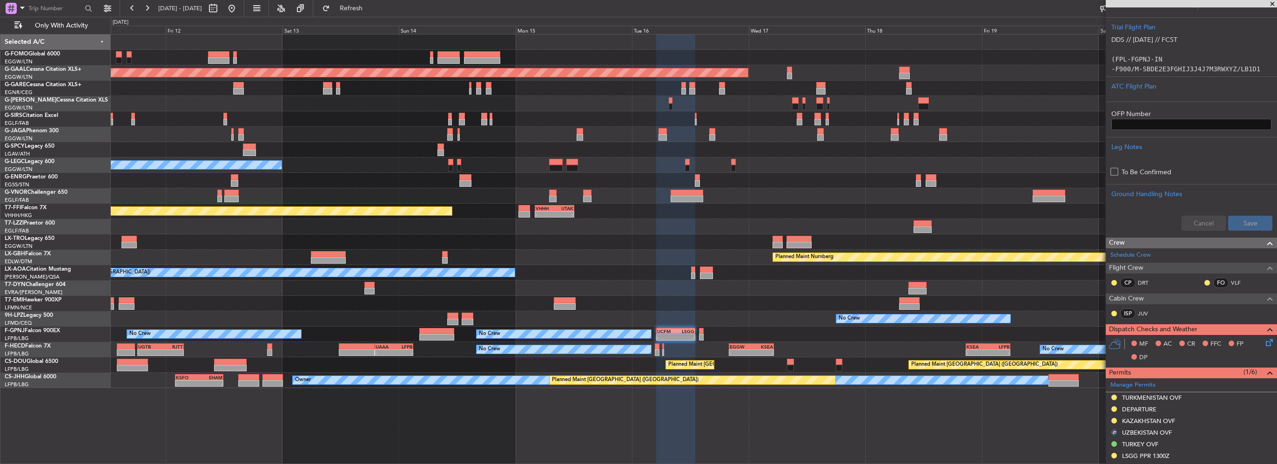
scroll to position [186, 0]
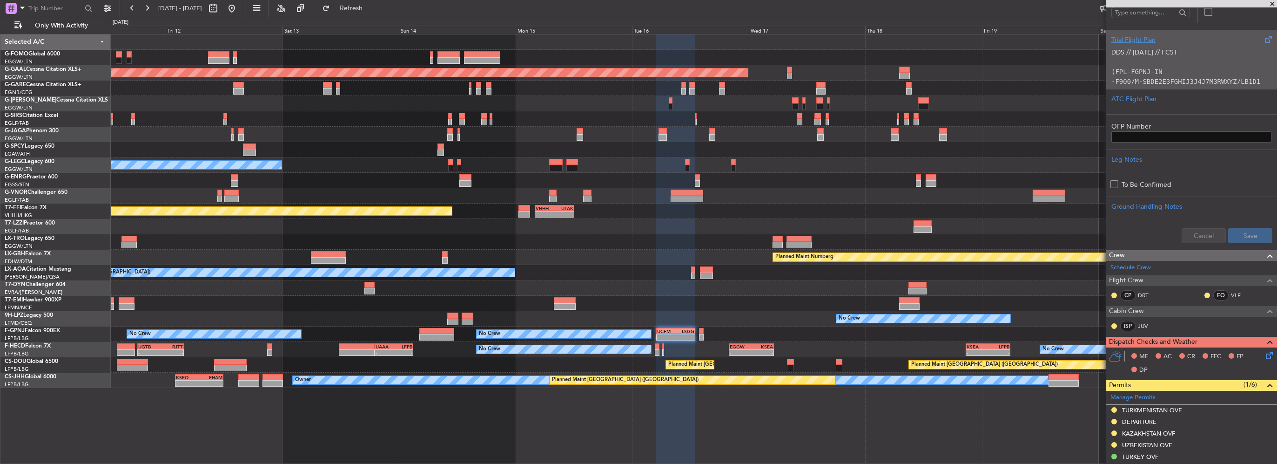
click at [1144, 65] on p at bounding box center [1192, 62] width 160 height 10
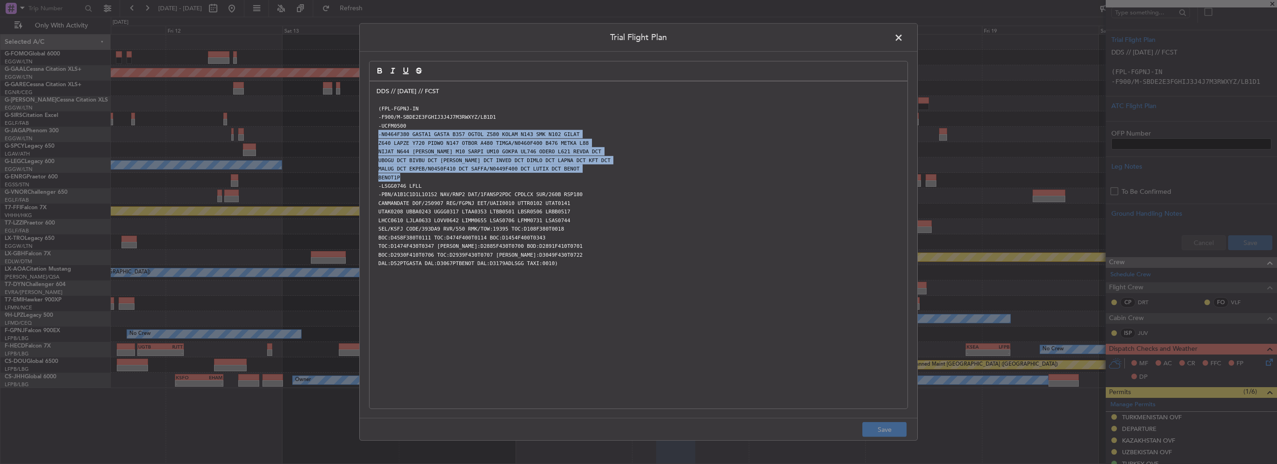
drag, startPoint x: 403, startPoint y: 176, endPoint x: 371, endPoint y: 133, distance: 53.5
click at [371, 133] on div "DDS // [DATE] // FCST (FPL-FGPNJ-IN -F900/M-SBDE2E3FGHIJ3J4J7M3RWXYZ/LB1D1 -UCF…" at bounding box center [639, 244] width 538 height 327
copy div "-N0464F380 GASTA1 GASTA B357 OGTOL Z580 KOLAM N143 SMK N102 GILAT Z640 LAPZE Y7…"
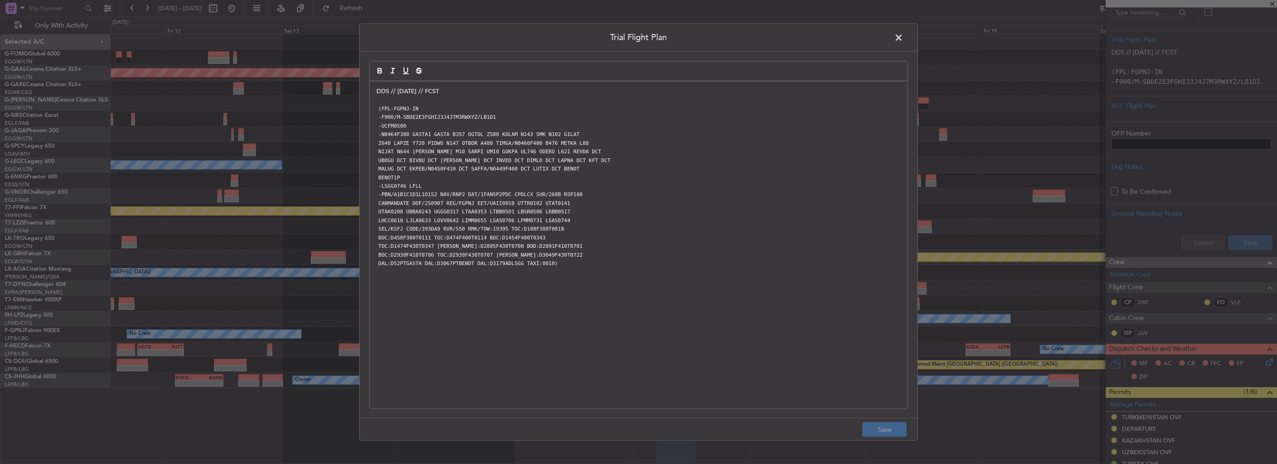
click at [904, 36] on span at bounding box center [904, 40] width 0 height 19
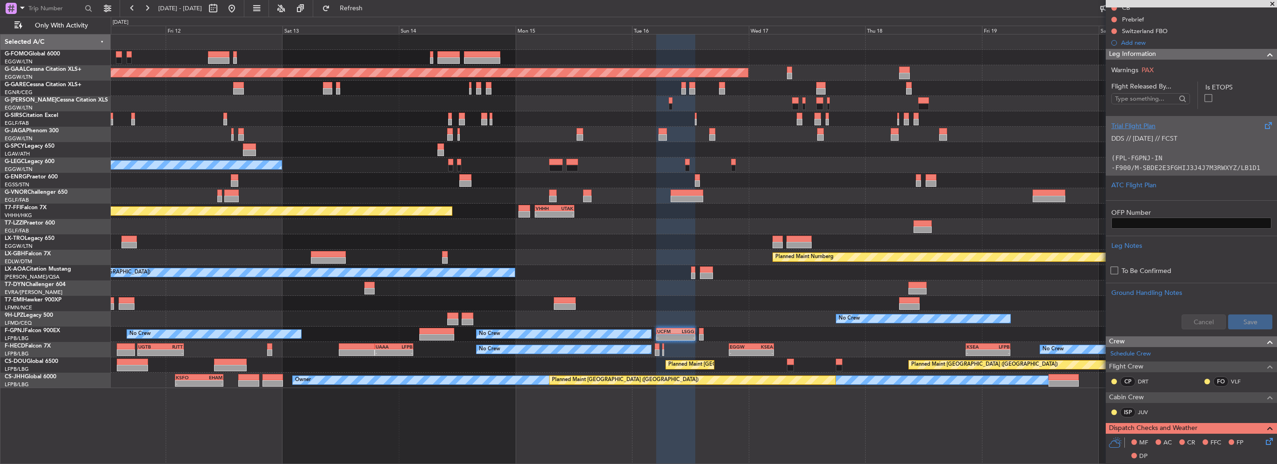
scroll to position [93, 0]
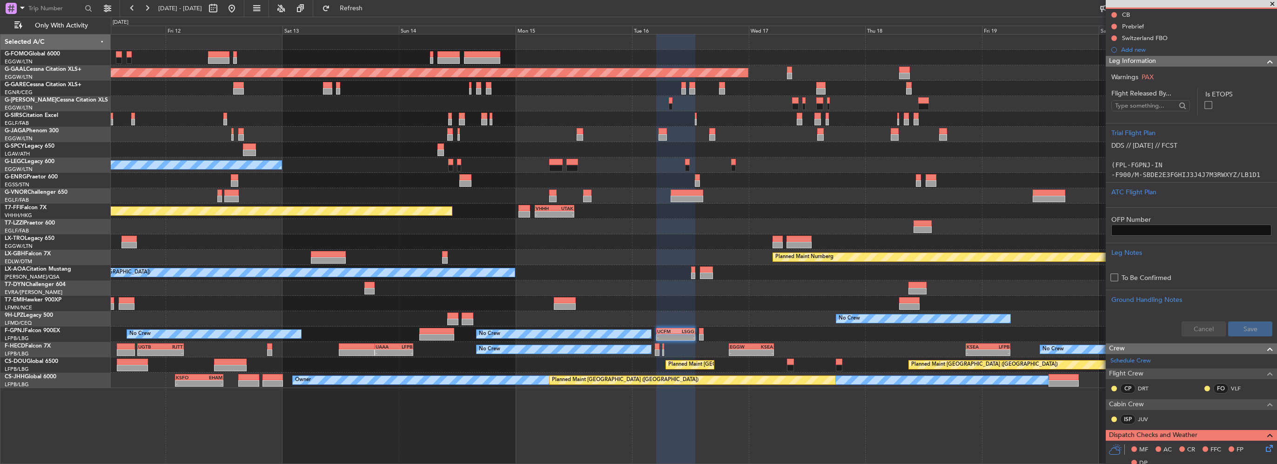
click at [1257, 64] on div at bounding box center [1266, 61] width 19 height 11
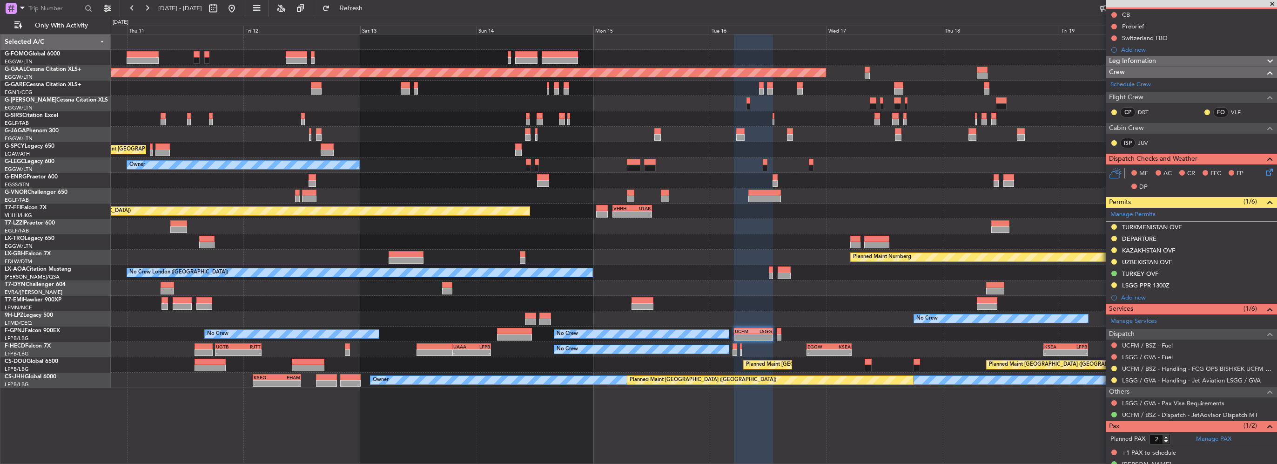
click at [763, 287] on div "- - EGGW 06:00 Z KTEB 13:40 Z Planned Maint Dusseldorf Unplanned Maint Athens (…" at bounding box center [694, 210] width 1166 height 353
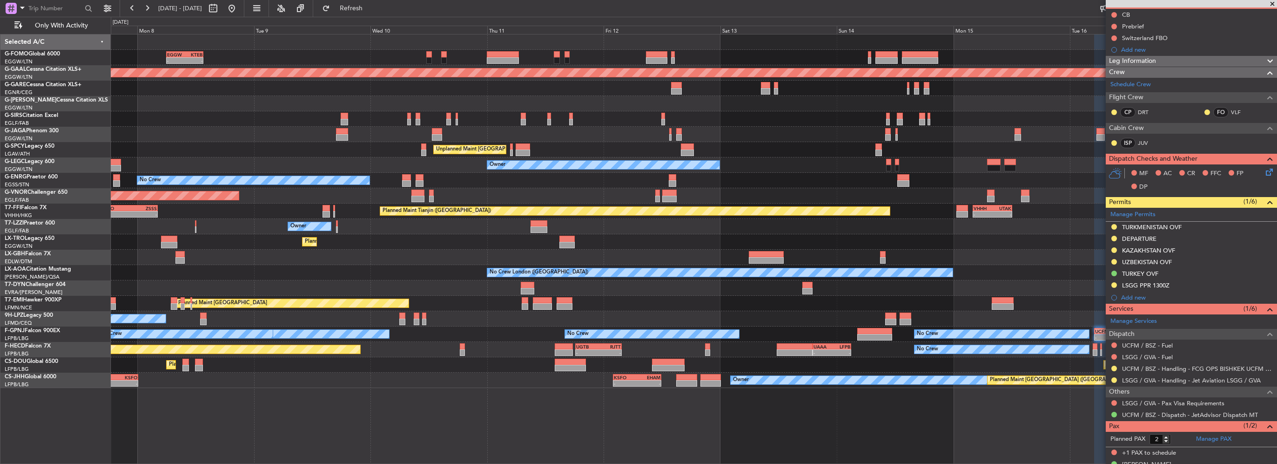
click at [551, 283] on div "- - EGGW 06:00 Z KTEB 13:40 Z Planned Maint London (Luton) Planned Maint Dussel…" at bounding box center [694, 210] width 1166 height 353
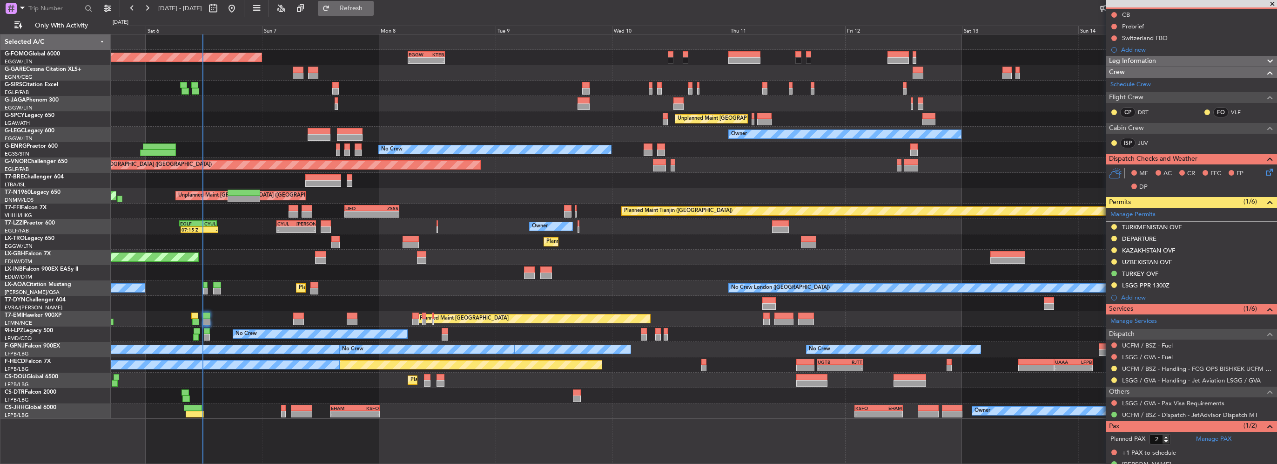
click at [371, 10] on span "Refresh" at bounding box center [351, 8] width 39 height 7
click at [355, 304] on div "Planned Maint London (Luton) - - EGGW 06:00 Z KTEB 13:40 Z Planned Maint London…" at bounding box center [694, 226] width 1166 height 384
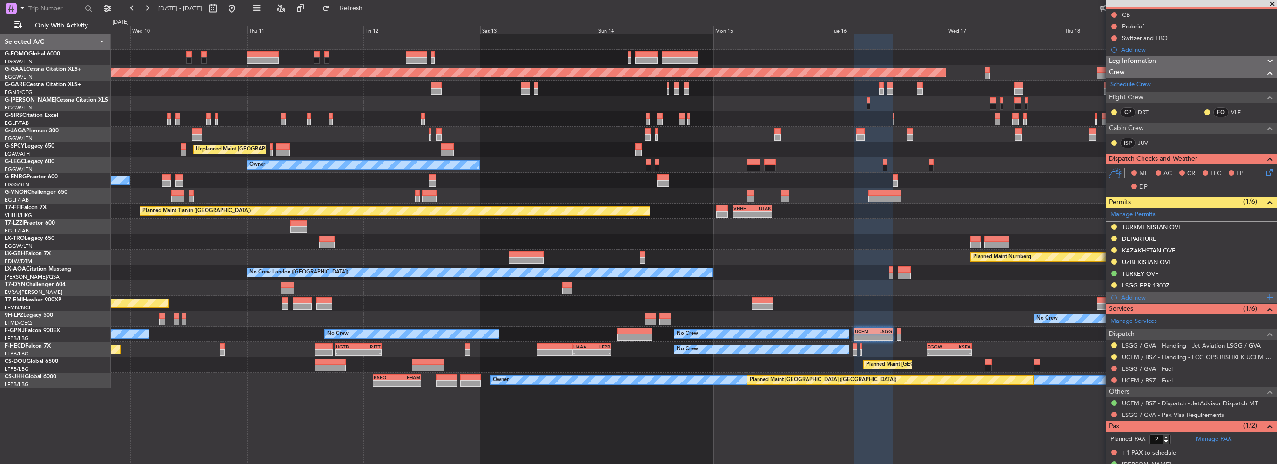
click at [1134, 294] on div "Add new" at bounding box center [1192, 297] width 143 height 8
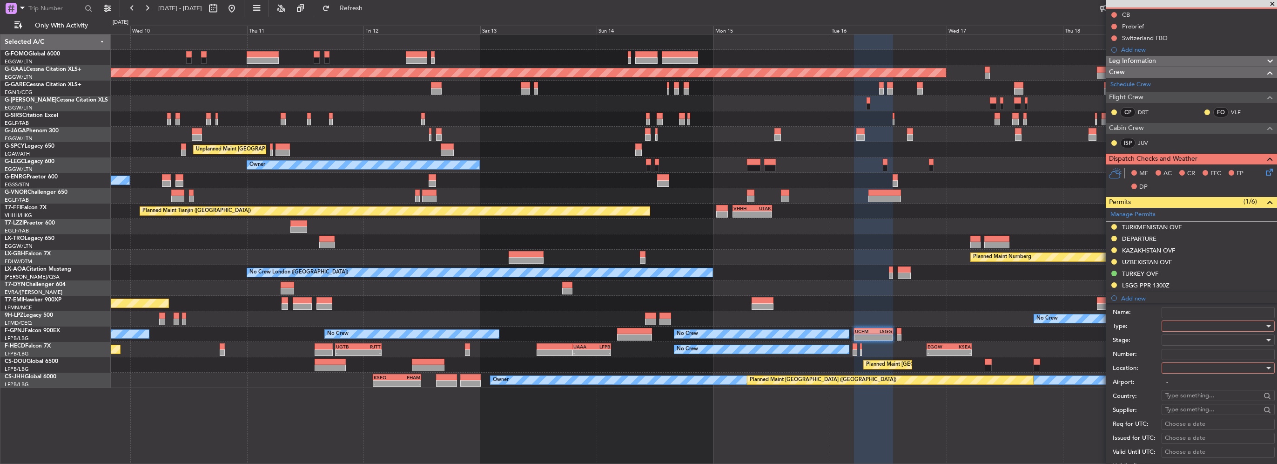
click at [1184, 322] on div at bounding box center [1215, 326] width 99 height 14
click at [1190, 382] on span "Landing" at bounding box center [1215, 381] width 98 height 14
click at [1193, 366] on div at bounding box center [1215, 368] width 99 height 14
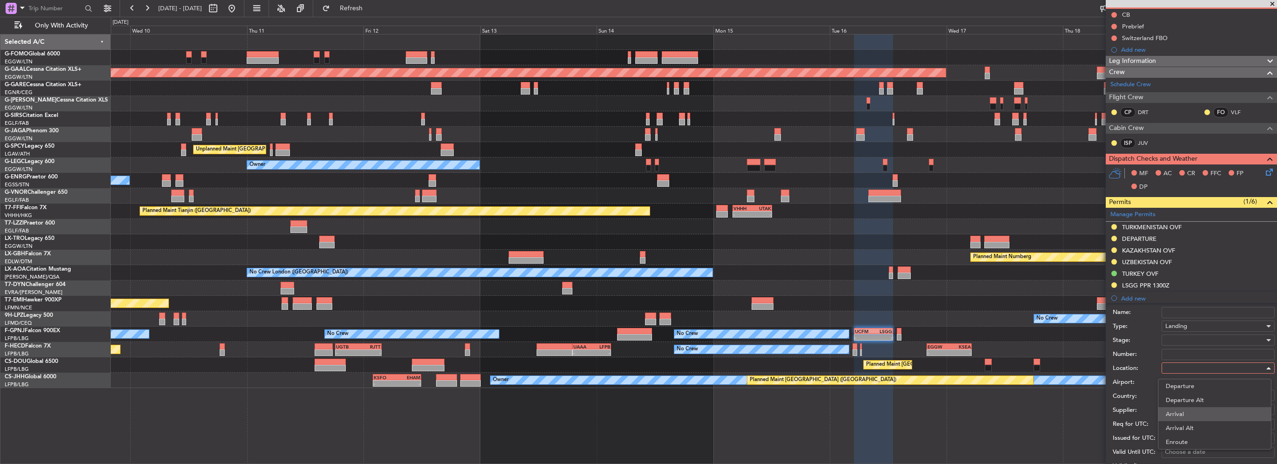
click at [1190, 415] on span "Arrival" at bounding box center [1215, 414] width 98 height 14
type input "LSGG / GVA"
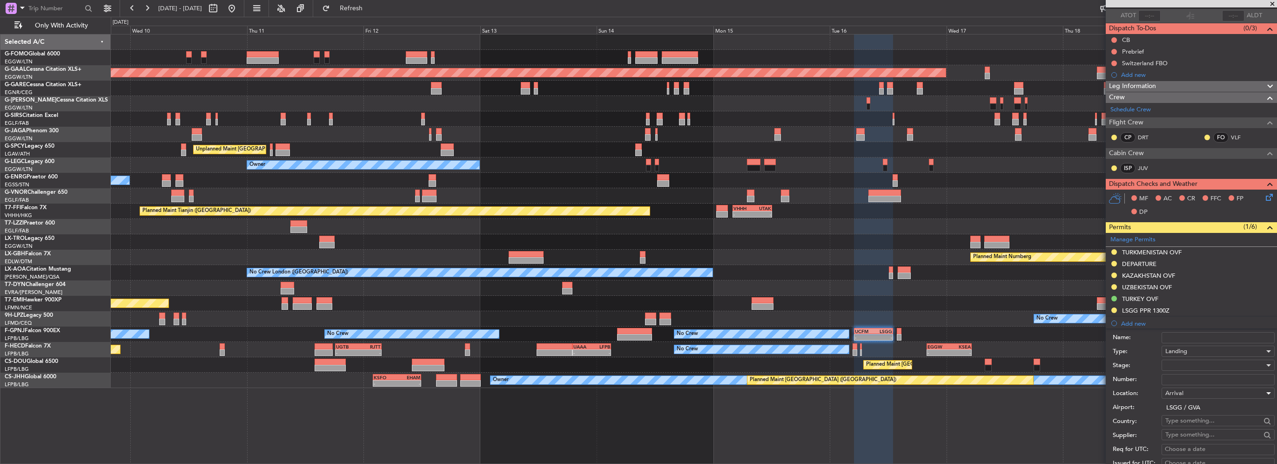
scroll to position [0, 0]
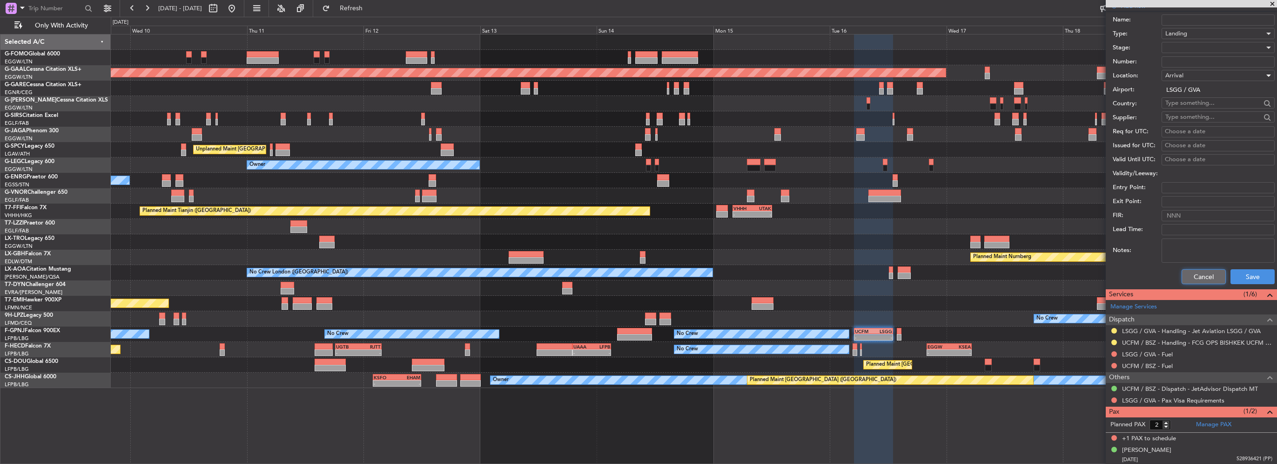
click at [1202, 277] on button "Cancel" at bounding box center [1204, 276] width 44 height 15
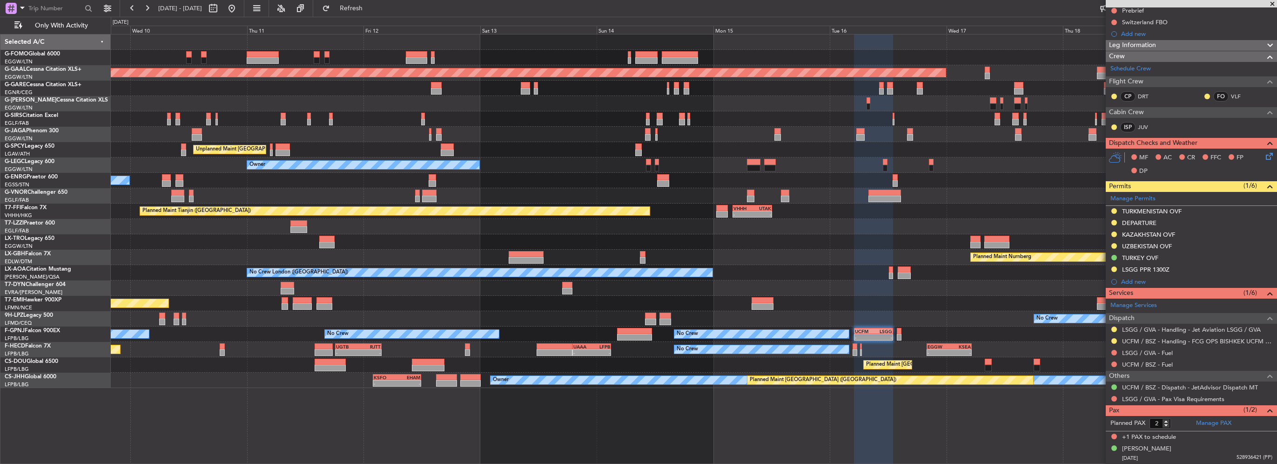
scroll to position [108, 0]
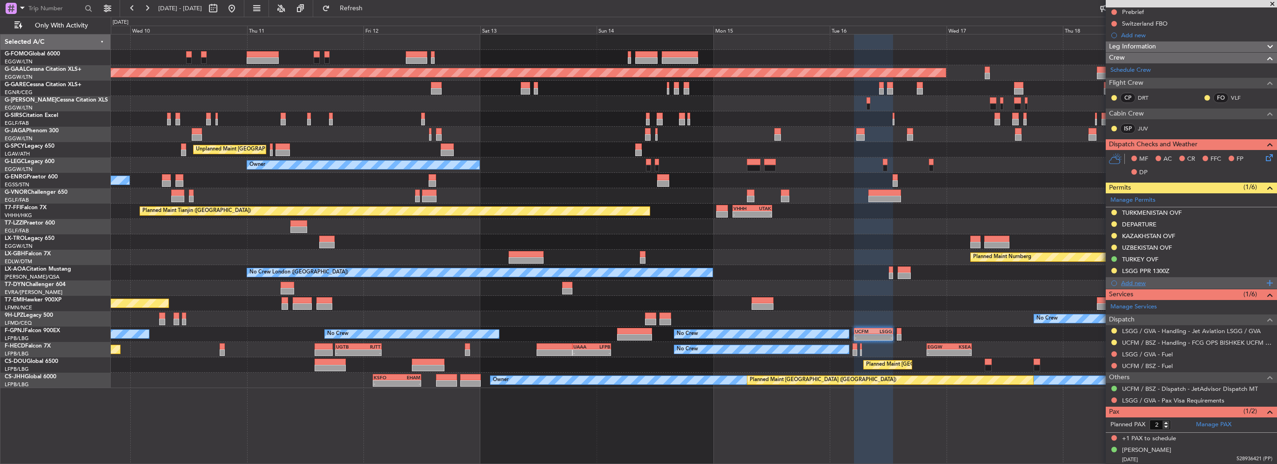
click at [1149, 283] on div "Add new" at bounding box center [1192, 283] width 143 height 8
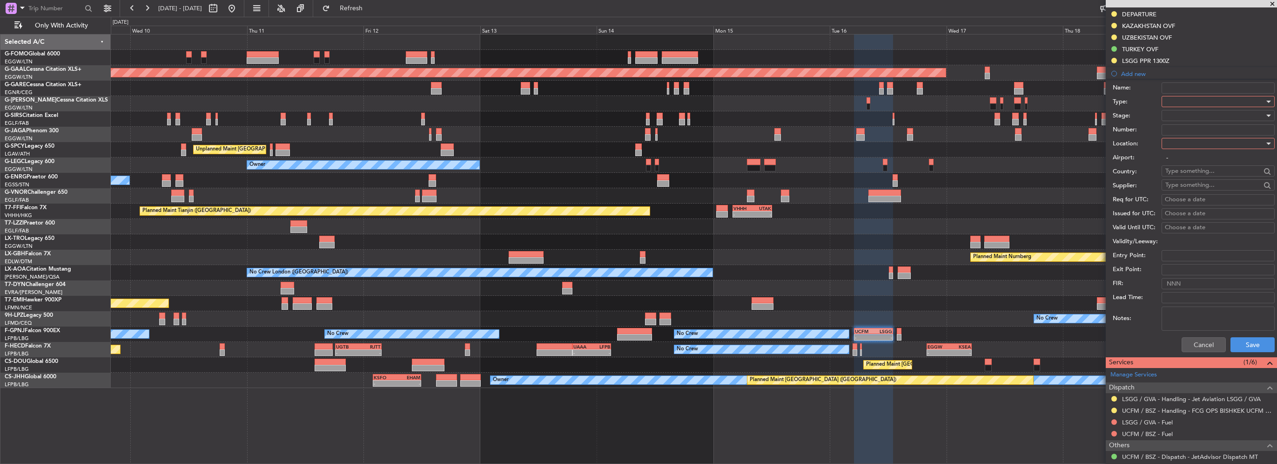
scroll to position [340, 0]
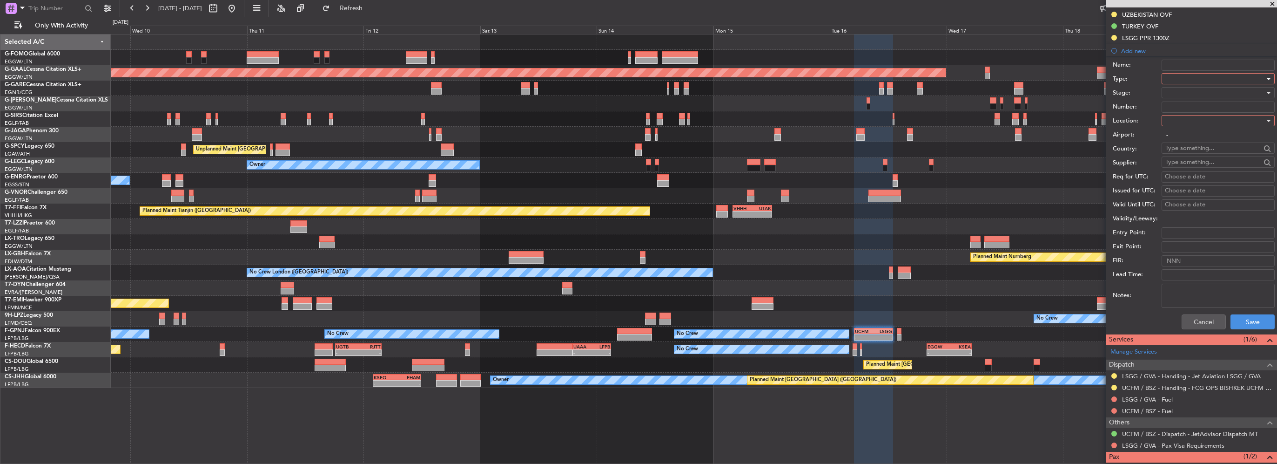
click at [1188, 79] on div at bounding box center [1215, 79] width 99 height 14
click at [1215, 174] on span "Landing" at bounding box center [1215, 181] width 98 height 14
click at [1196, 117] on div at bounding box center [1215, 121] width 99 height 14
click at [1190, 167] on span "Arrival" at bounding box center [1215, 167] width 98 height 14
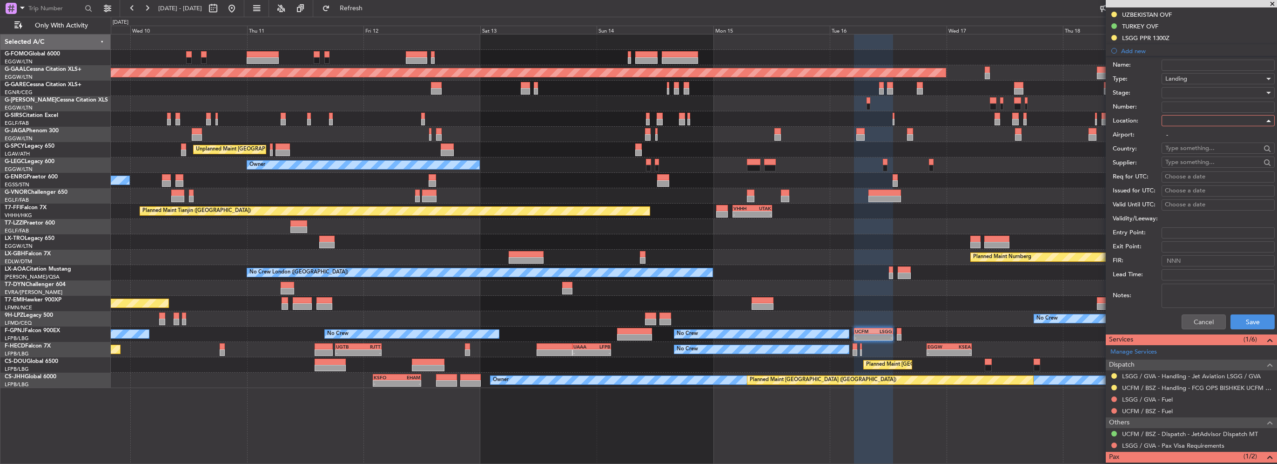
type input "LSGG / GVA"
click at [1253, 317] on button "Save" at bounding box center [1253, 321] width 44 height 15
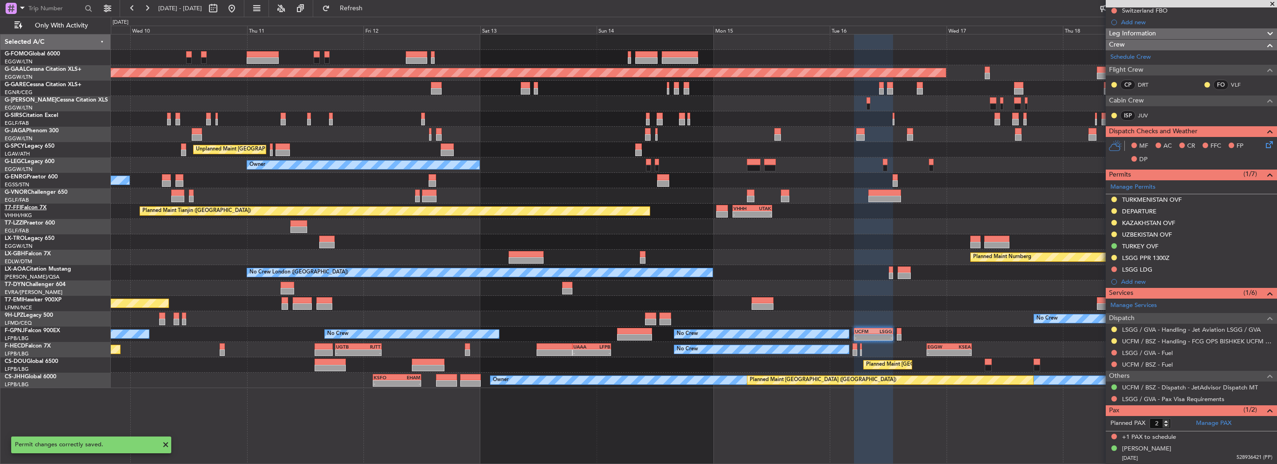
scroll to position [119, 0]
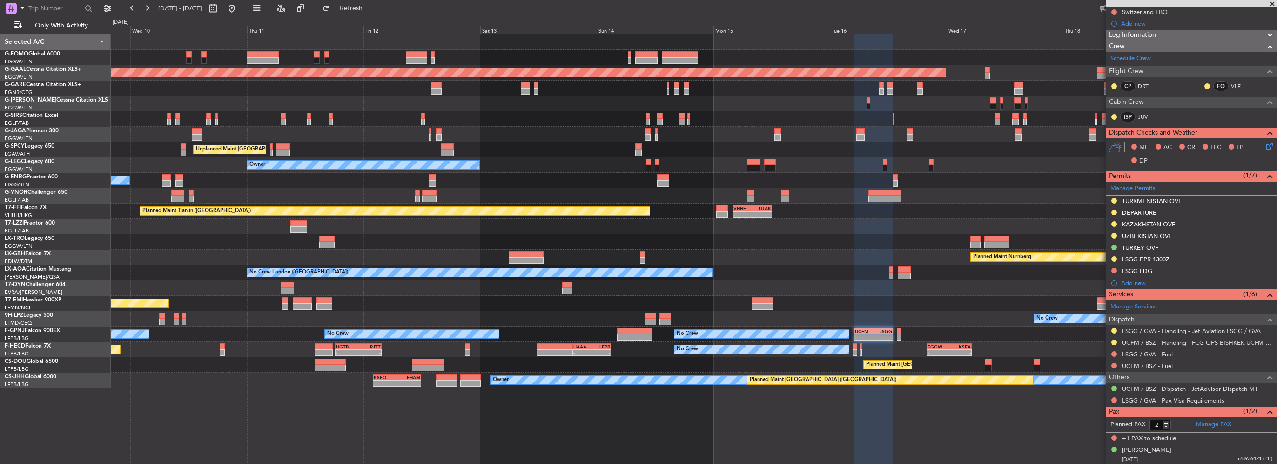
click at [942, 182] on div "- - EGGW 06:00 Z KTEB 13:40 Z Planned Maint Dusseldorf Unplanned Maint Athens (…" at bounding box center [694, 210] width 1166 height 353
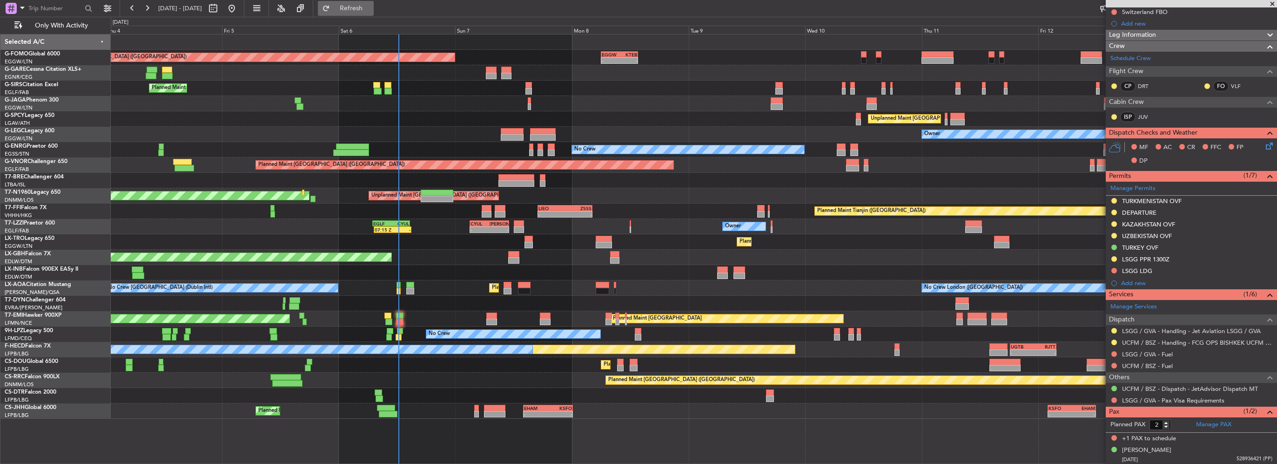
click at [374, 13] on button "Refresh" at bounding box center [346, 8] width 56 height 15
click at [591, 345] on div "Planned Maint London (Luton) - - EGGW 06:00 Z KTEB 13:40 Z Unplanned Maint Ches…" at bounding box center [694, 226] width 1166 height 384
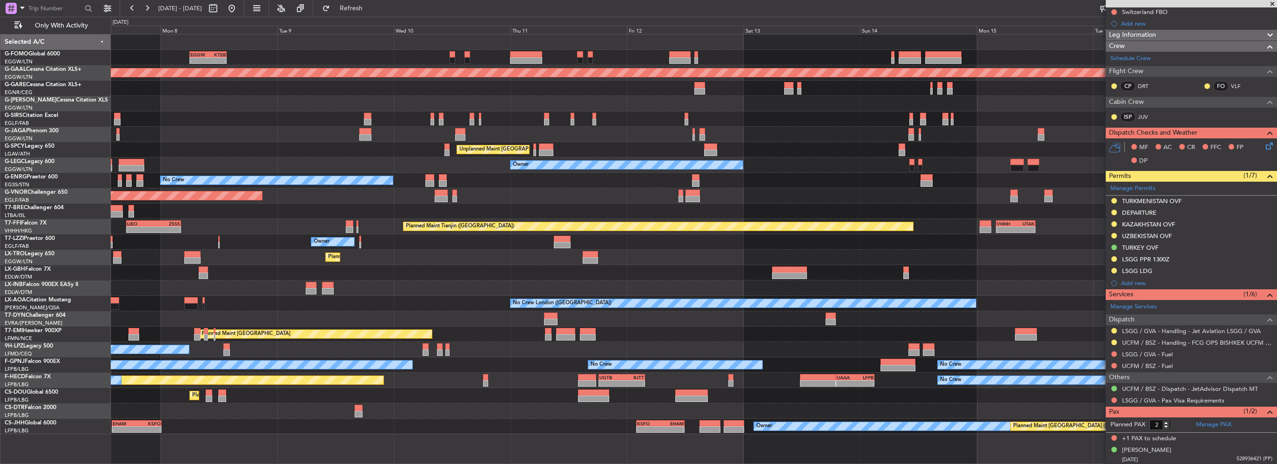
click at [564, 415] on div at bounding box center [694, 410] width 1166 height 15
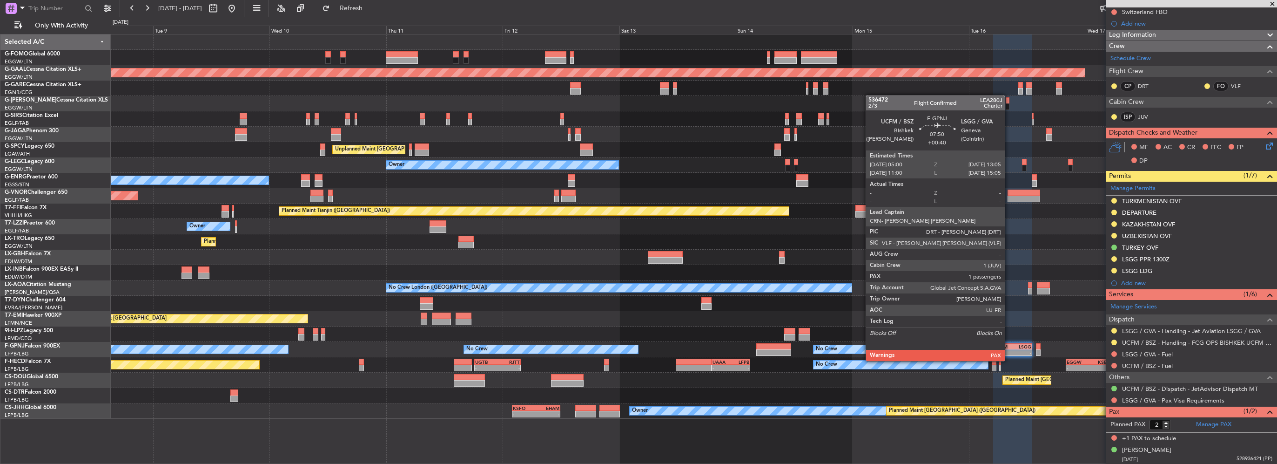
click at [1009, 351] on div "-" at bounding box center [1003, 353] width 19 height 6
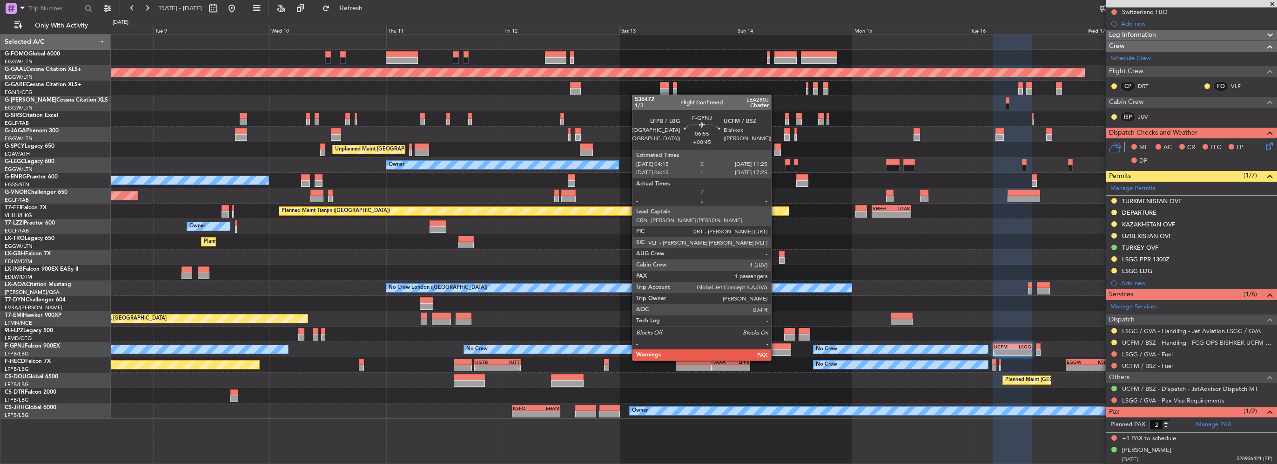
click at [776, 351] on div at bounding box center [773, 352] width 35 height 7
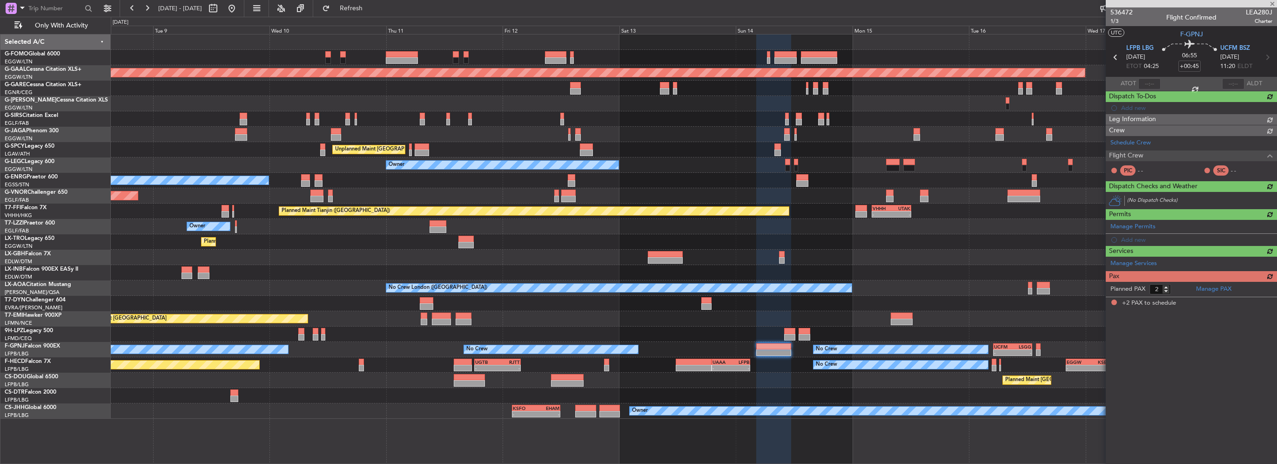
scroll to position [0, 0]
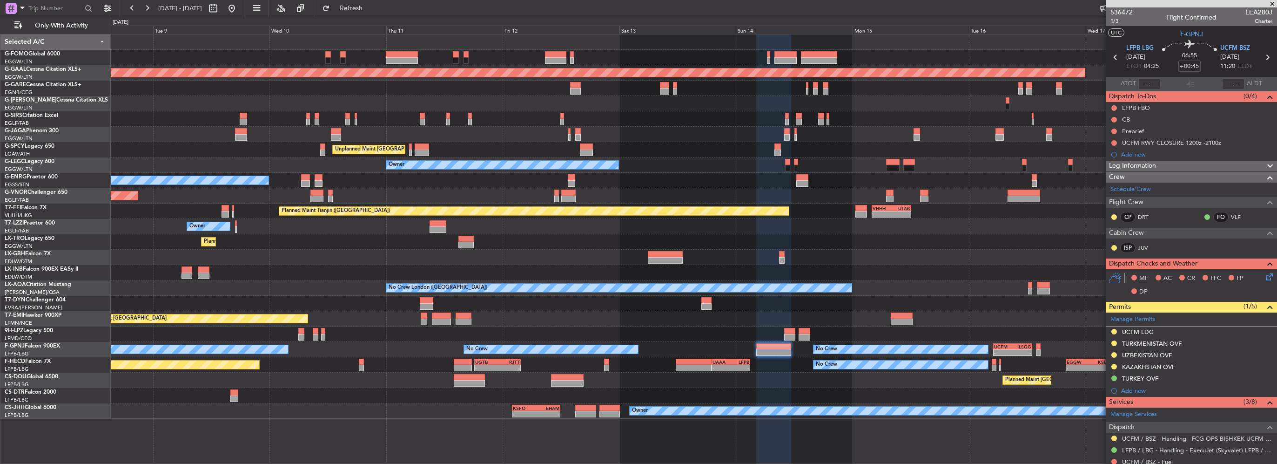
click at [1195, 161] on div "Leg Information" at bounding box center [1191, 166] width 171 height 11
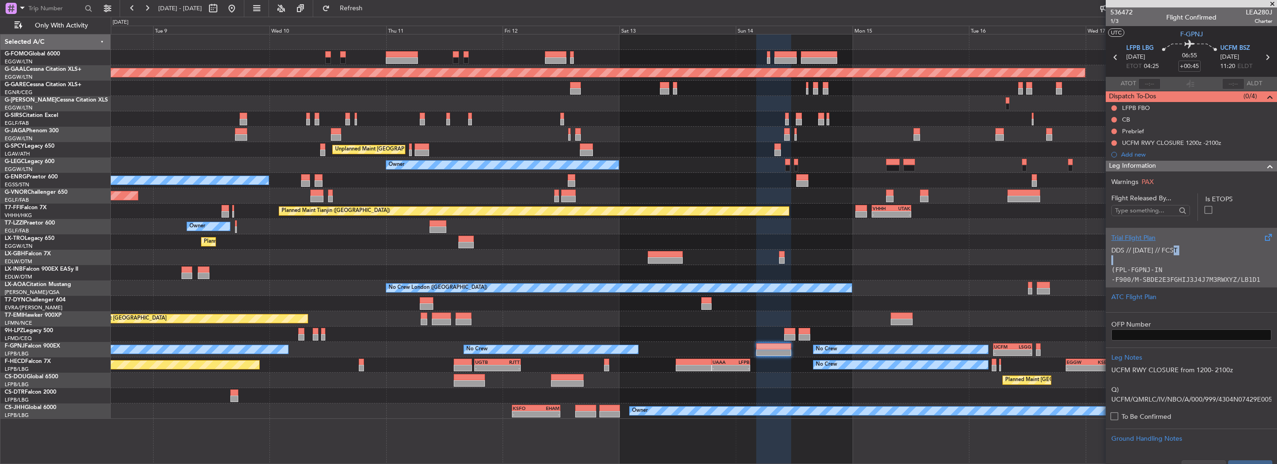
click at [1188, 256] on div "DDS // [DATE] // FCST (FPL-FGPNJ-IN -F900/M-SBDE2E3FGHIJ3J4J7M3RWXYZ/LB1D1 -LFP…" at bounding box center [1192, 263] width 160 height 40
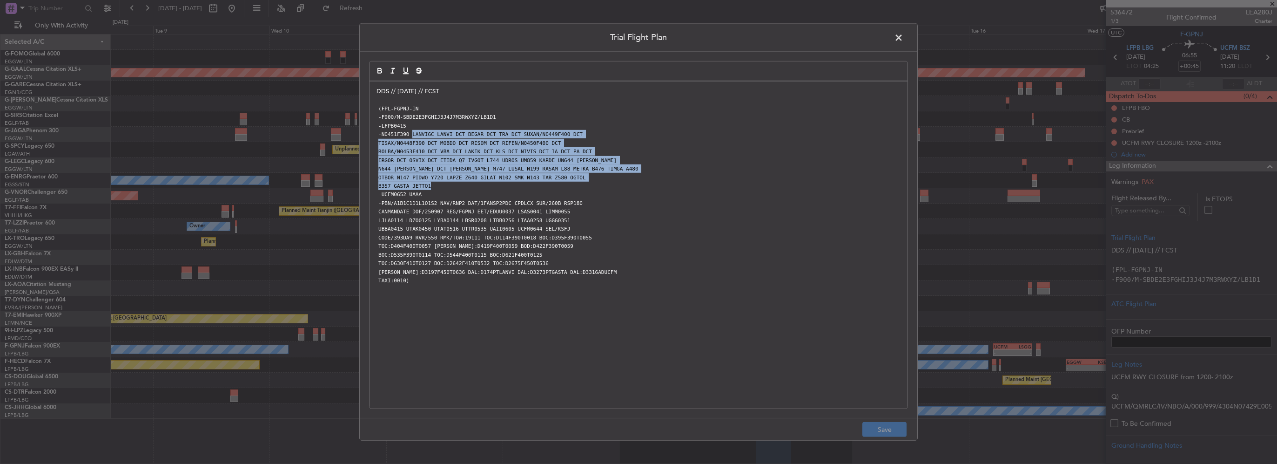
drag, startPoint x: 425, startPoint y: 186, endPoint x: 410, endPoint y: 136, distance: 52.1
click at [410, 136] on div "DDS // 06SEP // FCST (FPL-FGPNJ-IN -F900/M-SBDE2E3FGHIJ3J4J7M3RWXYZ/LB1D1 -LFPB…" at bounding box center [639, 244] width 538 height 327
copy div "LANVI6C LANVI DCT BEGAR DCT TRA DCT SUXAN/N0449F400 DCT TISAX/N0448F390 DCT MOB…"
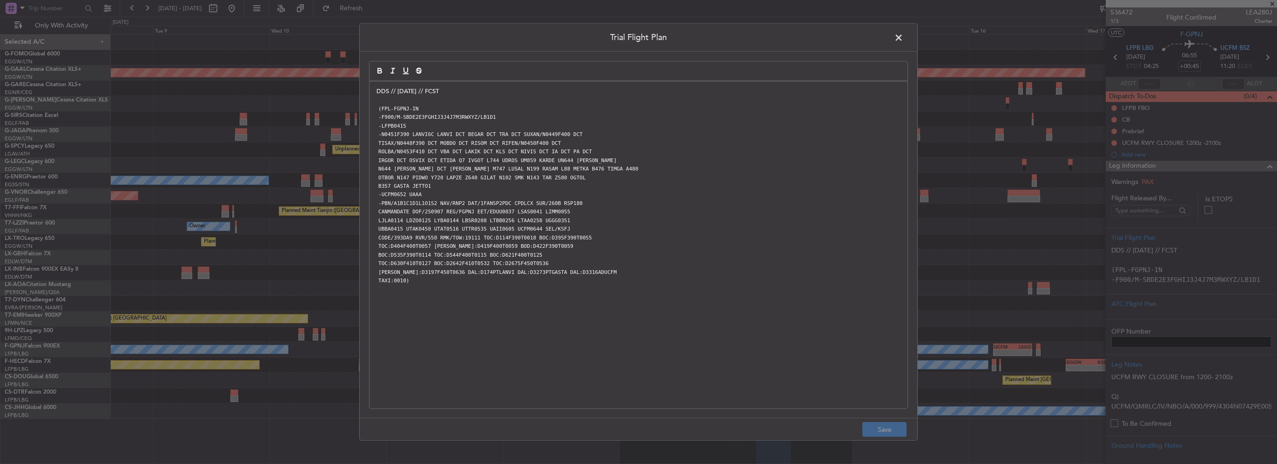
drag, startPoint x: 896, startPoint y: 38, endPoint x: 769, endPoint y: 70, distance: 130.5
click at [904, 38] on span at bounding box center [904, 40] width 0 height 19
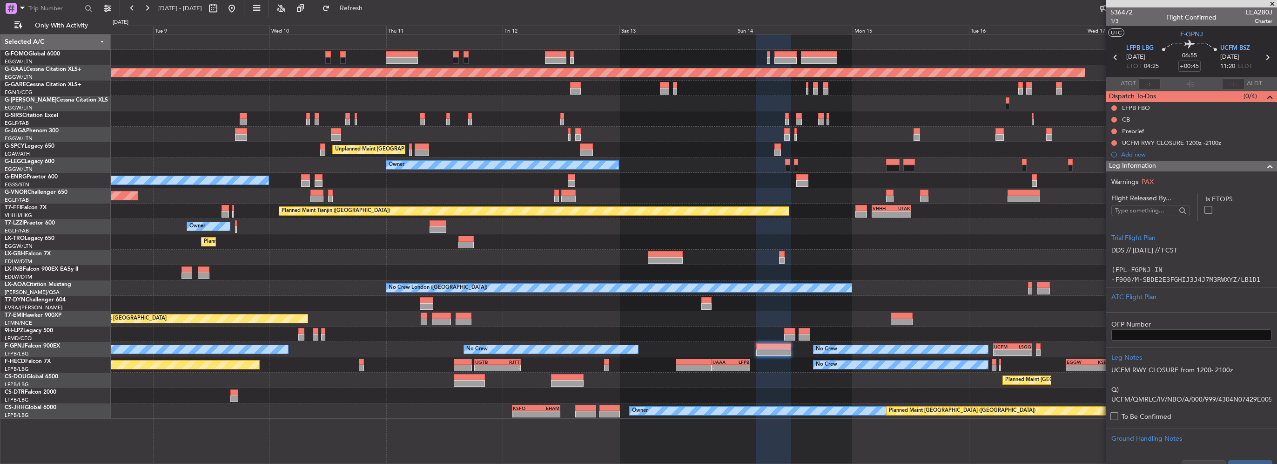
click at [1009, 346] on div "UCFM" at bounding box center [1003, 347] width 19 height 6
type input "+00:40"
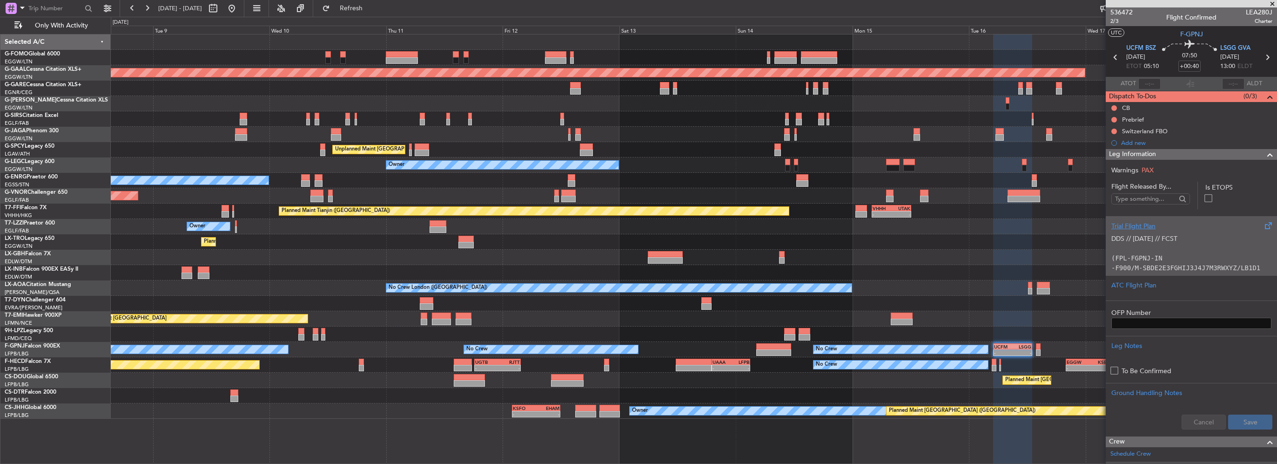
click at [1199, 254] on p "(FPL-FGPNJ-IN" at bounding box center [1192, 258] width 160 height 10
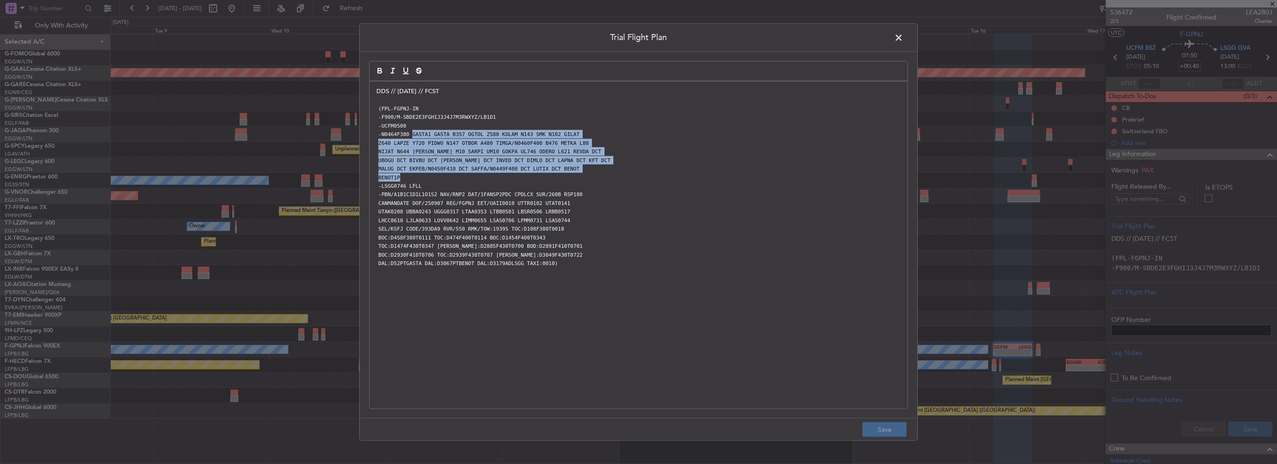
drag, startPoint x: 398, startPoint y: 175, endPoint x: 411, endPoint y: 136, distance: 40.9
click at [411, 136] on div "DDS // 06SEP // FCST (FPL-FGPNJ-IN -F900/M-SBDE2E3FGHIJ3J4J7M3RWXYZ/LB1D1 -UCFM…" at bounding box center [639, 244] width 538 height 327
copy div "GASTA1 GASTA B357 OGTOL Z580 KOLAM N143 SMK N102 GILAT Z640 LAPZE Y720 PIDWO N1…"
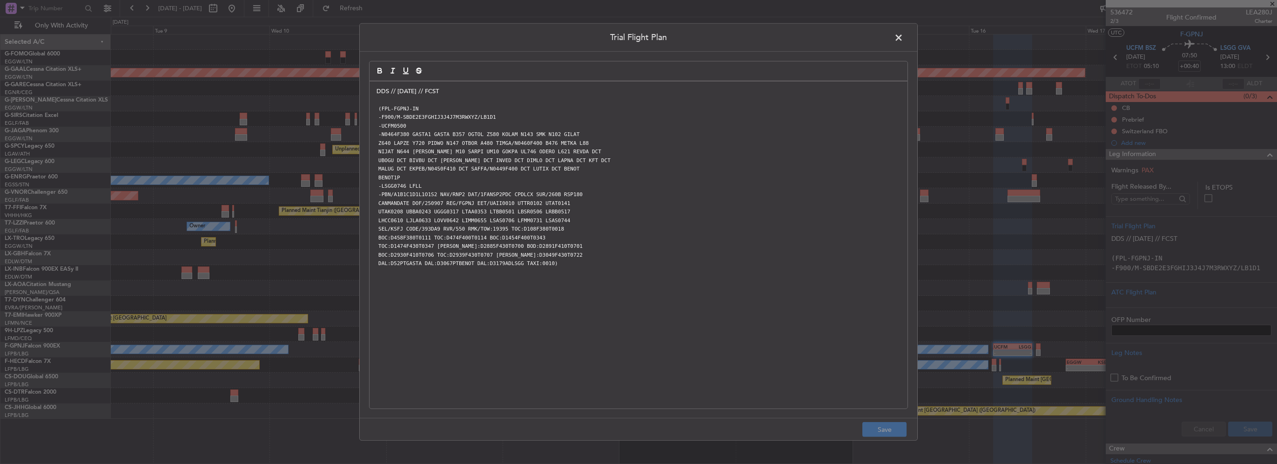
click at [904, 34] on span at bounding box center [904, 40] width 0 height 19
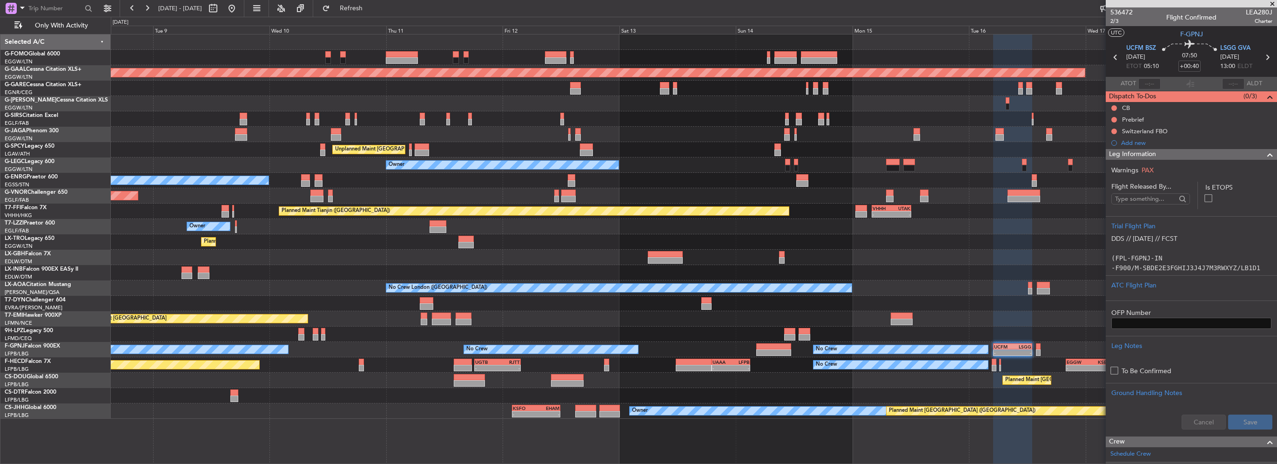
click at [788, 249] on div "- - EGGW 06:00 Z KTEB 13:40 Z Planned Maint London (Luton) Planned Maint Dussel…" at bounding box center [694, 226] width 1166 height 384
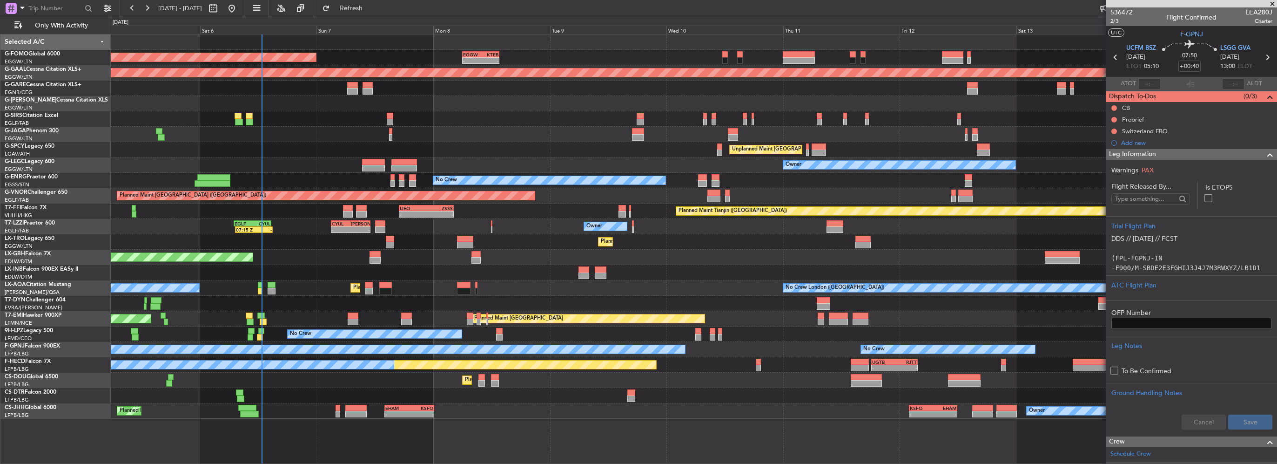
click at [394, 240] on div at bounding box center [390, 239] width 8 height 7
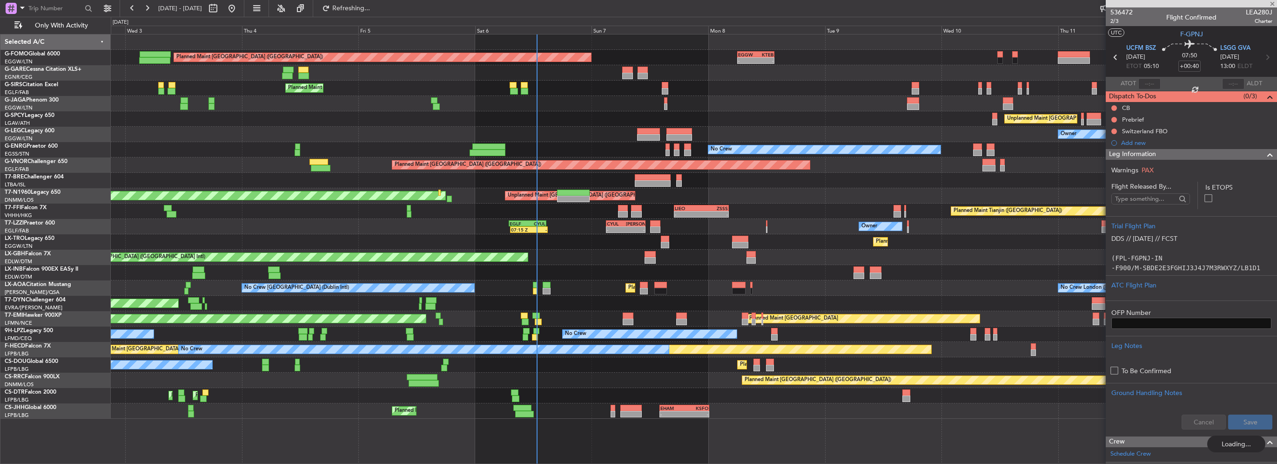
click at [1266, 160] on div "Warnings PAX Flight Released By... Is ETOPS Trial Flight Plan DDS // 06SEP // F…" at bounding box center [1191, 298] width 171 height 276
type input "0"
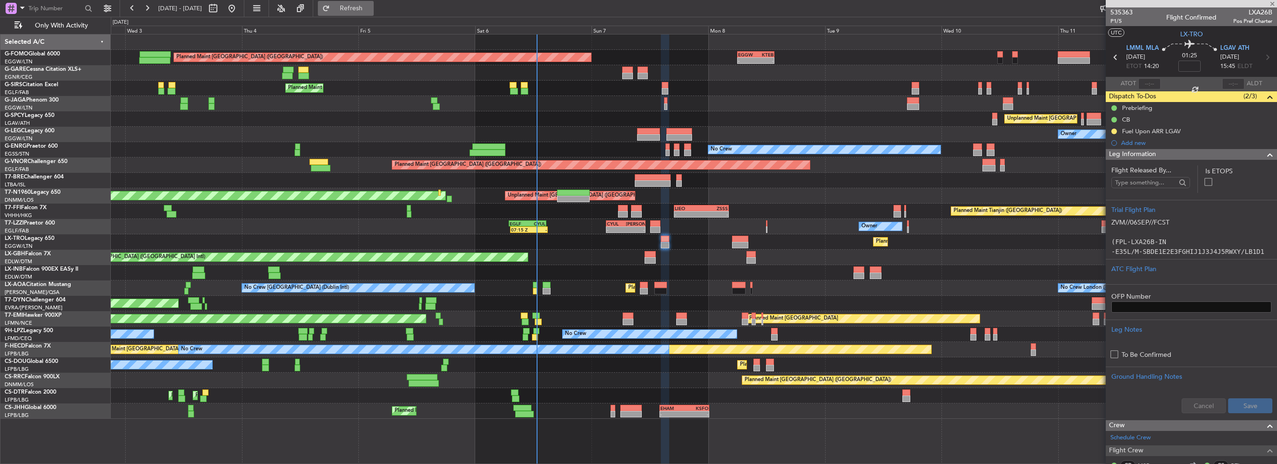
click at [371, 5] on span "Refresh" at bounding box center [351, 8] width 39 height 7
click at [627, 68] on div at bounding box center [627, 70] width 11 height 7
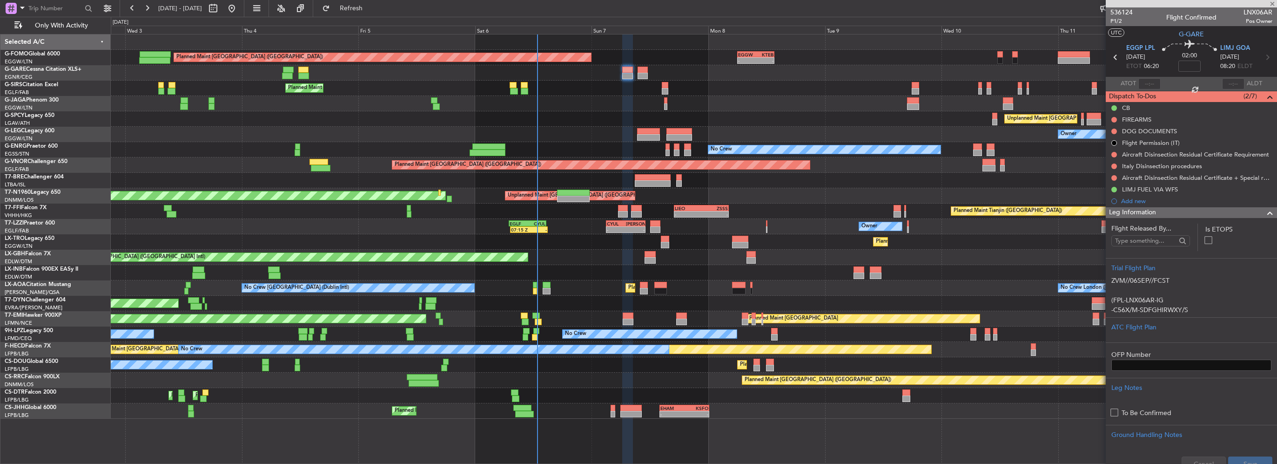
click at [1265, 214] on span at bounding box center [1270, 212] width 11 height 11
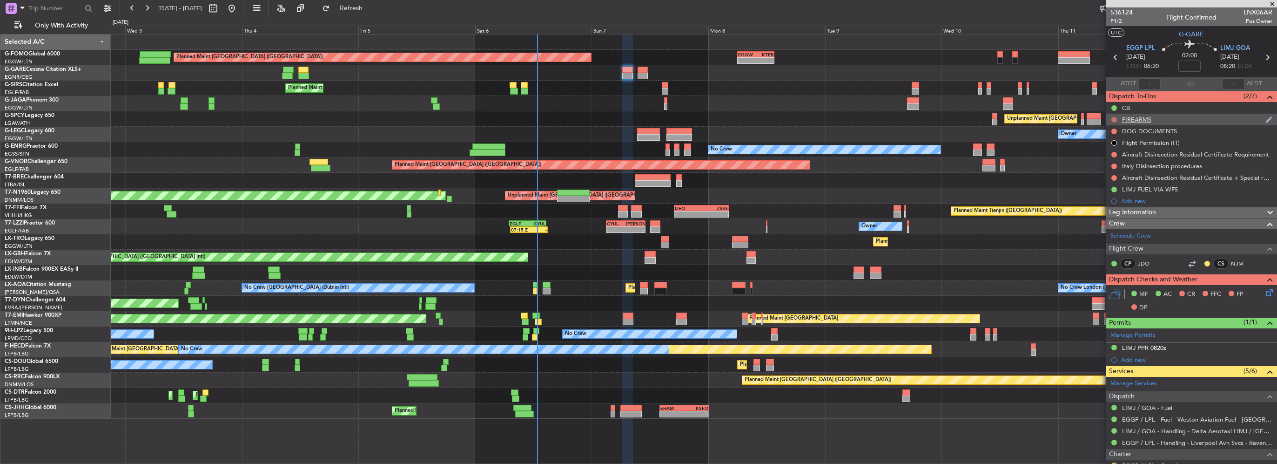
click at [1113, 120] on button at bounding box center [1115, 120] width 6 height 6
click at [1119, 174] on span "Cancelled" at bounding box center [1116, 174] width 27 height 9
click at [1113, 129] on button at bounding box center [1115, 131] width 6 height 6
click at [1119, 182] on span "Cancelled" at bounding box center [1116, 186] width 27 height 9
click at [1112, 155] on button at bounding box center [1115, 155] width 6 height 6
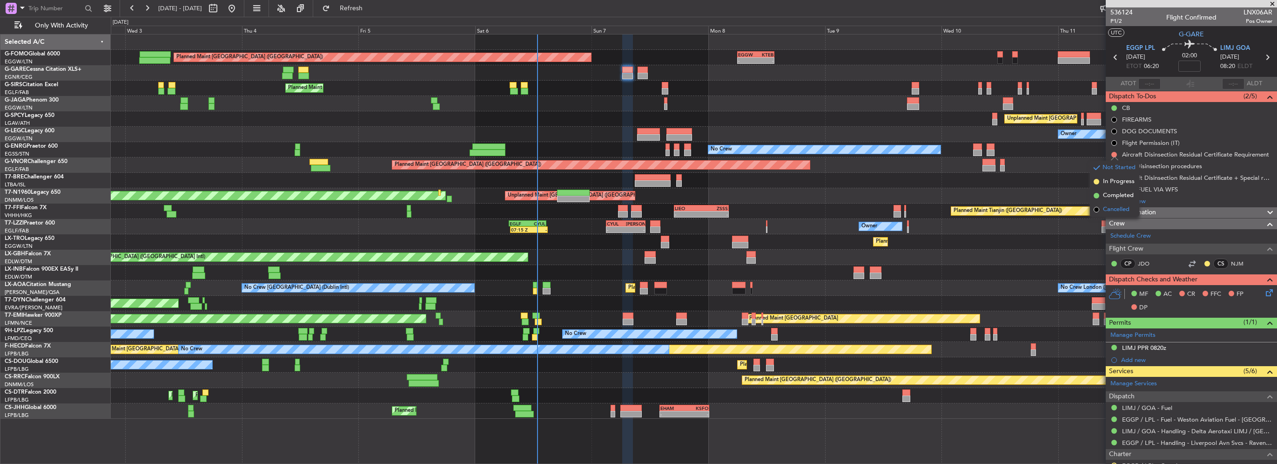
click at [1117, 209] on span "Cancelled" at bounding box center [1116, 209] width 27 height 9
click at [1118, 163] on nimbus-traffic-light at bounding box center [1114, 165] width 7 height 7
click at [1113, 165] on button at bounding box center [1115, 166] width 6 height 6
click at [1113, 216] on li "Cancelled" at bounding box center [1114, 221] width 49 height 14
click at [1113, 178] on button at bounding box center [1115, 178] width 6 height 6
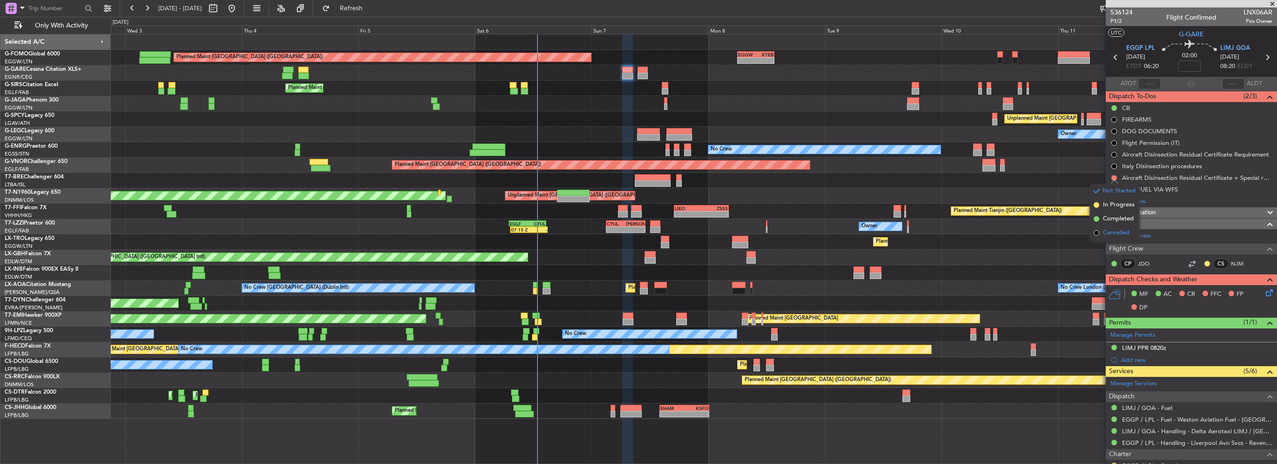
click at [1112, 228] on span "Cancelled" at bounding box center [1116, 232] width 27 height 9
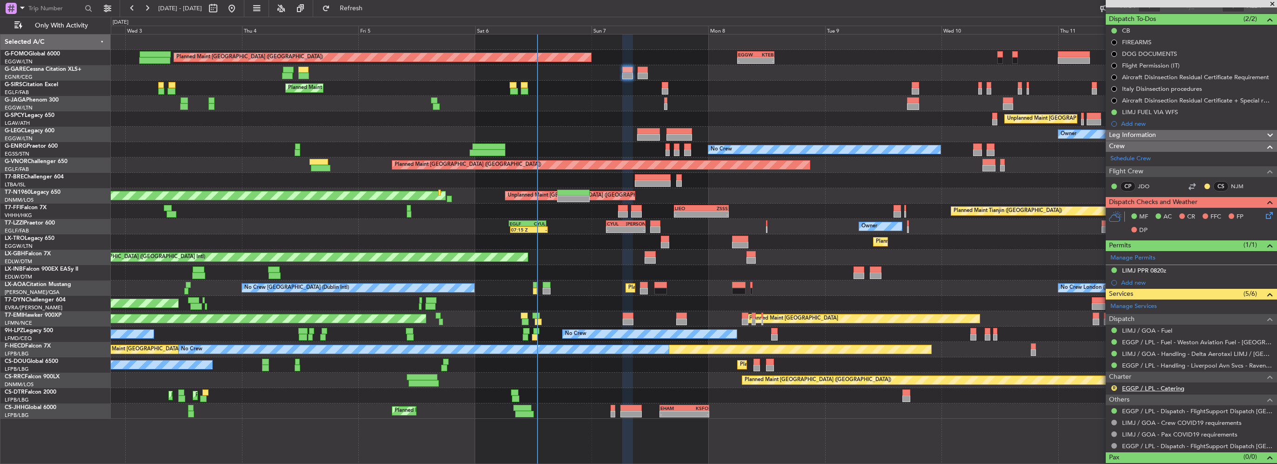
scroll to position [90, 0]
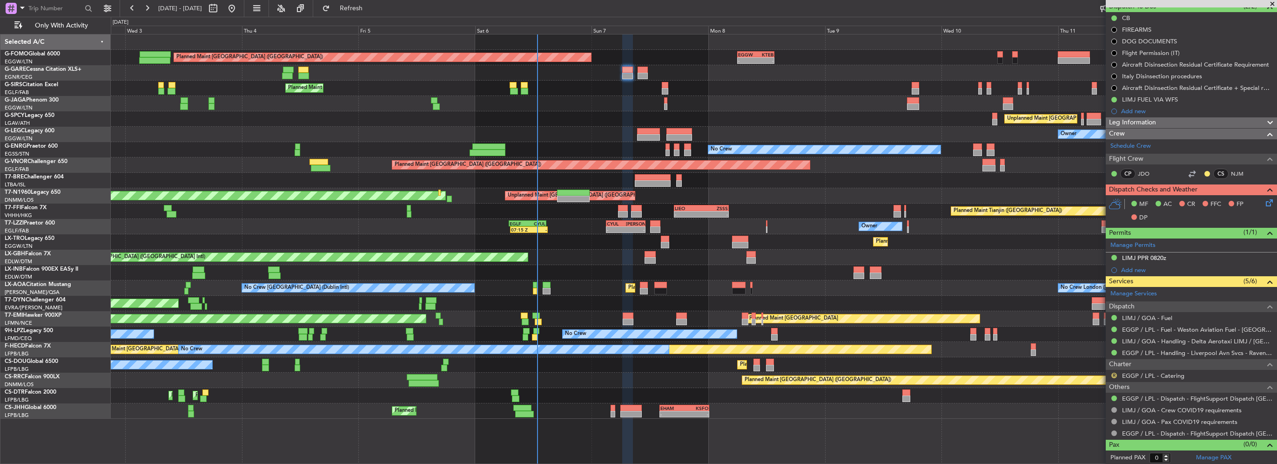
click at [1115, 372] on button "R" at bounding box center [1115, 375] width 6 height 6
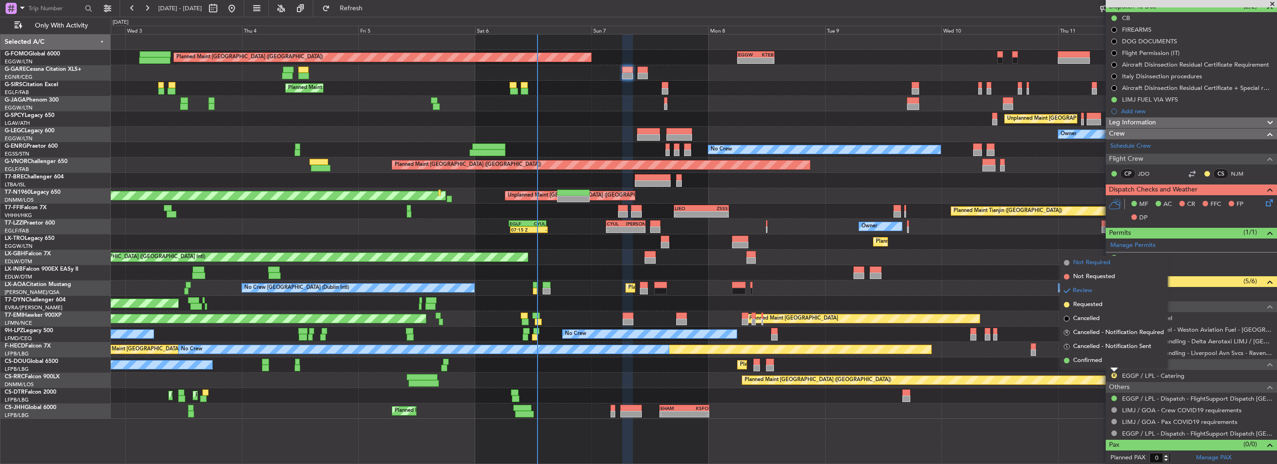
click at [1101, 265] on span "Not Required" at bounding box center [1091, 262] width 37 height 9
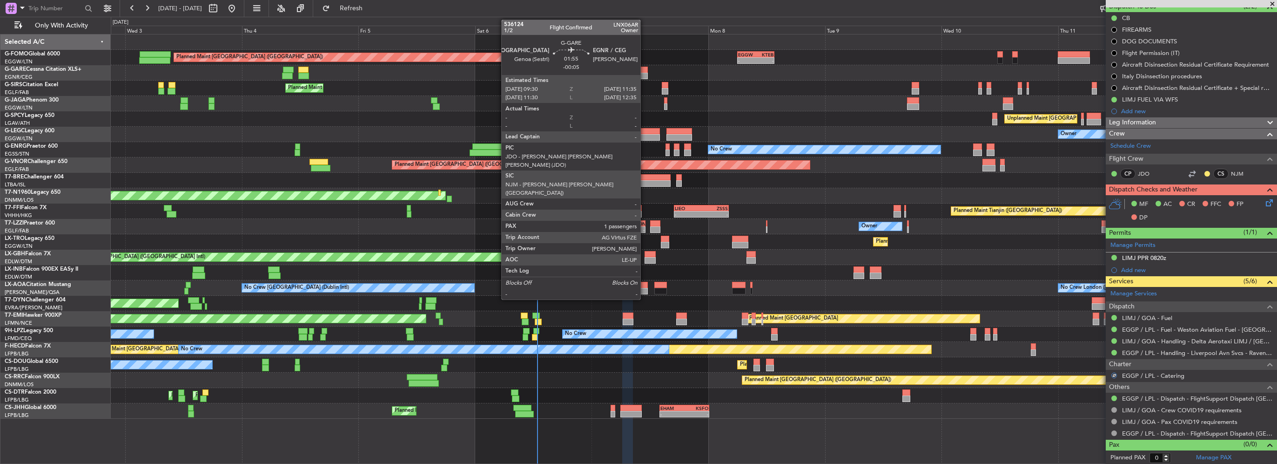
click at [645, 73] on div at bounding box center [643, 76] width 10 height 7
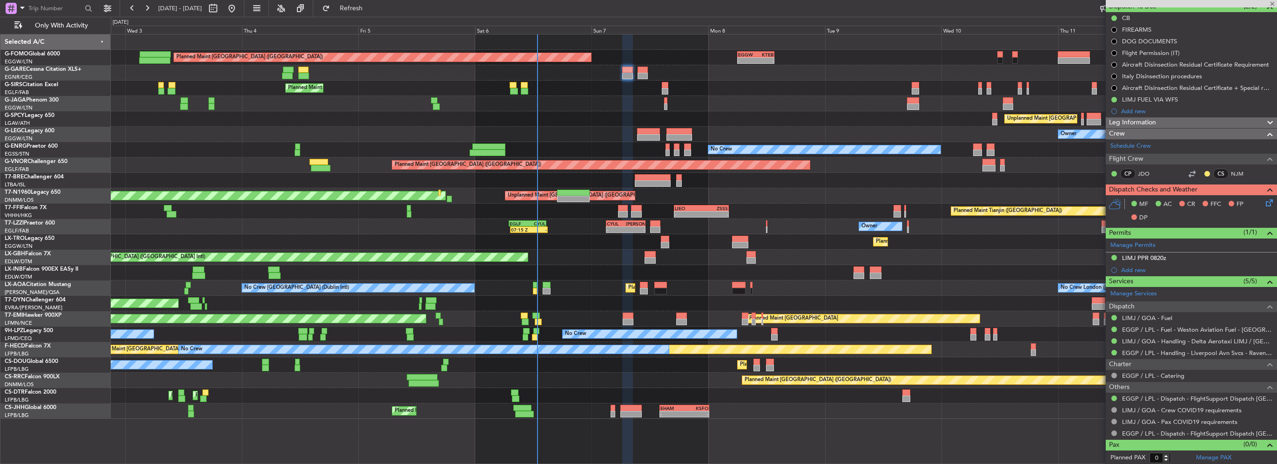
type input "-00:05"
type input "1"
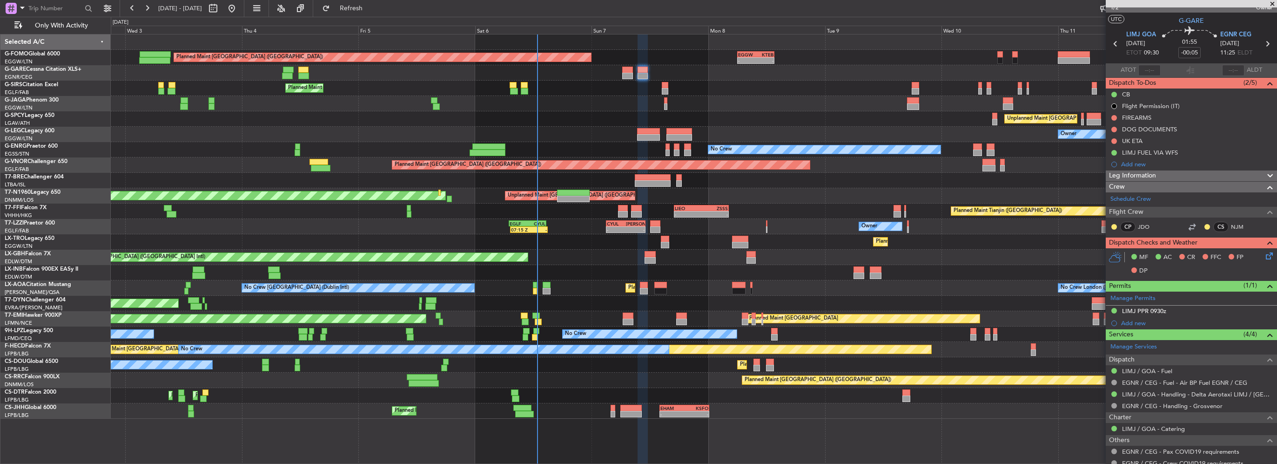
scroll to position [0, 0]
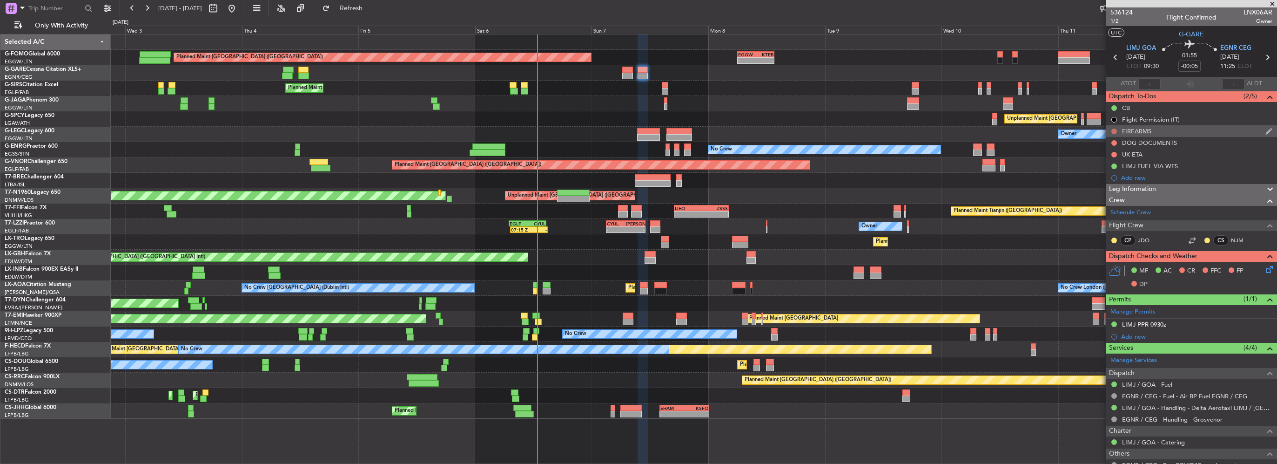
click at [1113, 132] on button at bounding box center [1115, 131] width 6 height 6
click at [1107, 191] on li "Cancelled" at bounding box center [1114, 186] width 49 height 14
click at [1114, 142] on button at bounding box center [1115, 143] width 6 height 6
click at [1114, 202] on span "Cancelled" at bounding box center [1116, 197] width 27 height 9
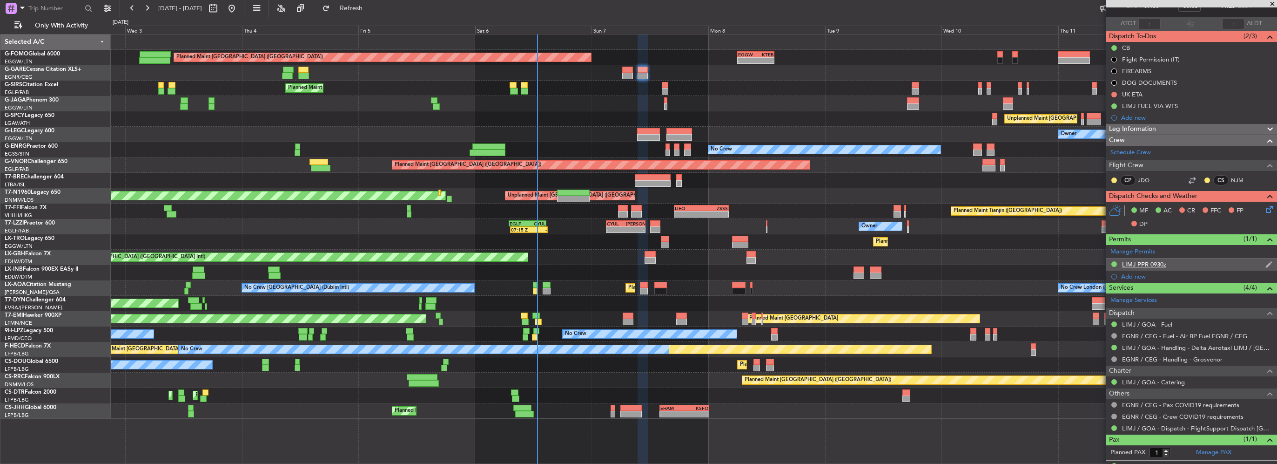
scroll to position [76, 0]
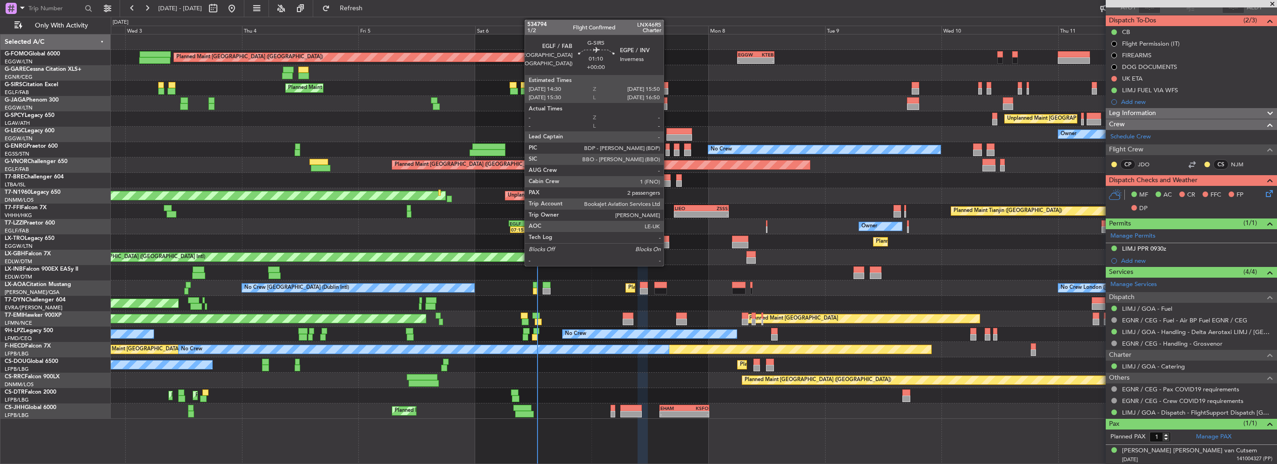
click at [668, 86] on div at bounding box center [665, 85] width 7 height 7
type input "2"
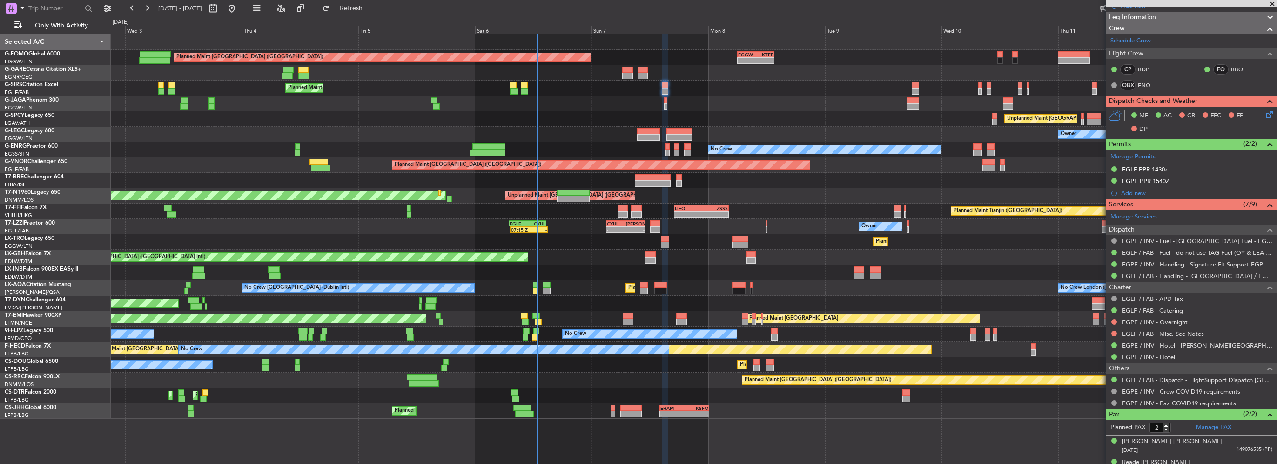
scroll to position [137, 0]
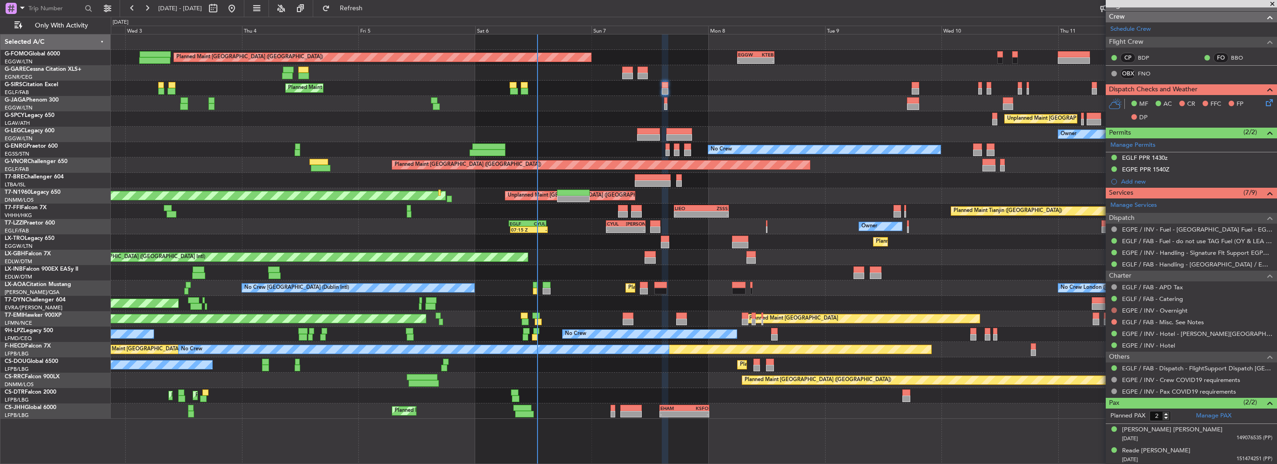
click at [1113, 308] on button at bounding box center [1115, 310] width 6 height 6
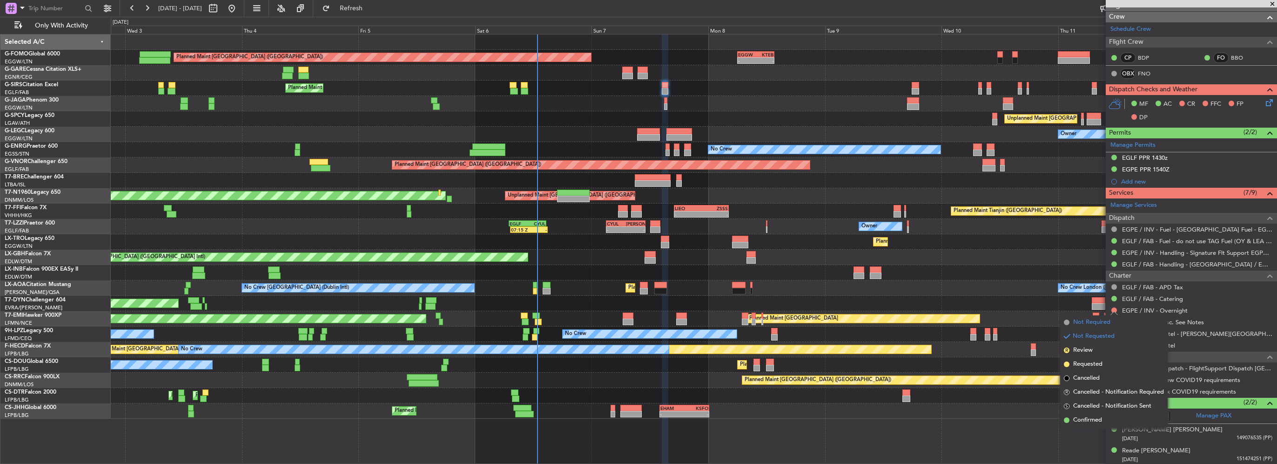
click at [1093, 325] on span "Not Required" at bounding box center [1091, 321] width 37 height 9
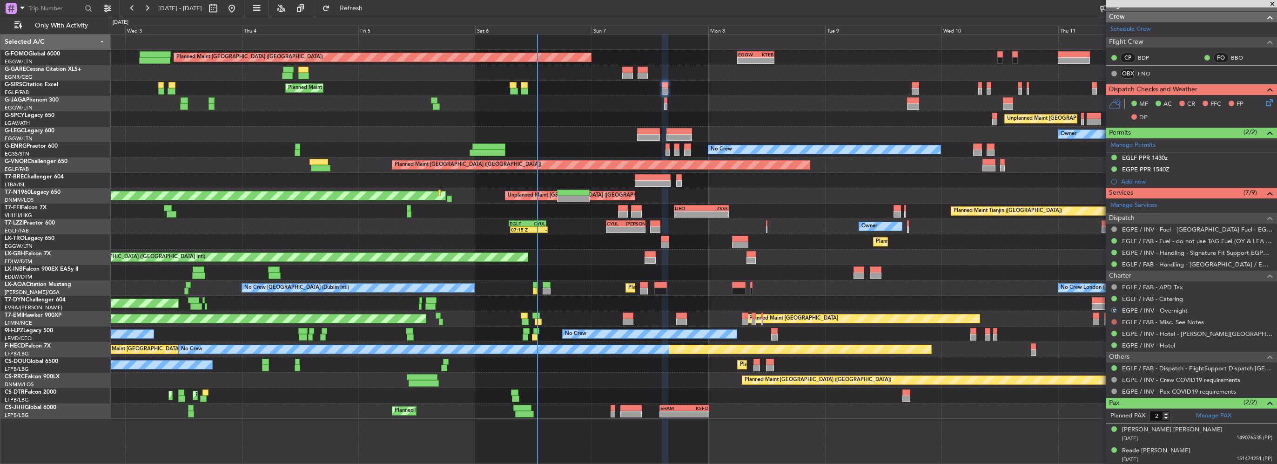
click at [1114, 322] on button at bounding box center [1115, 322] width 6 height 6
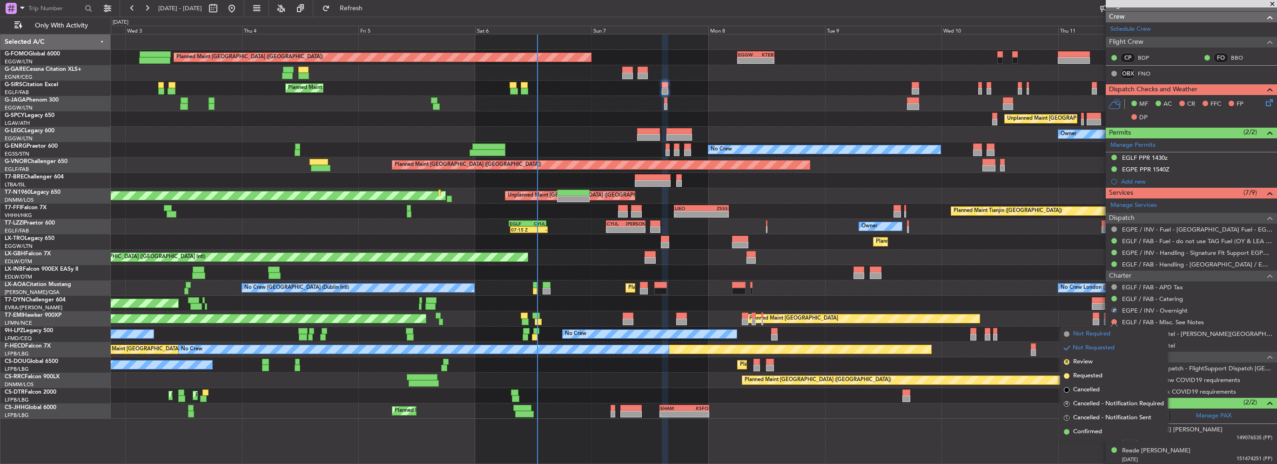
click at [1092, 340] on li "Not Required" at bounding box center [1114, 334] width 108 height 14
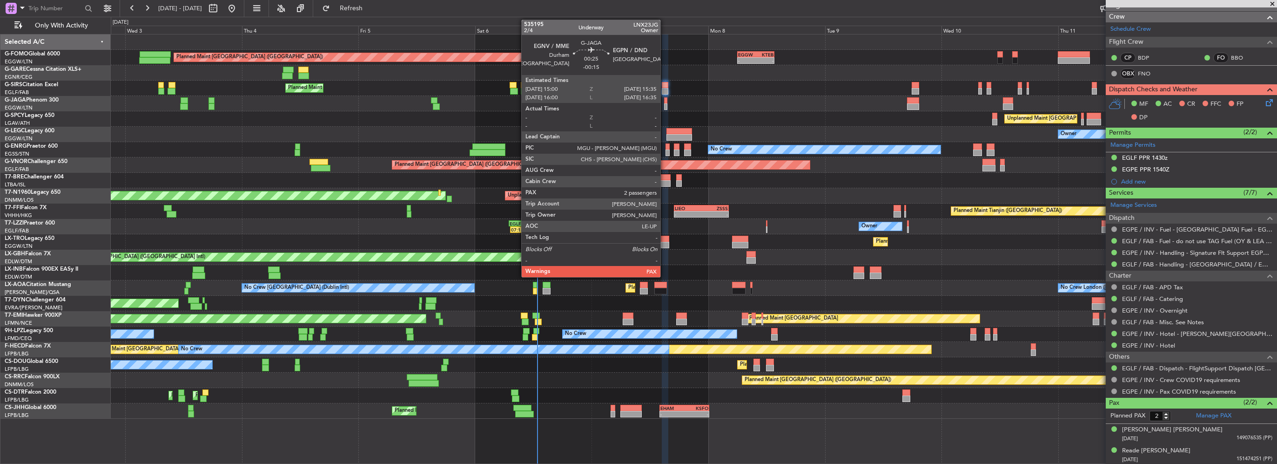
click at [665, 101] on div at bounding box center [665, 100] width 3 height 7
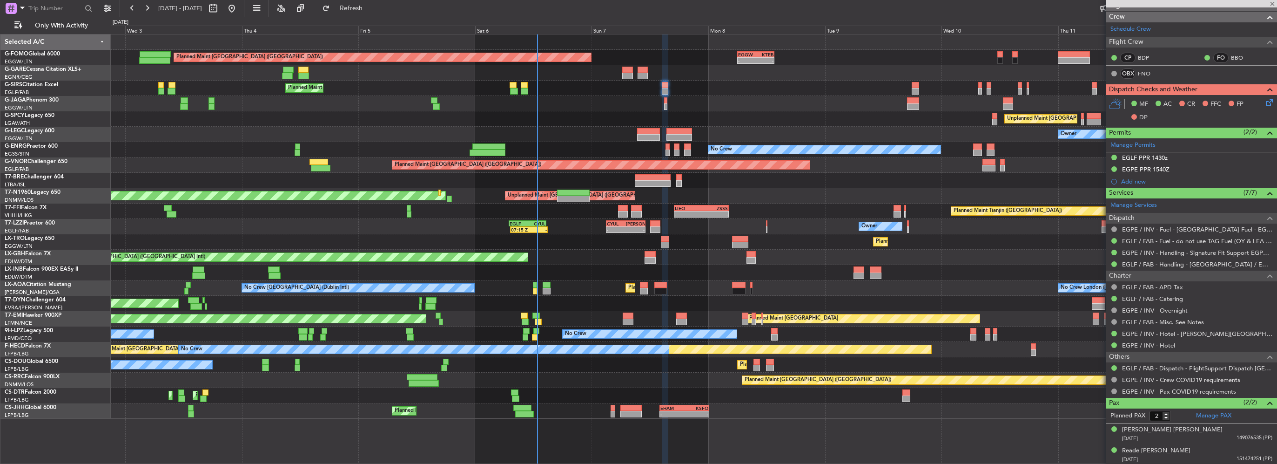
scroll to position [0, 0]
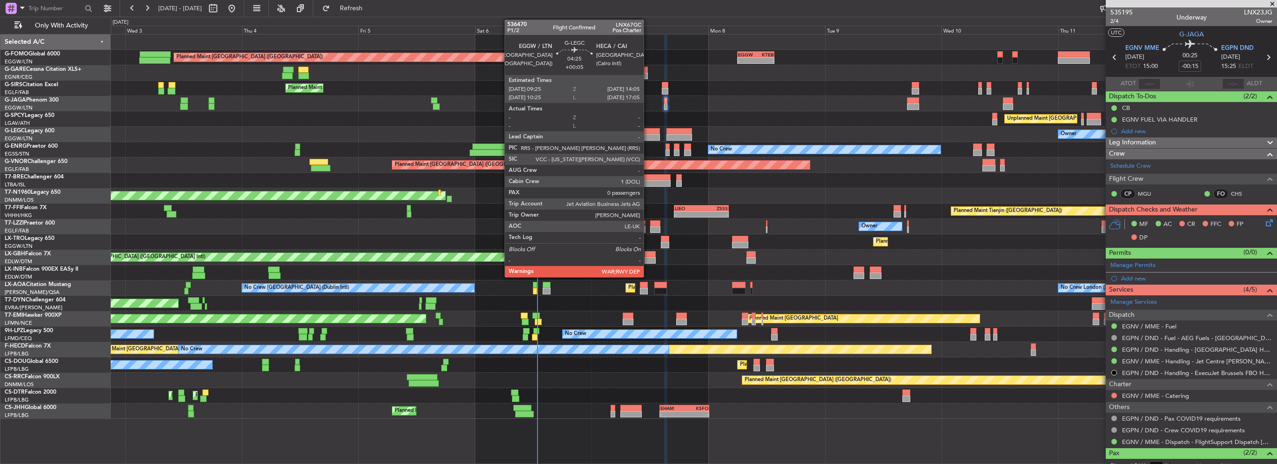
click at [648, 137] on div at bounding box center [648, 137] width 23 height 7
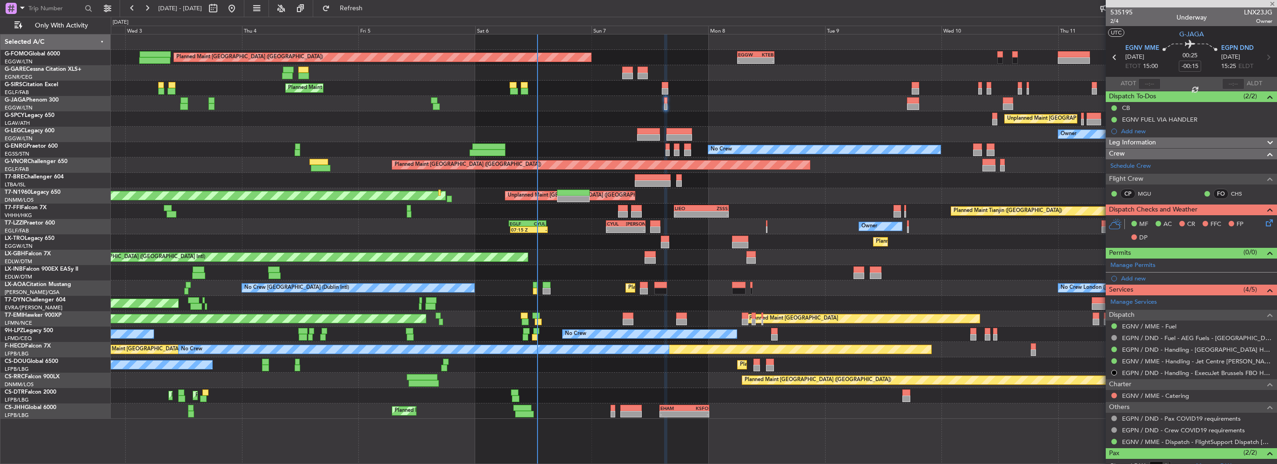
type input "+00:05"
type input "0"
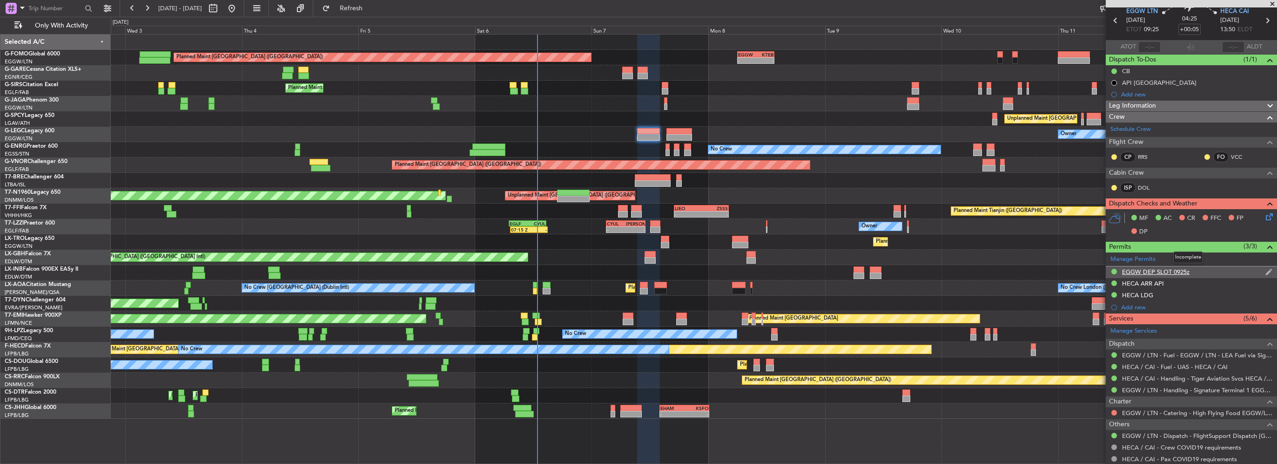
scroll to position [62, 0]
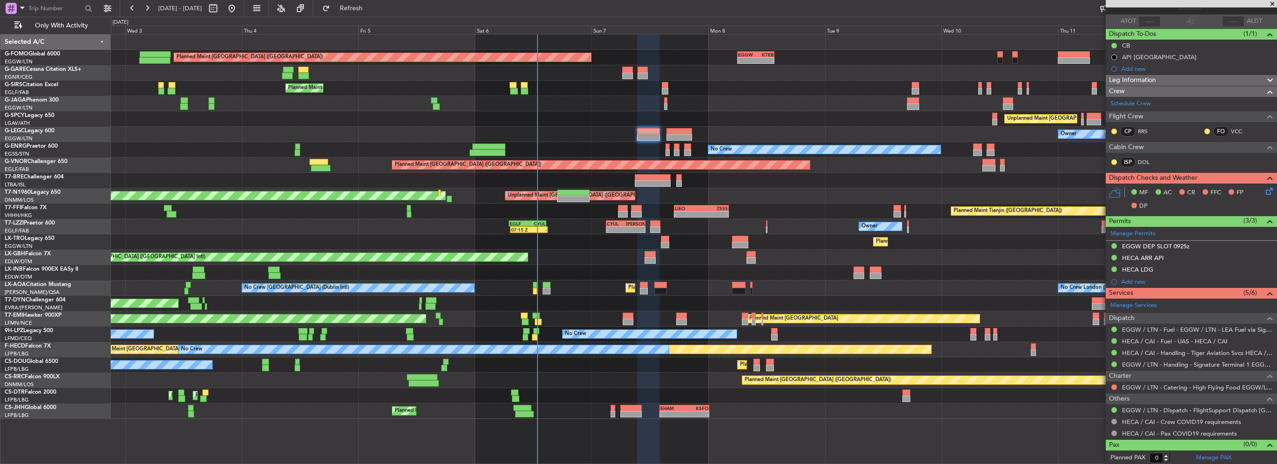
click at [1117, 384] on div at bounding box center [1114, 386] width 7 height 7
click at [1116, 384] on button at bounding box center [1115, 387] width 6 height 6
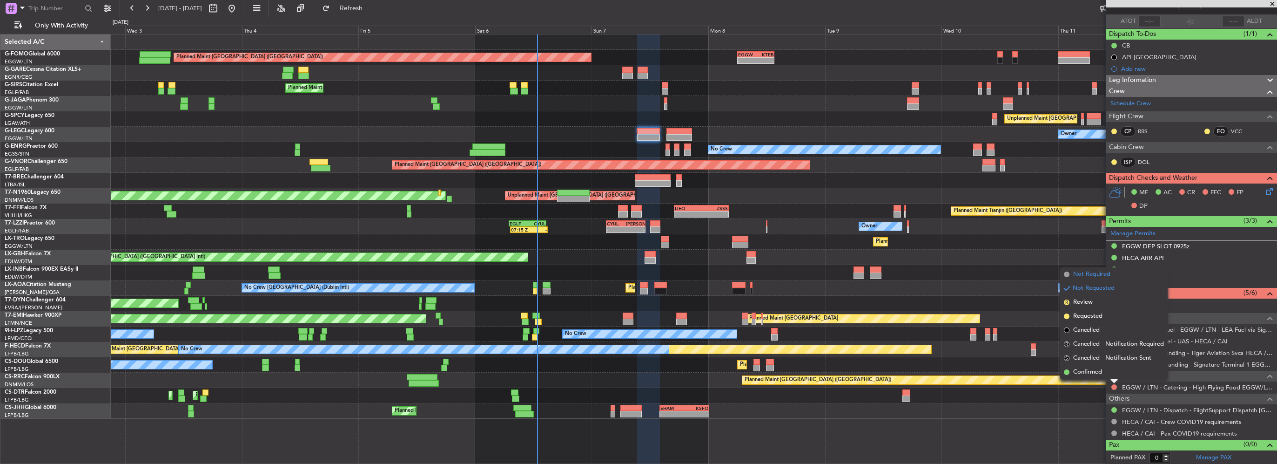
click at [1110, 275] on span "Not Required" at bounding box center [1091, 274] width 37 height 9
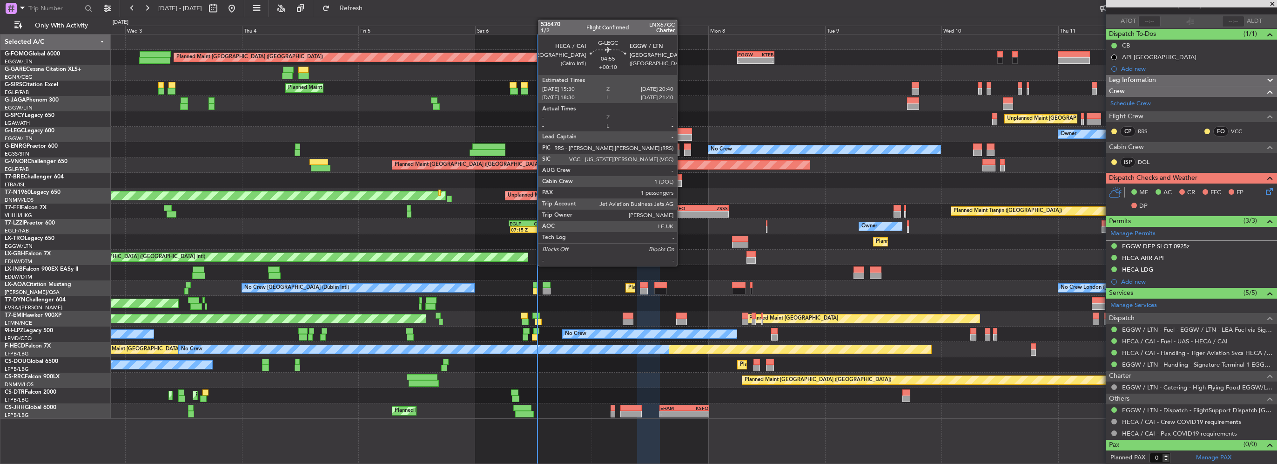
click at [681, 133] on div at bounding box center [679, 131] width 25 height 7
type input "+00:10"
type input "1"
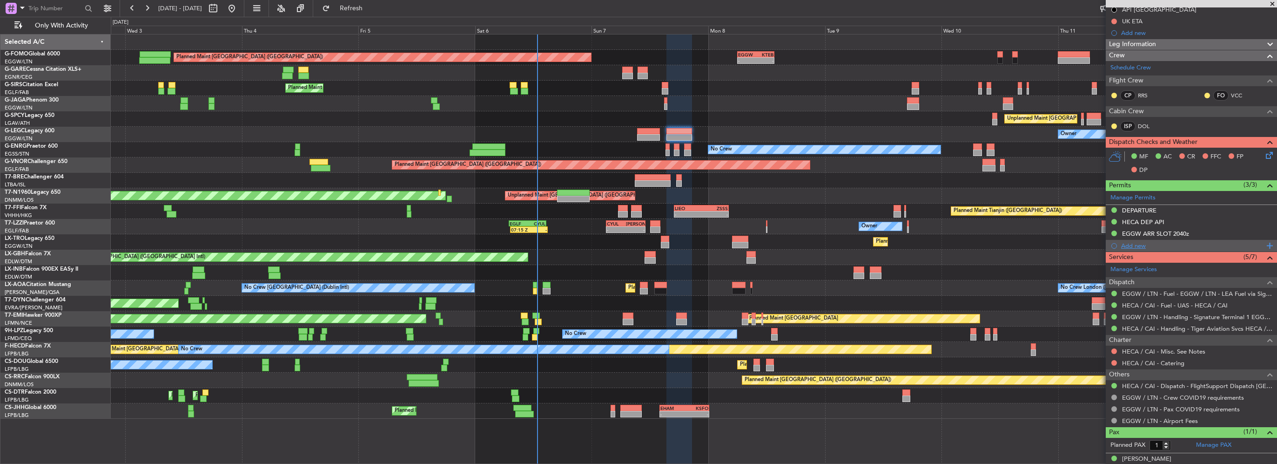
scroll to position [118, 0]
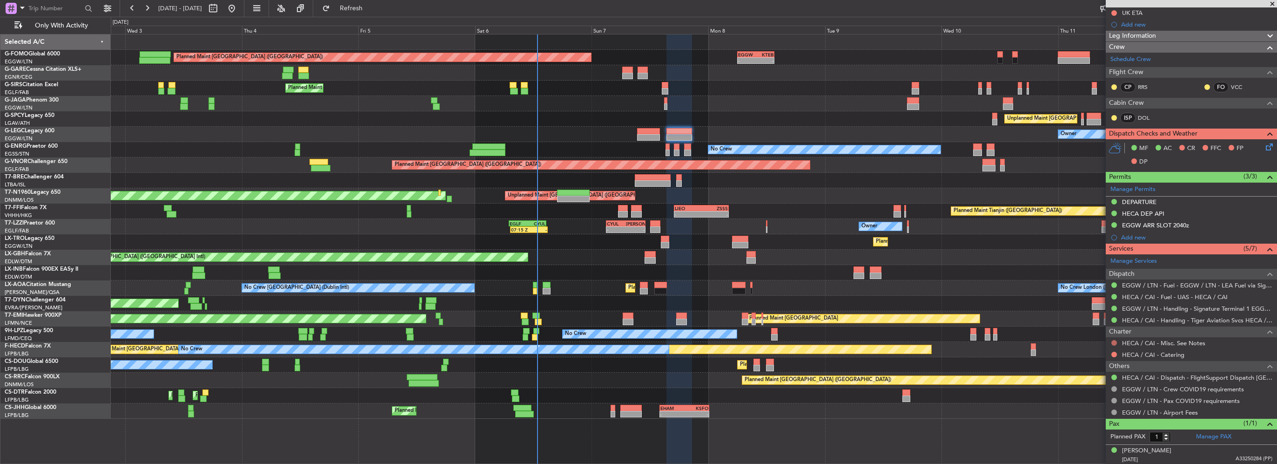
click at [1113, 341] on button at bounding box center [1115, 343] width 6 height 6
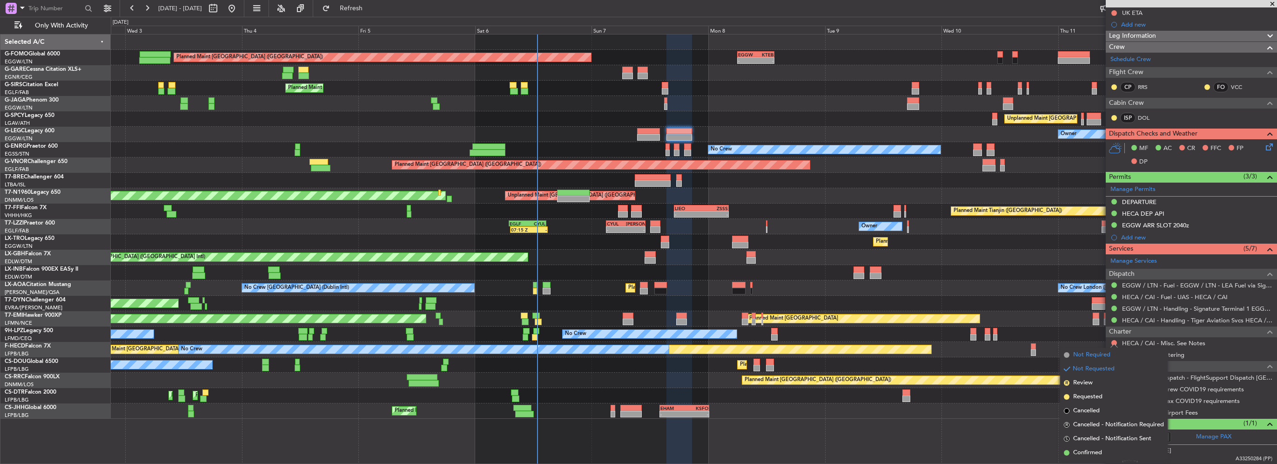
click at [1079, 355] on span "Not Required" at bounding box center [1091, 354] width 37 height 9
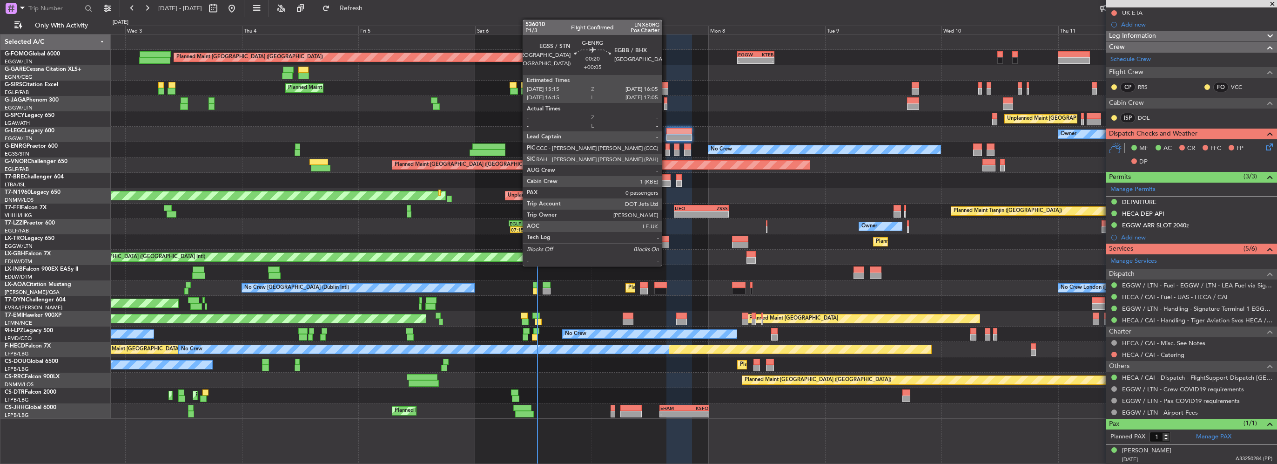
click at [666, 152] on div at bounding box center [668, 152] width 4 height 7
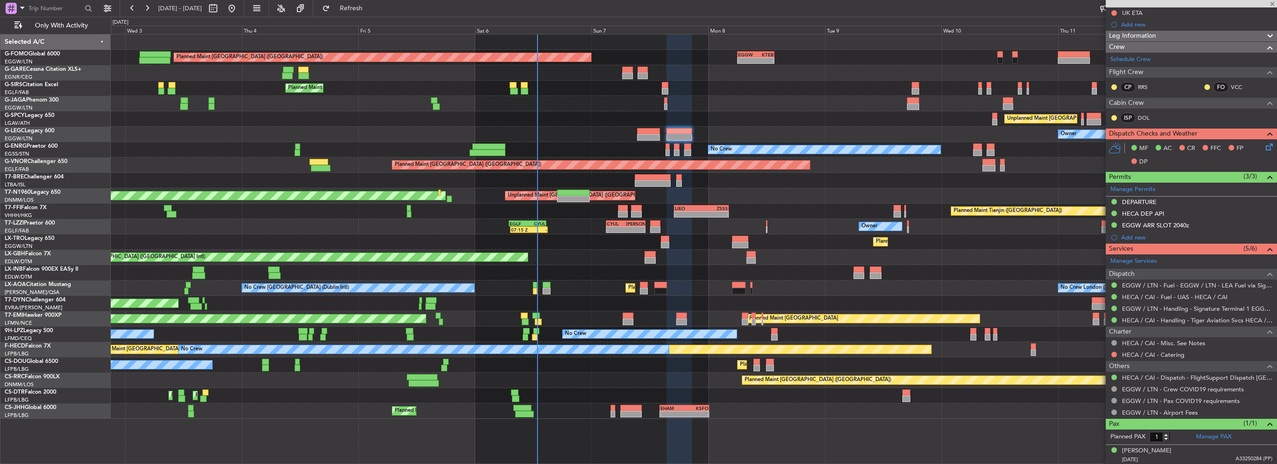
type input "+00:05"
type input "0"
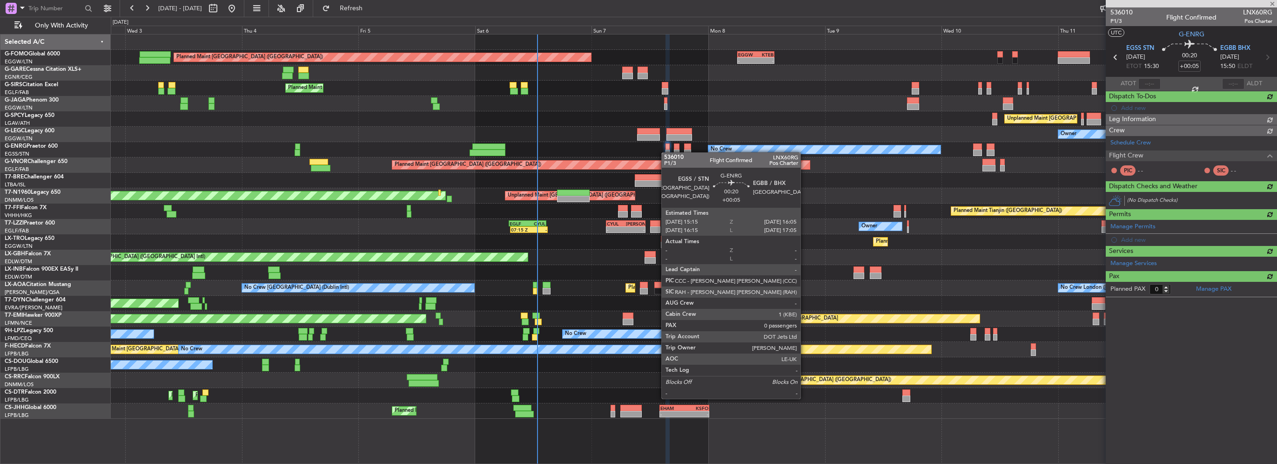
scroll to position [0, 0]
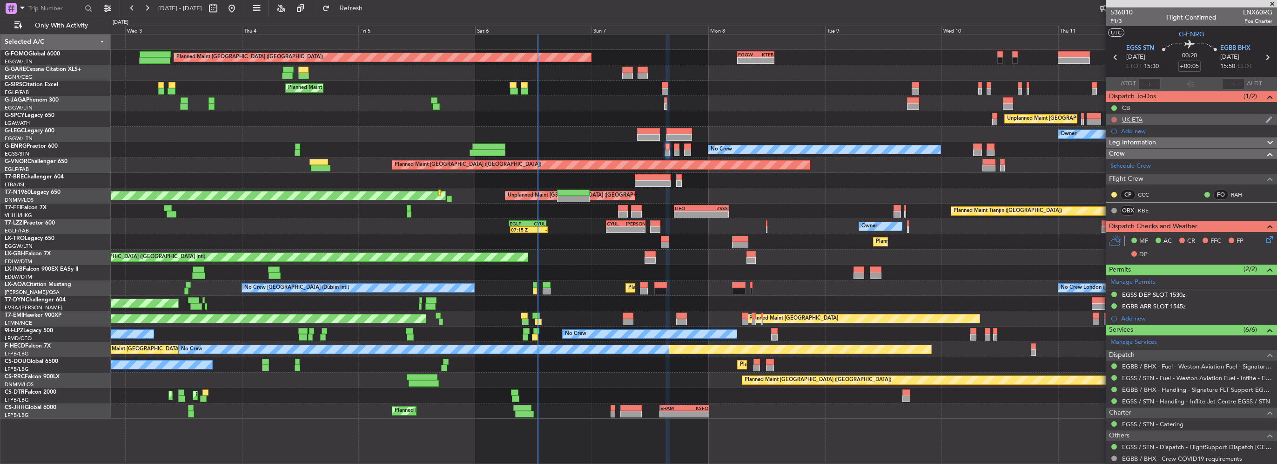
click at [1113, 121] on button at bounding box center [1115, 120] width 6 height 6
click at [1112, 175] on span "Cancelled" at bounding box center [1116, 174] width 27 height 9
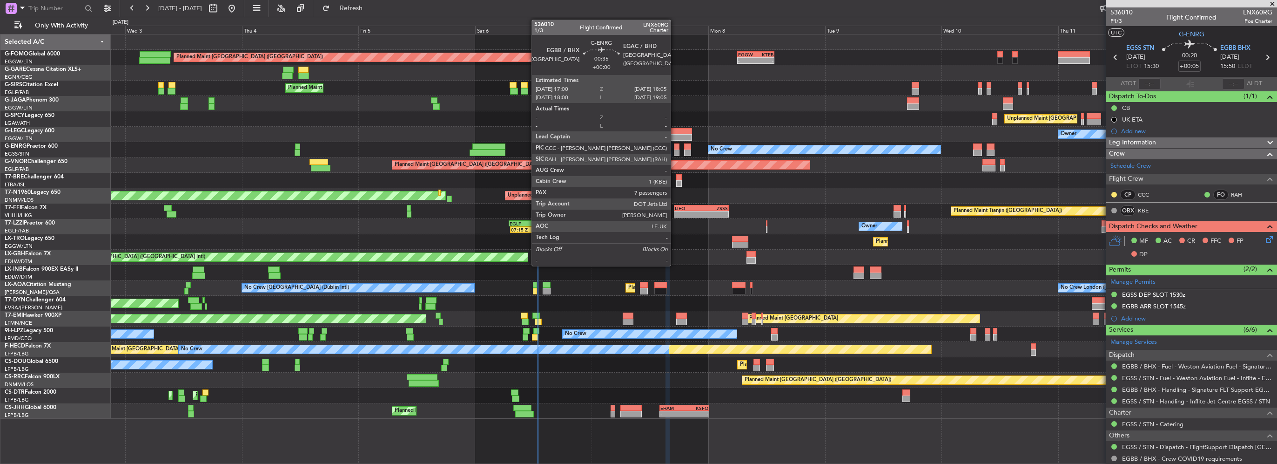
click at [675, 152] on div at bounding box center [677, 152] width 6 height 7
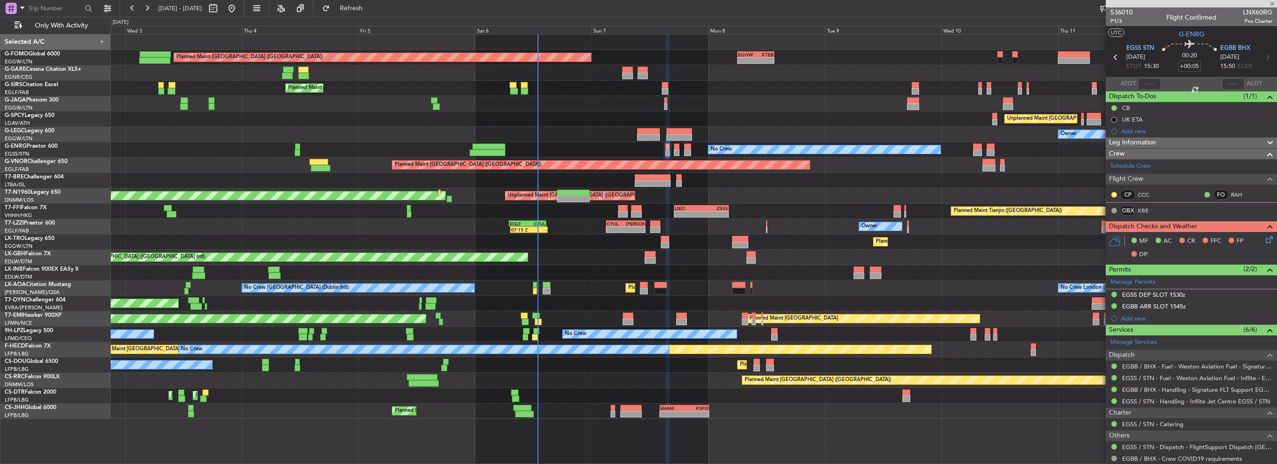
type input "7"
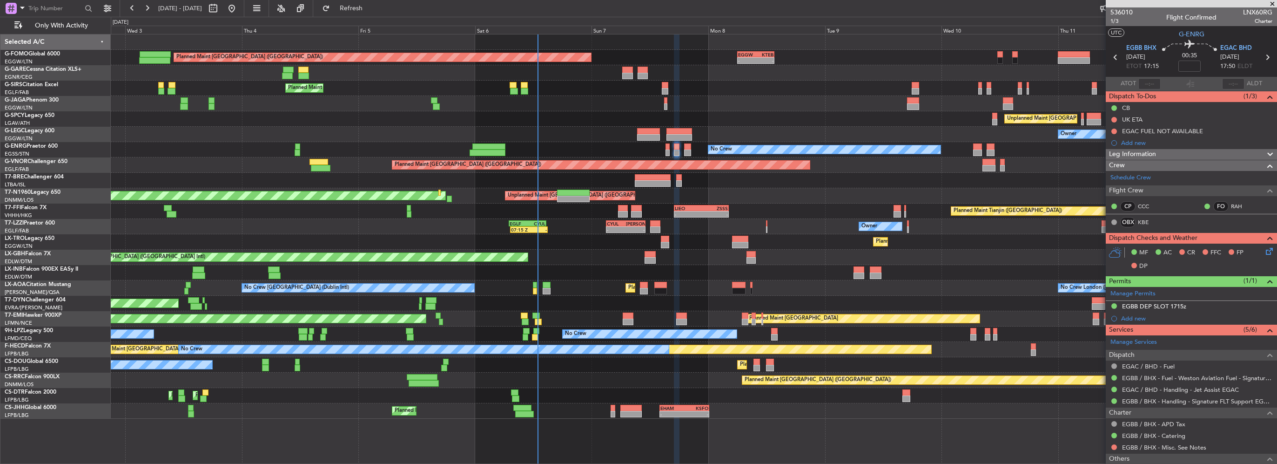
scroll to position [218, 0]
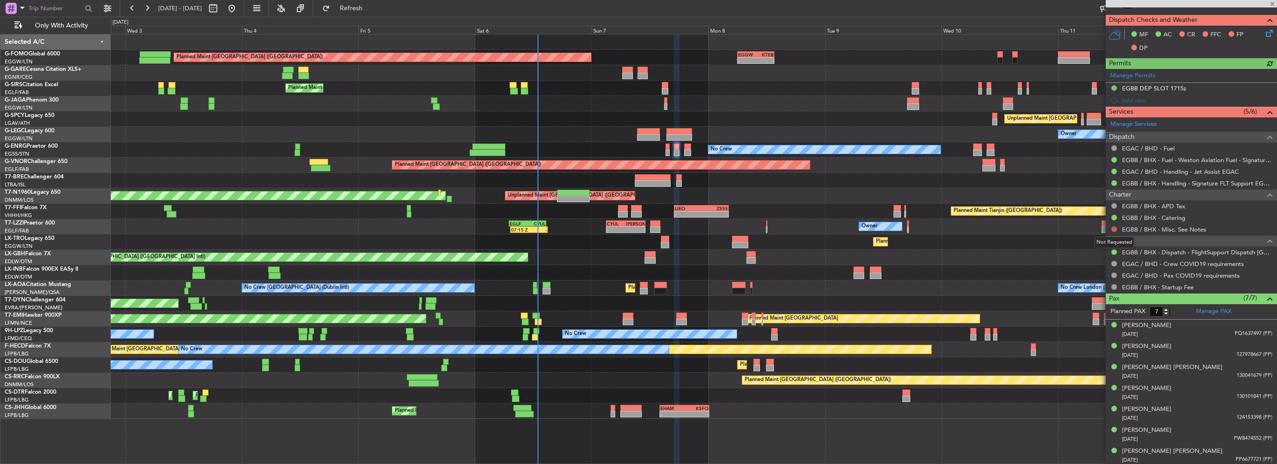
click at [1113, 227] on button at bounding box center [1115, 229] width 6 height 6
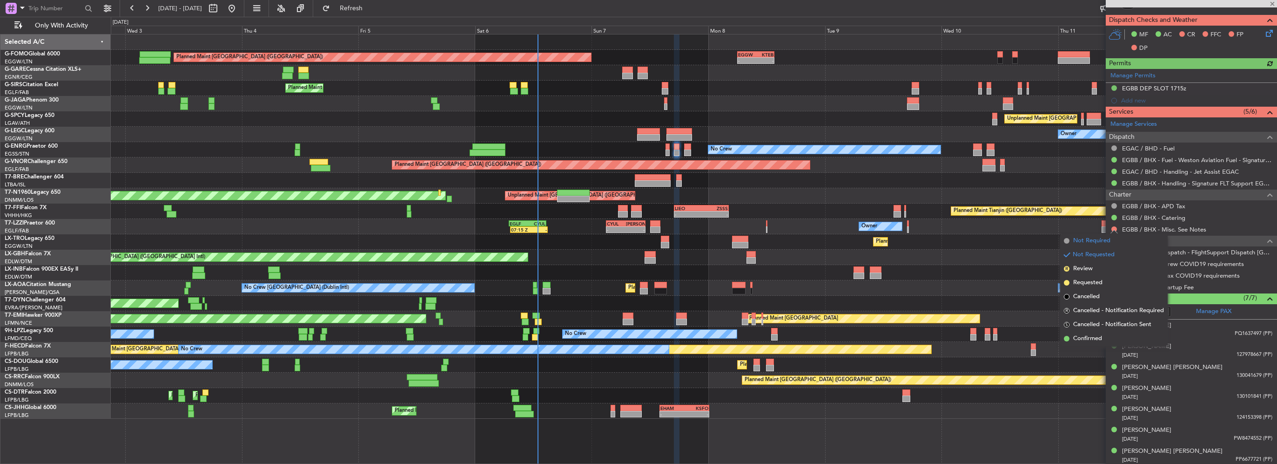
click at [1099, 243] on span "Not Required" at bounding box center [1091, 240] width 37 height 9
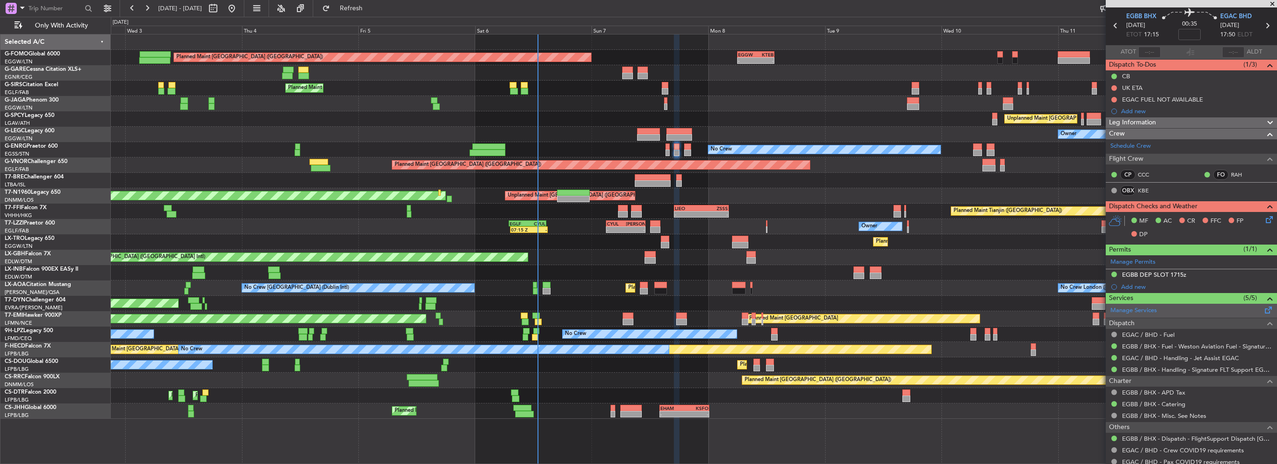
scroll to position [0, 0]
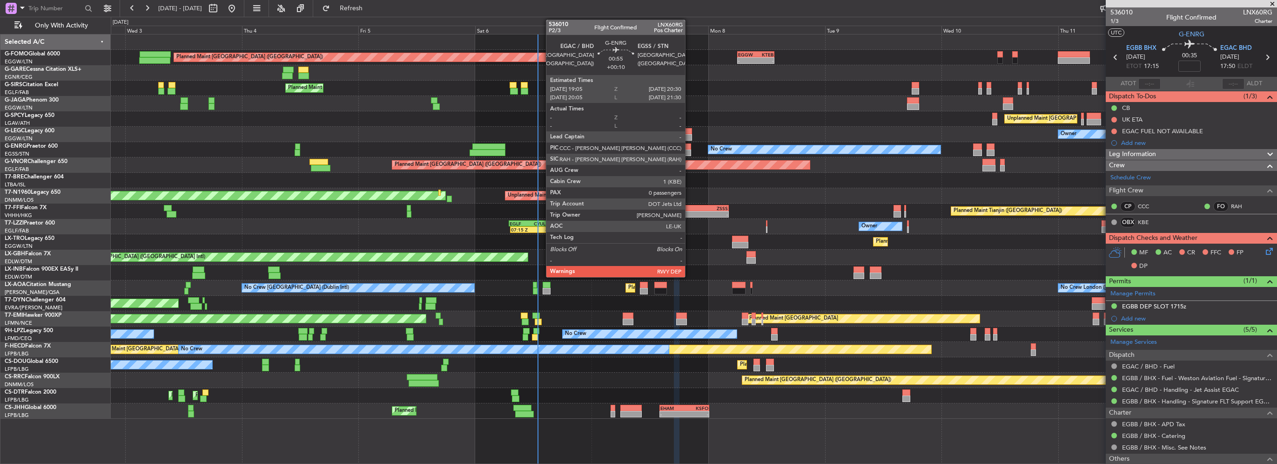
click at [689, 147] on div at bounding box center [687, 146] width 7 height 7
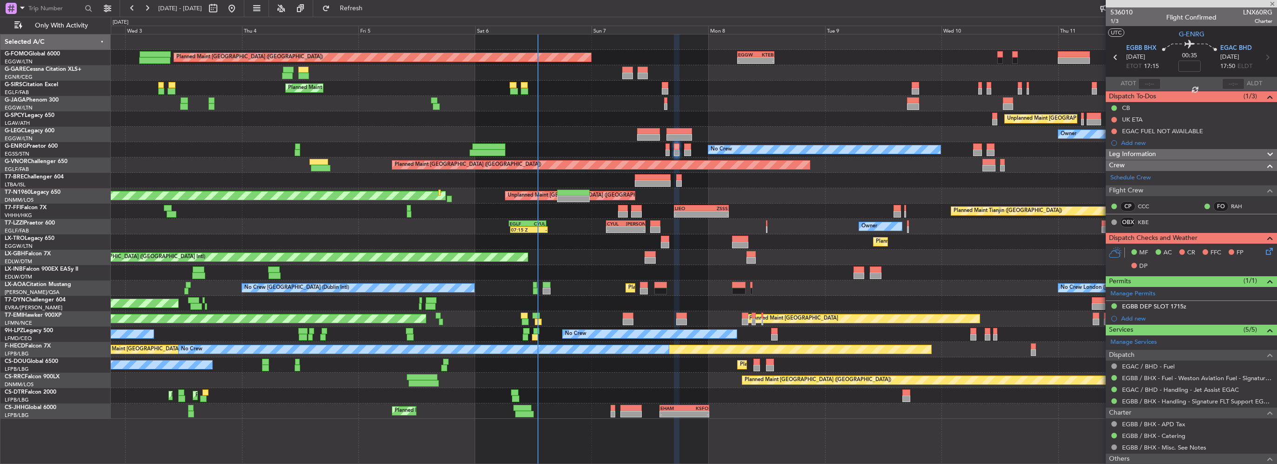
type input "+00:10"
type input "0"
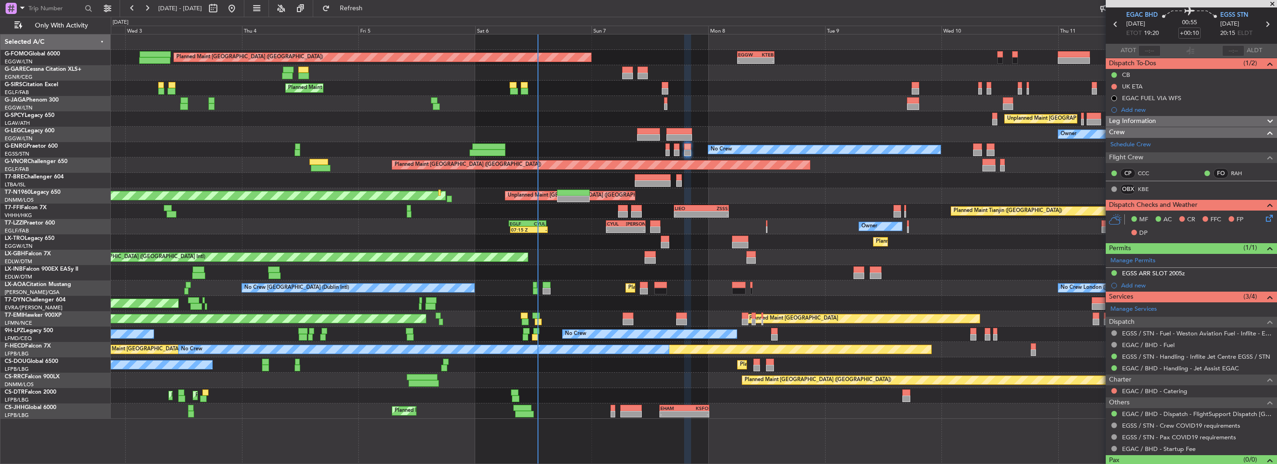
scroll to position [48, 0]
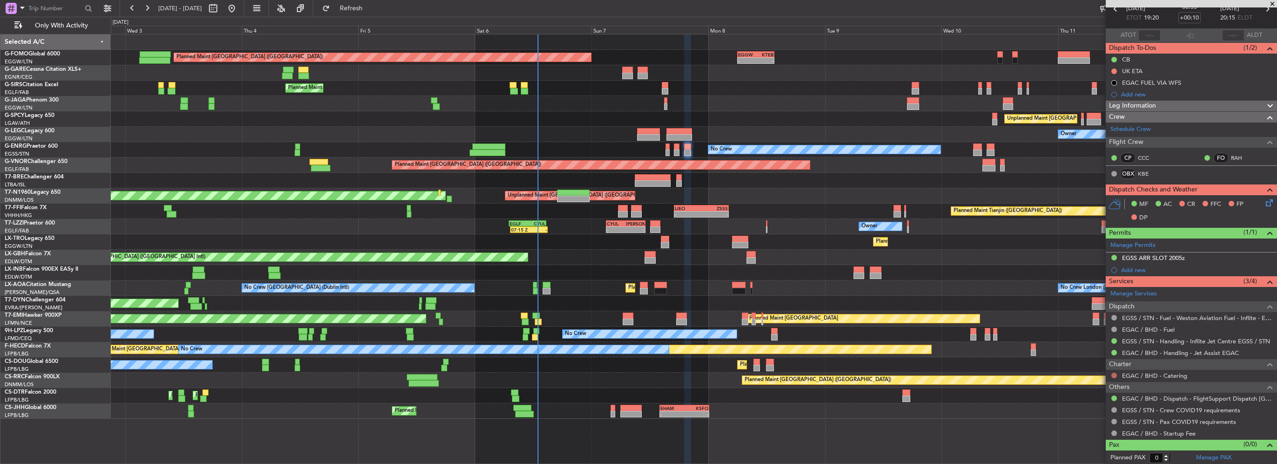
click at [1113, 376] on button at bounding box center [1115, 375] width 6 height 6
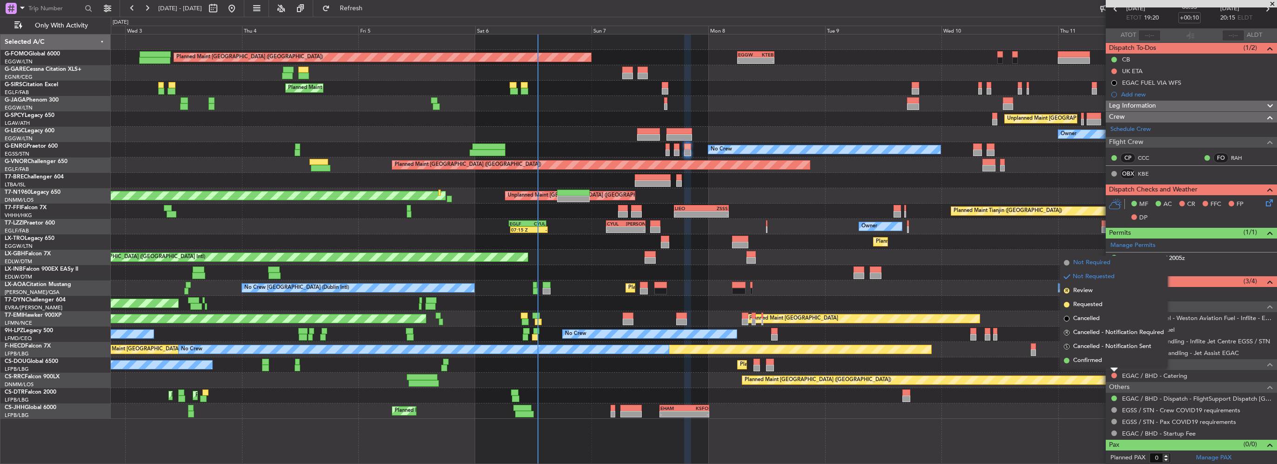
click at [1087, 264] on span "Not Required" at bounding box center [1091, 262] width 37 height 9
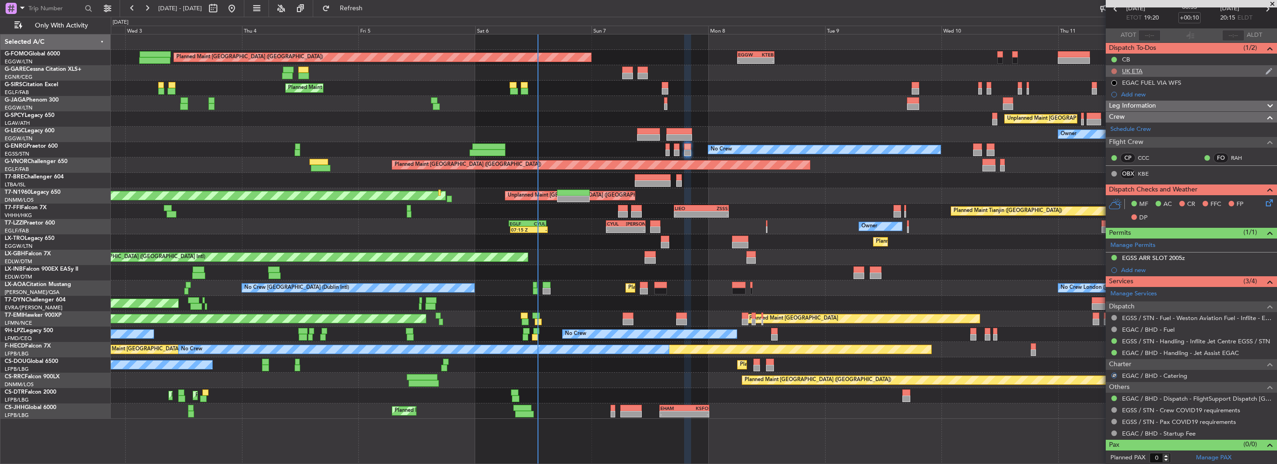
click at [1112, 71] on button at bounding box center [1115, 71] width 6 height 6
click at [1117, 129] on span "Cancelled" at bounding box center [1116, 125] width 27 height 9
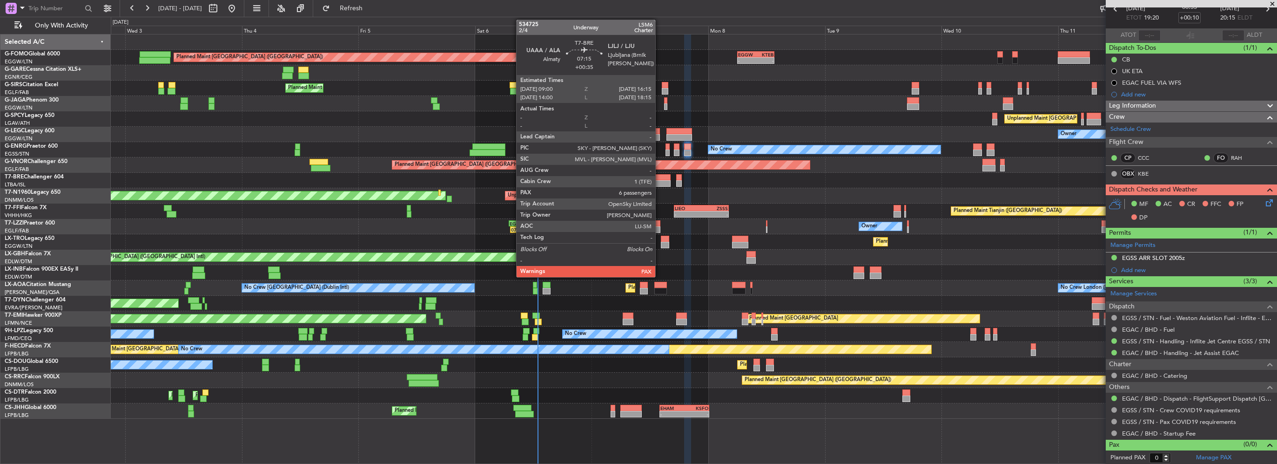
click at [659, 180] on div at bounding box center [652, 183] width 35 height 7
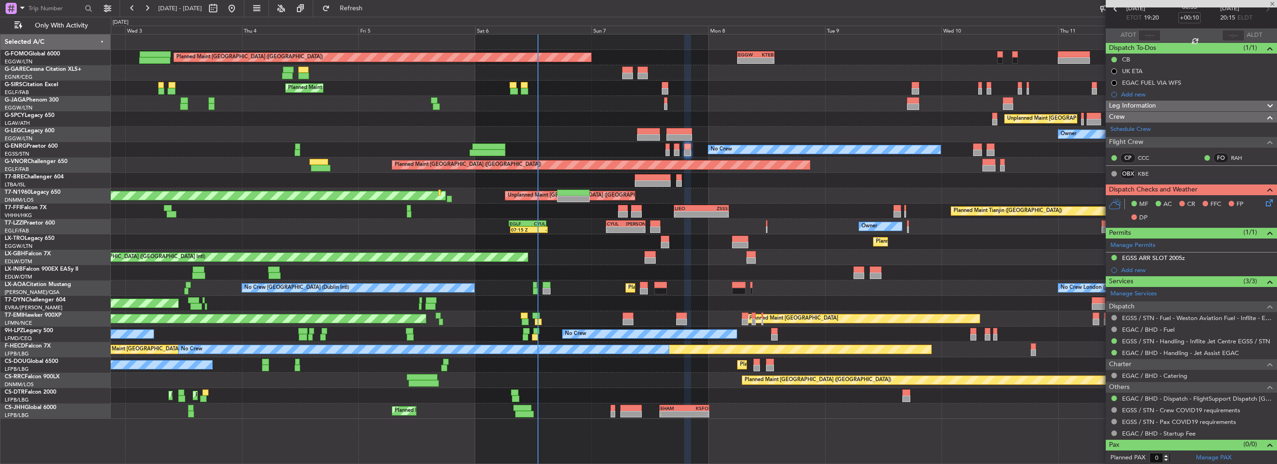
type input "+00:35"
type input "7"
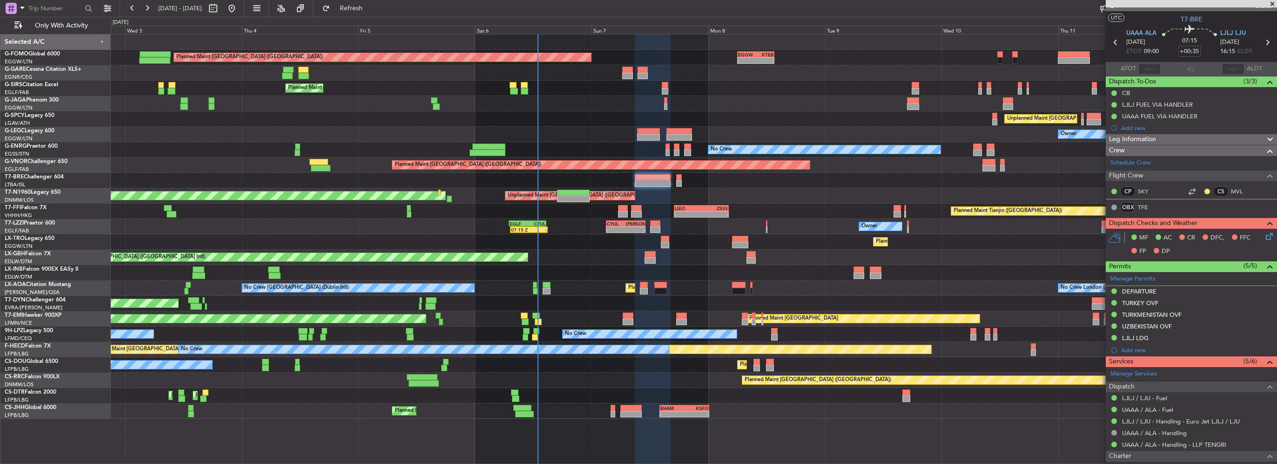
scroll to position [0, 0]
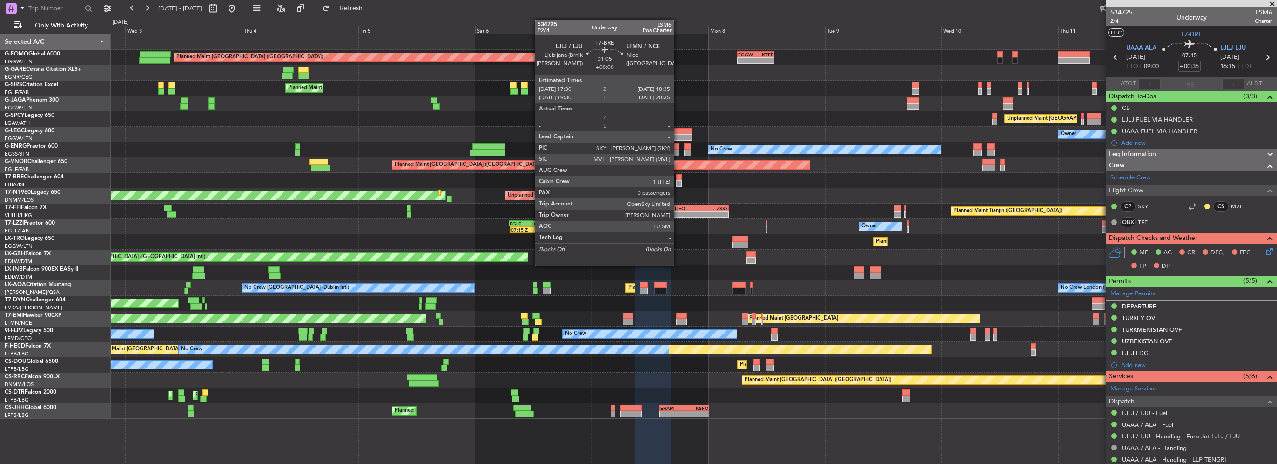
click at [678, 186] on div at bounding box center [679, 183] width 6 height 7
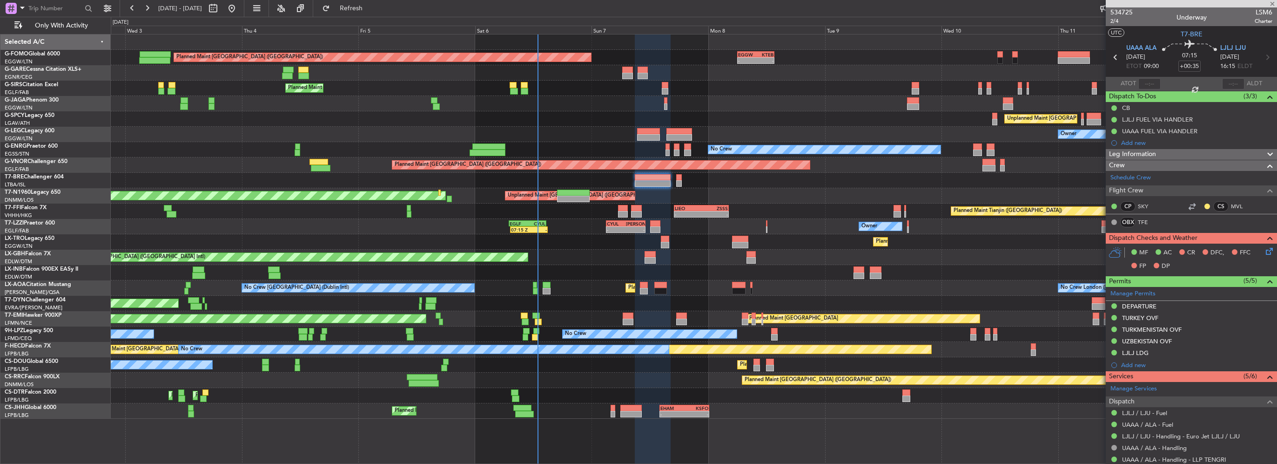
type input "0"
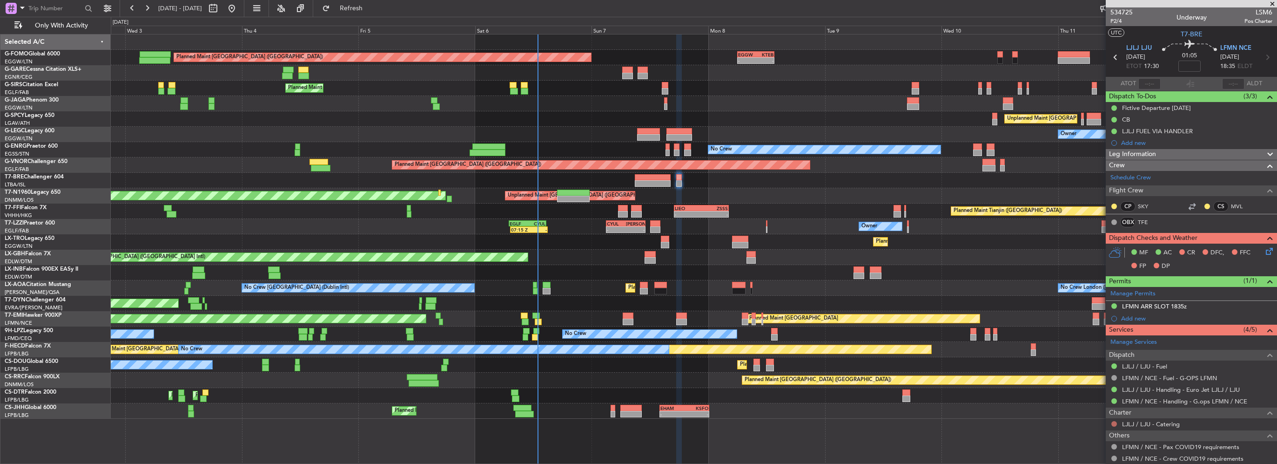
click at [1113, 421] on button at bounding box center [1115, 424] width 6 height 6
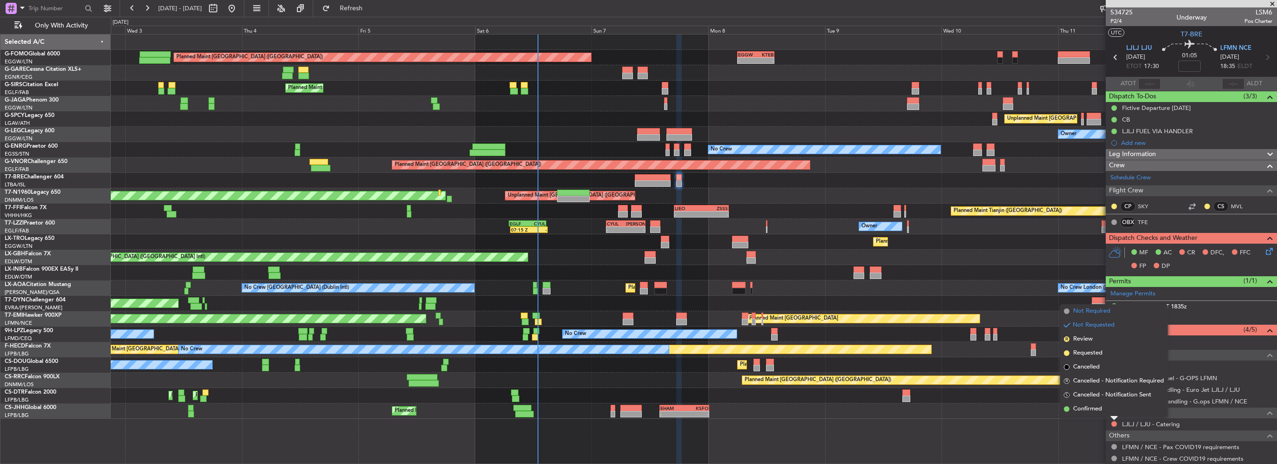
click at [1100, 311] on span "Not Required" at bounding box center [1091, 310] width 37 height 9
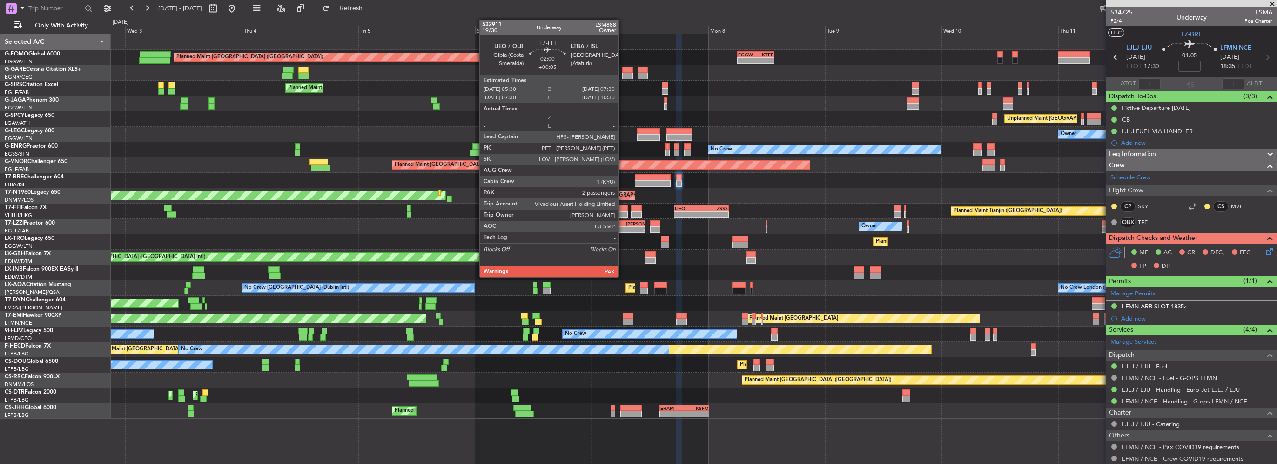
click at [623, 211] on div at bounding box center [623, 214] width 10 height 7
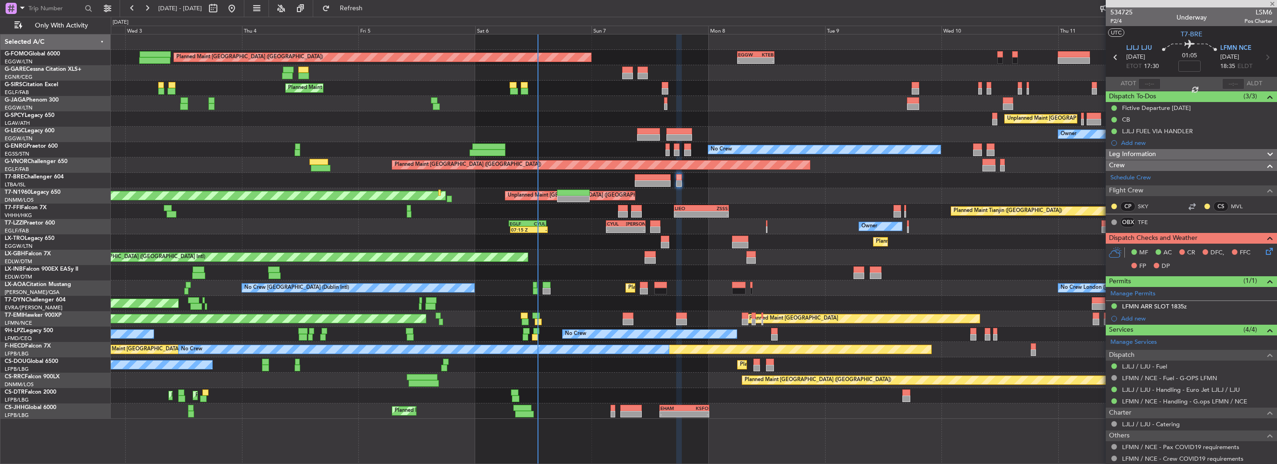
type input "+00:05"
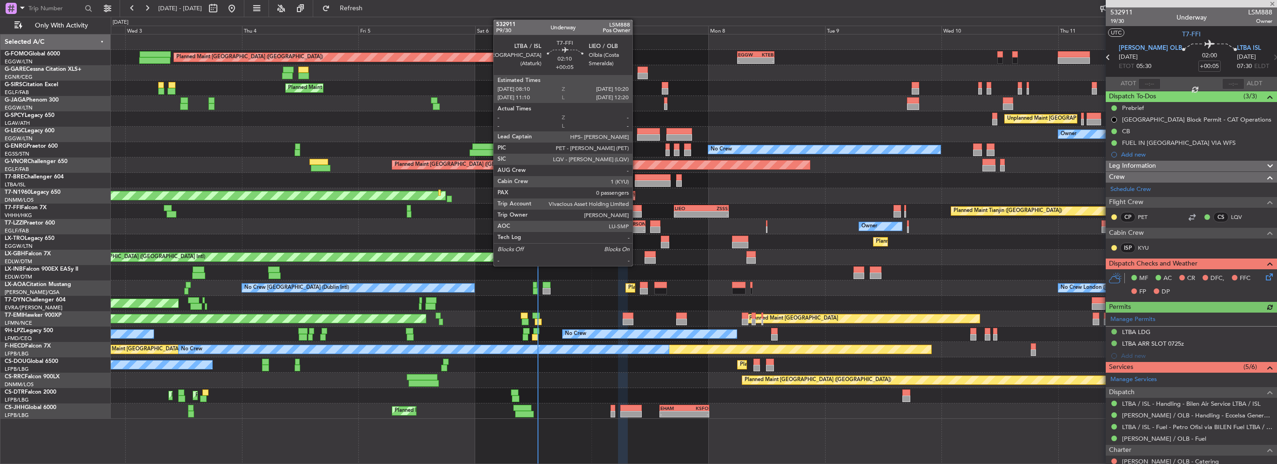
click at [637, 209] on div at bounding box center [636, 208] width 11 height 7
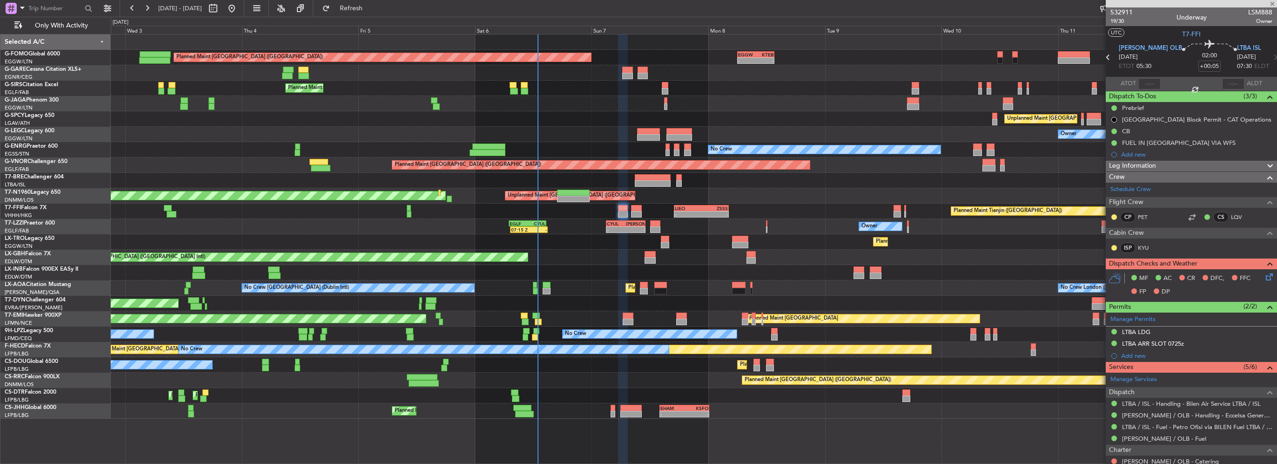
type input "0"
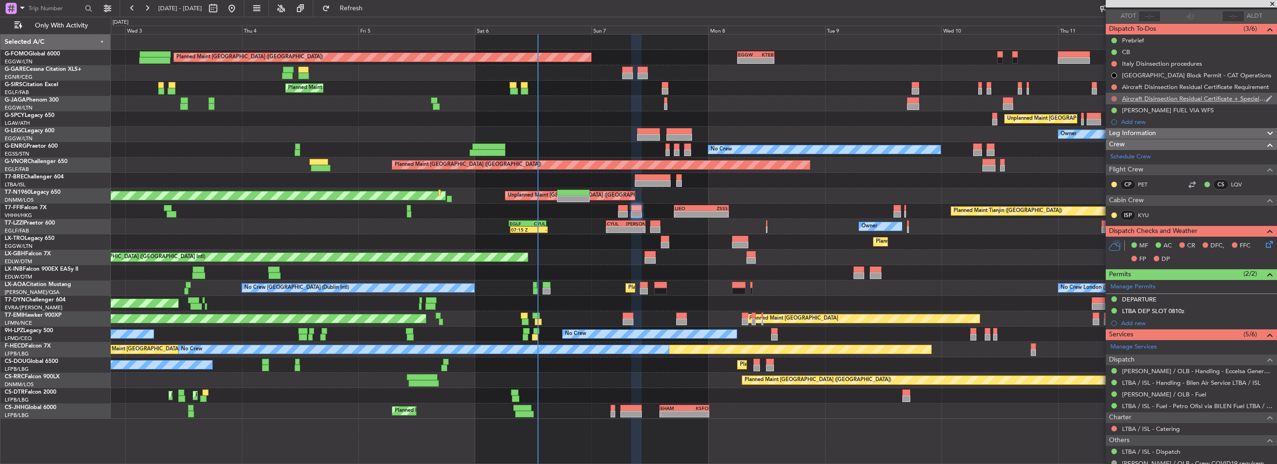
scroll to position [109, 0]
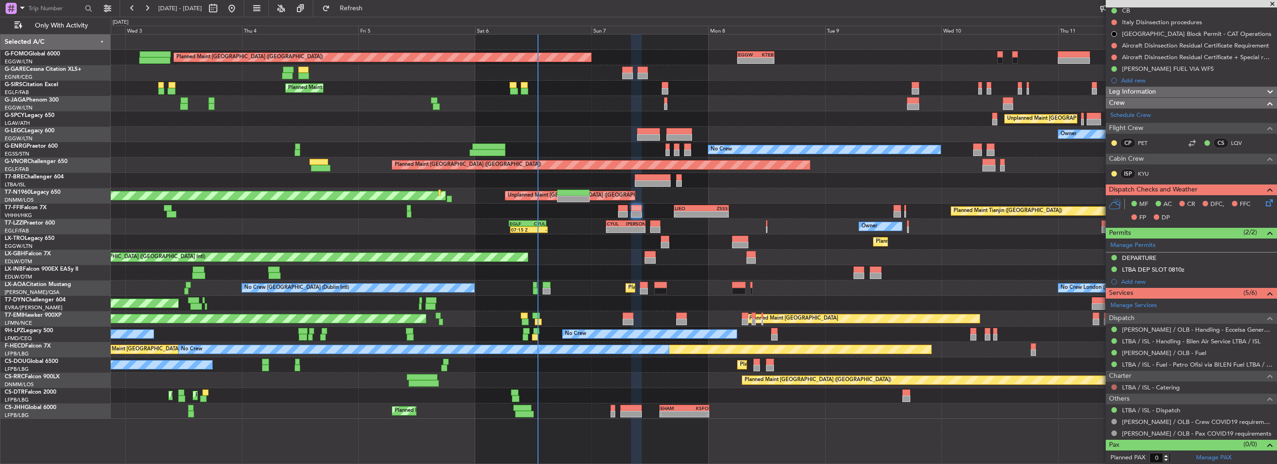
click at [1113, 384] on button at bounding box center [1115, 387] width 6 height 6
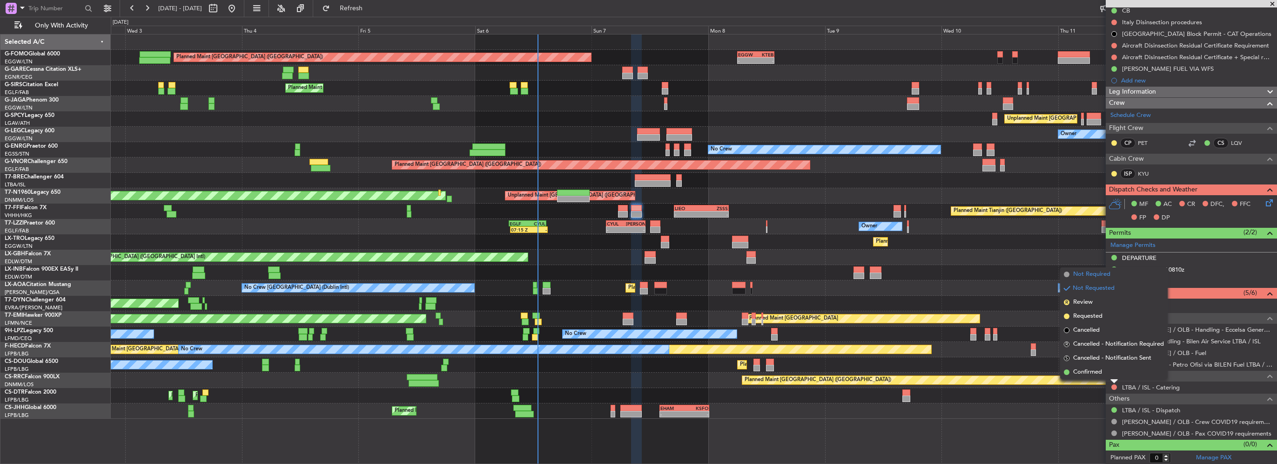
click at [1090, 274] on span "Not Required" at bounding box center [1091, 274] width 37 height 9
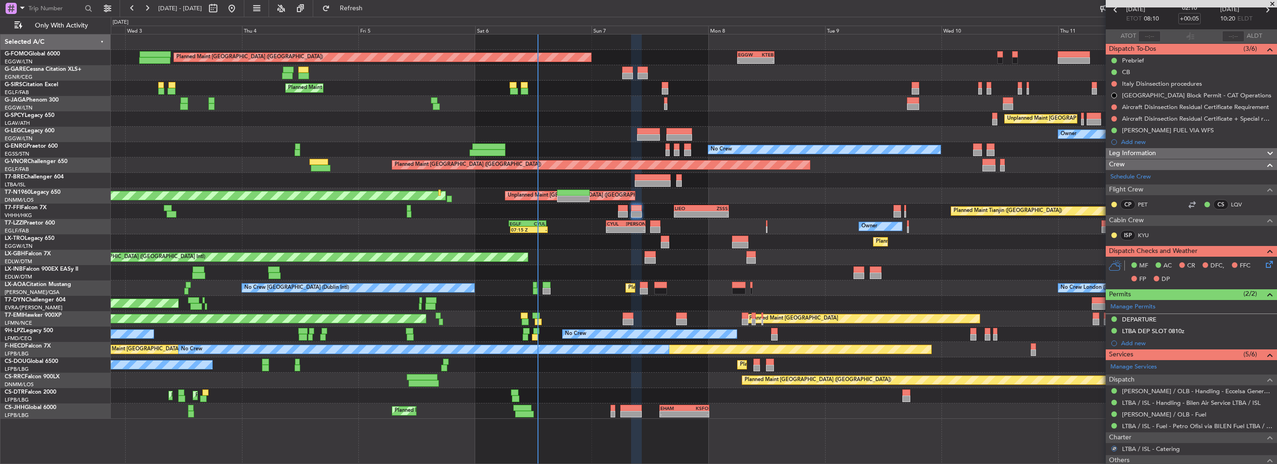
scroll to position [0, 0]
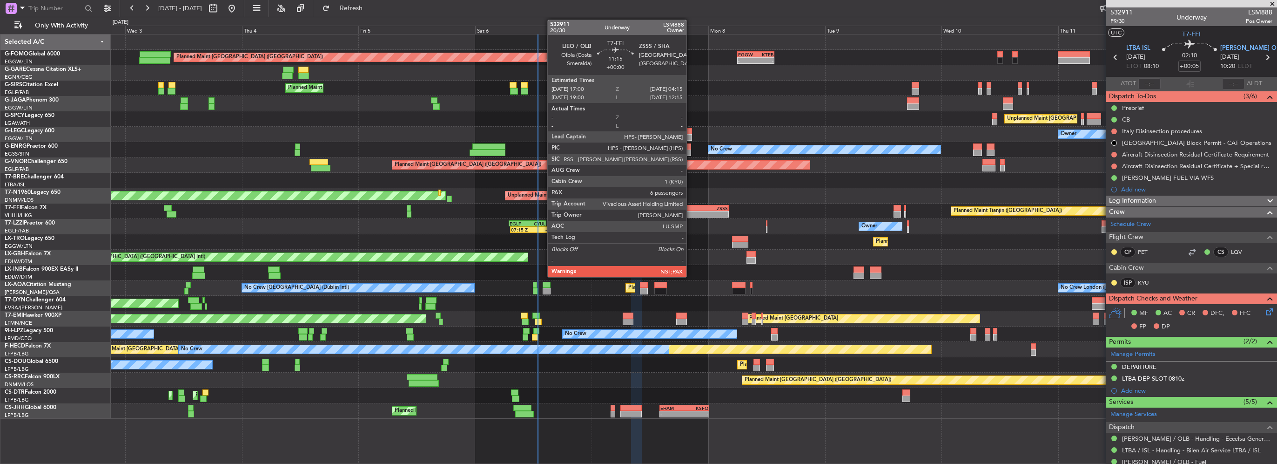
click at [691, 209] on div "LIEO" at bounding box center [688, 208] width 27 height 6
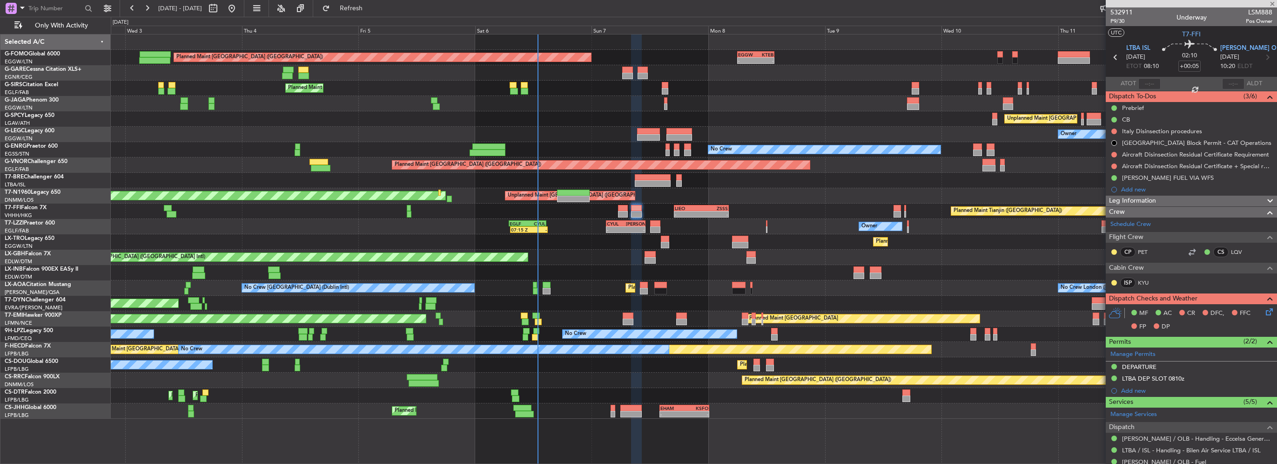
type input "6"
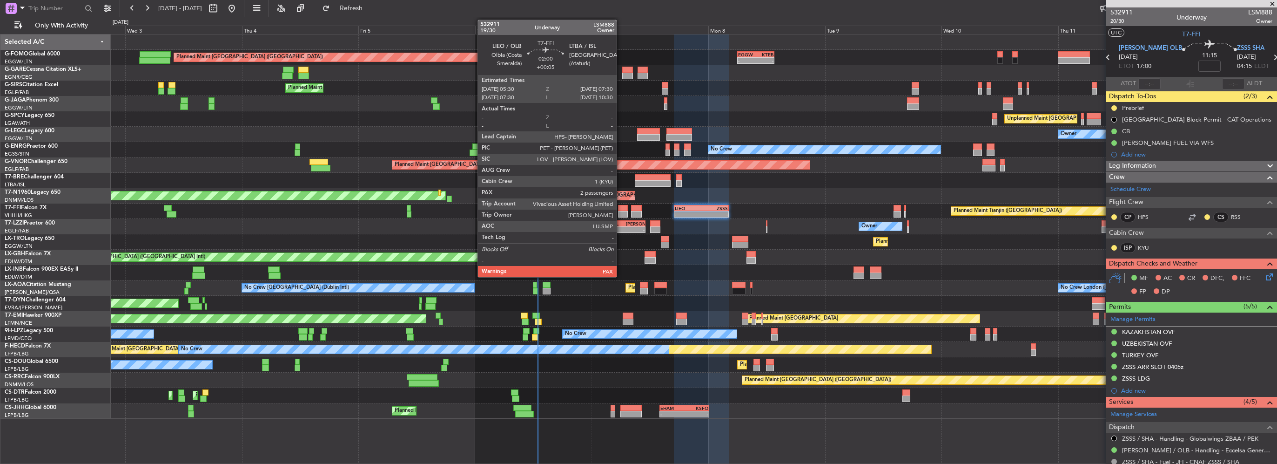
click at [621, 214] on div at bounding box center [623, 214] width 10 height 7
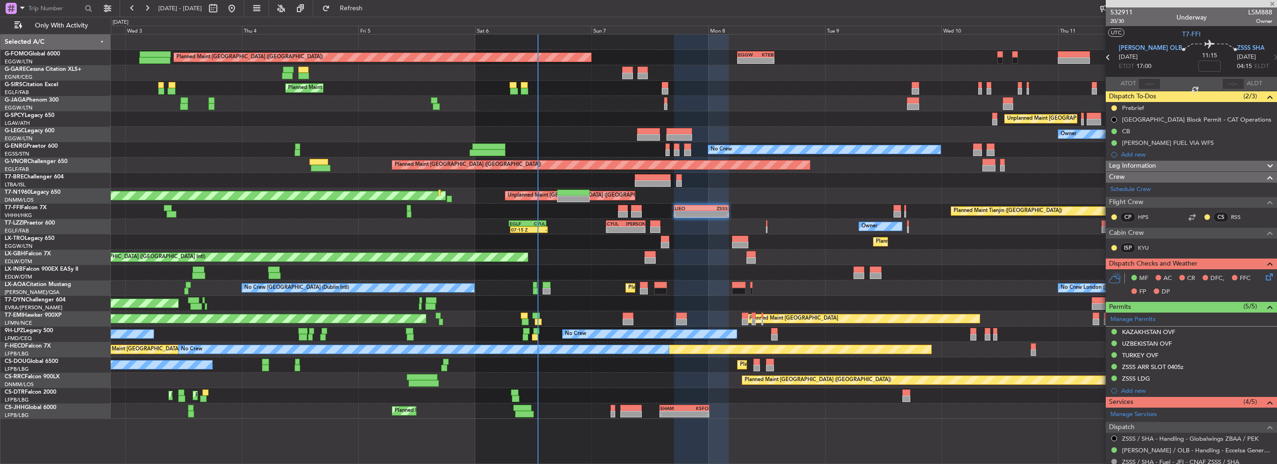
type input "+00:05"
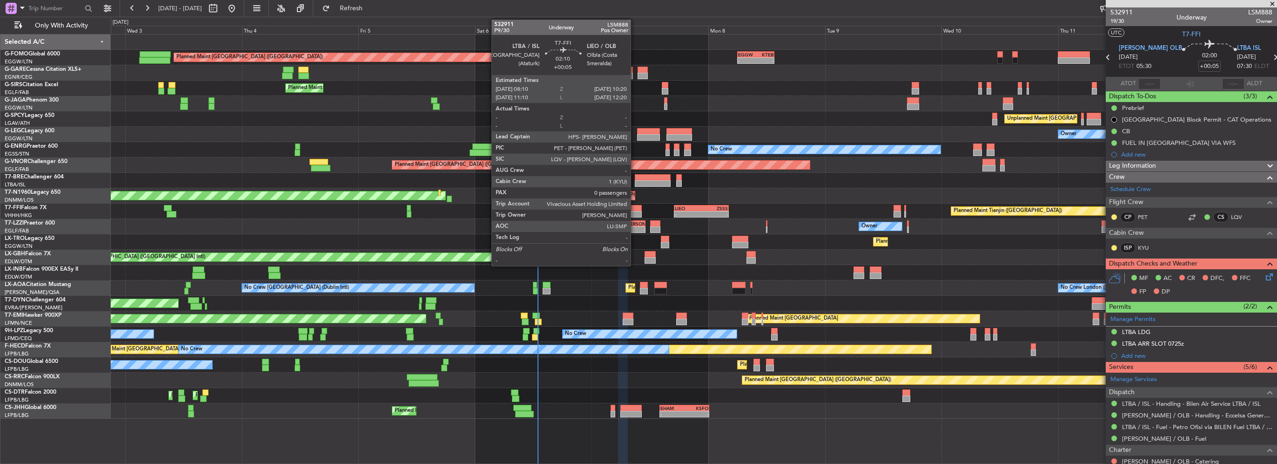
click at [635, 211] on div at bounding box center [636, 214] width 11 height 7
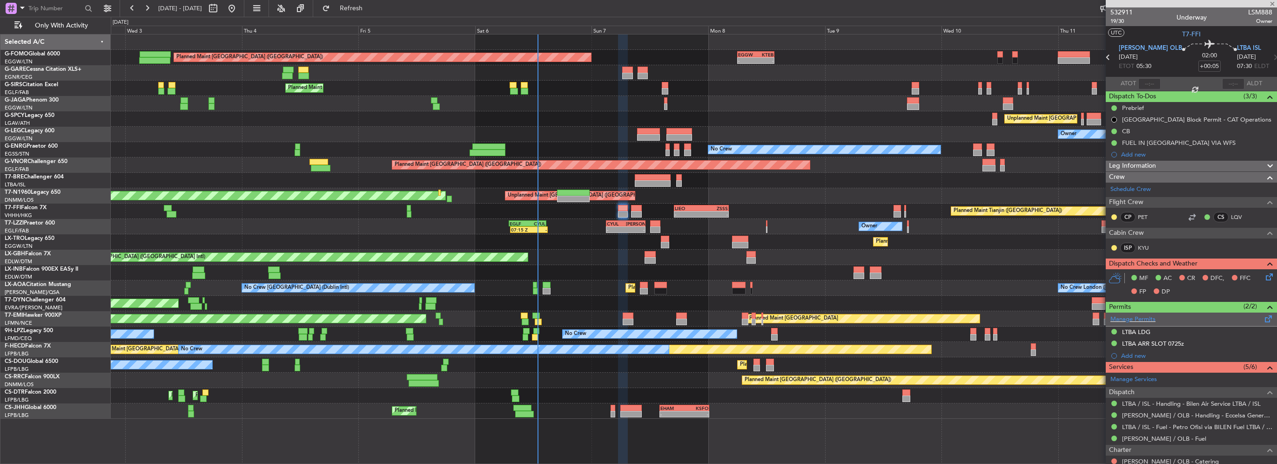
scroll to position [115, 0]
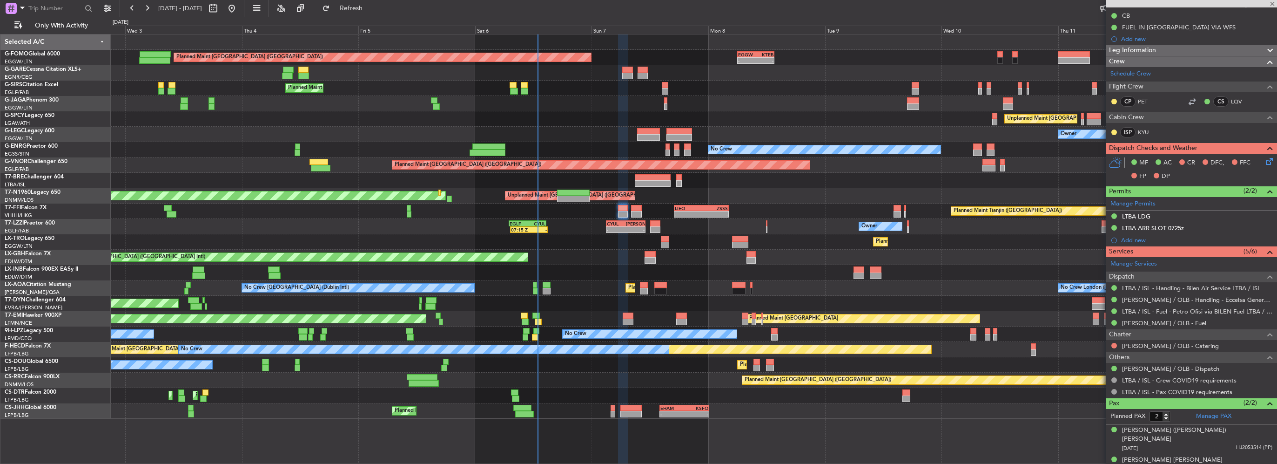
type input "0"
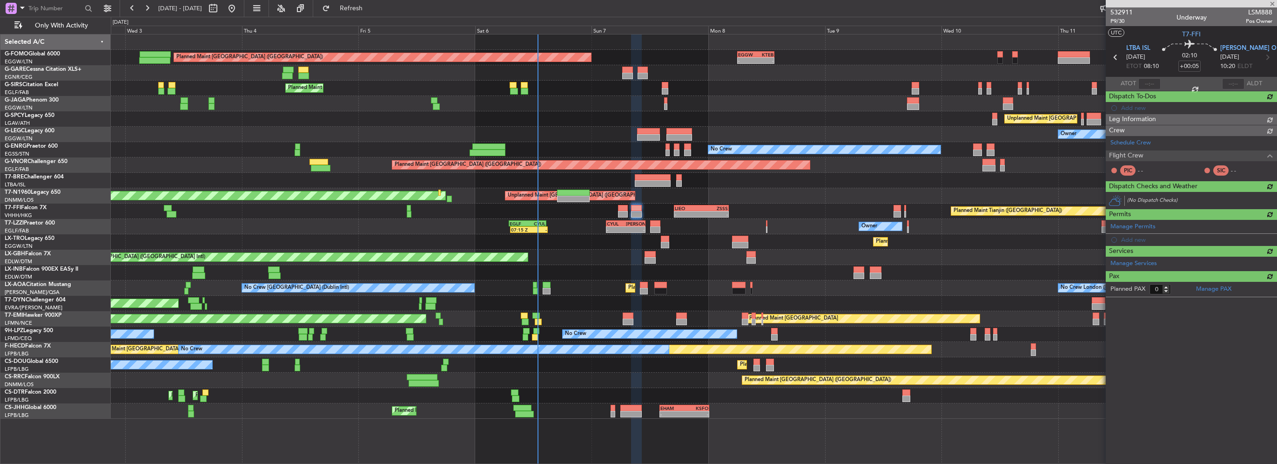
scroll to position [0, 0]
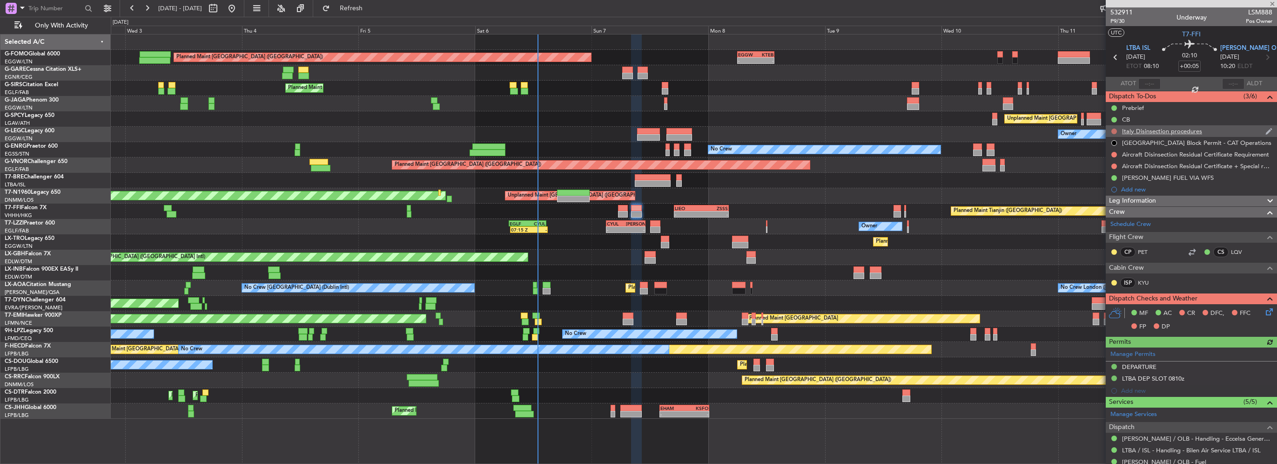
click at [1115, 130] on button at bounding box center [1115, 131] width 6 height 6
drag, startPoint x: 1101, startPoint y: 188, endPoint x: 1104, endPoint y: 160, distance: 28.1
click at [1101, 188] on li "Cancelled" at bounding box center [1114, 186] width 49 height 14
click at [1112, 154] on button at bounding box center [1115, 155] width 6 height 6
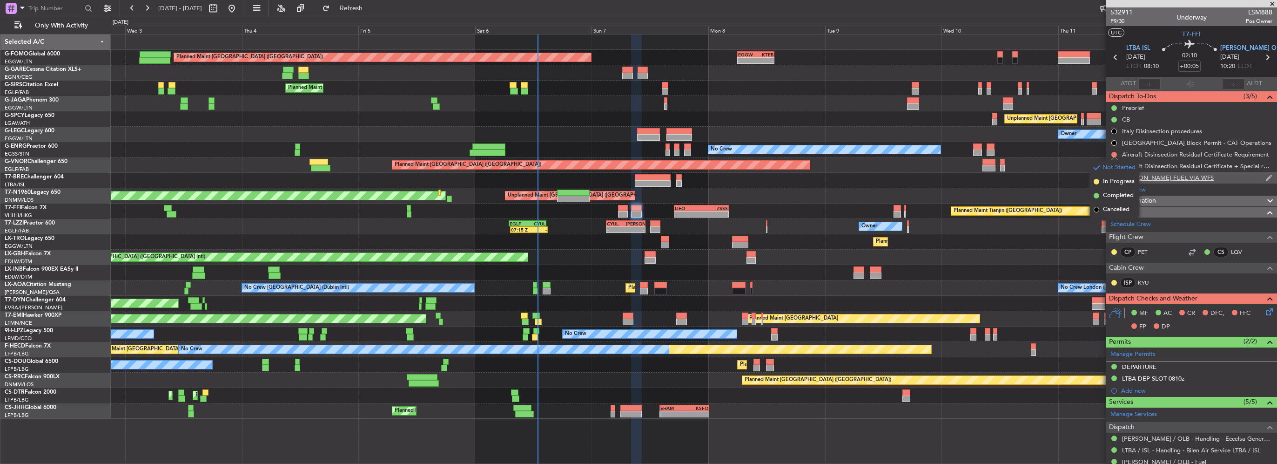
drag, startPoint x: 1109, startPoint y: 211, endPoint x: 1112, endPoint y: 181, distance: 30.8
click at [1110, 211] on span "Cancelled" at bounding box center [1116, 209] width 27 height 9
click at [1113, 167] on button at bounding box center [1115, 166] width 6 height 6
click at [1105, 223] on span "Cancelled" at bounding box center [1116, 220] width 27 height 9
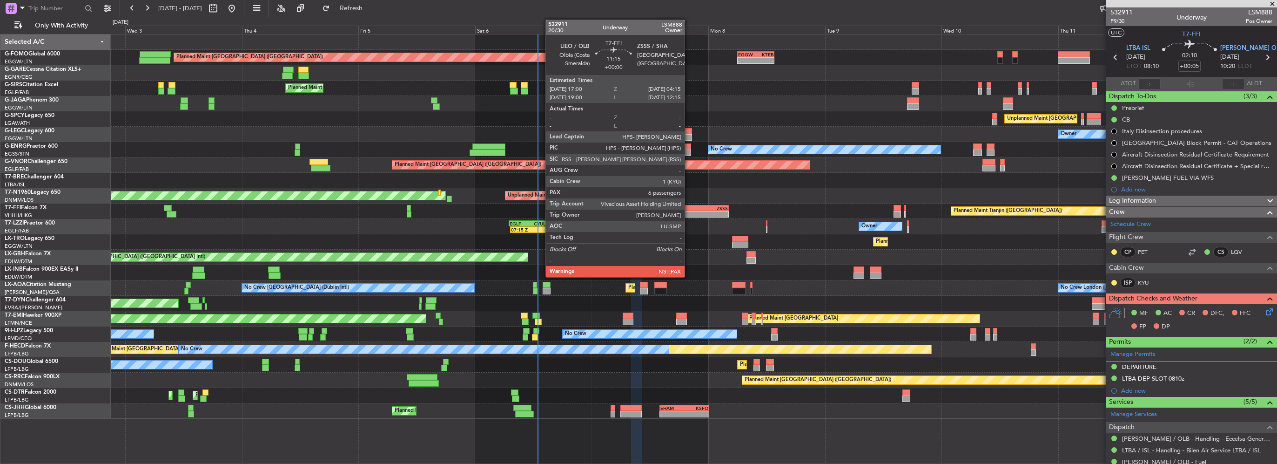
click at [689, 211] on div "-" at bounding box center [688, 214] width 27 height 6
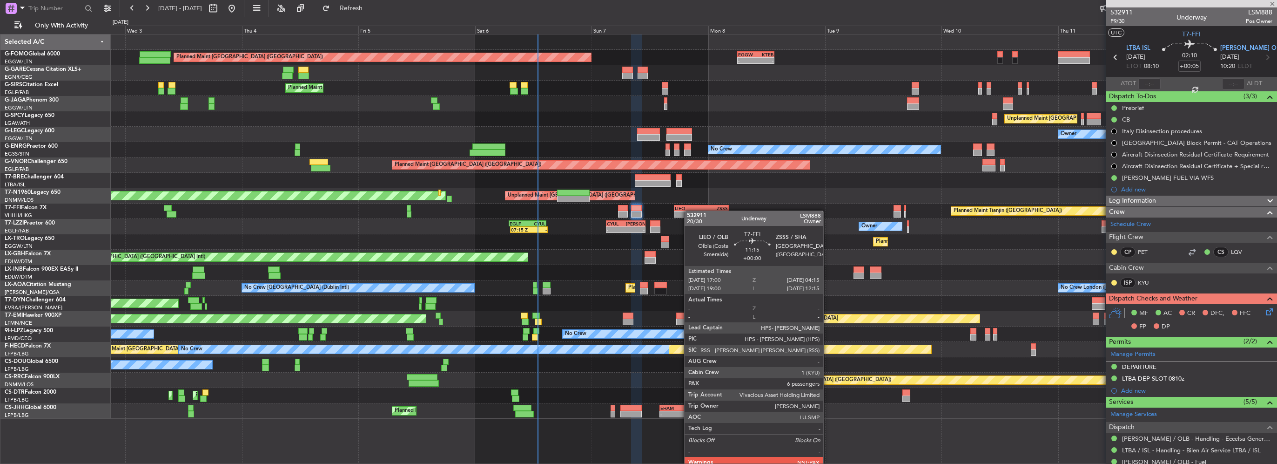
type input "6"
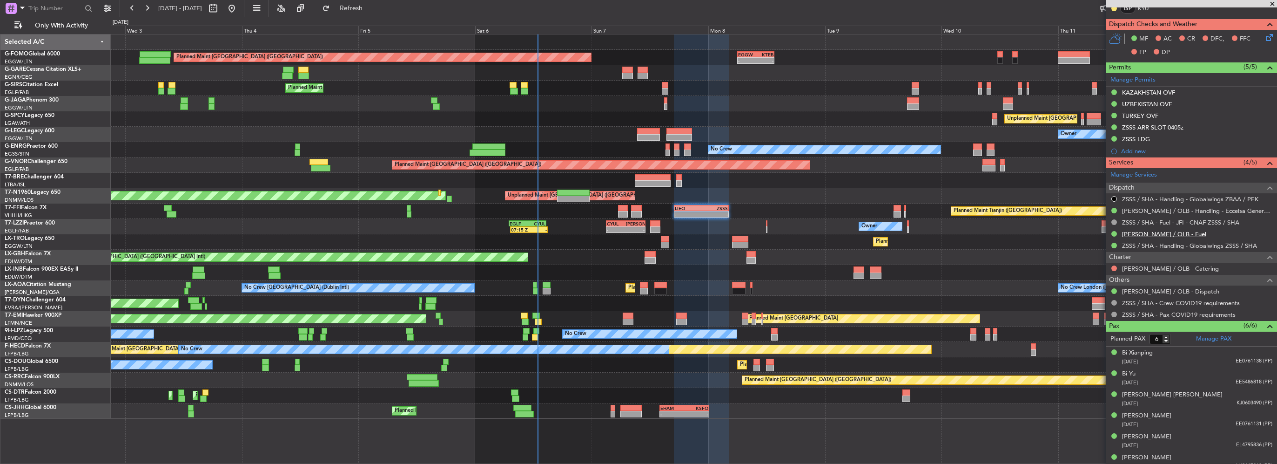
scroll to position [246, 0]
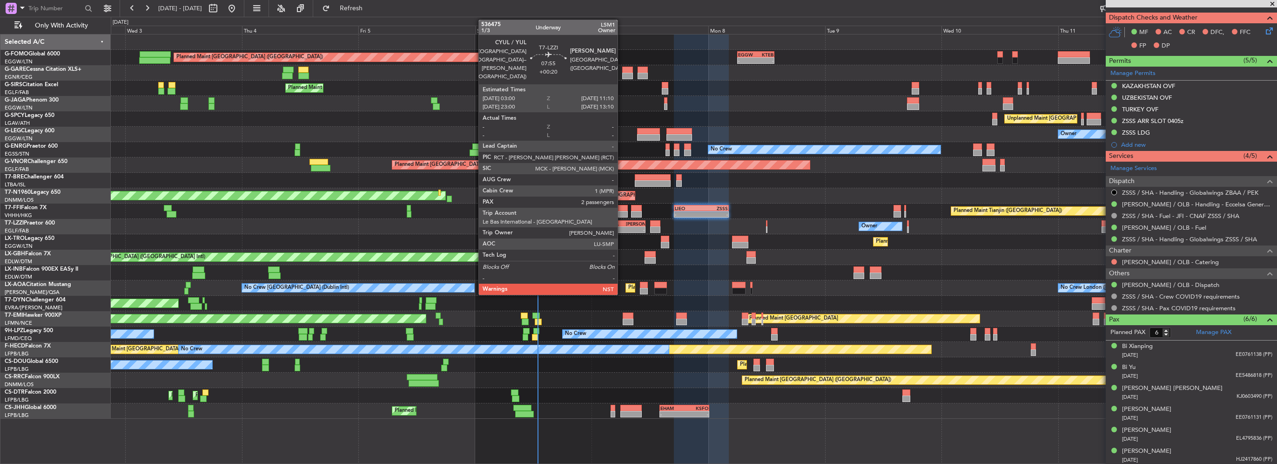
click at [622, 223] on div "CYUL" at bounding box center [616, 224] width 19 height 6
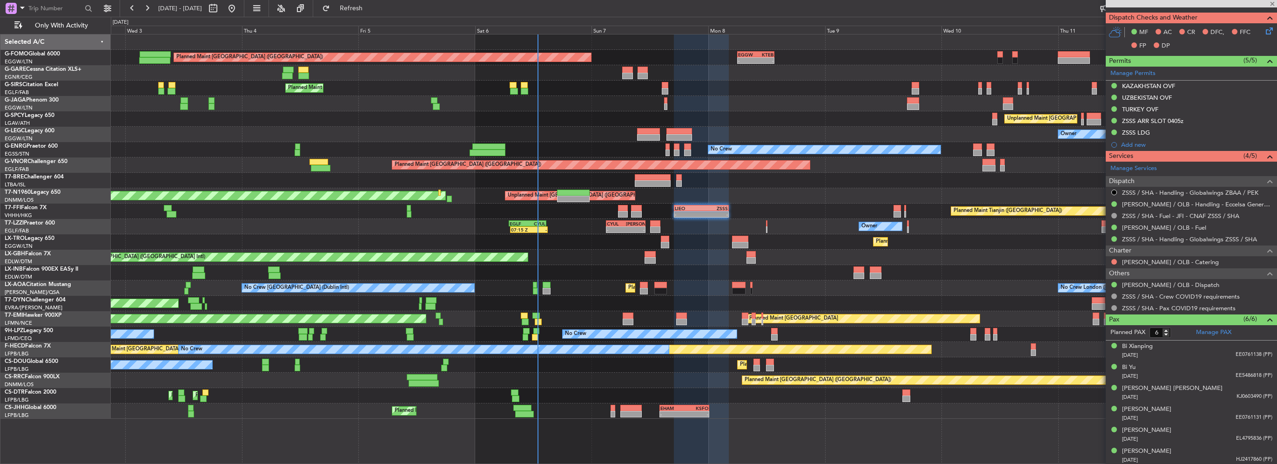
type input "+00:20"
type input "2"
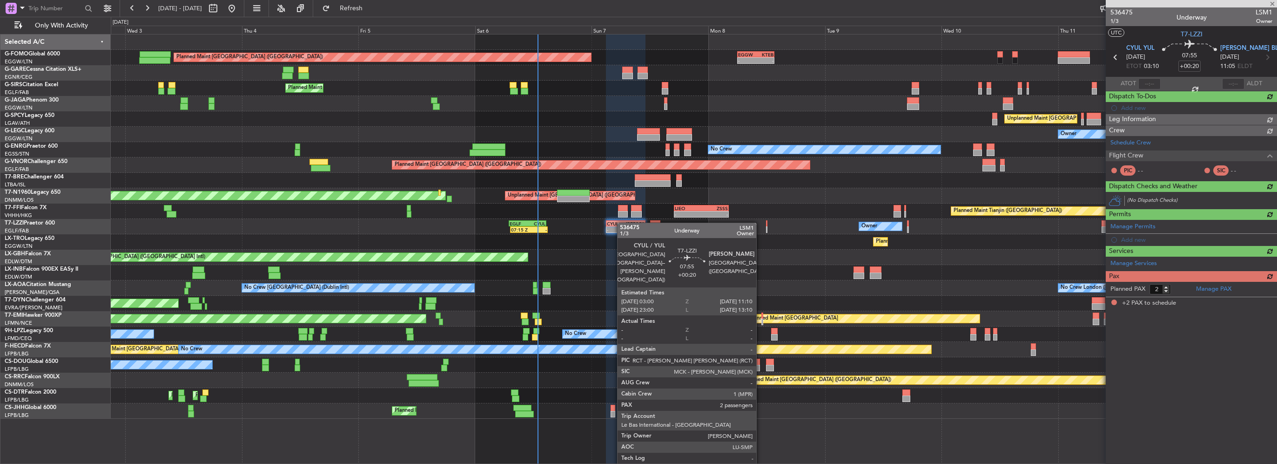
scroll to position [0, 0]
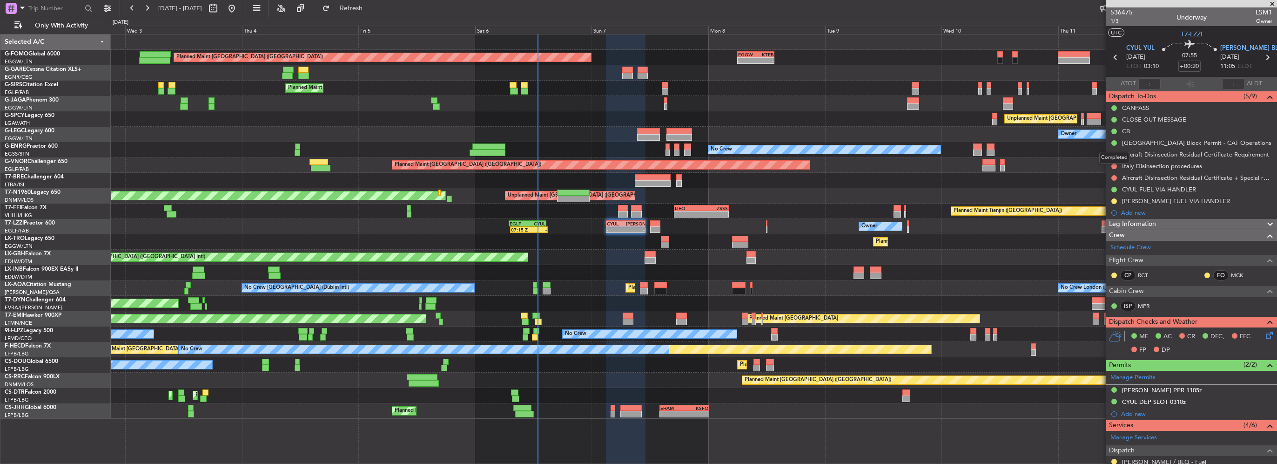
click at [1113, 154] on div "Completed" at bounding box center [1114, 158] width 30 height 12
click at [1115, 157] on nimbus-traffic-light at bounding box center [1114, 154] width 7 height 7
click at [1113, 153] on button at bounding box center [1115, 155] width 6 height 6
click at [1109, 209] on span "Cancelled" at bounding box center [1116, 209] width 27 height 9
click at [1112, 166] on button at bounding box center [1115, 166] width 6 height 6
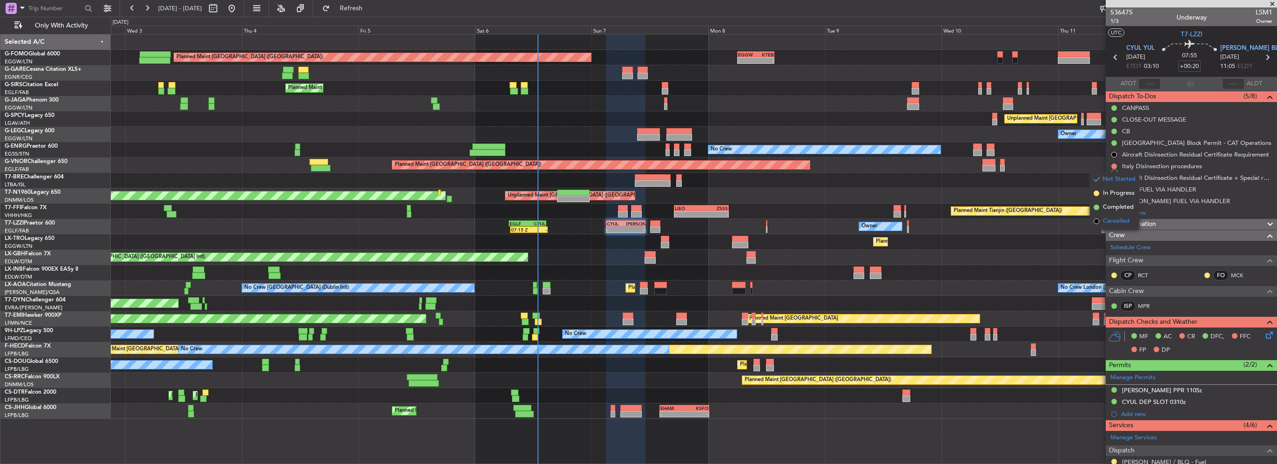
click at [1108, 222] on span "Cancelled" at bounding box center [1116, 220] width 27 height 9
click at [1114, 176] on button at bounding box center [1115, 178] width 6 height 6
click at [1106, 229] on span "Cancelled" at bounding box center [1116, 232] width 27 height 9
click at [649, 226] on div "Owner 07:15 Z - EGLF 07:00 Z CYUL 14:45 Z - - CYUL 03:00 Z LIPE 11:10 Z" at bounding box center [694, 226] width 1166 height 15
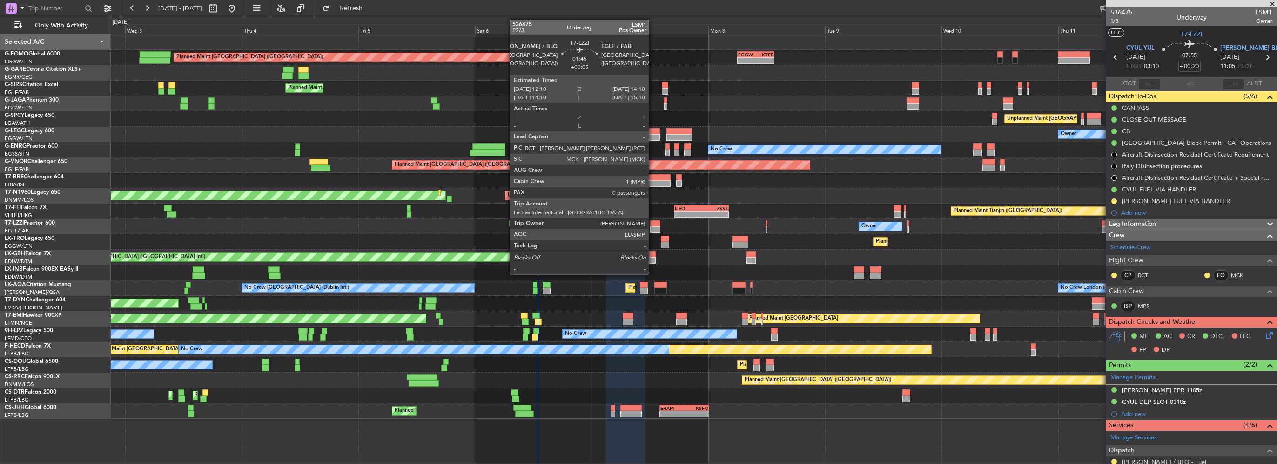
click at [653, 226] on div at bounding box center [655, 229] width 10 height 7
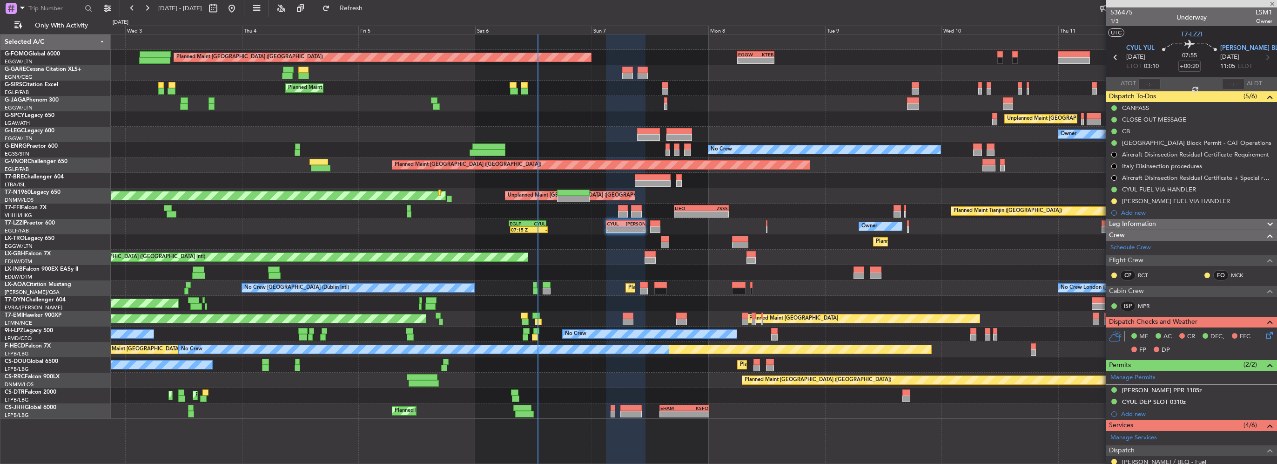
type input "+00:05"
type input "0"
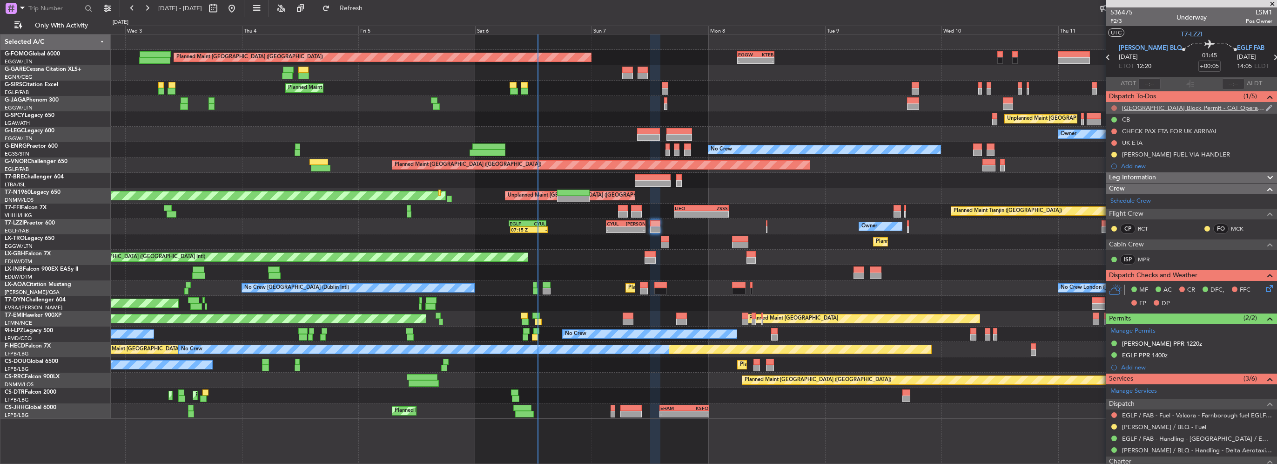
click at [1115, 108] on button at bounding box center [1115, 108] width 6 height 6
click at [1111, 158] on span "Cancelled" at bounding box center [1116, 162] width 27 height 9
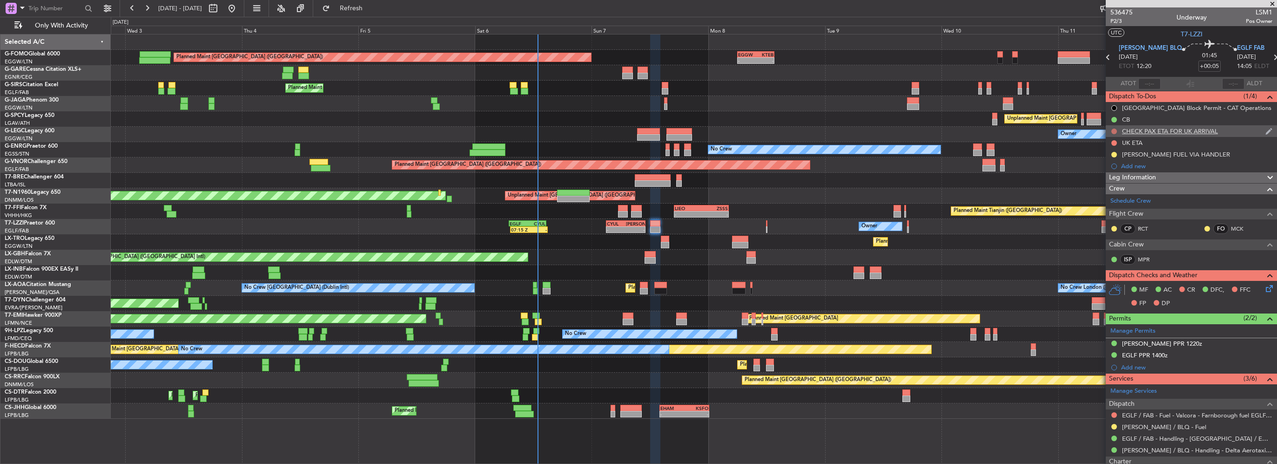
click at [1114, 129] on button at bounding box center [1115, 131] width 6 height 6
click at [1114, 185] on span "Cancelled" at bounding box center [1116, 186] width 27 height 9
click at [1115, 140] on button at bounding box center [1115, 143] width 6 height 6
click at [1115, 197] on span "Cancelled" at bounding box center [1116, 197] width 27 height 9
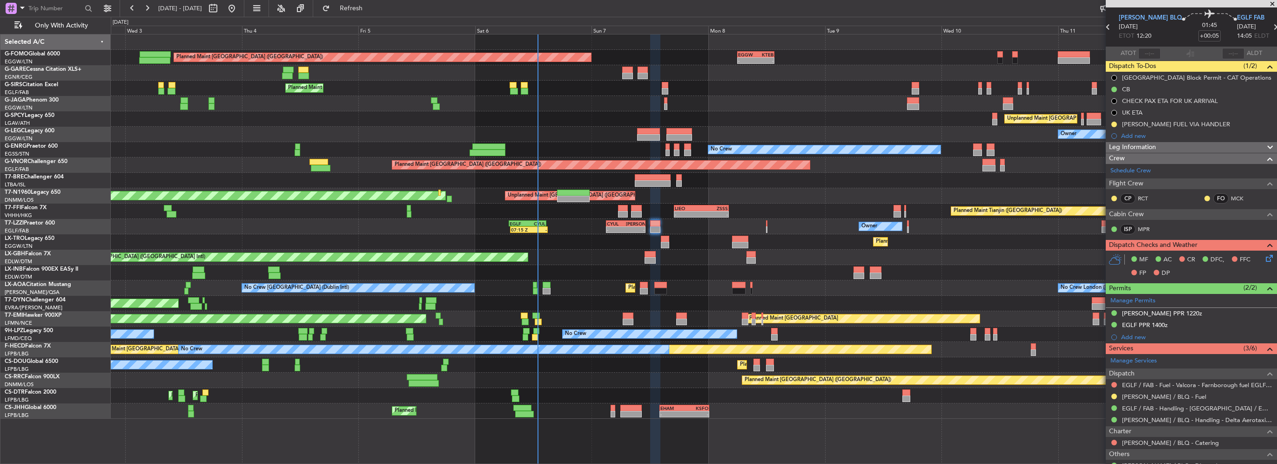
scroll to position [47, 0]
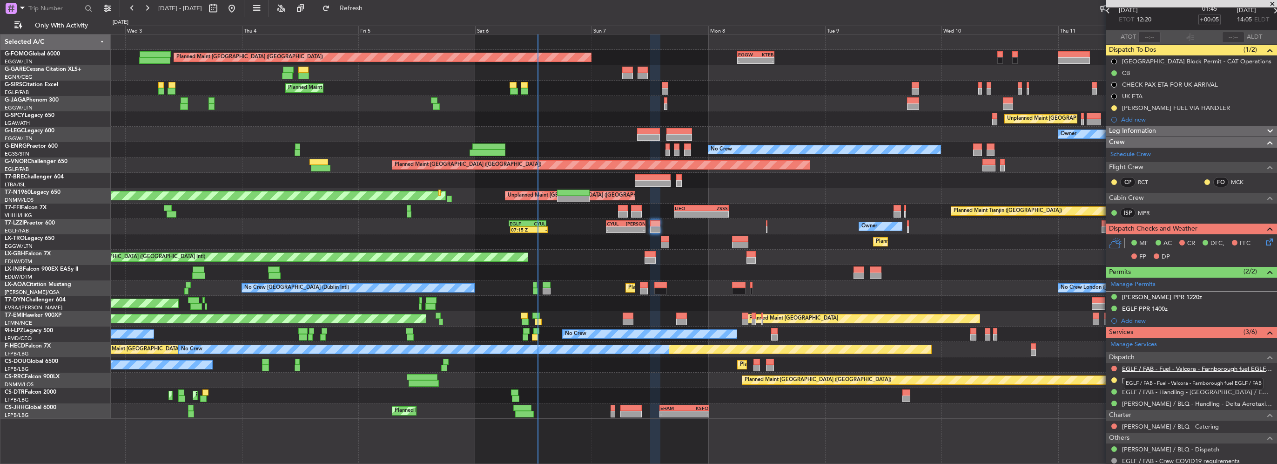
click at [1142, 369] on link "EGLF / FAB - Fuel - Valcora - Farnborough fuel EGLF / FAB" at bounding box center [1197, 368] width 150 height 8
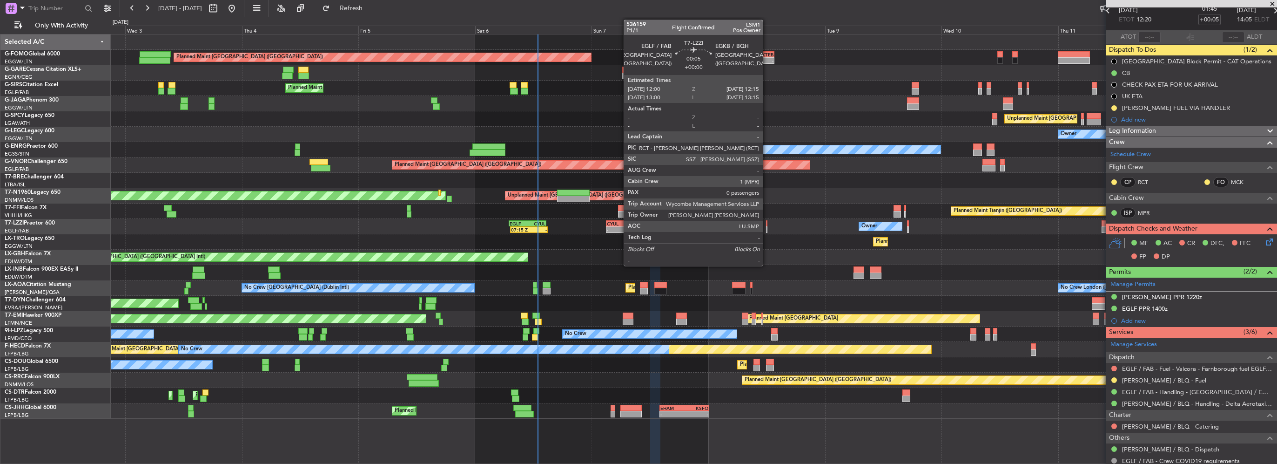
click at [767, 229] on div at bounding box center [766, 229] width 1 height 7
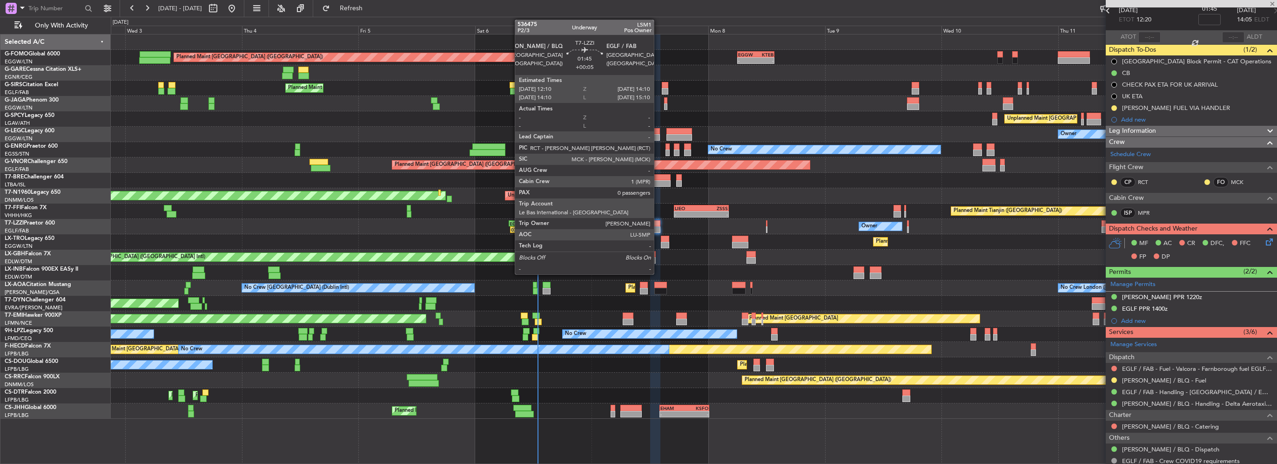
scroll to position [0, 0]
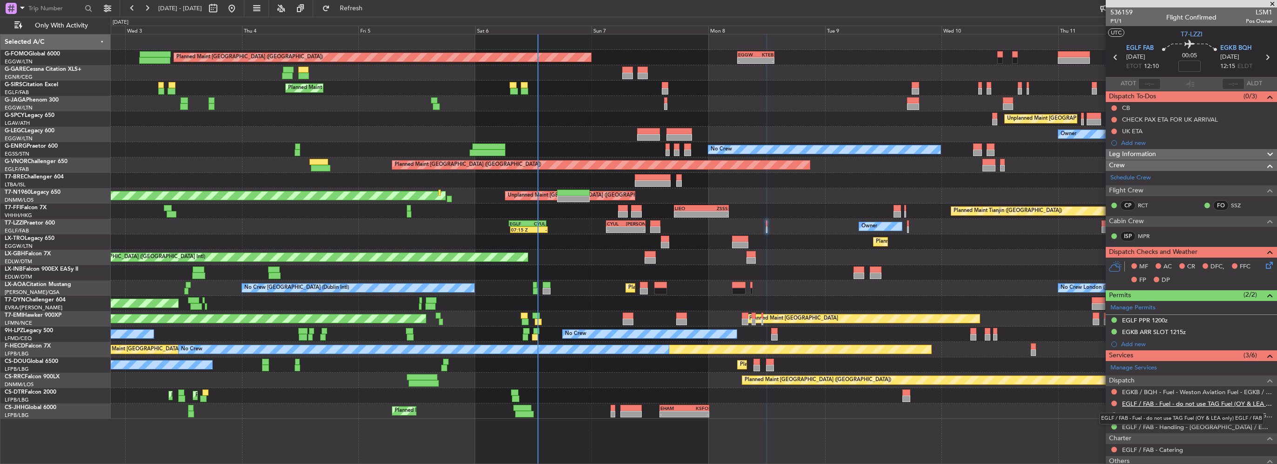
click at [1206, 400] on link "EGLF / FAB - Fuel - do not use TAG Fuel (OY & LEA only) EGLF / FAB" at bounding box center [1197, 403] width 150 height 8
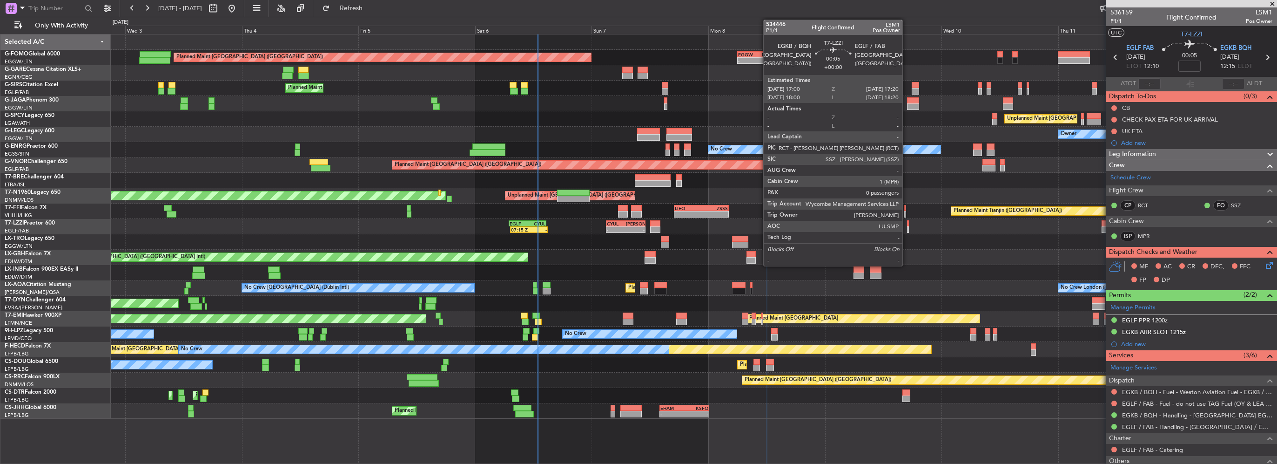
click at [907, 226] on div at bounding box center [908, 229] width 2 height 7
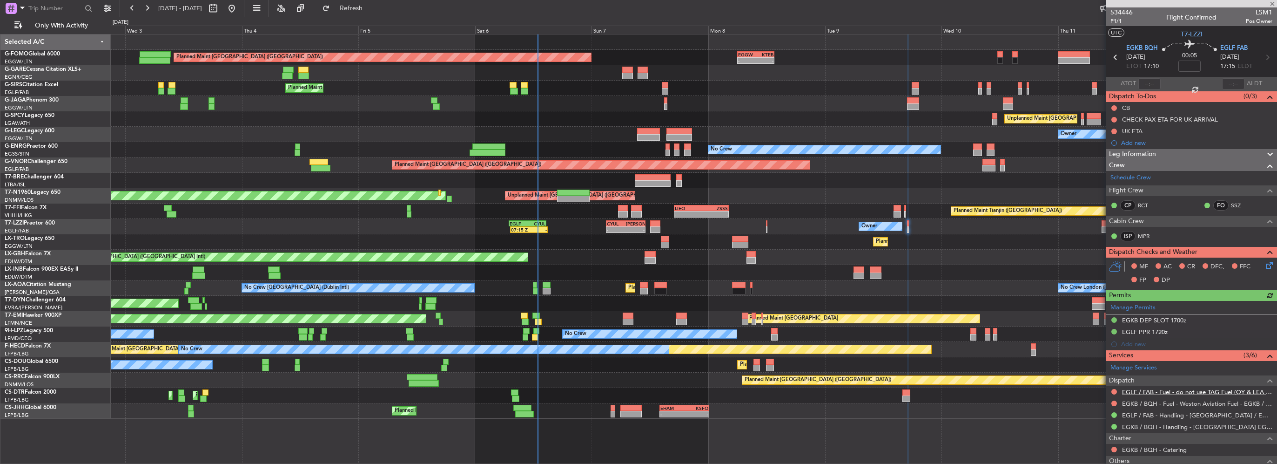
click at [1229, 388] on link "EGLF / FAB - Fuel - do not use TAG Fuel (OY & LEA only) EGLF / FAB" at bounding box center [1197, 392] width 150 height 8
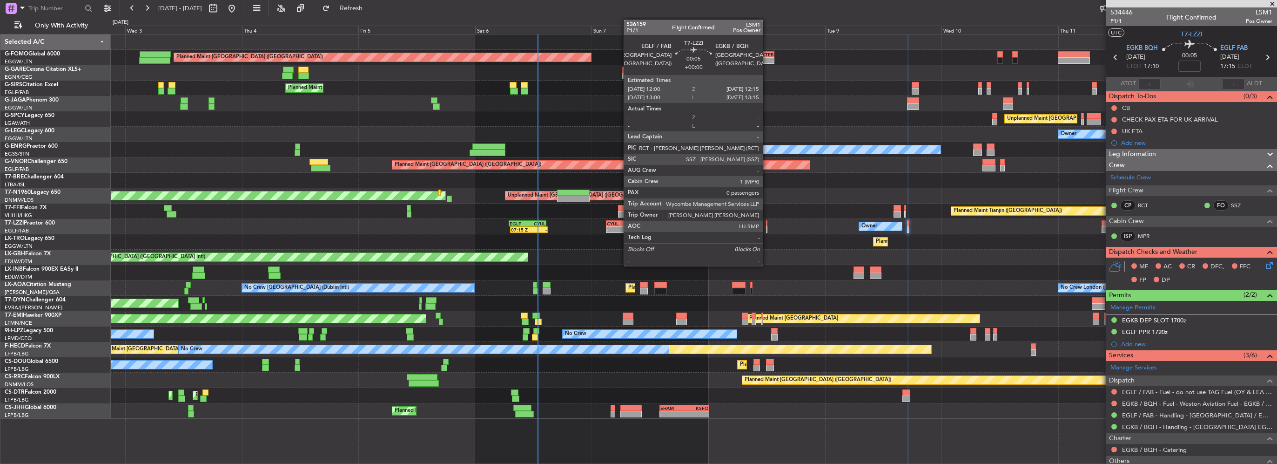
click at [767, 224] on div at bounding box center [766, 223] width 1 height 7
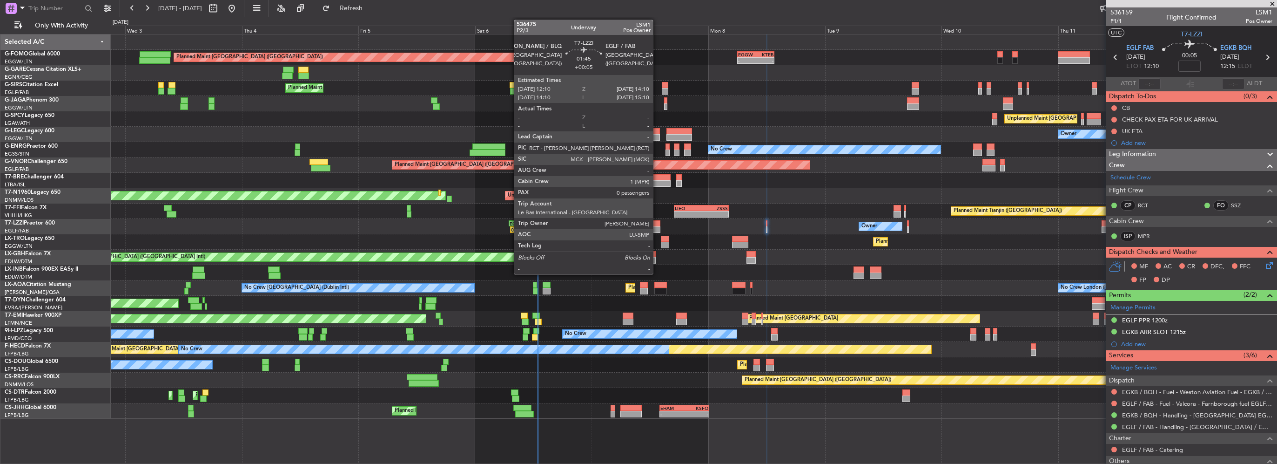
click at [657, 226] on div at bounding box center [655, 229] width 10 height 7
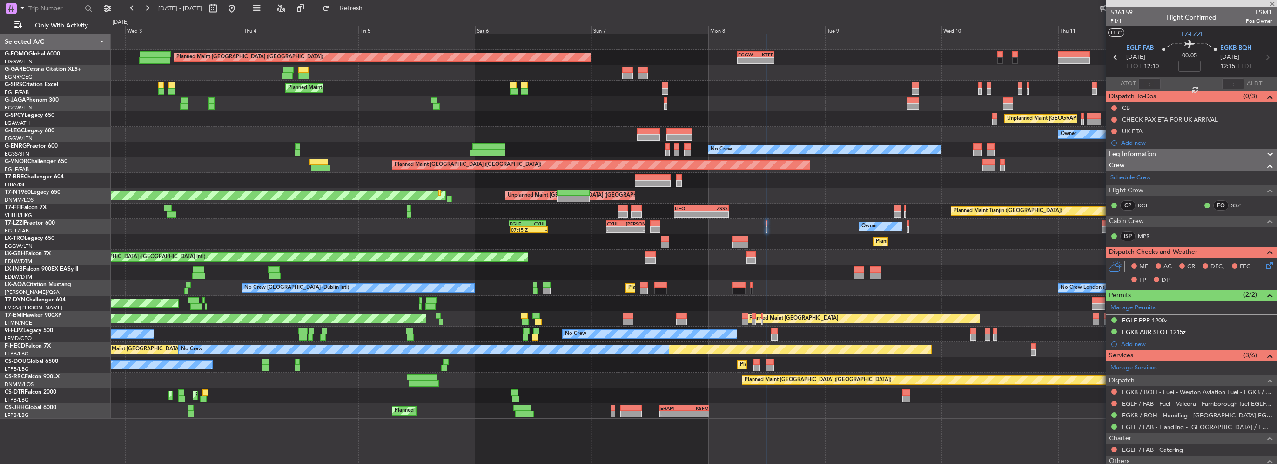
type input "+00:05"
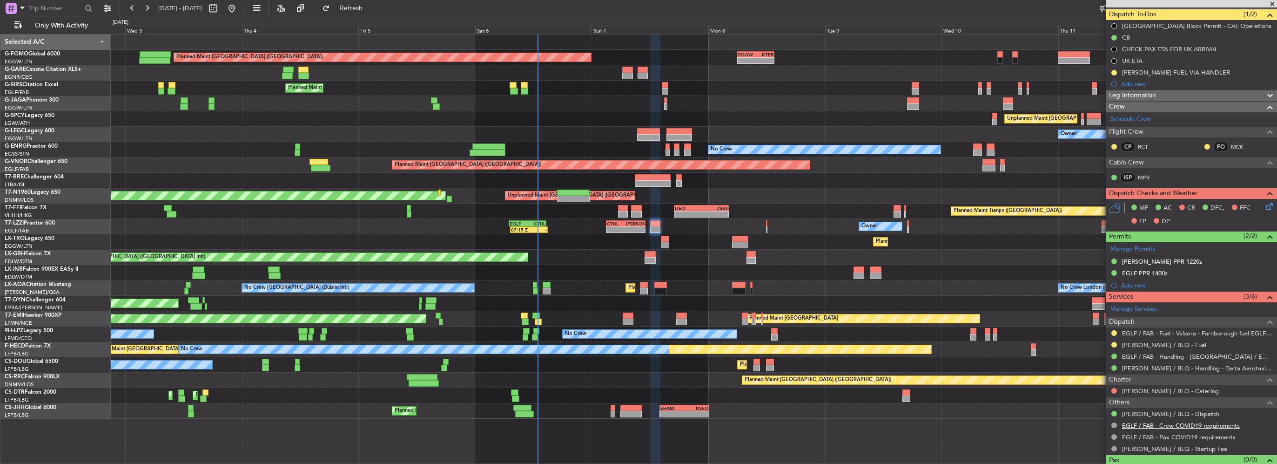
scroll to position [97, 0]
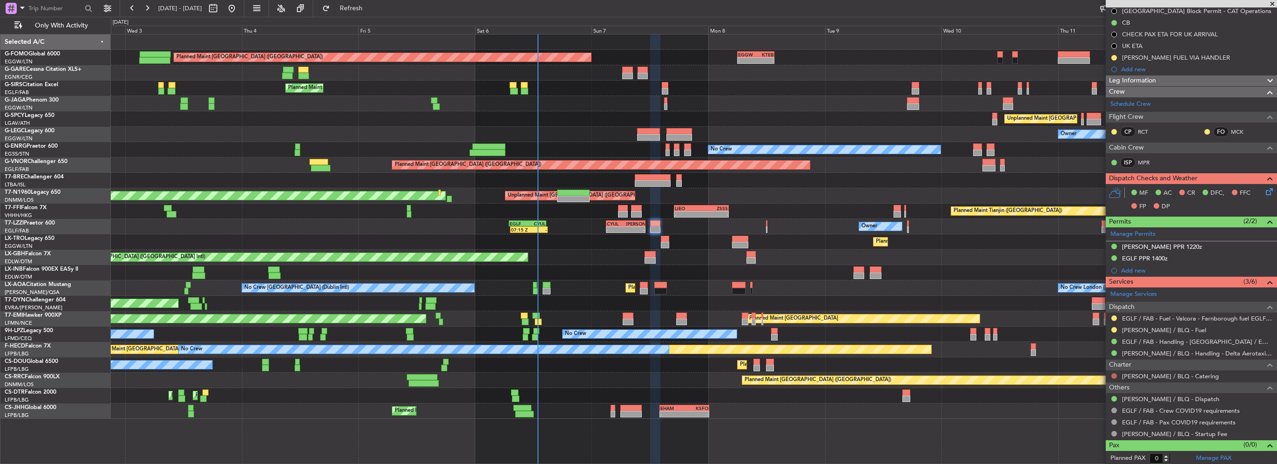
click at [1115, 374] on button at bounding box center [1115, 376] width 6 height 6
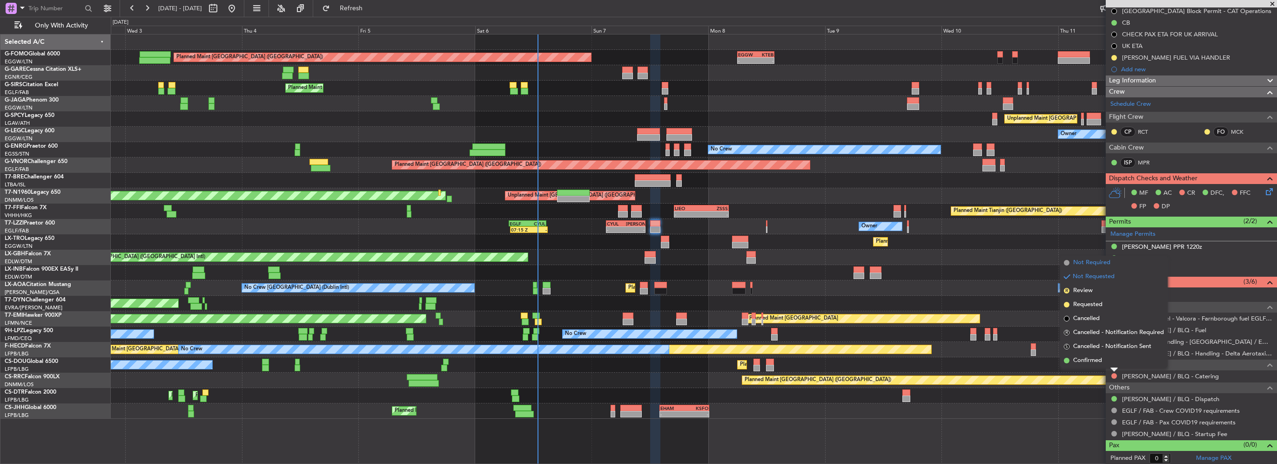
click at [1092, 263] on span "Not Required" at bounding box center [1091, 262] width 37 height 9
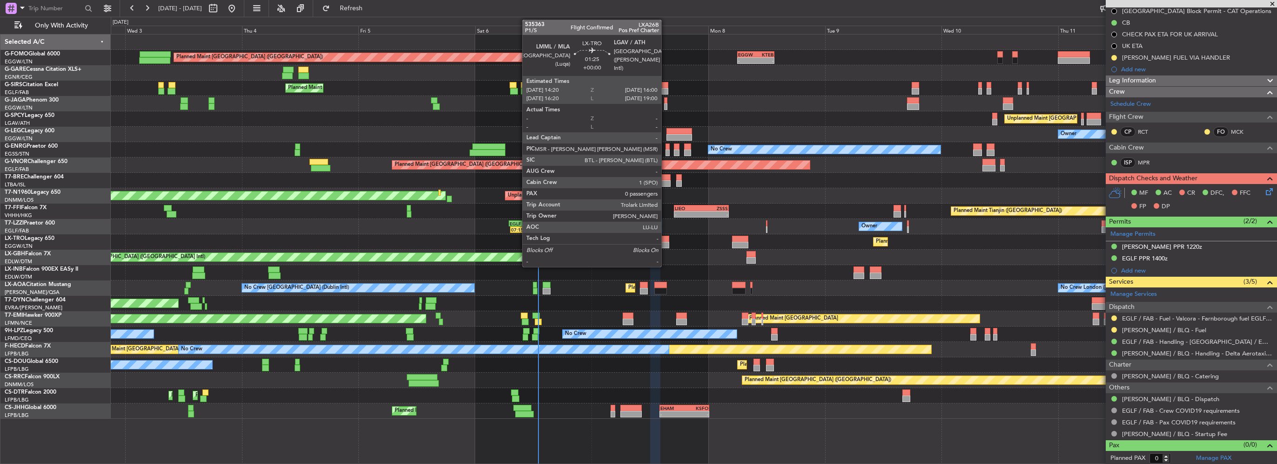
click at [666, 244] on div at bounding box center [665, 245] width 8 height 7
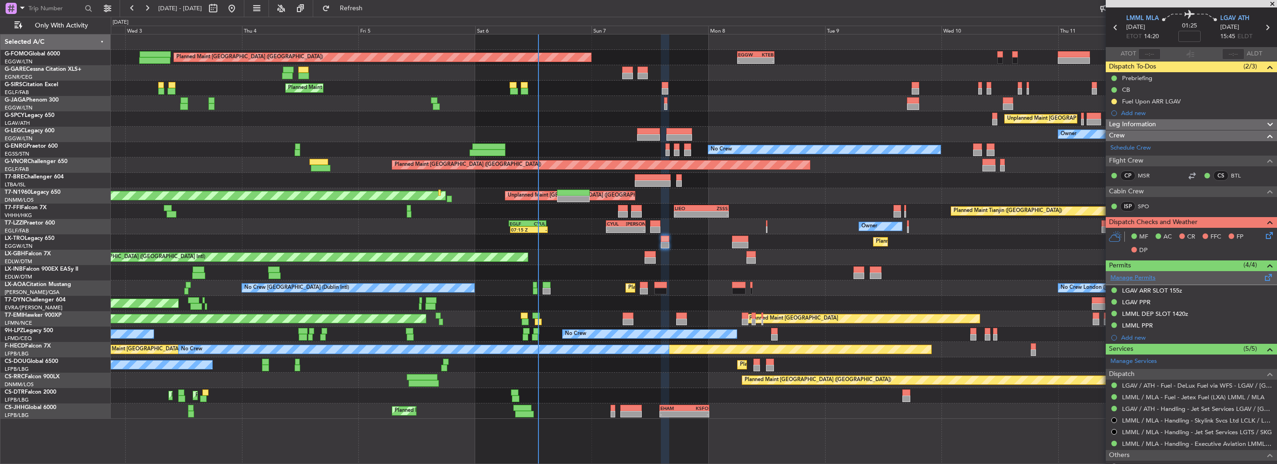
scroll to position [0, 0]
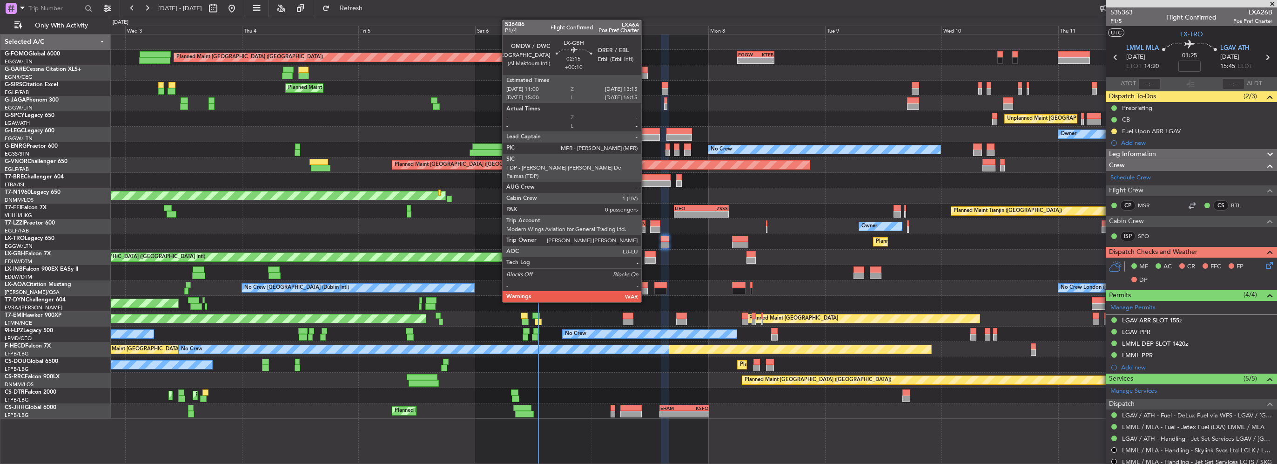
click at [646, 257] on div at bounding box center [650, 260] width 11 height 7
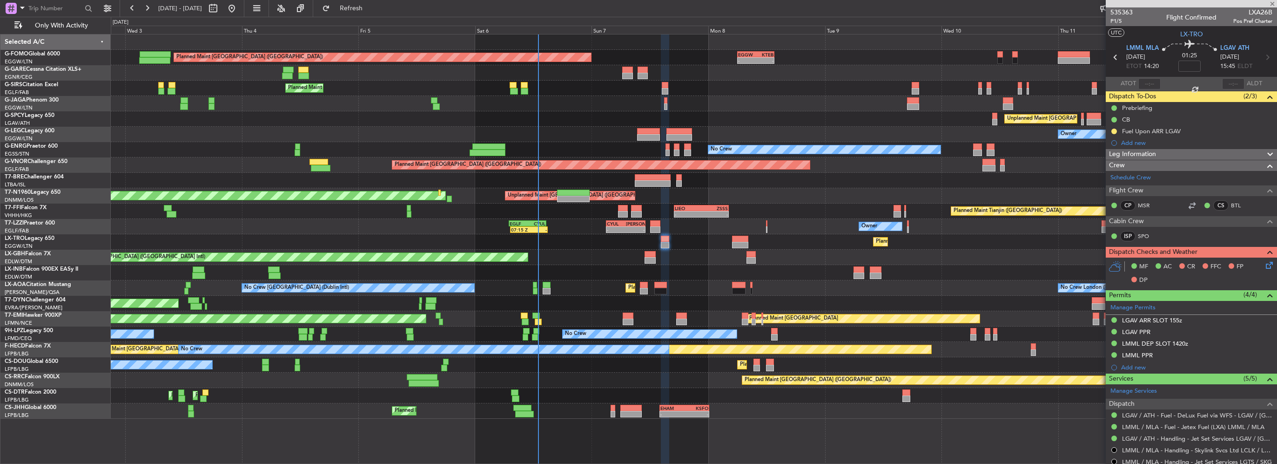
type input "+00:10"
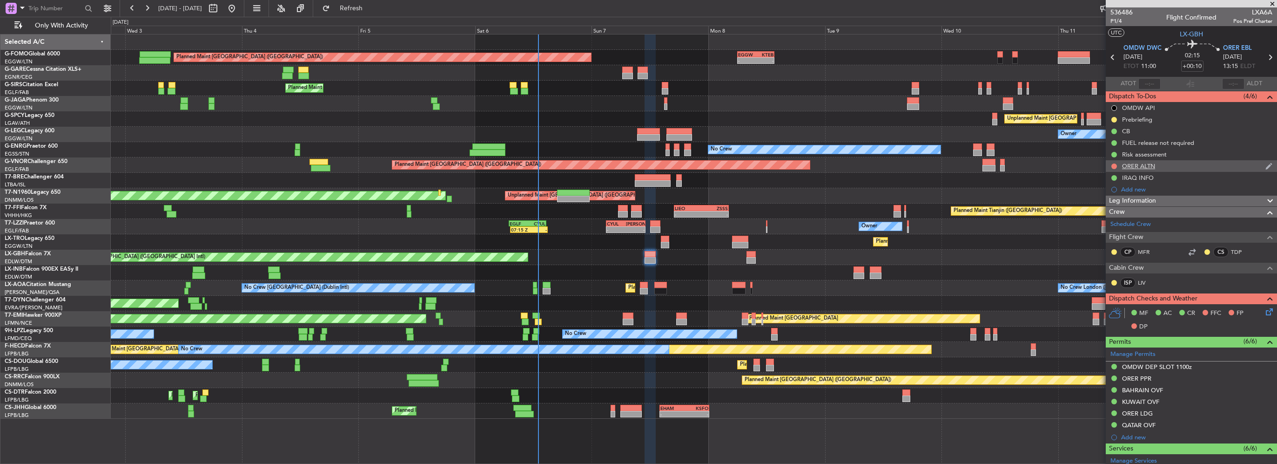
click at [1142, 168] on div "ORER ALTN" at bounding box center [1138, 166] width 33 height 8
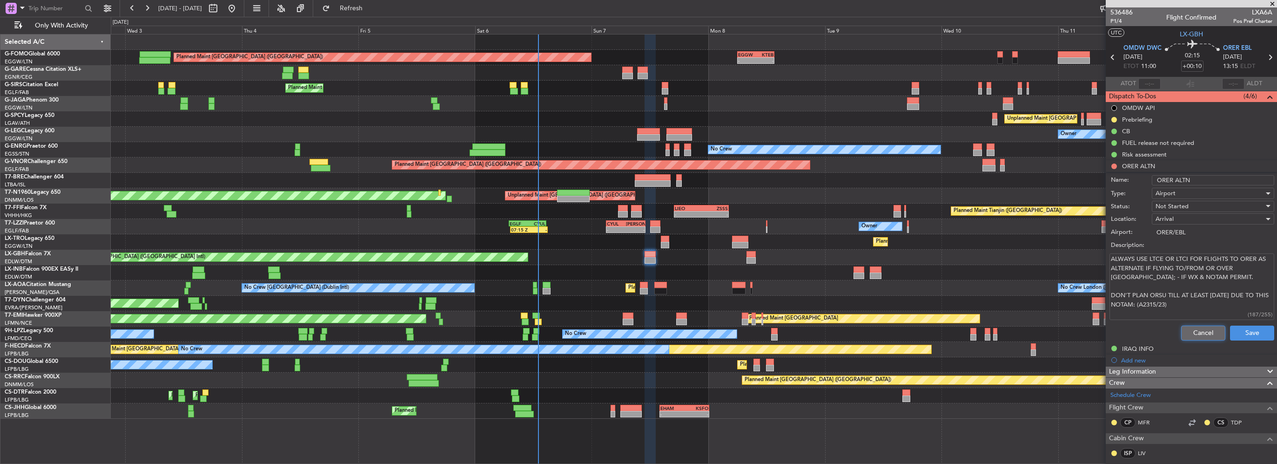
click at [1188, 330] on button "Cancel" at bounding box center [1203, 332] width 44 height 15
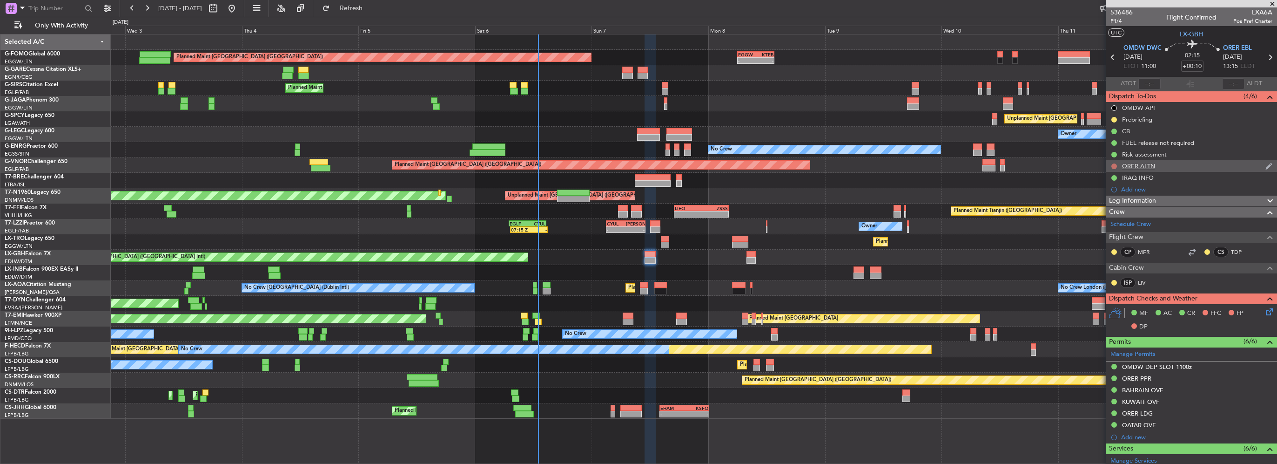
click at [1115, 166] on button at bounding box center [1115, 166] width 6 height 6
click at [1111, 220] on span "Cancelled" at bounding box center [1116, 220] width 27 height 9
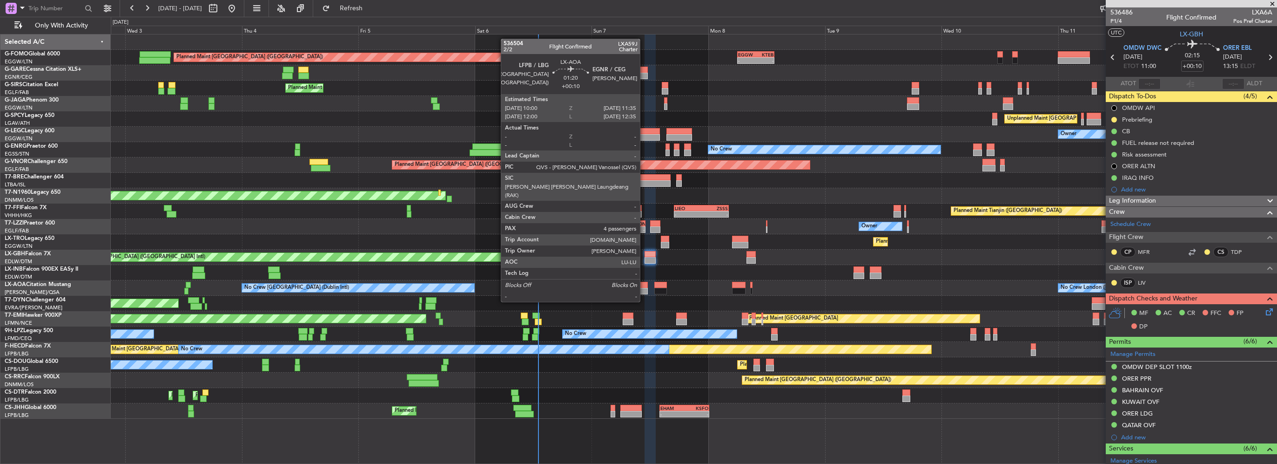
click at [644, 284] on div at bounding box center [644, 285] width 8 height 7
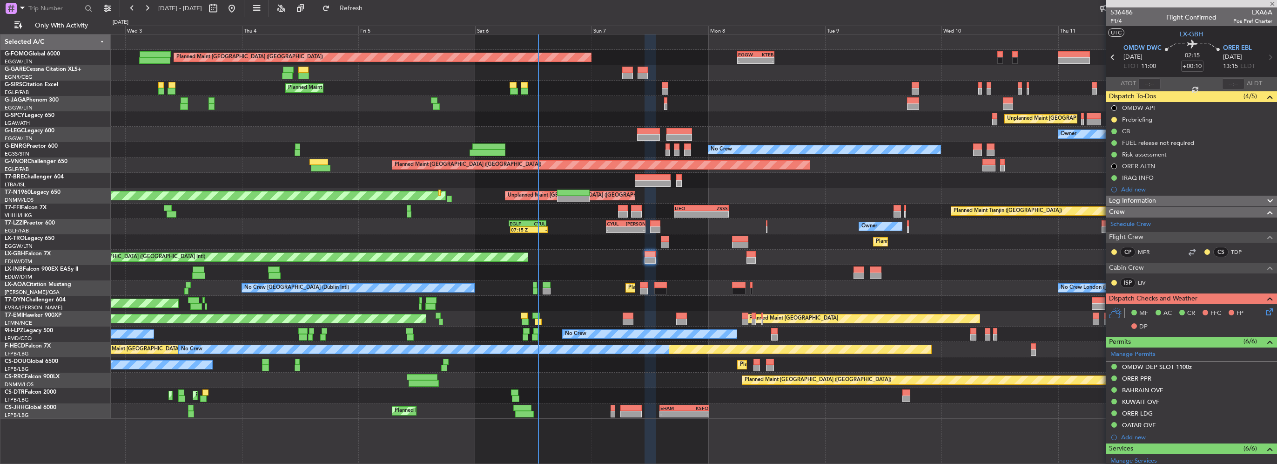
type input "4"
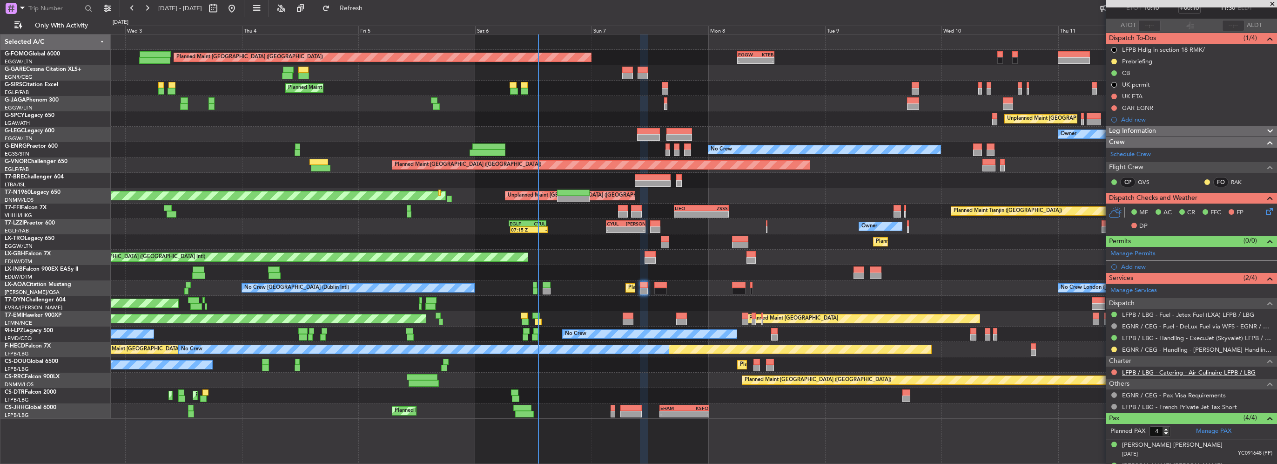
scroll to position [93, 0]
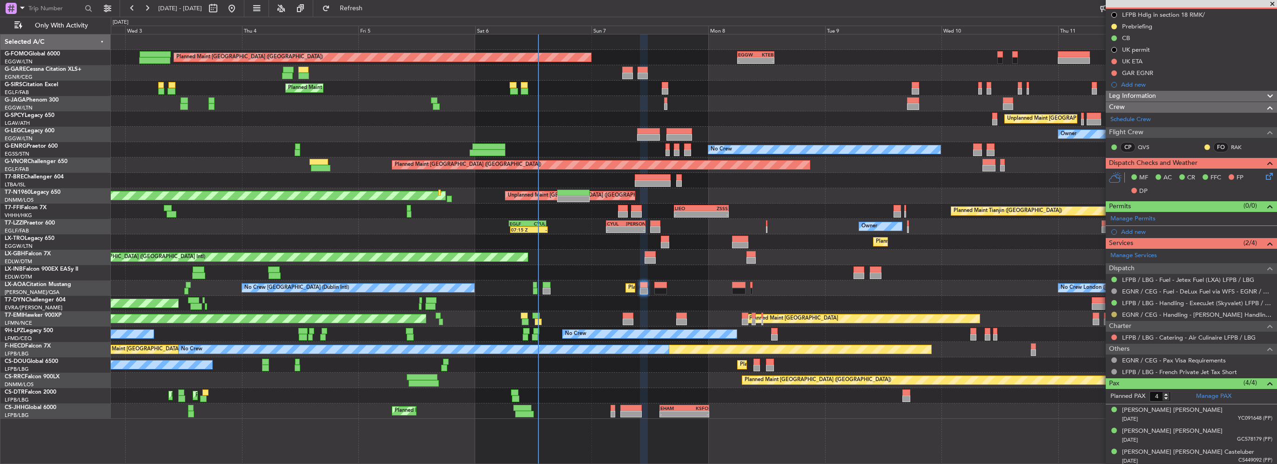
click at [1114, 313] on button at bounding box center [1115, 314] width 6 height 6
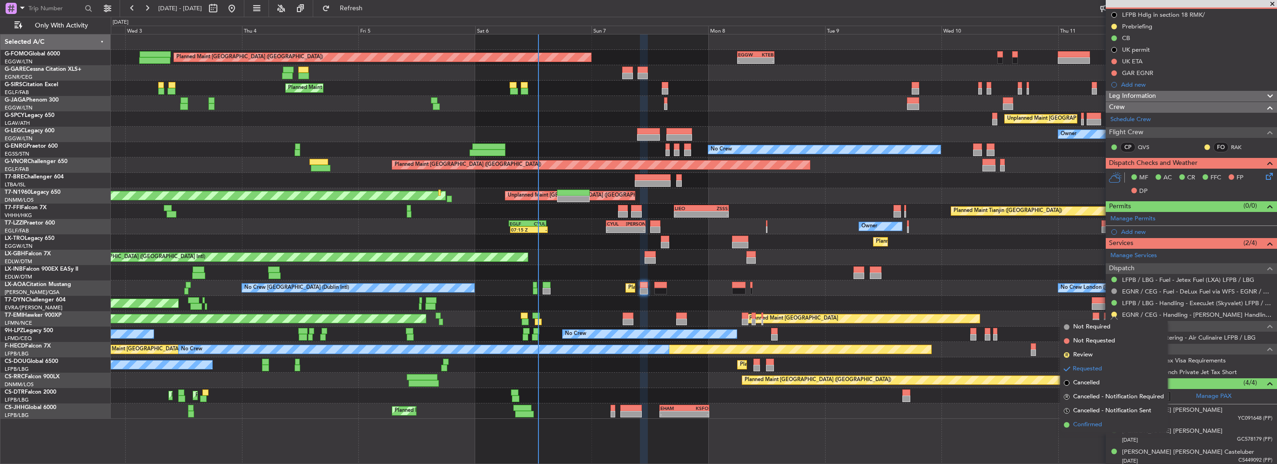
click at [1106, 428] on li "Confirmed" at bounding box center [1114, 425] width 108 height 14
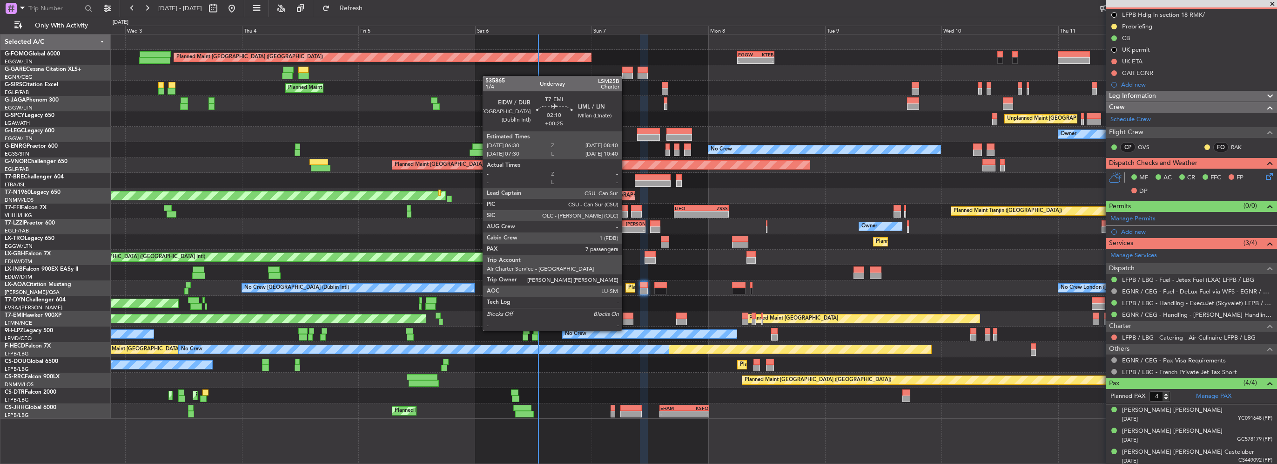
click at [626, 321] on div at bounding box center [628, 321] width 11 height 7
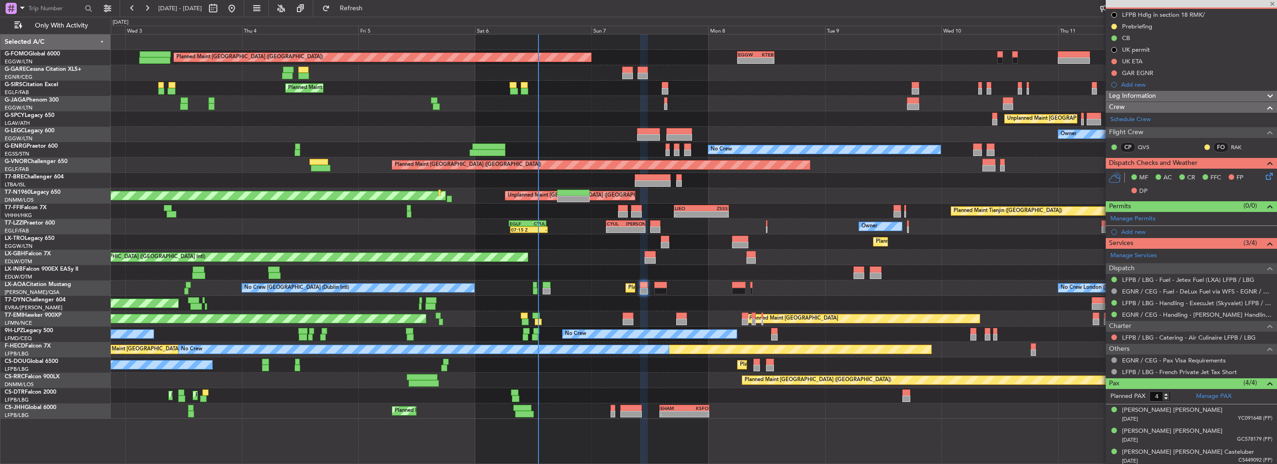
type input "+00:25"
type input "7"
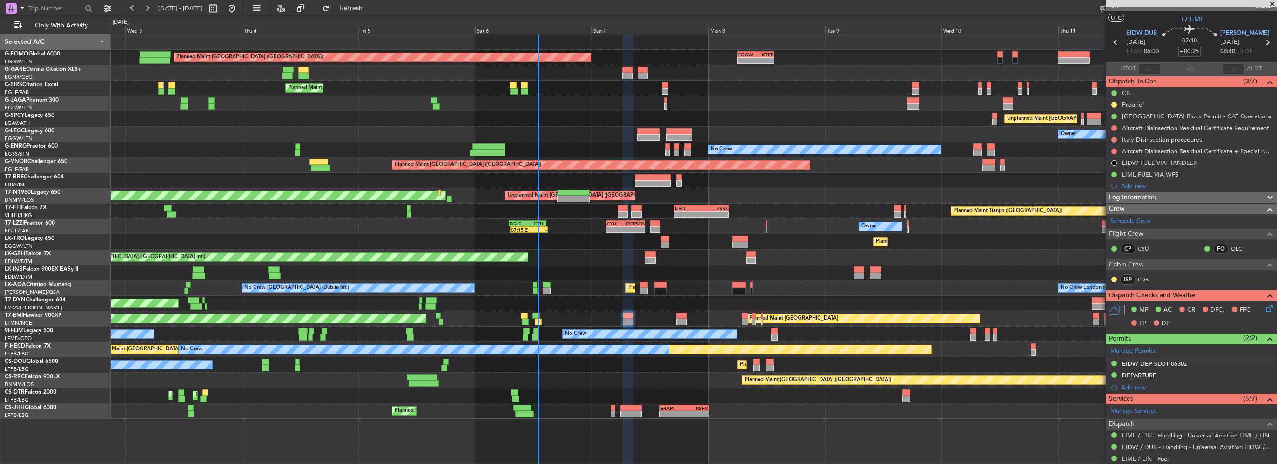
scroll to position [0, 0]
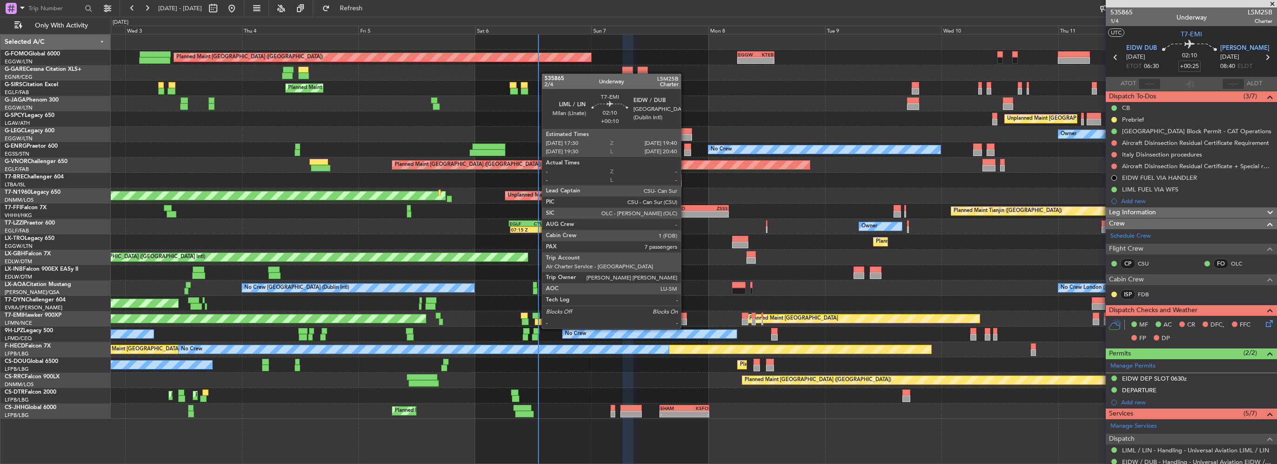
click at [685, 319] on div at bounding box center [681, 321] width 11 height 7
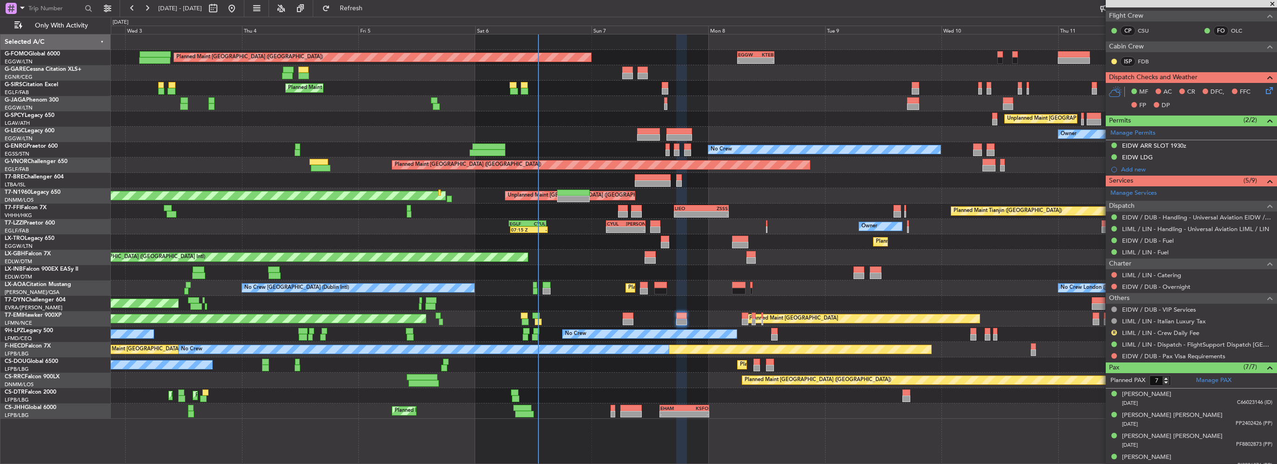
scroll to position [255, 0]
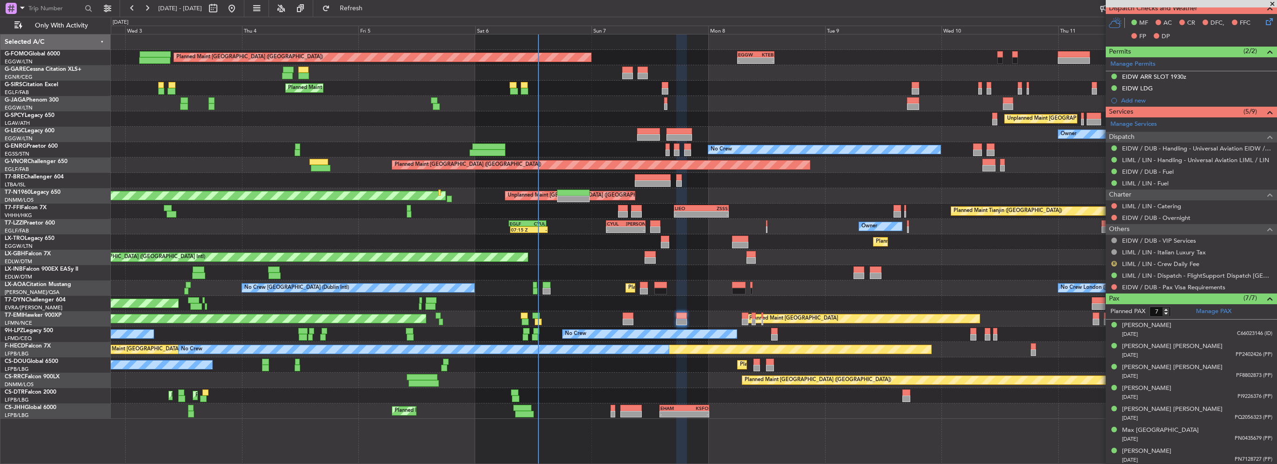
click at [1114, 261] on button "R" at bounding box center [1115, 264] width 6 height 6
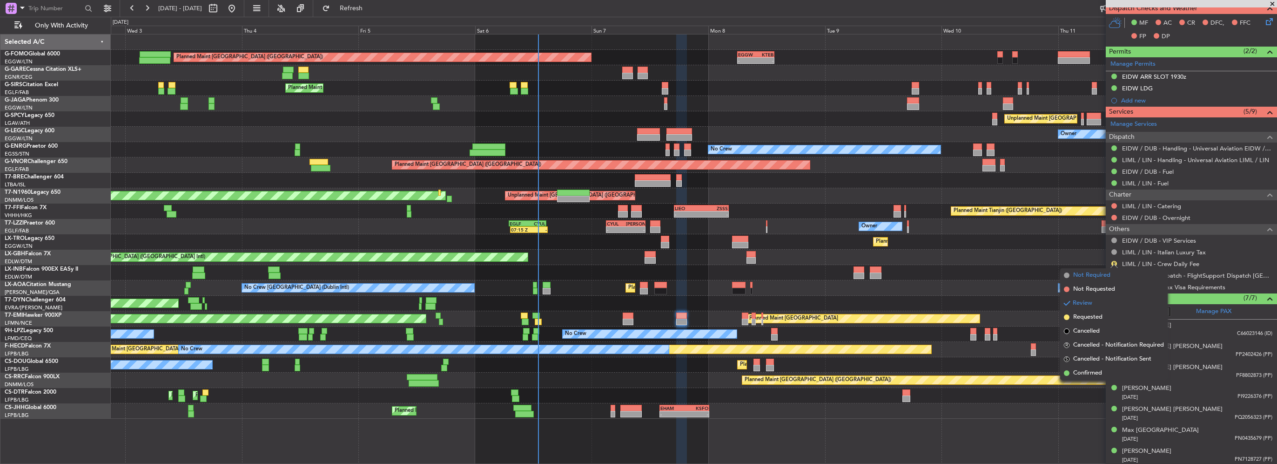
click at [1106, 270] on span "Not Required" at bounding box center [1091, 274] width 37 height 9
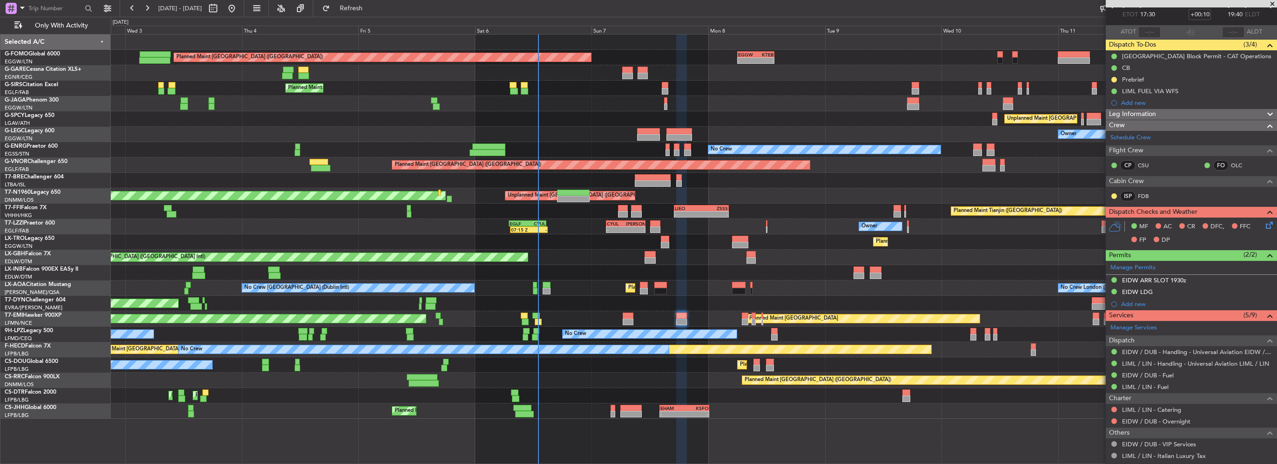
scroll to position [0, 0]
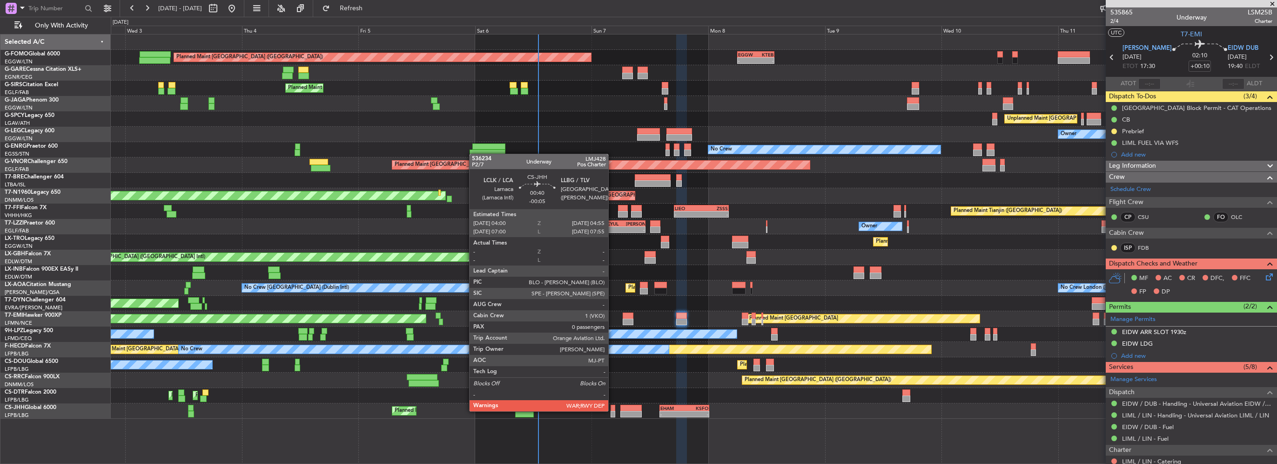
click at [613, 411] on div at bounding box center [613, 414] width 5 height 7
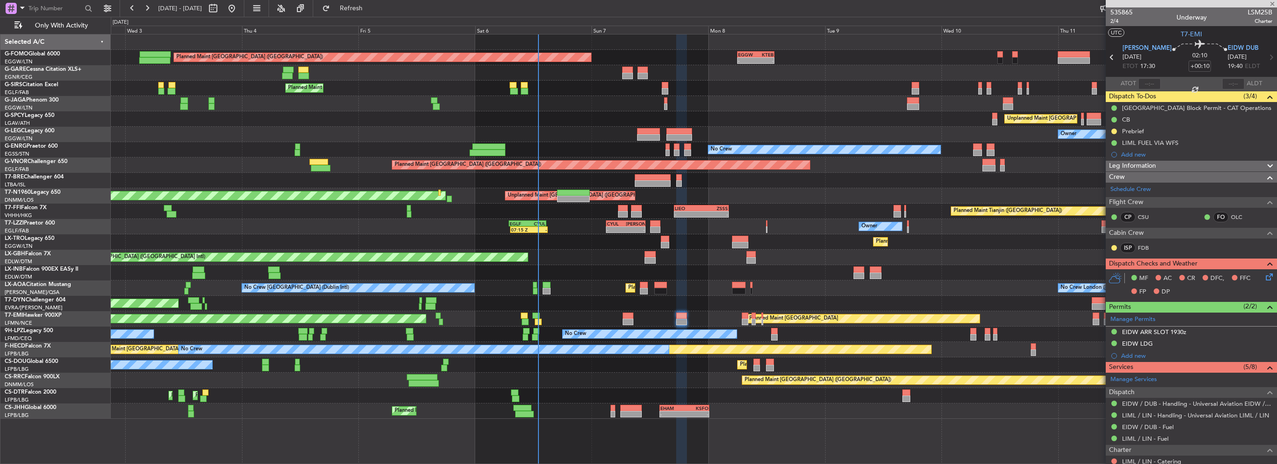
type input "-00:05"
type input "0"
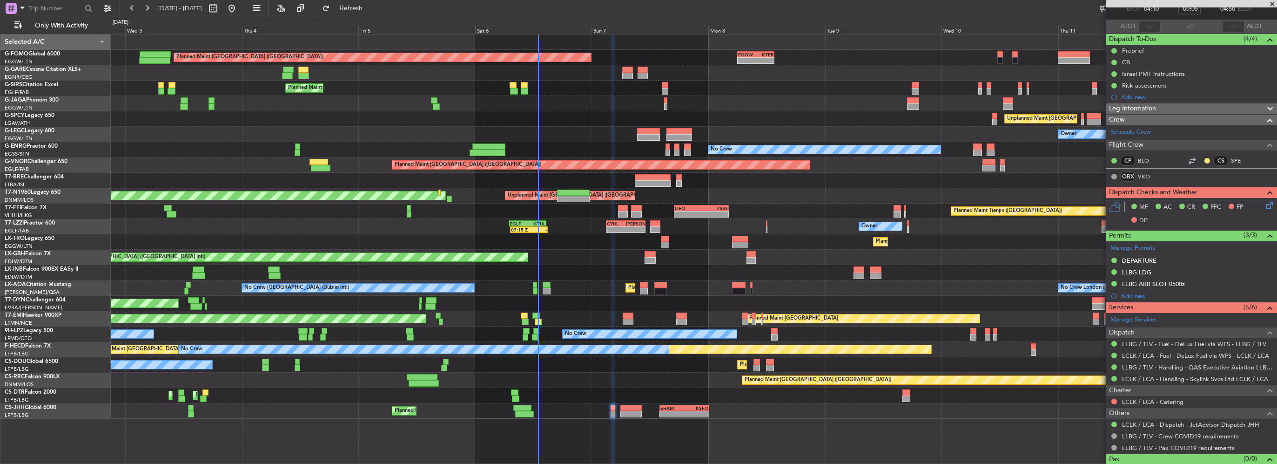
scroll to position [72, 0]
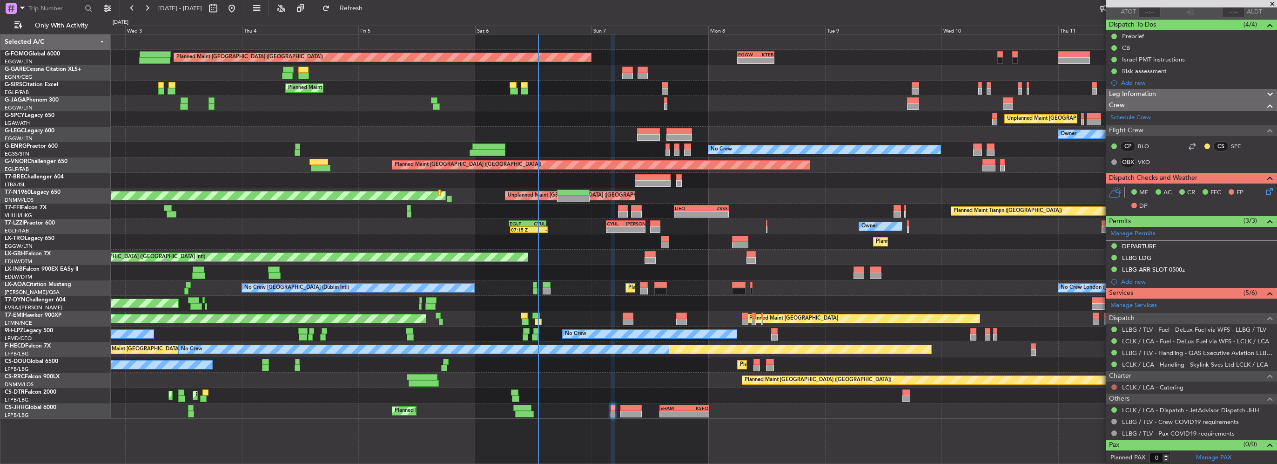
click at [1114, 384] on button at bounding box center [1115, 387] width 6 height 6
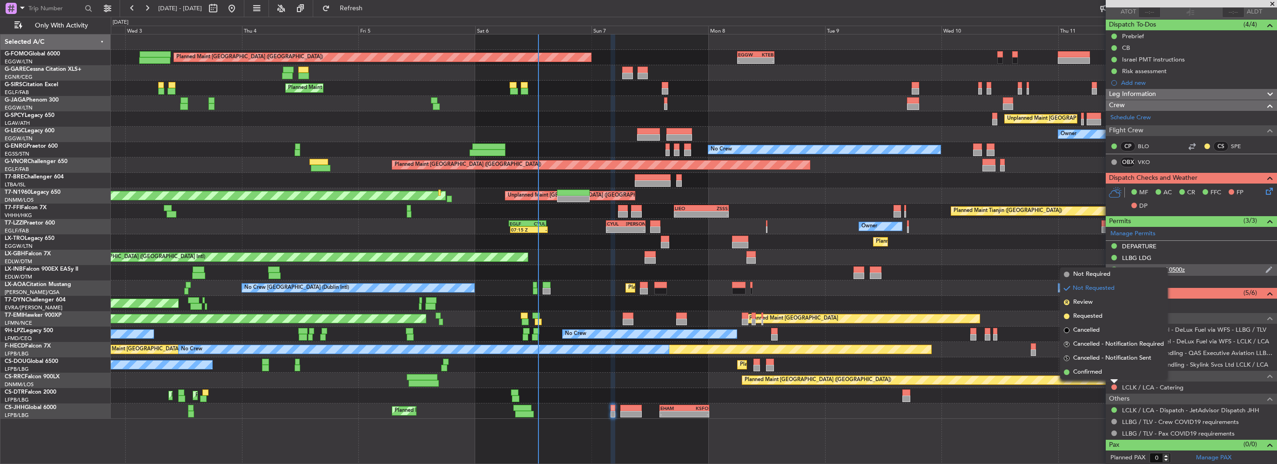
click at [1110, 281] on mat-tooltip-component "Received OK" at bounding box center [1114, 282] width 47 height 25
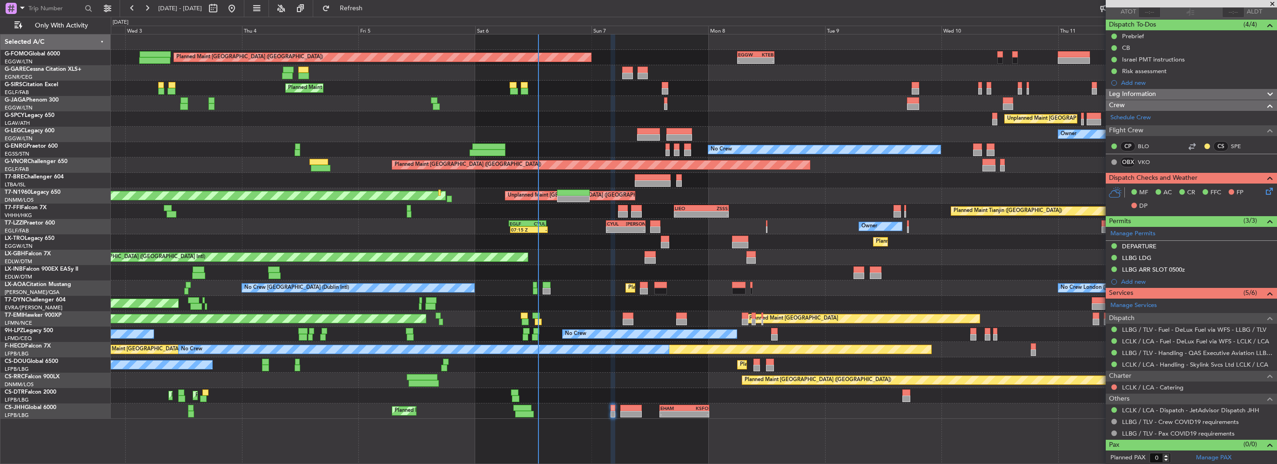
click at [1115, 383] on nimbus-traffic-light at bounding box center [1114, 386] width 7 height 7
click at [1116, 383] on div at bounding box center [1114, 386] width 7 height 7
click at [1115, 385] on button at bounding box center [1115, 387] width 6 height 6
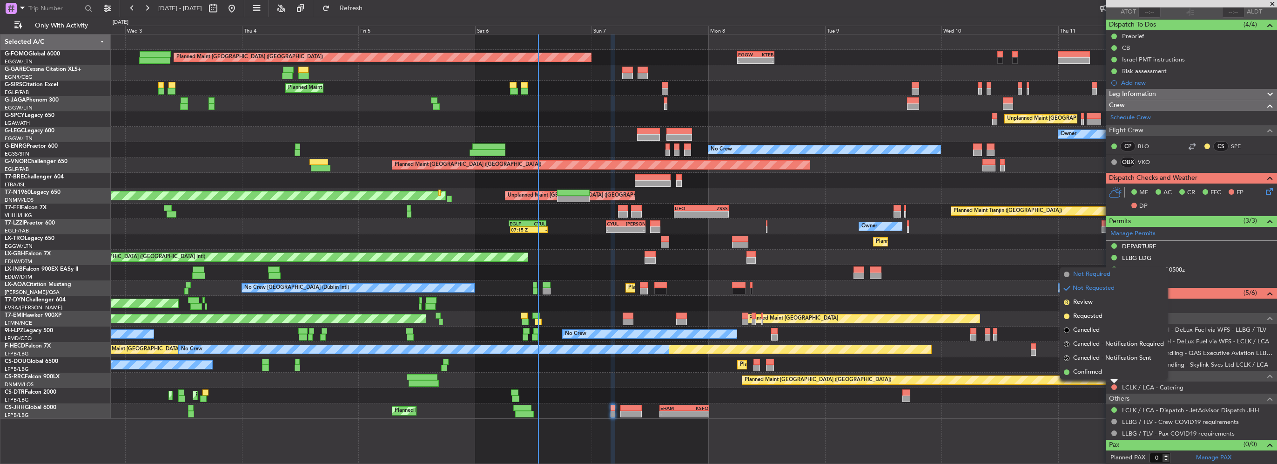
click at [1092, 271] on span "Not Required" at bounding box center [1091, 274] width 37 height 9
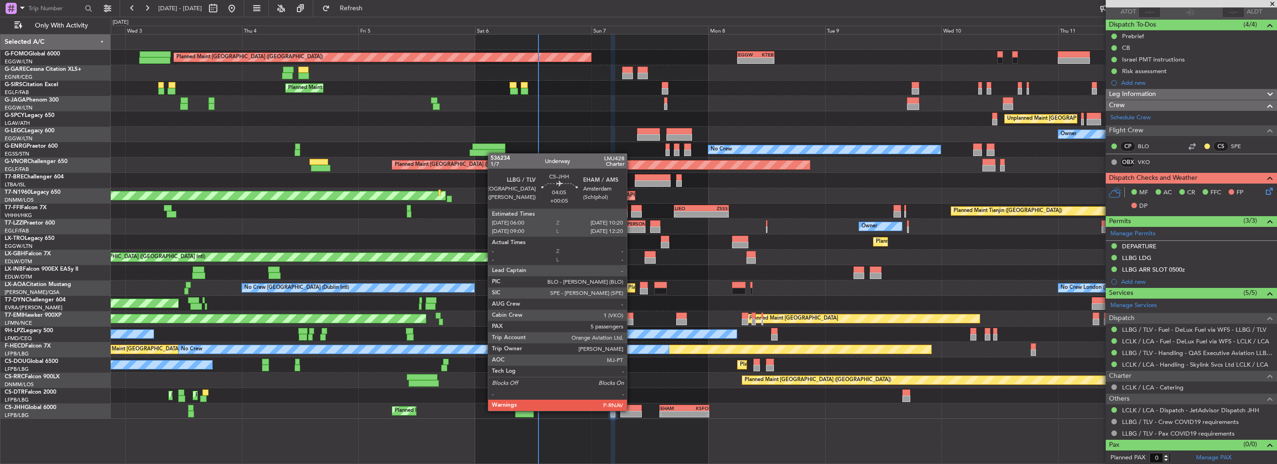
click at [631, 407] on div at bounding box center [630, 408] width 21 height 7
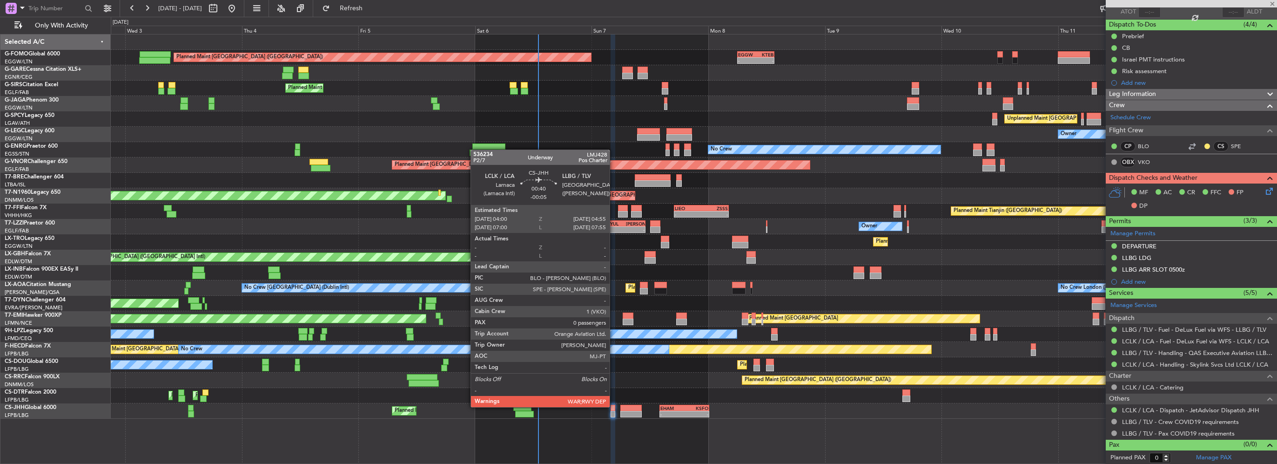
type input "+00:05"
type input "5"
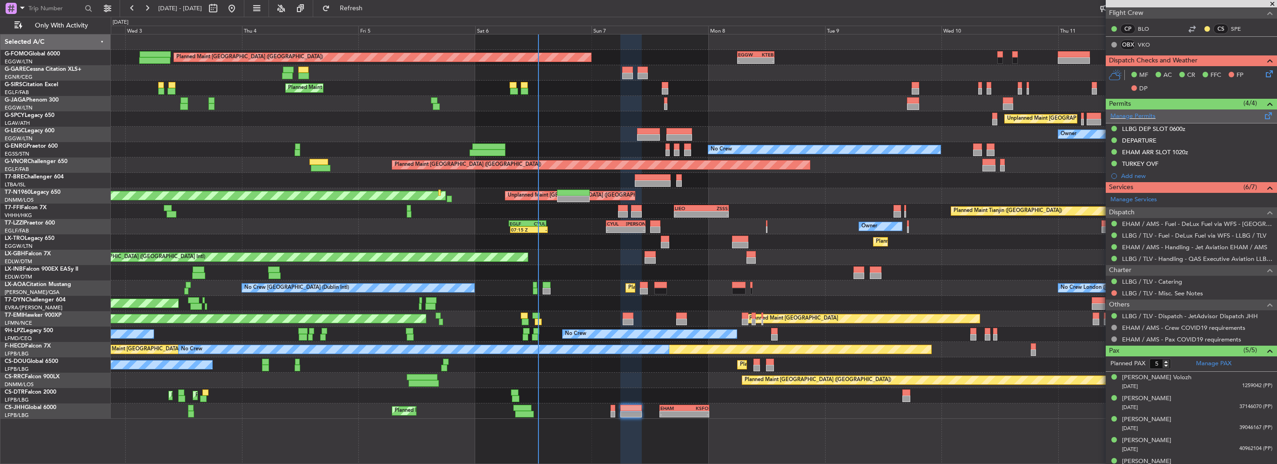
scroll to position [211, 0]
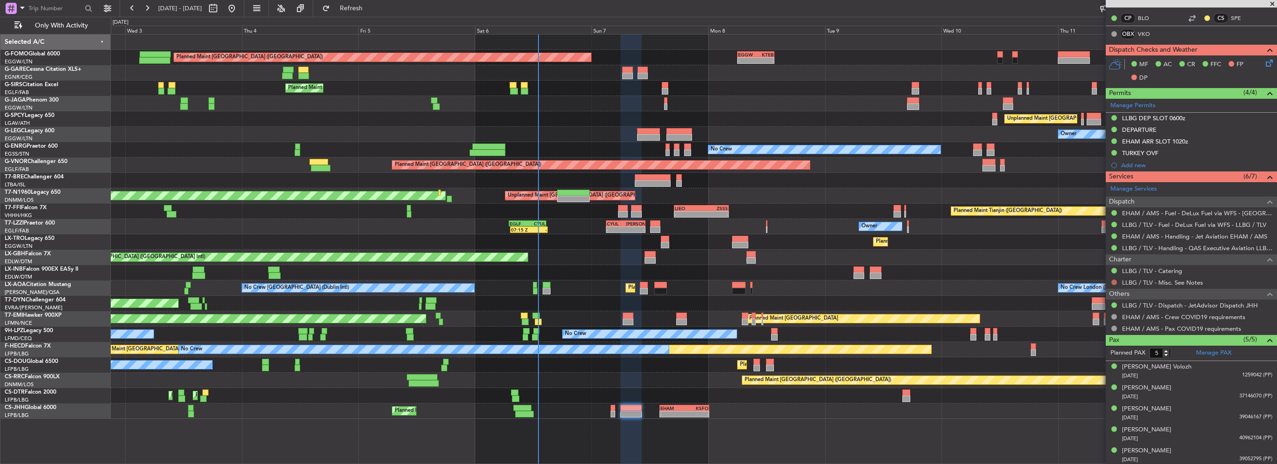
click at [1115, 279] on button at bounding box center [1115, 282] width 6 height 6
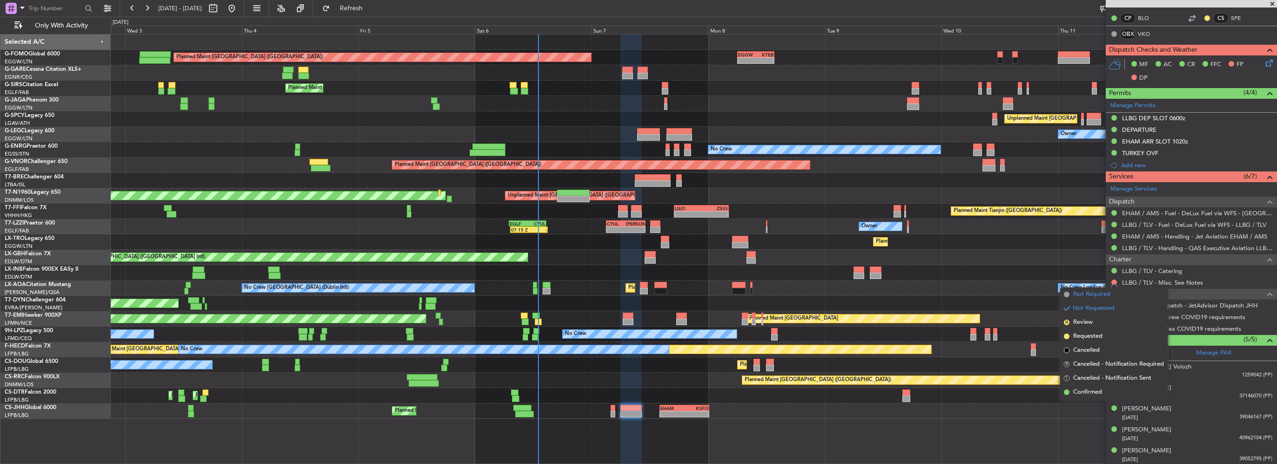
click at [1113, 291] on li "Not Required" at bounding box center [1114, 294] width 108 height 14
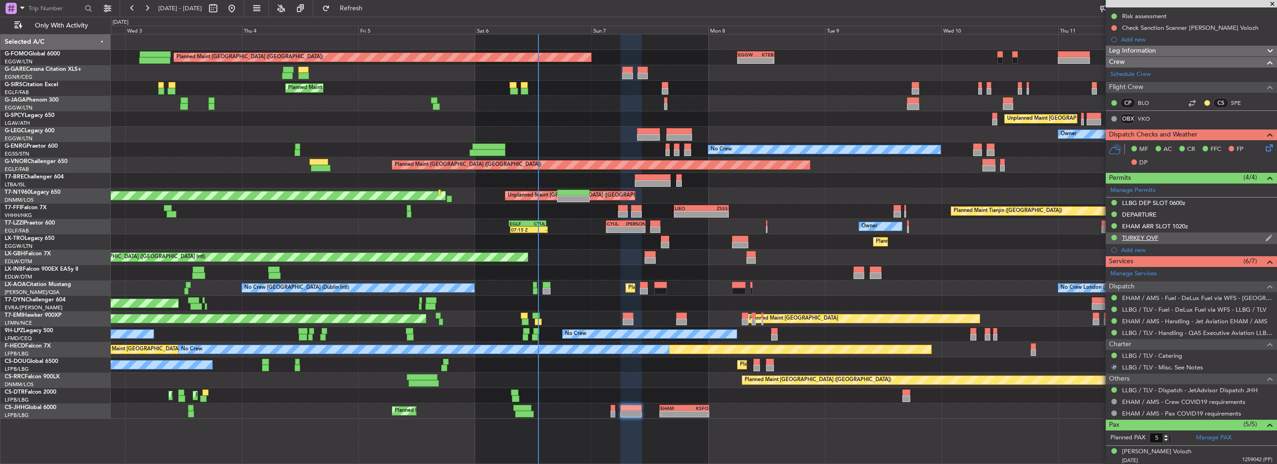
scroll to position [72, 0]
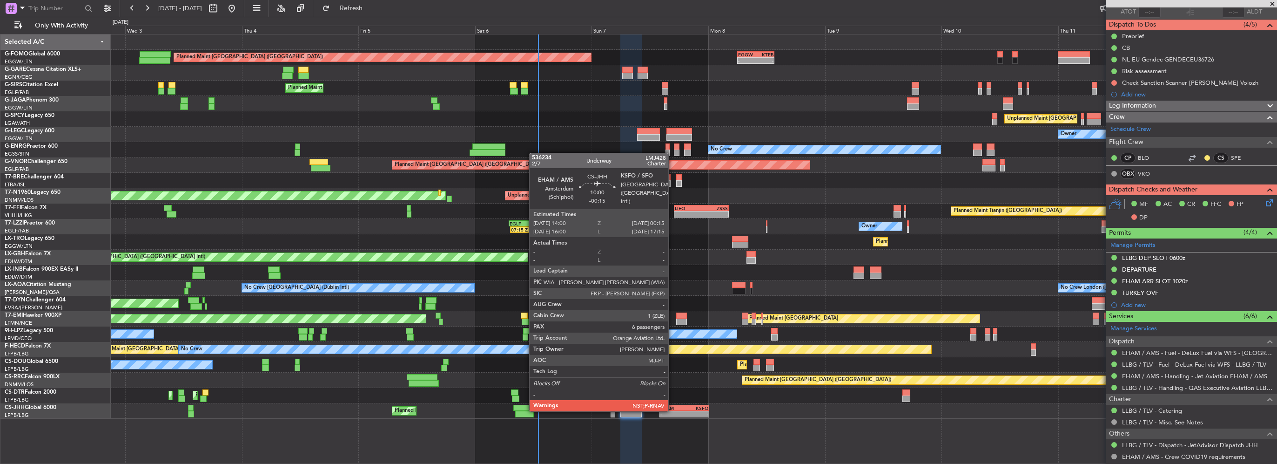
click at [673, 411] on div "- -" at bounding box center [685, 414] width 50 height 7
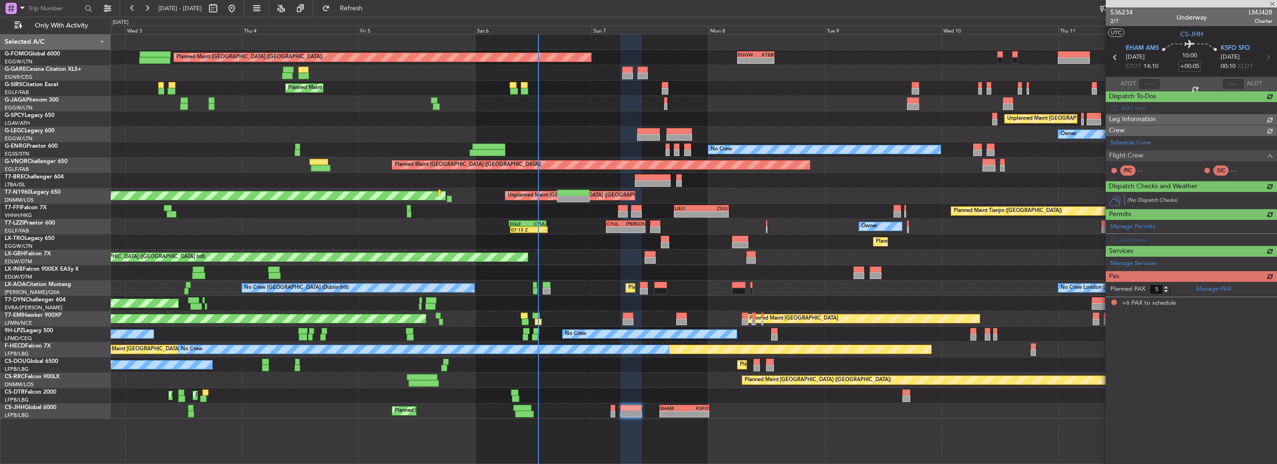
type input "-00:15"
type input "6"
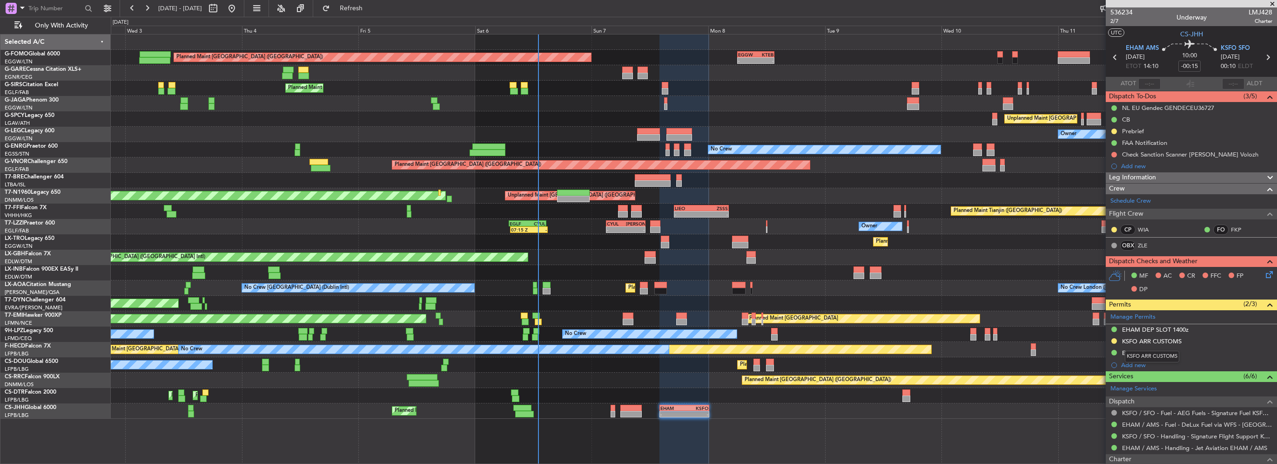
click at [1183, 344] on mat-tooltip-component "KSFO ARR CUSTOMS" at bounding box center [1152, 356] width 67 height 25
click at [1201, 341] on div "KSFO ARR CUSTOMS" at bounding box center [1191, 342] width 171 height 12
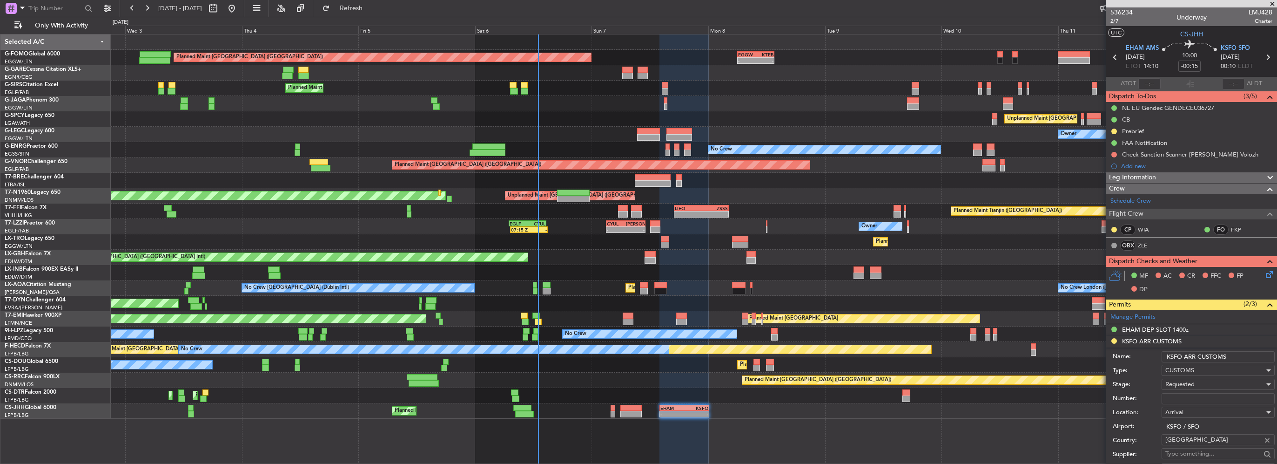
click at [1251, 356] on input "KSFO ARR CUSTOMS" at bounding box center [1218, 356] width 113 height 11
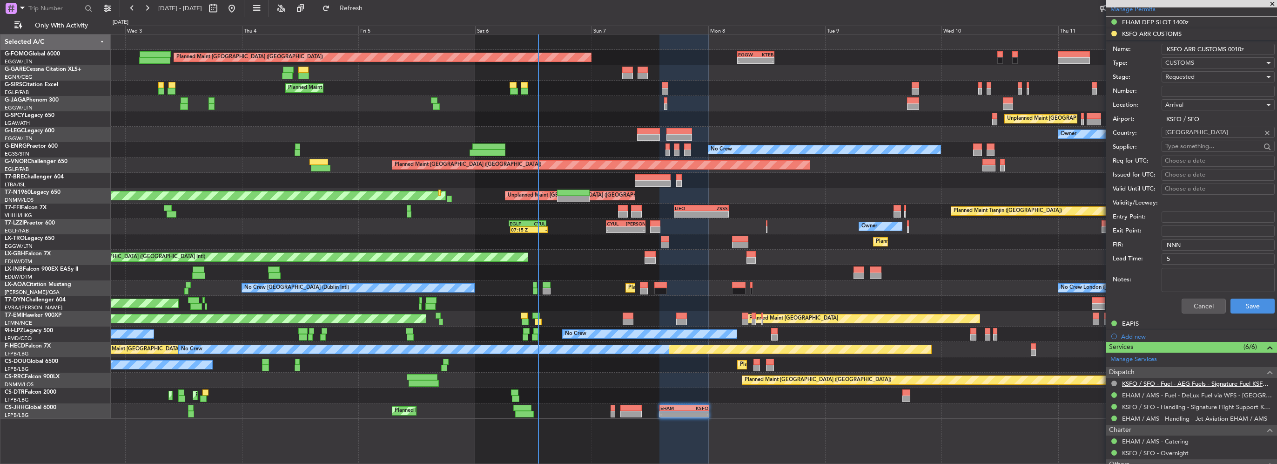
scroll to position [326, 0]
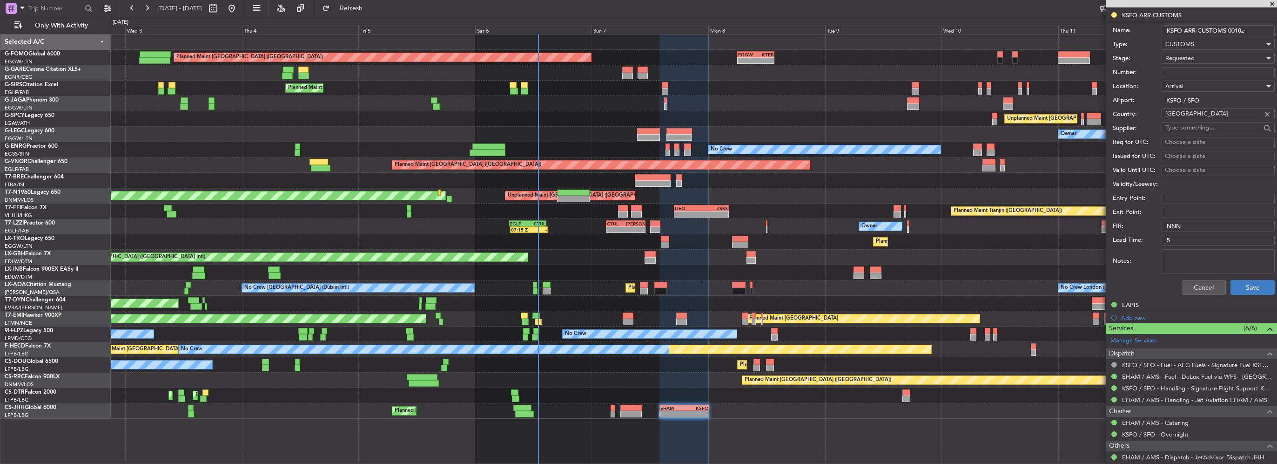
type input "KSFO ARR CUSTOMS 0010z"
click at [1249, 285] on button "Save" at bounding box center [1253, 287] width 44 height 15
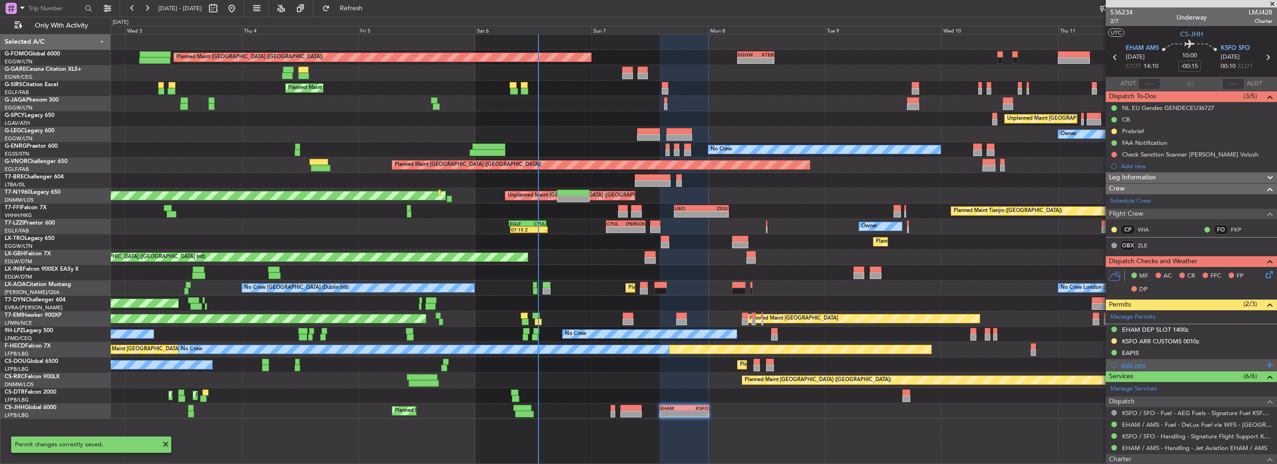
scroll to position [47, 0]
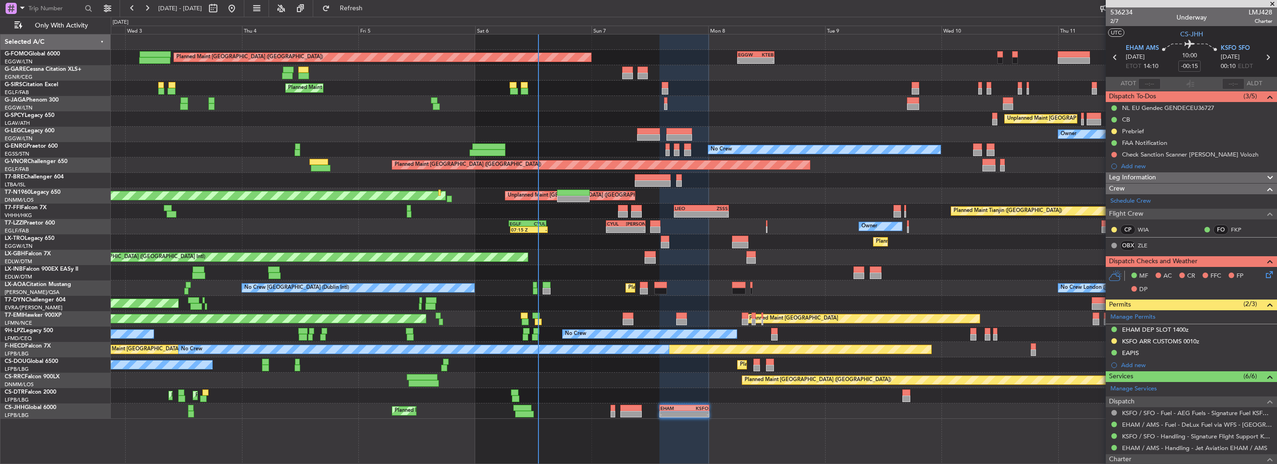
scroll to position [47, 0]
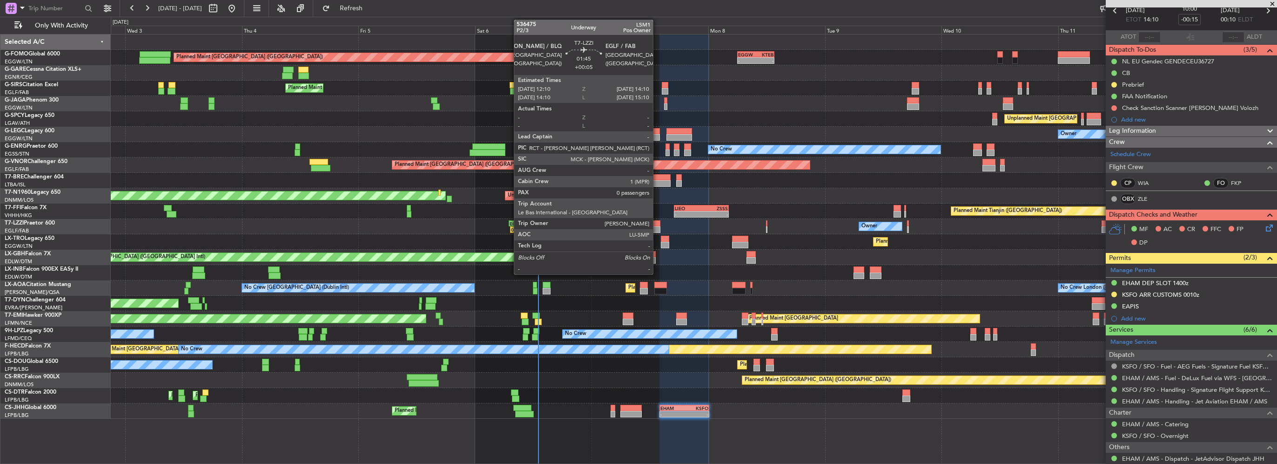
click at [657, 227] on div at bounding box center [655, 229] width 10 height 7
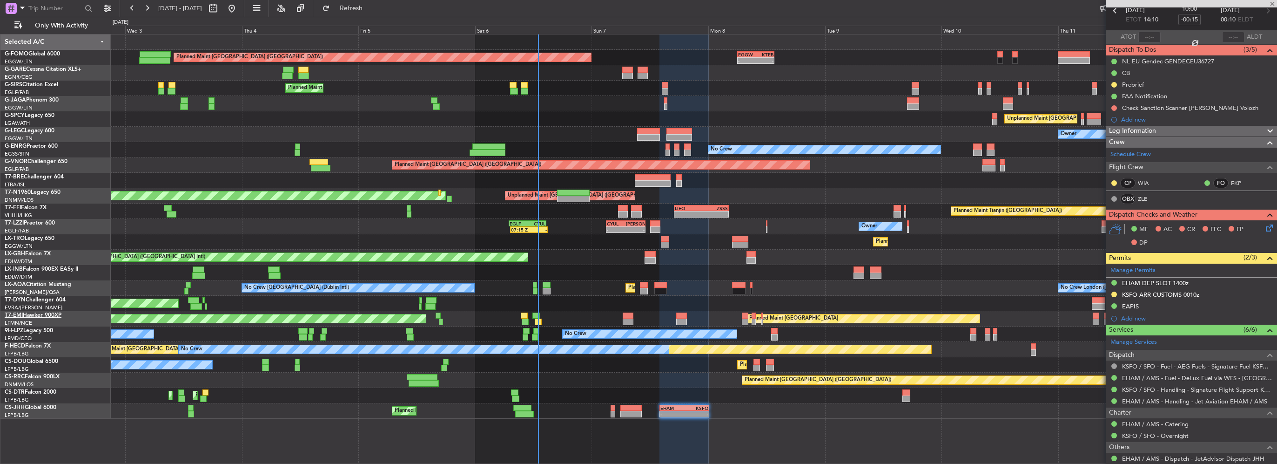
type input "+00:05"
type input "0"
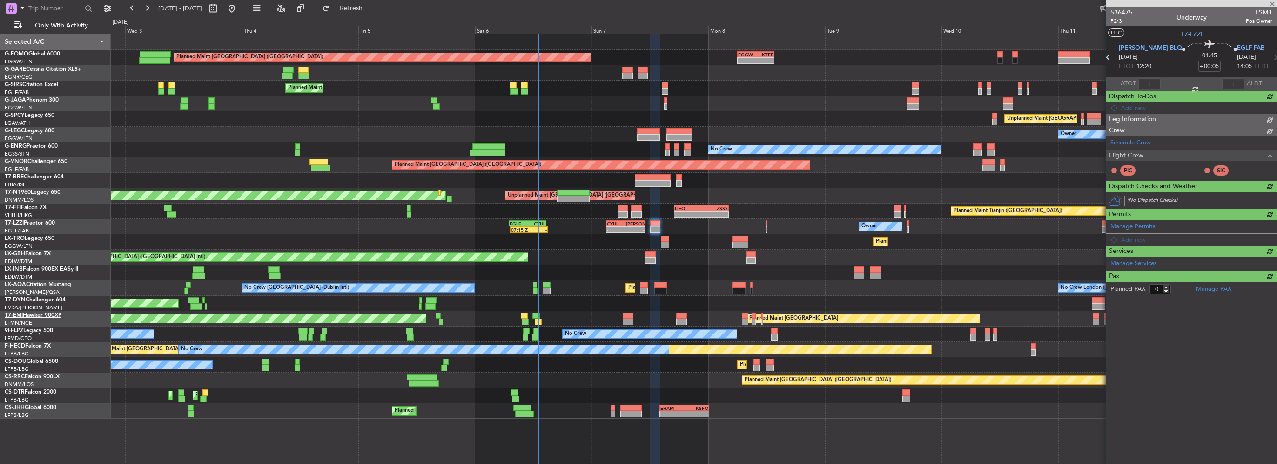
scroll to position [0, 0]
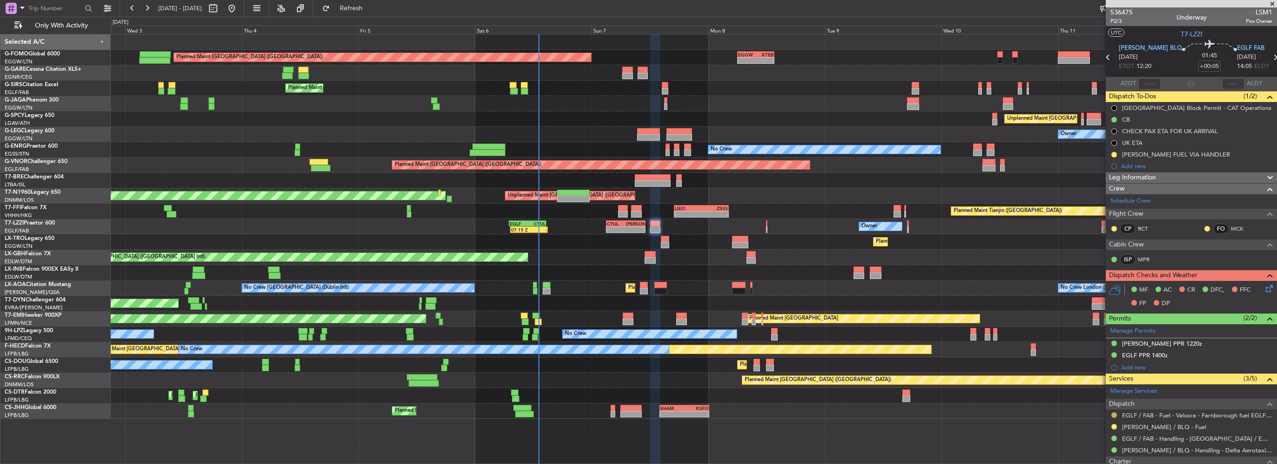
click at [1113, 412] on button at bounding box center [1115, 415] width 6 height 6
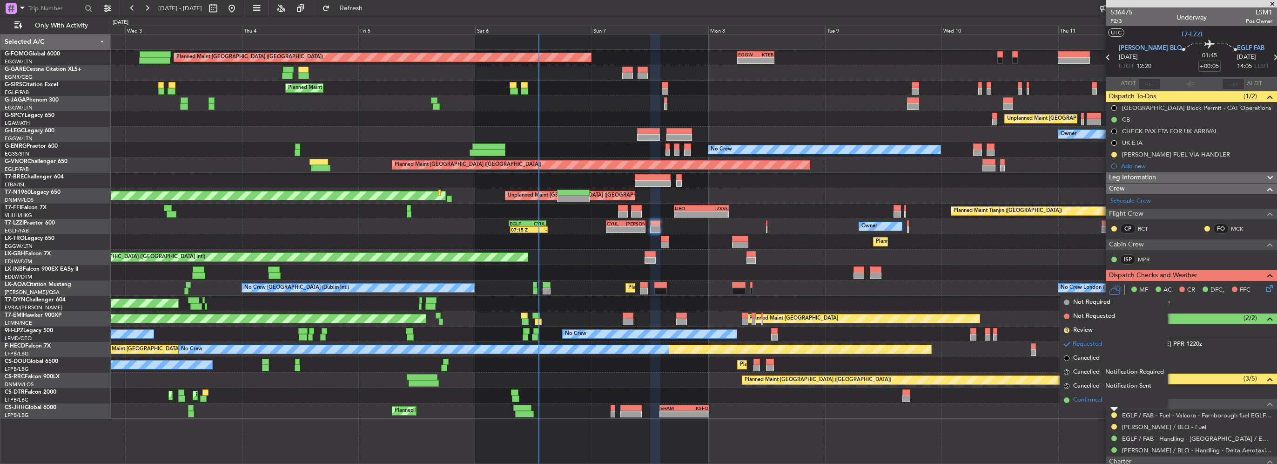
click at [1097, 400] on span "Confirmed" at bounding box center [1087, 399] width 29 height 9
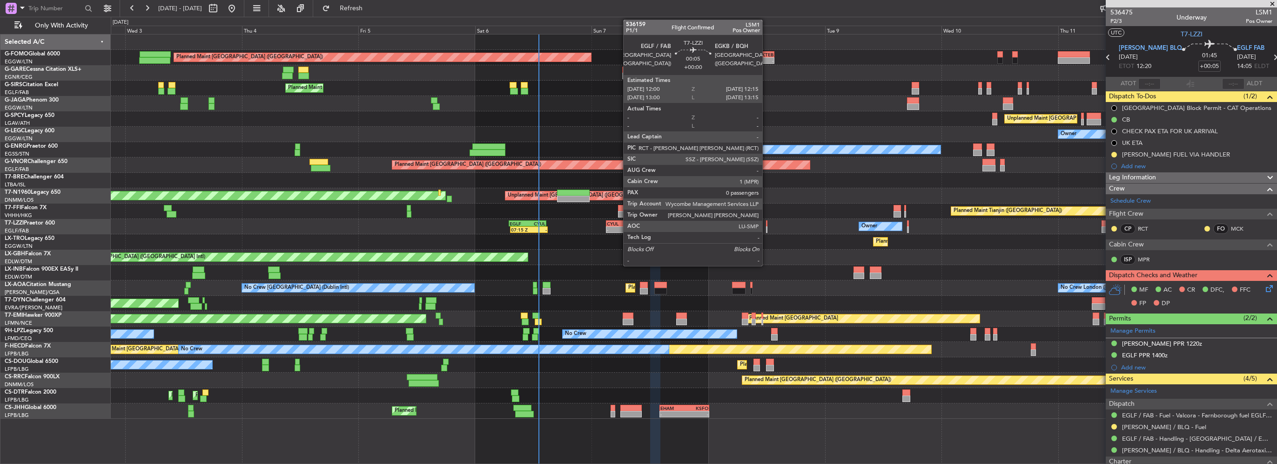
click at [767, 224] on div at bounding box center [766, 223] width 1 height 7
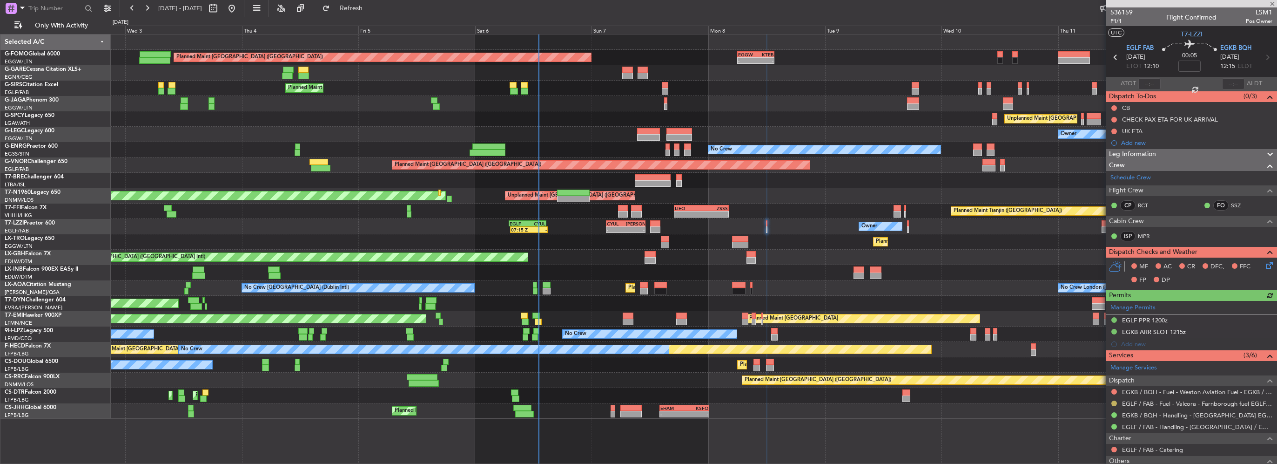
click at [1115, 401] on button at bounding box center [1115, 403] width 6 height 6
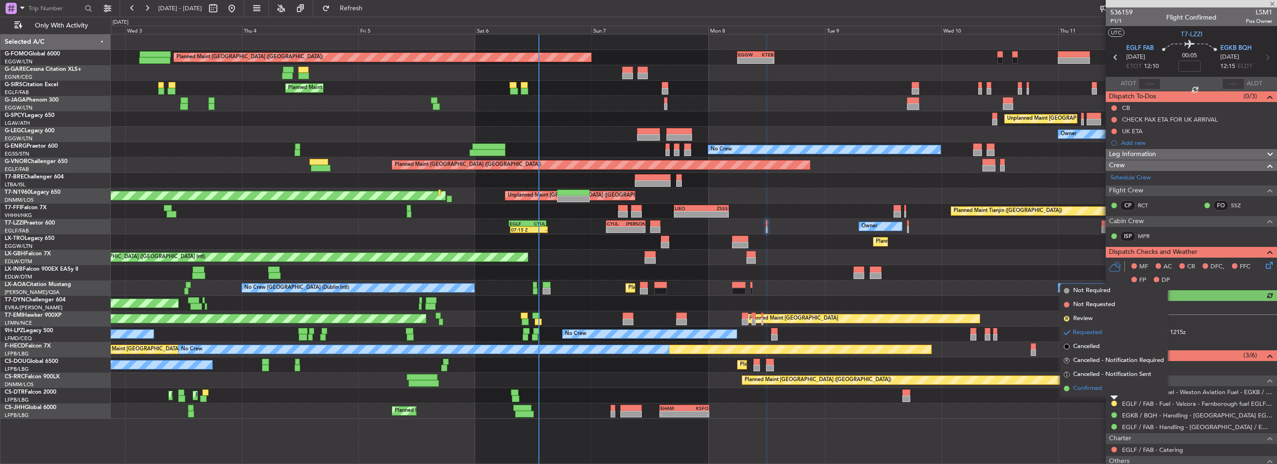
click at [1084, 391] on span "Confirmed" at bounding box center [1087, 388] width 29 height 9
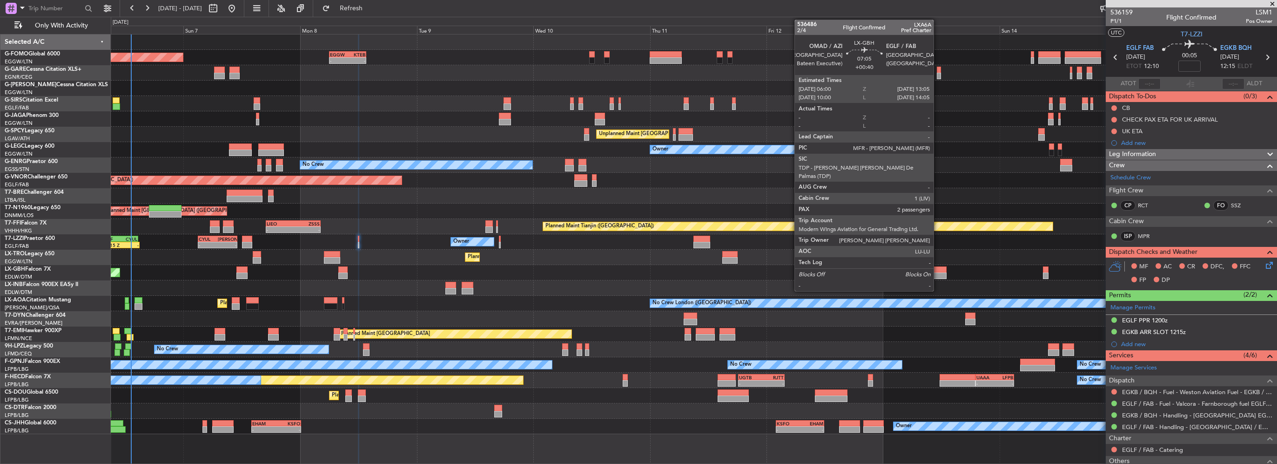
click at [938, 271] on div at bounding box center [929, 269] width 34 height 7
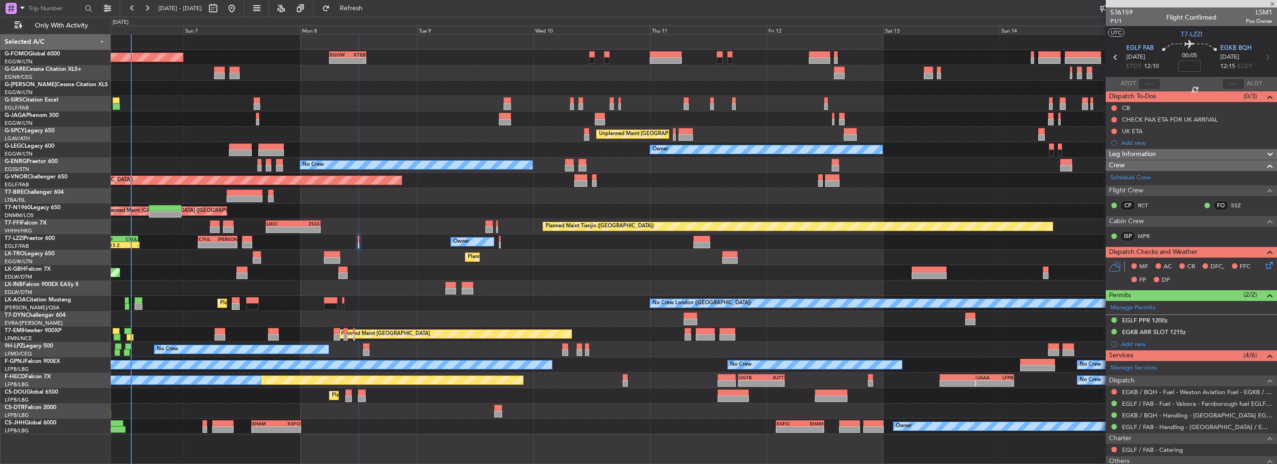
click at [624, 267] on div "Planned Maint [GEOGRAPHIC_DATA] ([GEOGRAPHIC_DATA]) - - EGGW 06:00 Z KTEB 13:40…" at bounding box center [694, 233] width 1166 height 399
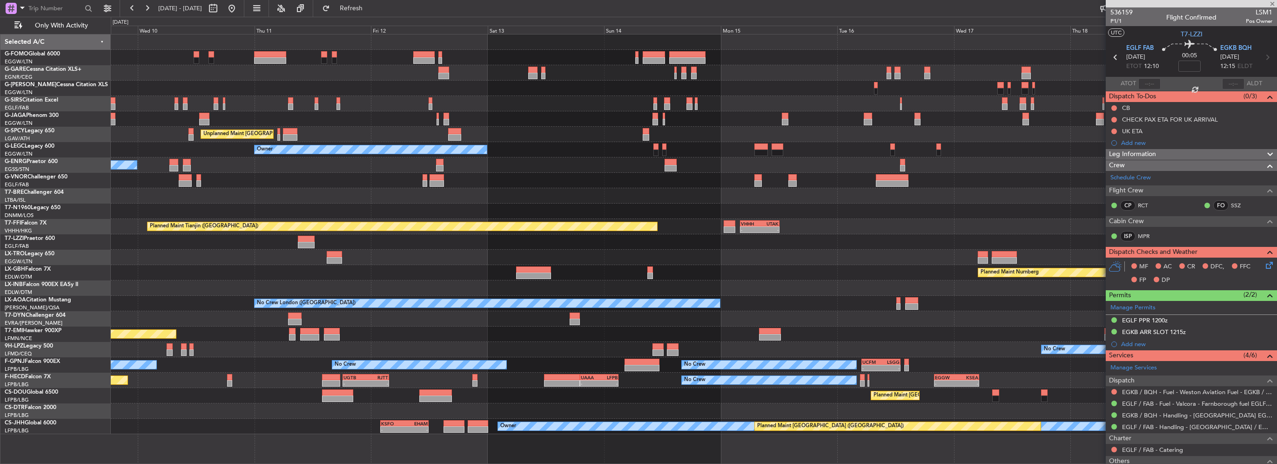
type input "+00:40"
type input "2"
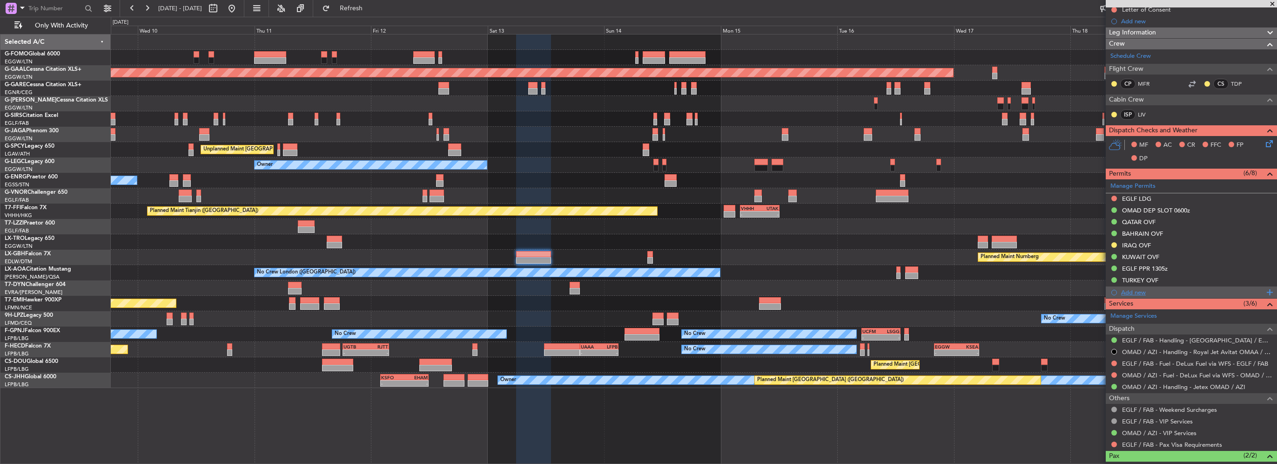
scroll to position [186, 0]
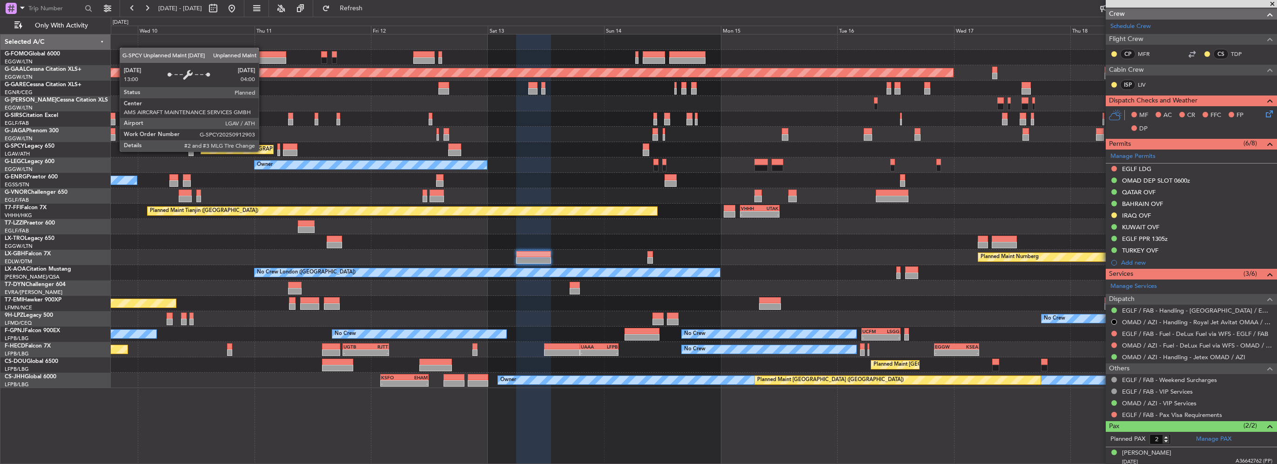
click at [790, 62] on div "EGGW 06:00 Z KTEB 13:40 Z - - Planned [GEOGRAPHIC_DATA] Unplanned Maint [GEOGRA…" at bounding box center [694, 210] width 1166 height 353
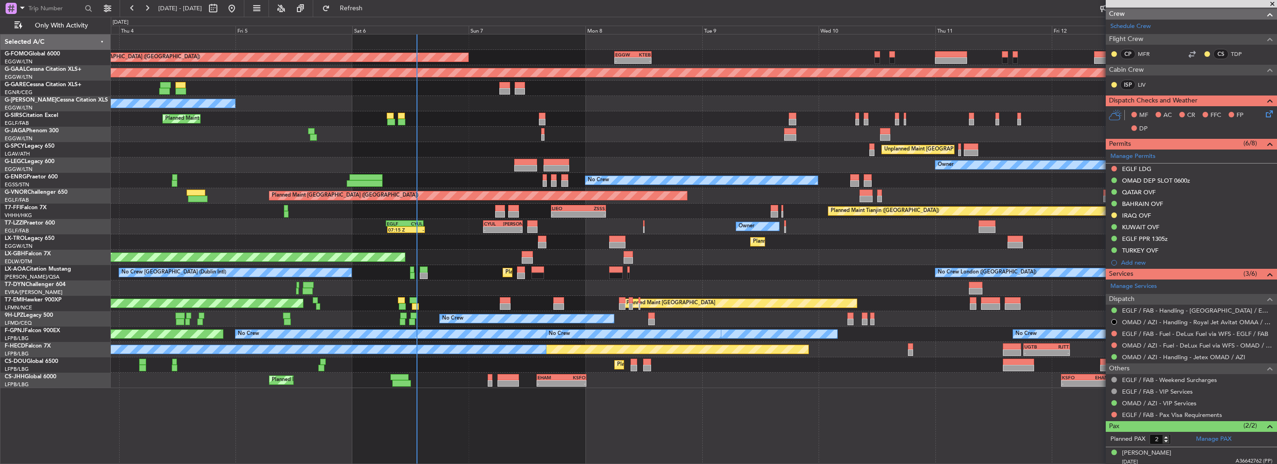
click at [579, 149] on div "EGGW 06:00 Z KTEB 13:40 Z - - Planned Maint [GEOGRAPHIC_DATA] ([GEOGRAPHIC_DATA…" at bounding box center [694, 210] width 1166 height 353
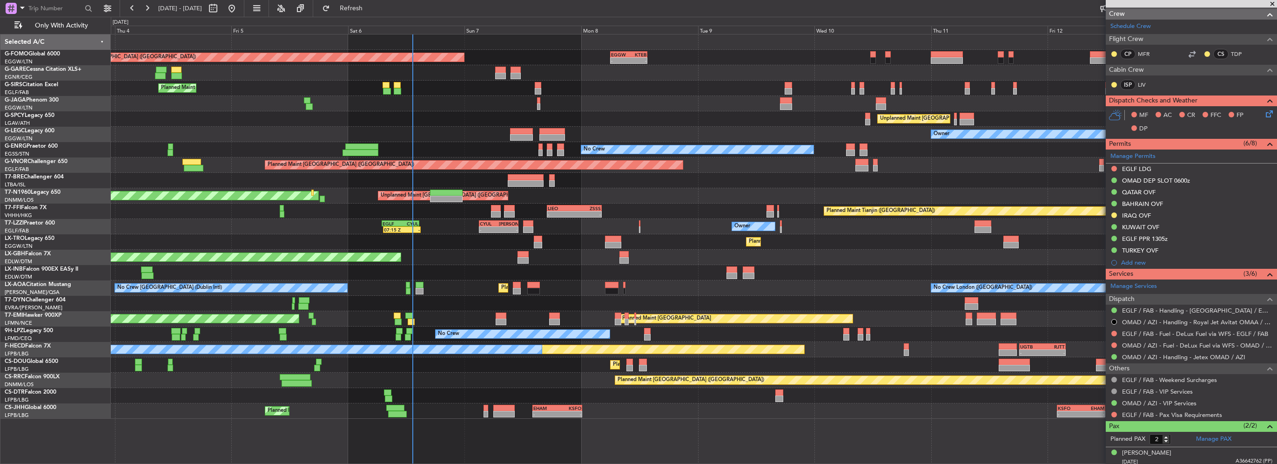
click at [368, 138] on div "Owner" at bounding box center [694, 134] width 1166 height 15
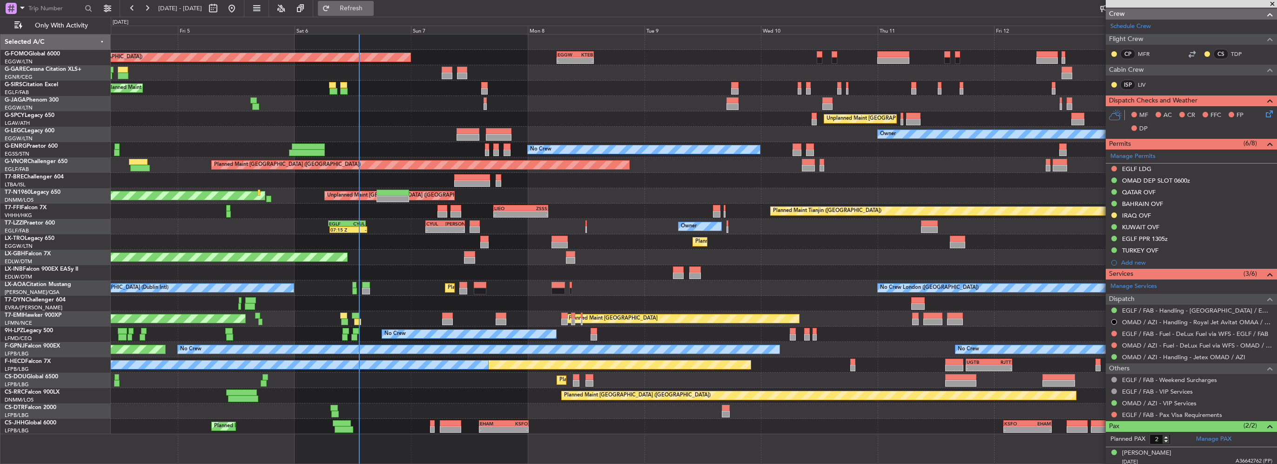
click at [371, 10] on span "Refresh" at bounding box center [351, 8] width 39 height 7
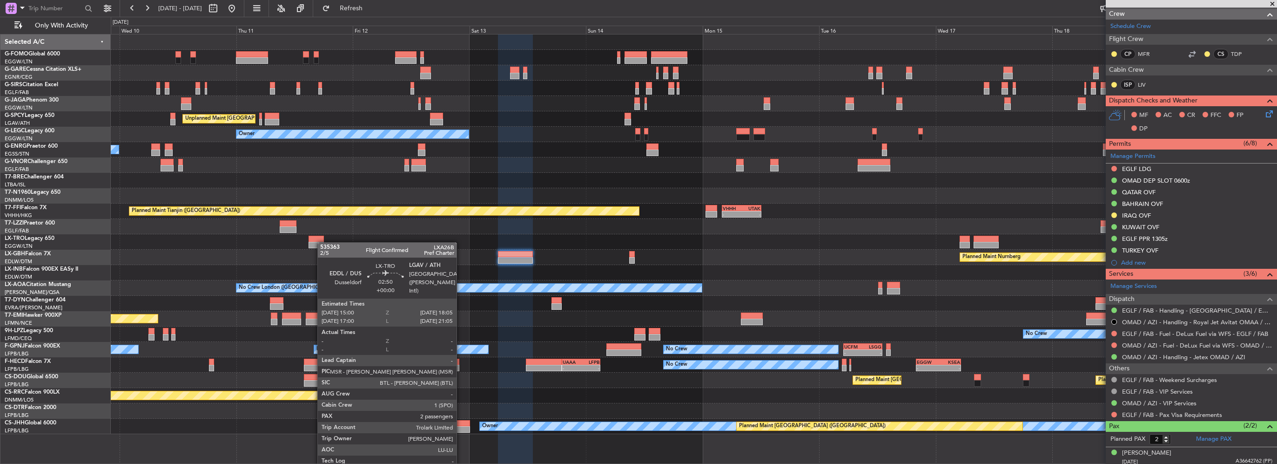
click at [322, 242] on div "EGGW 06:00 Z KTEB 13:40 Z - - Unplanned Maint [GEOGRAPHIC_DATA] ([PERSON_NAME] …" at bounding box center [694, 233] width 1166 height 399
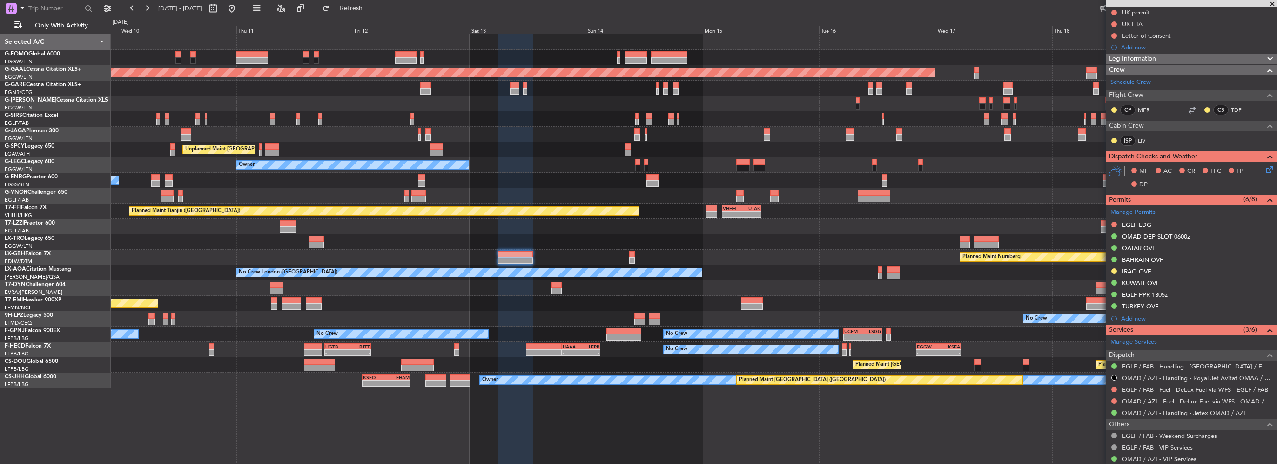
scroll to position [93, 0]
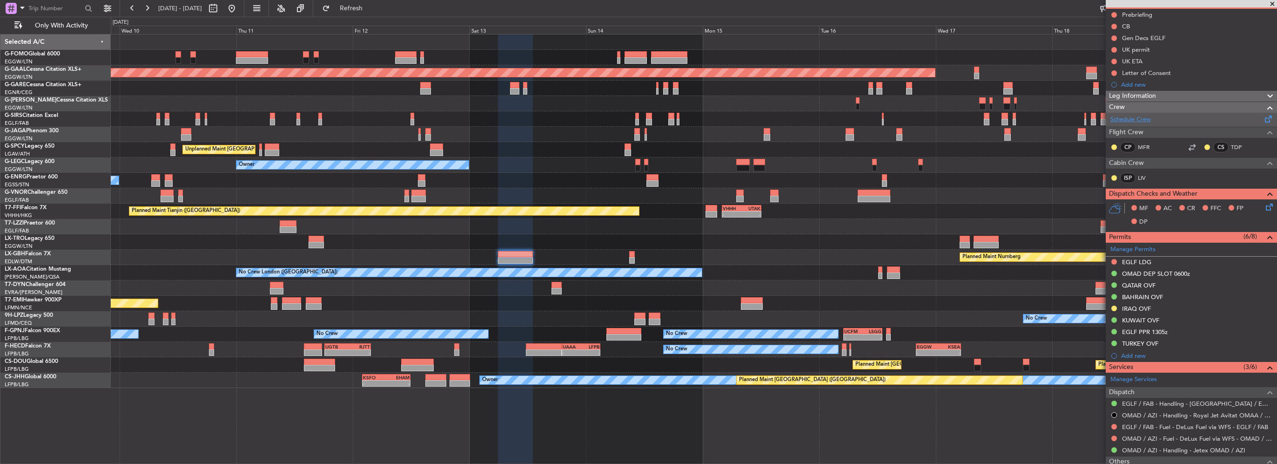
click at [1137, 119] on link "Schedule Crew" at bounding box center [1131, 119] width 40 height 9
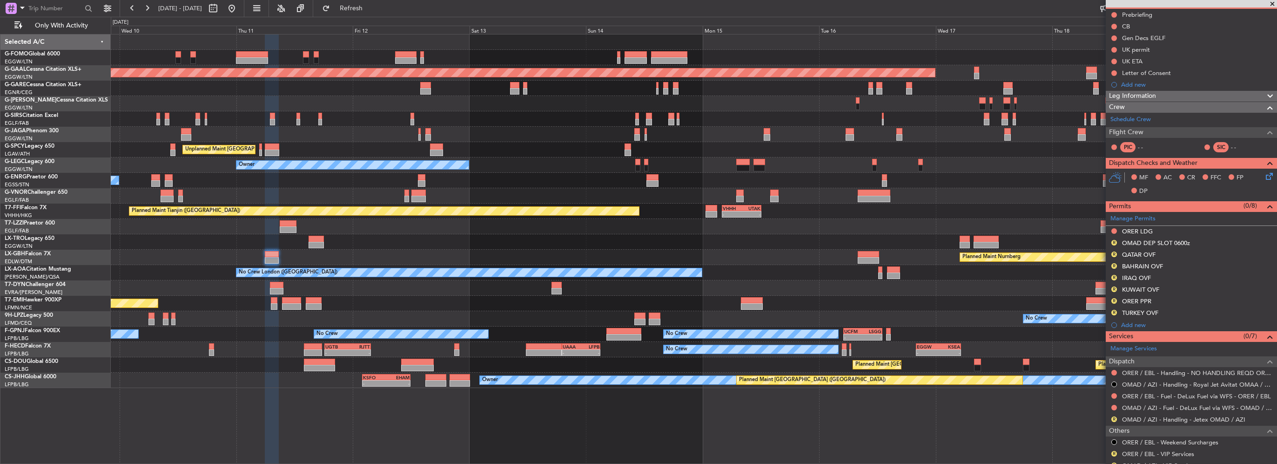
drag, startPoint x: 378, startPoint y: 10, endPoint x: 425, endPoint y: 68, distance: 75.5
click at [371, 10] on span "Refresh" at bounding box center [351, 8] width 39 height 7
click at [492, 256] on div "Planned Maint Nurnberg" at bounding box center [694, 257] width 1166 height 15
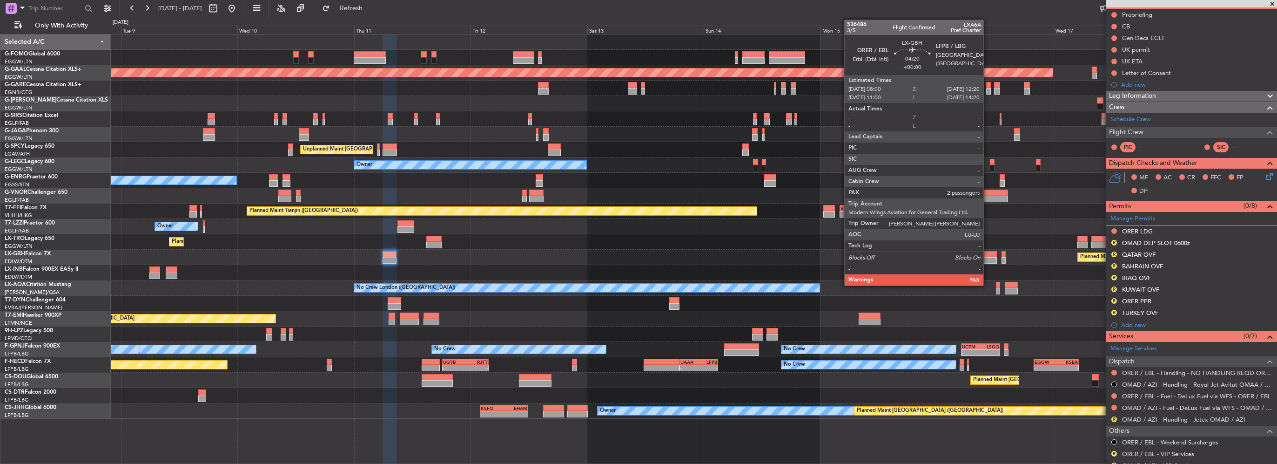
click at [988, 255] on div at bounding box center [986, 254] width 21 height 7
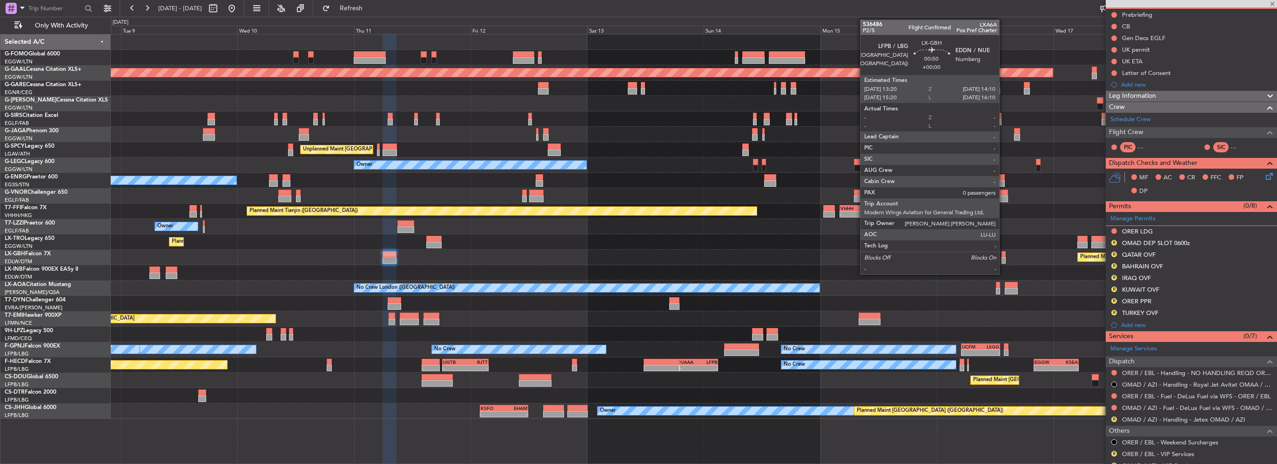
scroll to position [0, 0]
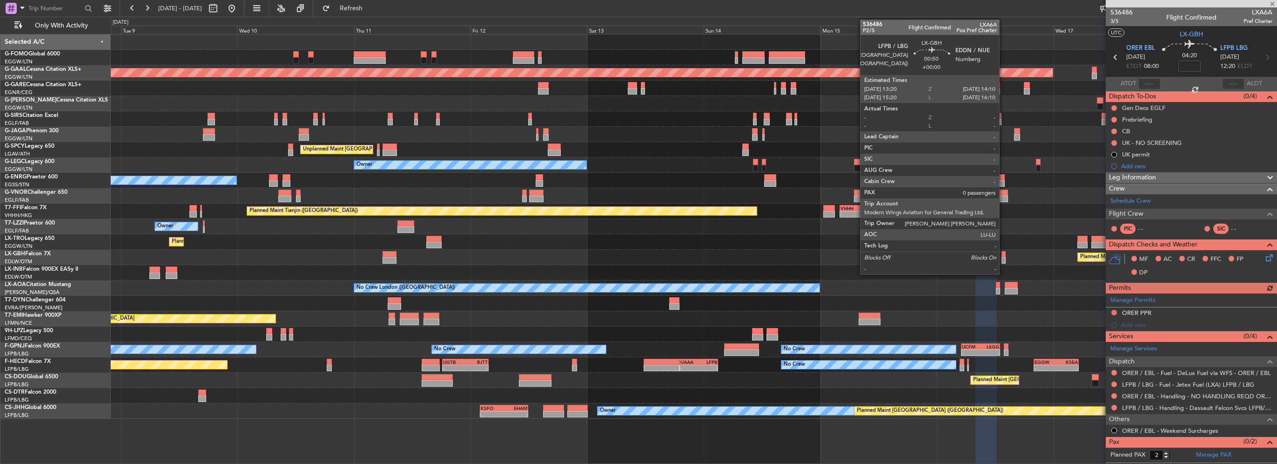
click at [1004, 255] on div at bounding box center [1004, 254] width 4 height 7
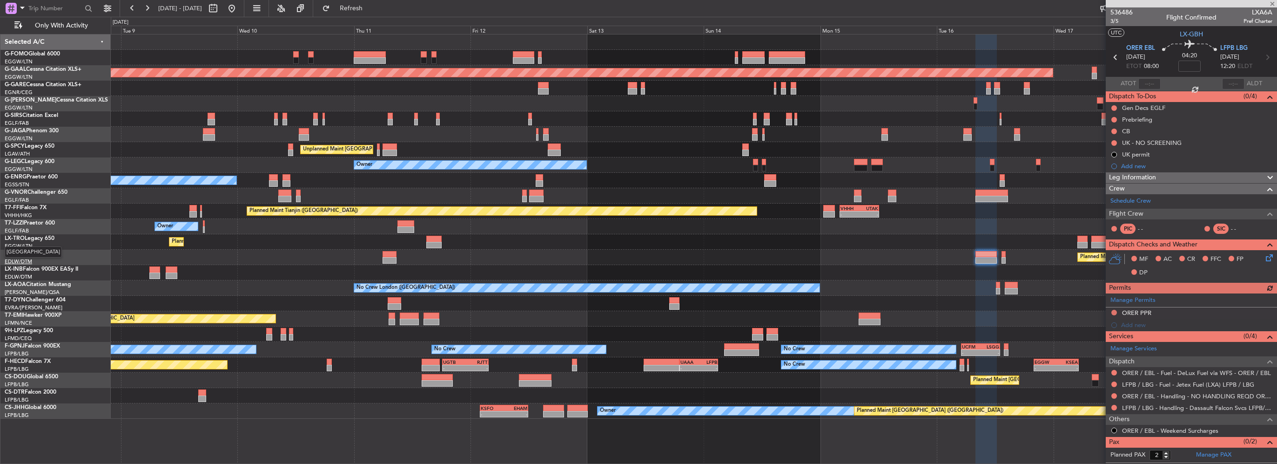
type input "0"
